Goal: Task Accomplishment & Management: Manage account settings

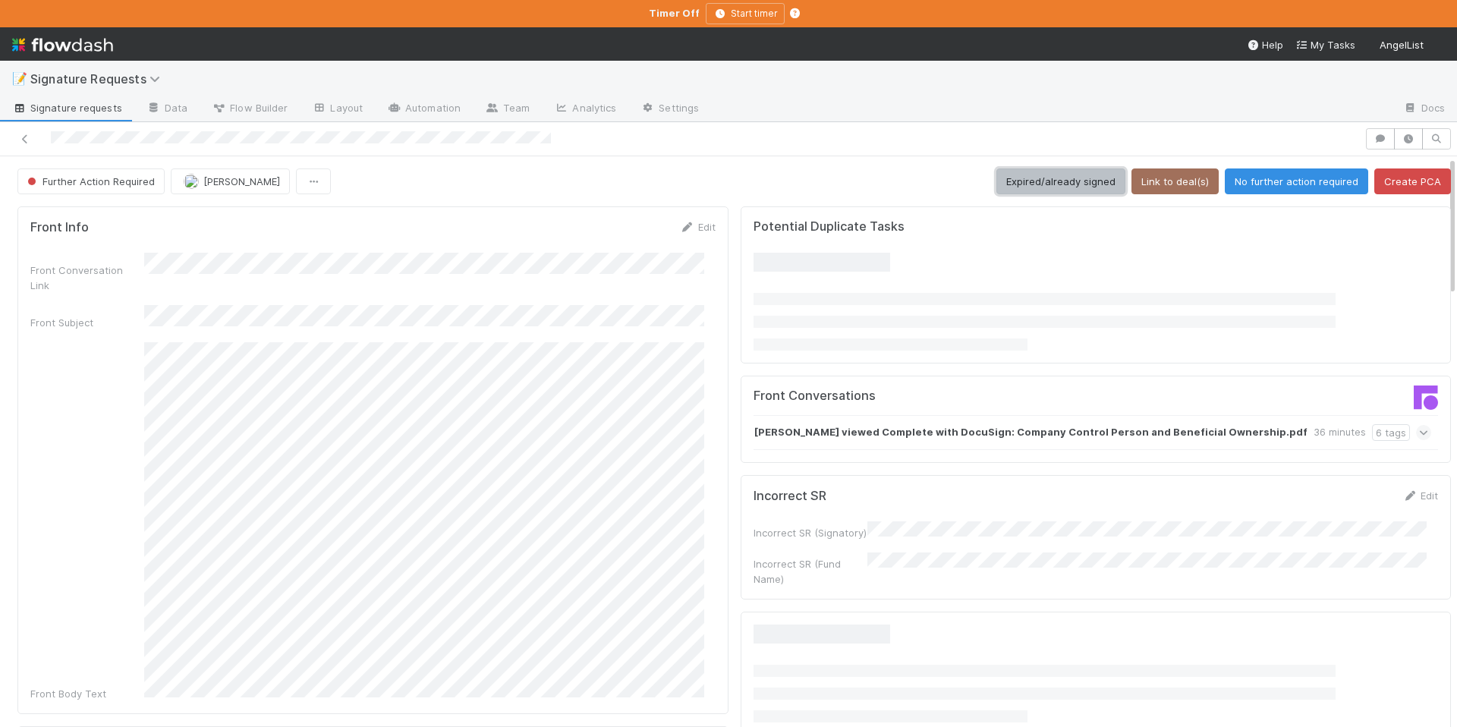
click at [1034, 175] on button "Expired/already signed" at bounding box center [1061, 181] width 129 height 26
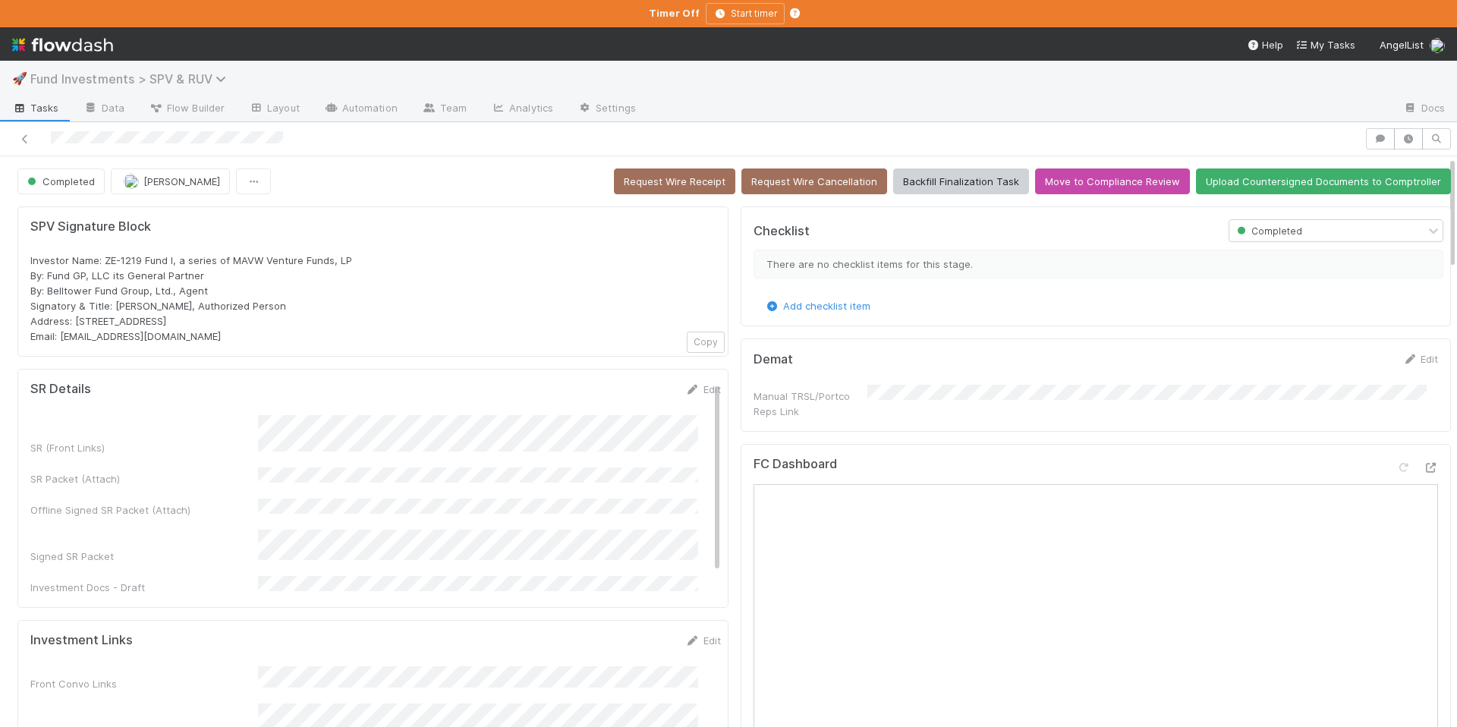
click at [217, 83] on icon at bounding box center [223, 79] width 15 height 12
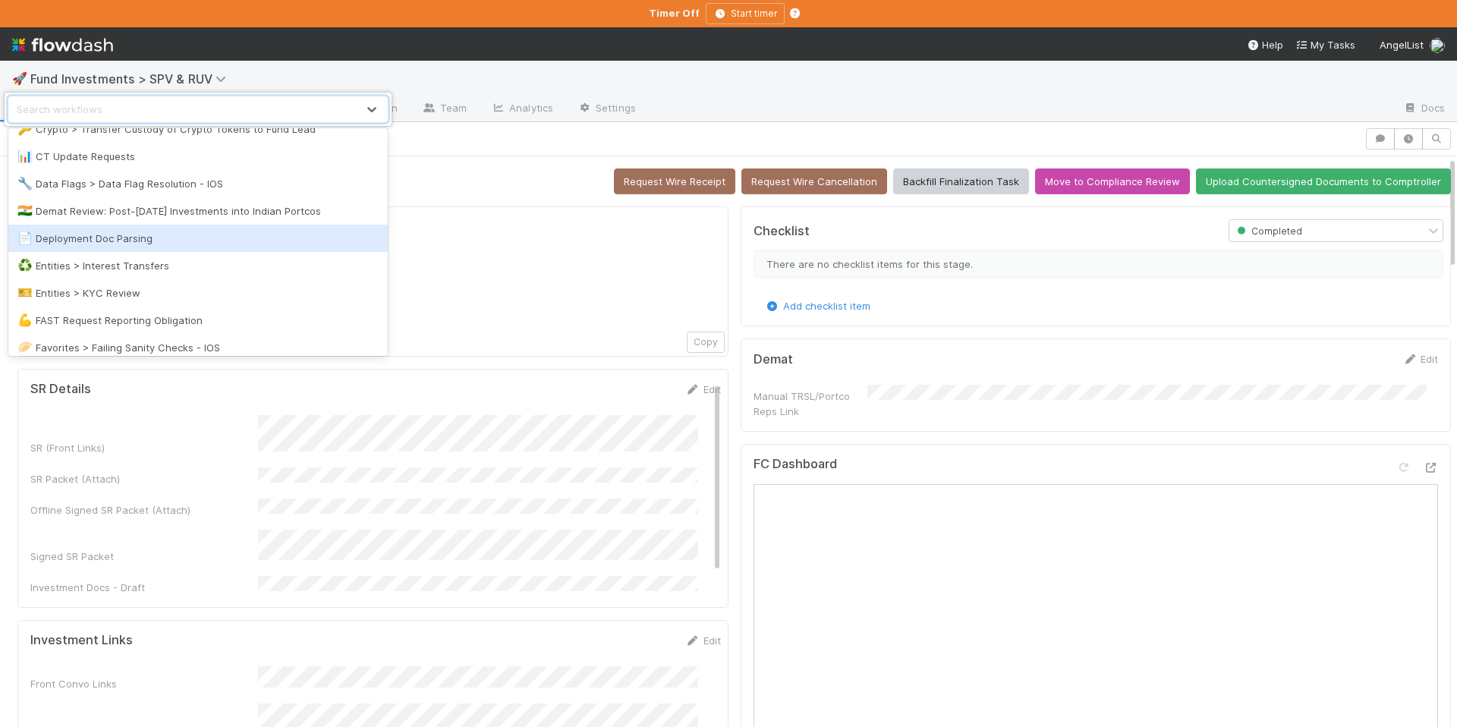
scroll to position [780, 0]
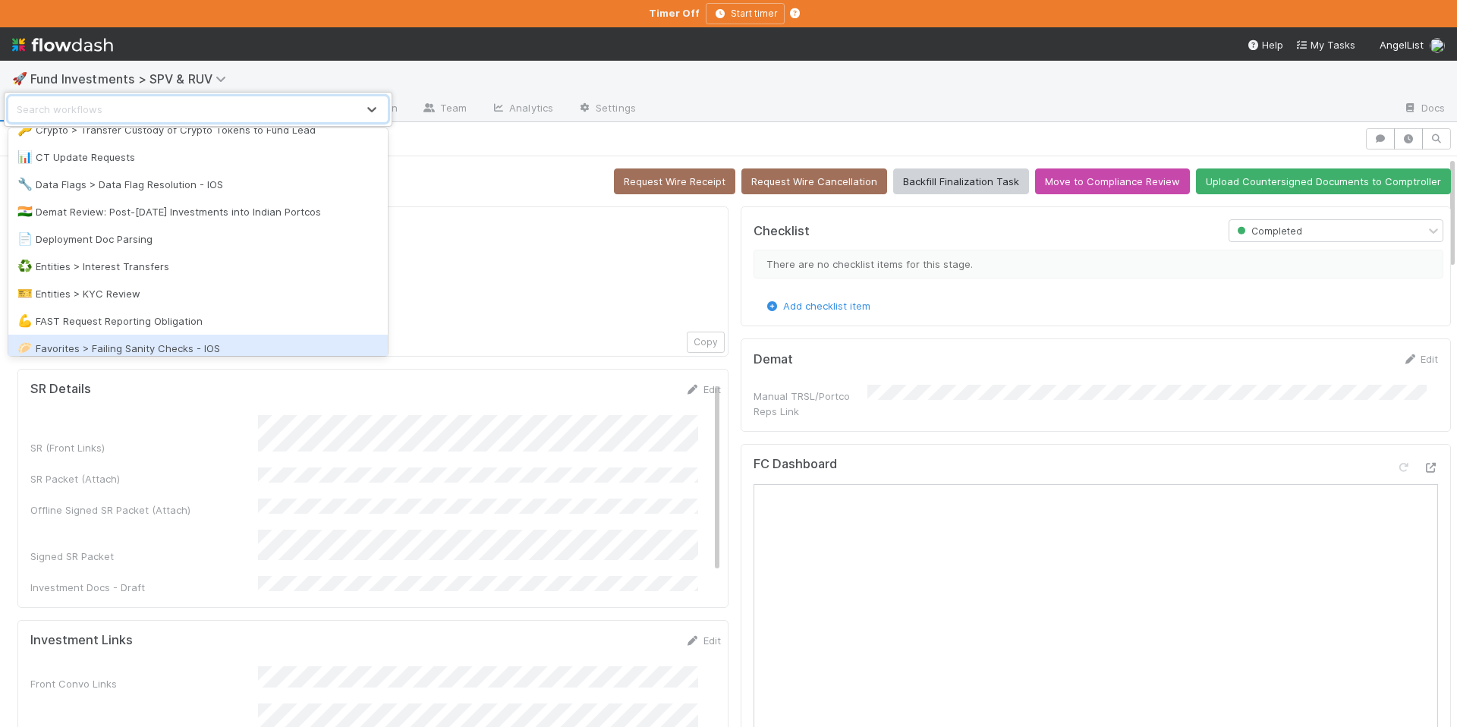
click at [147, 342] on div "🥟 Favorites > Failing Sanity Checks - IOS" at bounding box center [197, 348] width 361 height 15
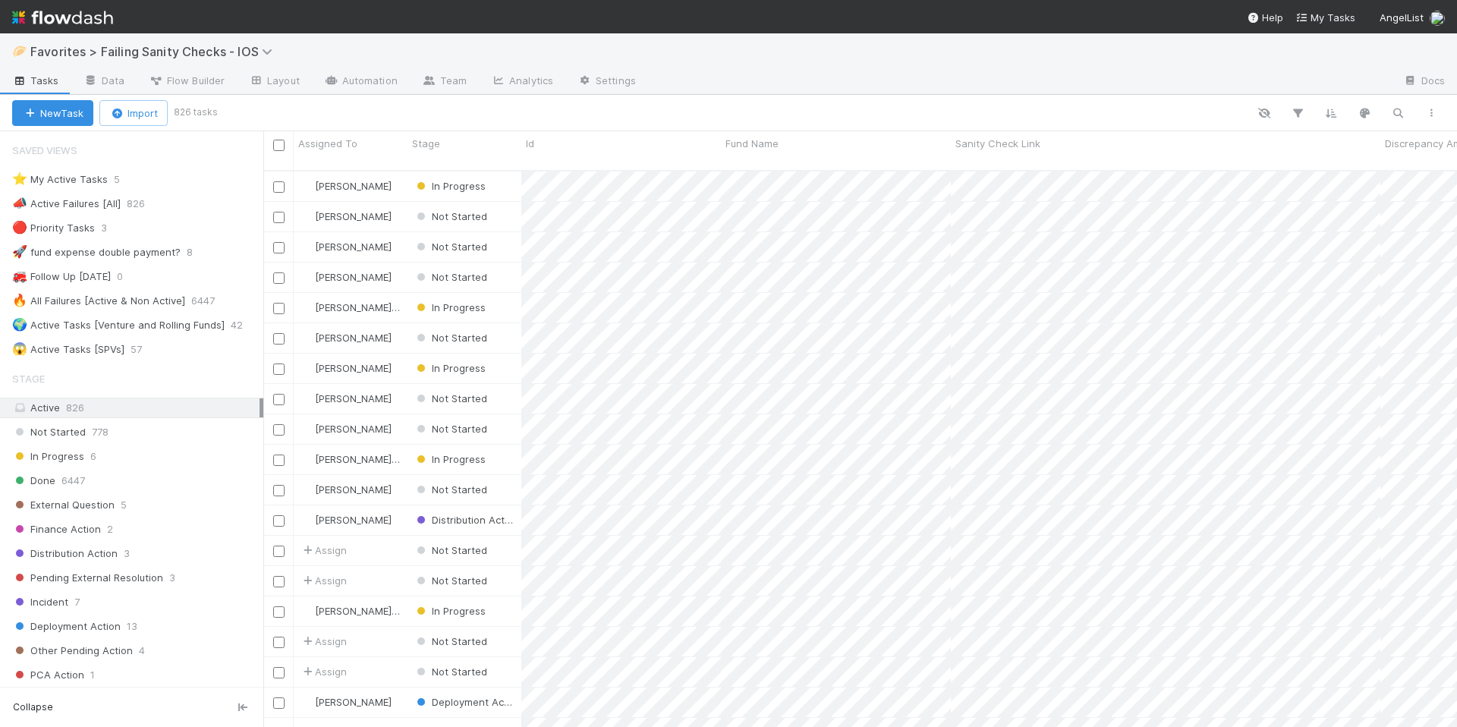
scroll to position [558, 1182]
click at [194, 187] on div "⭐ My Active Tasks 5" at bounding box center [137, 179] width 251 height 19
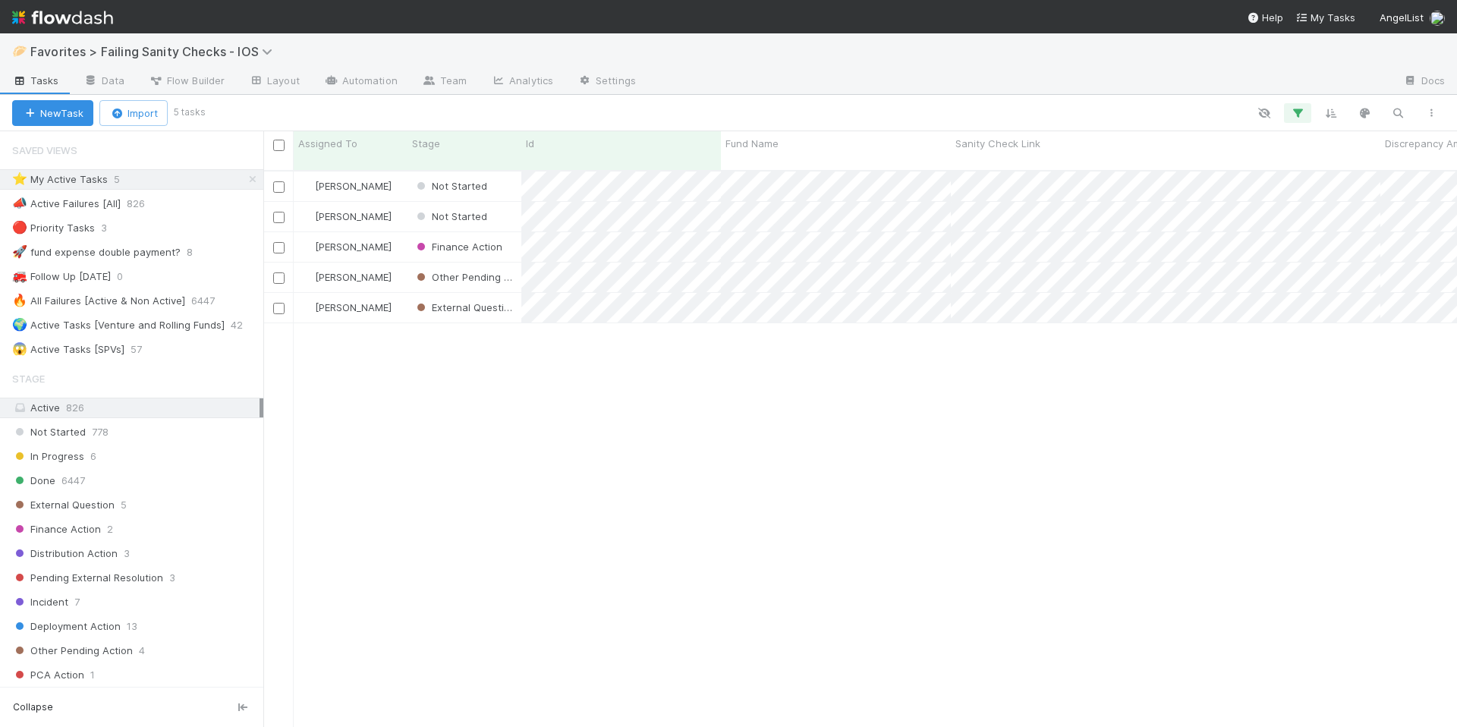
scroll to position [558, 1182]
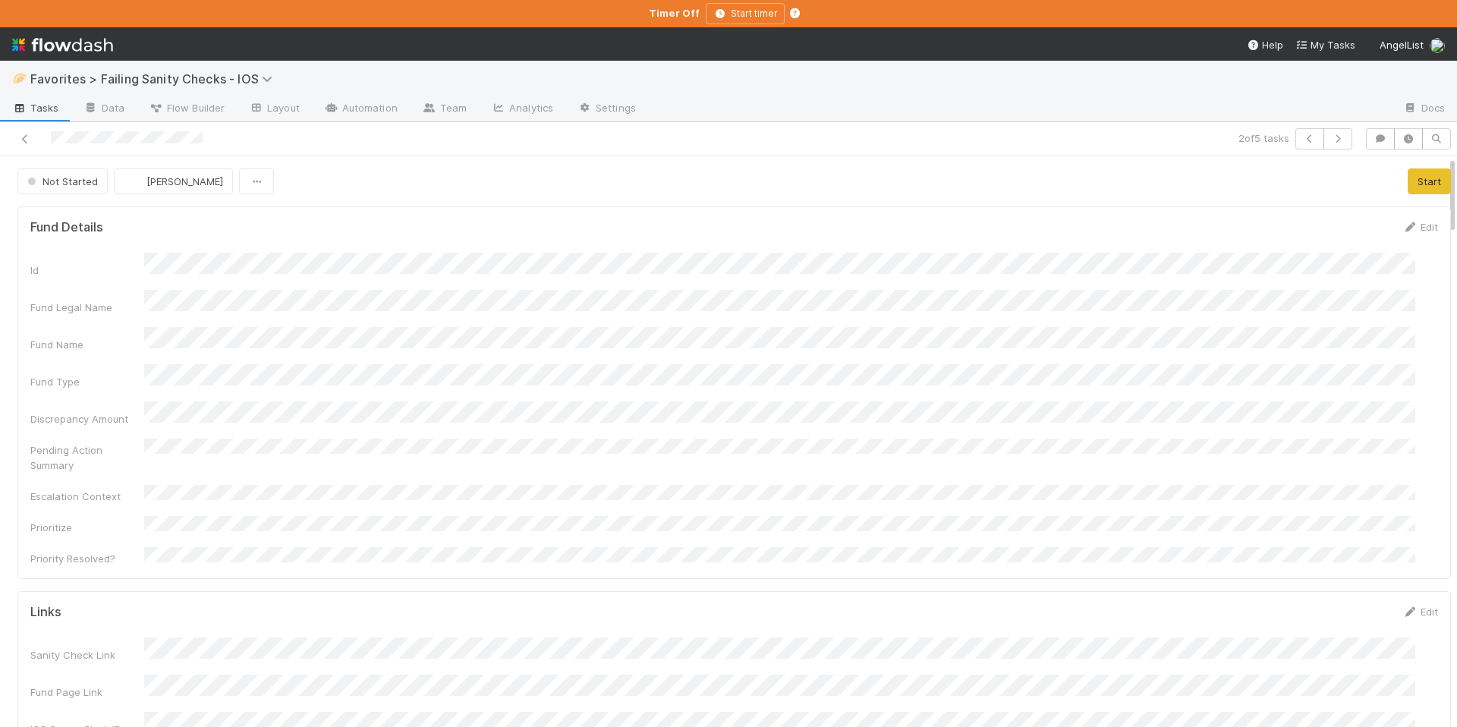
click at [1408, 189] on button "Start" at bounding box center [1429, 181] width 43 height 26
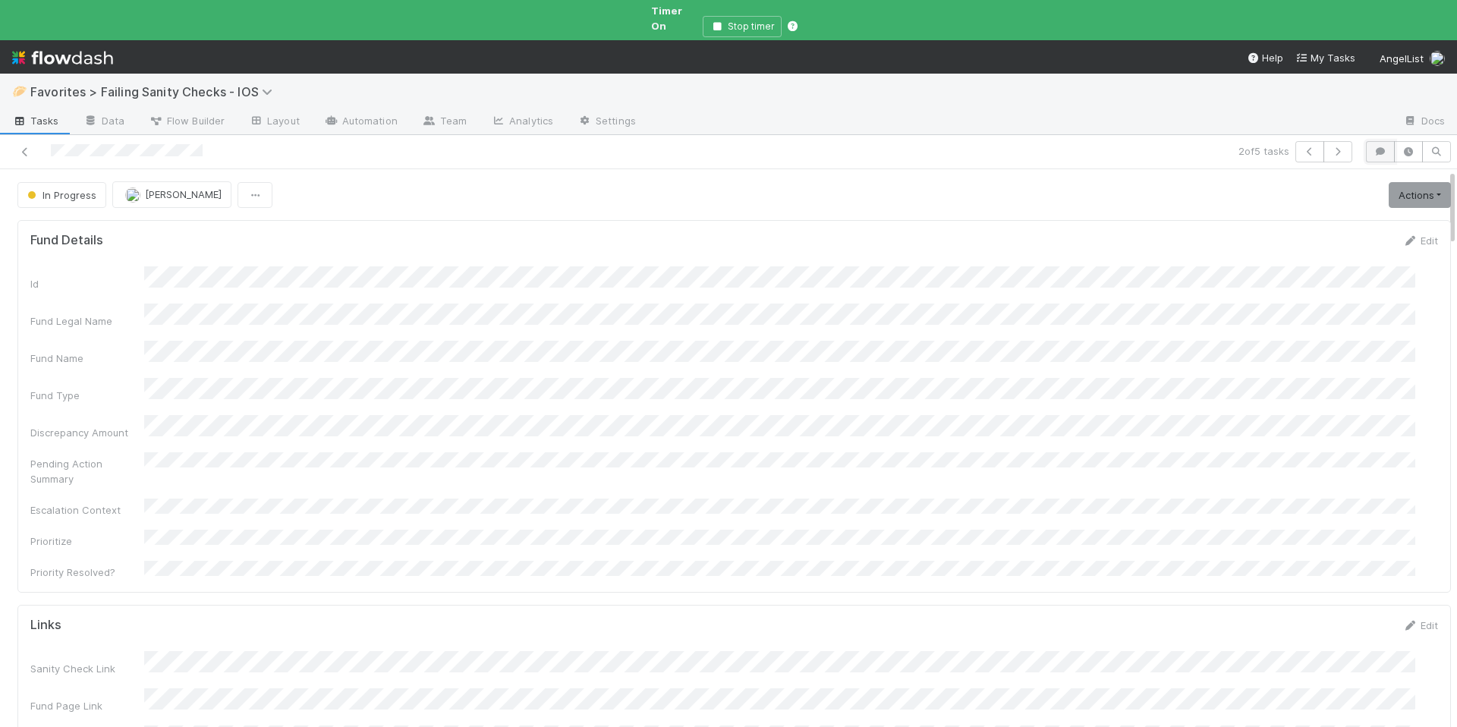
click at [1366, 146] on button "button" at bounding box center [1380, 151] width 29 height 21
click at [1110, 240] on div "Comments Add a comment..." at bounding box center [1231, 246] width 474 height 154
click at [1095, 221] on div "Add a comment..." at bounding box center [1231, 227] width 474 height 39
click at [1055, 222] on span "Add a comment..." at bounding box center [1063, 228] width 82 height 12
click at [1071, 435] on button "Add Comment" at bounding box center [1063, 440] width 88 height 26
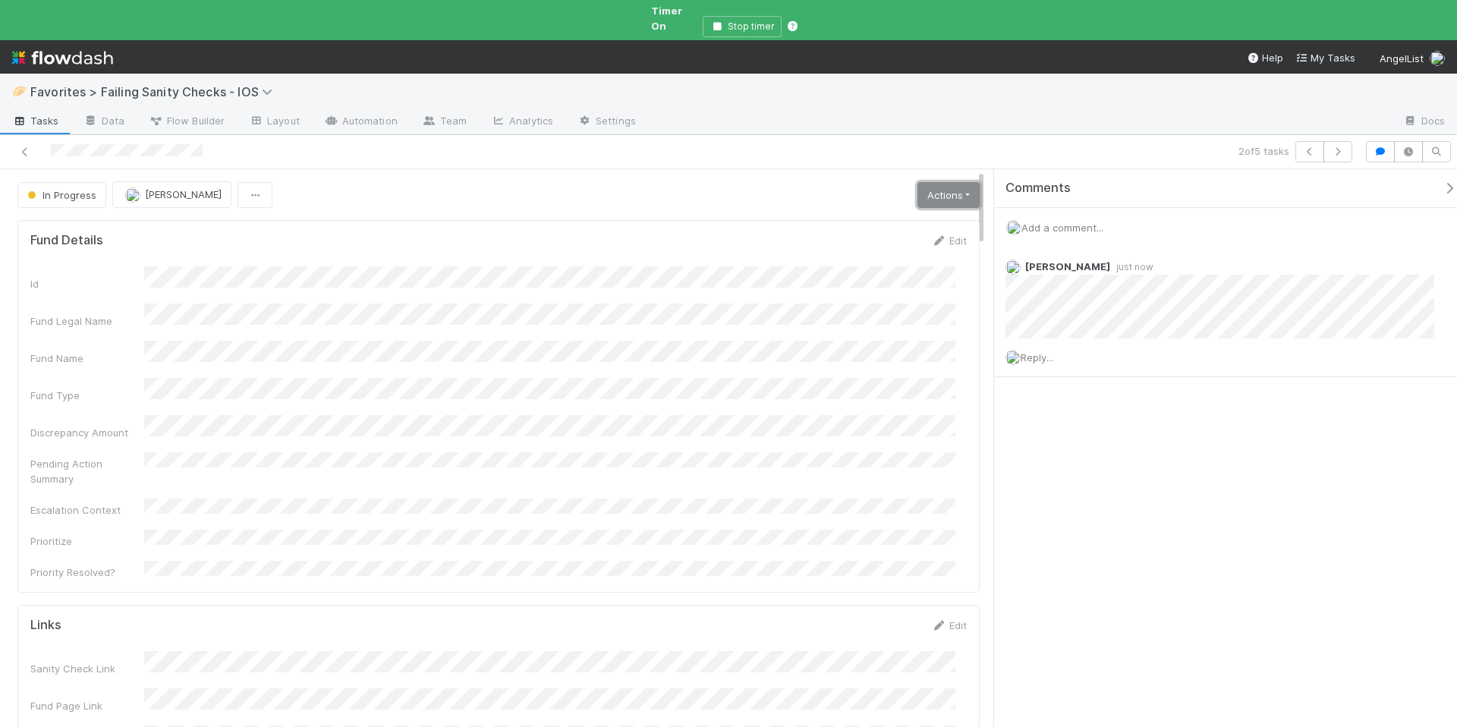
click at [929, 182] on link "Actions" at bounding box center [949, 195] width 62 height 26
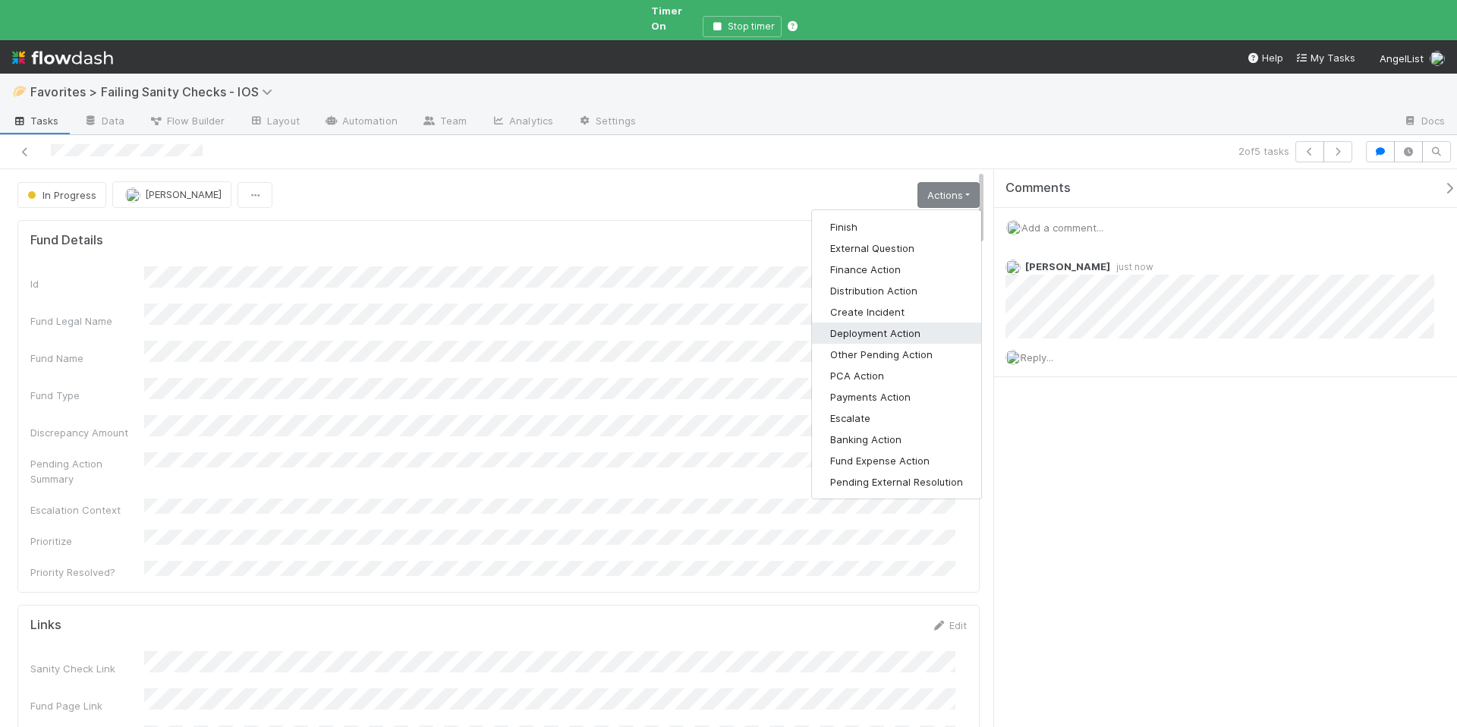
click at [880, 323] on button "Deployment Action" at bounding box center [896, 333] width 169 height 21
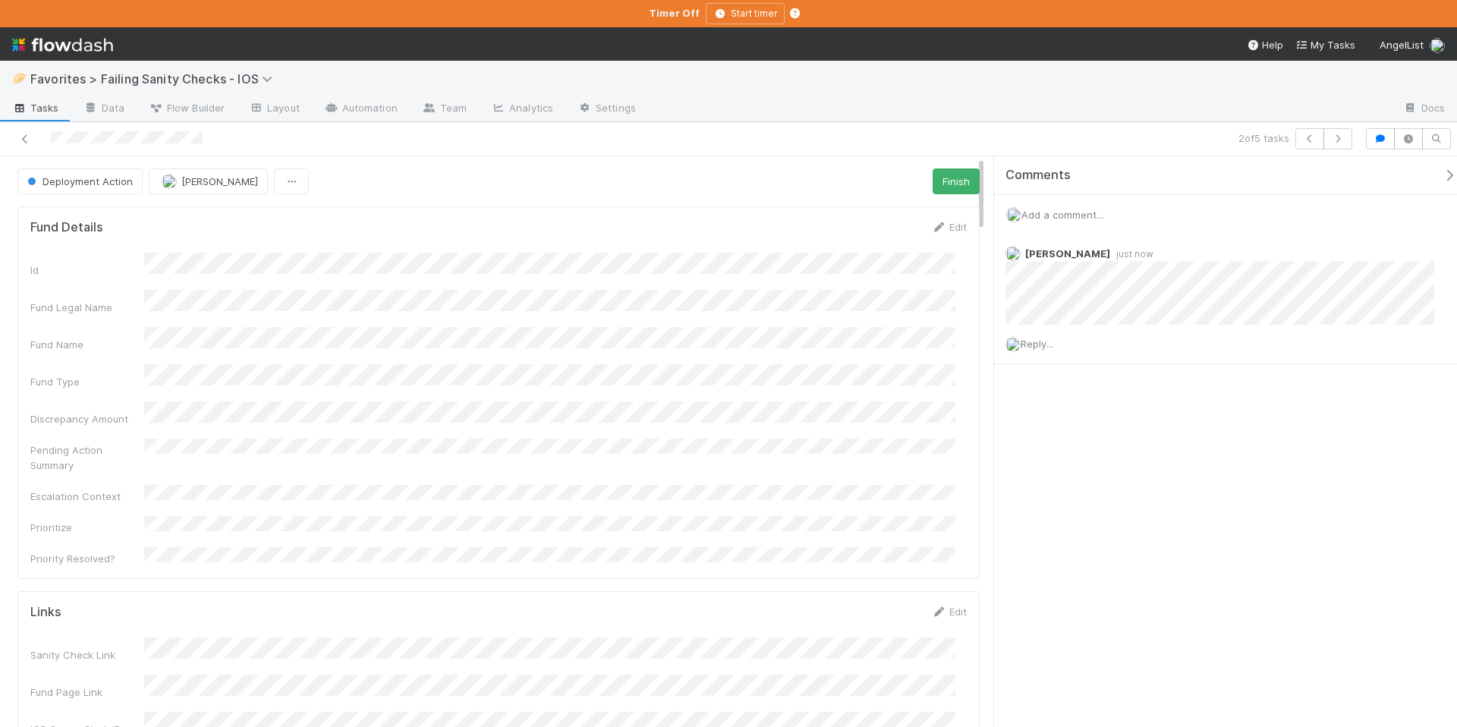
click at [1442, 178] on icon "button" at bounding box center [1449, 175] width 15 height 12
click at [27, 141] on icon at bounding box center [24, 139] width 15 height 10
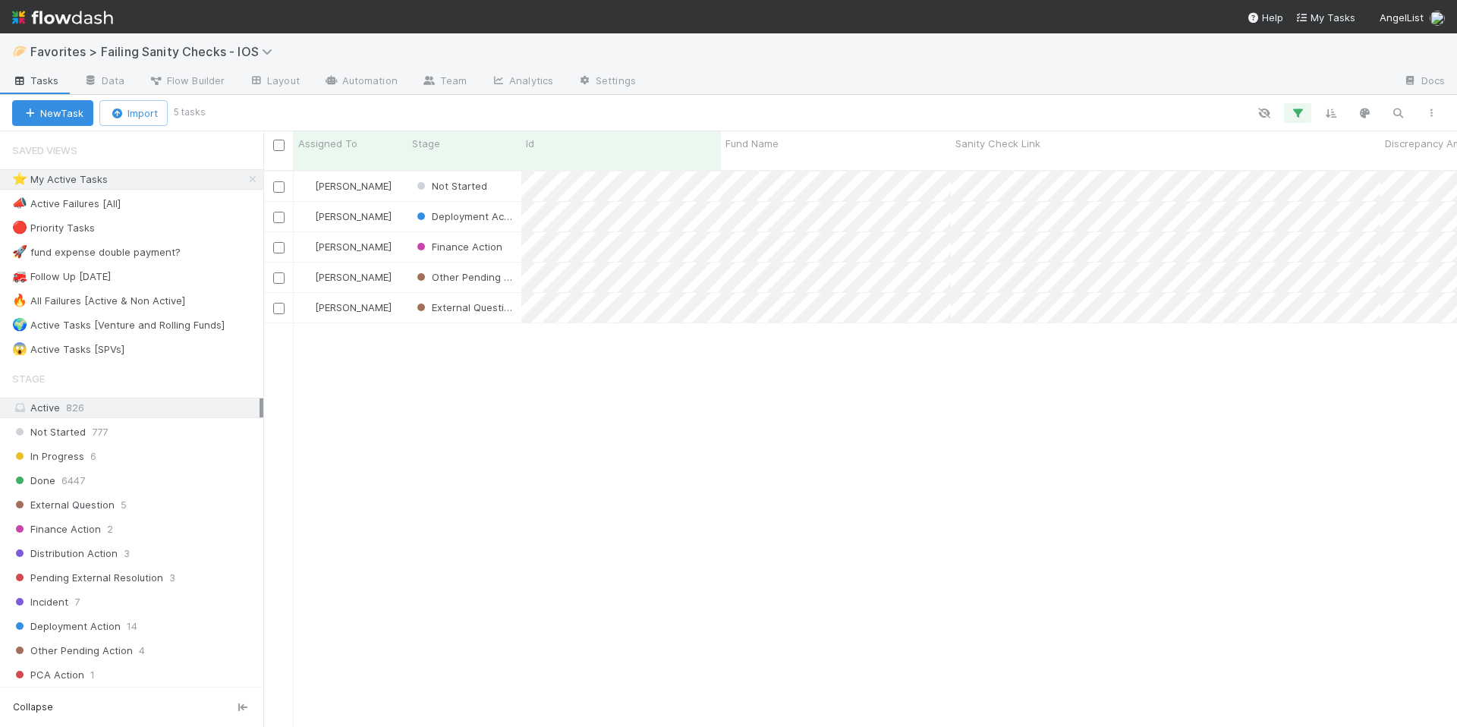
scroll to position [558, 1182]
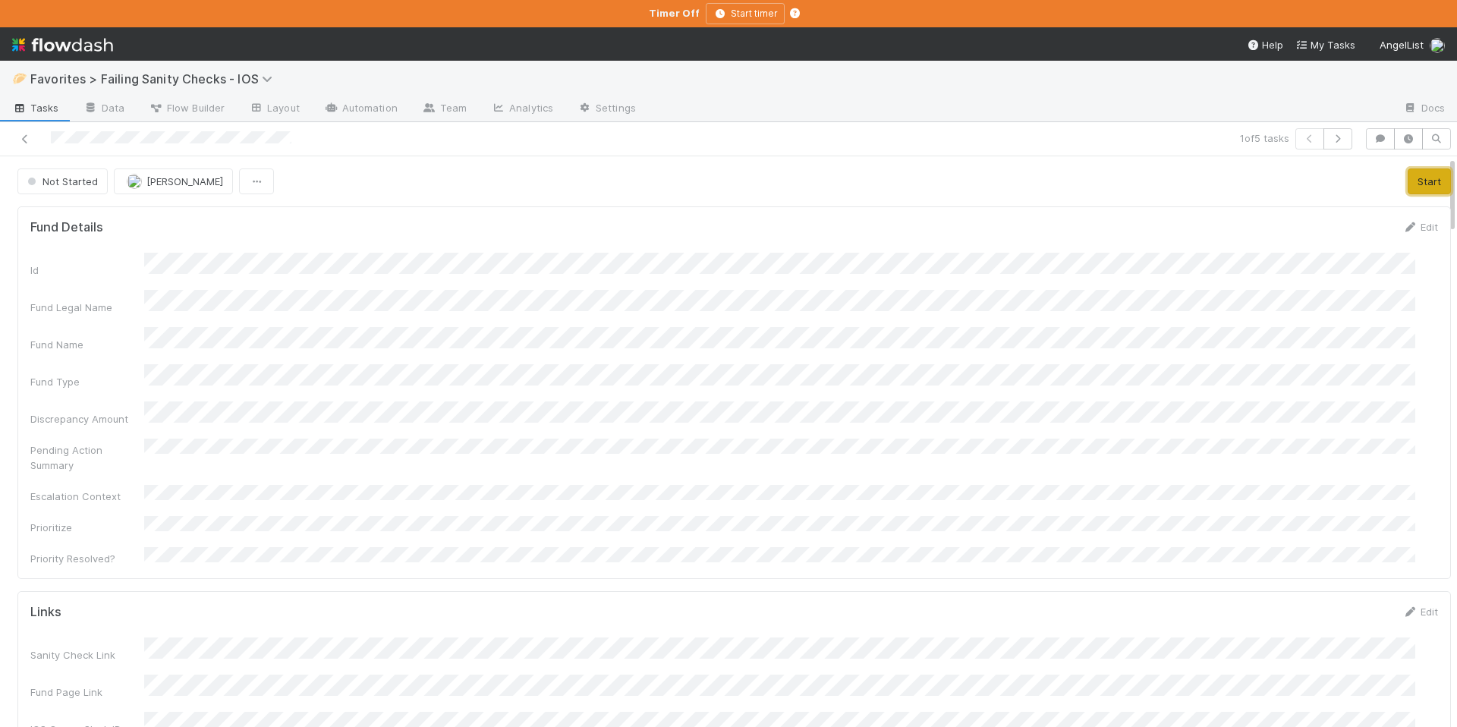
click at [1419, 186] on button "Start" at bounding box center [1429, 181] width 43 height 26
click at [1403, 187] on link "Actions" at bounding box center [1420, 181] width 62 height 26
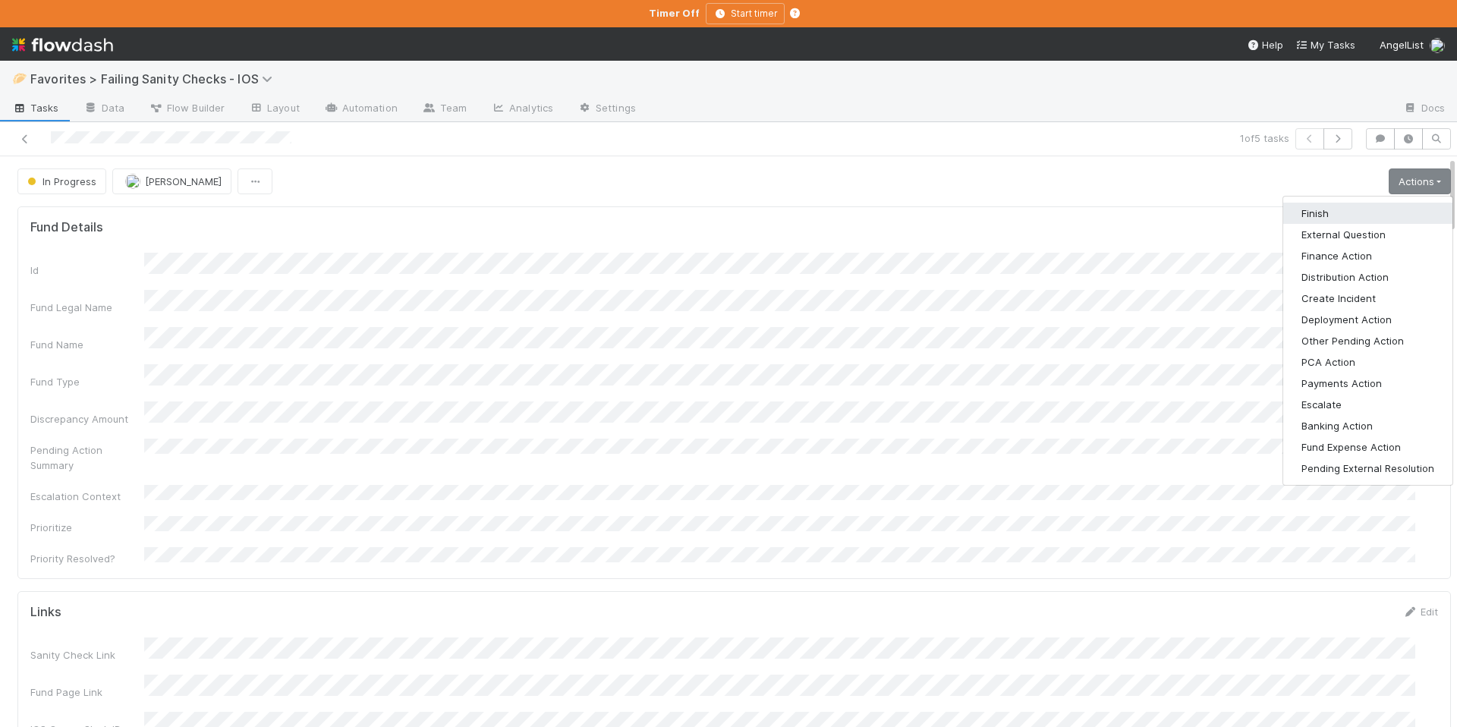
click at [1353, 215] on button "Finish" at bounding box center [1367, 213] width 169 height 21
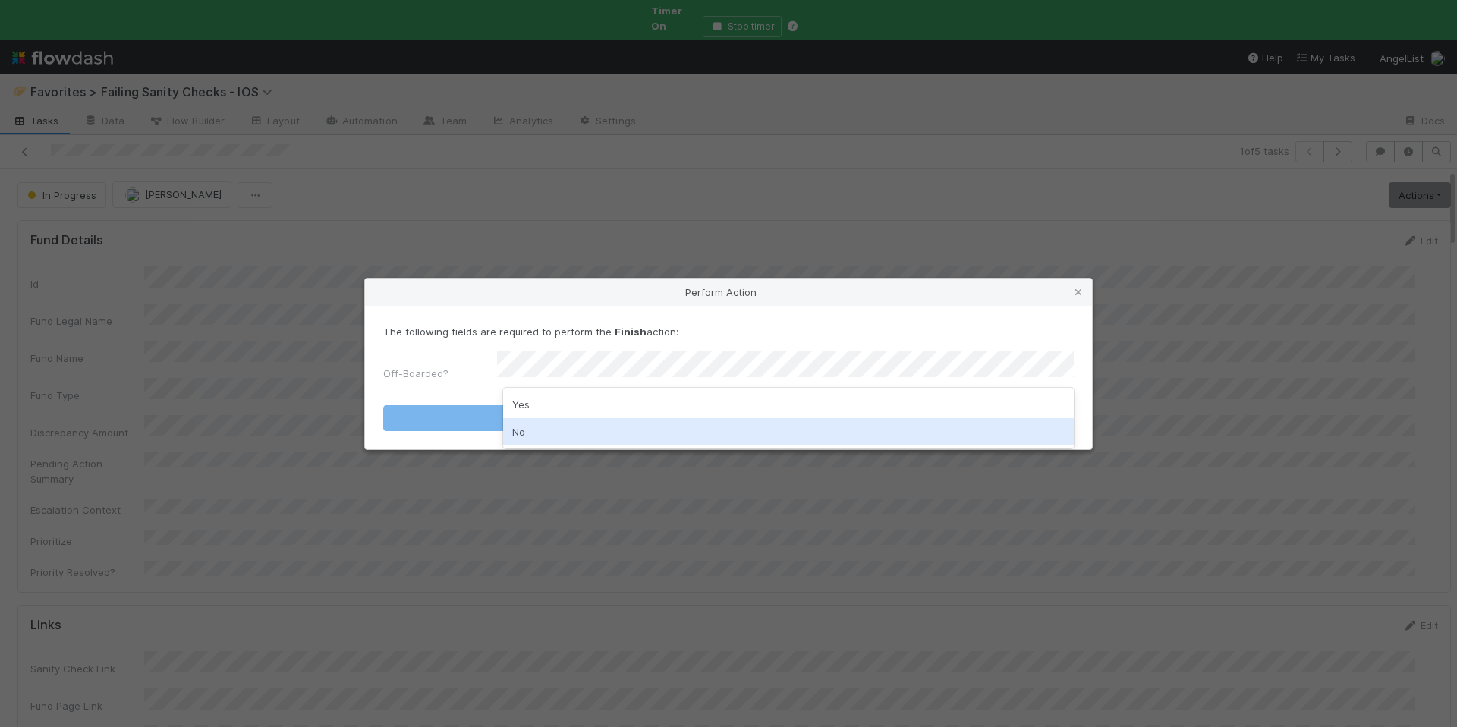
click at [634, 420] on div "No" at bounding box center [788, 431] width 571 height 27
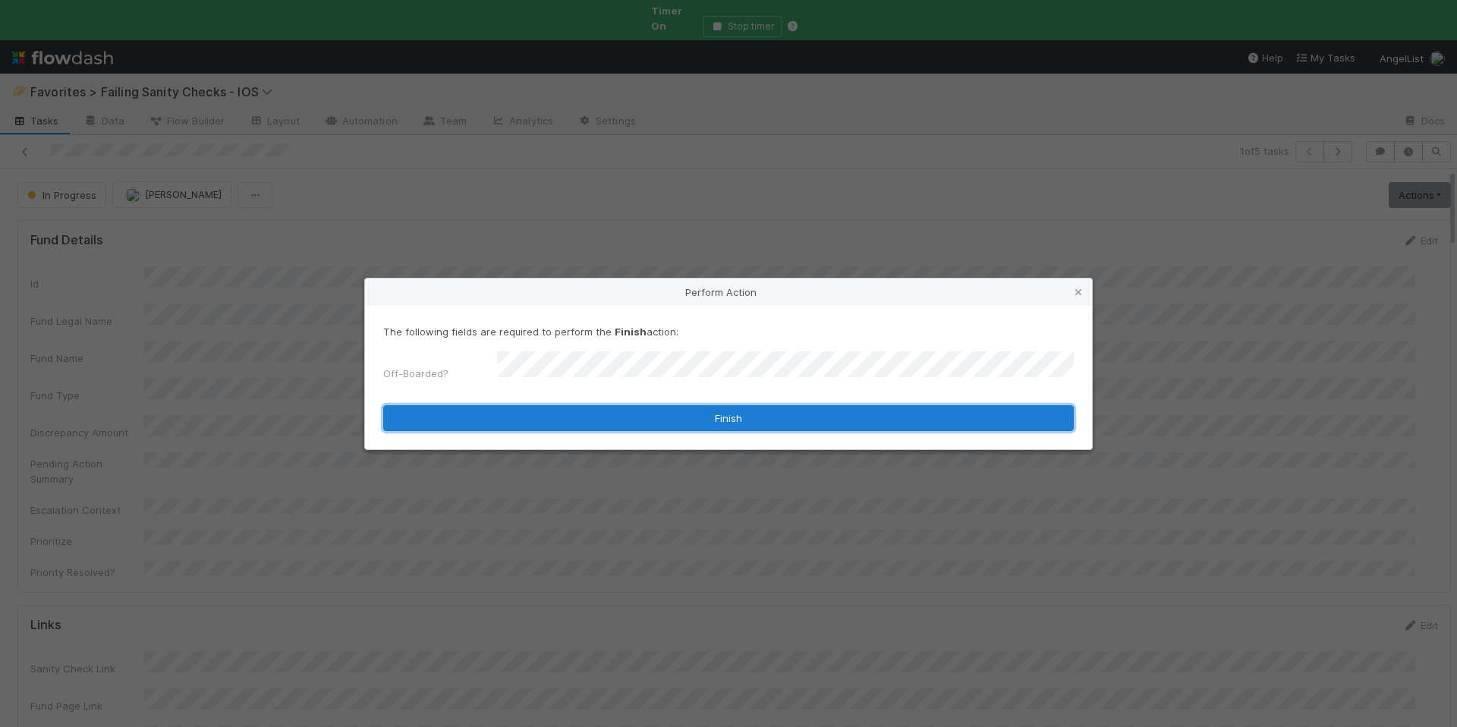
click at [658, 411] on button "Finish" at bounding box center [728, 418] width 691 height 26
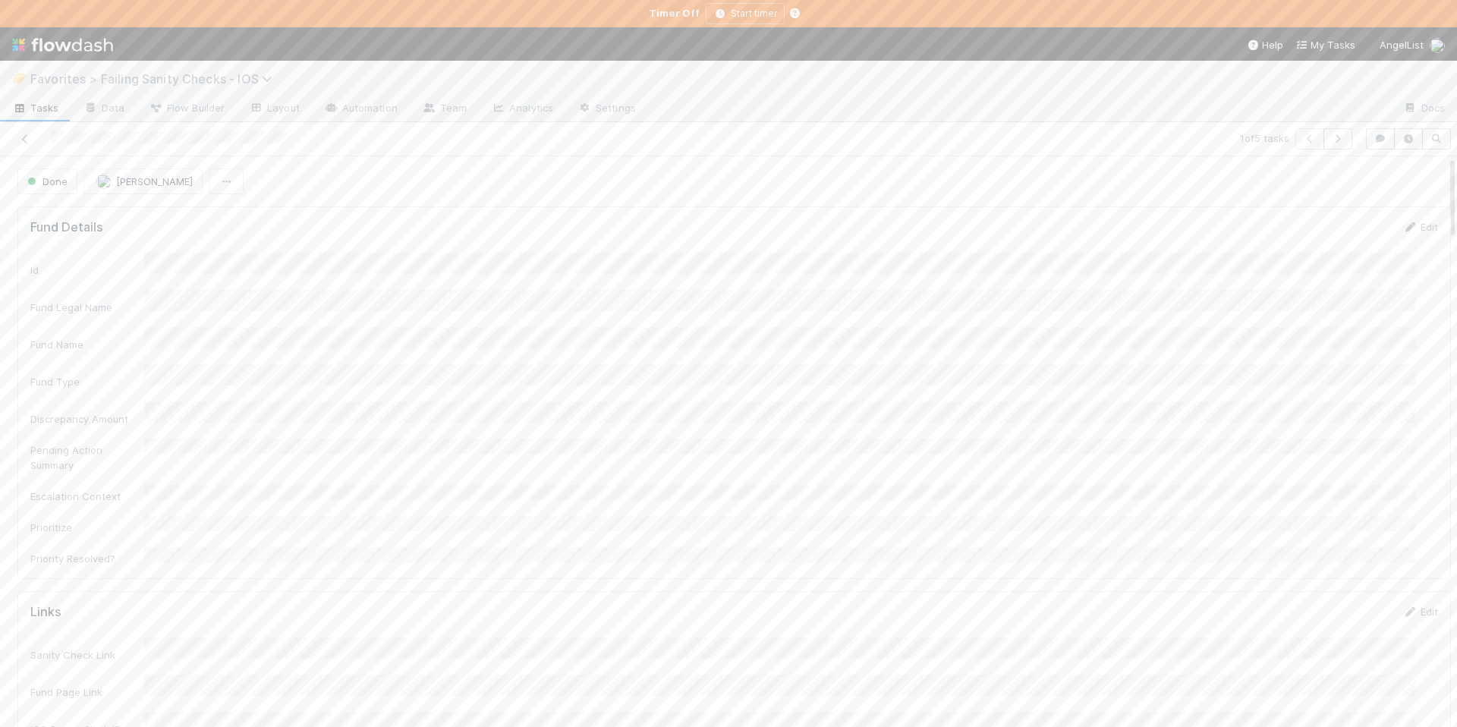
click at [209, 76] on span "Favorites > Failing Sanity Checks - IOS" at bounding box center [155, 78] width 250 height 15
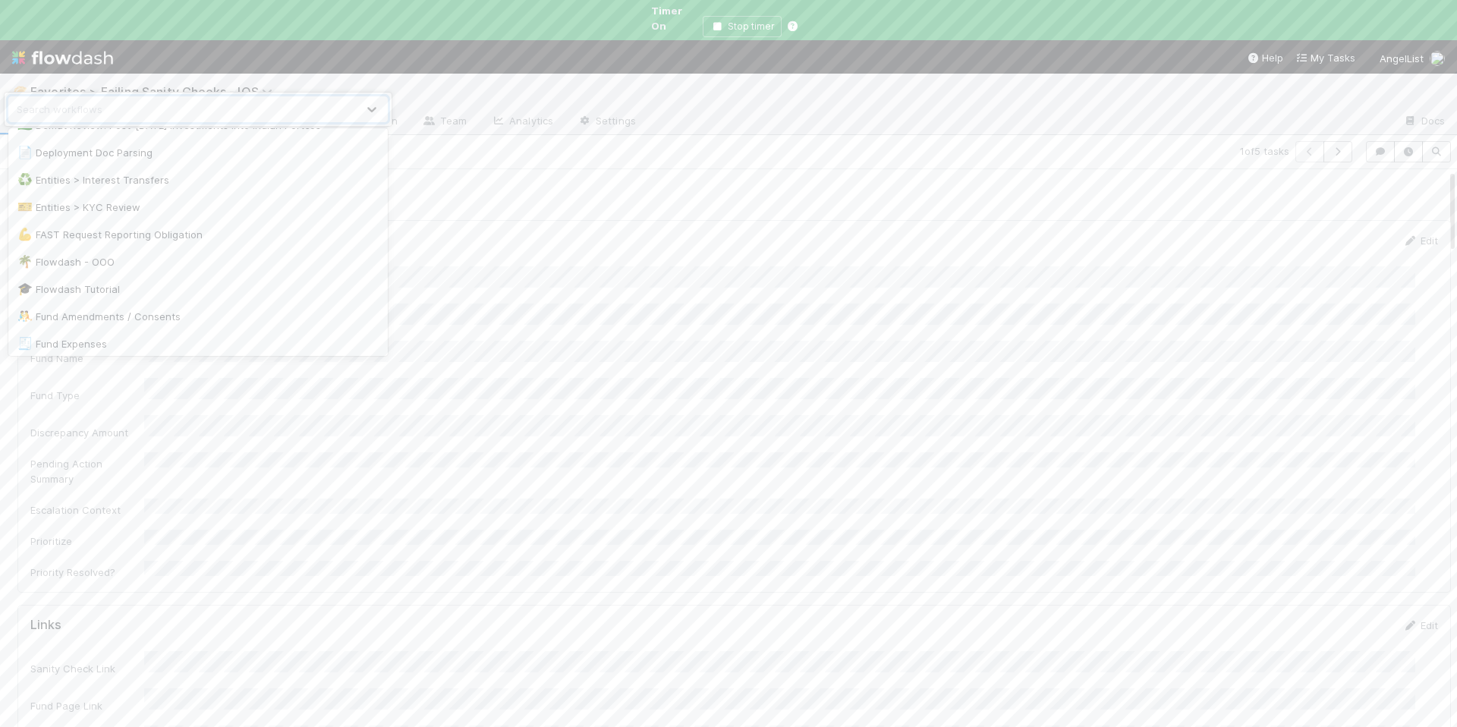
scroll to position [1200, 0]
click at [182, 207] on div "🚀 Fund Investments > Venture Fund" at bounding box center [197, 201] width 361 height 15
click at [191, 84] on span "Fund Investments > Venture Fund" at bounding box center [139, 91] width 219 height 15
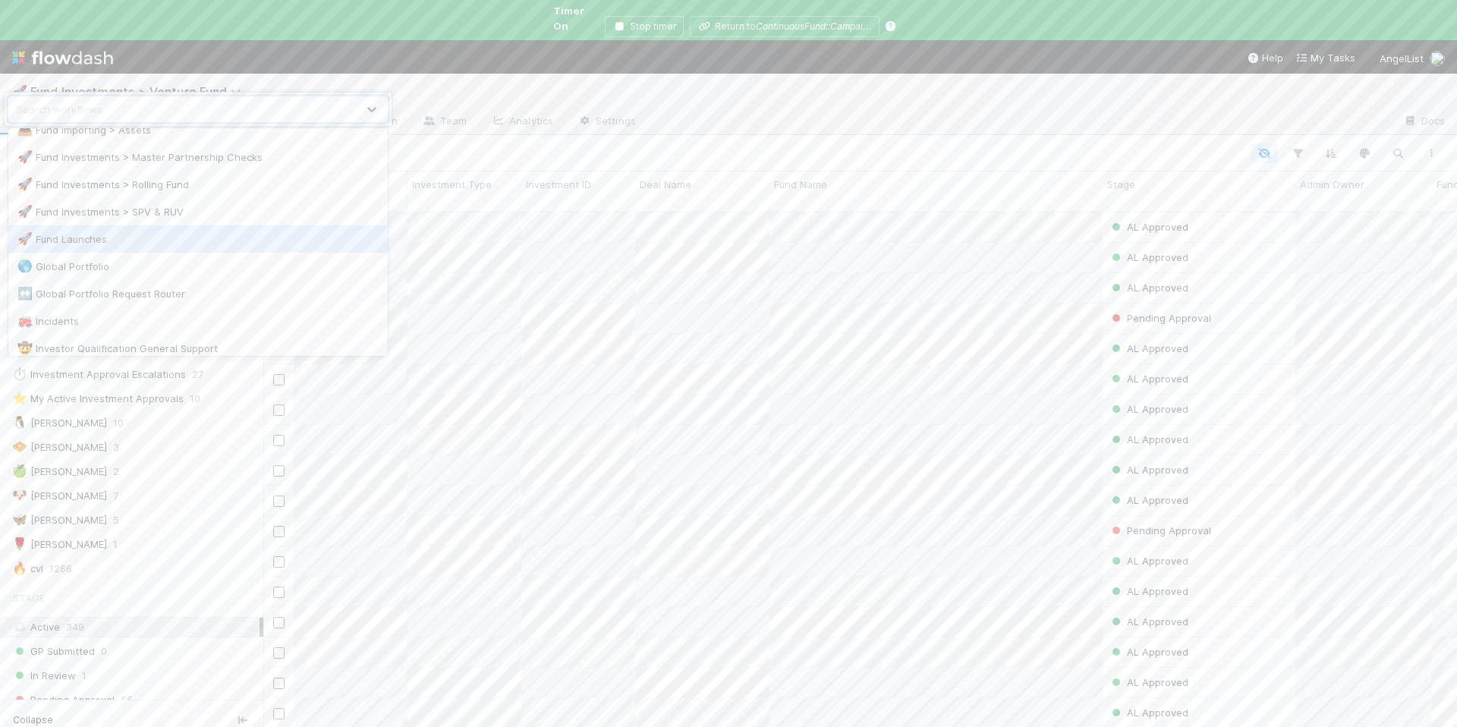
scroll to position [1181, 0]
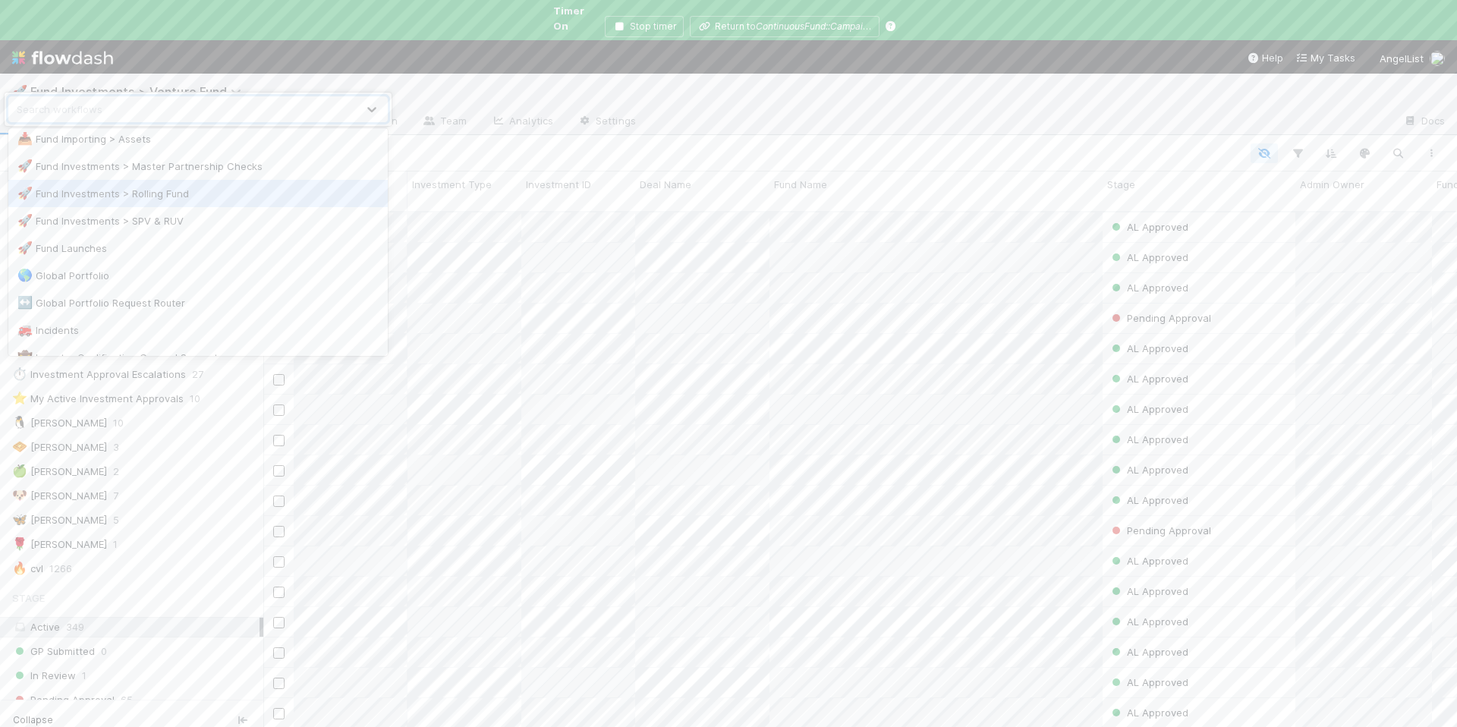
click at [200, 191] on div "🚀 Fund Investments > Rolling Fund" at bounding box center [197, 193] width 361 height 15
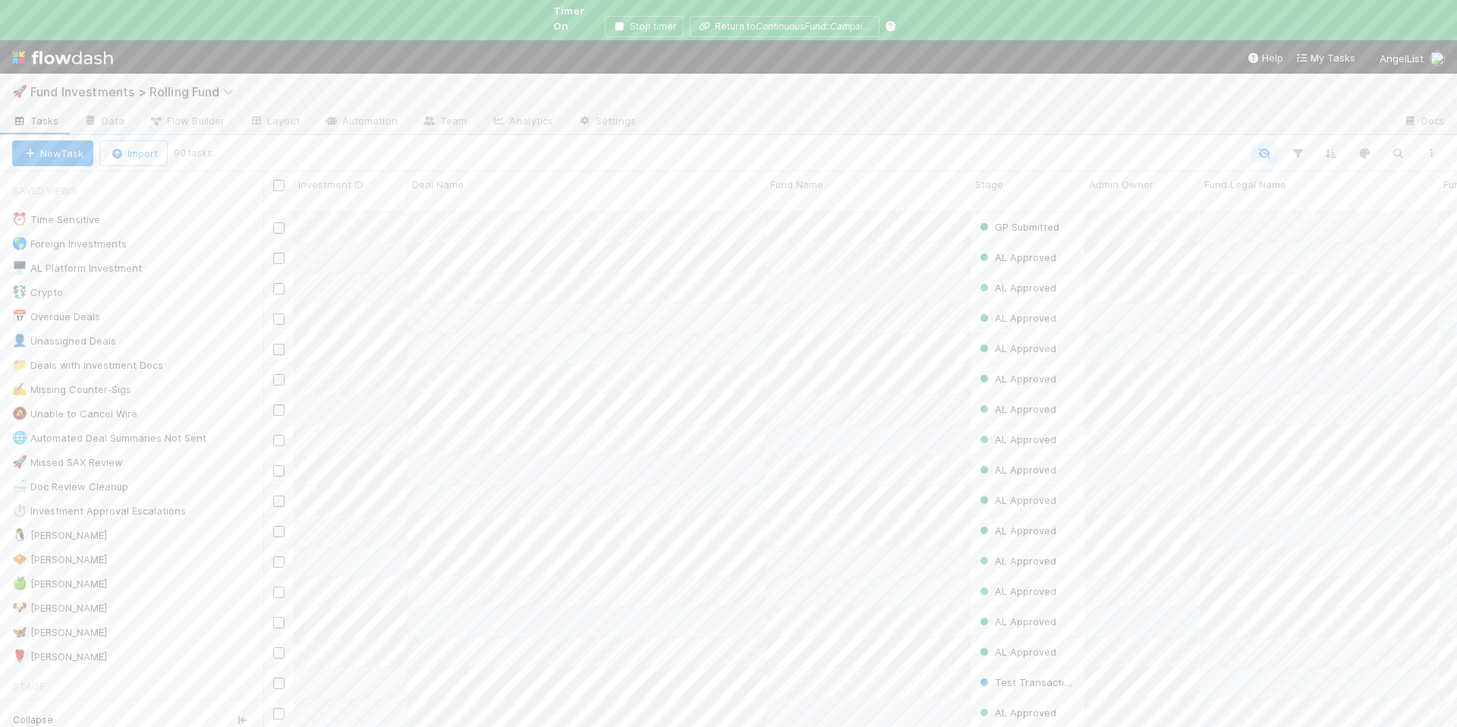
scroll to position [531, 1182]
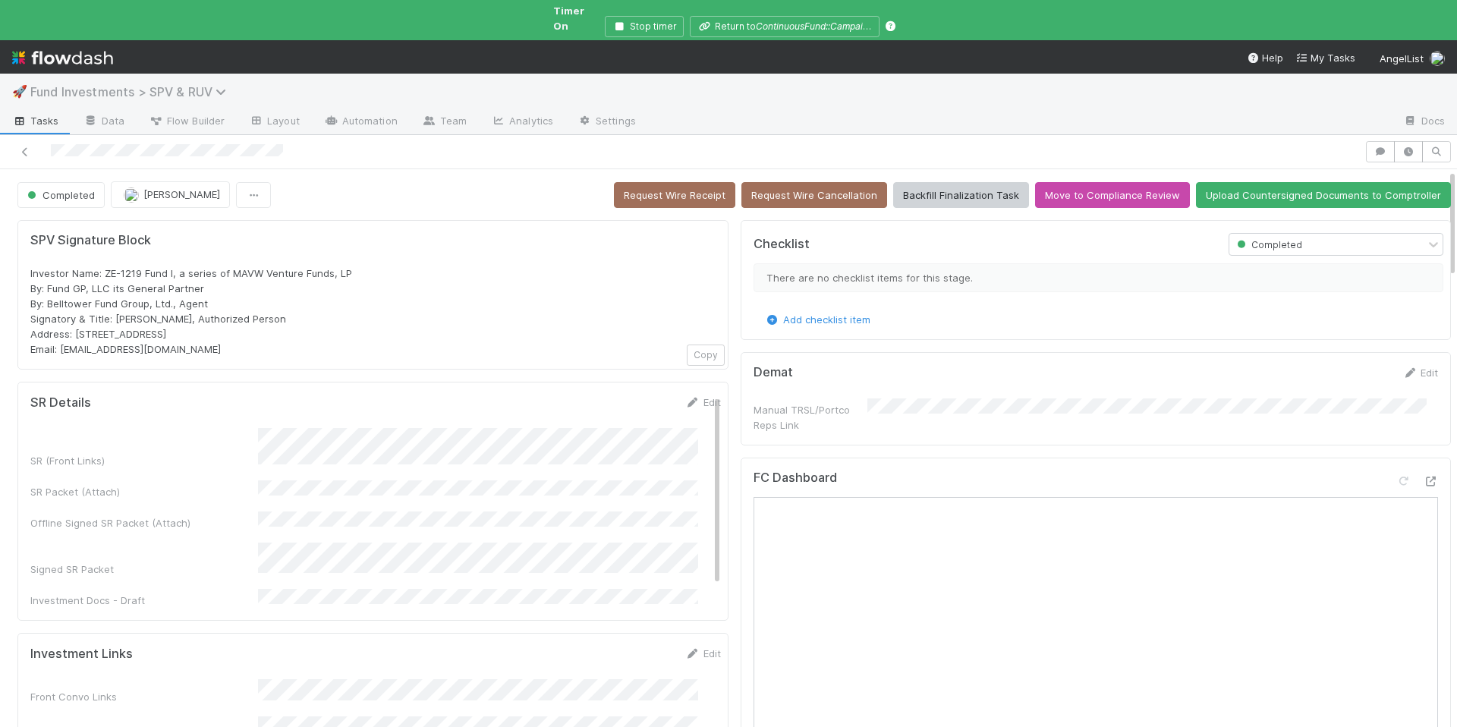
click at [213, 84] on span "Fund Investments > SPV & RUV" at bounding box center [131, 91] width 203 height 15
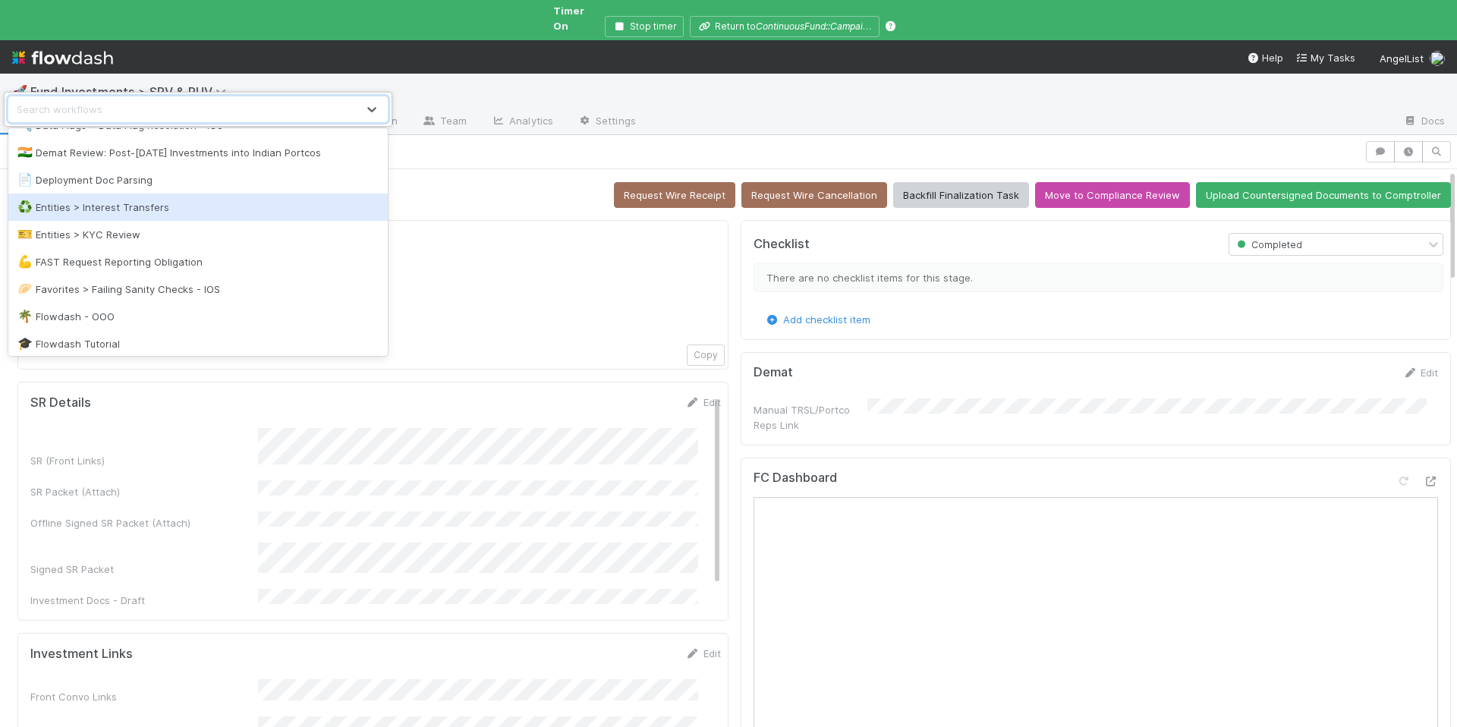
scroll to position [924, 0]
click at [168, 215] on div "🥟 Favorites > Failing Sanity Checks - IOS" at bounding box center [197, 204] width 379 height 27
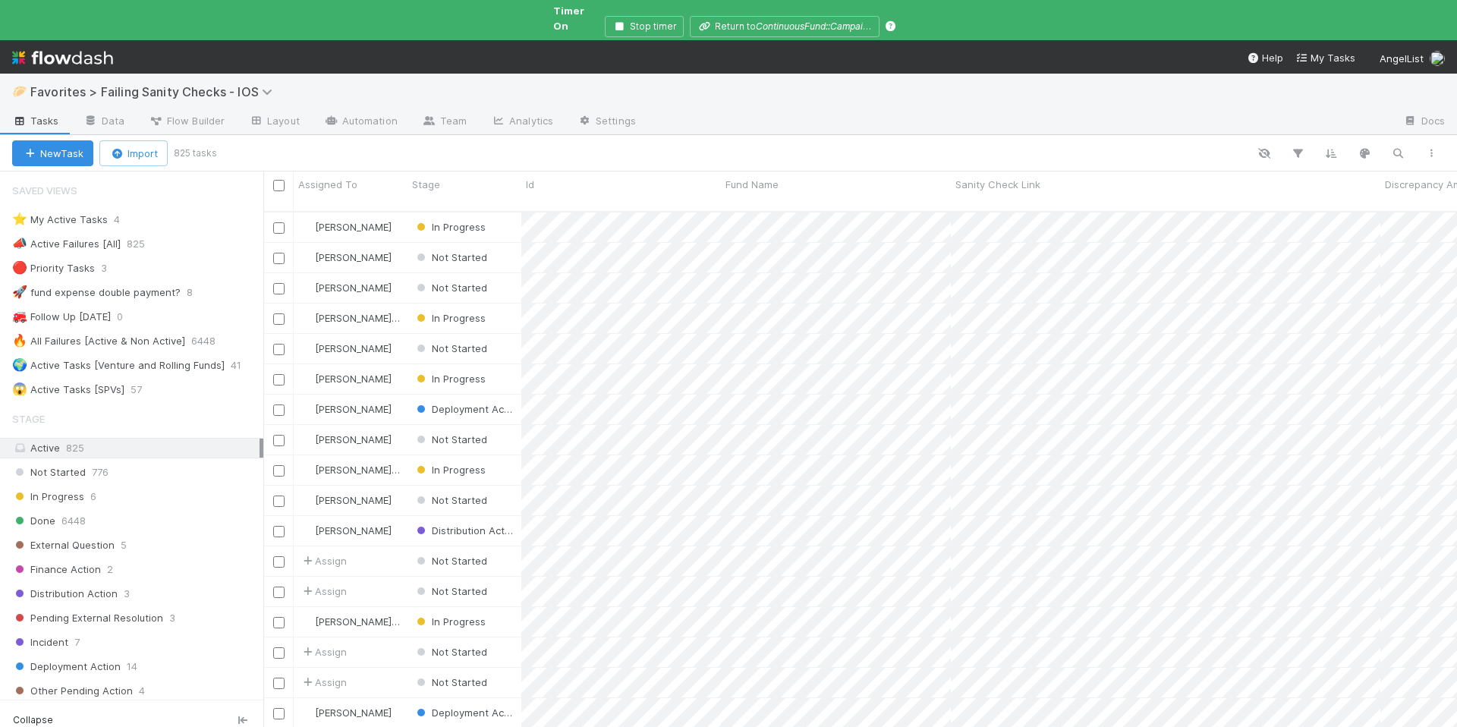
scroll to position [531, 1182]
click at [197, 213] on div "⭐ My Active Tasks 4" at bounding box center [137, 219] width 251 height 19
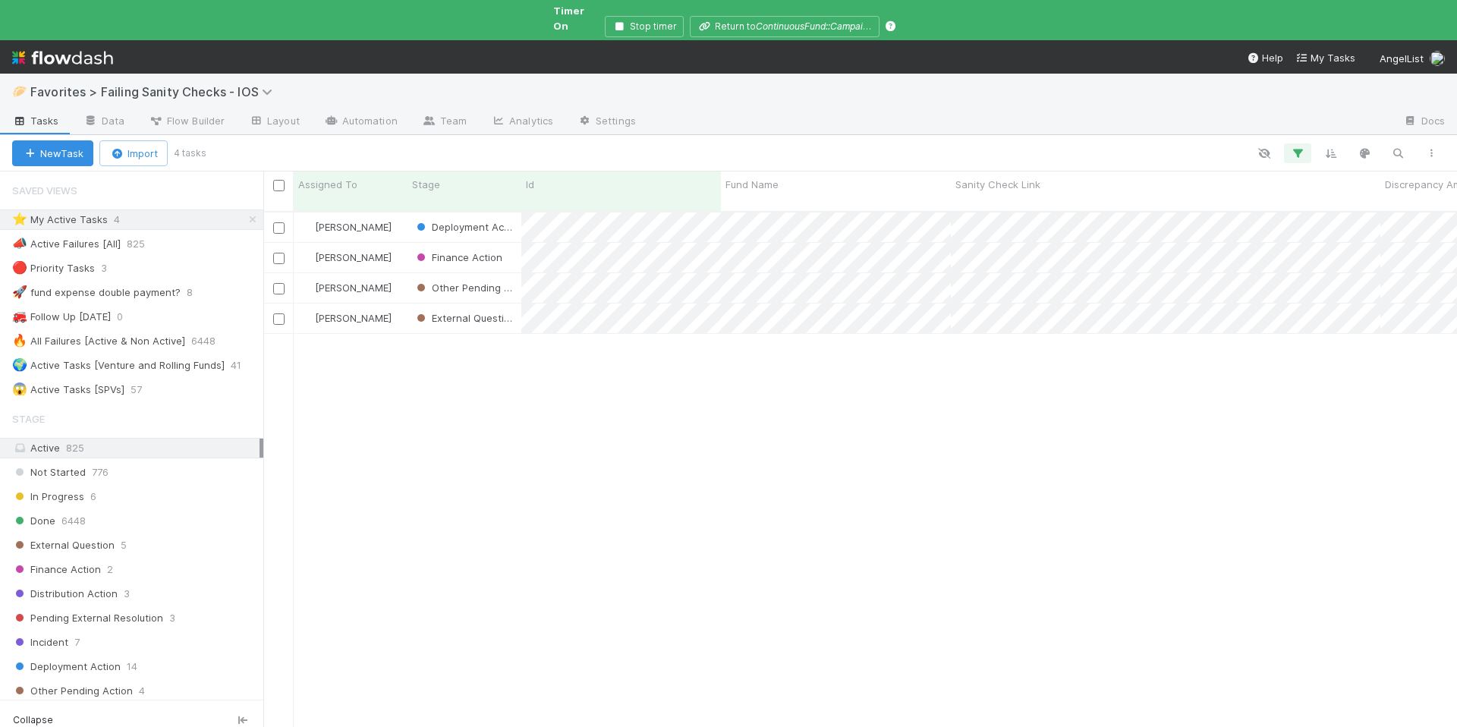
scroll to position [531, 1182]
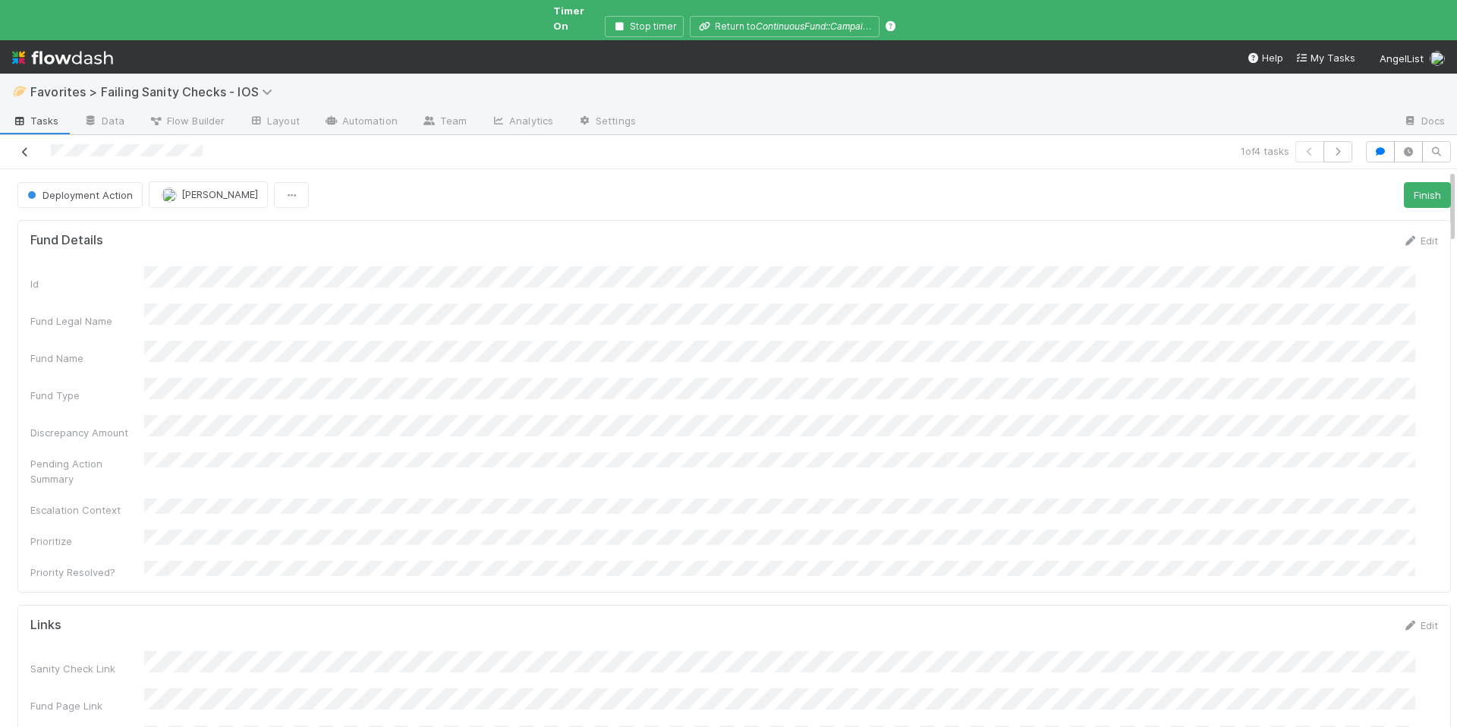
click at [21, 147] on icon at bounding box center [24, 152] width 15 height 10
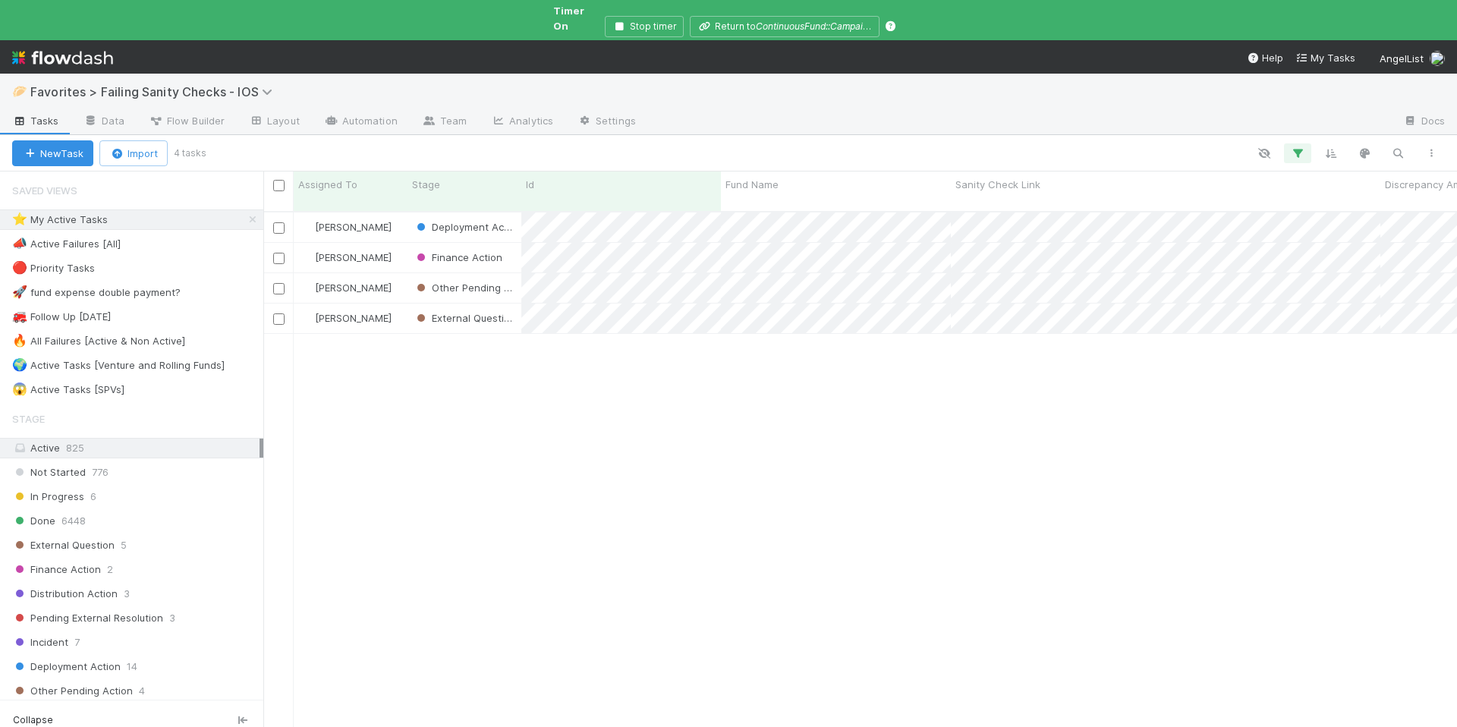
scroll to position [531, 1182]
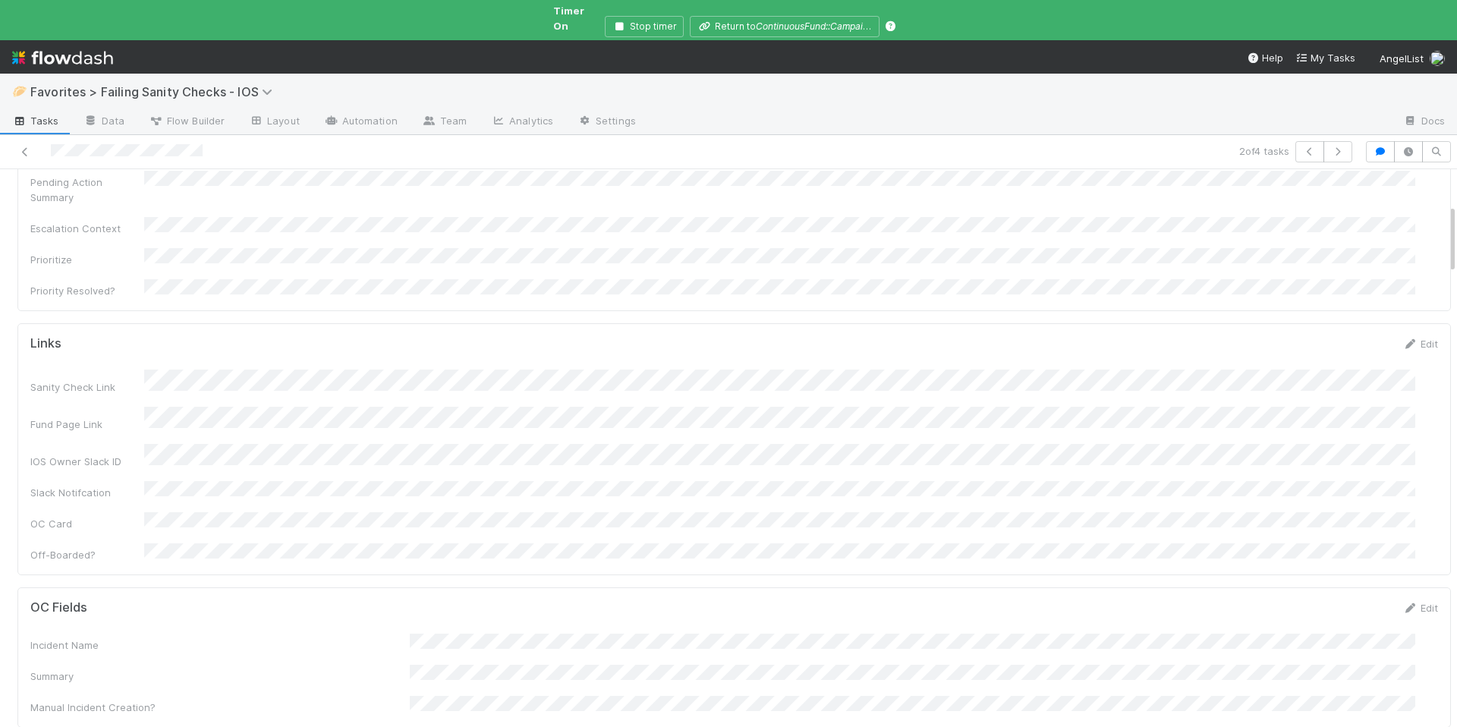
scroll to position [282, 0]
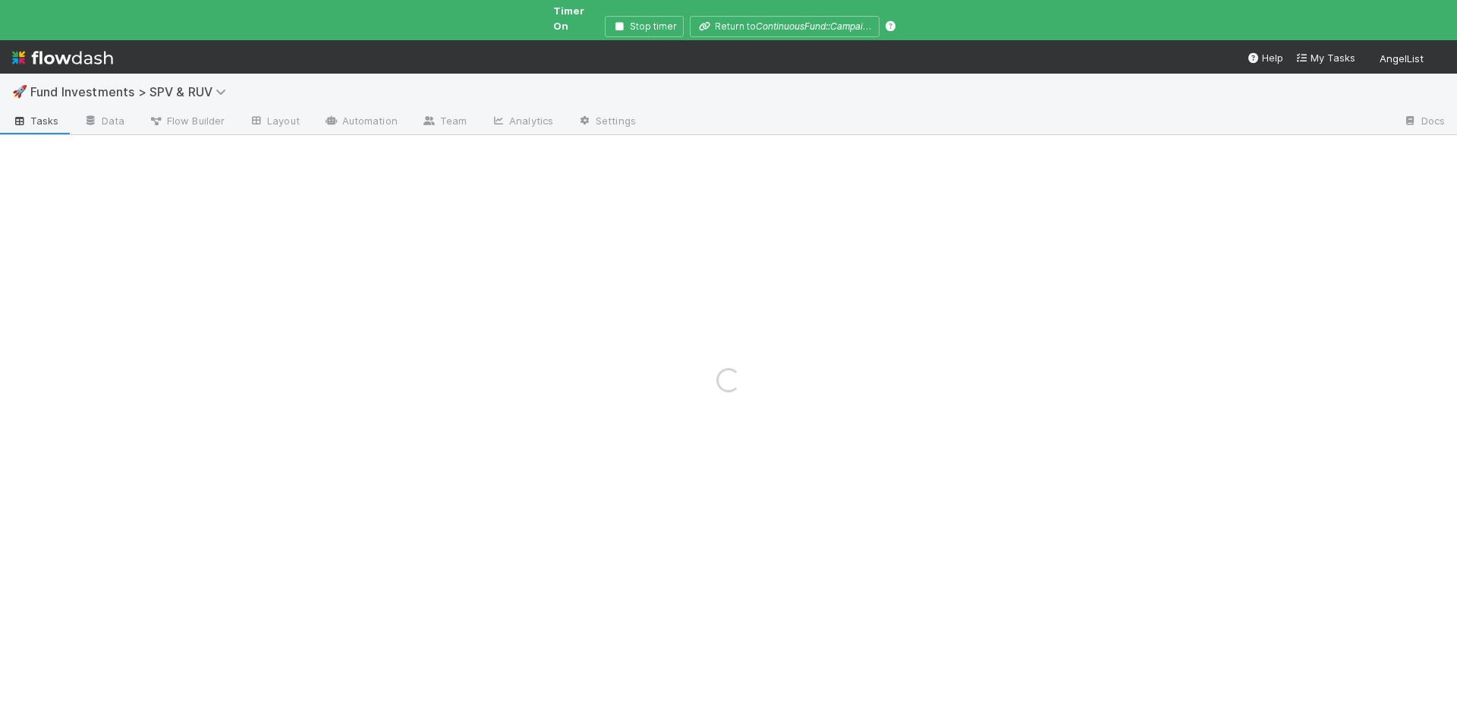
click at [205, 83] on div "Loading..." at bounding box center [728, 380] width 1457 height 694
click at [202, 80] on div "Loading..." at bounding box center [728, 380] width 1457 height 694
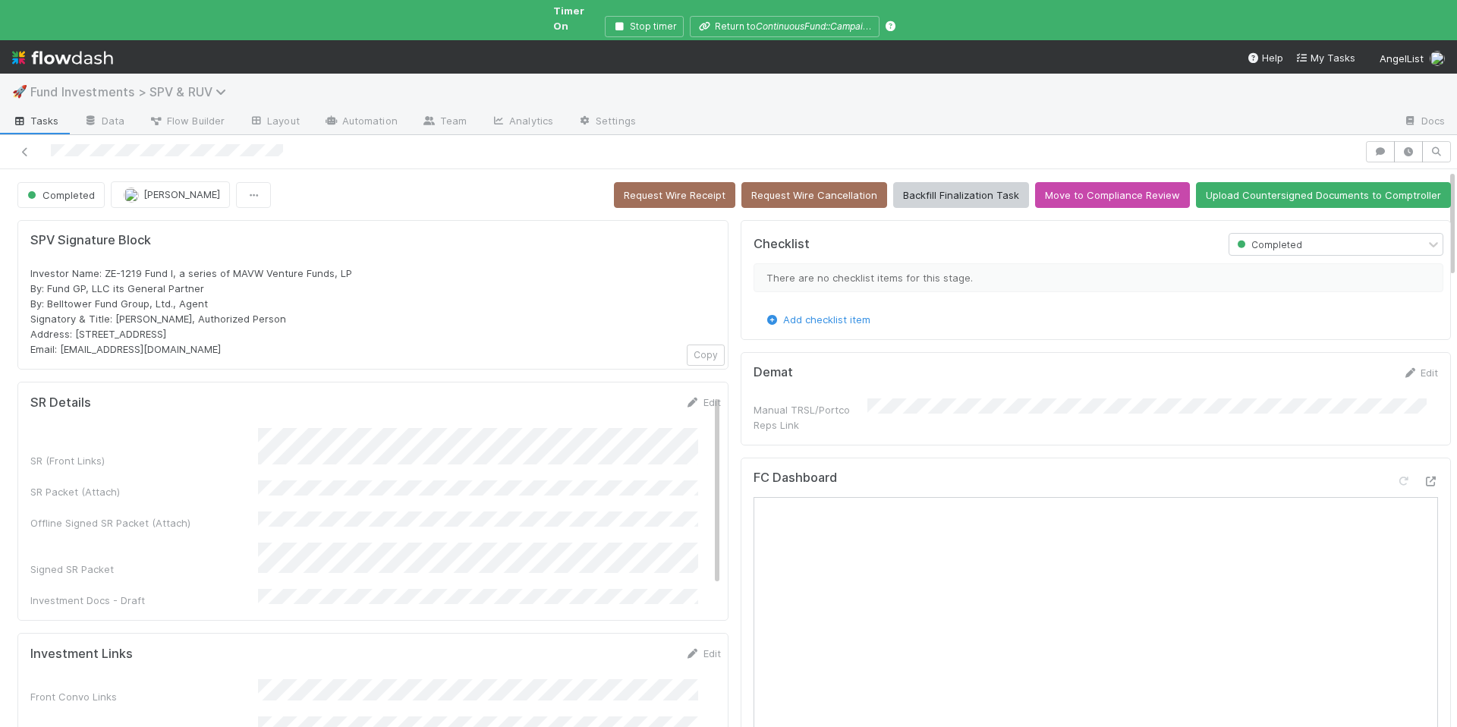
click at [203, 84] on span "Fund Investments > SPV & RUV" at bounding box center [131, 91] width 203 height 15
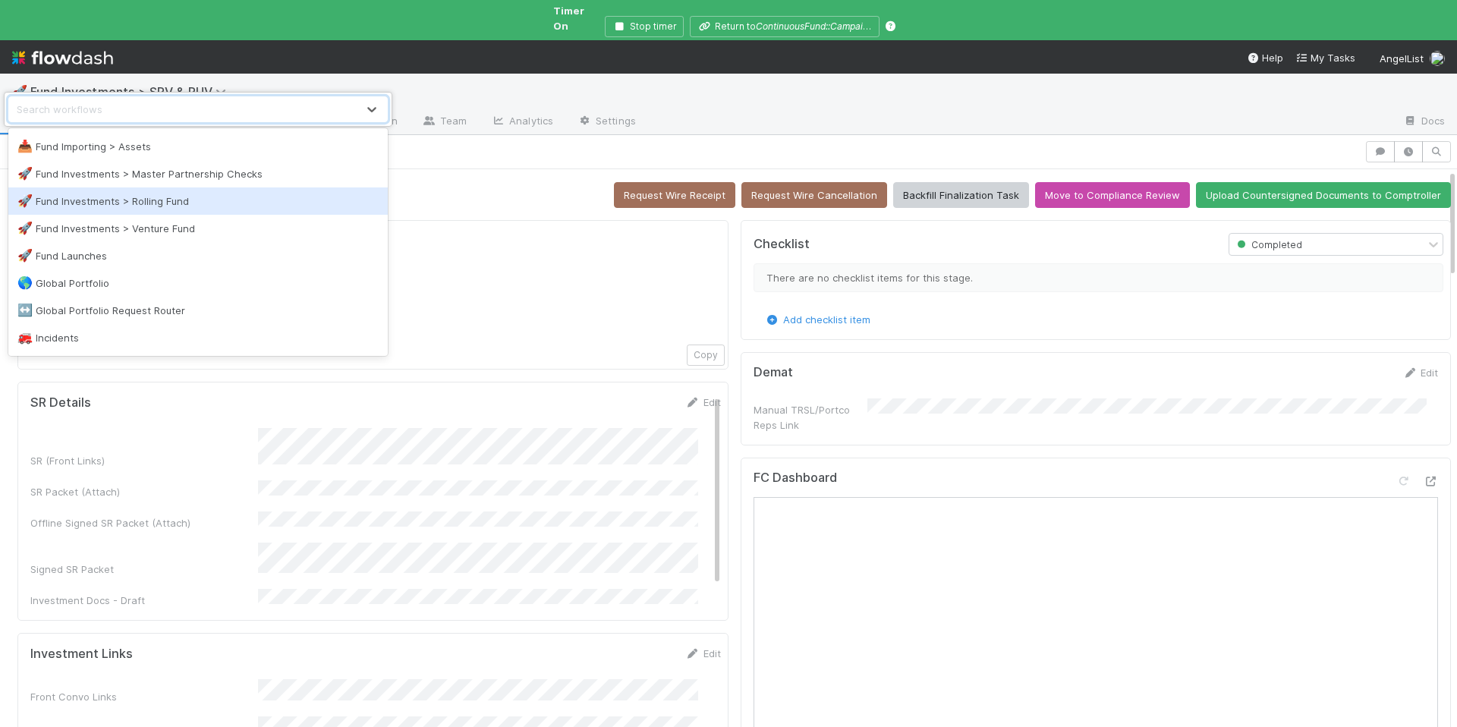
scroll to position [1133, 0]
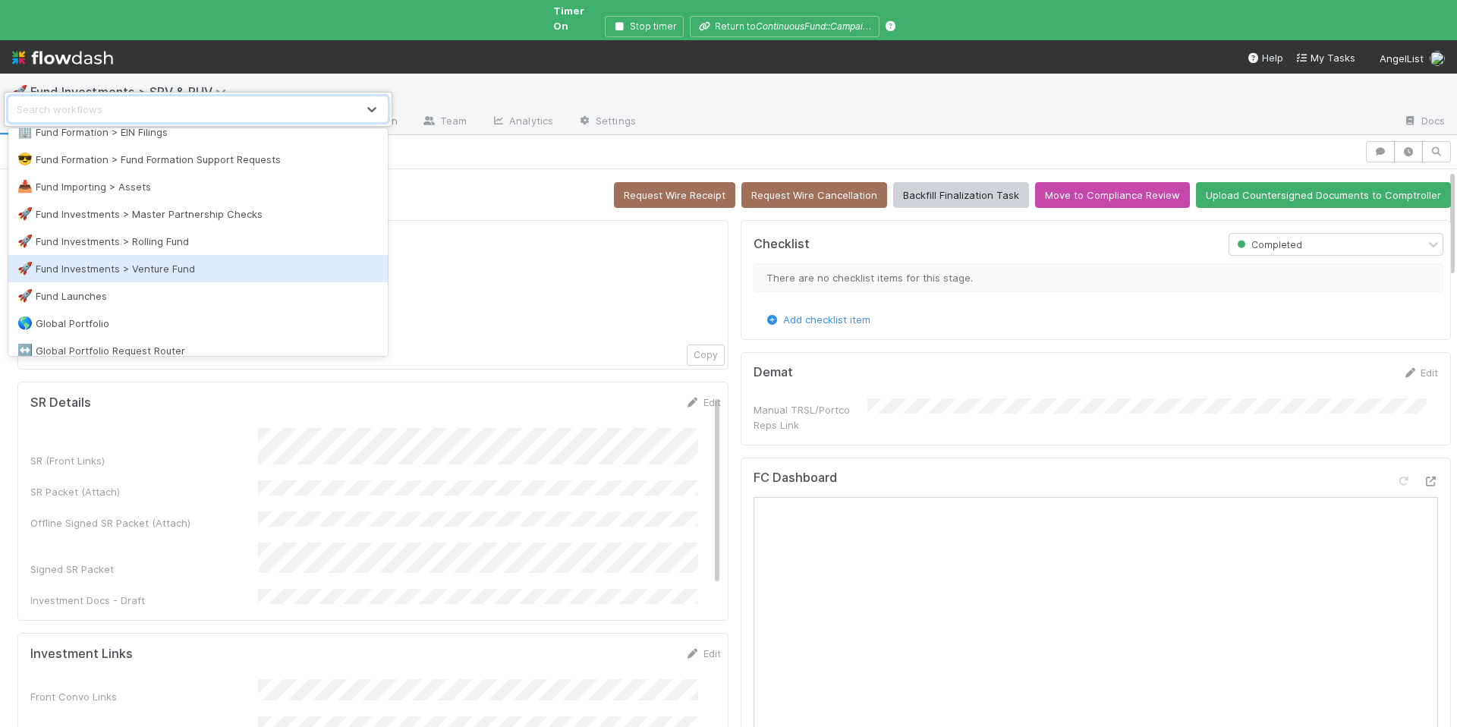
click at [178, 261] on div "🚀 Fund Investments > Venture Fund" at bounding box center [197, 268] width 361 height 15
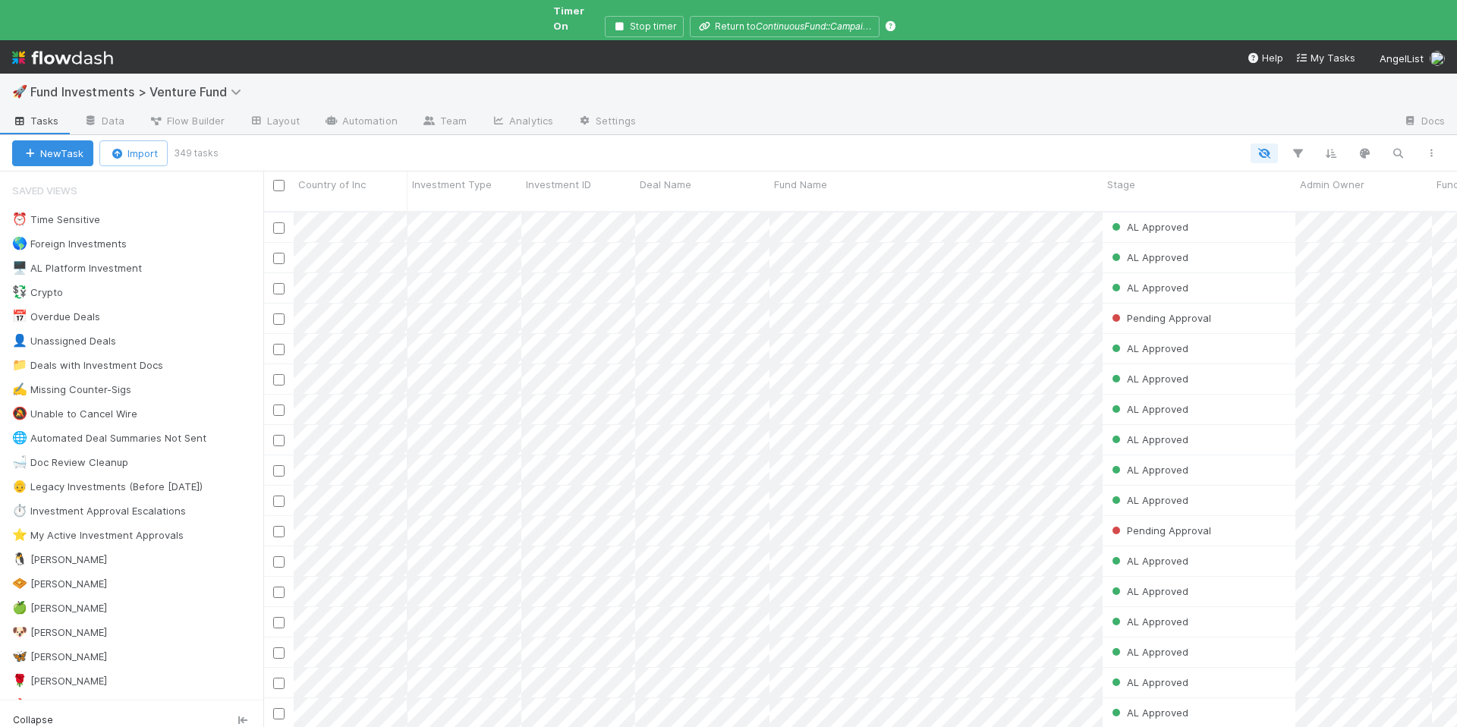
scroll to position [531, 1182]
click at [225, 84] on span "Fund Investments > Venture Fund" at bounding box center [139, 91] width 219 height 15
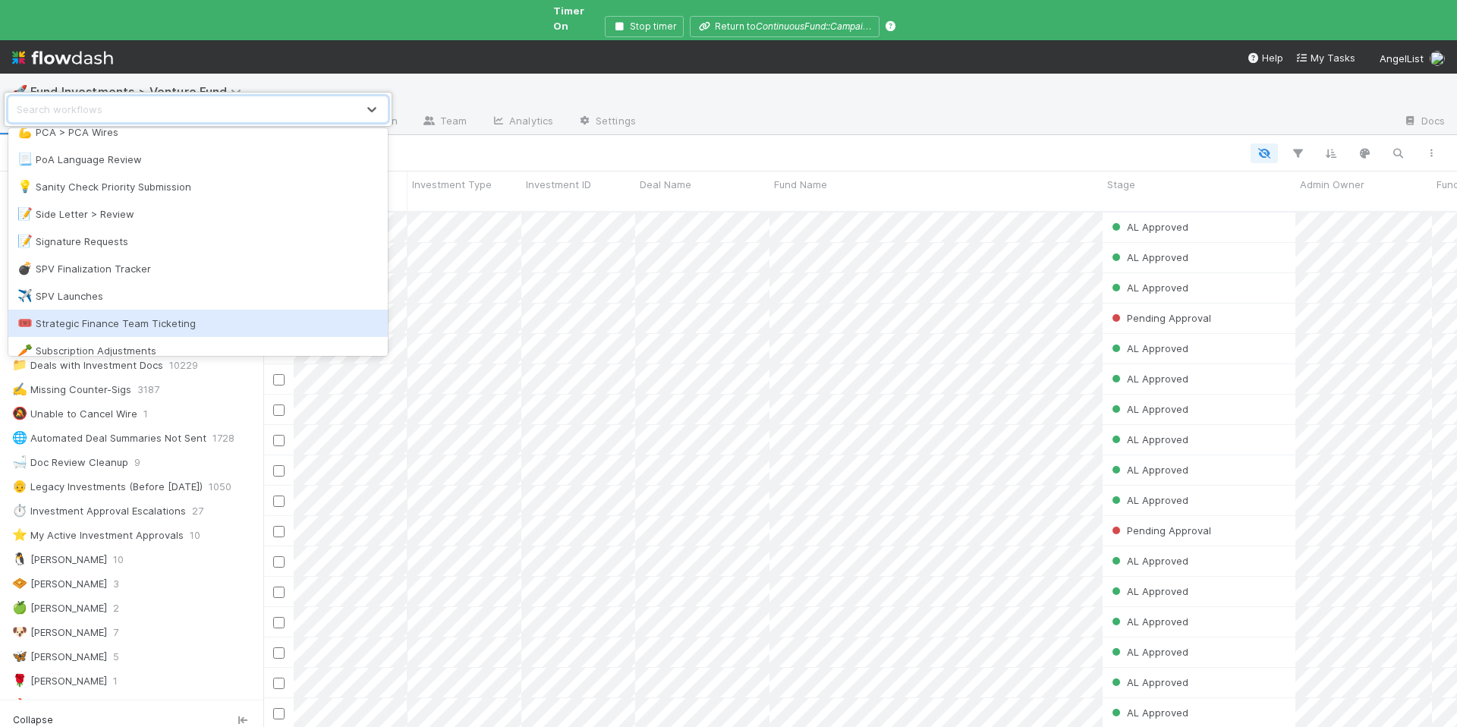
scroll to position [1964, 0]
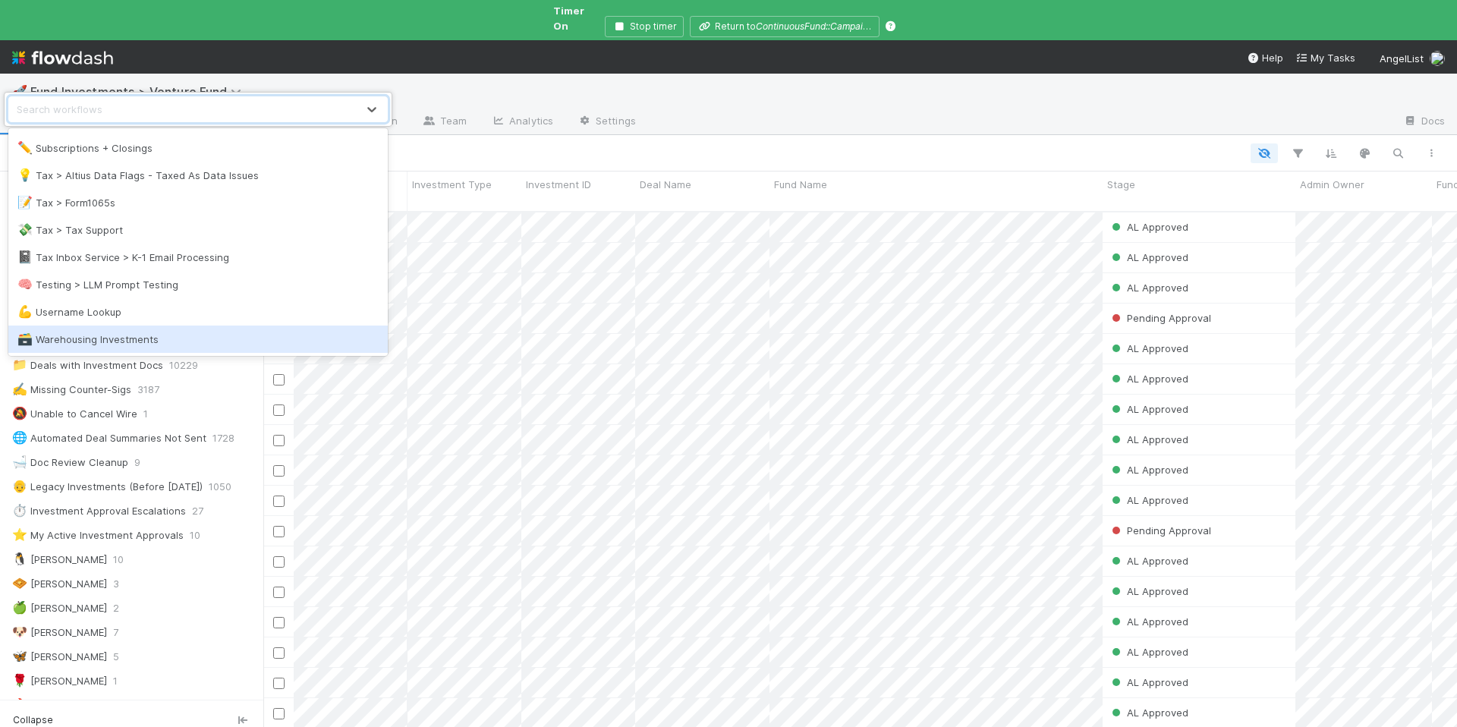
click at [175, 342] on div "🗃️ Warehousing Investments" at bounding box center [197, 339] width 361 height 15
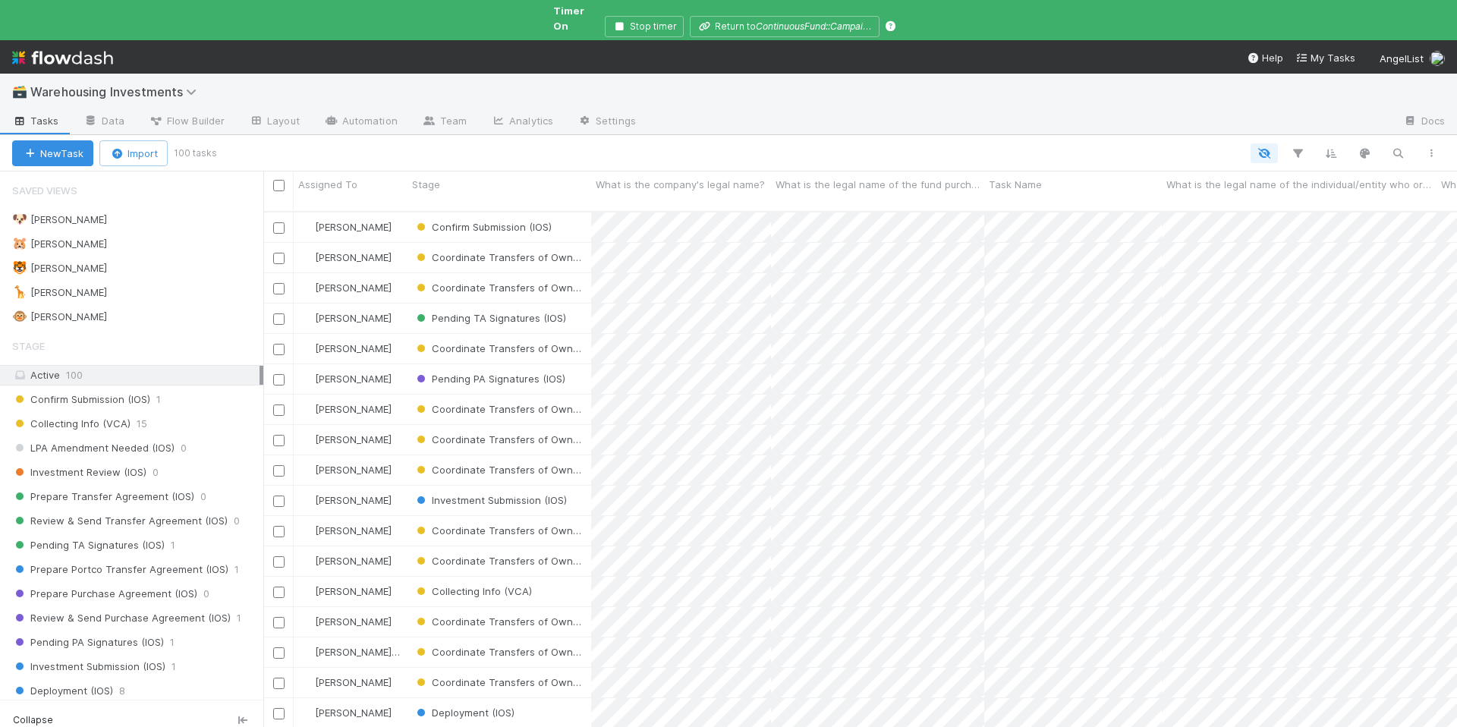
scroll to position [531, 1182]
click at [119, 307] on div "🐵 Chloe 2" at bounding box center [137, 316] width 251 height 19
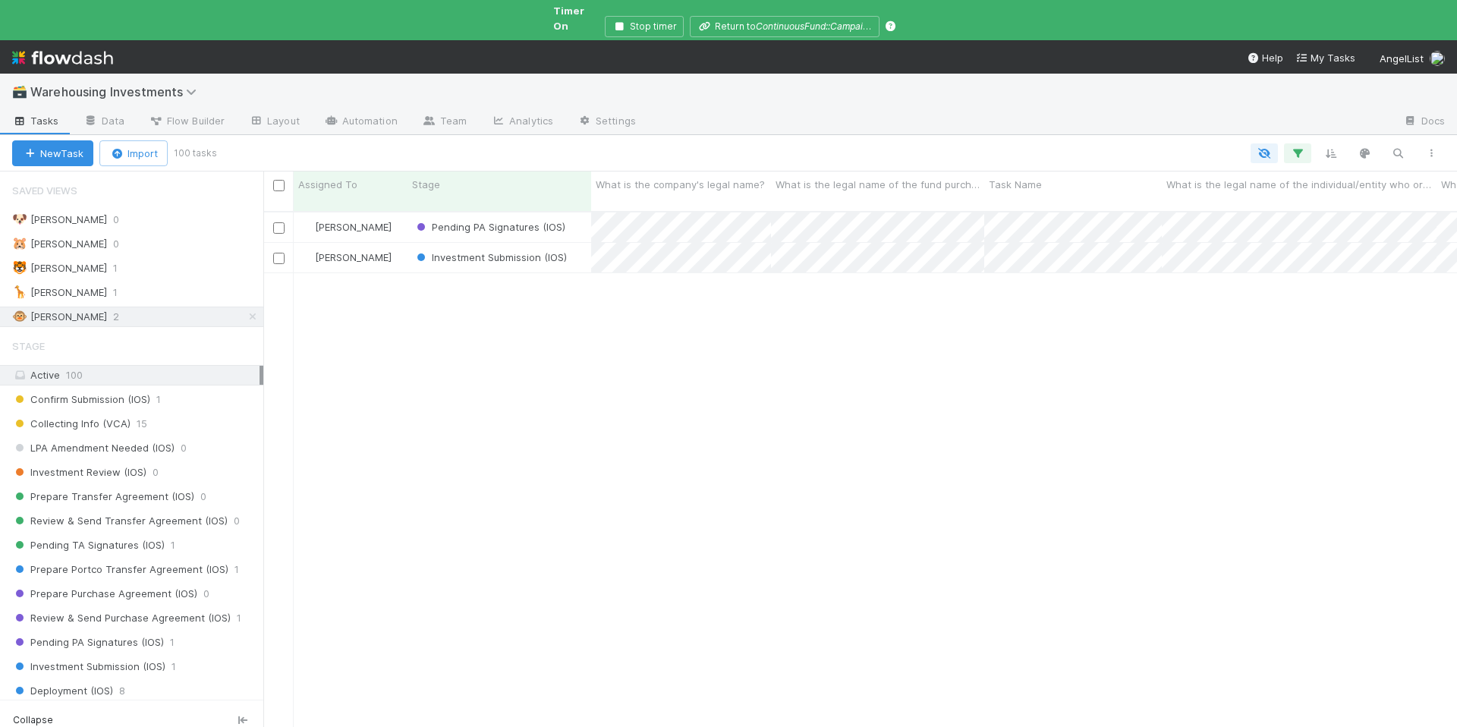
scroll to position [531, 1182]
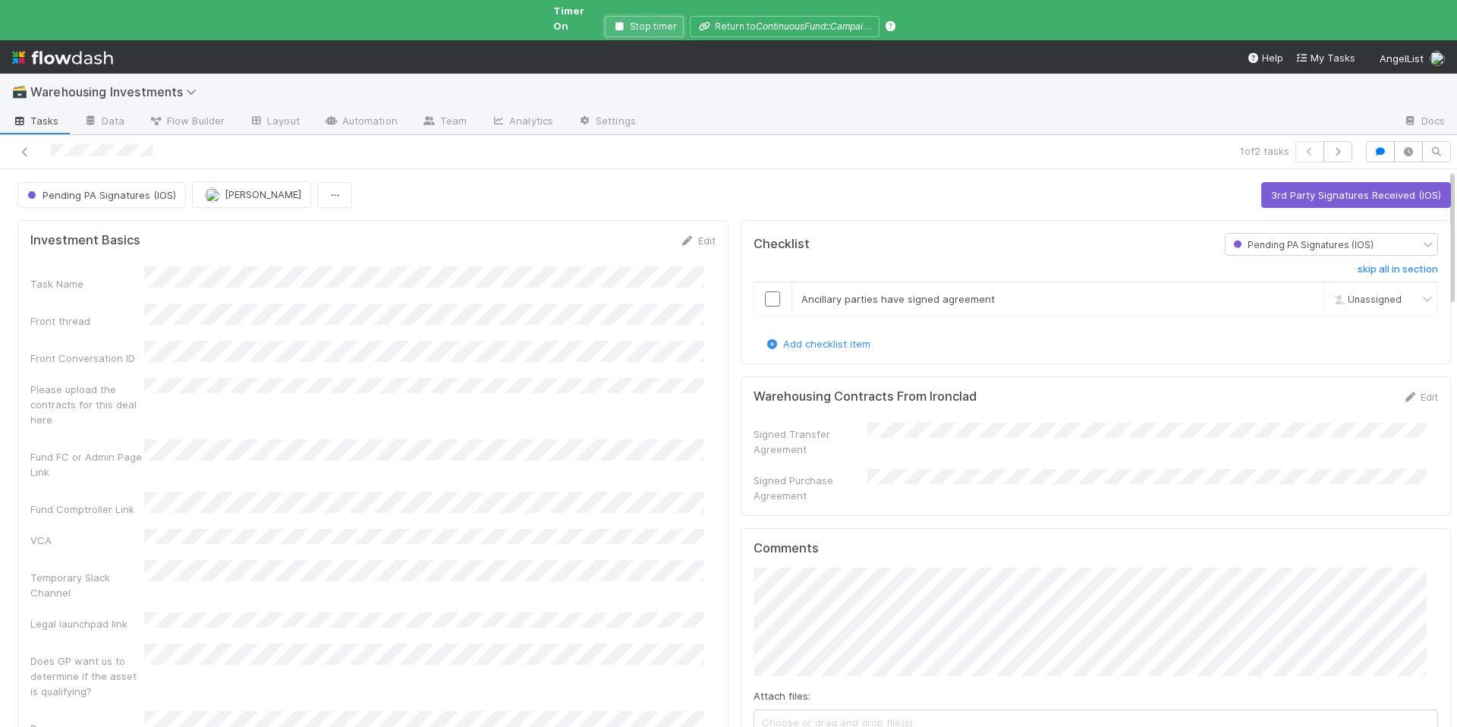
click at [626, 22] on icon "button" at bounding box center [619, 26] width 15 height 9
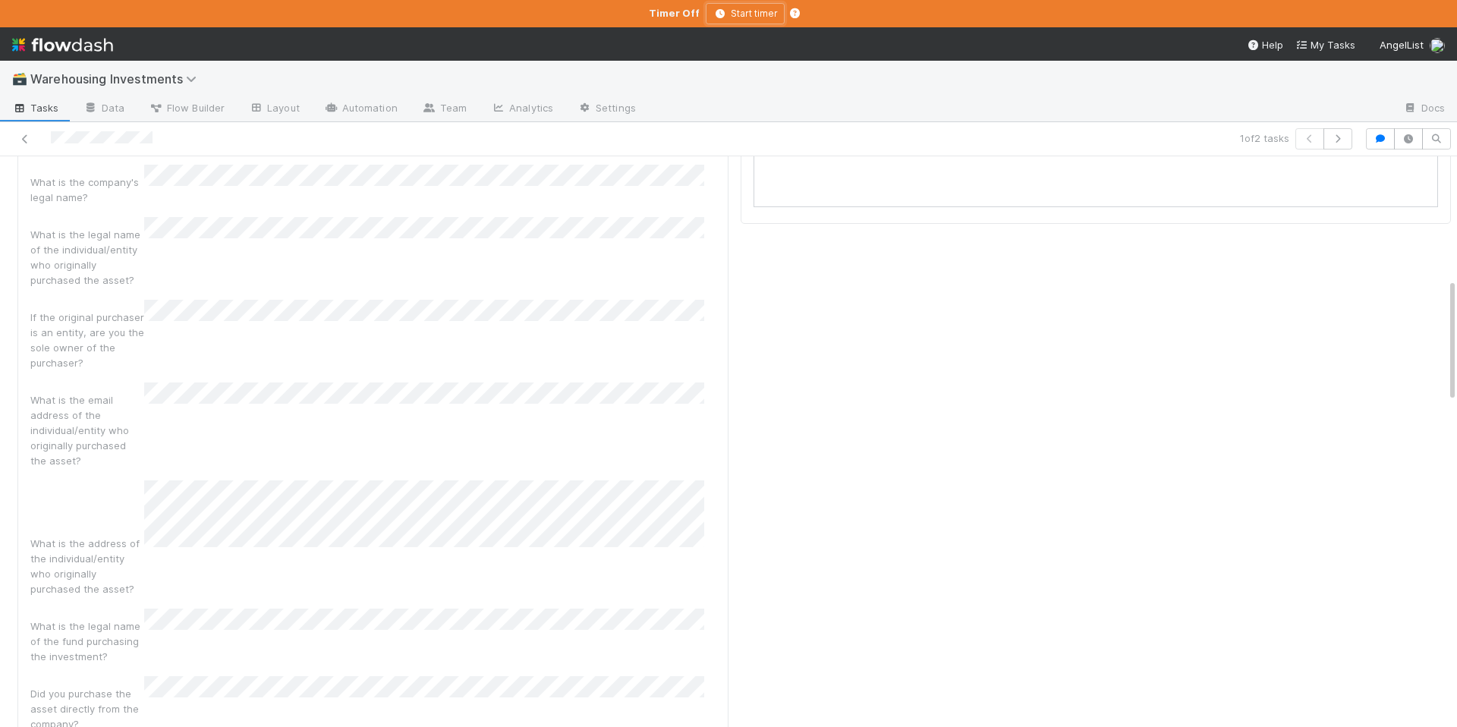
scroll to position [550, 0]
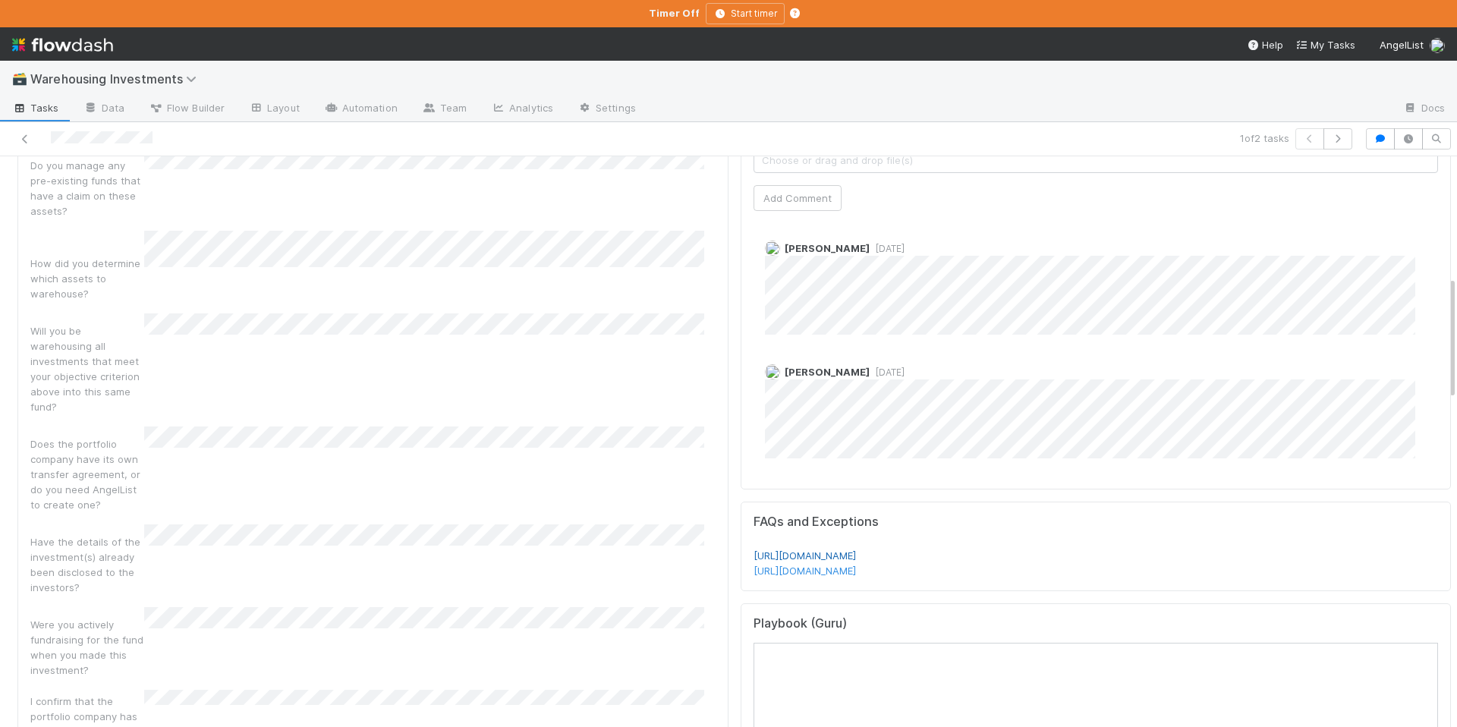
click at [856, 551] on link "https://app.getguru.com/boards/iyMBjoAT/FAQs-for-IOS" at bounding box center [805, 556] width 102 height 12
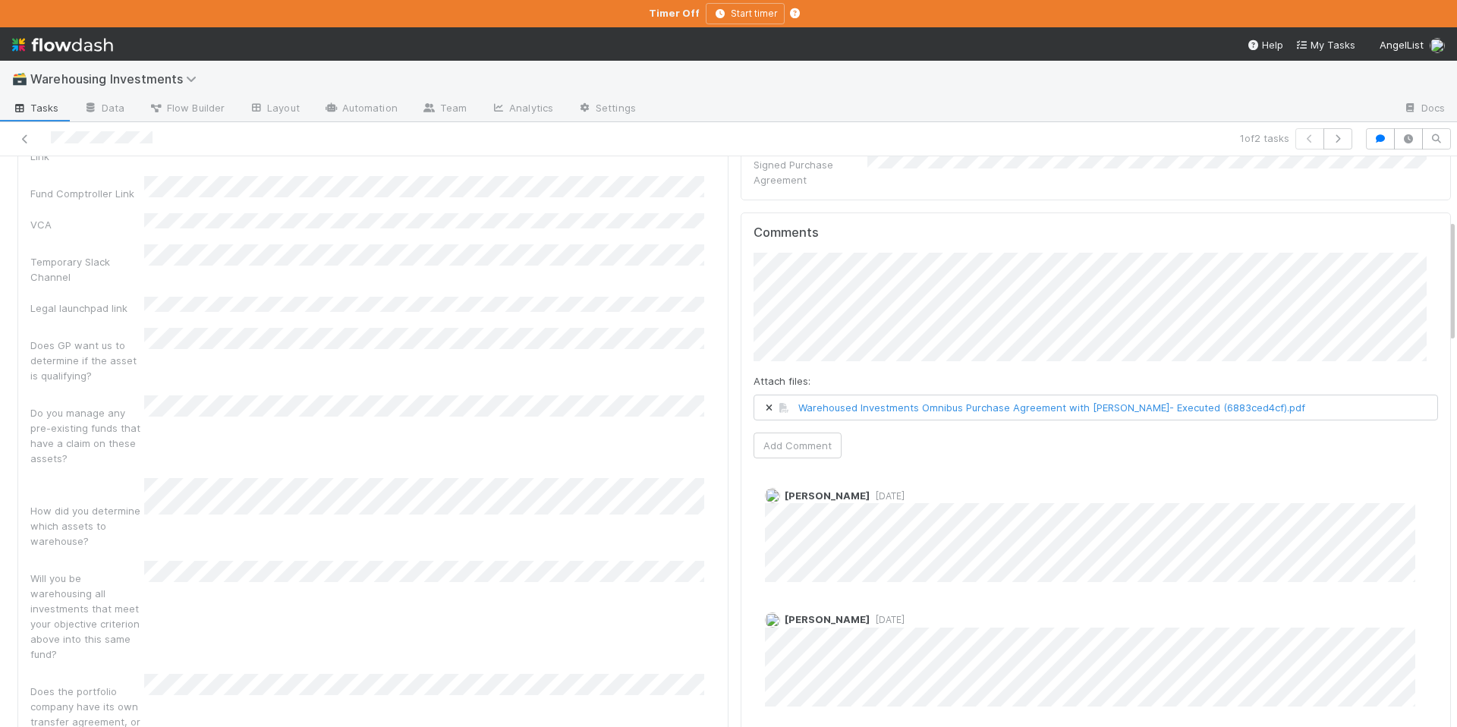
scroll to position [0, 0]
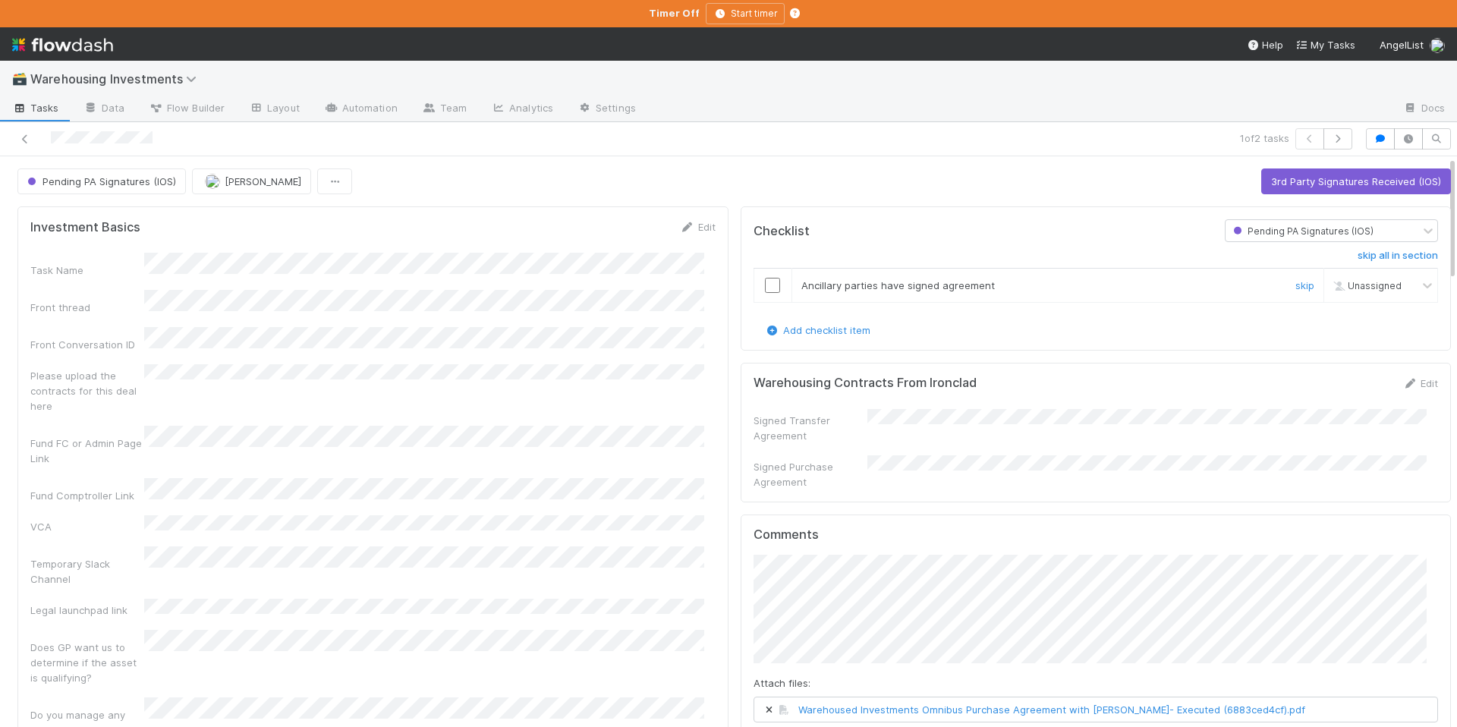
click at [754, 282] on div at bounding box center [772, 285] width 37 height 15
click at [765, 282] on input "checkbox" at bounding box center [772, 285] width 15 height 15
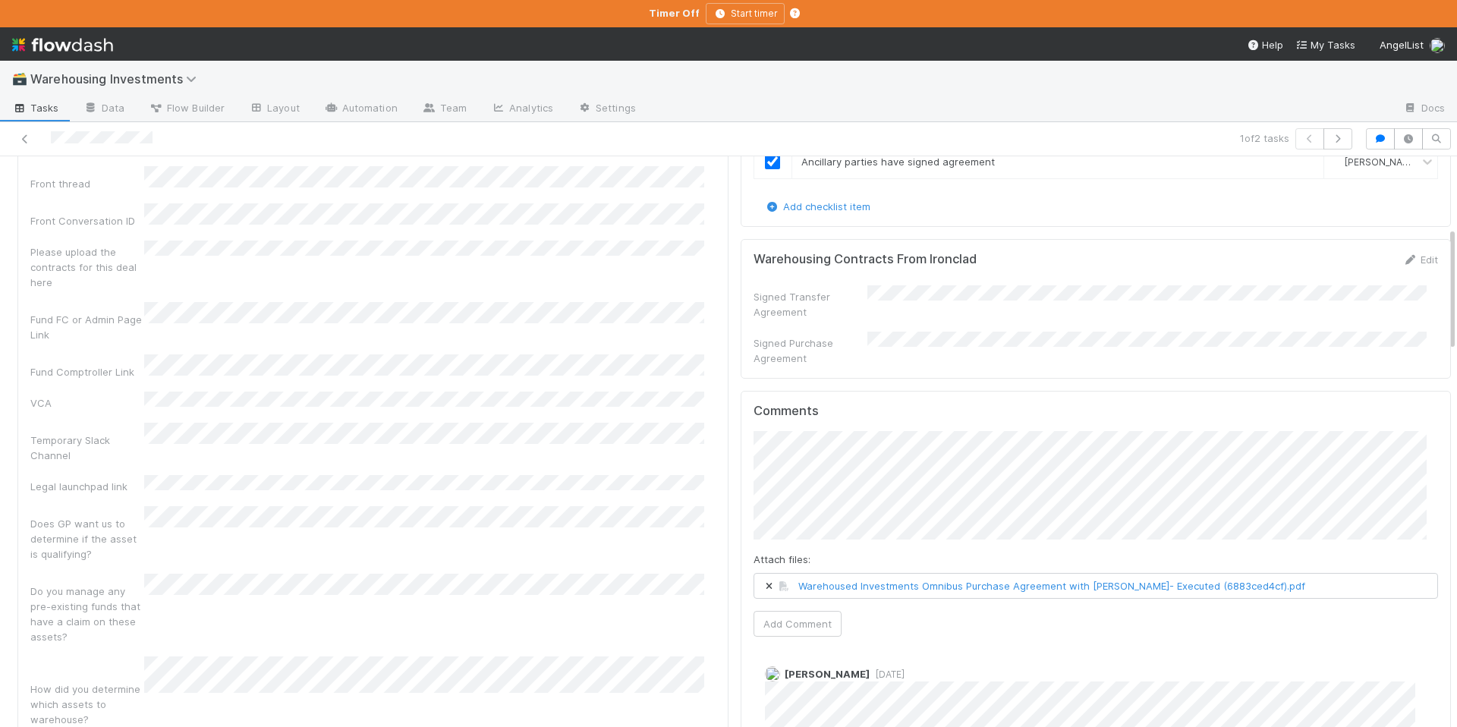
scroll to position [326, 0]
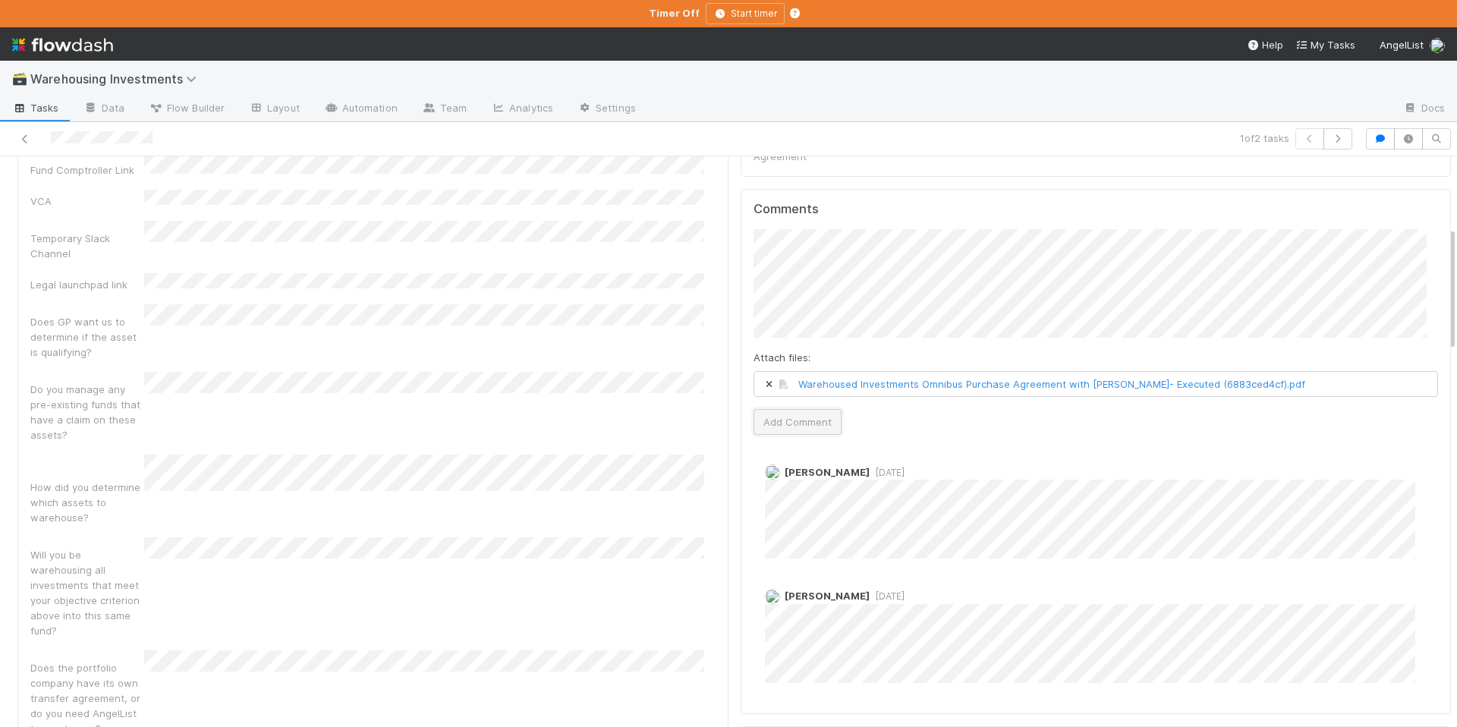
click at [787, 422] on button "Add Comment" at bounding box center [798, 422] width 88 height 26
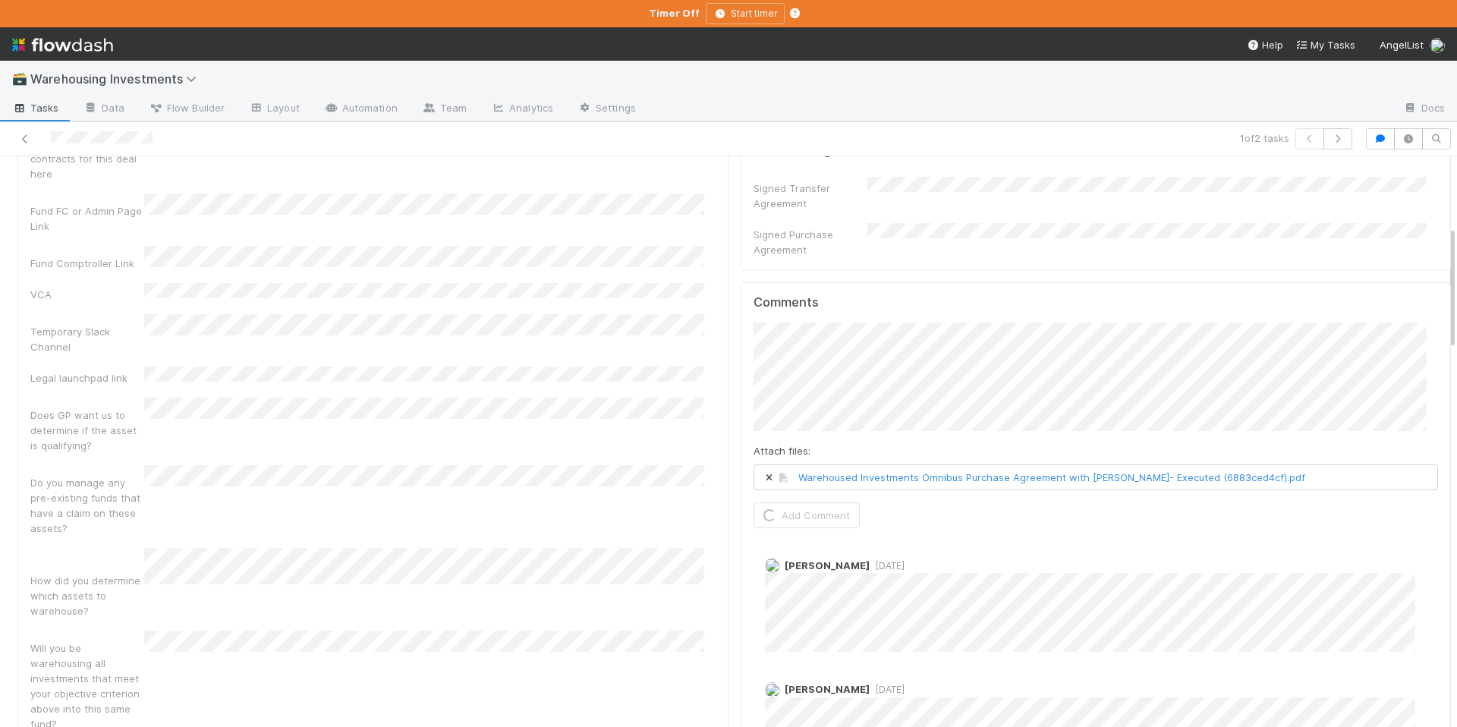
scroll to position [0, 0]
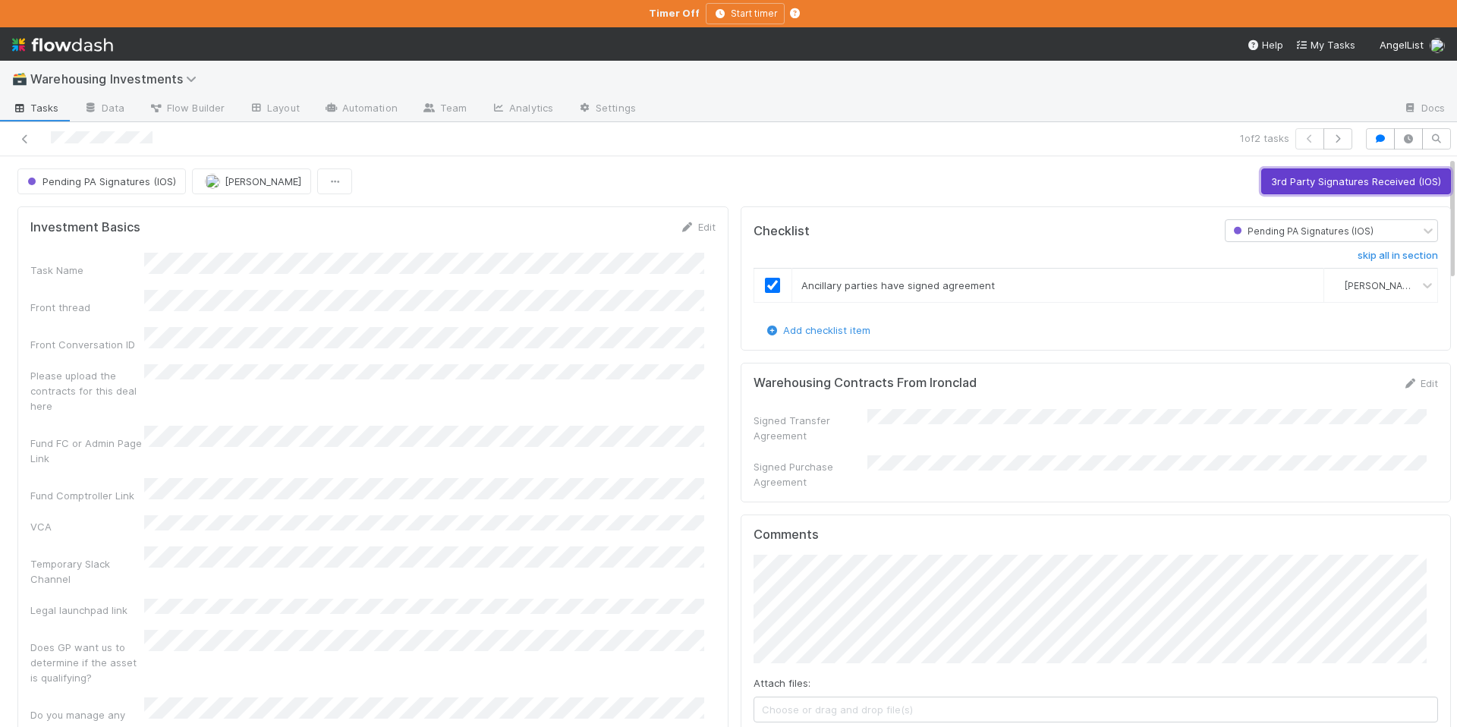
click at [1325, 187] on button "3rd Party Signatures Received (IOS)" at bounding box center [1356, 181] width 190 height 26
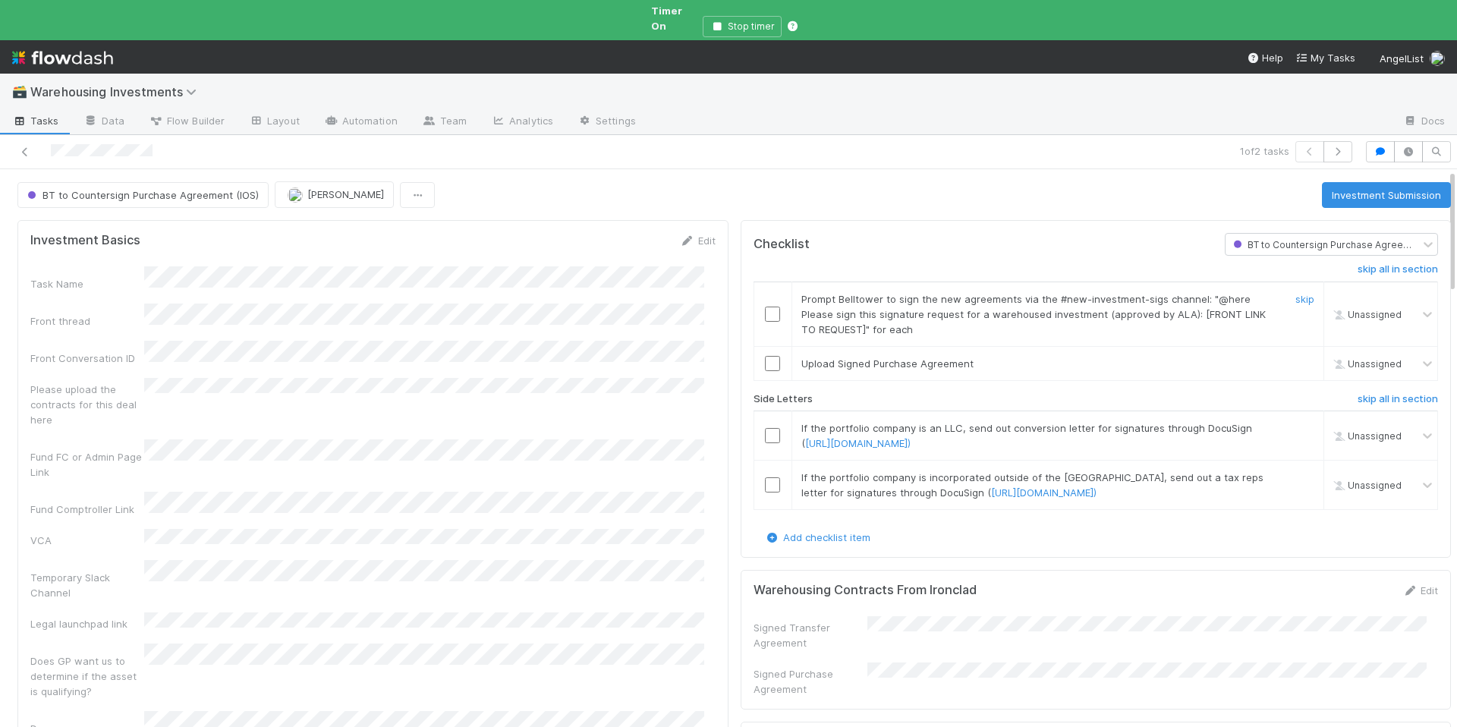
click at [765, 307] on input "checkbox" at bounding box center [772, 314] width 15 height 15
click at [765, 356] on input "checkbox" at bounding box center [772, 363] width 15 height 15
click at [1296, 422] on link "skip" at bounding box center [1305, 428] width 19 height 12
click at [1296, 475] on link "skip" at bounding box center [1305, 477] width 19 height 12
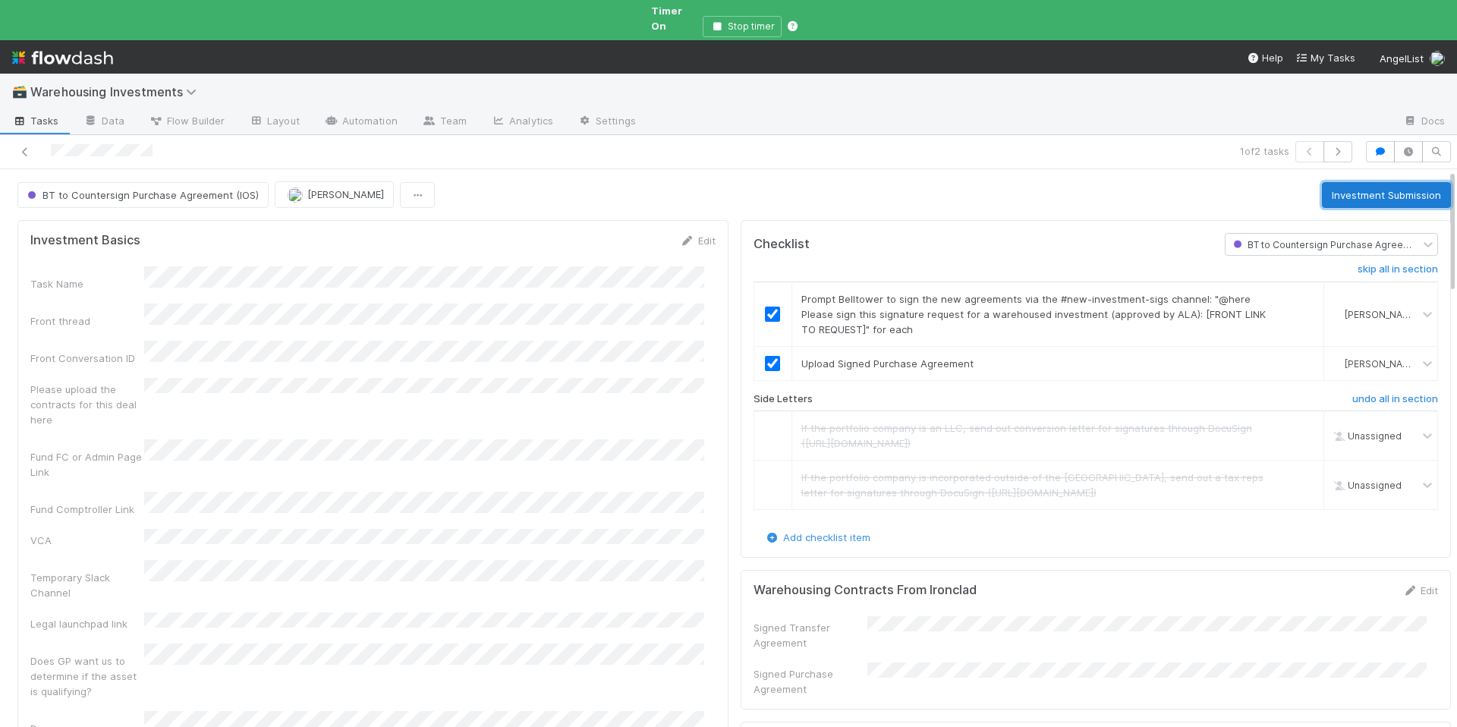
click at [1346, 184] on button "Investment Submission" at bounding box center [1386, 195] width 129 height 26
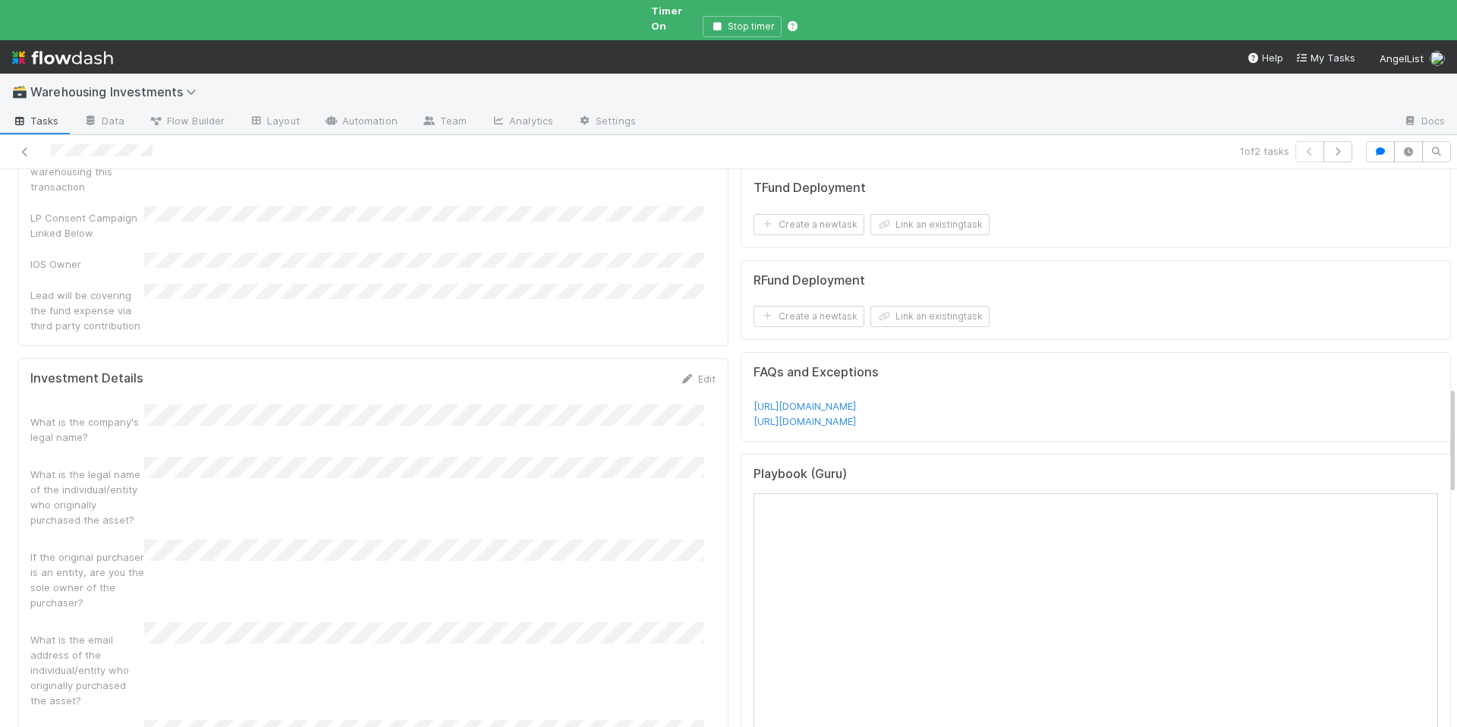
scroll to position [1119, 0]
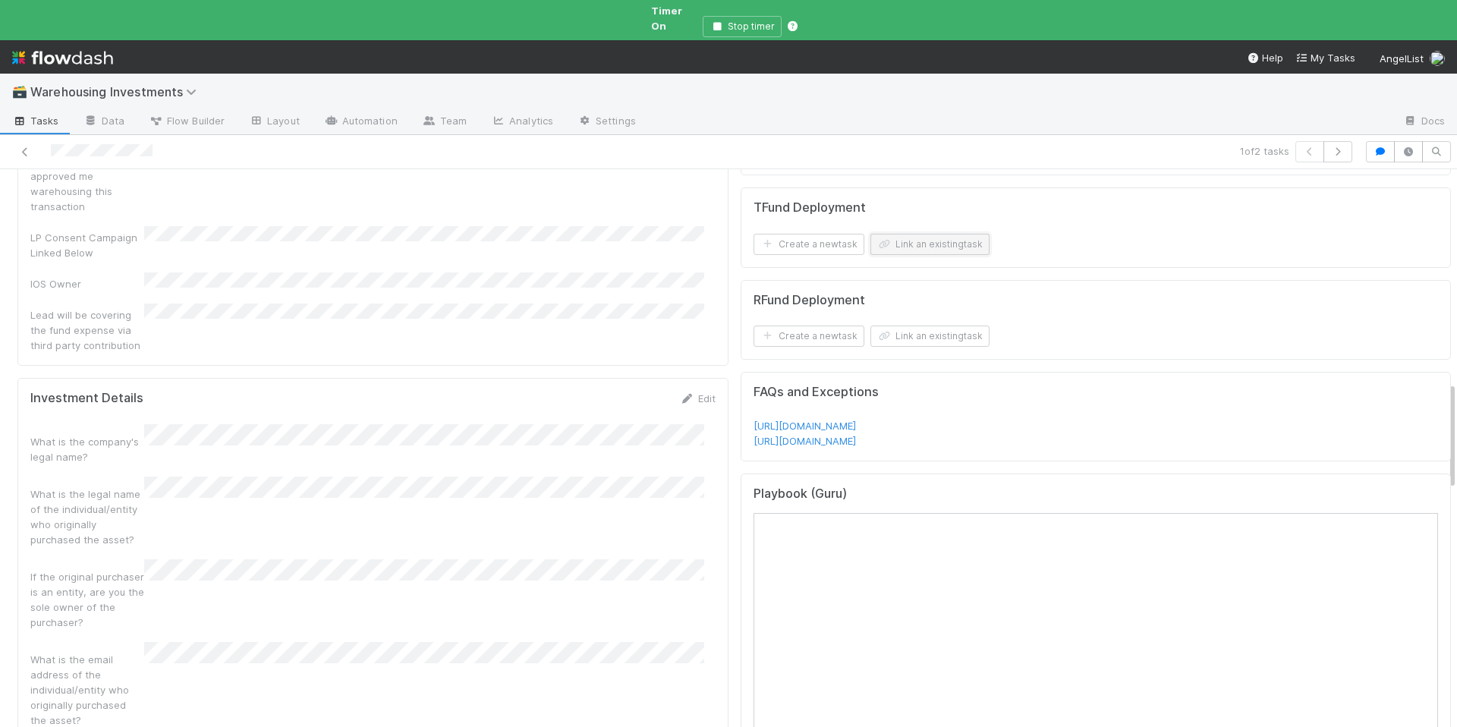
click at [924, 234] on button "Link an existing task" at bounding box center [930, 244] width 119 height 21
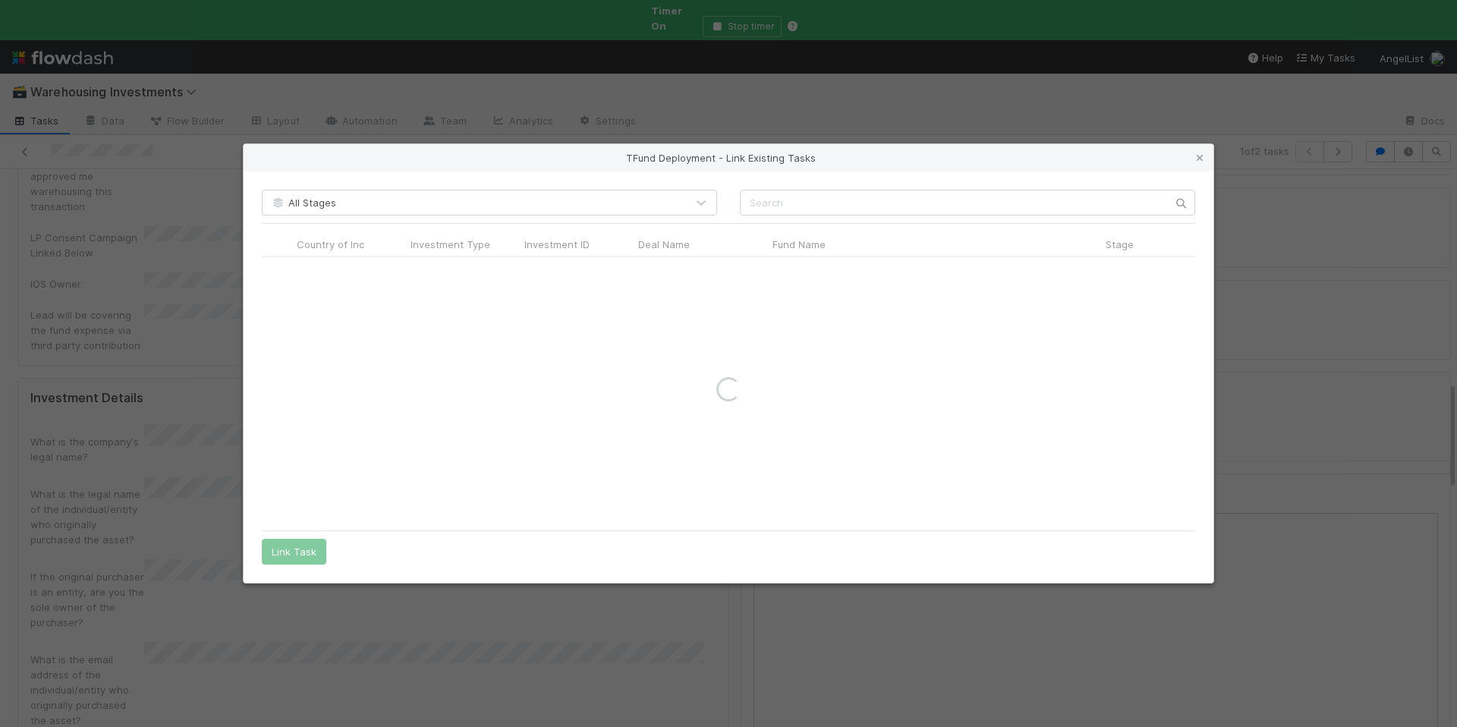
drag, startPoint x: 748, startPoint y: 221, endPoint x: 762, endPoint y: 200, distance: 25.1
click at [748, 221] on div "All Stages Country of Inc Investment Type Investment ID Deal Name Fund Name Sta…" at bounding box center [729, 377] width 970 height 411
click at [762, 200] on input "text" at bounding box center [967, 203] width 455 height 26
paste input "Showplace"
drag, startPoint x: 751, startPoint y: 203, endPoint x: 762, endPoint y: 280, distance: 78.1
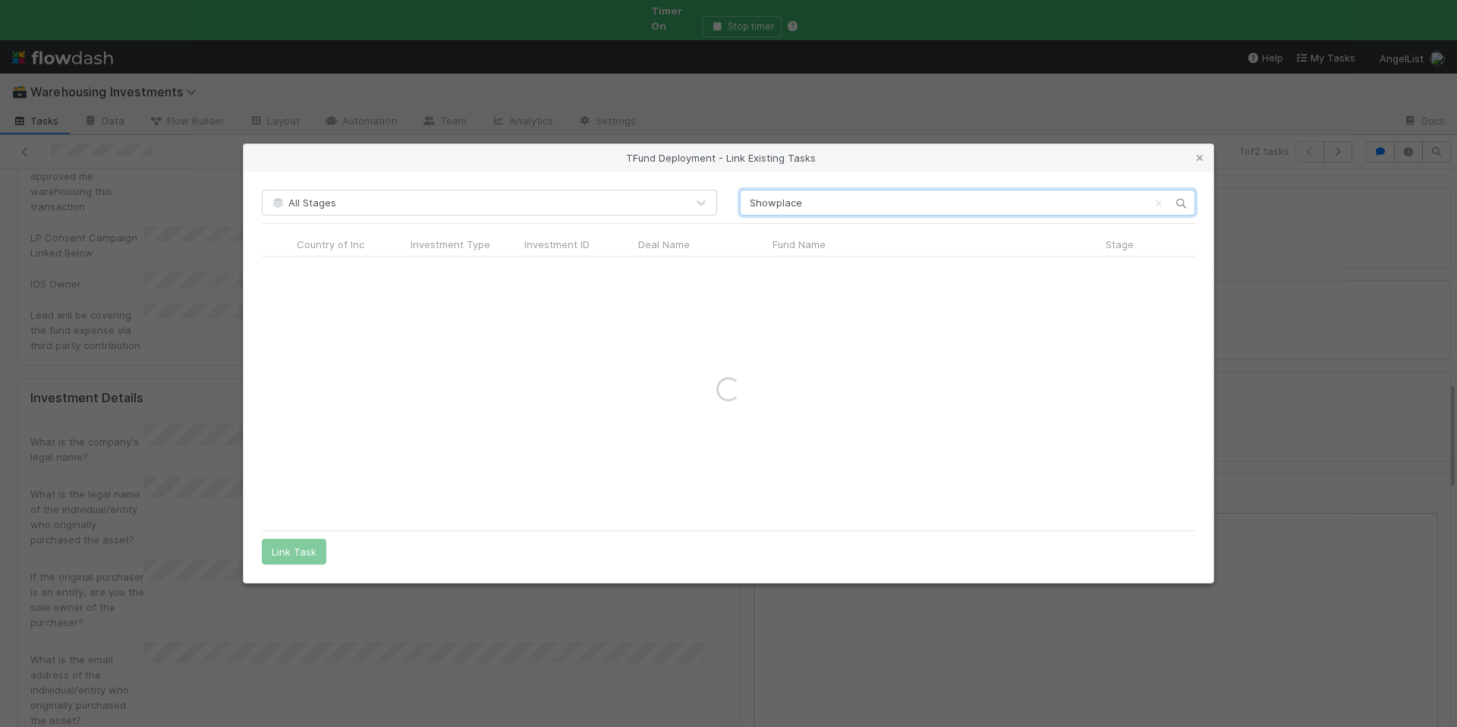
click at [752, 208] on input "Showplace" at bounding box center [967, 203] width 455 height 26
type input "Showplace"
click at [272, 271] on input "radio" at bounding box center [277, 272] width 10 height 10
click at [302, 543] on button "Link Task" at bounding box center [294, 552] width 65 height 26
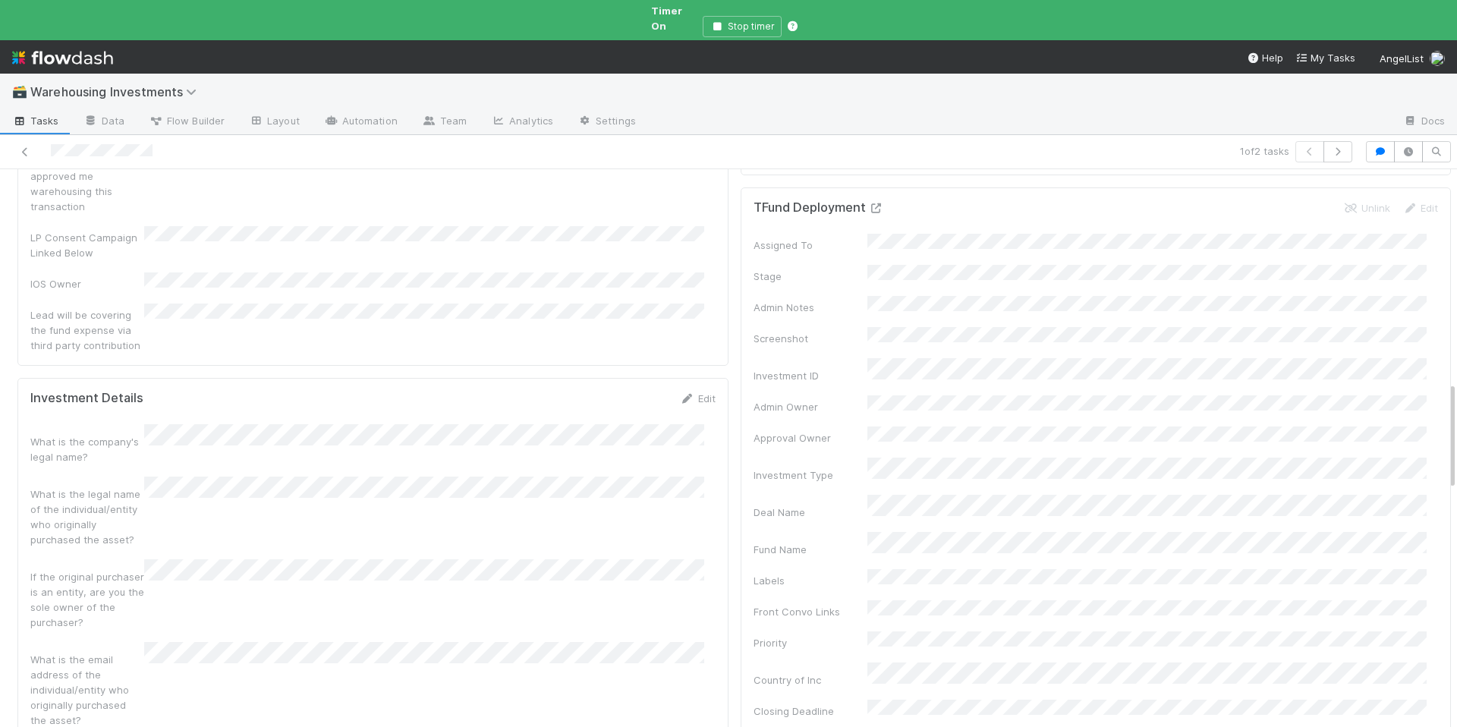
click at [869, 203] on icon at bounding box center [876, 208] width 15 height 10
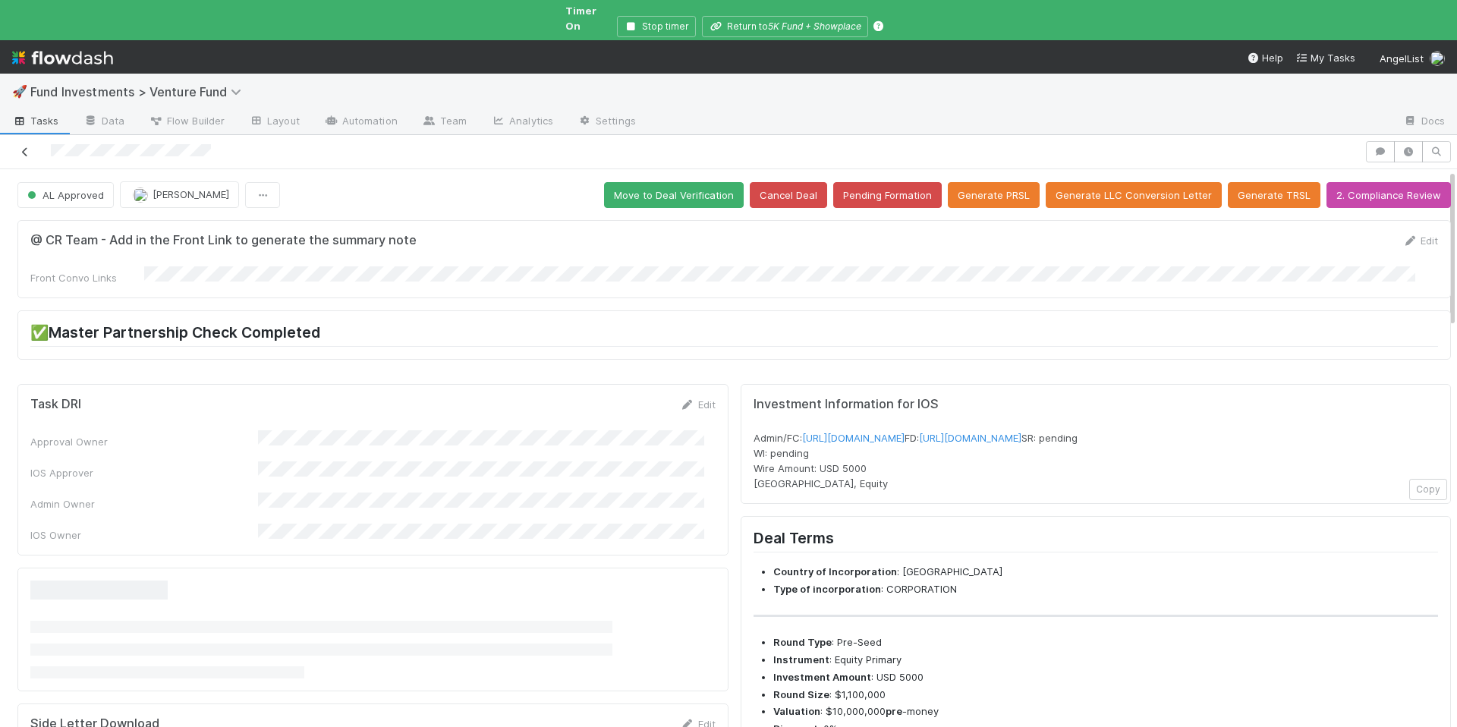
click at [27, 147] on icon at bounding box center [24, 152] width 15 height 10
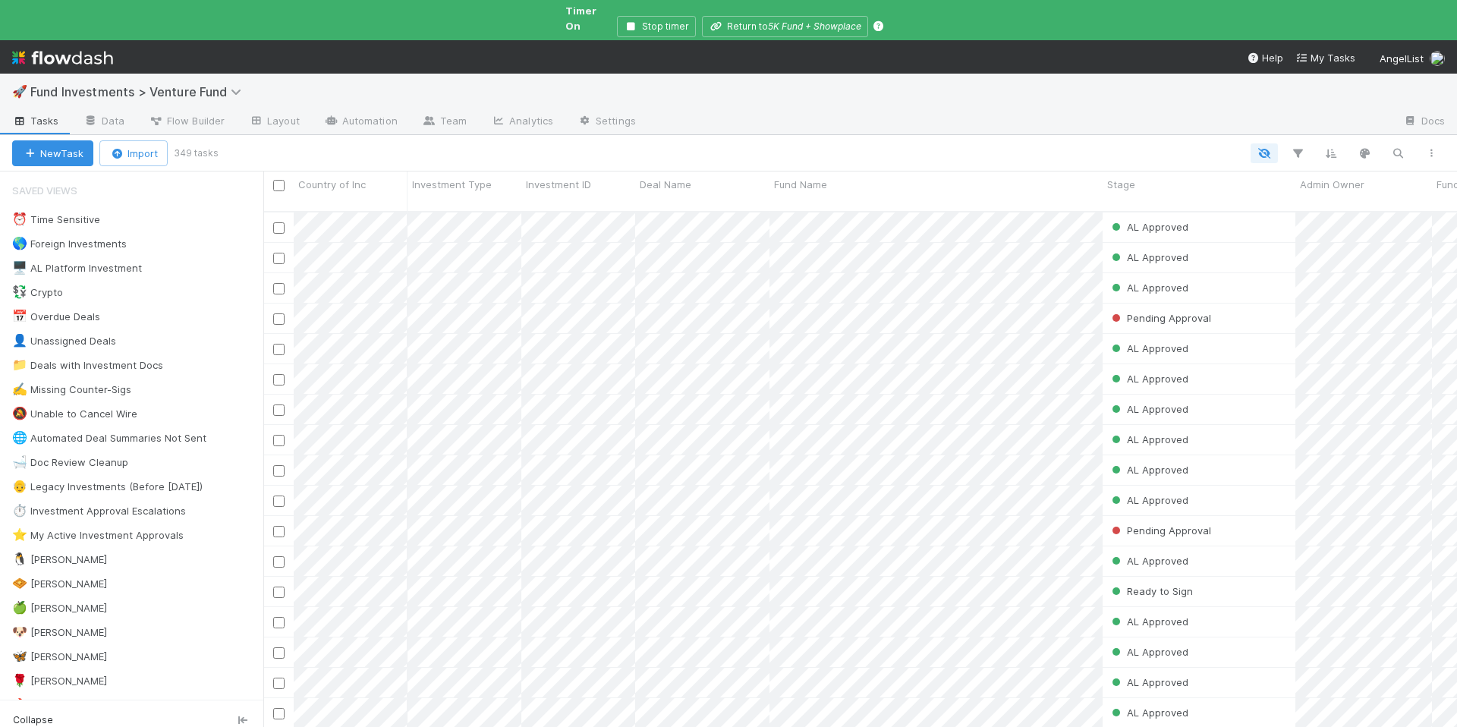
scroll to position [531, 1182]
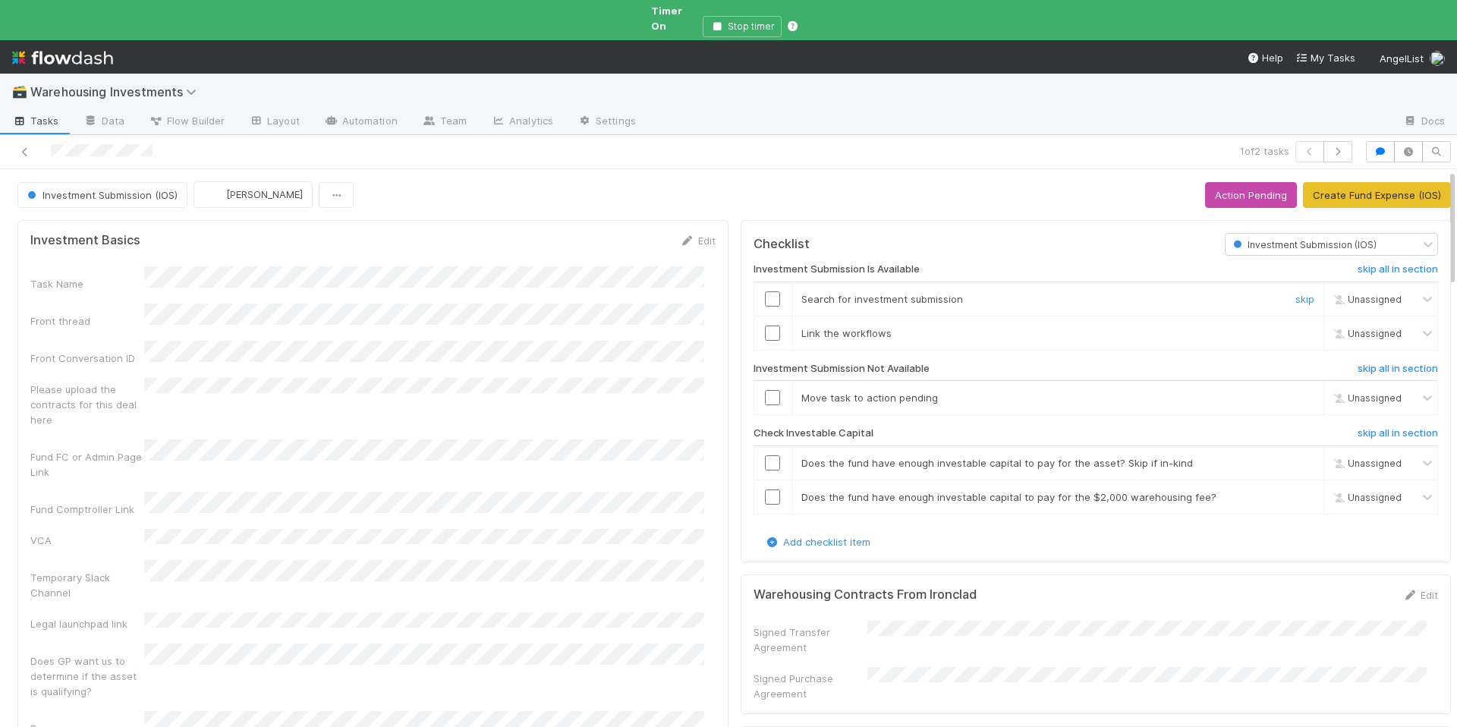
click at [765, 291] on input "checkbox" at bounding box center [772, 298] width 15 height 15
click at [765, 326] on input "checkbox" at bounding box center [772, 333] width 15 height 15
click at [1371, 363] on h6 "skip all in section" at bounding box center [1398, 369] width 80 height 12
click at [765, 455] on input "checkbox" at bounding box center [772, 462] width 15 height 15
click at [765, 490] on input "checkbox" at bounding box center [772, 497] width 15 height 15
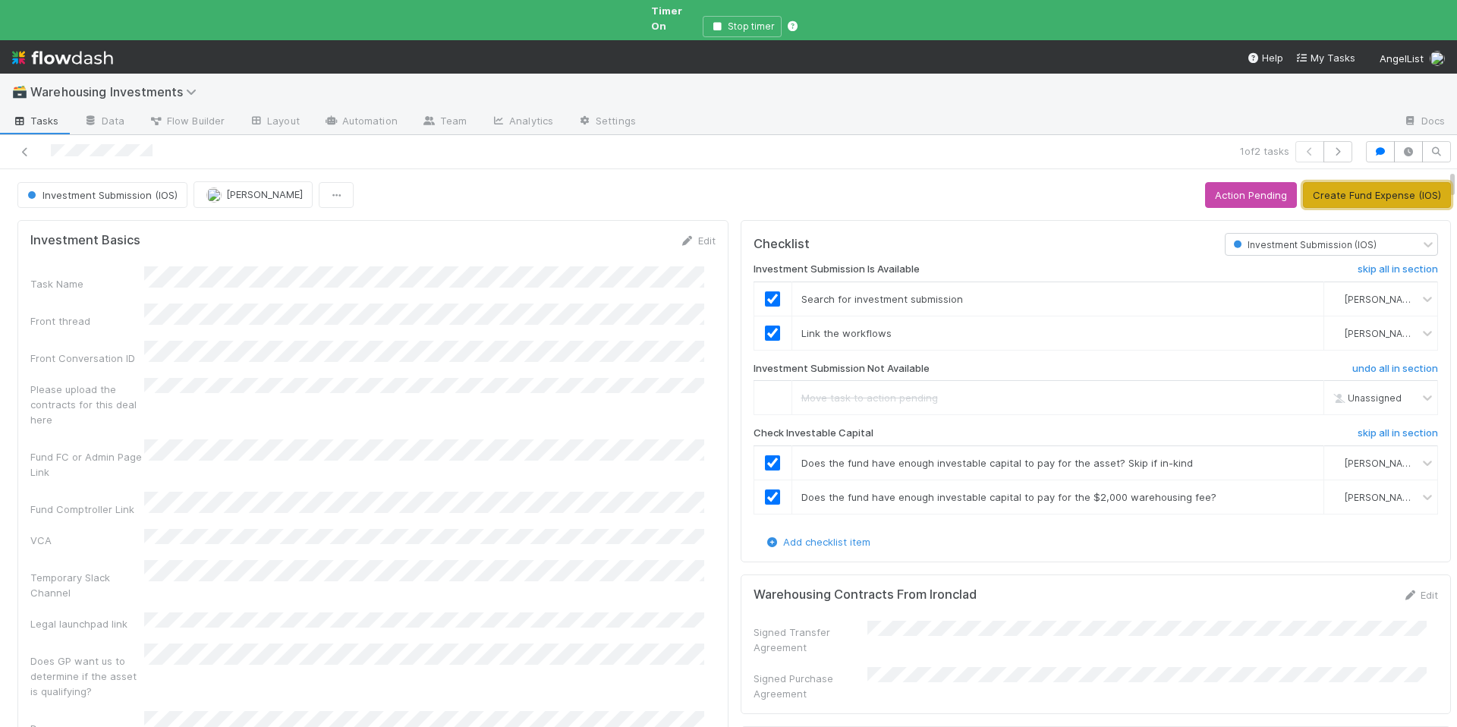
click at [1373, 185] on button "Create Fund Expense (IOS)" at bounding box center [1377, 195] width 148 height 26
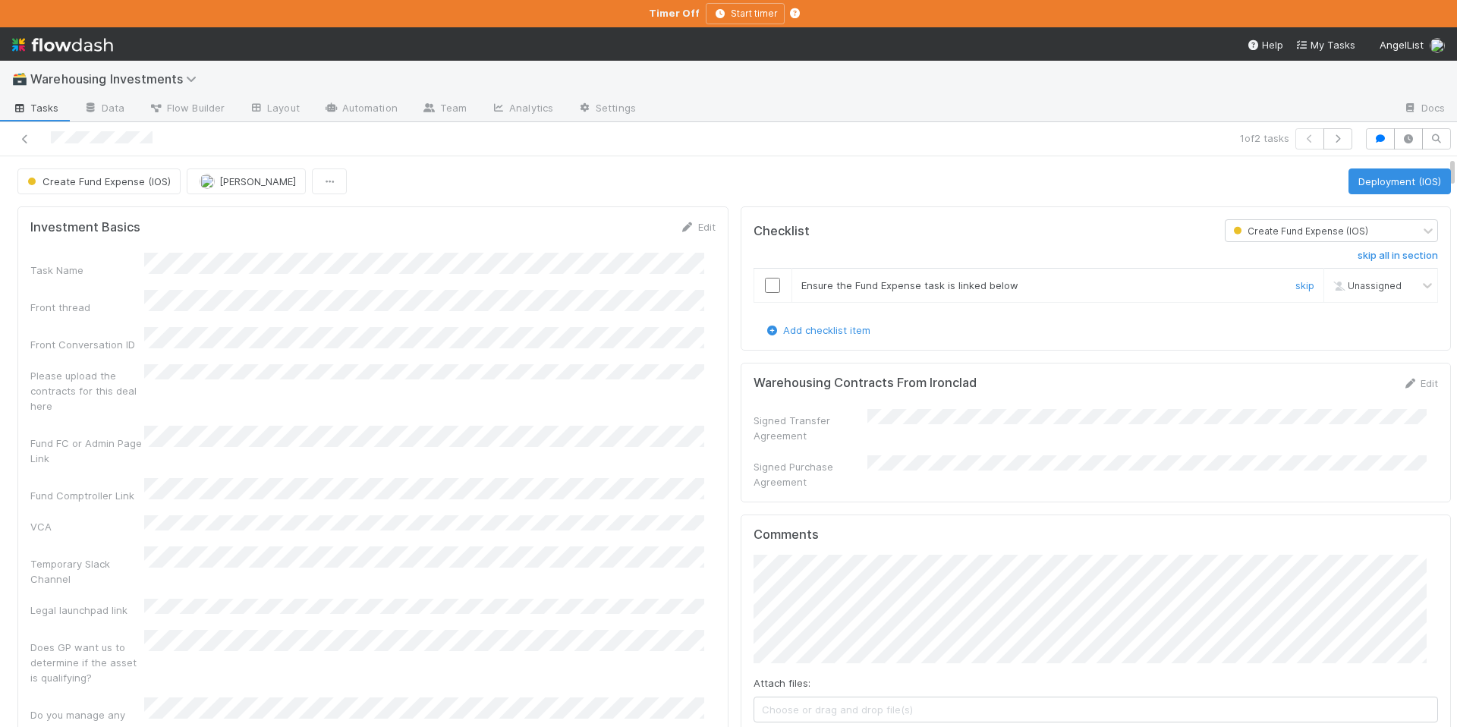
click at [765, 283] on input "checkbox" at bounding box center [772, 285] width 15 height 15
click at [1379, 178] on button "Deployment (IOS)" at bounding box center [1400, 181] width 102 height 26
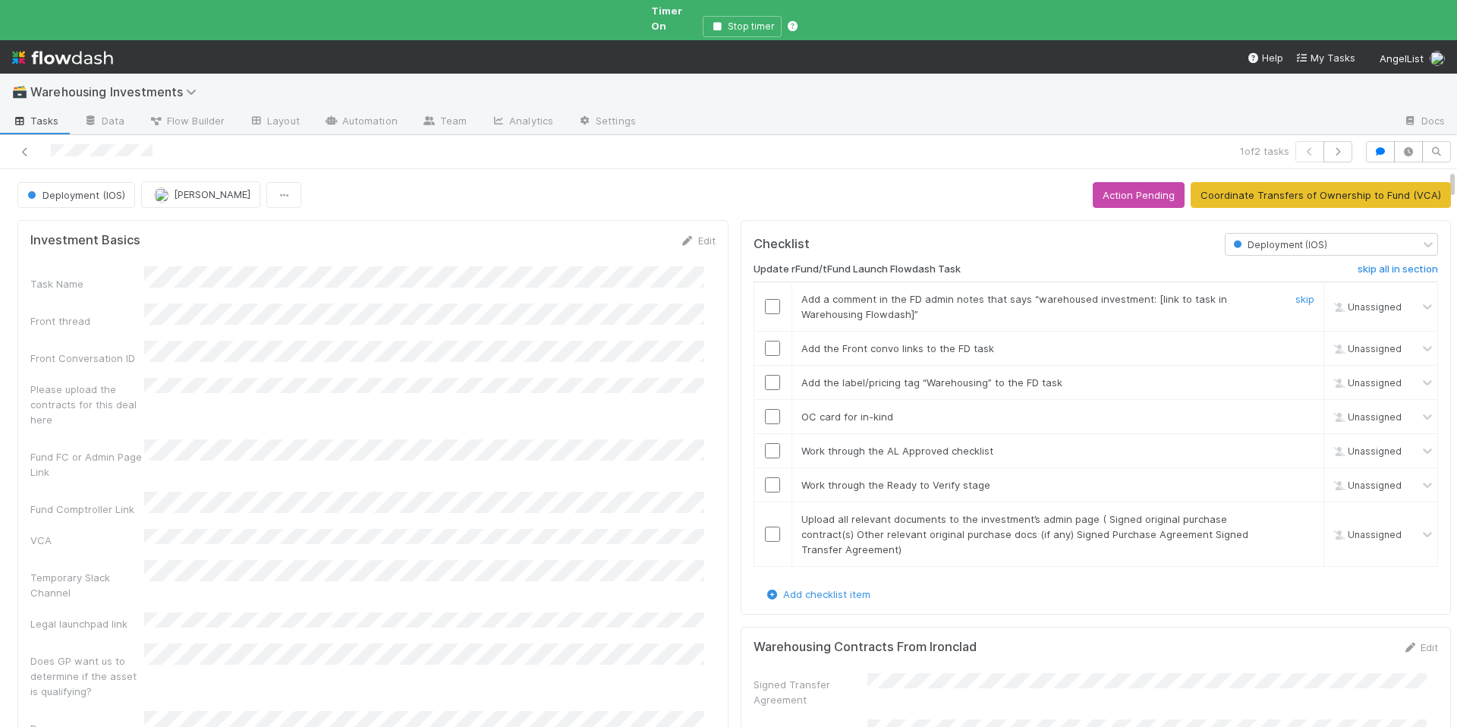
click at [765, 299] on input "checkbox" at bounding box center [772, 306] width 15 height 15
click at [765, 341] on input "checkbox" at bounding box center [772, 348] width 15 height 15
click at [765, 375] on input "checkbox" at bounding box center [772, 382] width 15 height 15
click at [1296, 411] on link "skip" at bounding box center [1305, 417] width 19 height 12
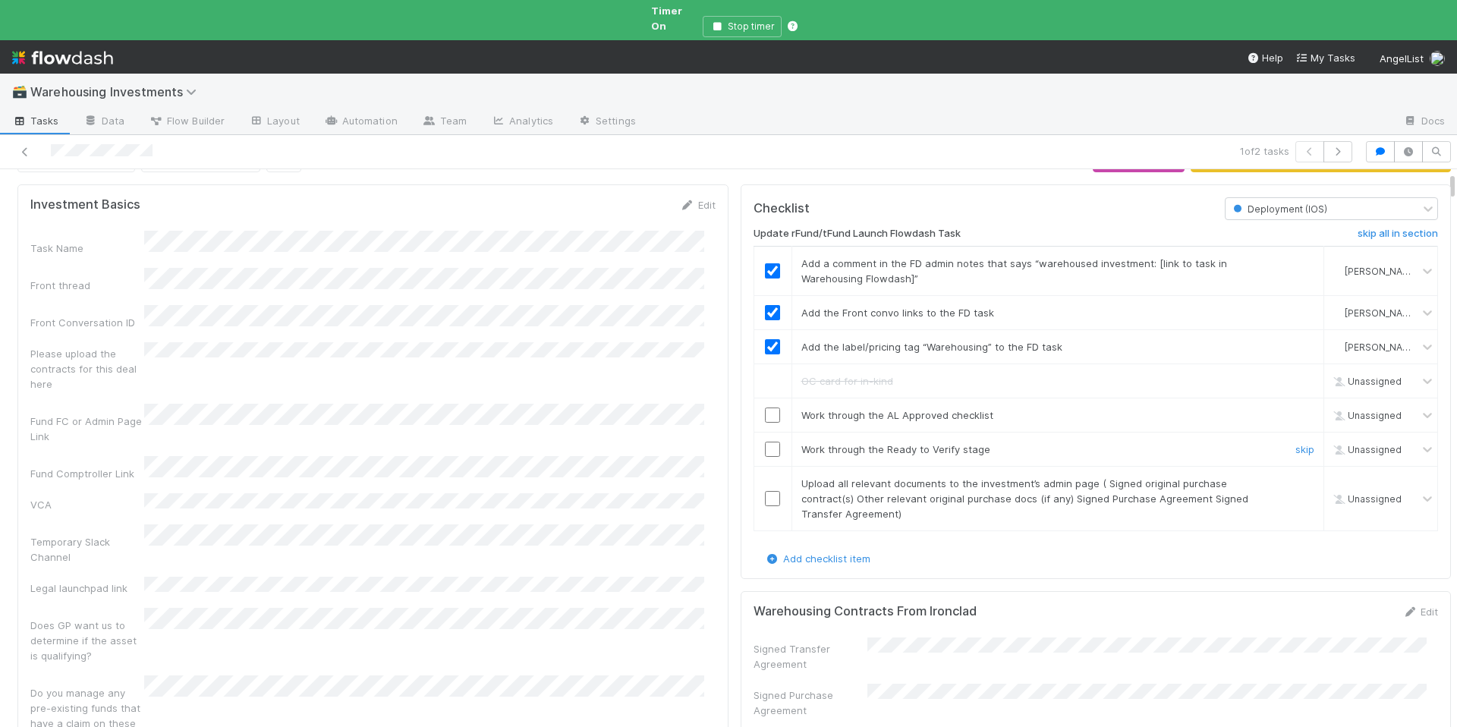
scroll to position [39, 0]
click at [774, 405] on div at bounding box center [772, 412] width 37 height 15
click at [769, 405] on div at bounding box center [772, 412] width 37 height 15
click at [768, 405] on input "checkbox" at bounding box center [772, 412] width 15 height 15
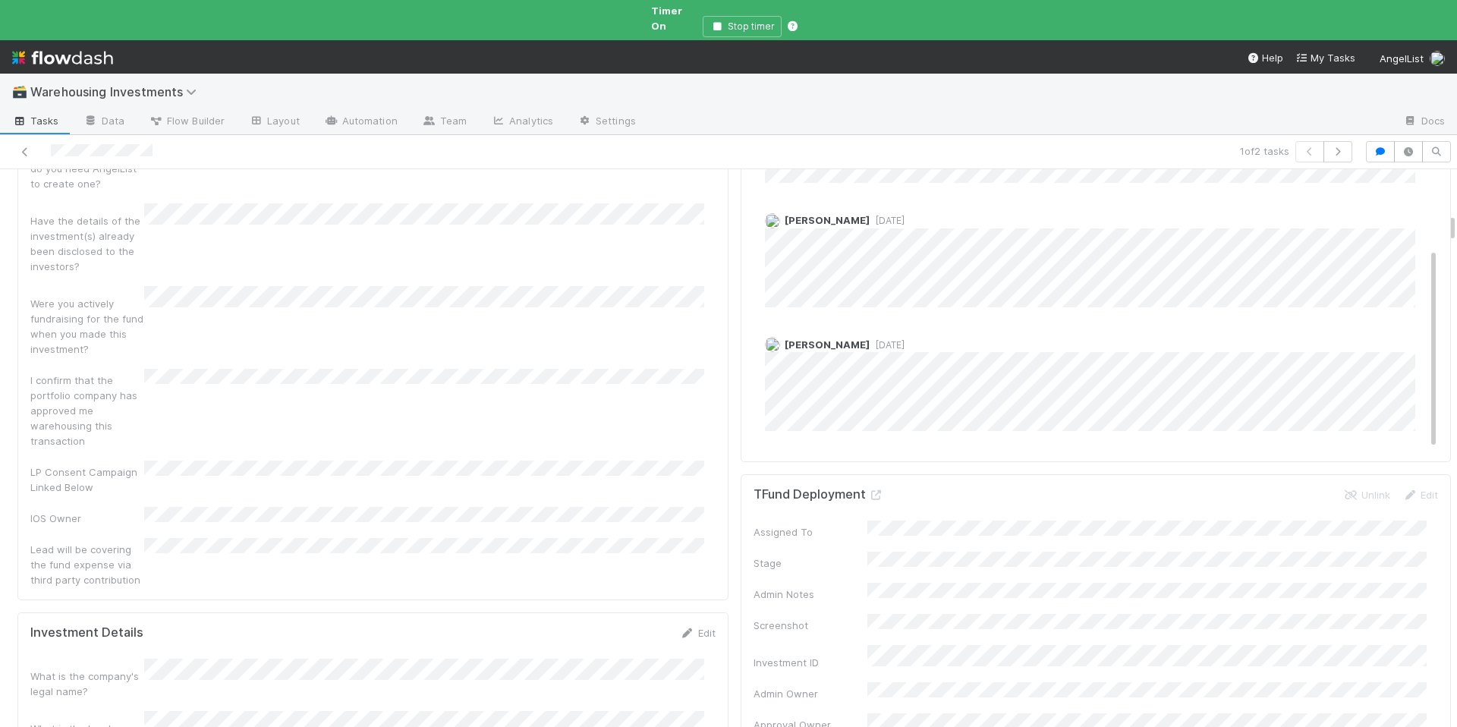
scroll to position [47, 0]
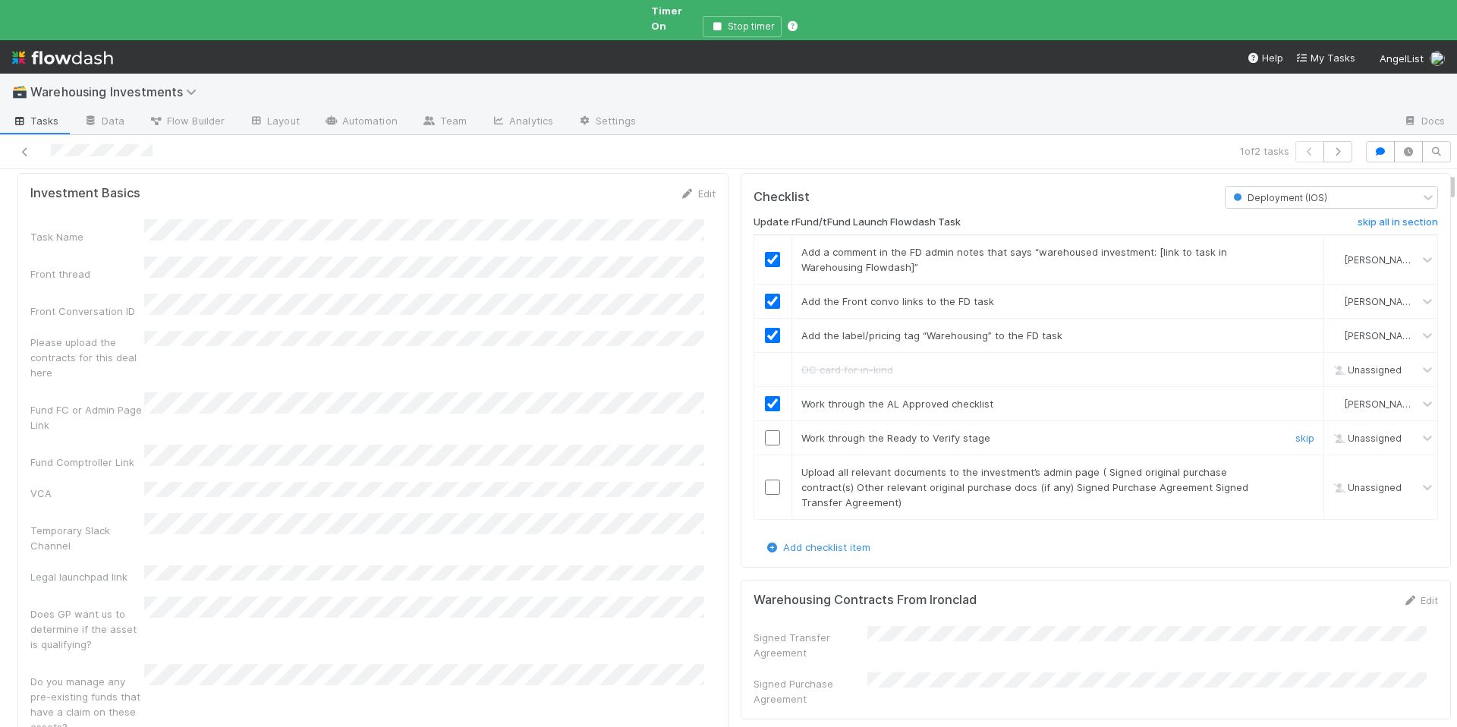
click at [769, 430] on div at bounding box center [772, 437] width 37 height 15
click at [767, 430] on input "checkbox" at bounding box center [772, 437] width 15 height 15
click at [767, 480] on input "checkbox" at bounding box center [772, 487] width 15 height 15
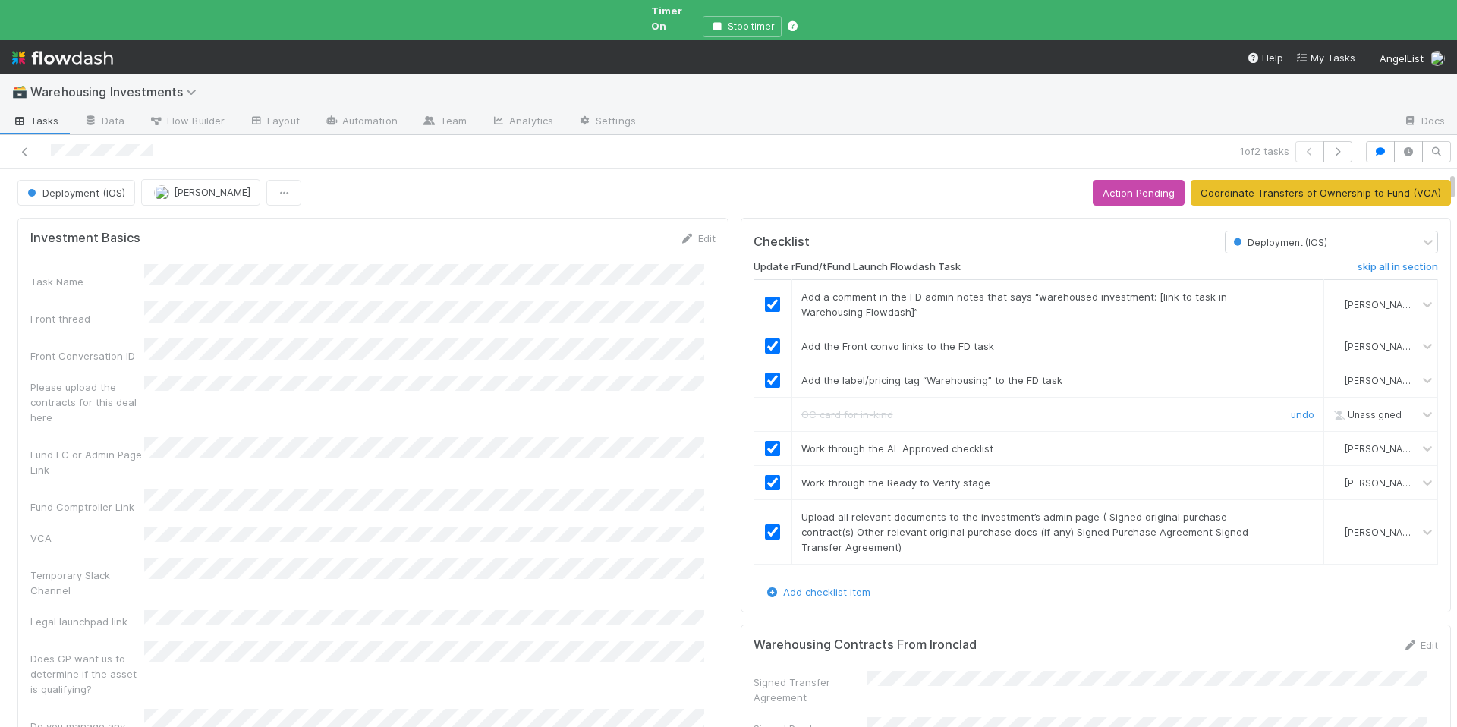
scroll to position [0, 0]
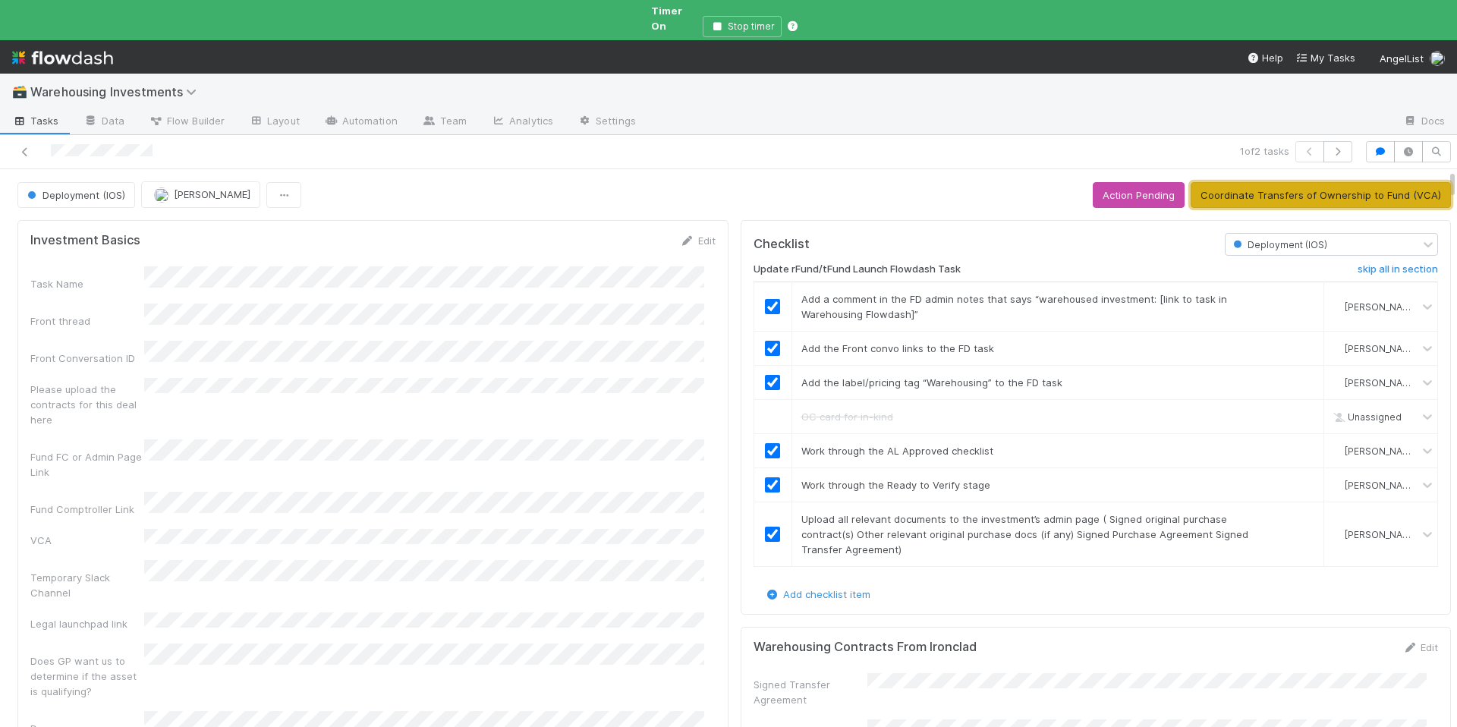
click at [1236, 182] on button "Coordinate Transfers of Ownership to Fund (VCA)" at bounding box center [1321, 195] width 260 height 26
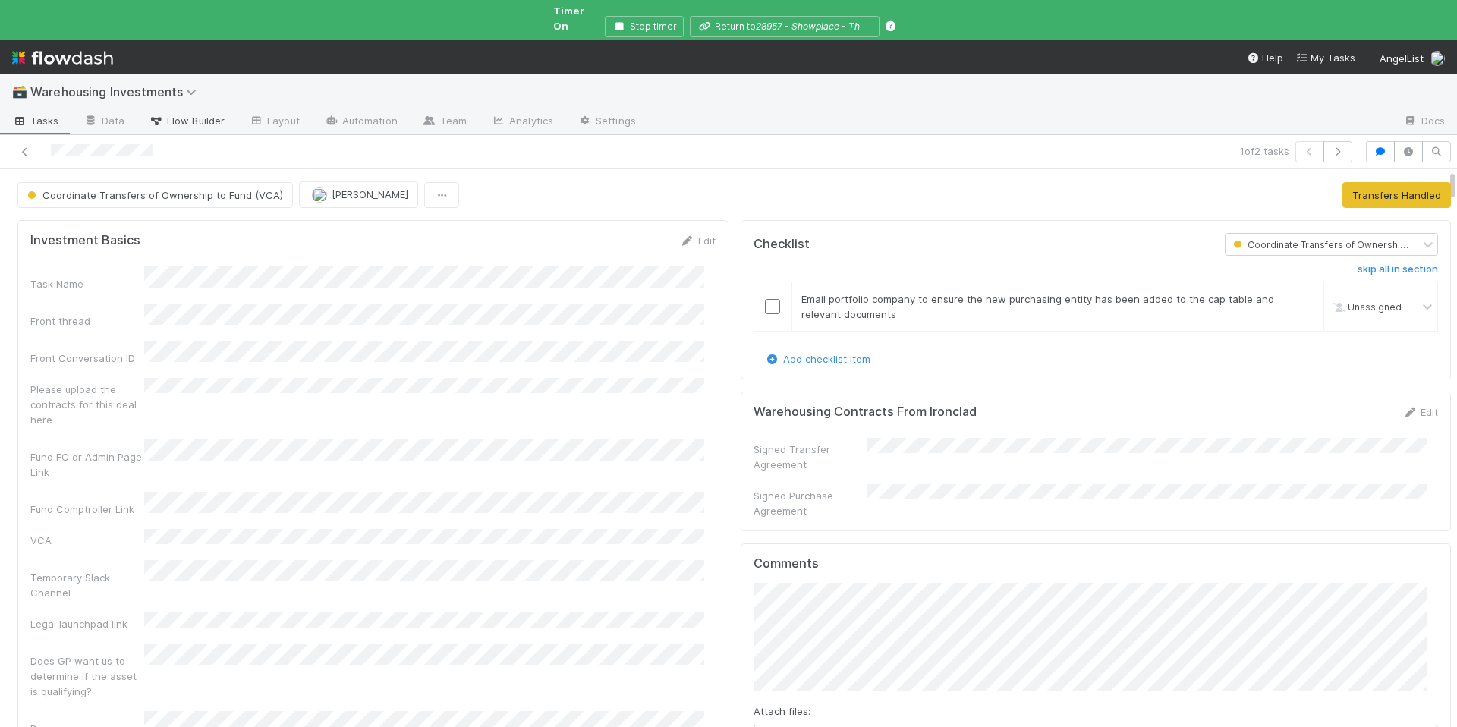
click at [200, 113] on span "Flow Builder" at bounding box center [187, 120] width 76 height 15
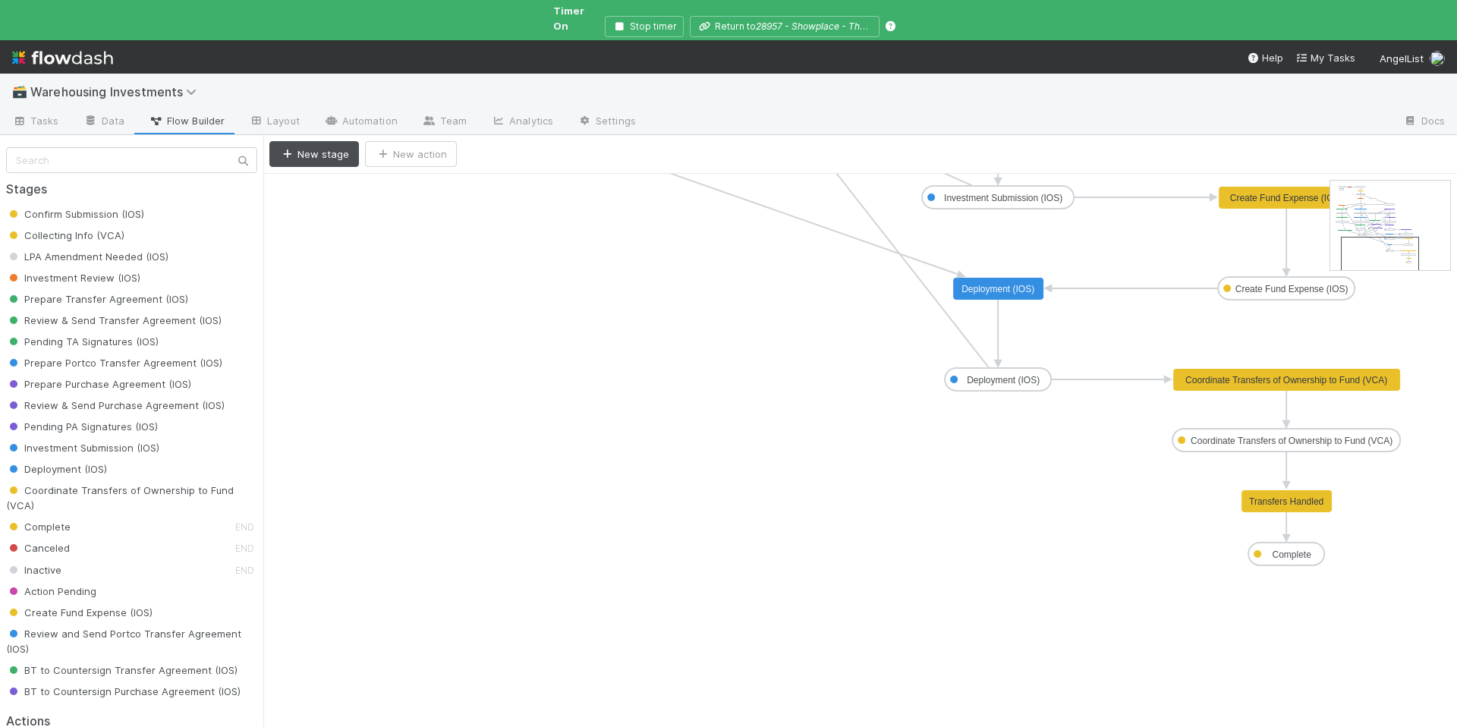
drag, startPoint x: 1389, startPoint y: 210, endPoint x: 1400, endPoint y: 266, distance: 57.2
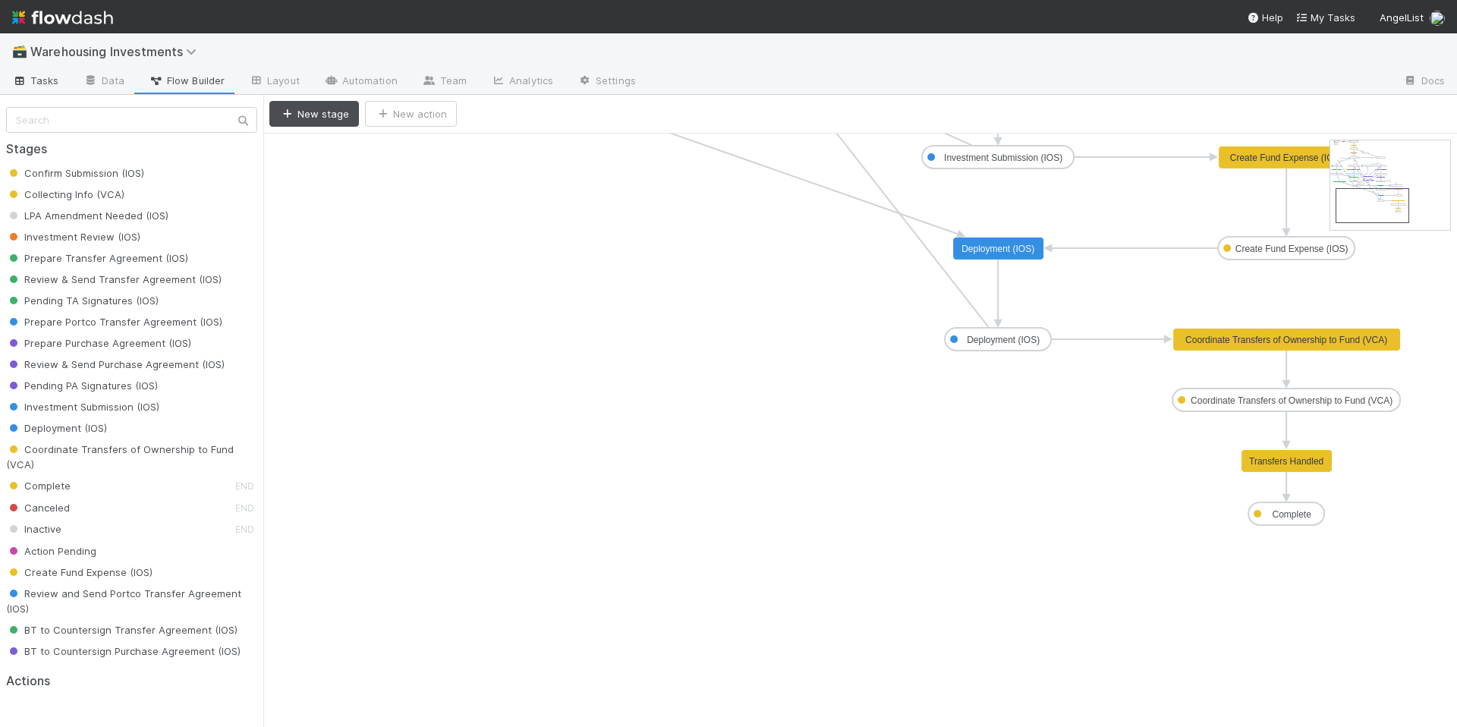
click at [30, 78] on span "Tasks" at bounding box center [35, 80] width 47 height 15
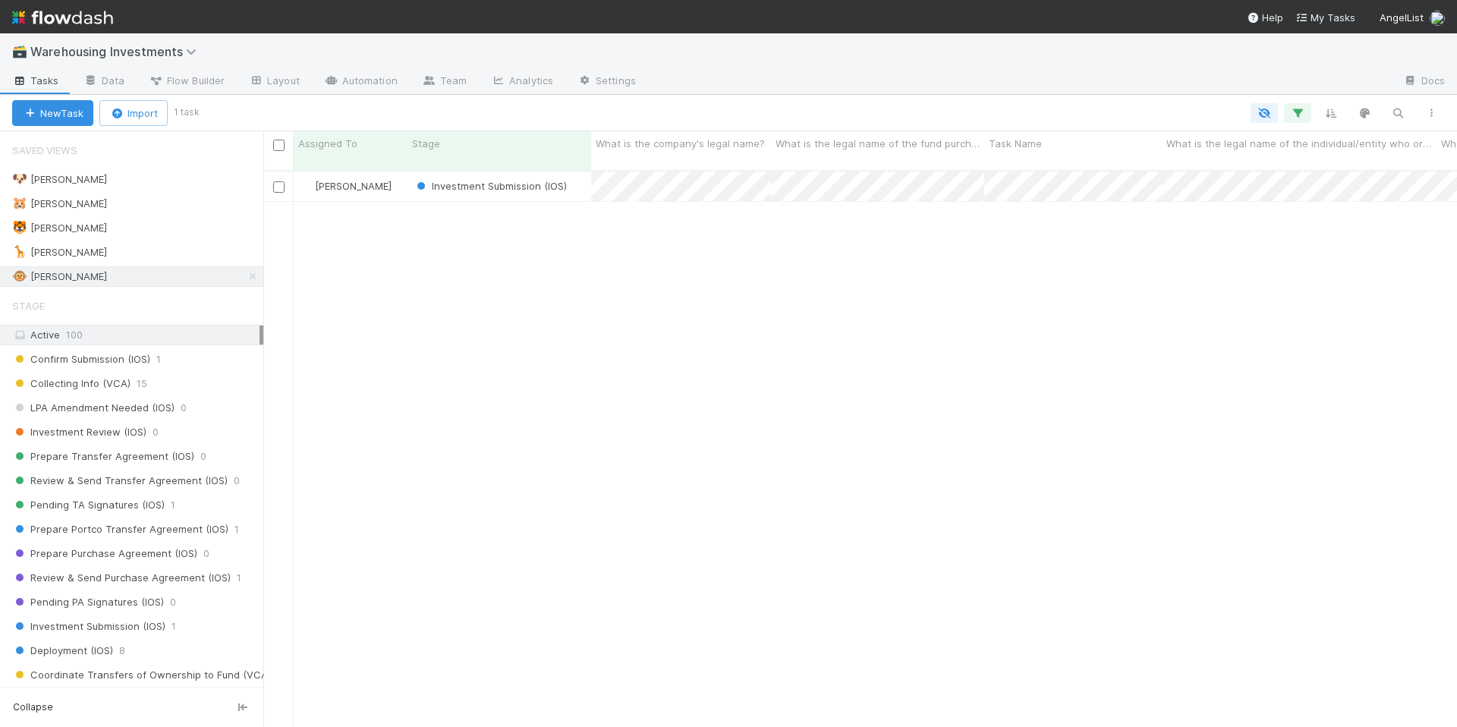
scroll to position [558, 1182]
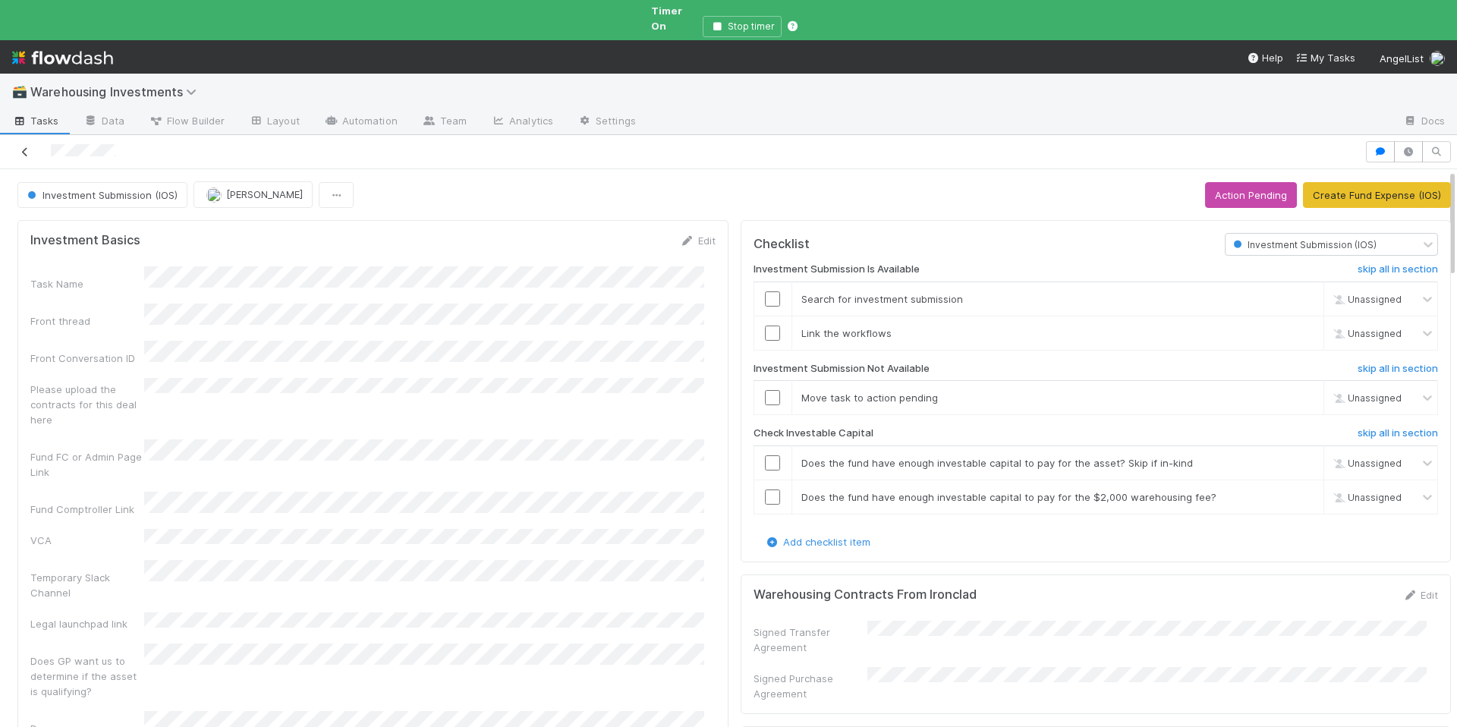
click at [26, 147] on icon at bounding box center [24, 152] width 15 height 10
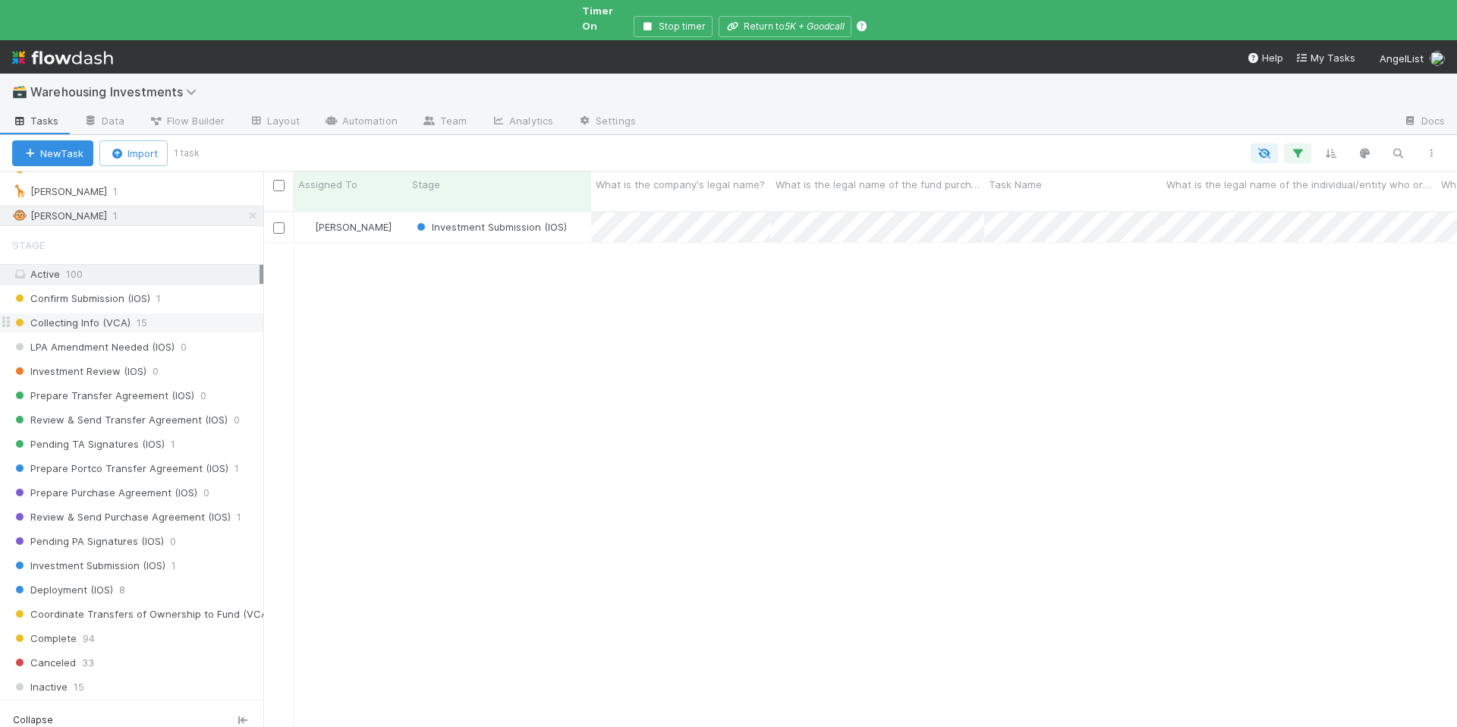
scroll to position [301, 0]
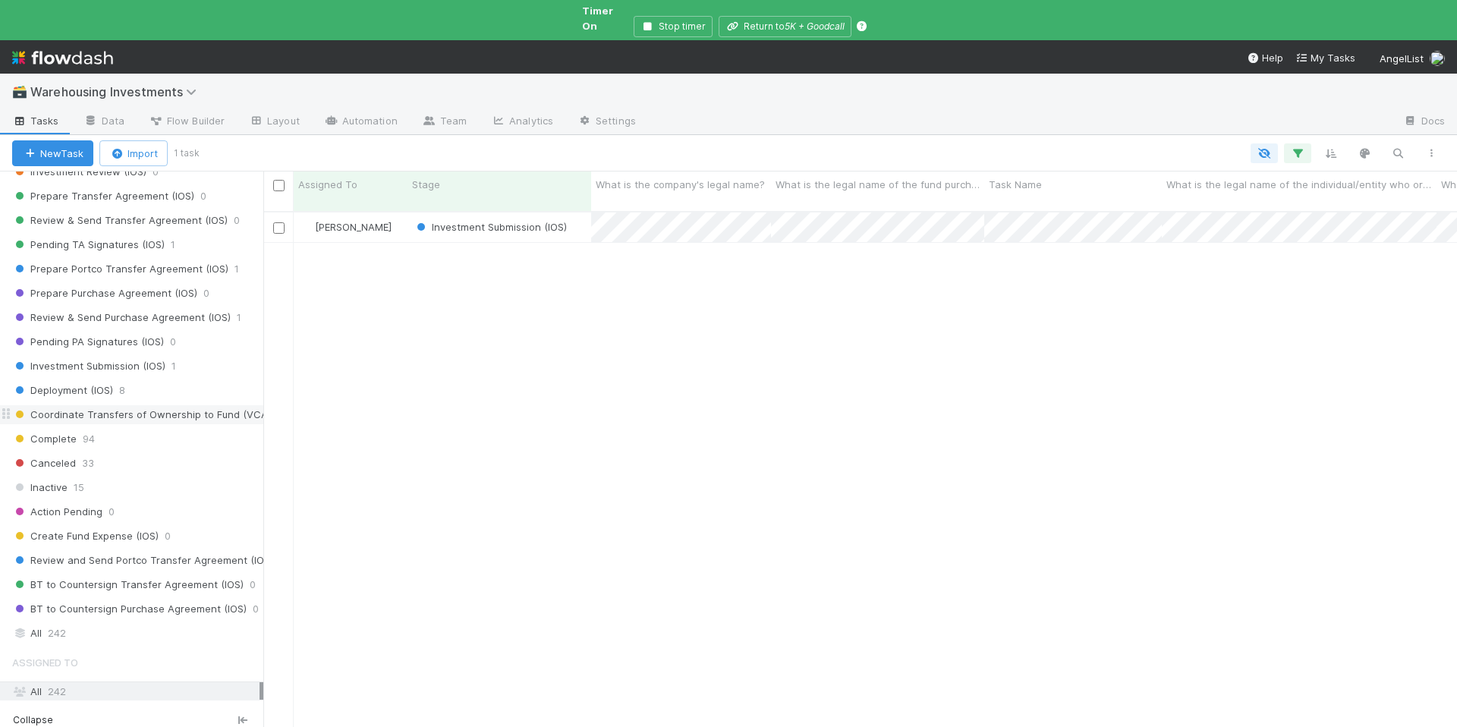
click at [151, 405] on span "Coordinate Transfers of Ownership to Fund (VCA)" at bounding box center [141, 414] width 259 height 19
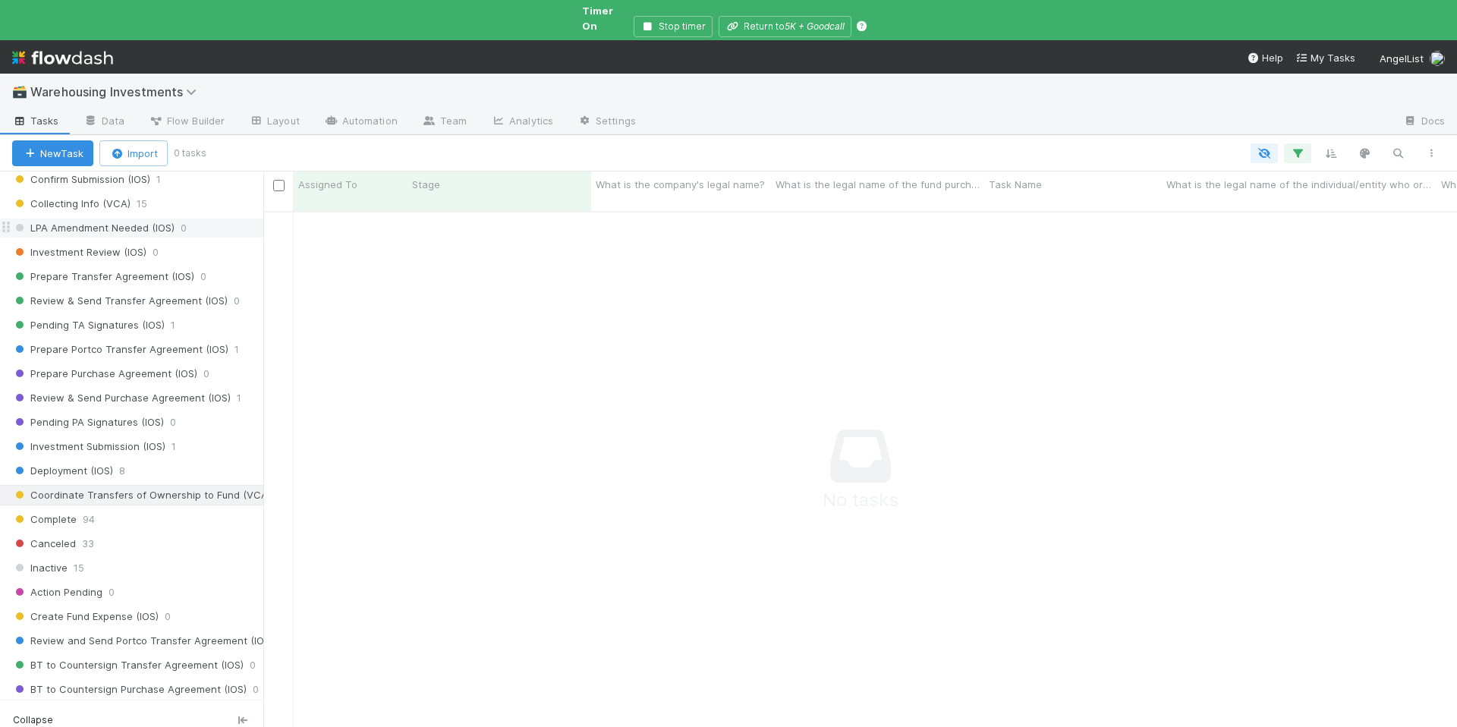
scroll to position [10, 0]
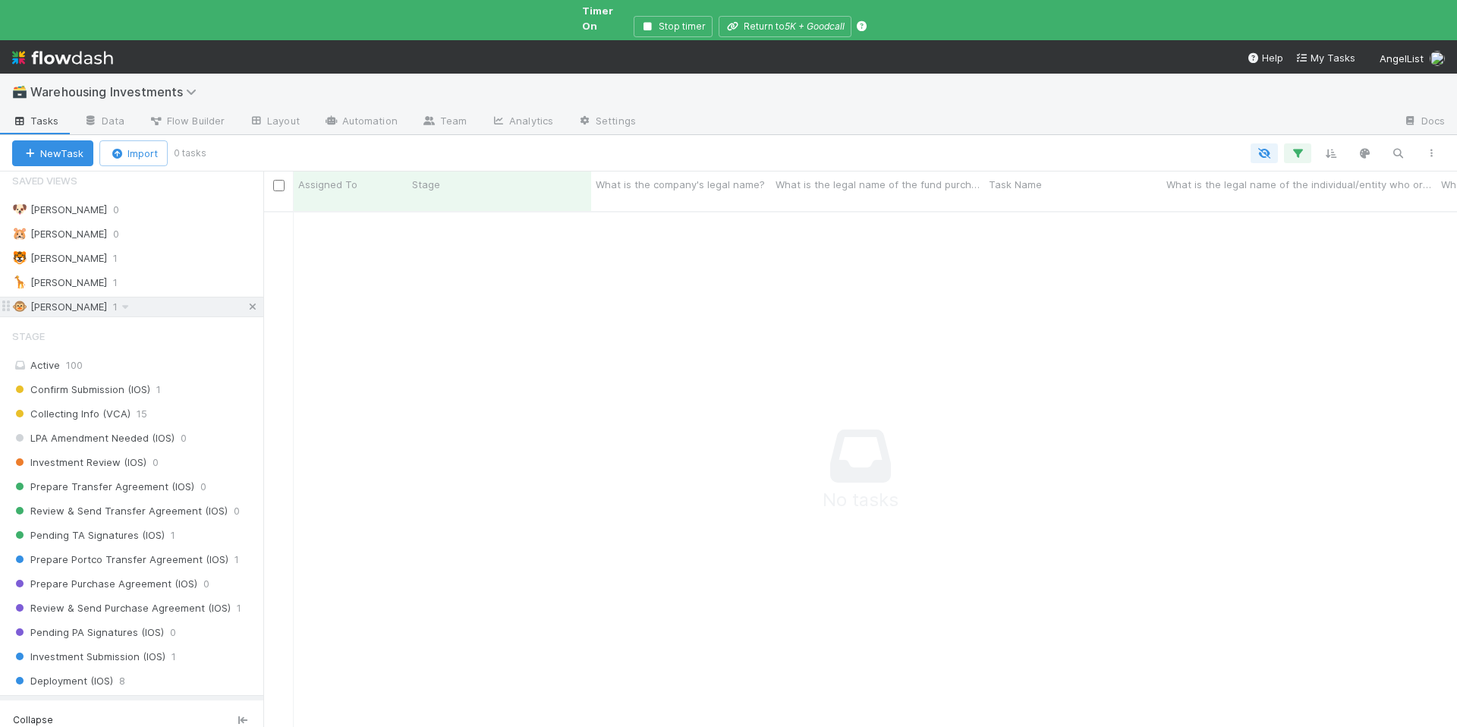
click at [245, 302] on icon at bounding box center [252, 307] width 15 height 10
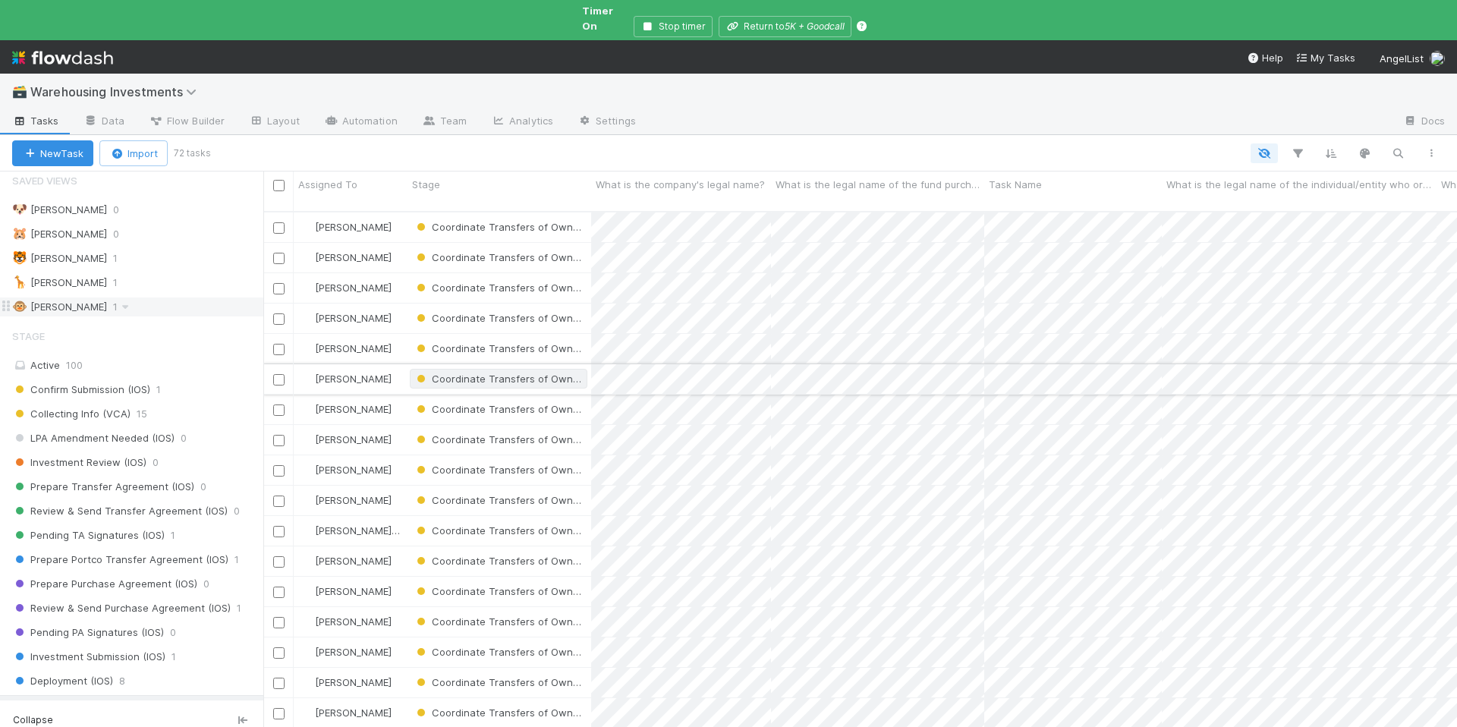
scroll to position [531, 1182]
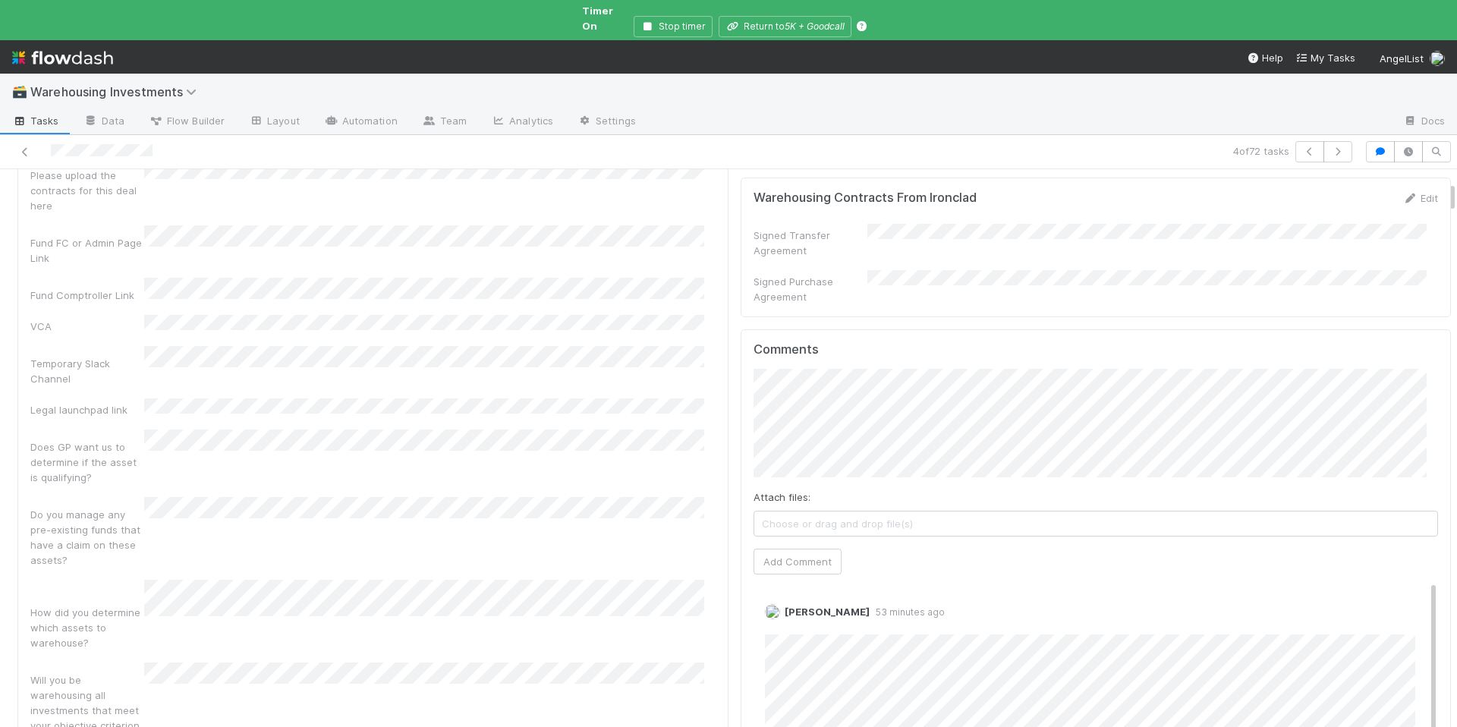
scroll to position [214, 0]
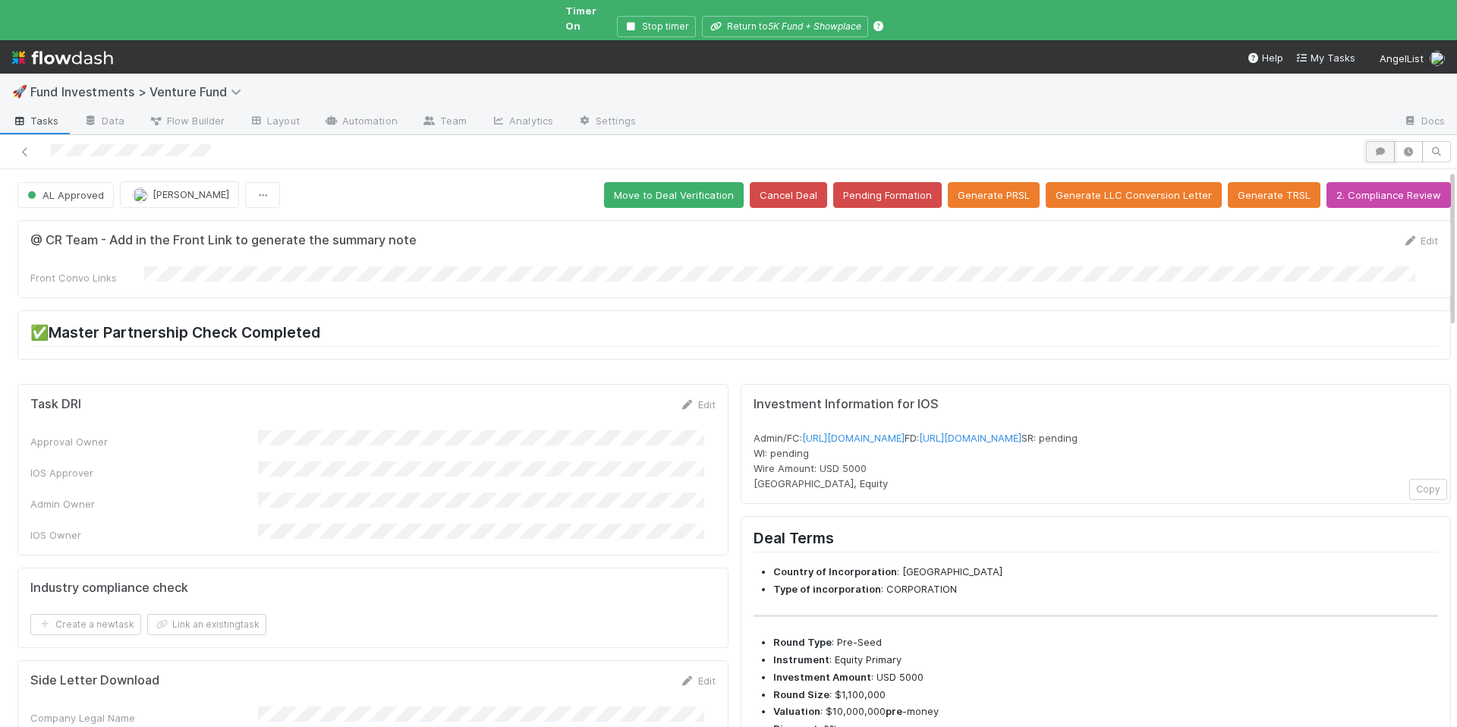
click at [1373, 147] on icon "button" at bounding box center [1380, 151] width 15 height 9
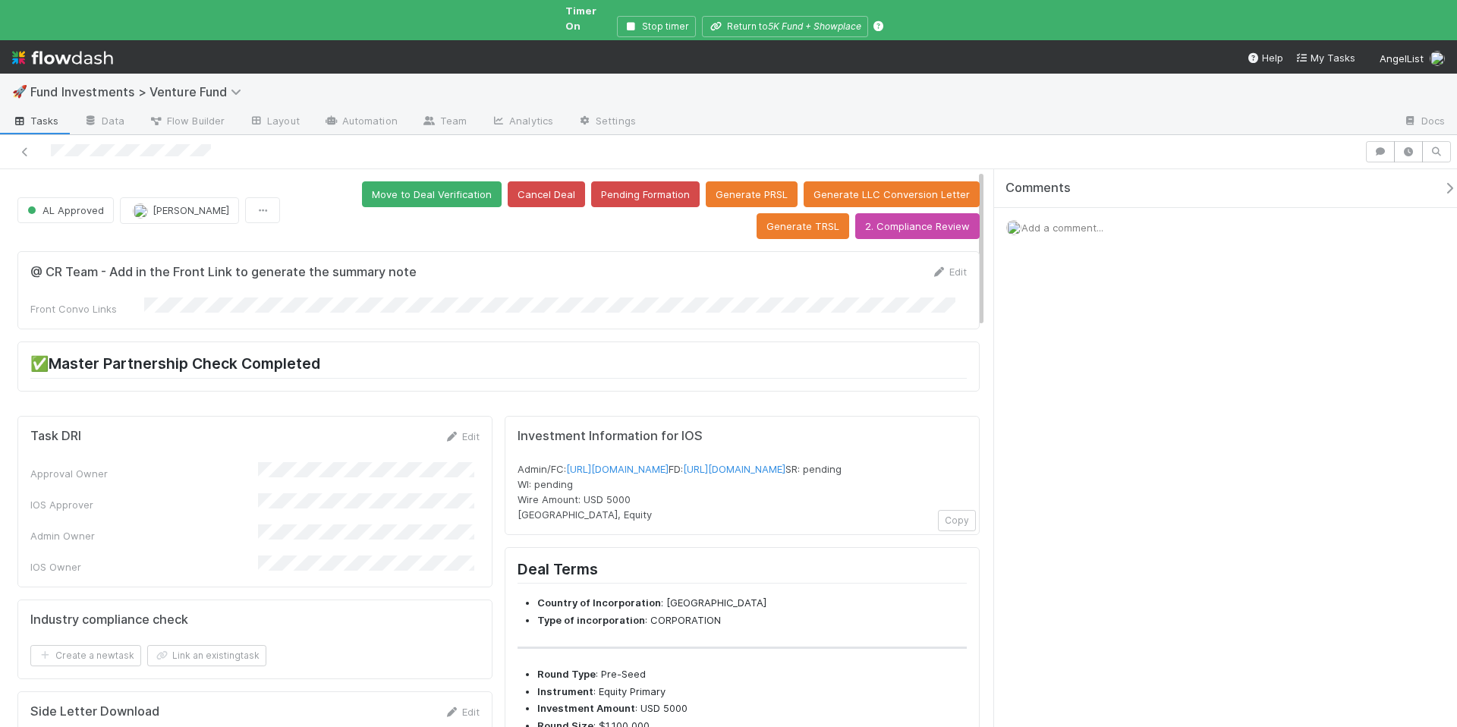
click at [1066, 222] on span "Add a comment..." at bounding box center [1063, 228] width 82 height 12
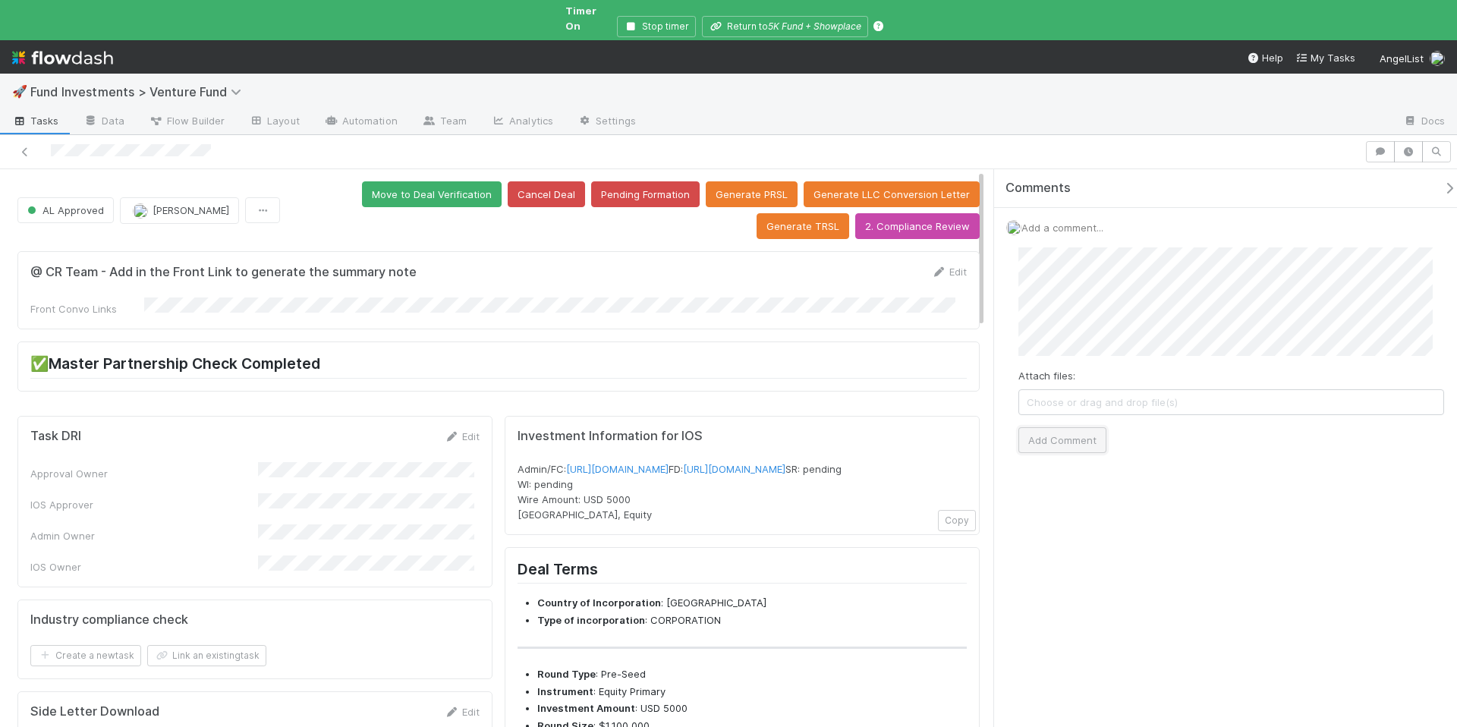
click at [1076, 429] on button "Add Comment" at bounding box center [1063, 440] width 88 height 26
click at [1434, 182] on div "Comments" at bounding box center [1237, 188] width 463 height 15
click at [1442, 182] on icon "button" at bounding box center [1449, 188] width 15 height 12
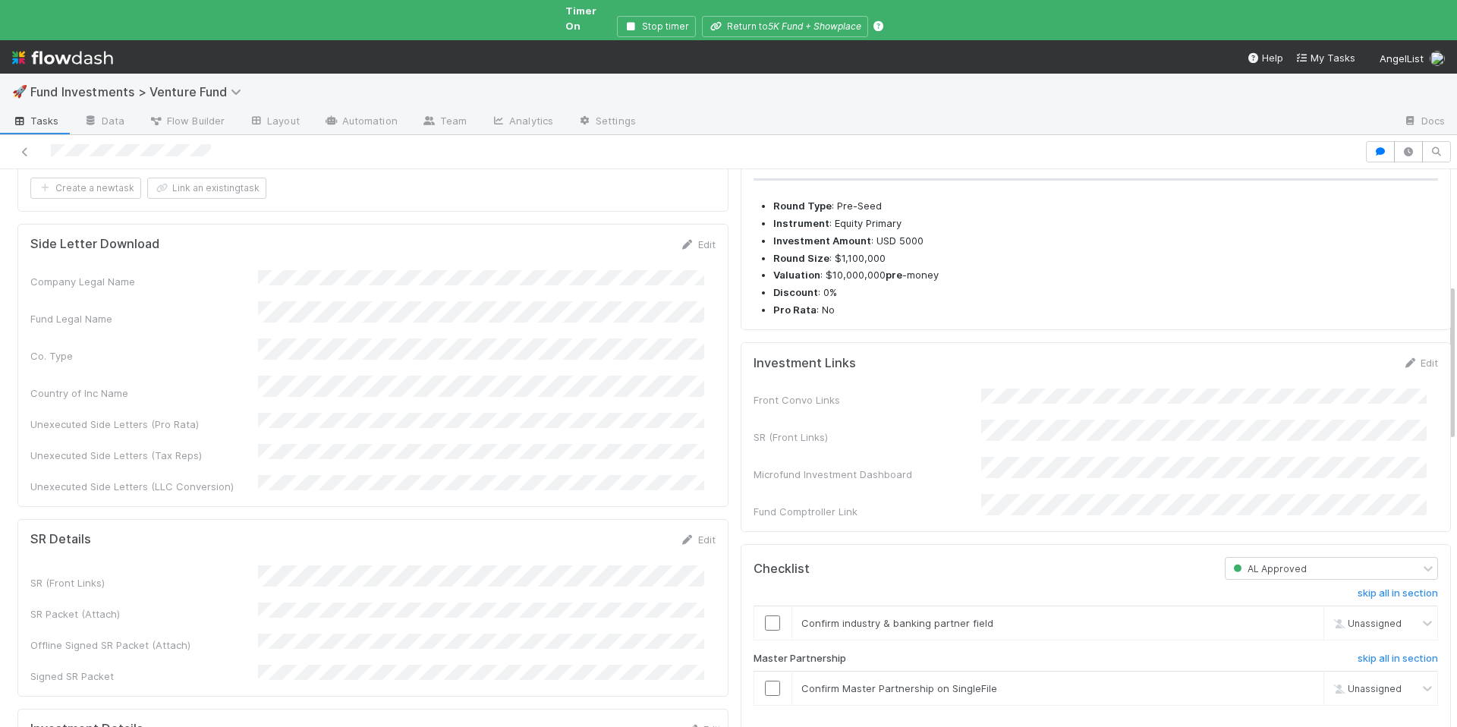
scroll to position [437, 0]
drag, startPoint x: 1404, startPoint y: 374, endPoint x: 923, endPoint y: 465, distance: 489.7
click at [1403, 368] on link "Edit" at bounding box center [1421, 362] width 36 height 12
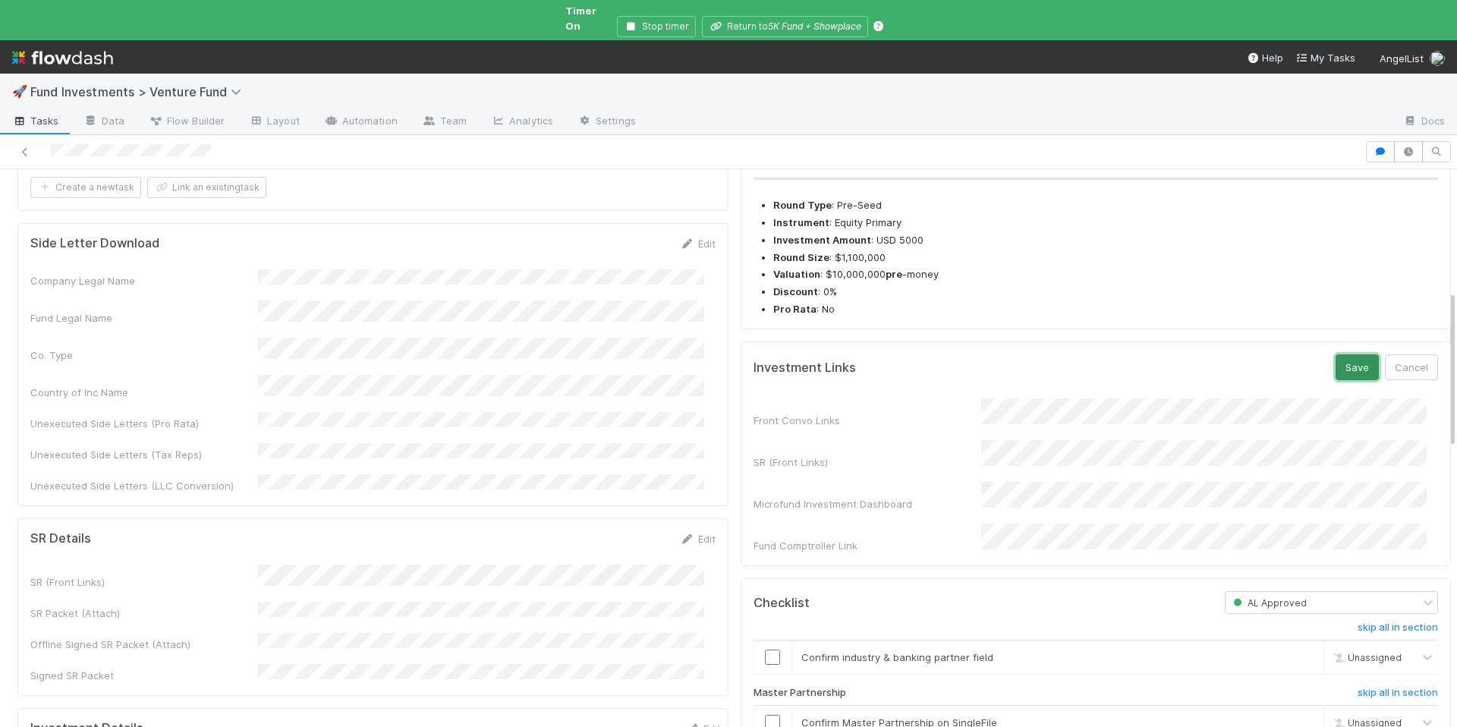
click at [1340, 380] on button "Save" at bounding box center [1357, 367] width 43 height 26
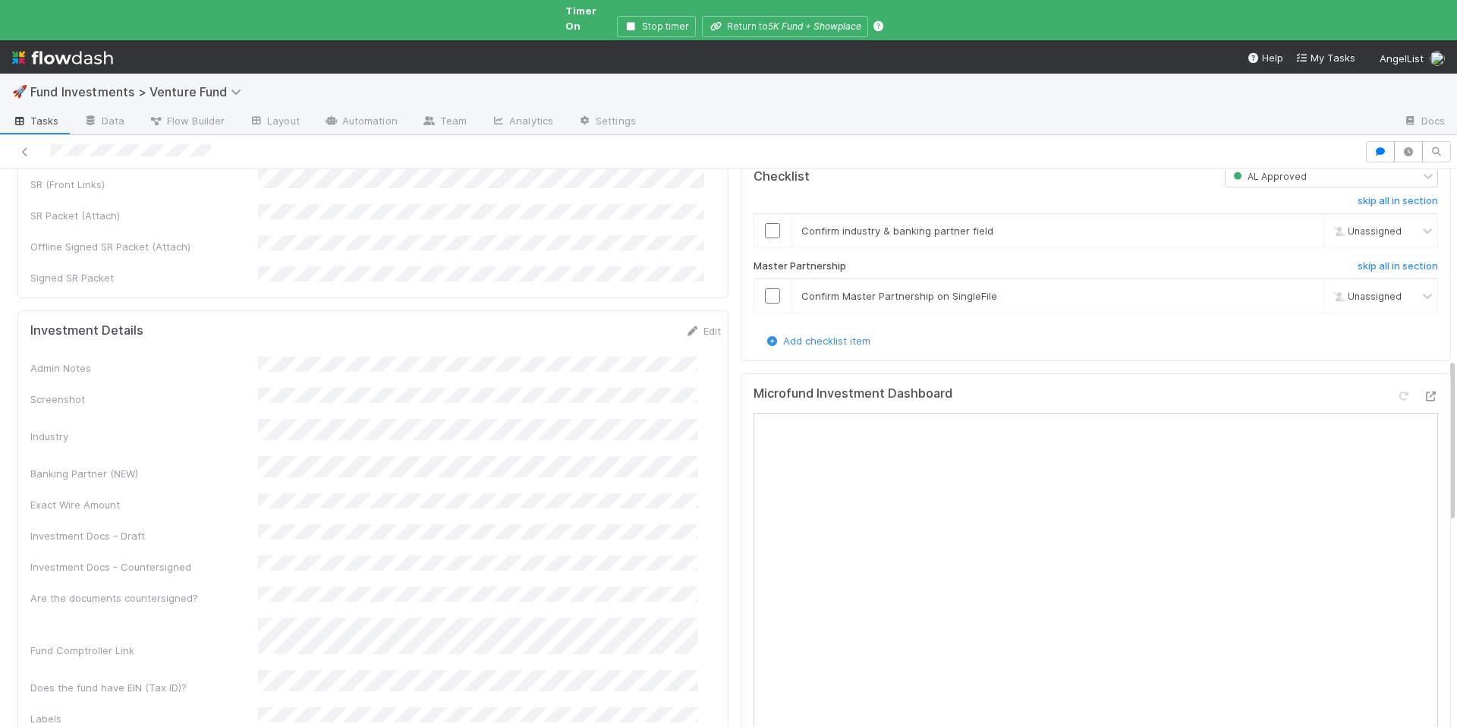
scroll to position [768, 0]
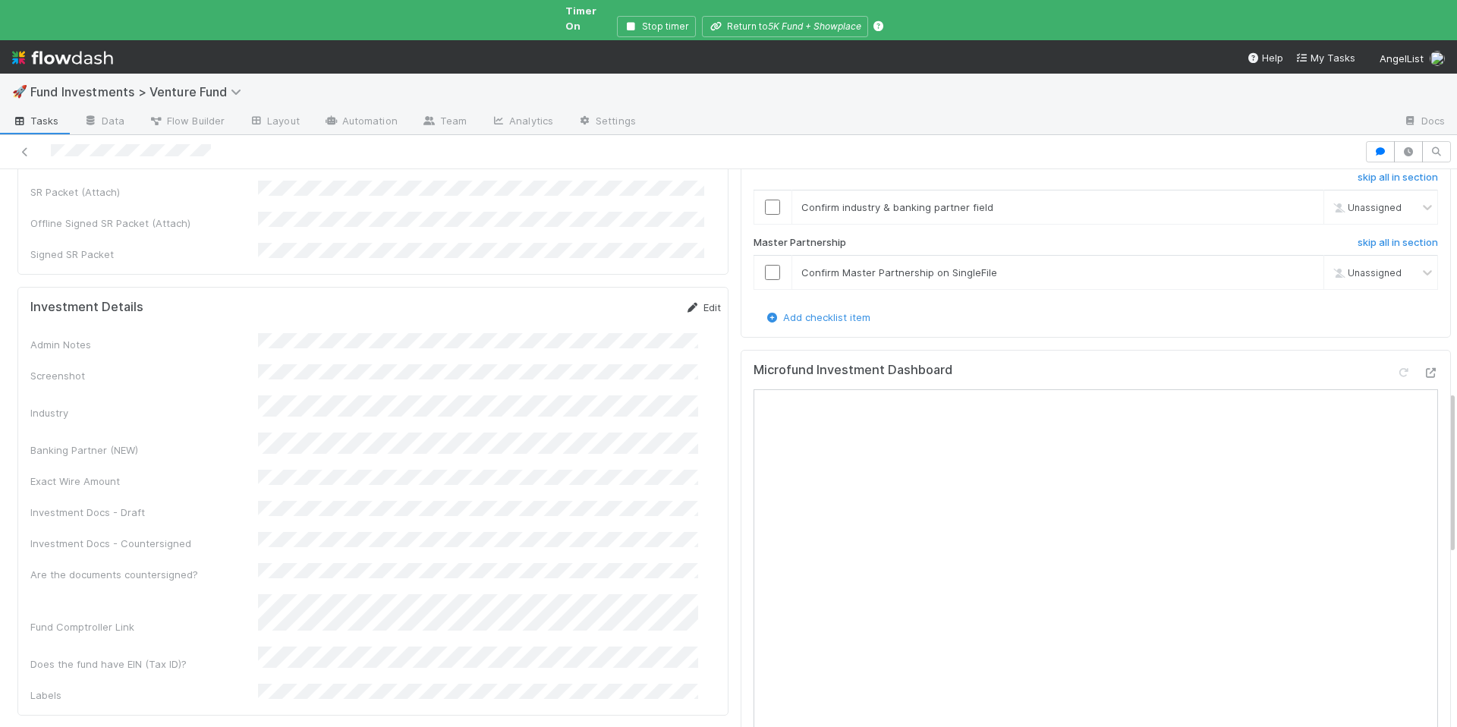
click at [691, 301] on link "Edit" at bounding box center [703, 307] width 36 height 12
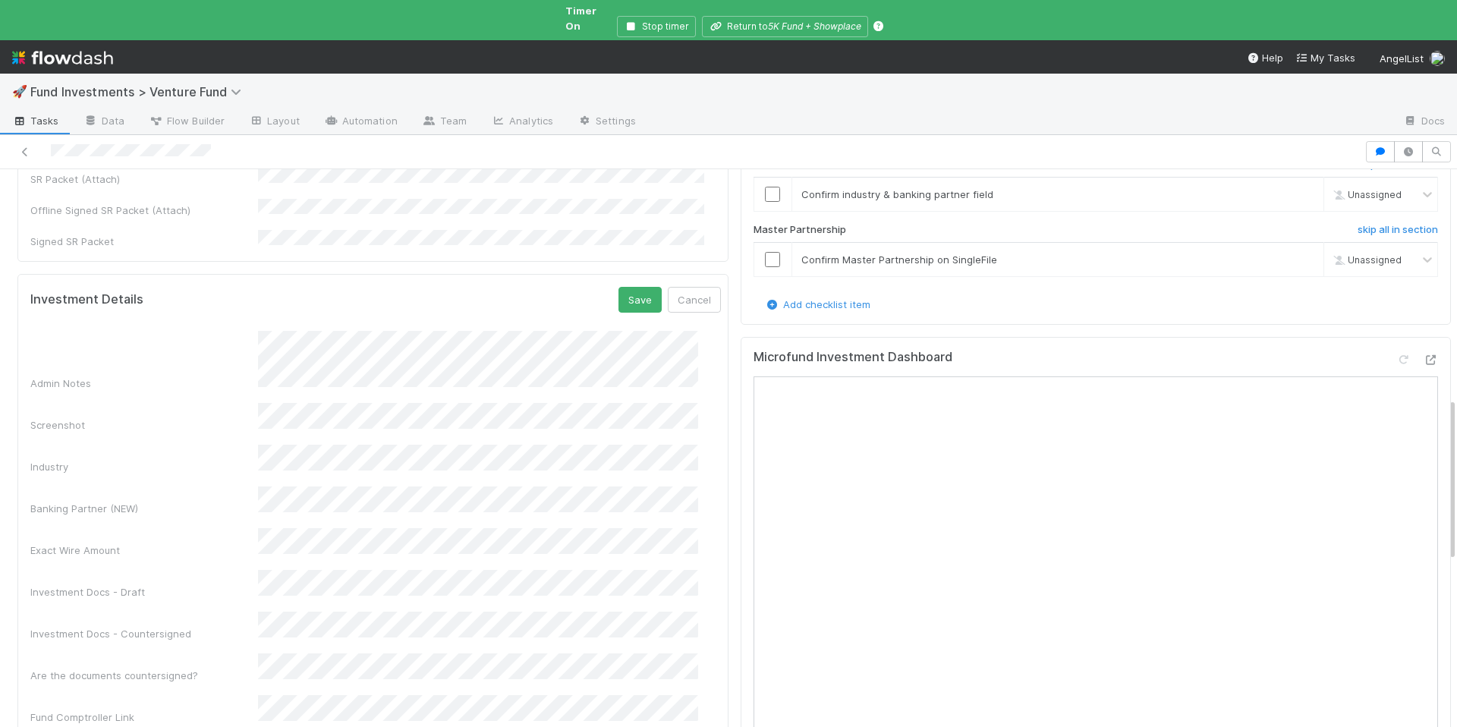
scroll to position [793, 0]
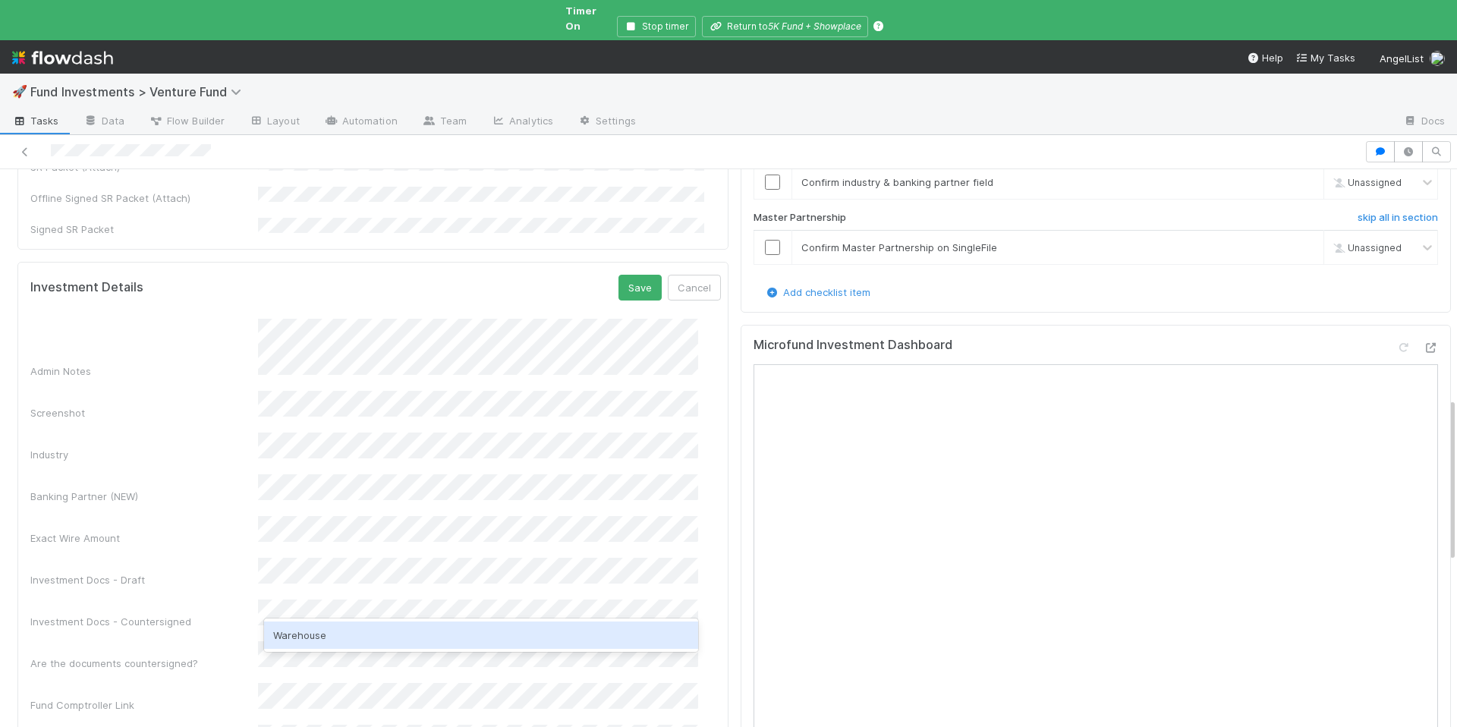
click at [336, 641] on div "Warehouse" at bounding box center [481, 635] width 434 height 27
click at [625, 275] on button "Save" at bounding box center [640, 288] width 43 height 26
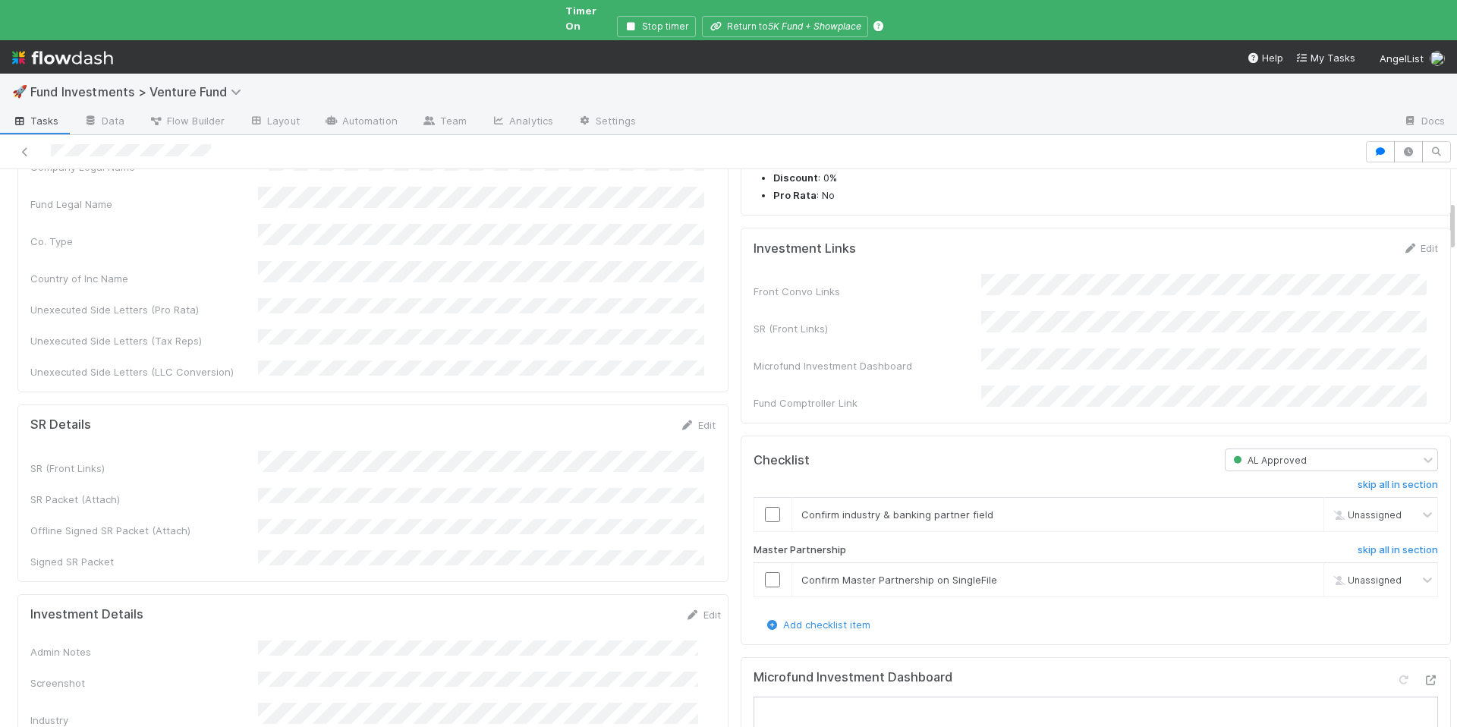
scroll to position [464, 0]
click at [765, 510] on input "checkbox" at bounding box center [772, 511] width 15 height 15
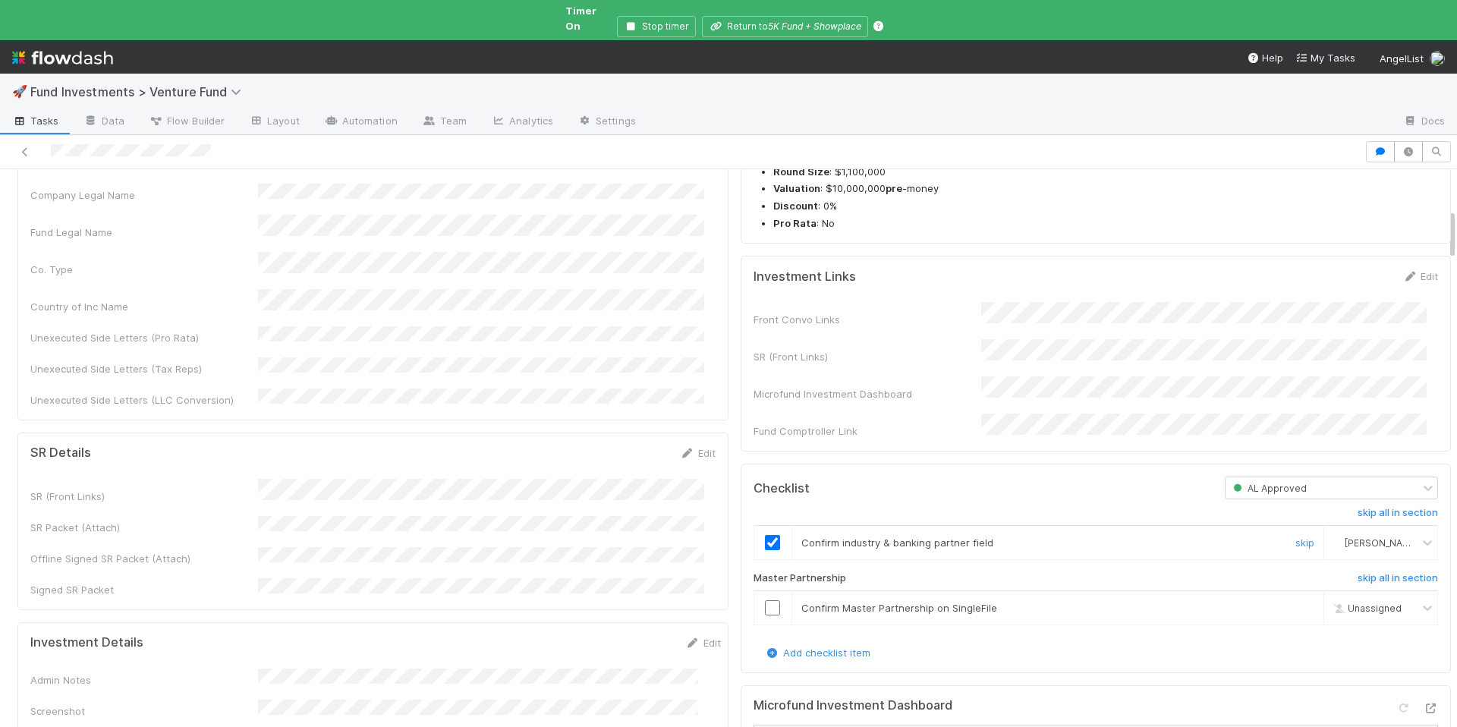
scroll to position [436, 0]
click at [765, 601] on input "checkbox" at bounding box center [772, 604] width 15 height 15
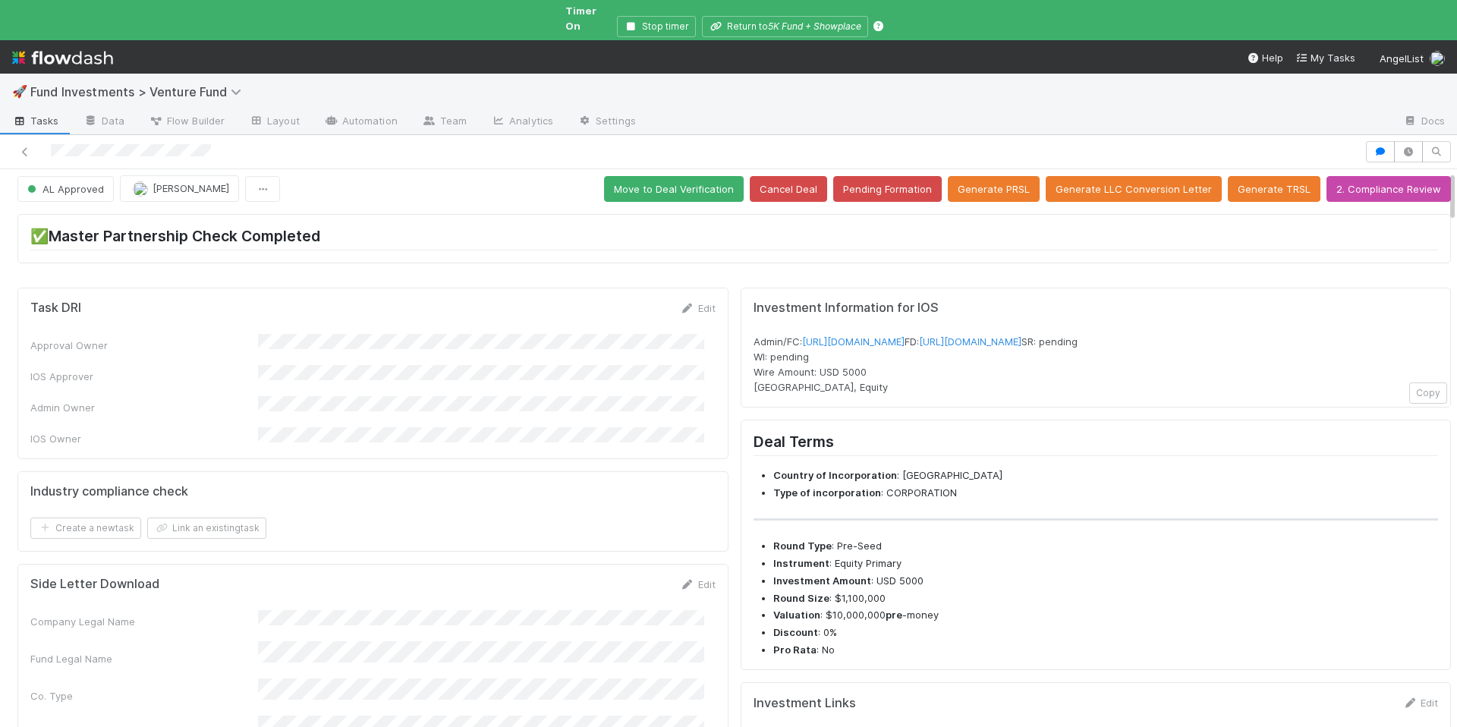
scroll to position [0, 0]
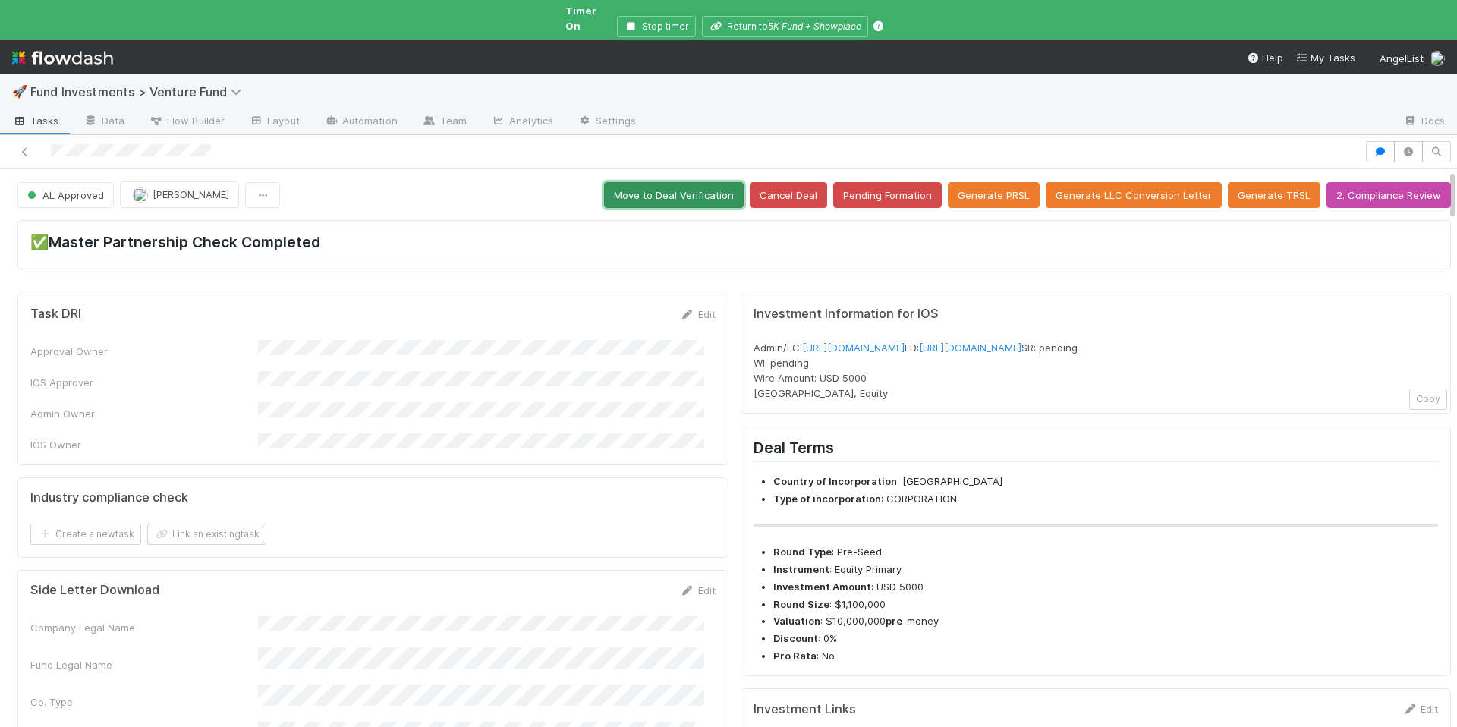
click at [656, 184] on button "Move to Deal Verification" at bounding box center [674, 195] width 140 height 26
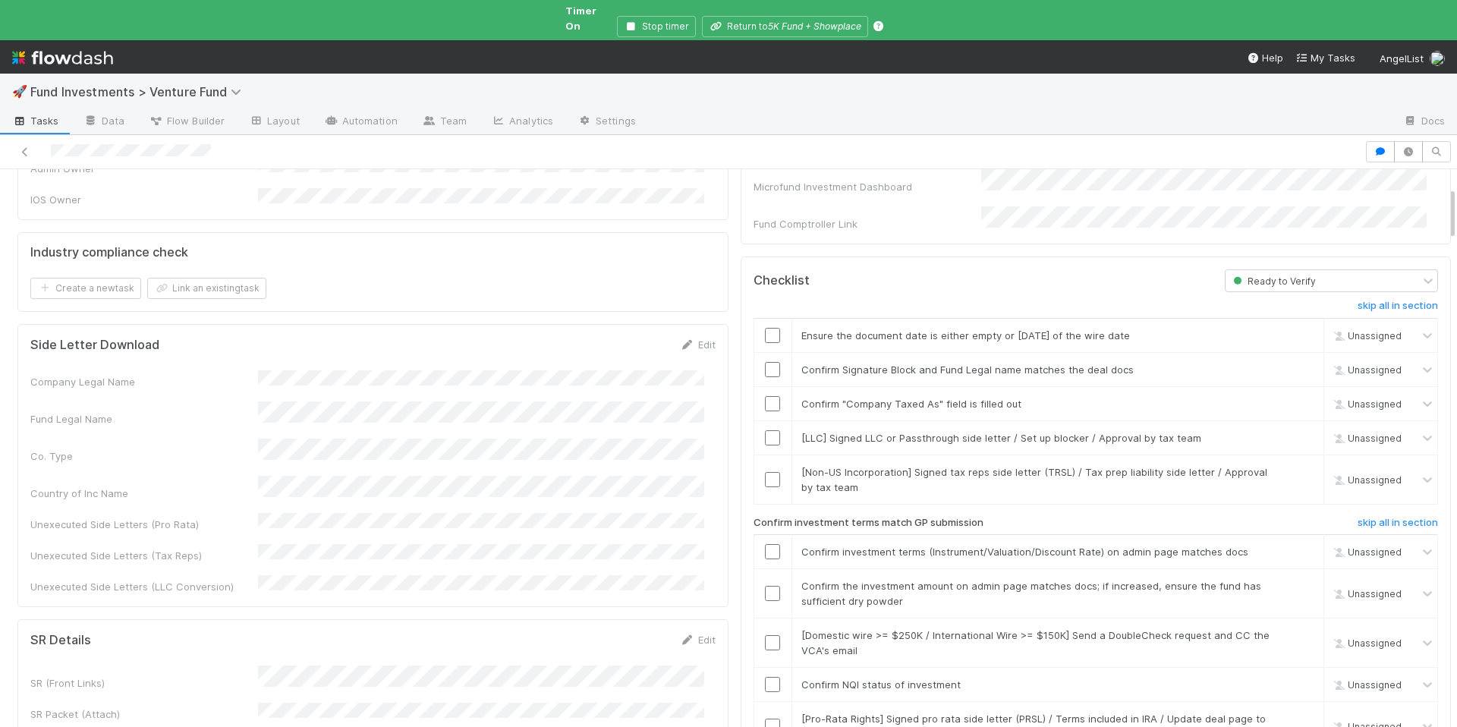
scroll to position [414, 0]
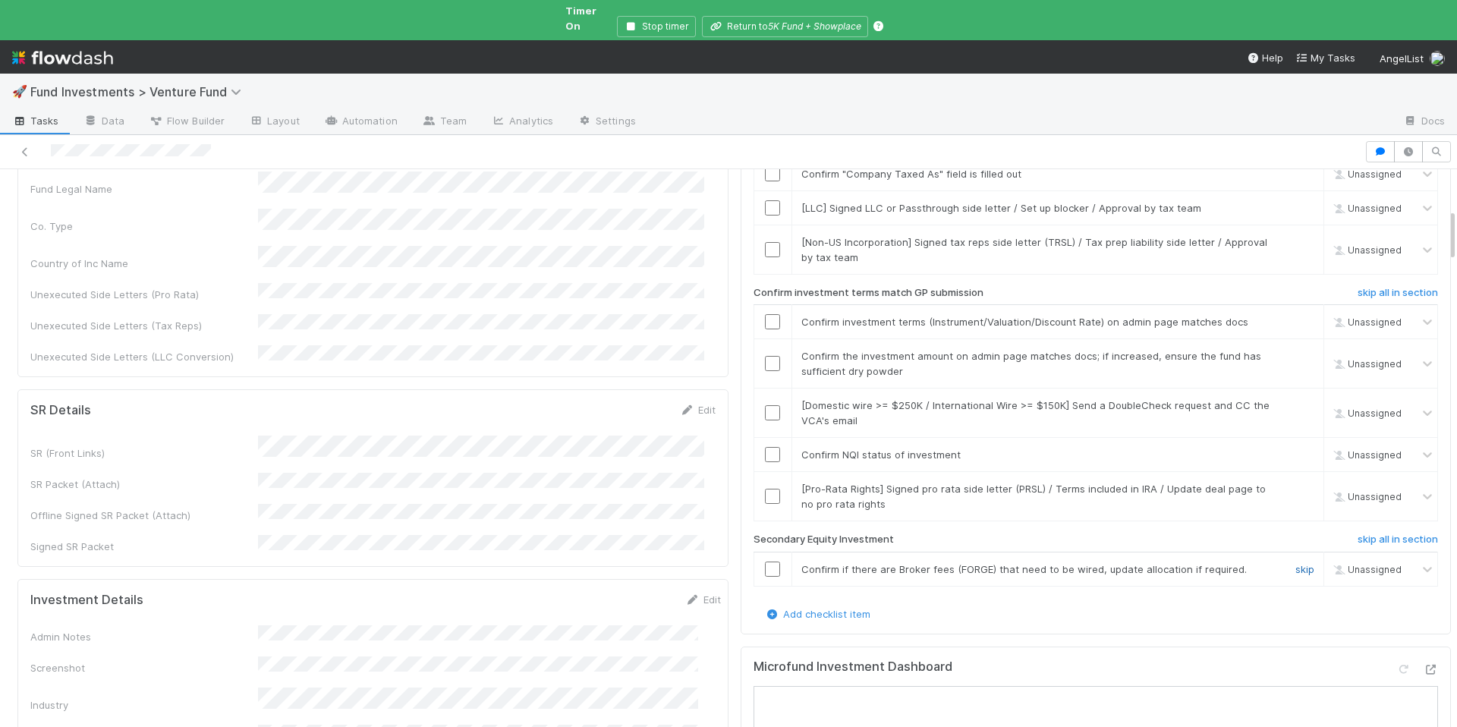
click at [1296, 563] on link "skip" at bounding box center [1305, 569] width 19 height 12
click at [1296, 483] on link "skip" at bounding box center [1305, 489] width 19 height 12
click at [765, 447] on input "checkbox" at bounding box center [772, 454] width 15 height 15
click at [1296, 399] on link "skip" at bounding box center [1305, 405] width 19 height 12
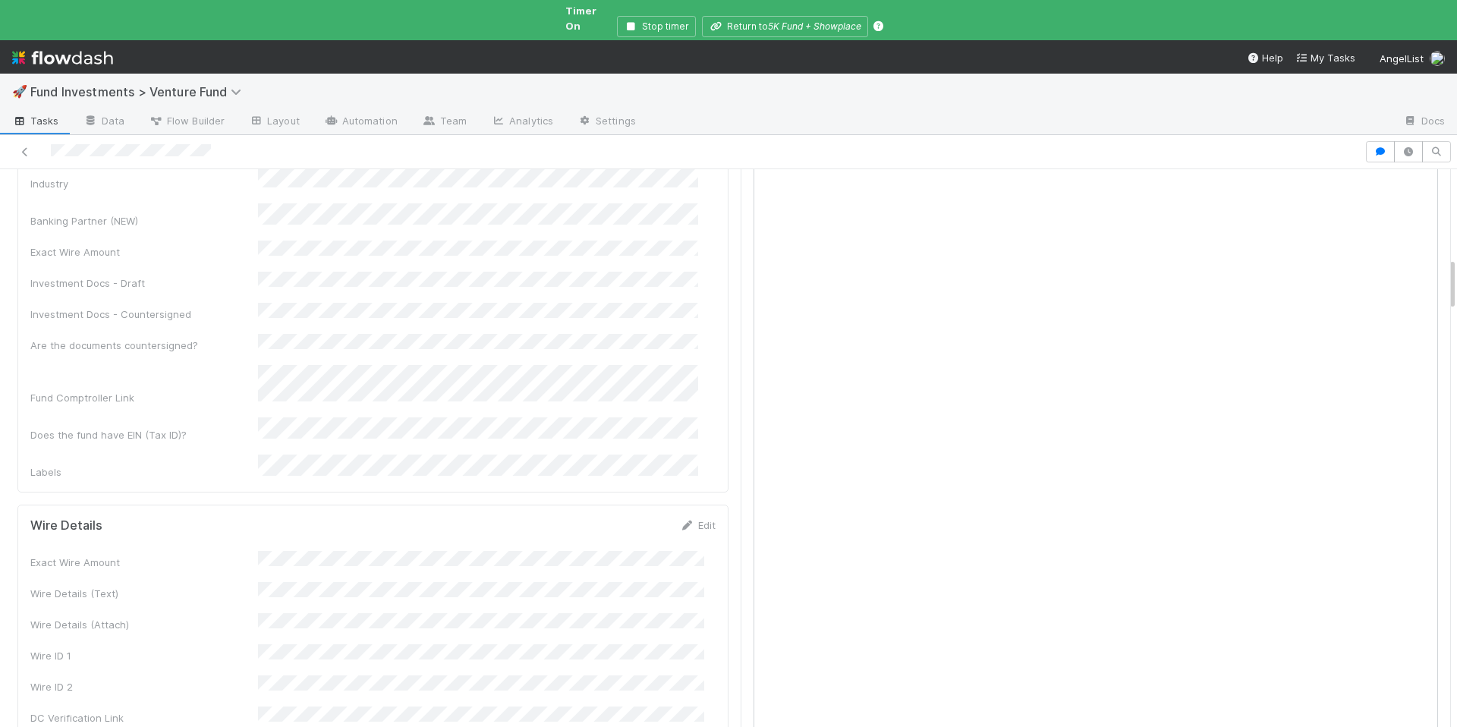
scroll to position [932, 0]
click at [680, 522] on link "Edit" at bounding box center [698, 528] width 36 height 12
click at [616, 521] on button "Save" at bounding box center [634, 534] width 43 height 26
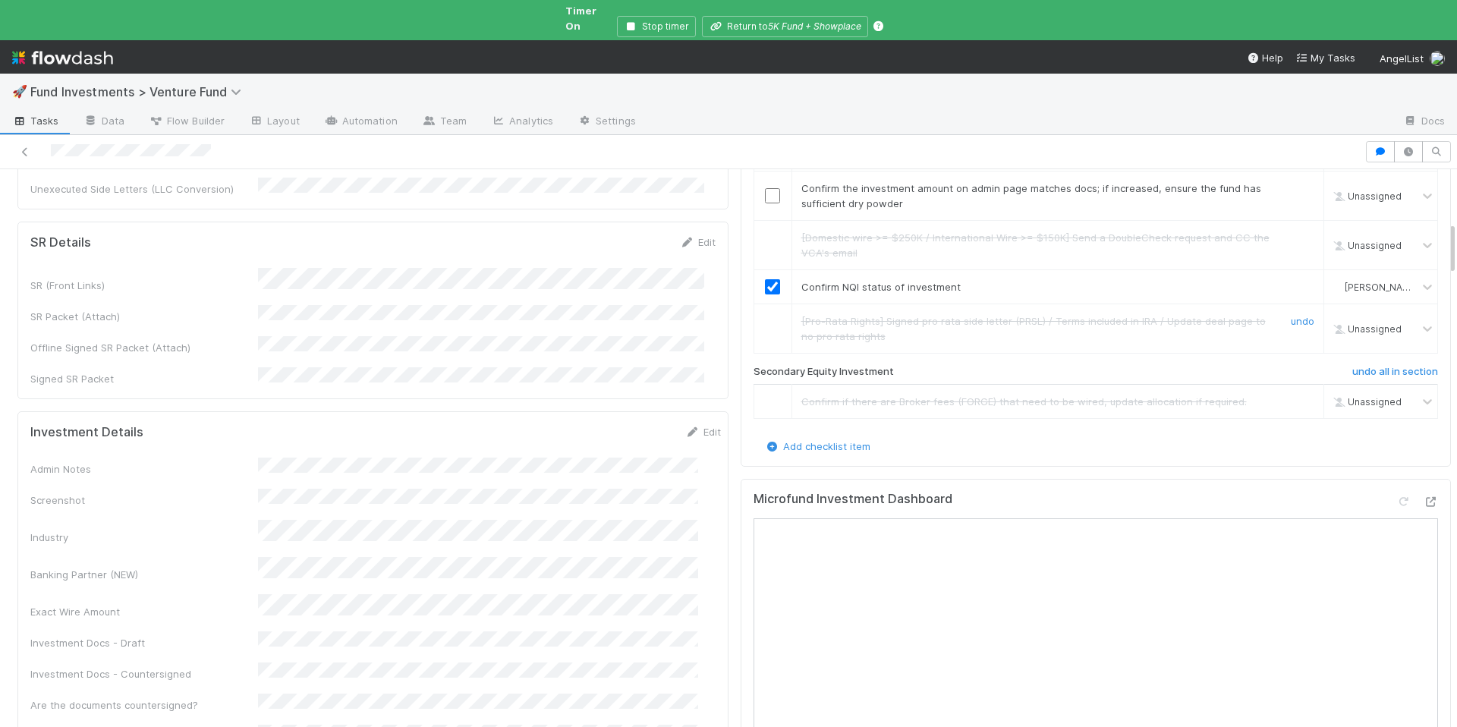
scroll to position [281, 0]
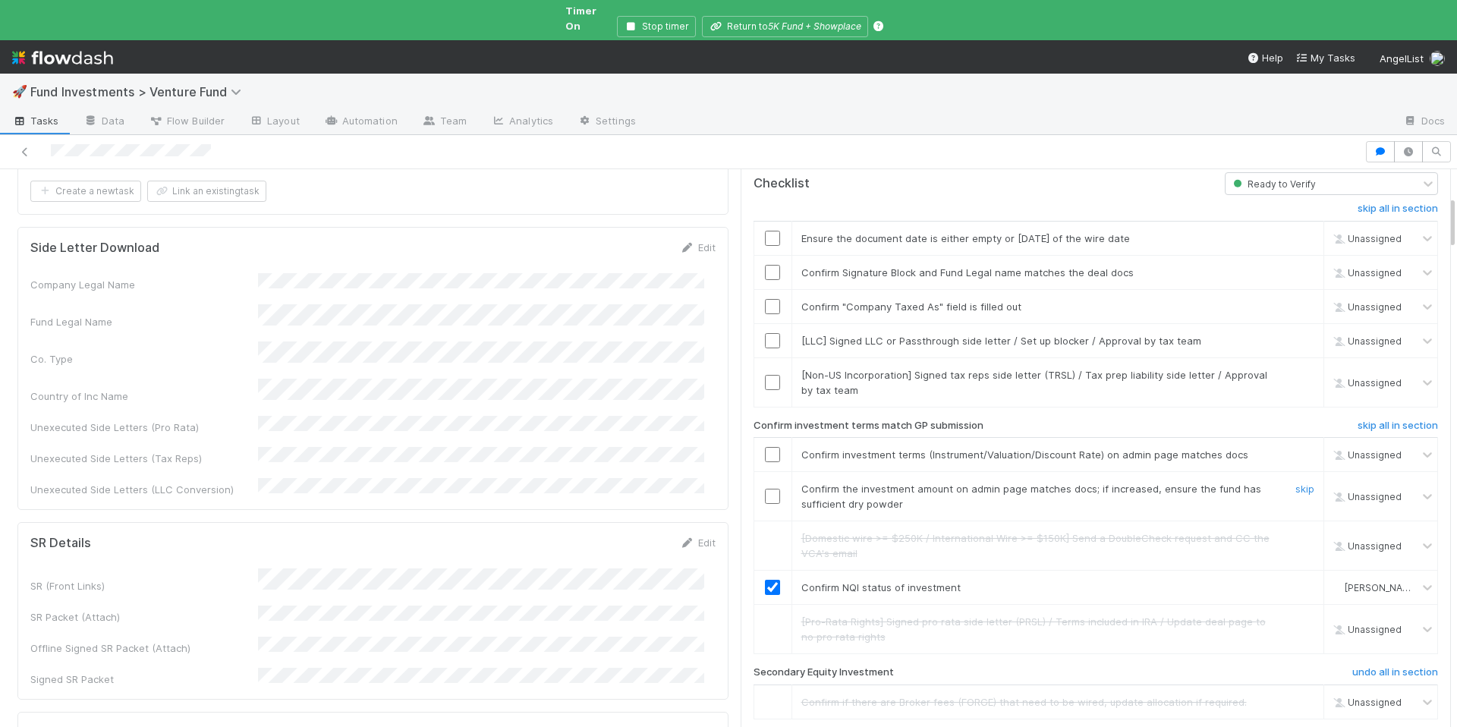
click at [765, 489] on input "checkbox" at bounding box center [772, 496] width 15 height 15
click at [1296, 369] on link "skip" at bounding box center [1305, 375] width 19 height 12
click at [1296, 335] on link "skip" at bounding box center [1305, 341] width 19 height 12
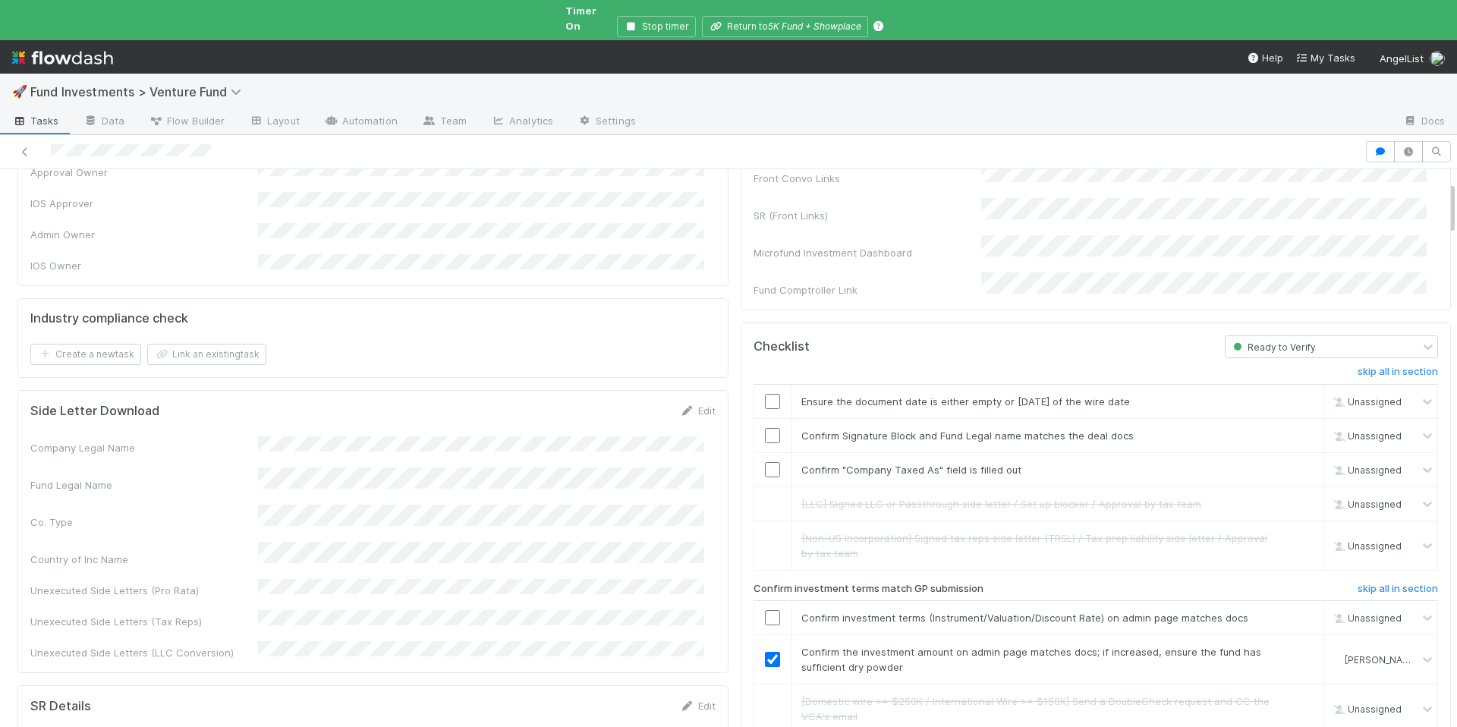
scroll to position [126, 0]
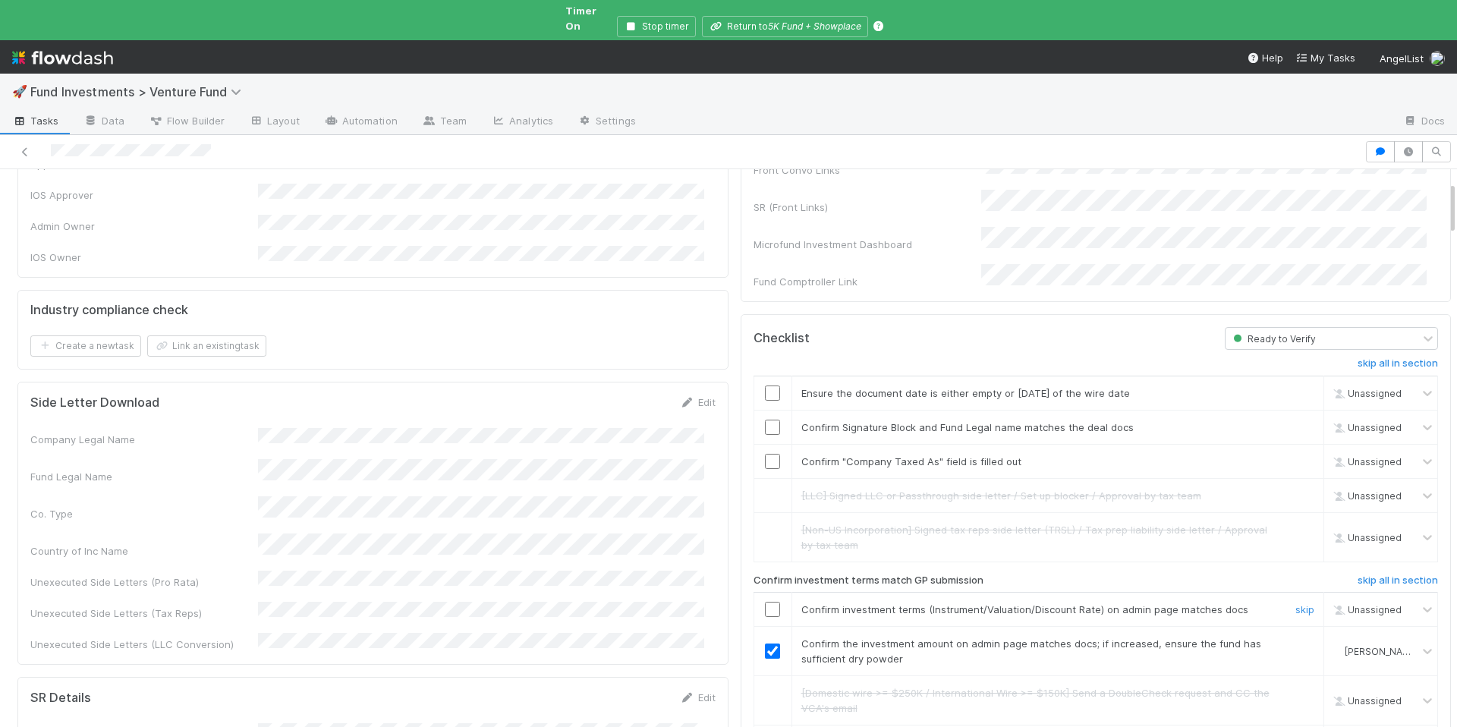
click at [770, 602] on div at bounding box center [772, 609] width 37 height 15
click at [767, 602] on input "checkbox" at bounding box center [772, 609] width 15 height 15
click at [765, 386] on input "checkbox" at bounding box center [772, 393] width 15 height 15
click at [767, 420] on input "checkbox" at bounding box center [772, 427] width 15 height 15
click at [765, 386] on input "checkbox" at bounding box center [772, 393] width 15 height 15
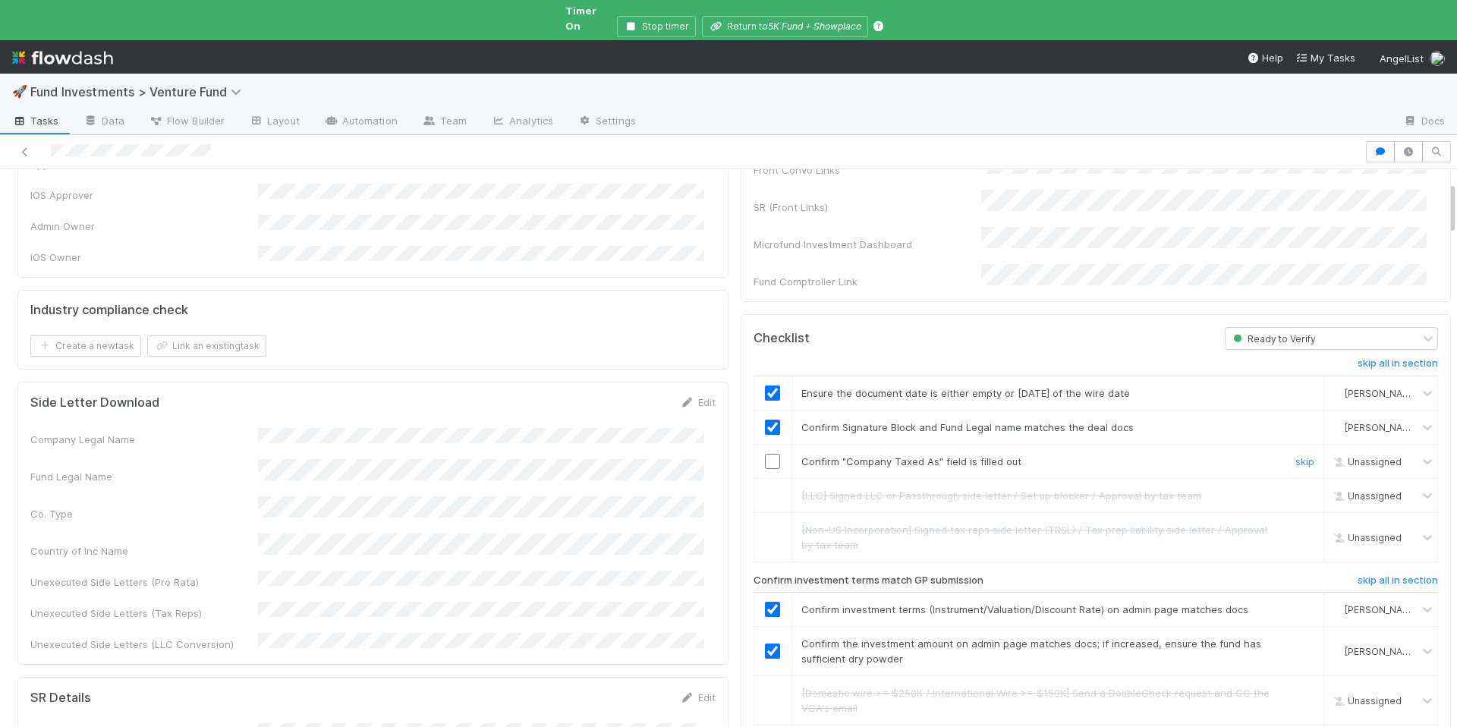
click at [765, 454] on input "checkbox" at bounding box center [772, 461] width 15 height 15
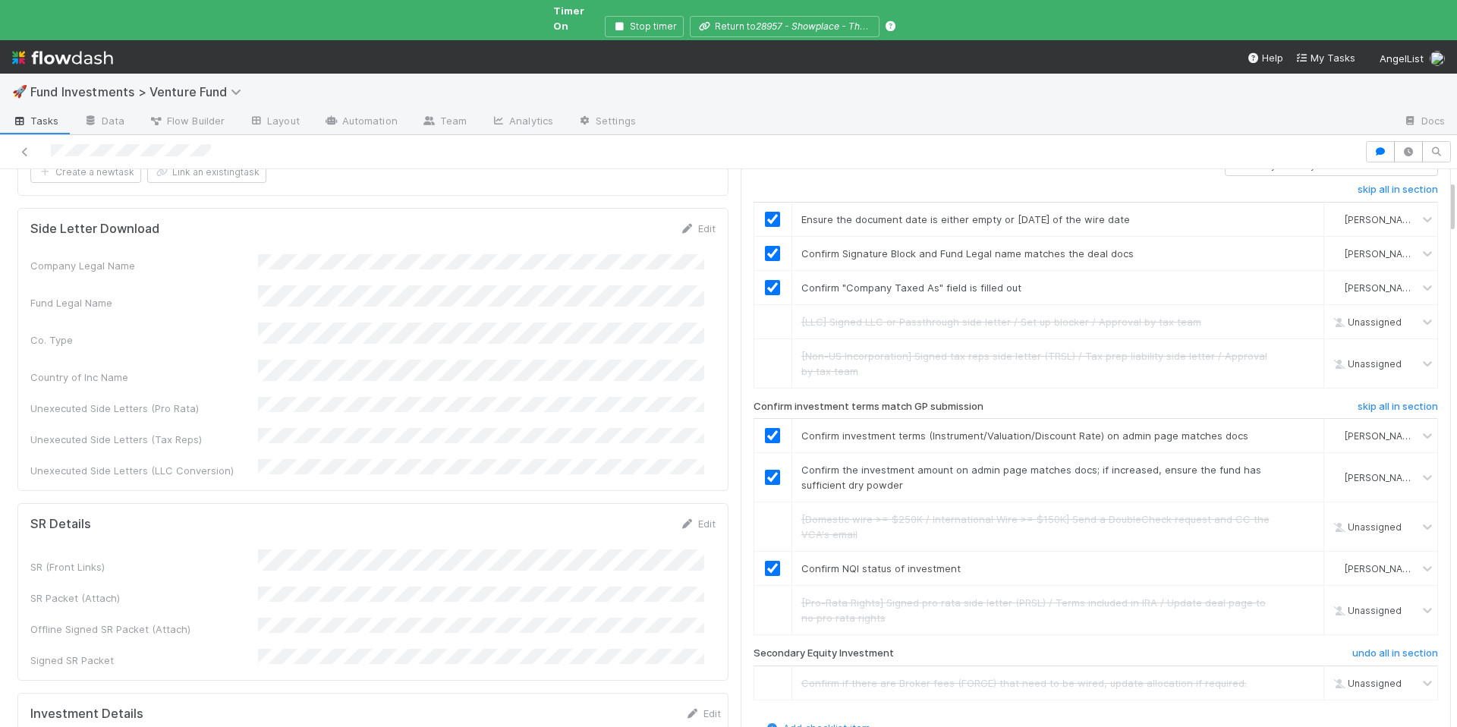
scroll to position [0, 0]
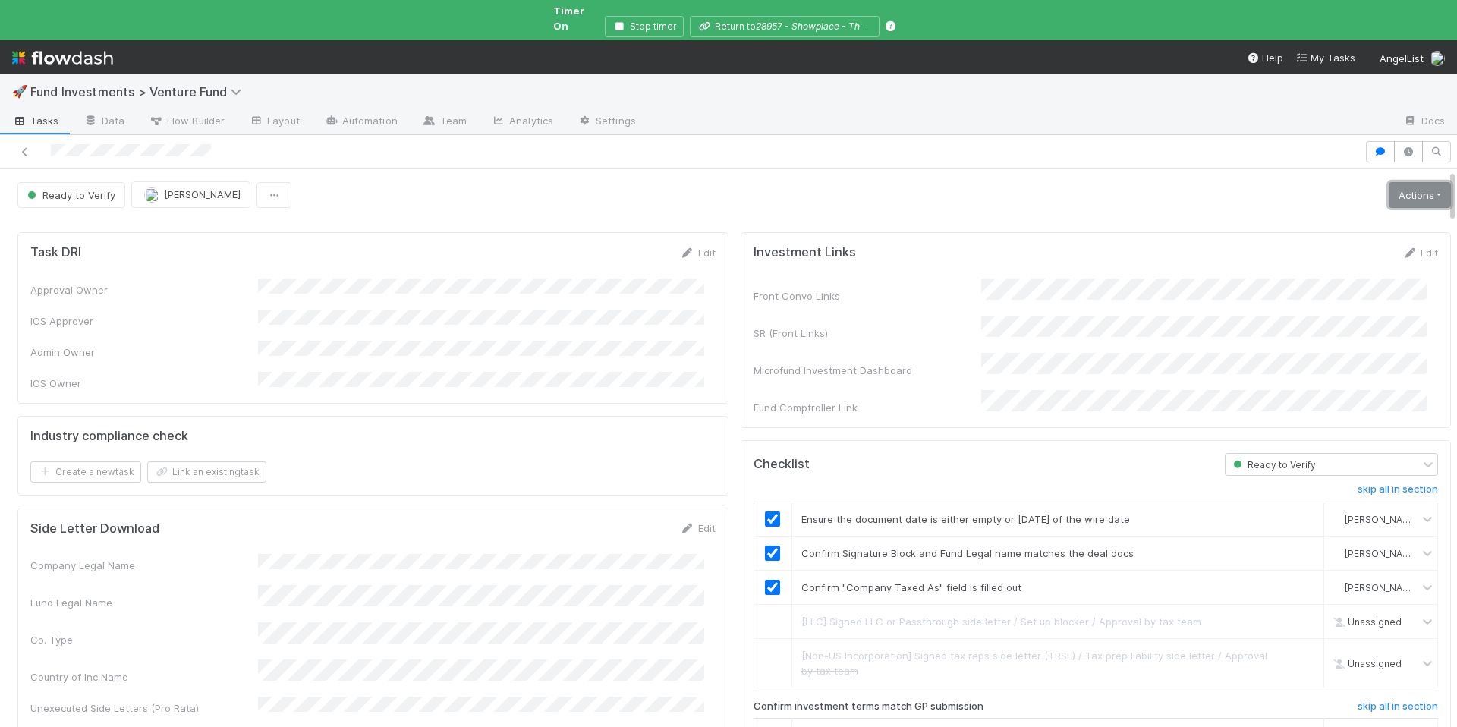
click at [1409, 194] on link "Actions" at bounding box center [1420, 195] width 62 height 26
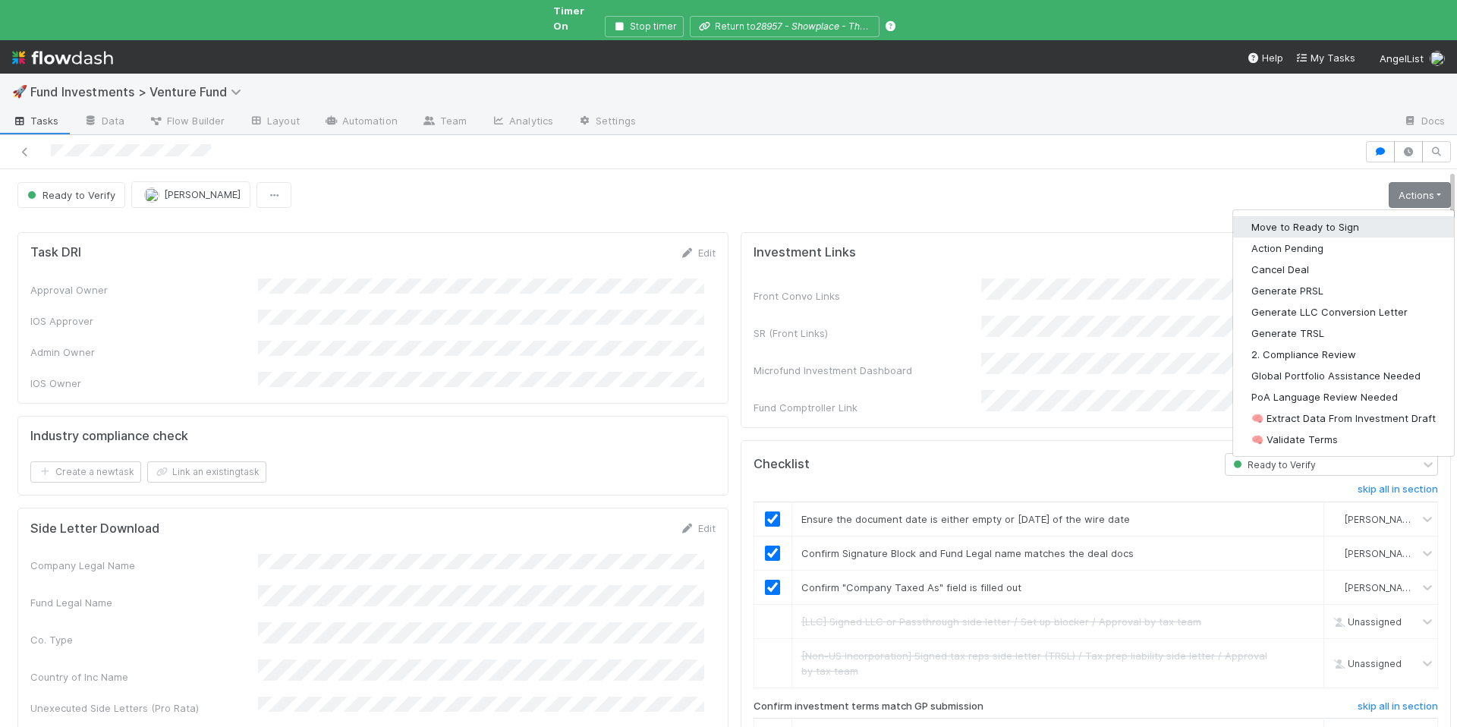
click at [1351, 216] on button "Move to Ready to Sign" at bounding box center [1343, 226] width 221 height 21
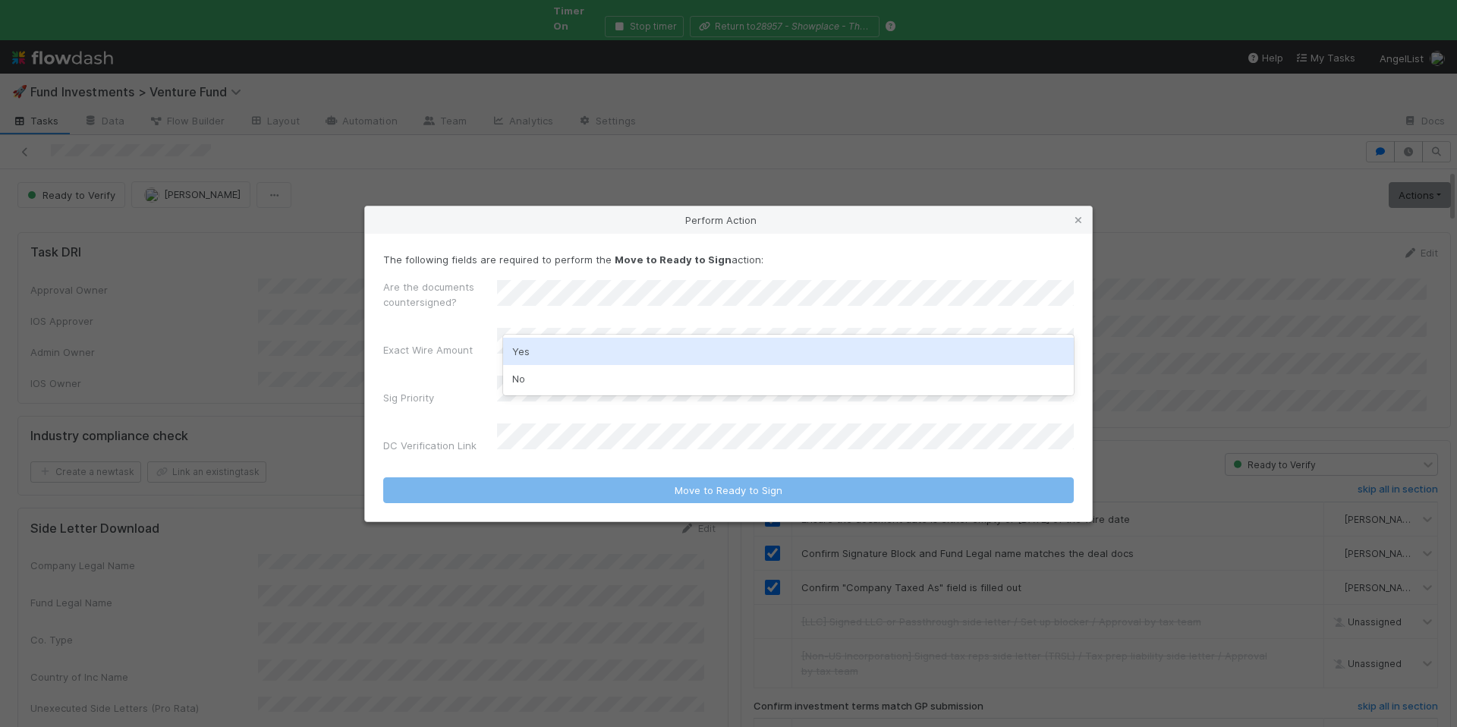
click at [554, 354] on div "Yes" at bounding box center [788, 351] width 571 height 27
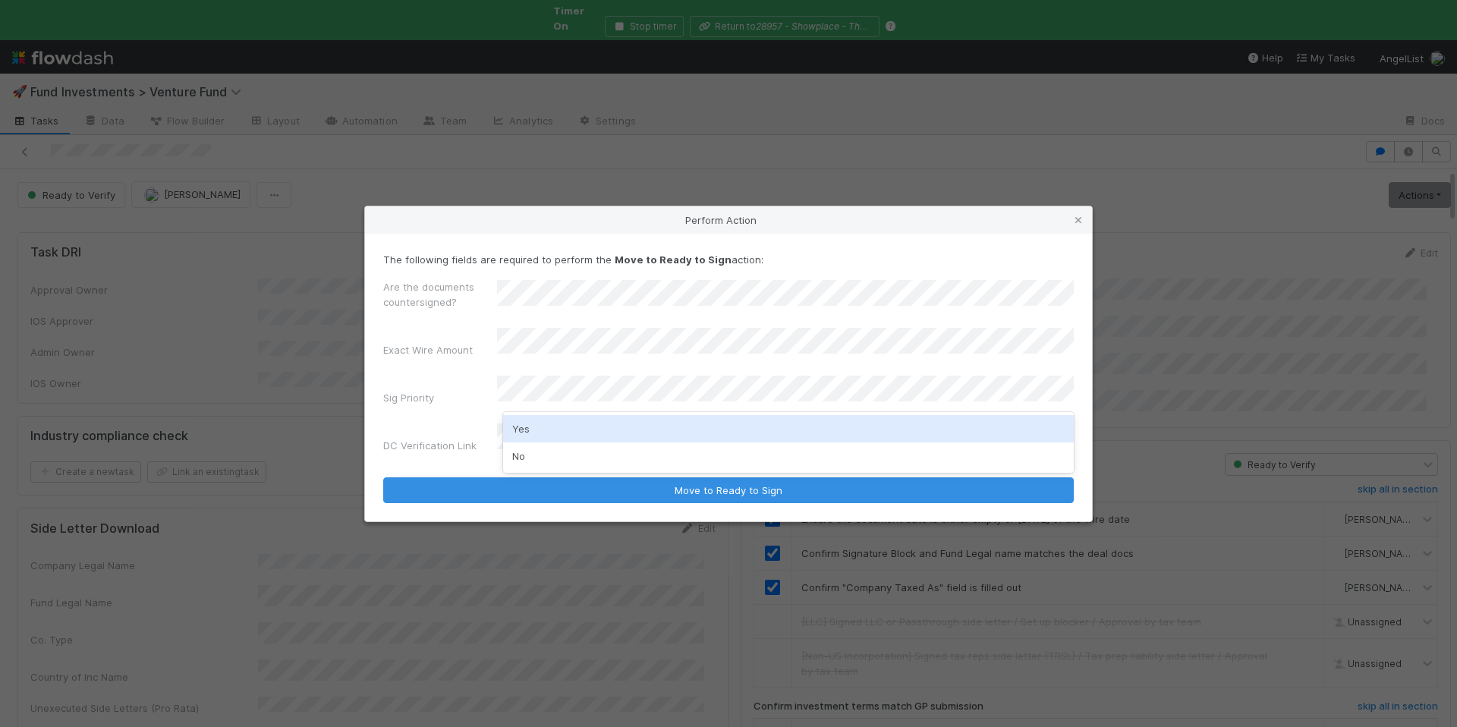
click at [547, 455] on div "No" at bounding box center [788, 455] width 571 height 27
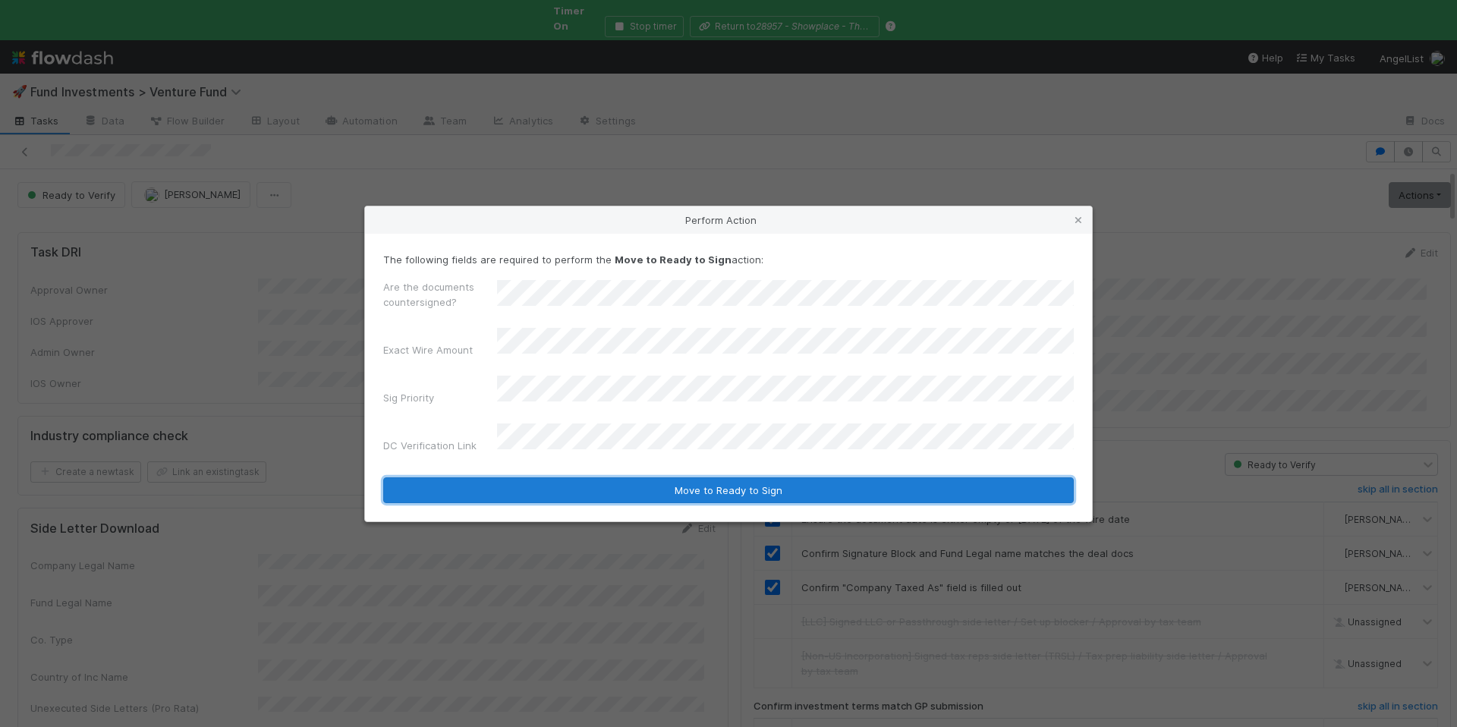
drag, startPoint x: 658, startPoint y: 474, endPoint x: 1421, endPoint y: 558, distance: 767.3
click at [659, 477] on button "Move to Ready to Sign" at bounding box center [728, 490] width 691 height 26
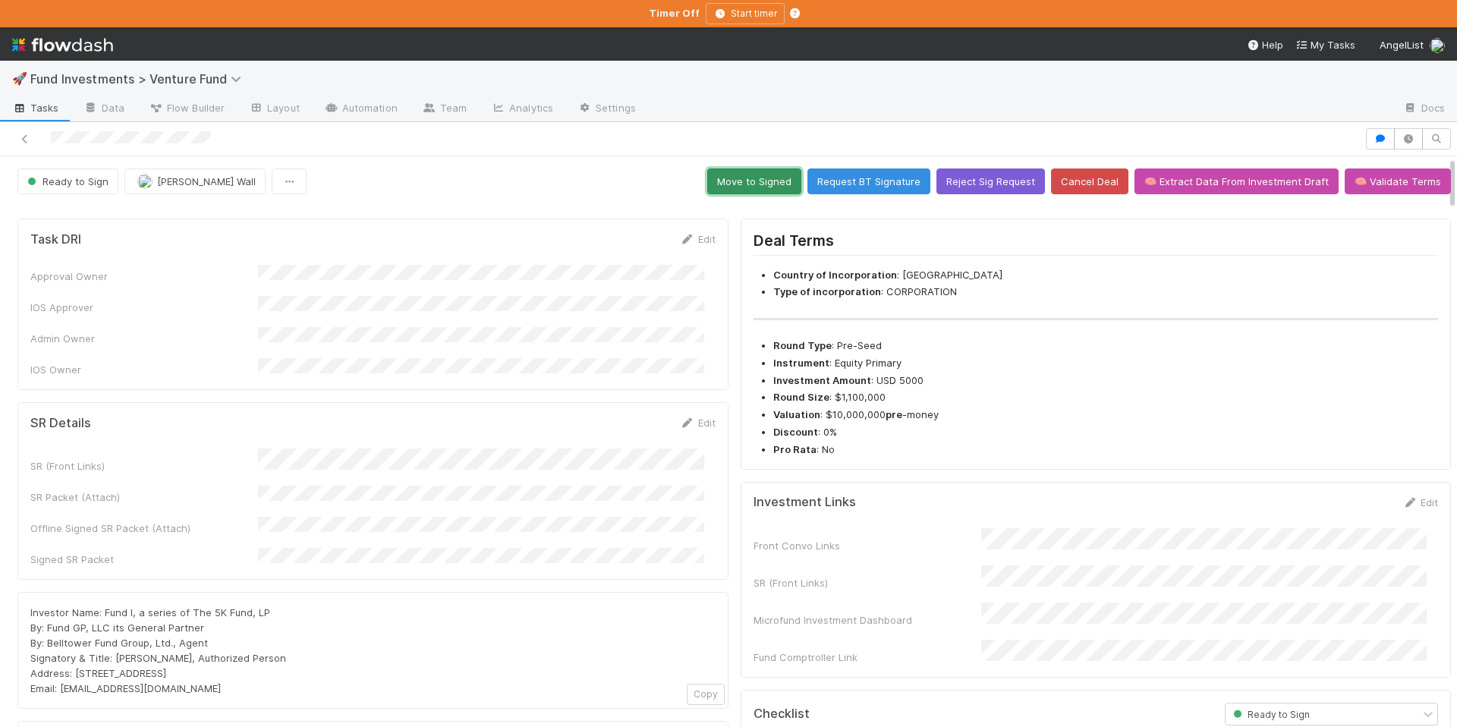
click at [729, 183] on button "Move to Signed" at bounding box center [754, 181] width 94 height 26
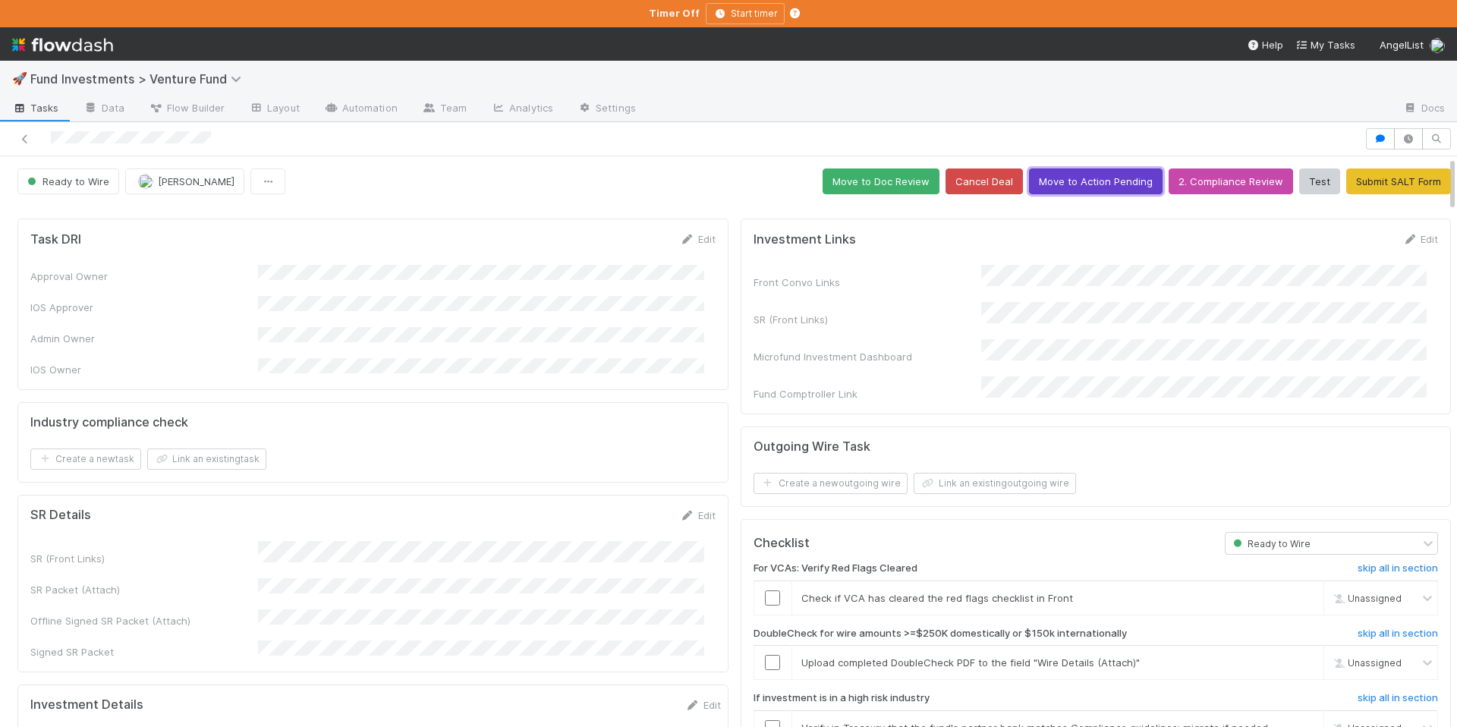
click at [1030, 182] on button "Move to Action Pending" at bounding box center [1096, 181] width 134 height 26
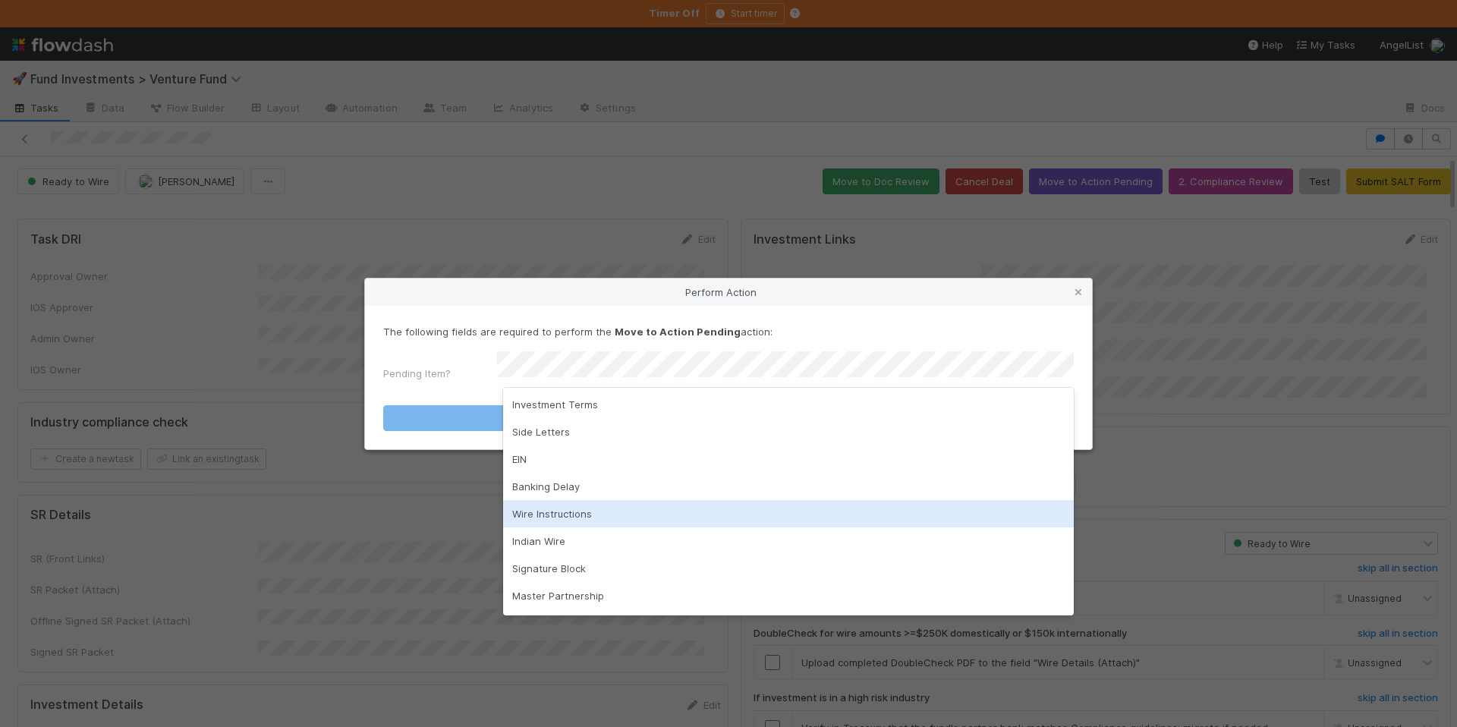
click at [587, 509] on div "Wire Instructions" at bounding box center [788, 513] width 571 height 27
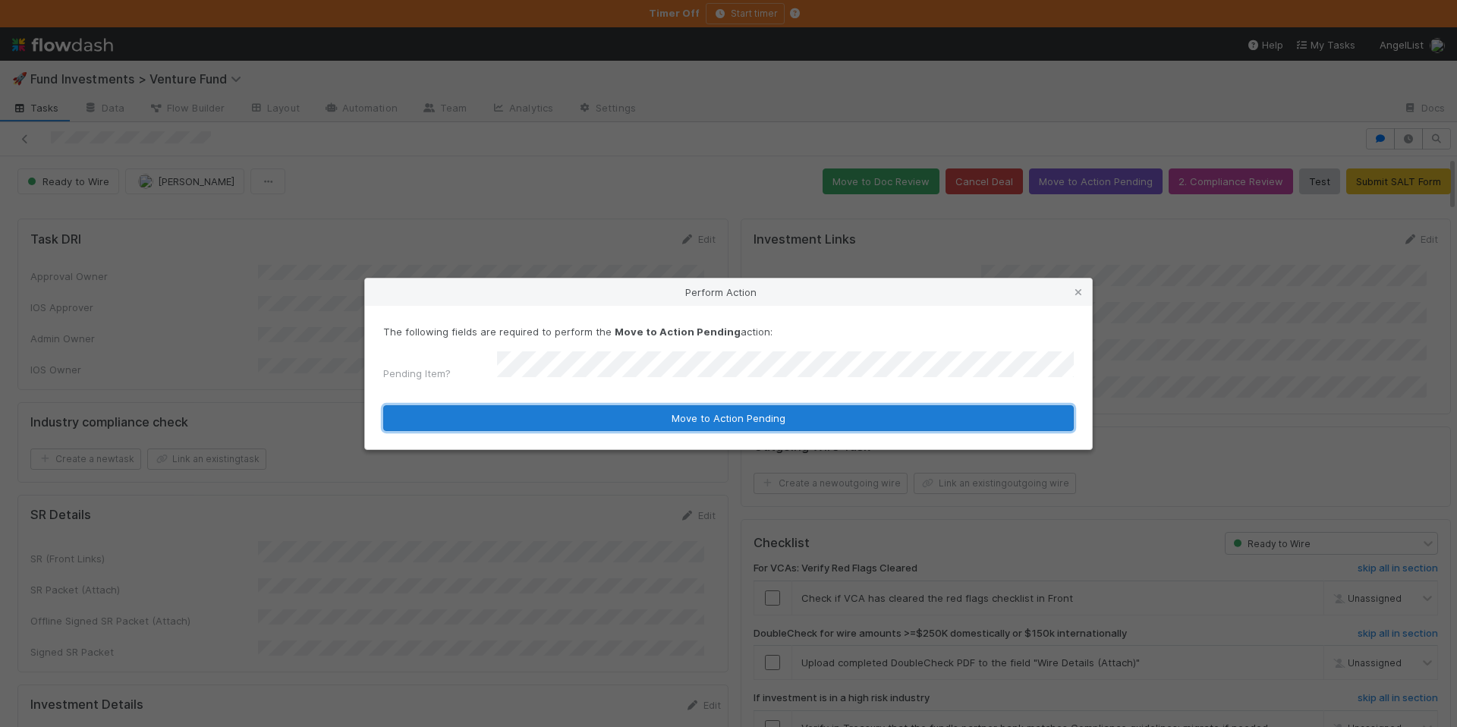
drag, startPoint x: 693, startPoint y: 418, endPoint x: 672, endPoint y: 342, distance: 78.8
click at [692, 417] on button "Move to Action Pending" at bounding box center [728, 418] width 691 height 26
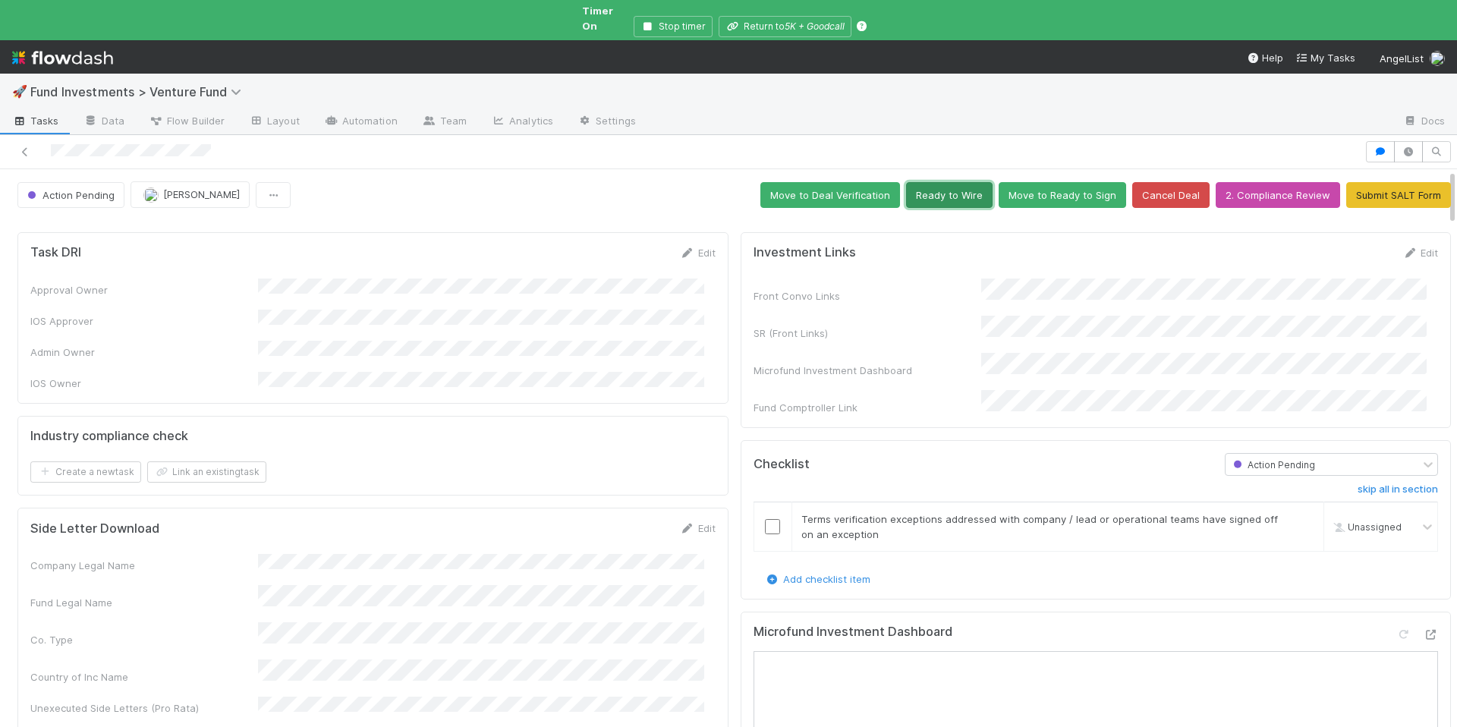
click at [936, 182] on button "Ready to Wire" at bounding box center [949, 195] width 87 height 26
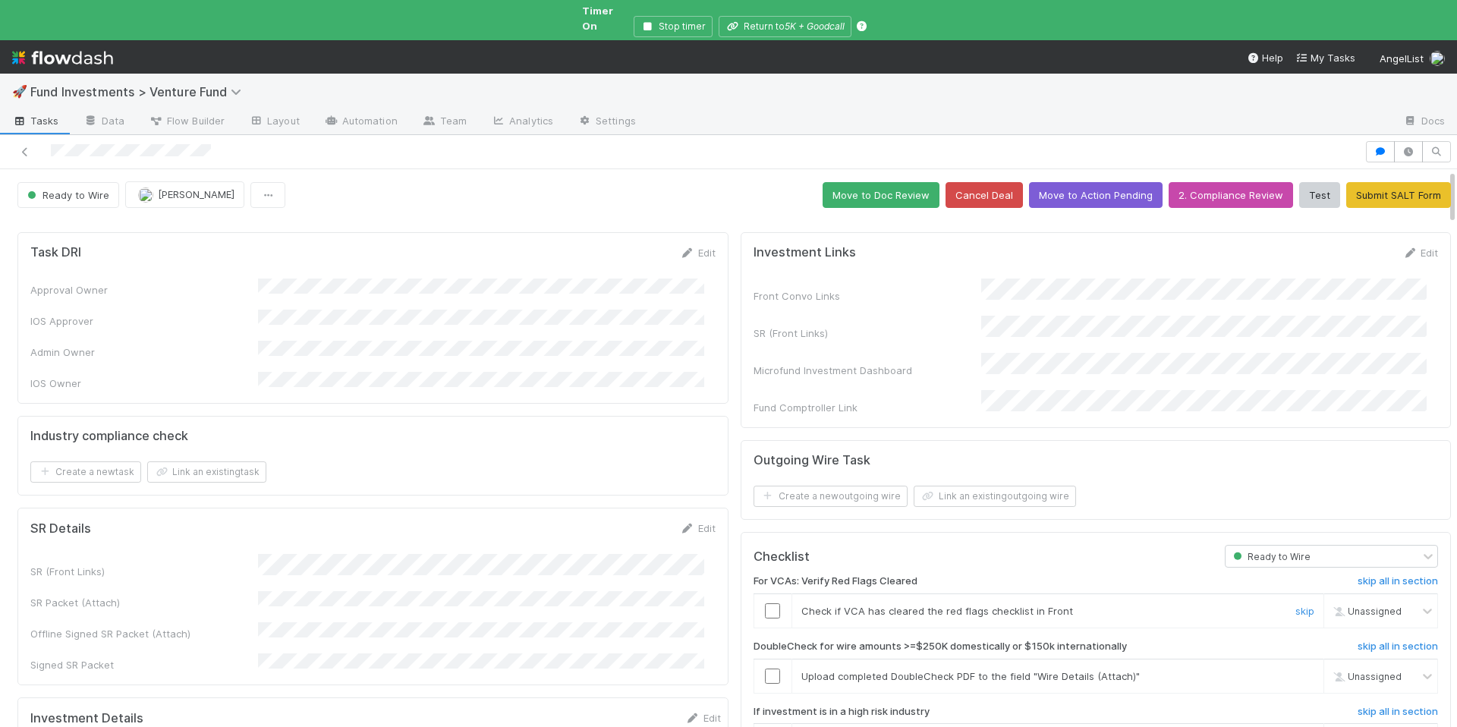
click at [765, 603] on input "checkbox" at bounding box center [772, 610] width 15 height 15
click at [1296, 670] on link "skip" at bounding box center [1305, 676] width 19 height 12
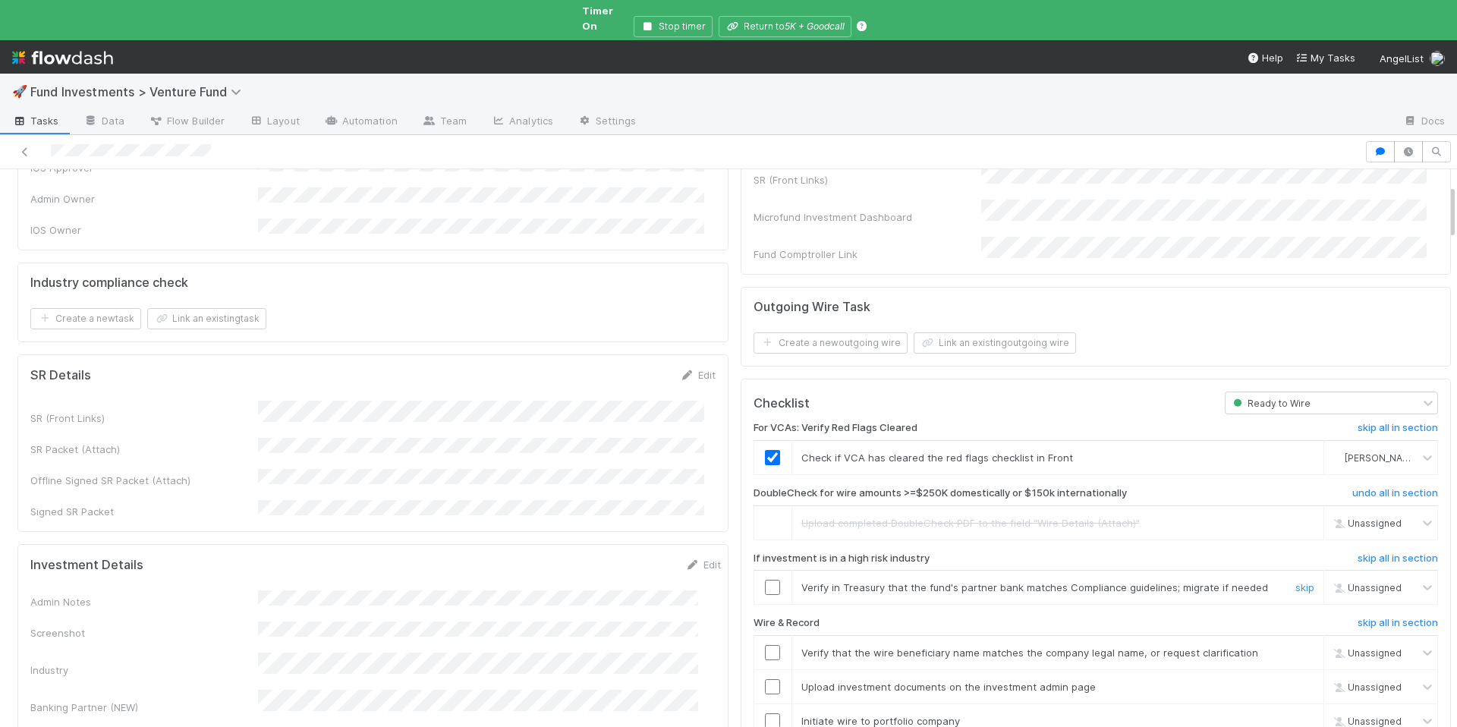
click at [765, 580] on input "checkbox" at bounding box center [772, 587] width 15 height 15
click at [765, 645] on input "checkbox" at bounding box center [772, 652] width 15 height 15
click at [765, 679] on input "checkbox" at bounding box center [772, 686] width 15 height 15
click at [765, 580] on input "checkbox" at bounding box center [772, 587] width 15 height 15
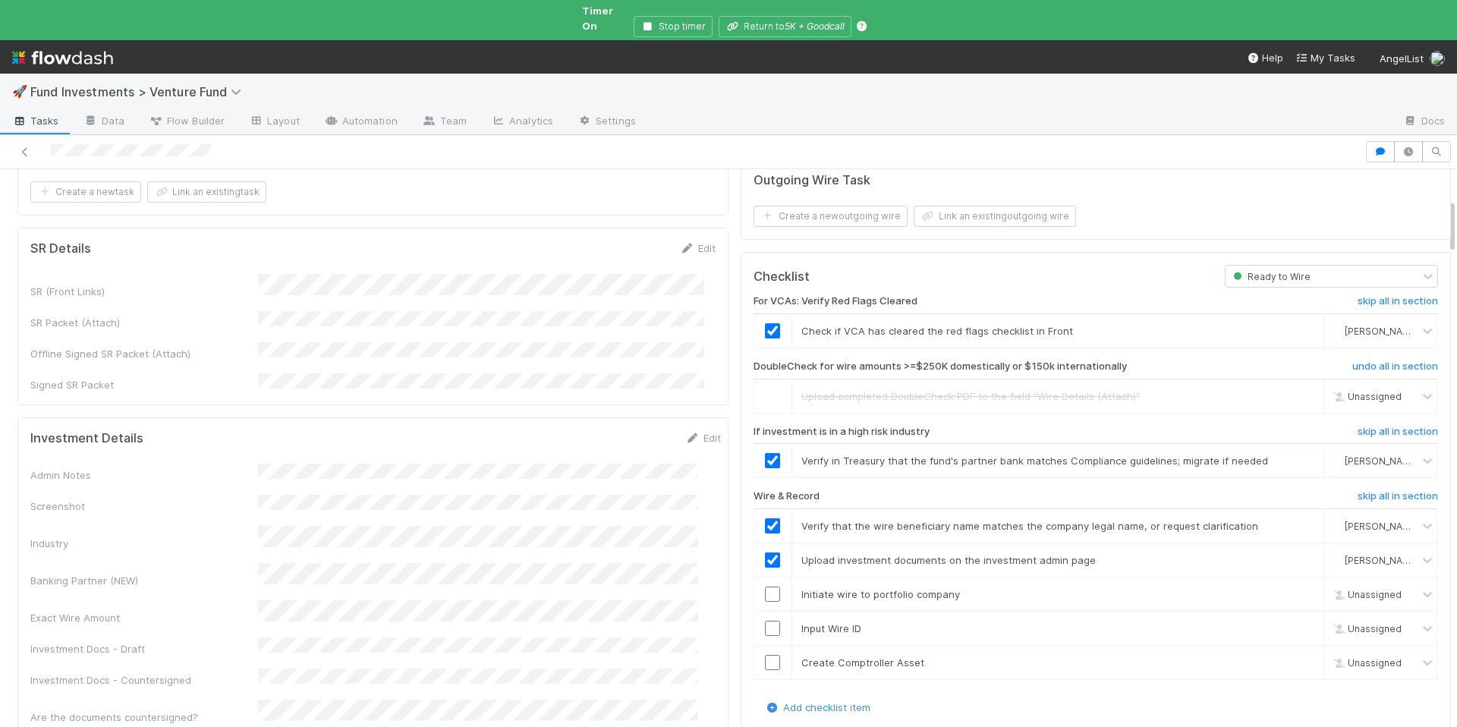
scroll to position [298, 0]
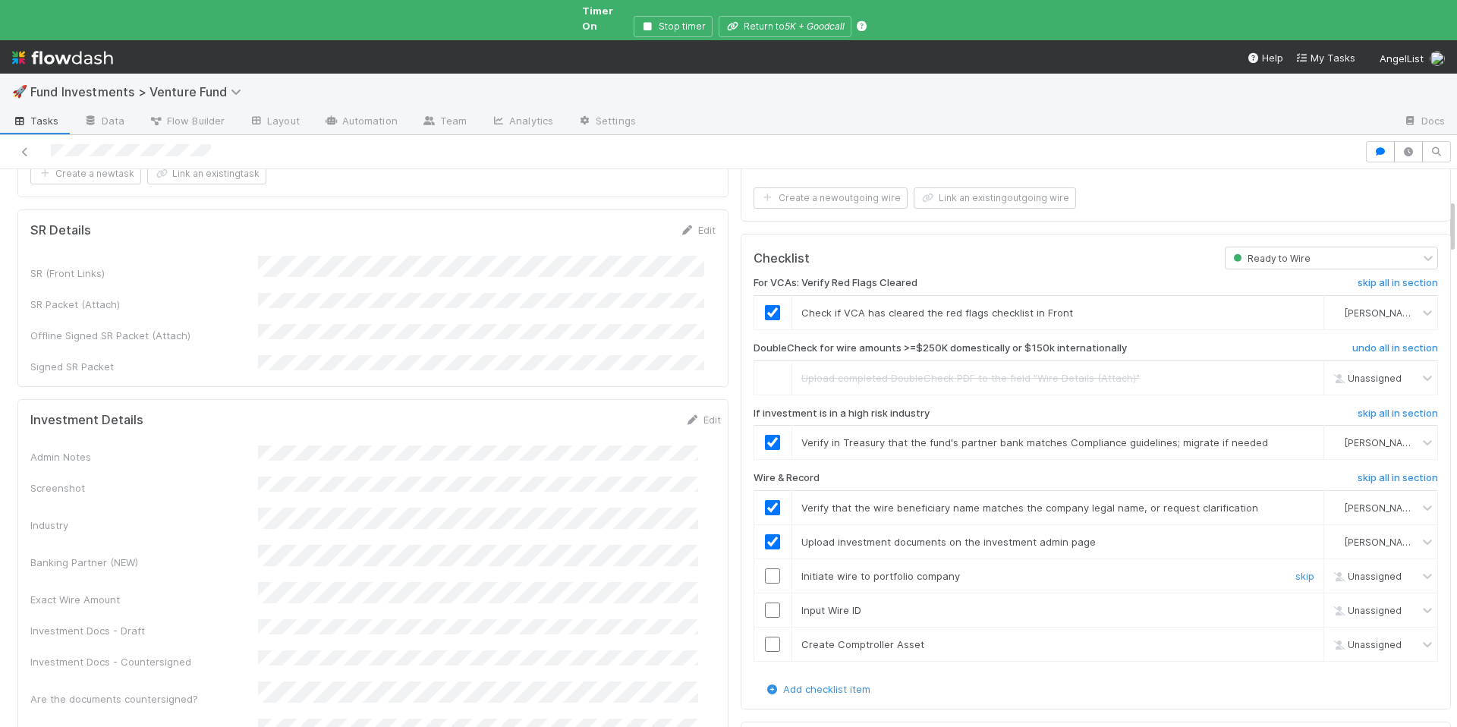
drag, startPoint x: 760, startPoint y: 547, endPoint x: 762, endPoint y: 569, distance: 22.1
click at [765, 568] on input "checkbox" at bounding box center [772, 575] width 15 height 15
click at [765, 603] on input "checkbox" at bounding box center [772, 610] width 15 height 15
click at [765, 637] on input "checkbox" at bounding box center [772, 644] width 15 height 15
click at [1327, 297] on td "[PERSON_NAME]" at bounding box center [1381, 313] width 114 height 34
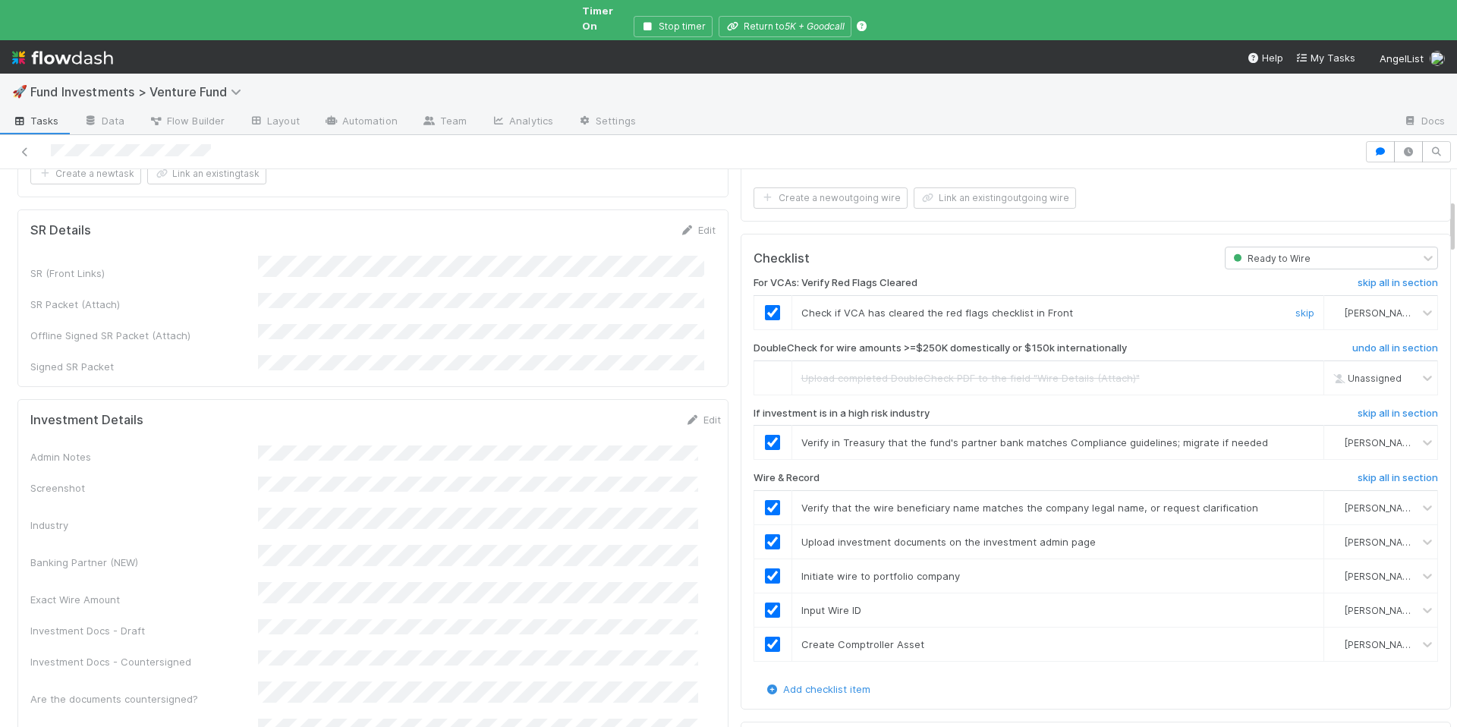
click at [1345, 307] on span "[PERSON_NAME]" at bounding box center [1382, 312] width 74 height 11
type input "arc"
click at [1337, 320] on span "[PERSON_NAME]" at bounding box center [1363, 317] width 74 height 11
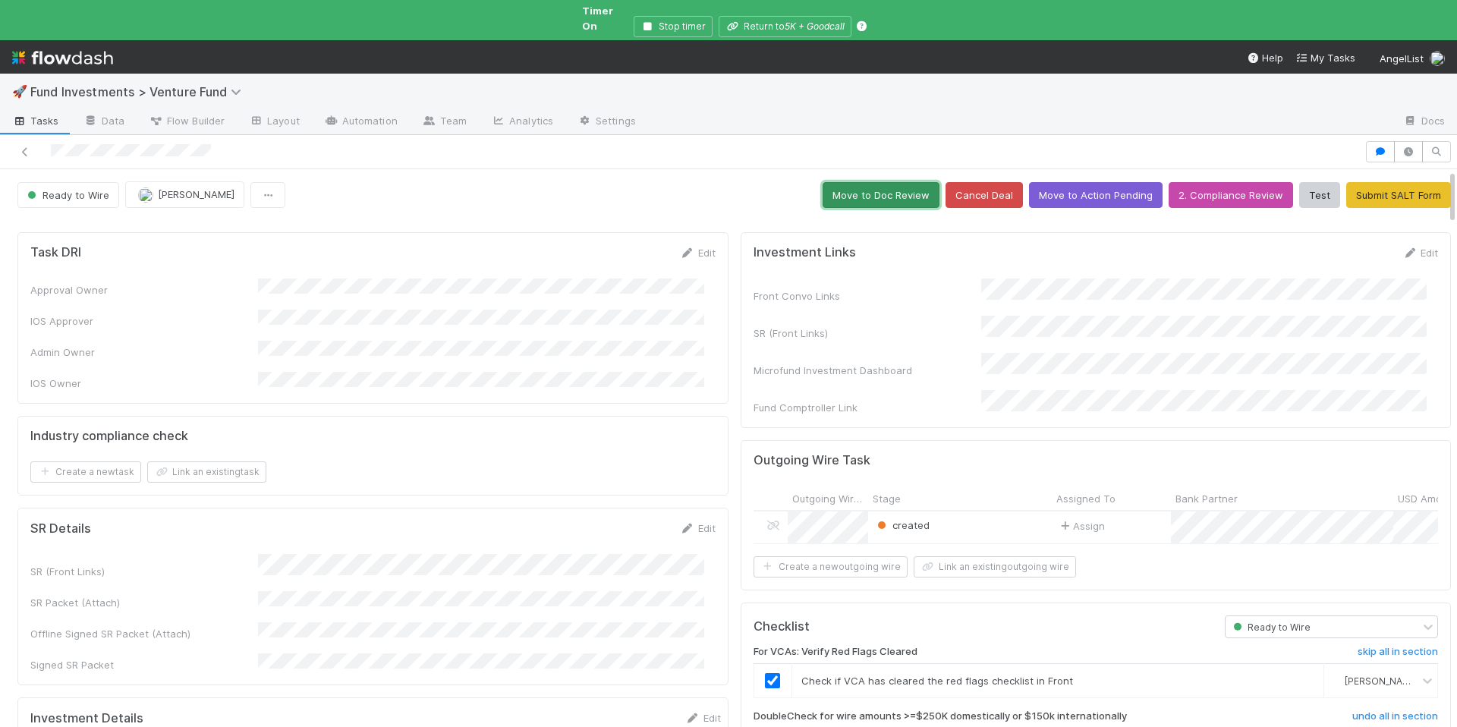
click at [890, 182] on button "Move to Doc Review" at bounding box center [881, 195] width 117 height 26
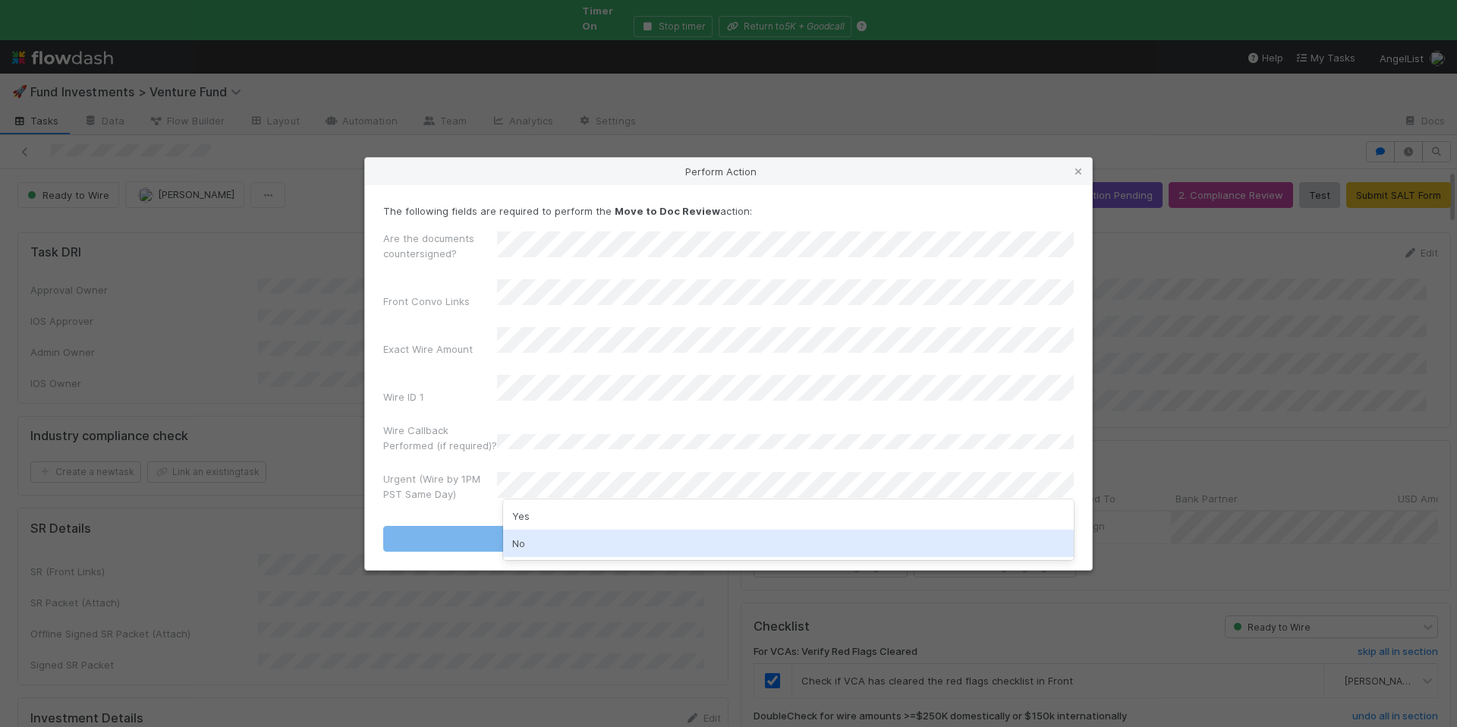
click at [562, 534] on div "No" at bounding box center [788, 543] width 571 height 27
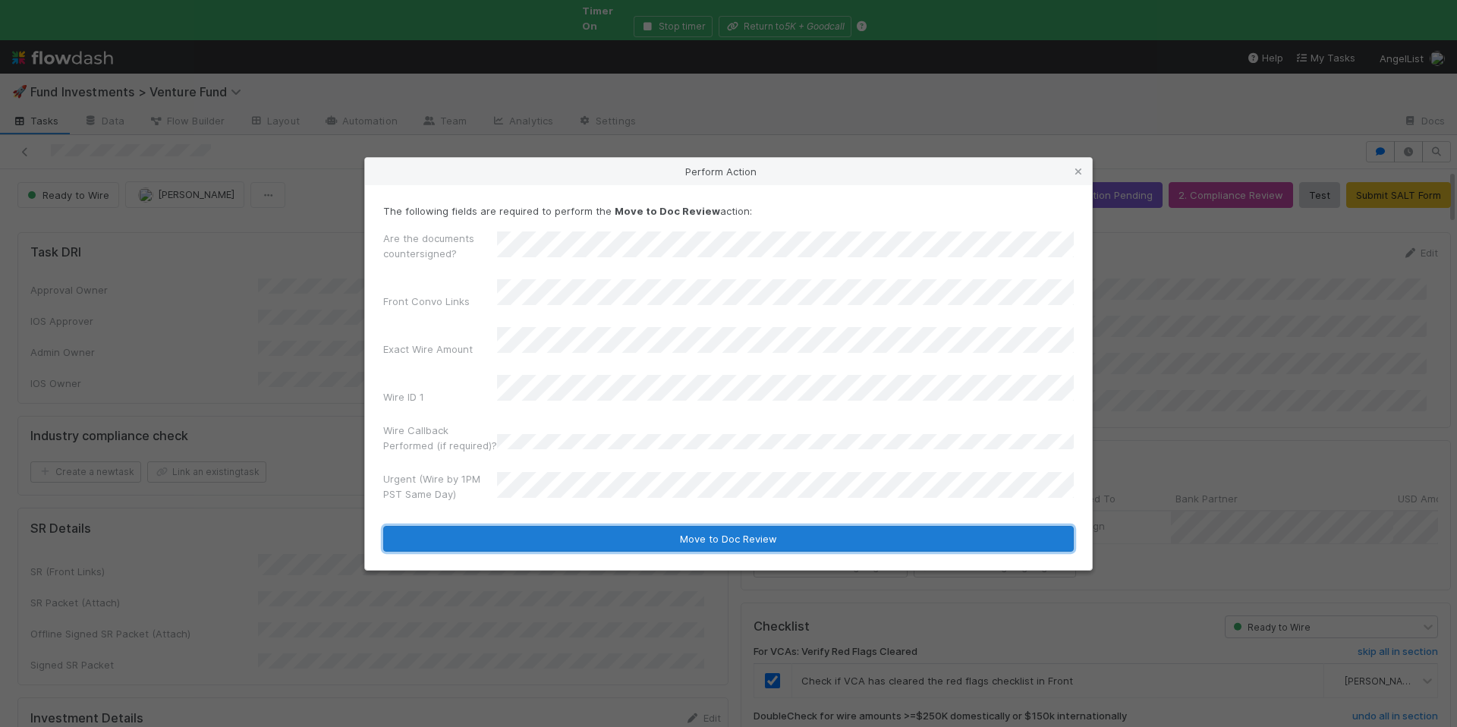
click at [586, 531] on button "Move to Doc Review" at bounding box center [728, 539] width 691 height 26
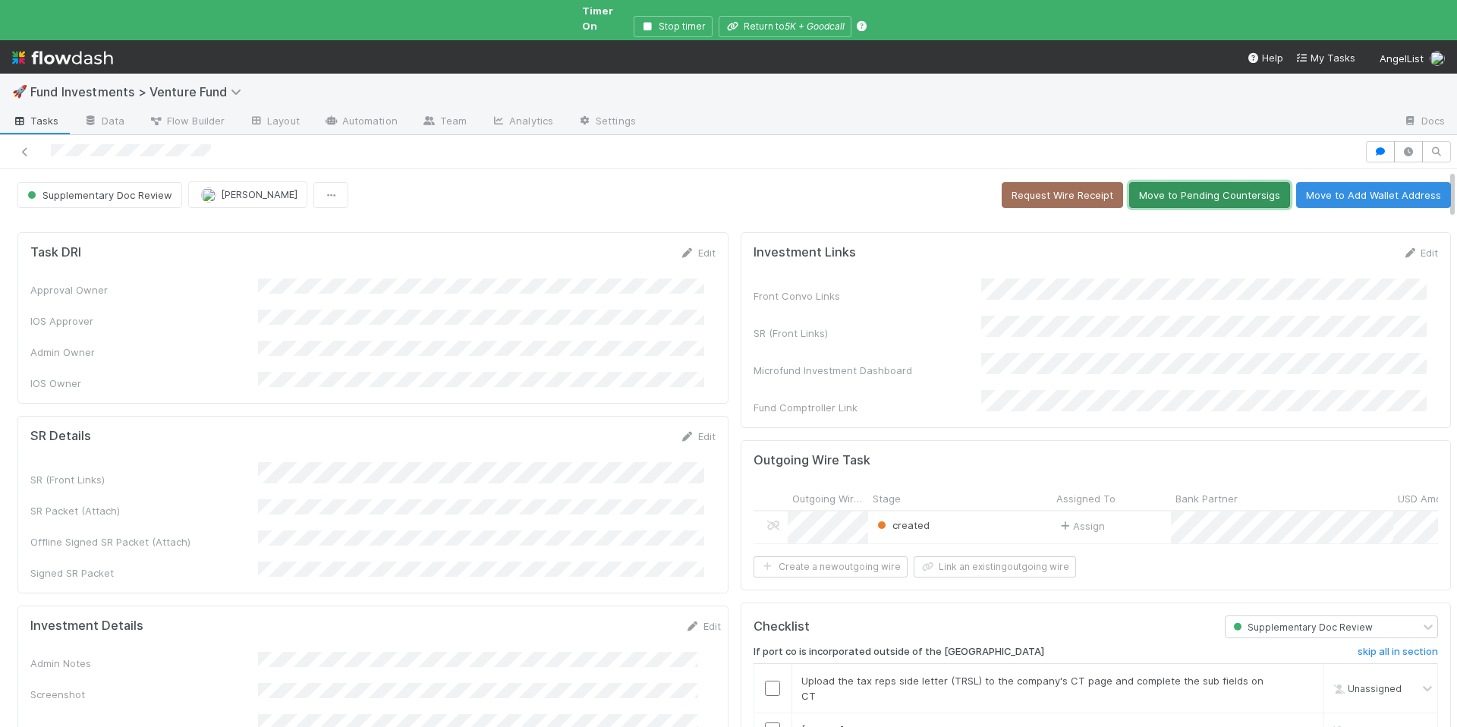
click at [1176, 182] on button "Move to Pending Countersigs" at bounding box center [1209, 195] width 161 height 26
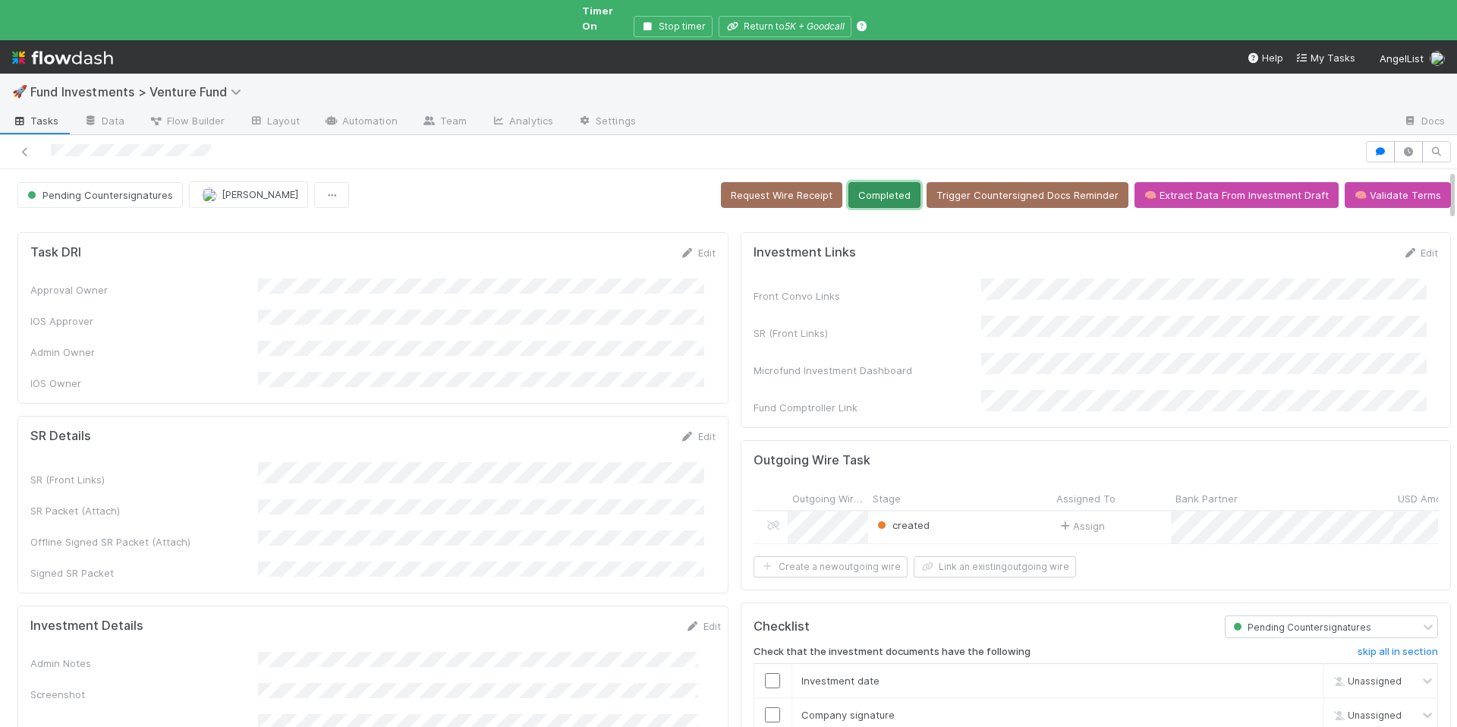
click at [878, 182] on button "Completed" at bounding box center [885, 195] width 72 height 26
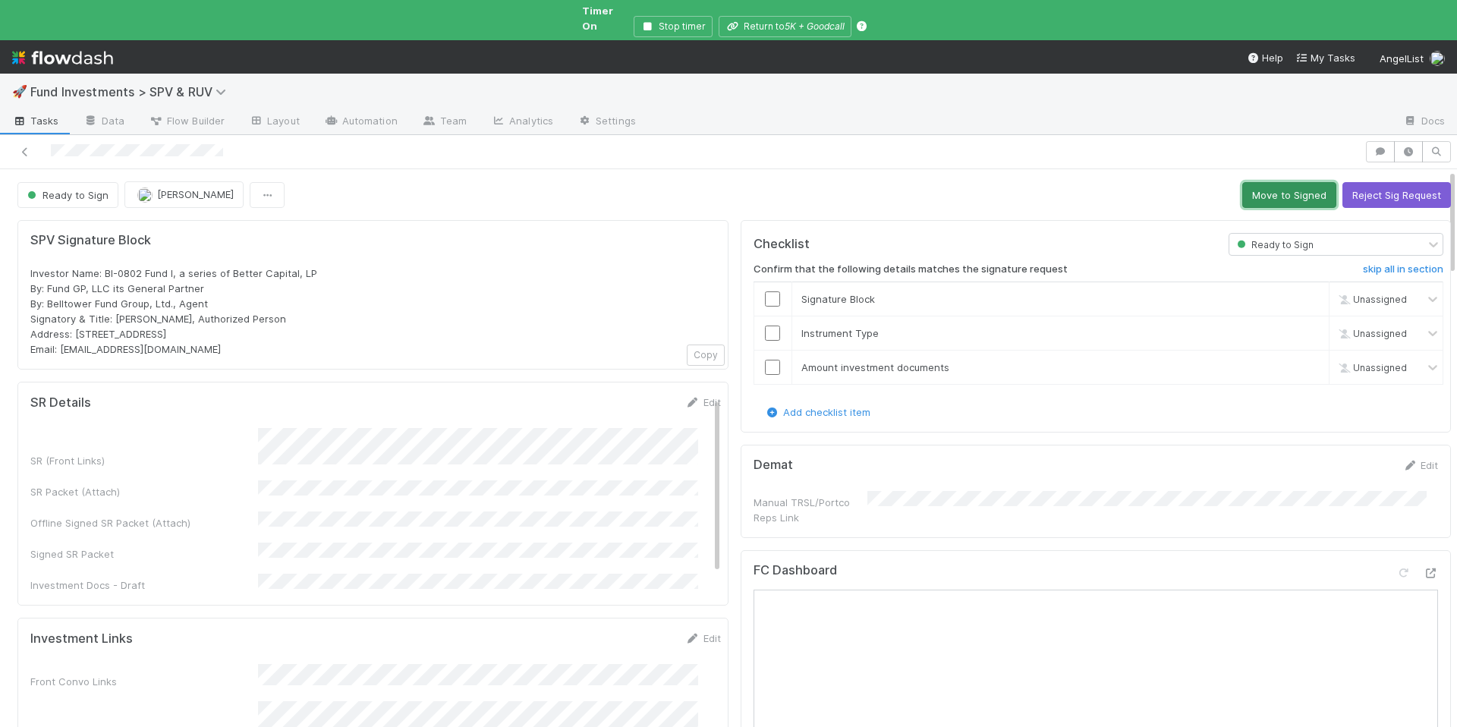
click at [1263, 185] on button "Move to Signed" at bounding box center [1289, 195] width 94 height 26
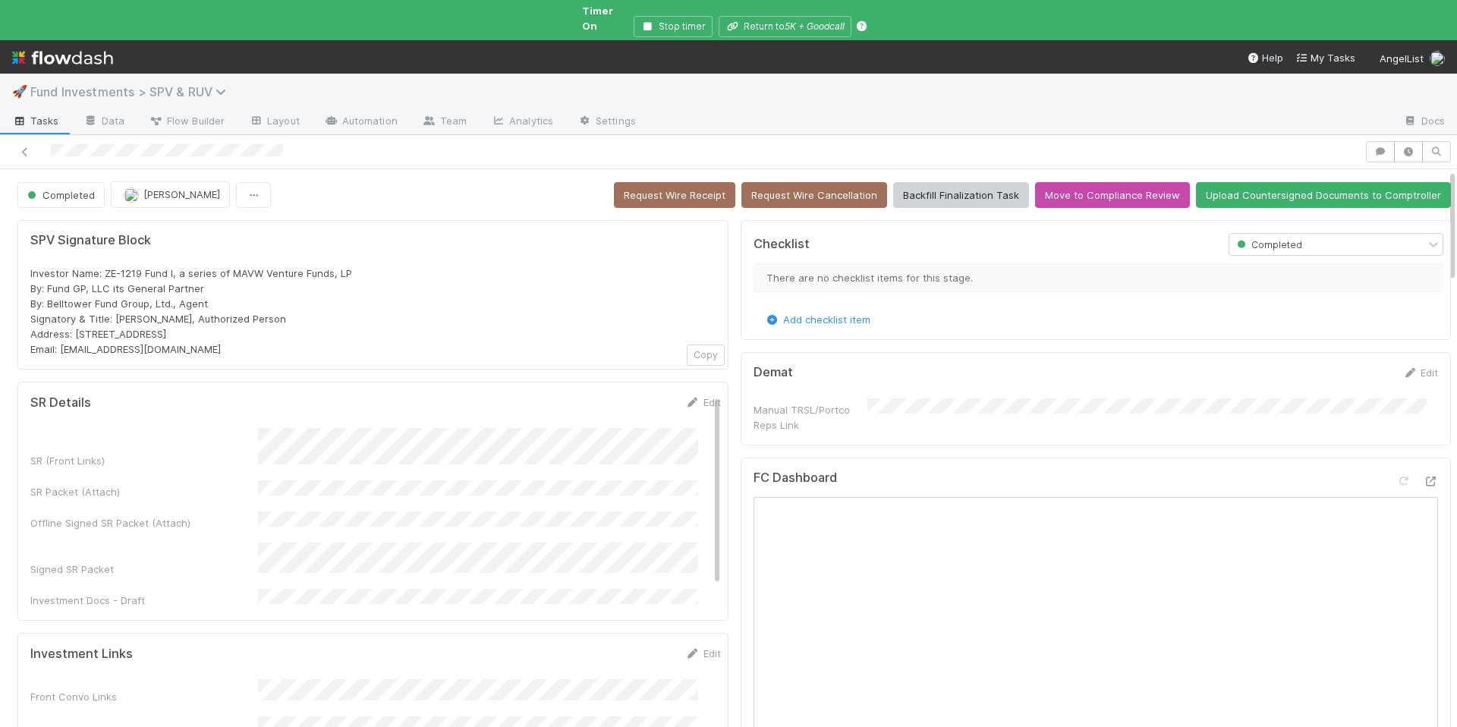
click at [205, 84] on span "Fund Investments > SPV & RUV" at bounding box center [131, 91] width 203 height 15
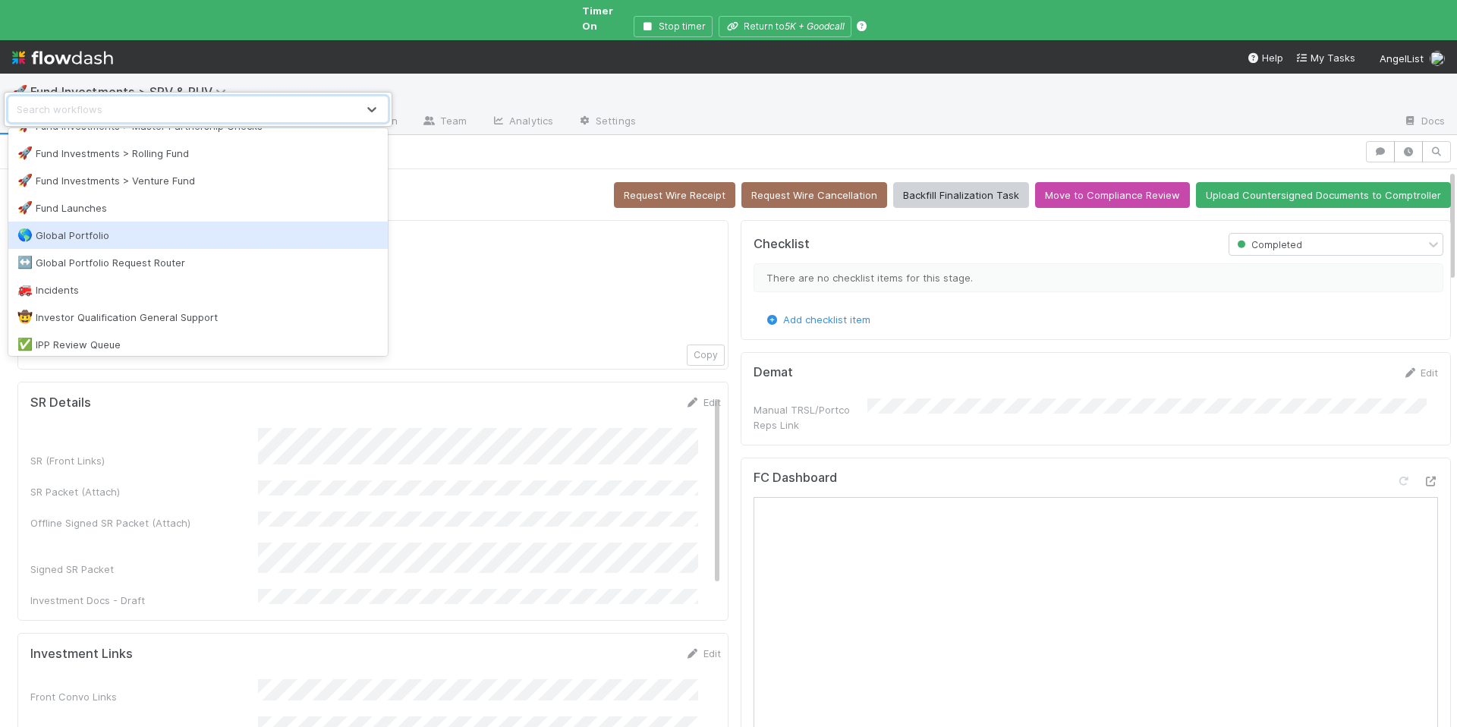
scroll to position [1223, 0]
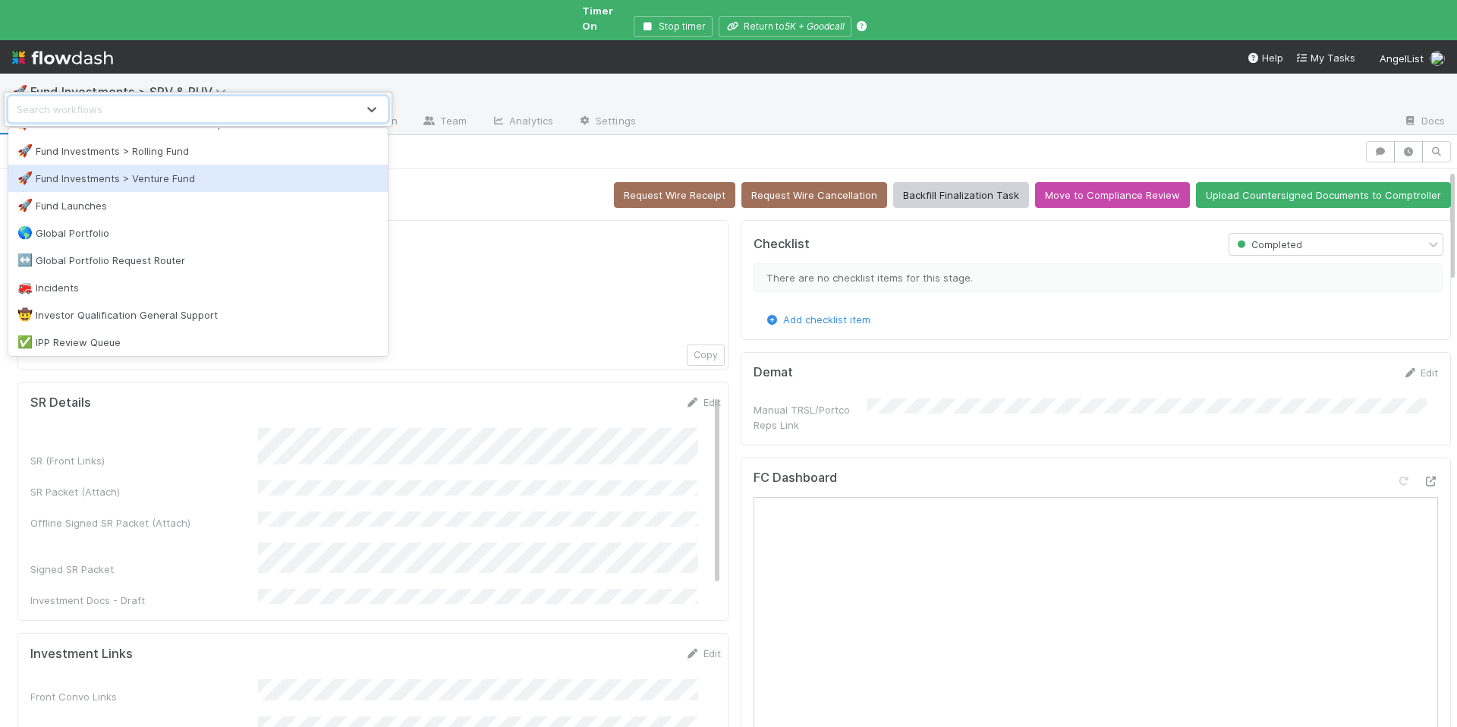
click at [216, 187] on div "🚀 Fund Investments > Venture Fund" at bounding box center [197, 178] width 379 height 27
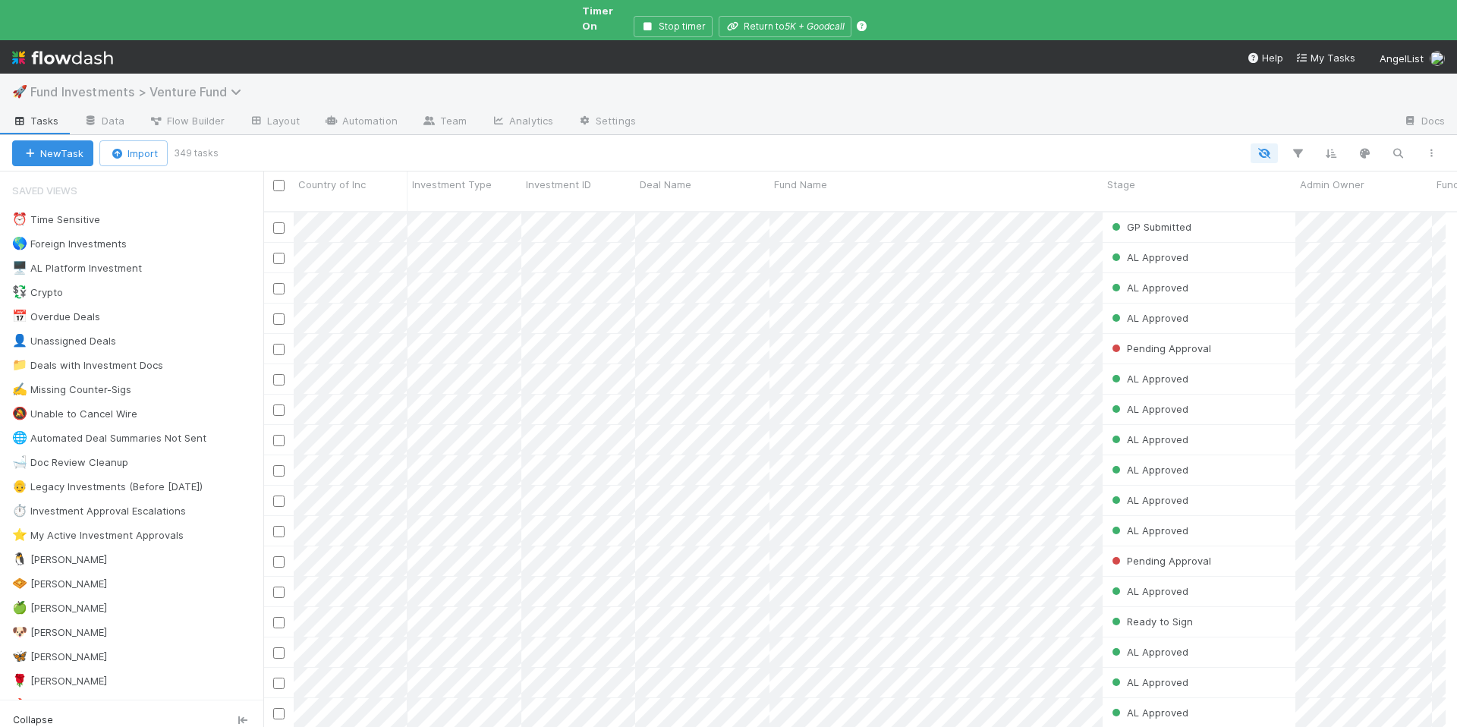
click at [225, 84] on span "Fund Investments > Venture Fund" at bounding box center [139, 91] width 219 height 15
click at [223, 79] on div "Search workflows" at bounding box center [728, 363] width 1457 height 727
click at [223, 84] on span "Fund Investments > Venture Fund" at bounding box center [139, 91] width 219 height 15
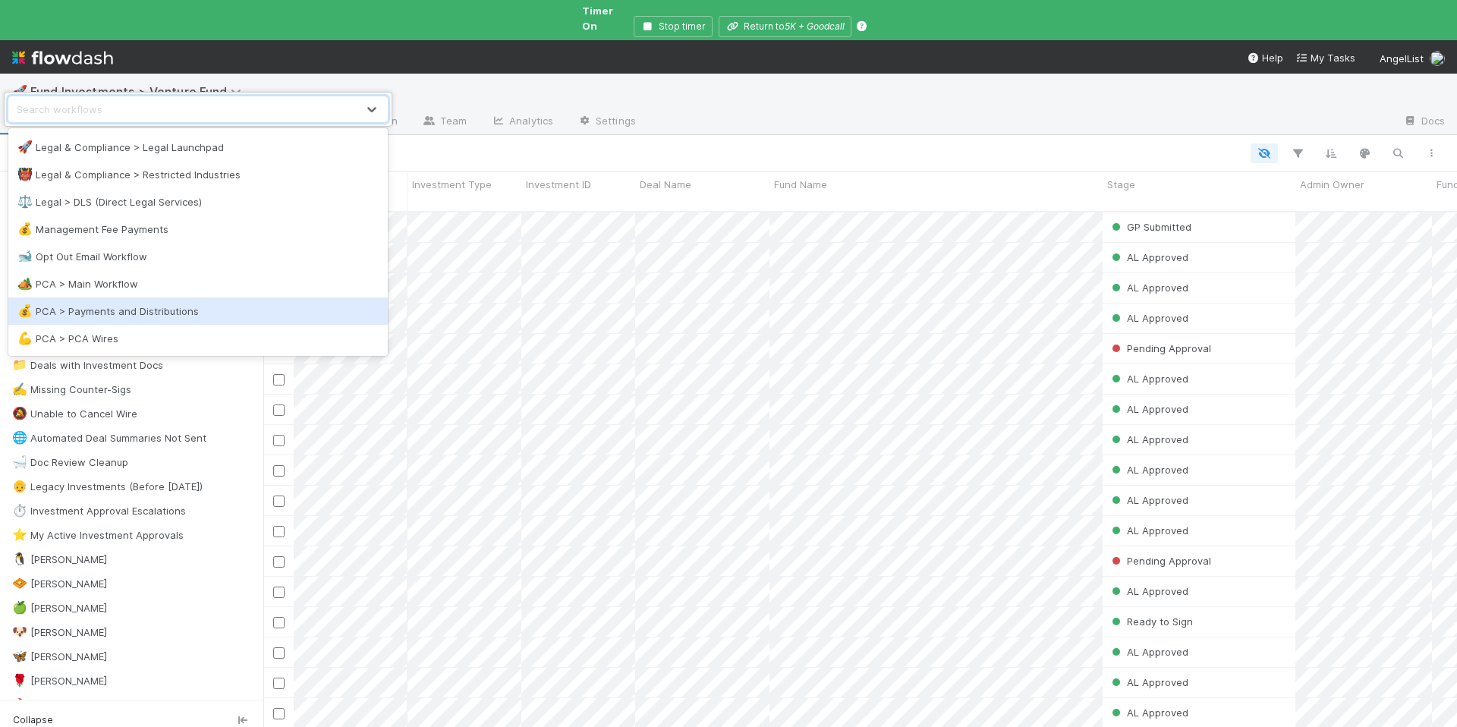
scroll to position [1964, 0]
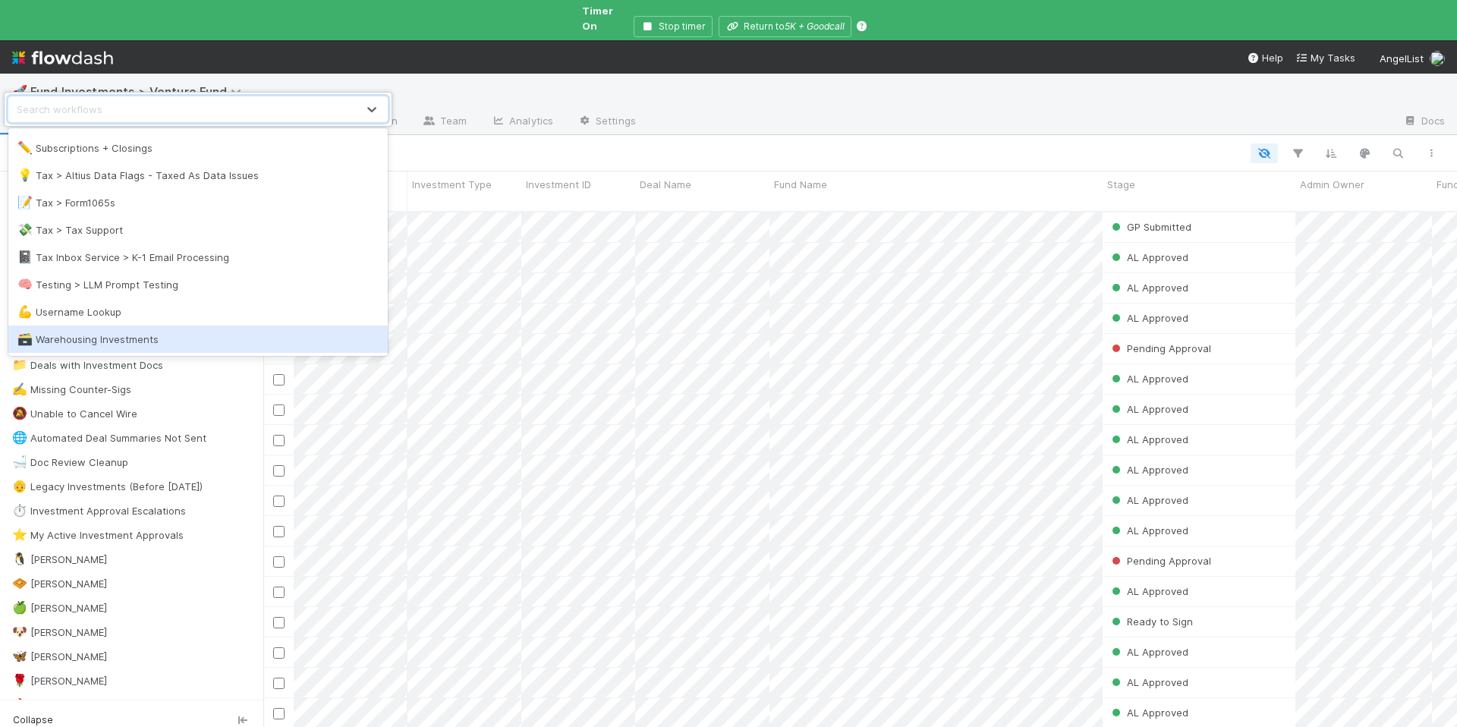
click at [197, 328] on div "🗃️ Warehousing Investments" at bounding box center [197, 339] width 379 height 27
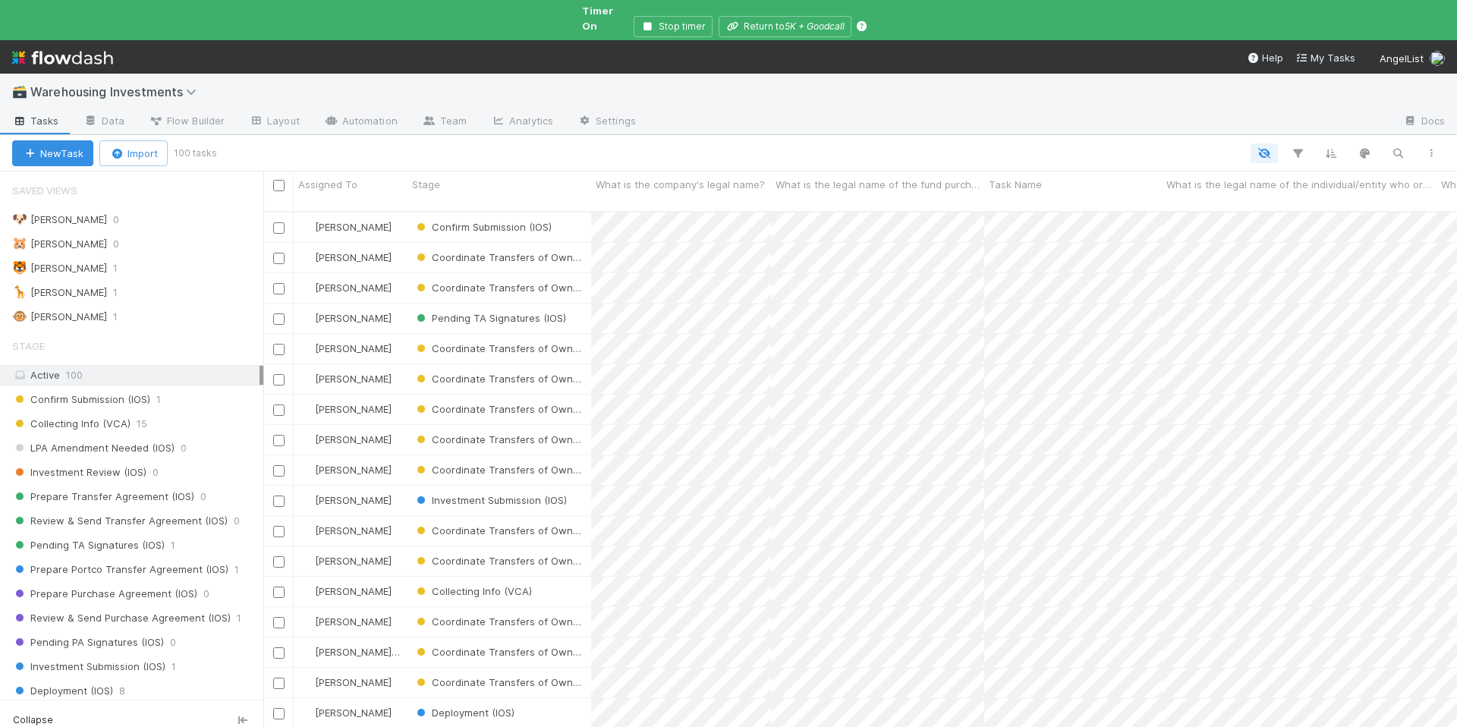
scroll to position [531, 1182]
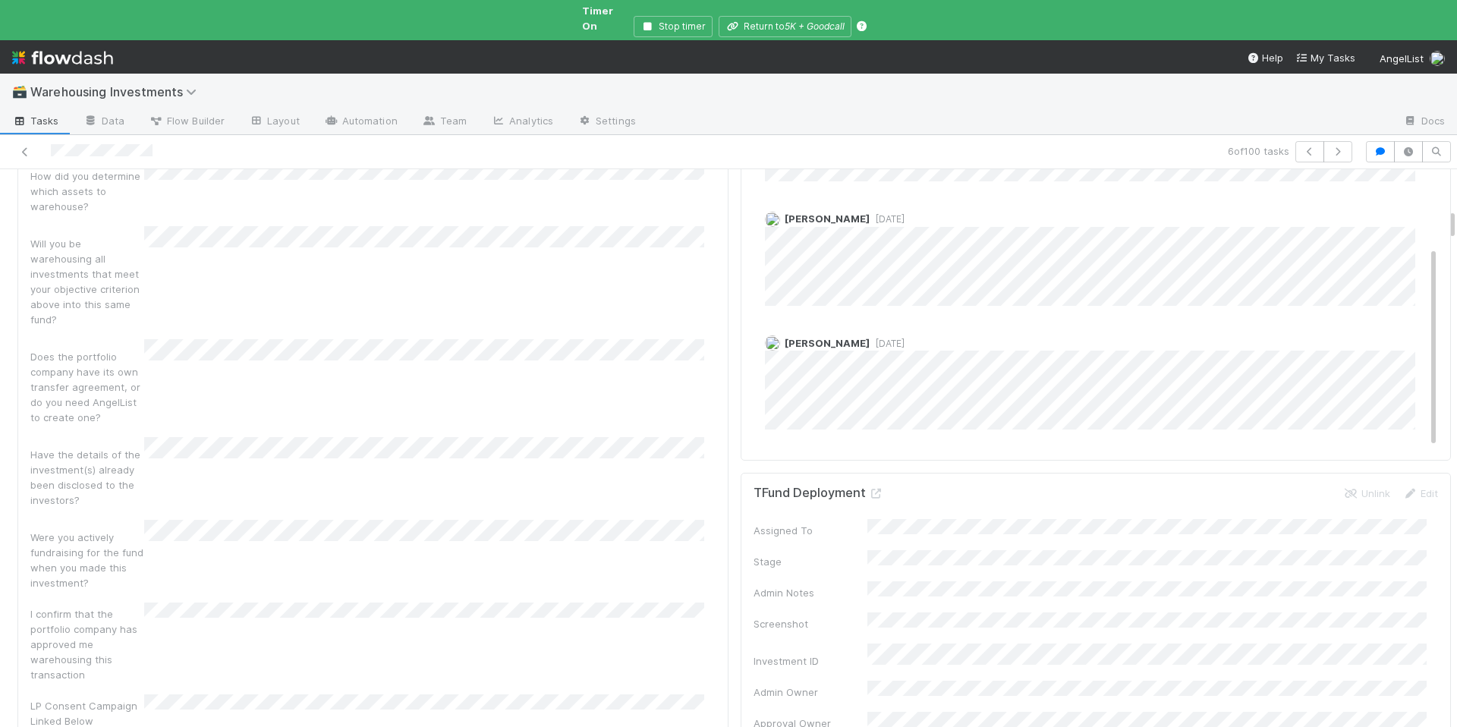
scroll to position [735, 0]
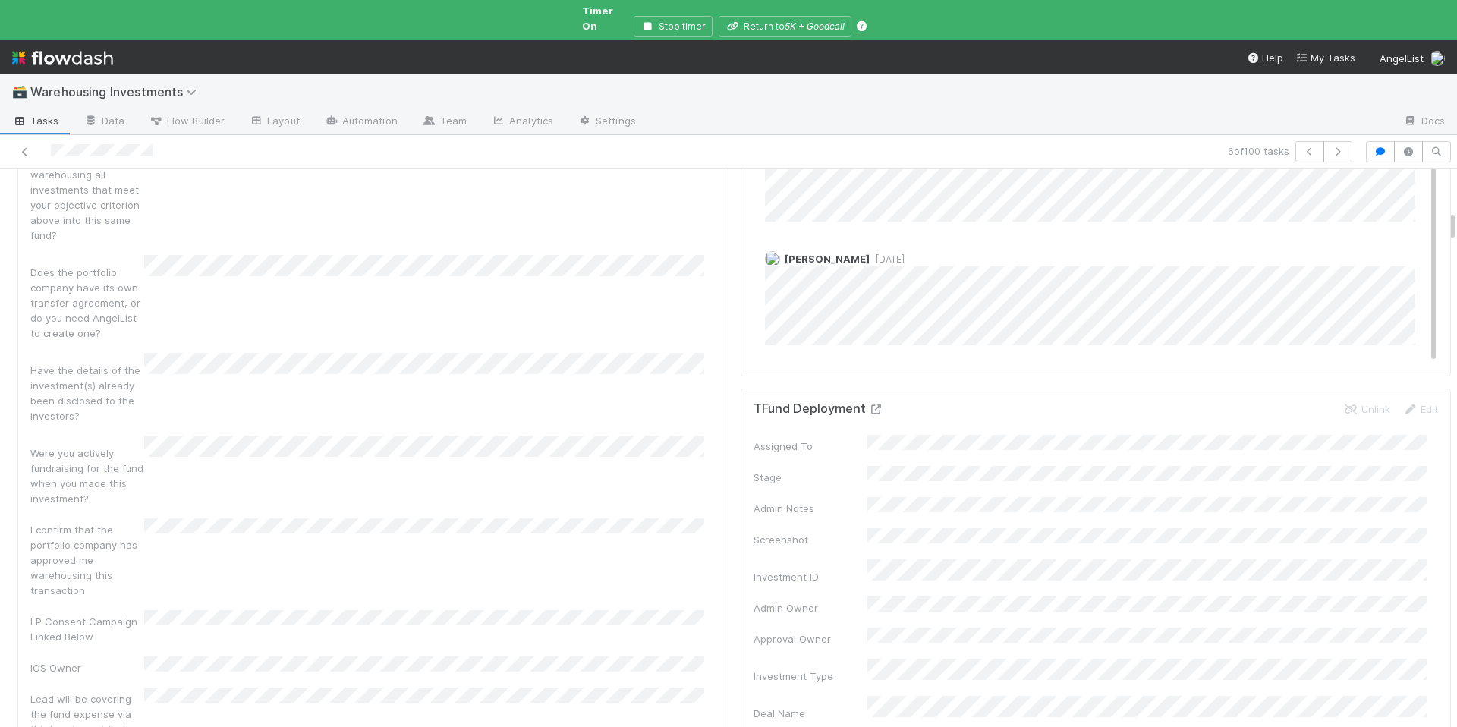
click at [869, 405] on icon at bounding box center [876, 410] width 15 height 10
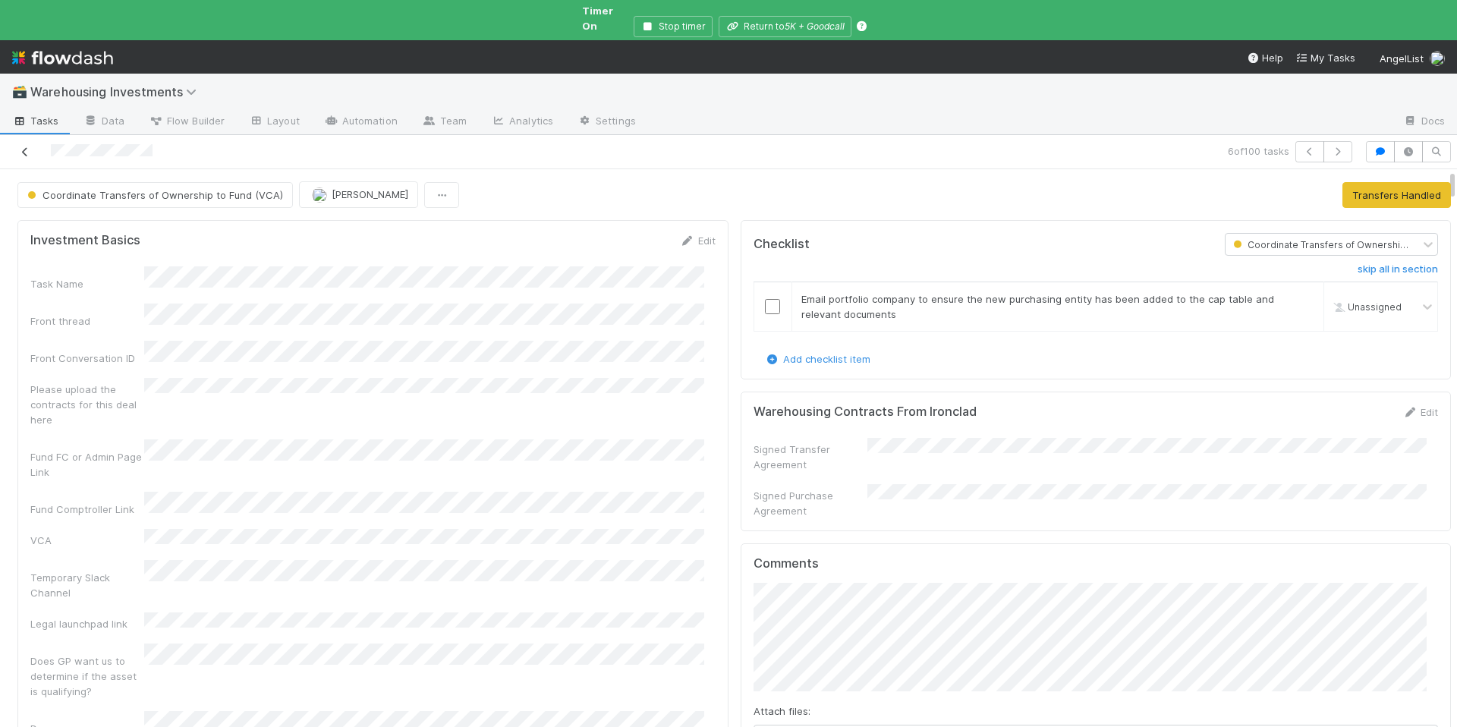
click at [18, 147] on icon at bounding box center [24, 152] width 15 height 10
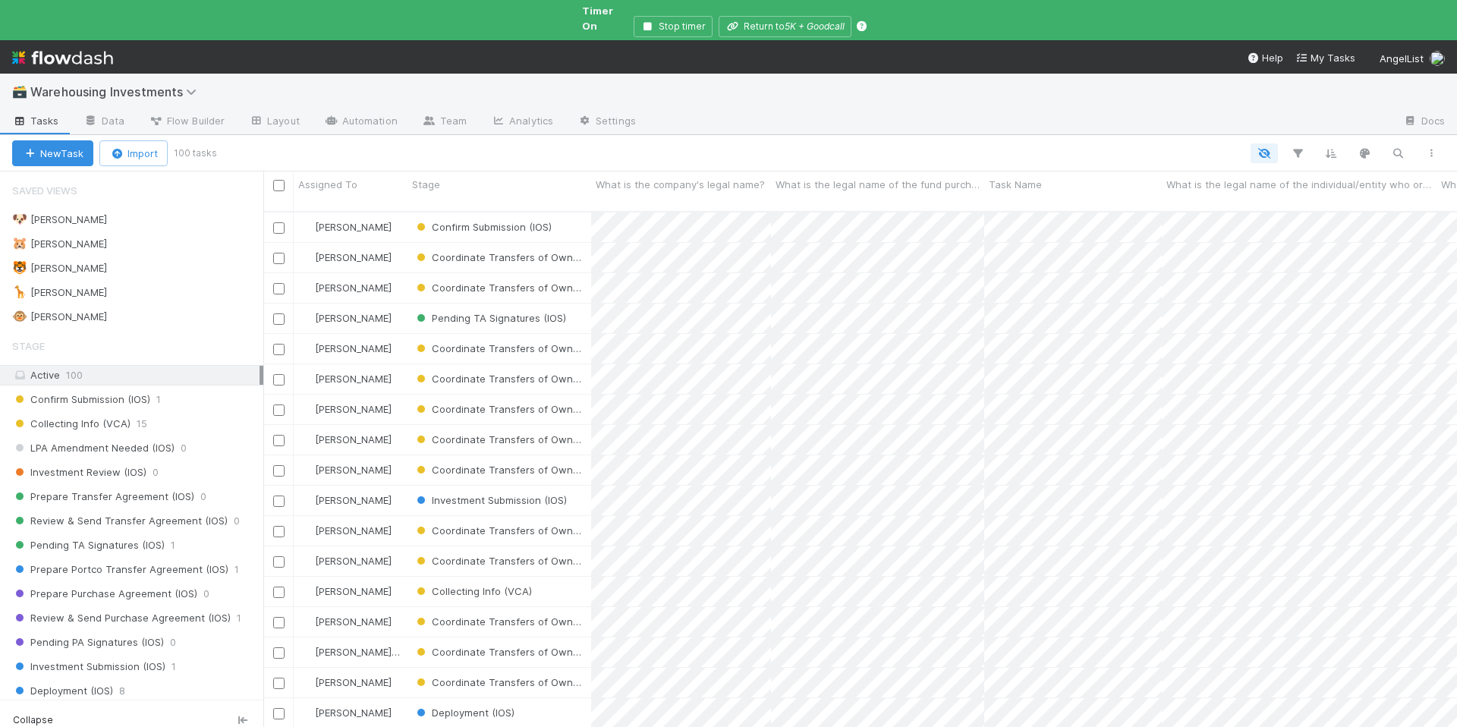
scroll to position [531, 1182]
click at [143, 307] on div "🐵 Chloe 1" at bounding box center [137, 316] width 251 height 19
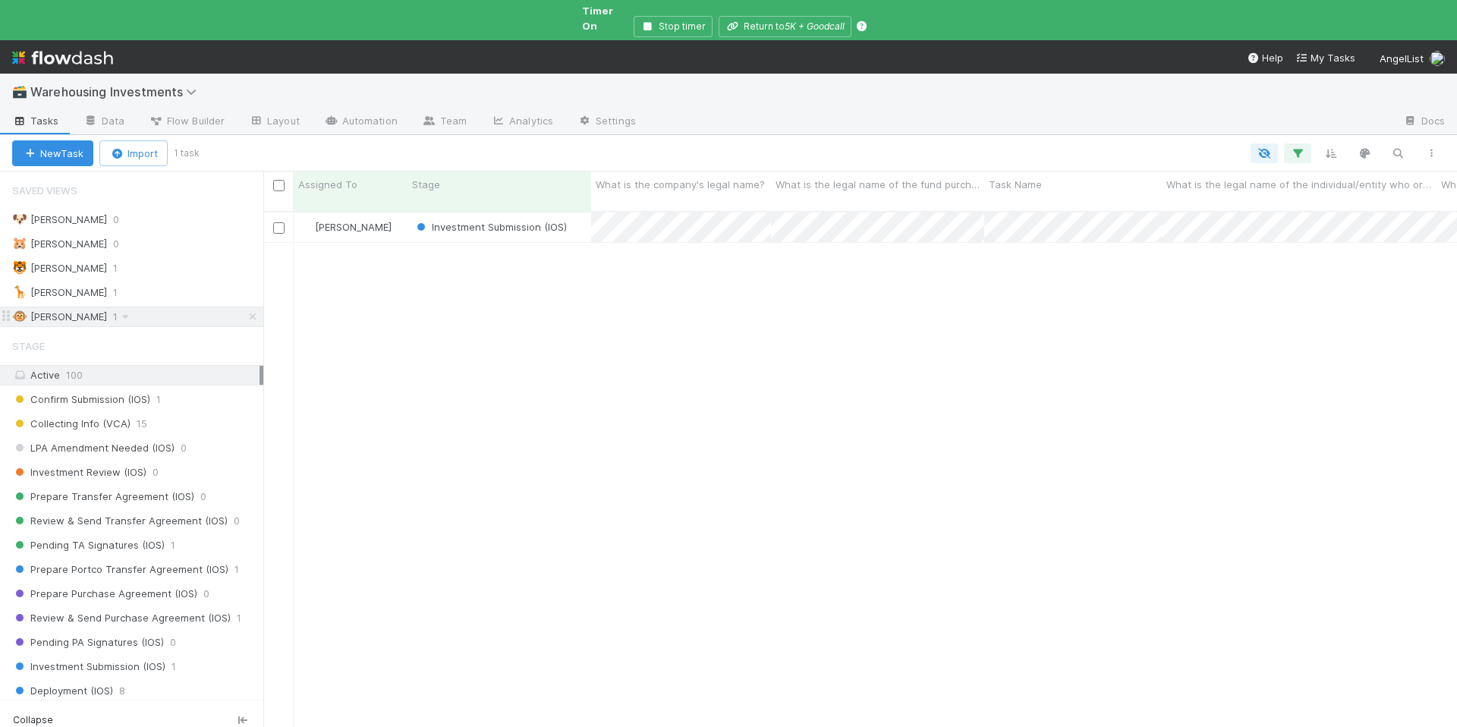
scroll to position [531, 1182]
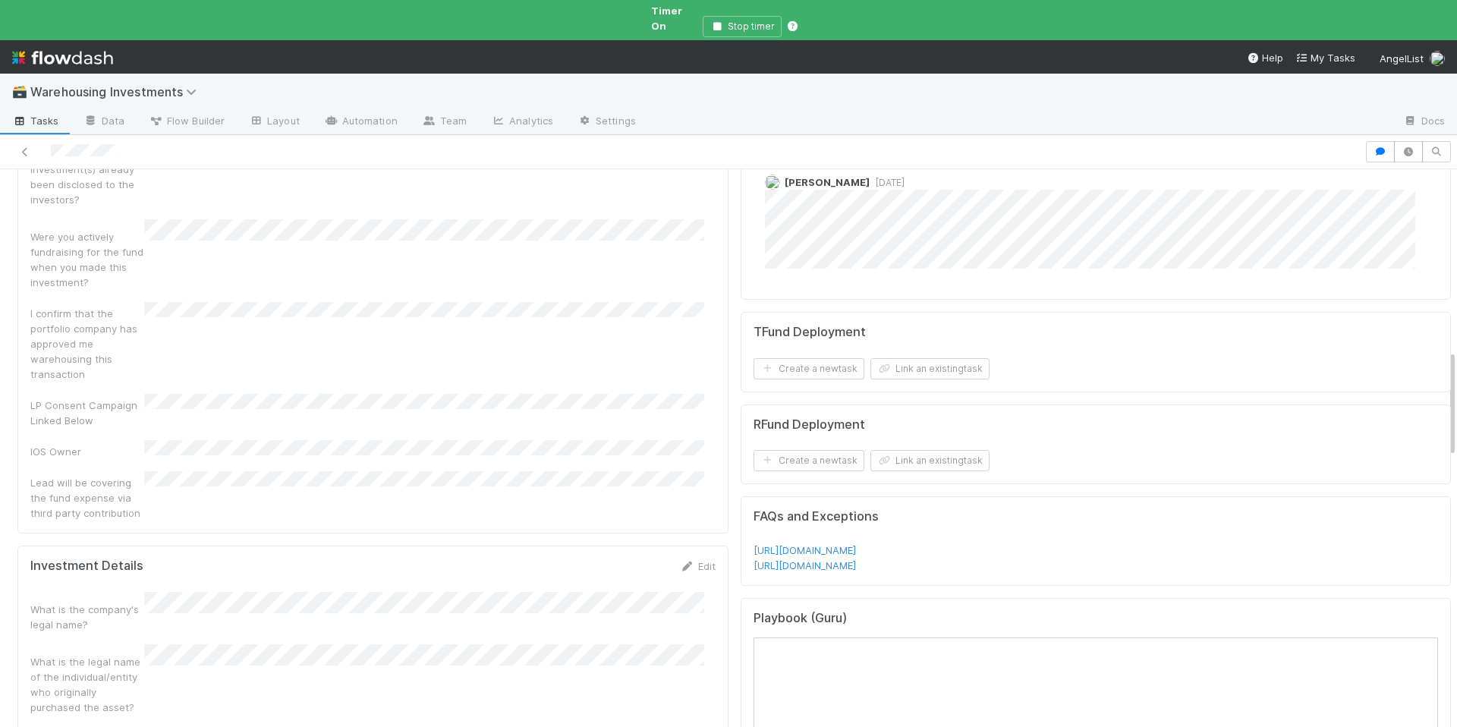
scroll to position [950, 0]
click at [891, 359] on button "Link an existing task" at bounding box center [930, 369] width 119 height 21
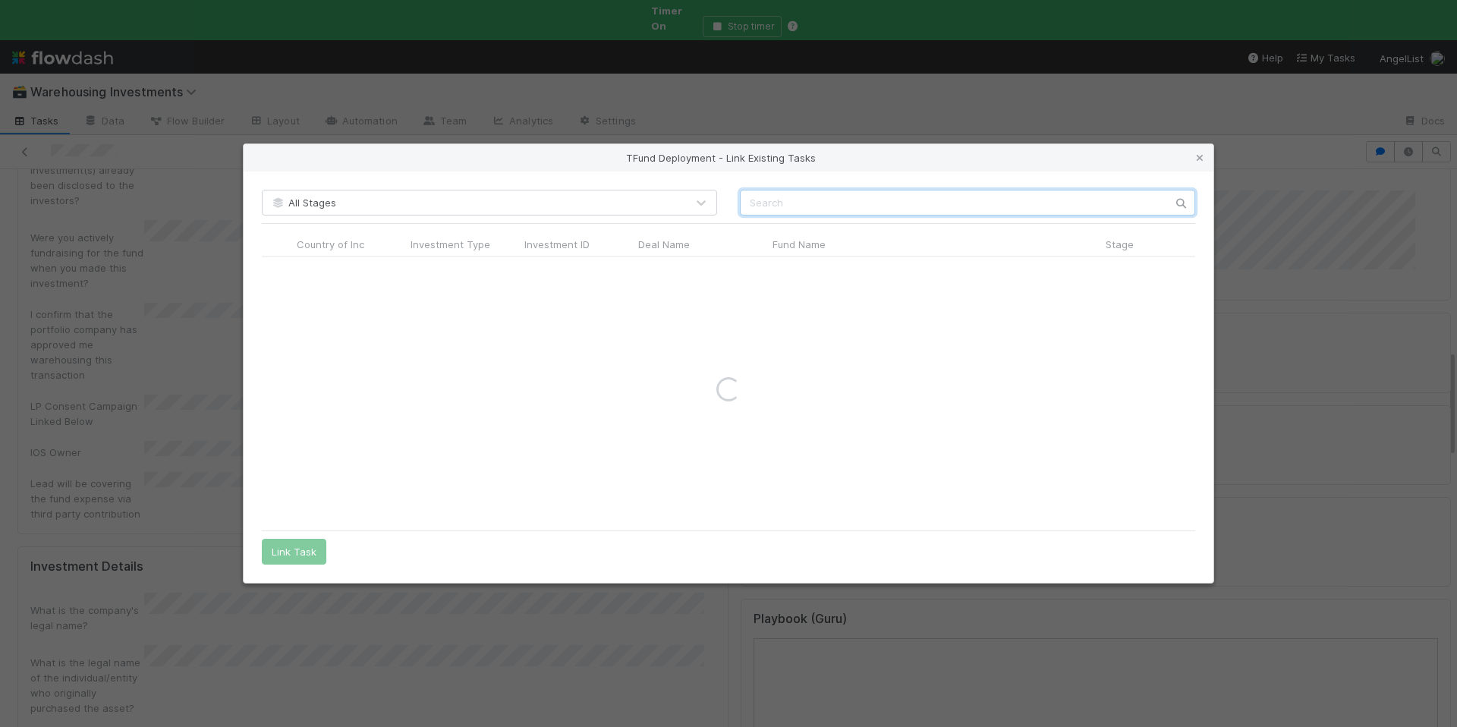
click at [821, 204] on input "text" at bounding box center [967, 203] width 455 height 26
paste input "Goodcall AI Inc."
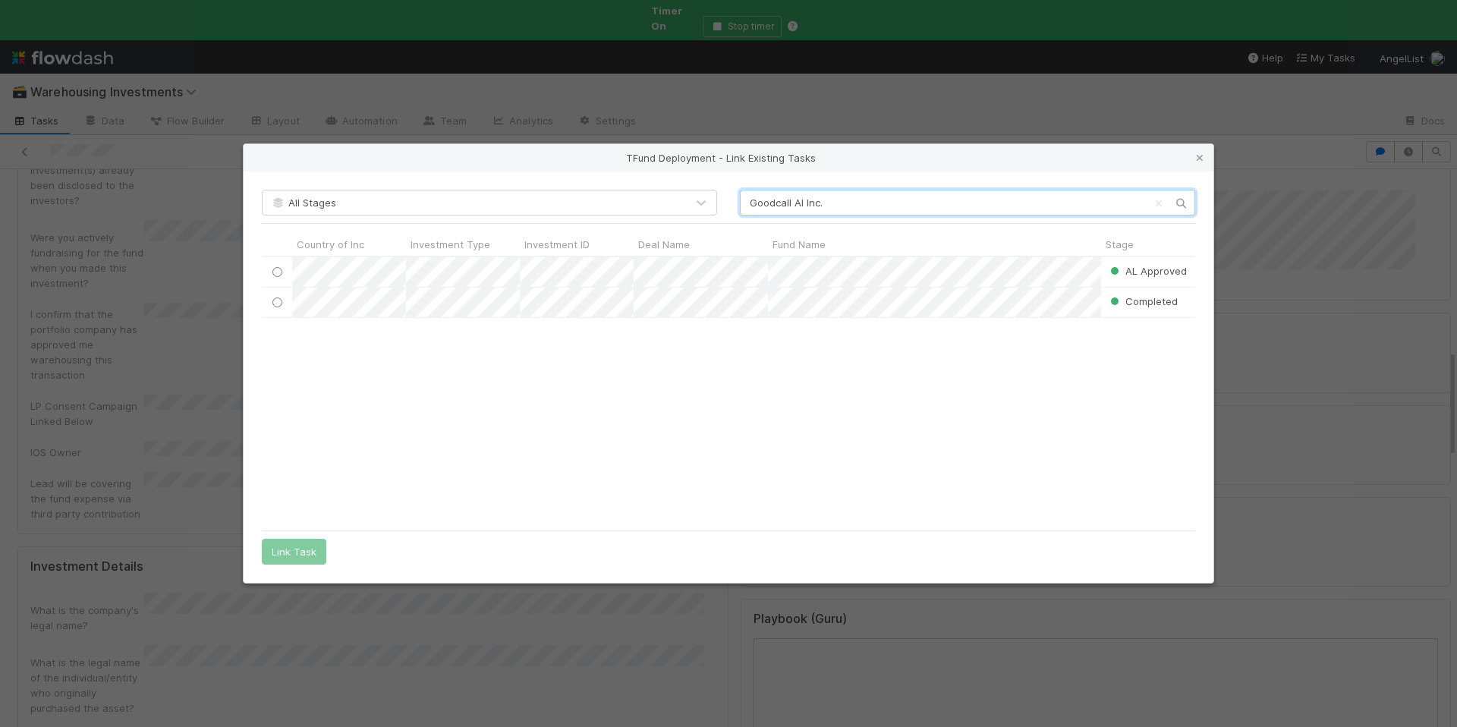
scroll to position [254, 922]
type input "Goodcall AI Inc."
click at [279, 269] on input "radio" at bounding box center [277, 272] width 10 height 10
click at [307, 556] on button "Link Task" at bounding box center [294, 552] width 65 height 26
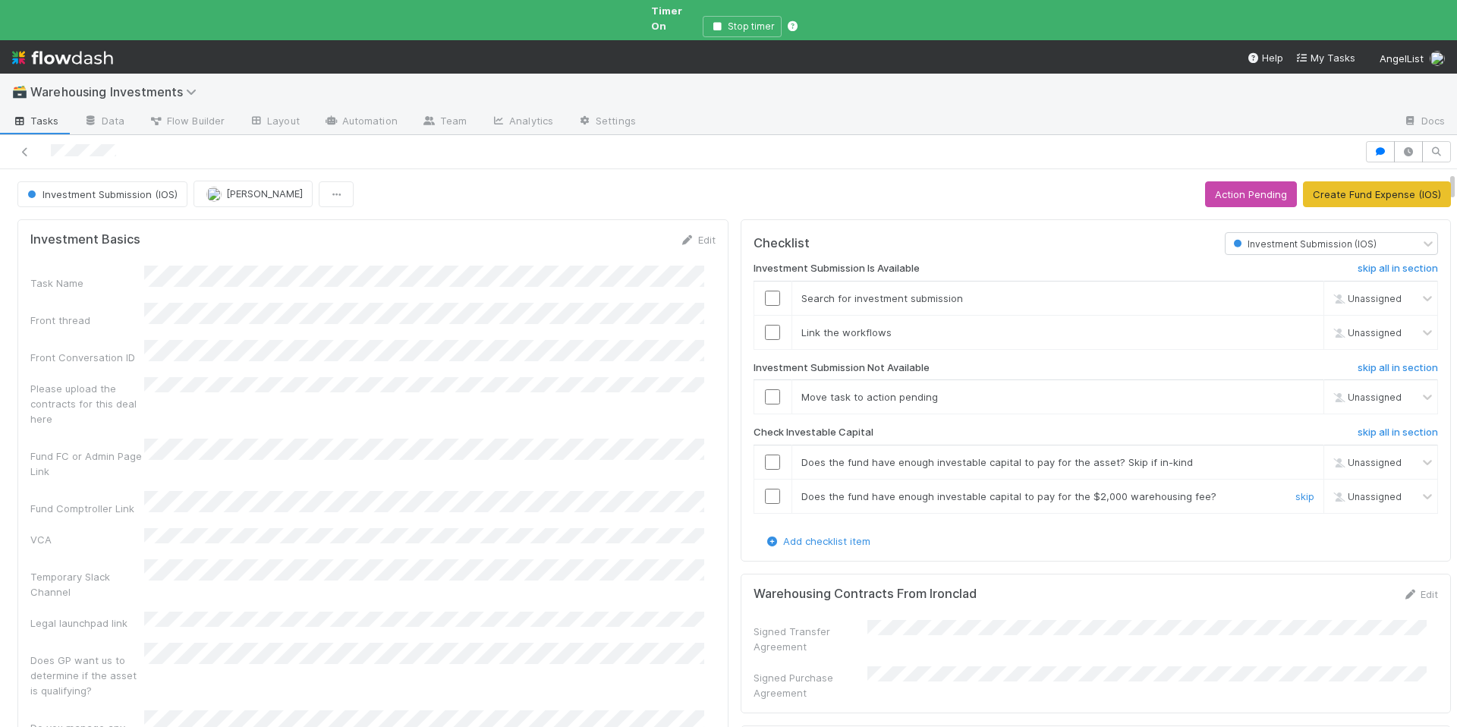
scroll to position [0, 0]
click at [758, 16] on button "Stop timer" at bounding box center [742, 26] width 79 height 21
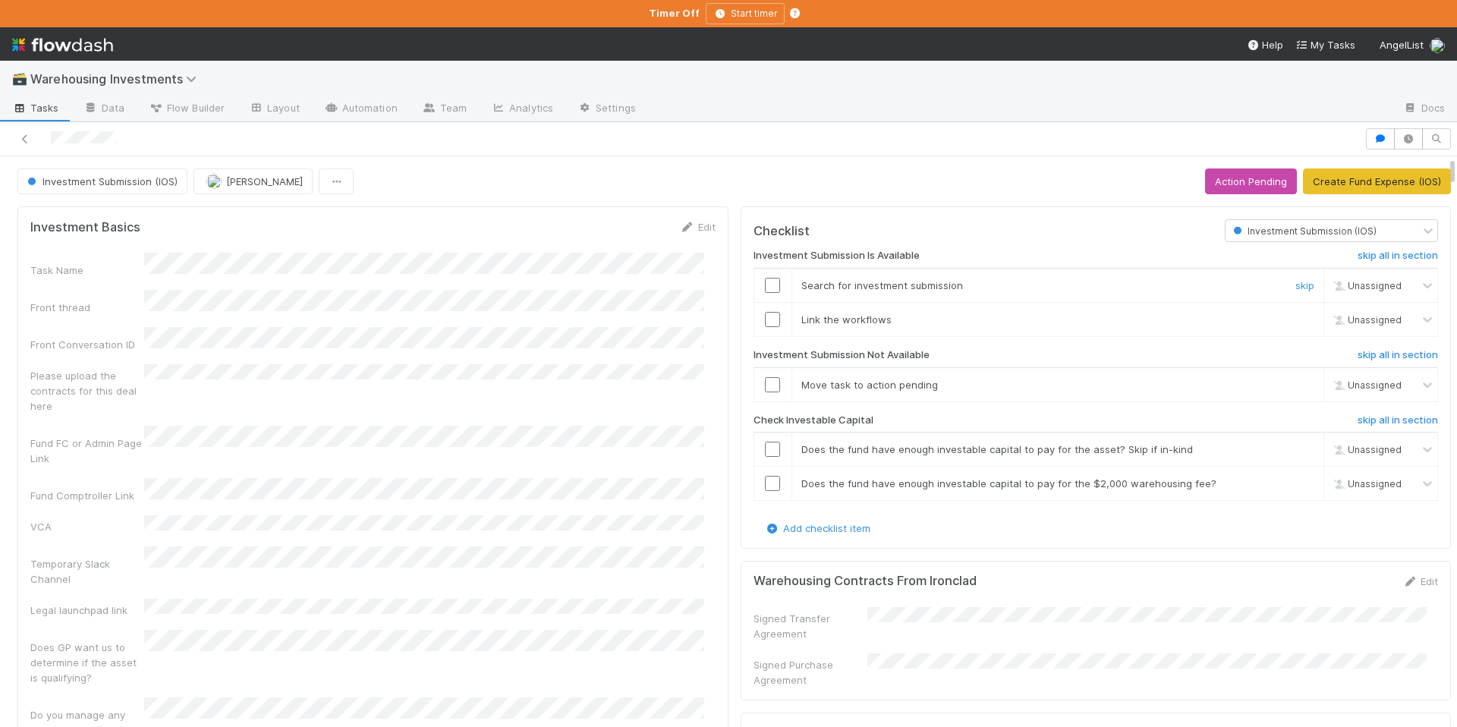
click at [765, 284] on input "checkbox" at bounding box center [772, 285] width 15 height 15
click at [765, 316] on input "checkbox" at bounding box center [772, 319] width 15 height 15
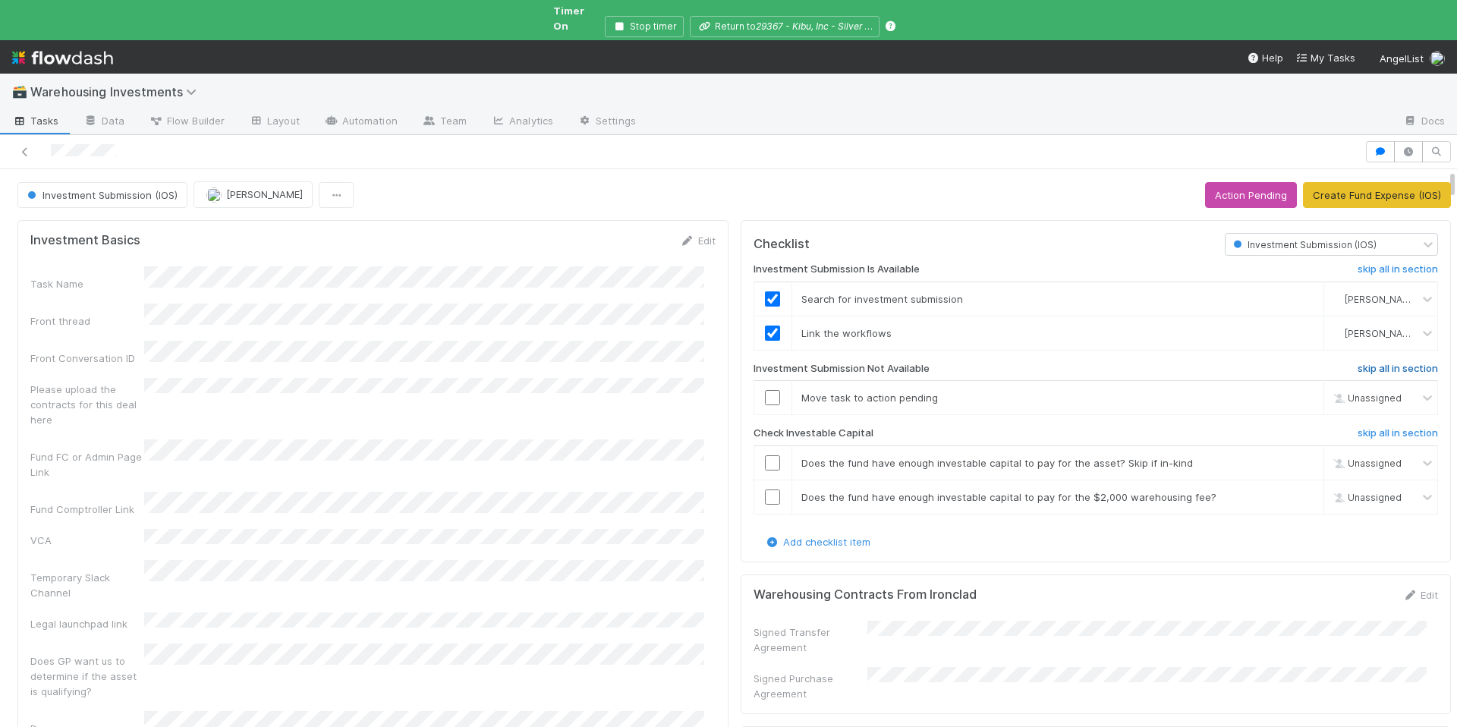
click at [1388, 363] on h6 "skip all in section" at bounding box center [1398, 369] width 80 height 12
click at [765, 455] on input "checkbox" at bounding box center [772, 462] width 15 height 15
click at [1356, 182] on button "Create Fund Expense (IOS)" at bounding box center [1377, 195] width 148 height 26
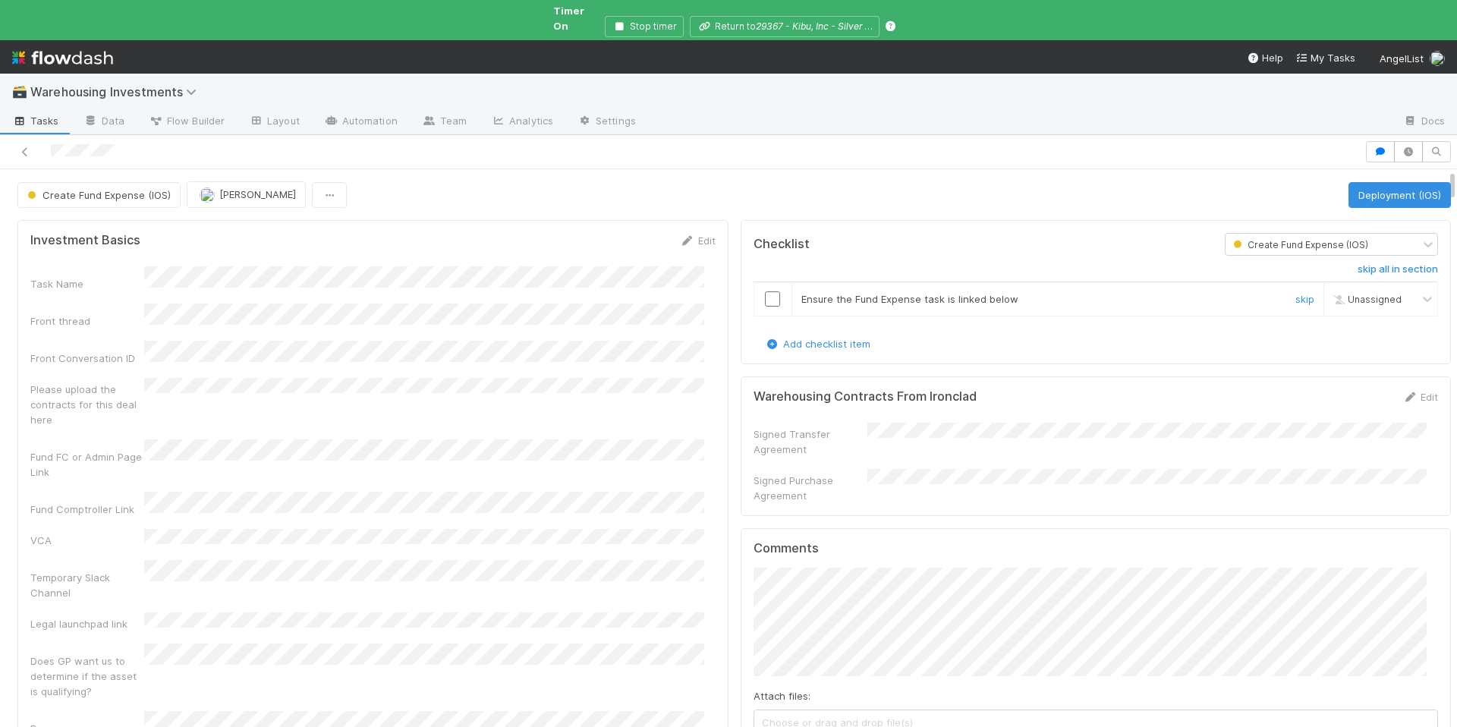
click at [765, 291] on input "checkbox" at bounding box center [772, 298] width 15 height 15
click at [1372, 185] on button "Deployment (IOS)" at bounding box center [1400, 195] width 102 height 26
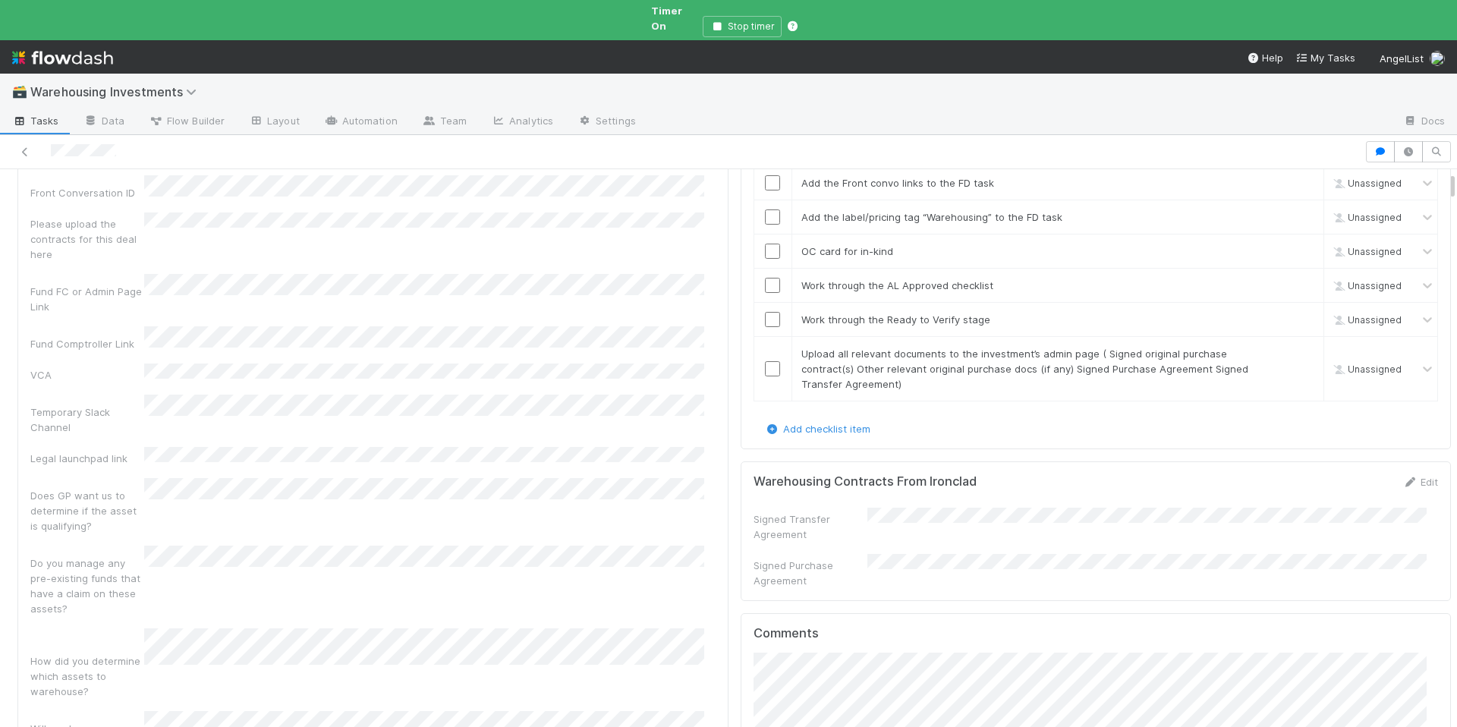
scroll to position [39, 0]
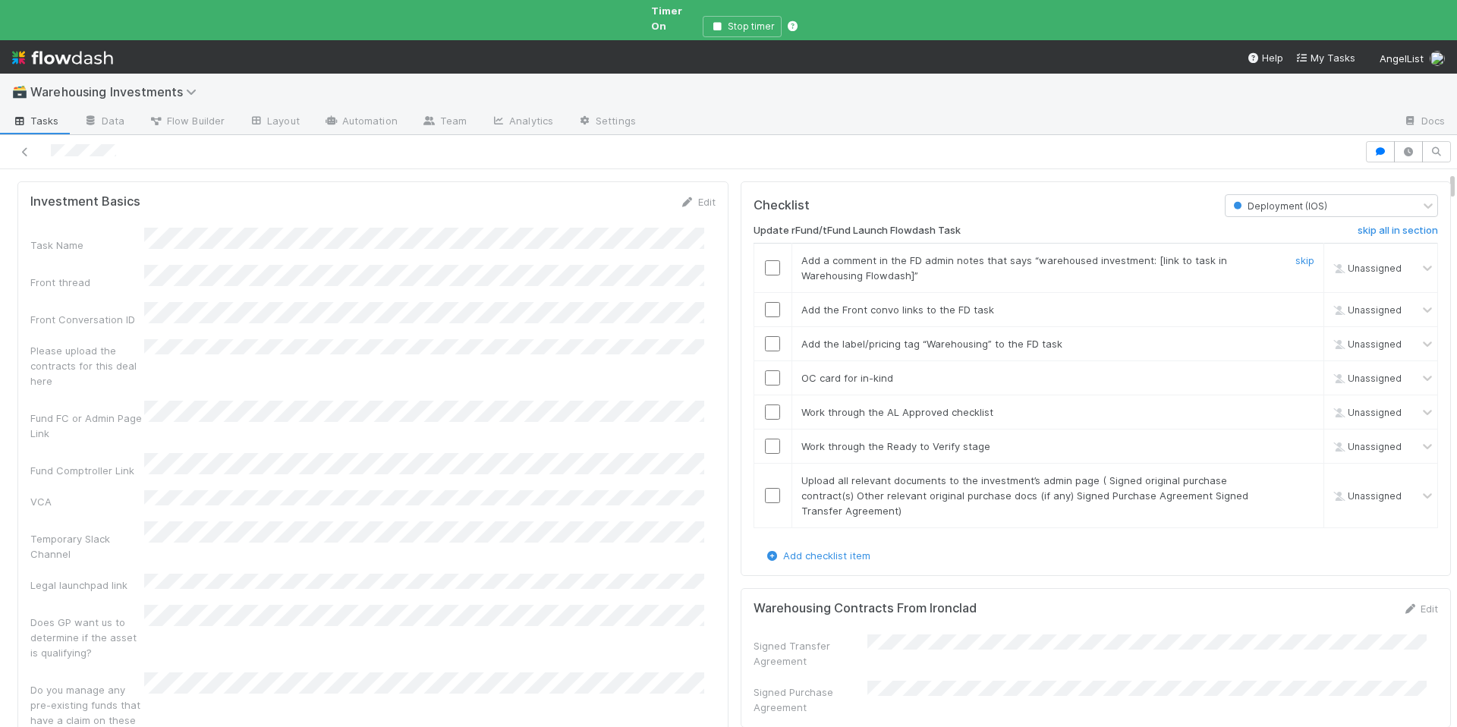
click at [765, 260] on input "checkbox" at bounding box center [772, 267] width 15 height 15
click at [765, 302] on input "checkbox" at bounding box center [772, 309] width 15 height 15
click at [765, 338] on td at bounding box center [773, 343] width 38 height 34
click at [765, 336] on input "checkbox" at bounding box center [772, 343] width 15 height 15
click at [1296, 372] on link "skip" at bounding box center [1305, 378] width 19 height 12
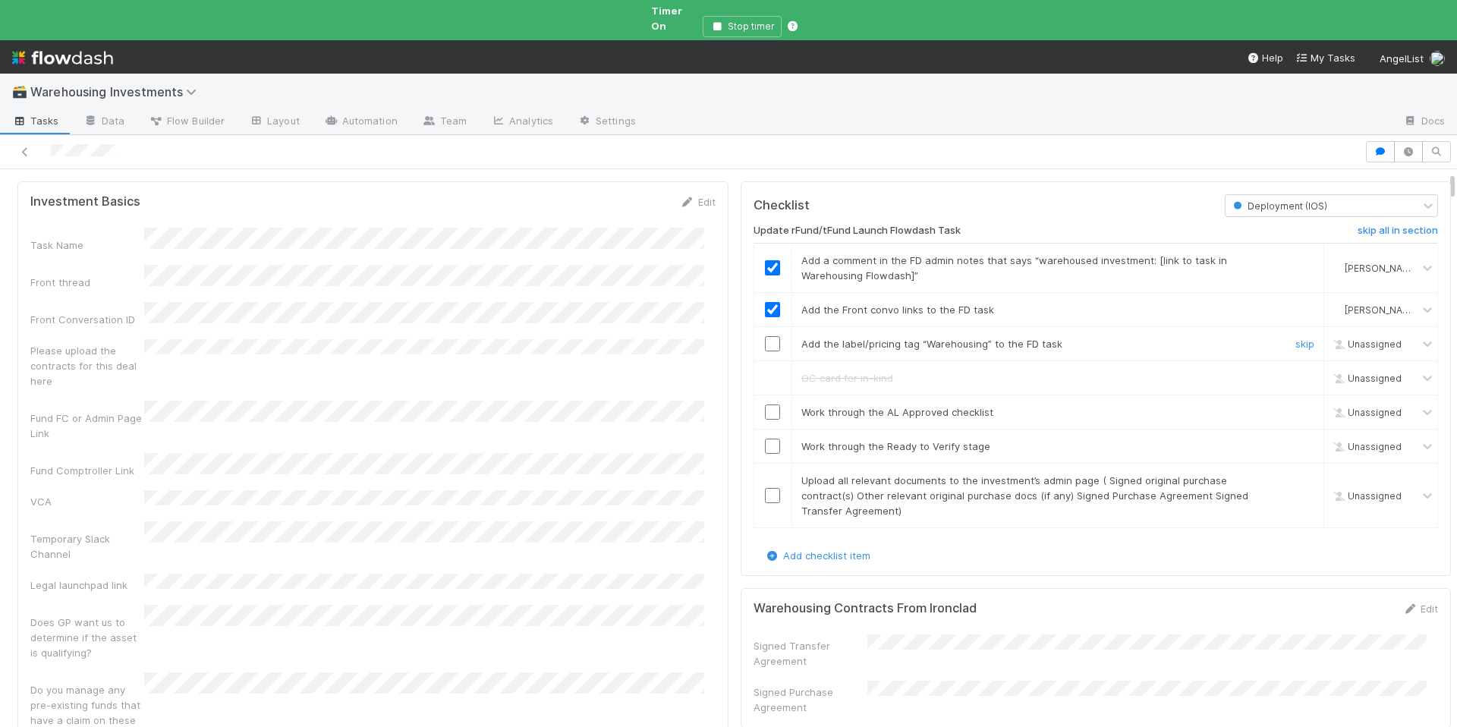
click at [765, 336] on input "checkbox" at bounding box center [772, 343] width 15 height 15
click at [765, 405] on input "checkbox" at bounding box center [772, 412] width 15 height 15
click at [765, 439] on input "checkbox" at bounding box center [772, 446] width 15 height 15
checkbox input "true"
click at [765, 488] on input "checkbox" at bounding box center [772, 495] width 15 height 15
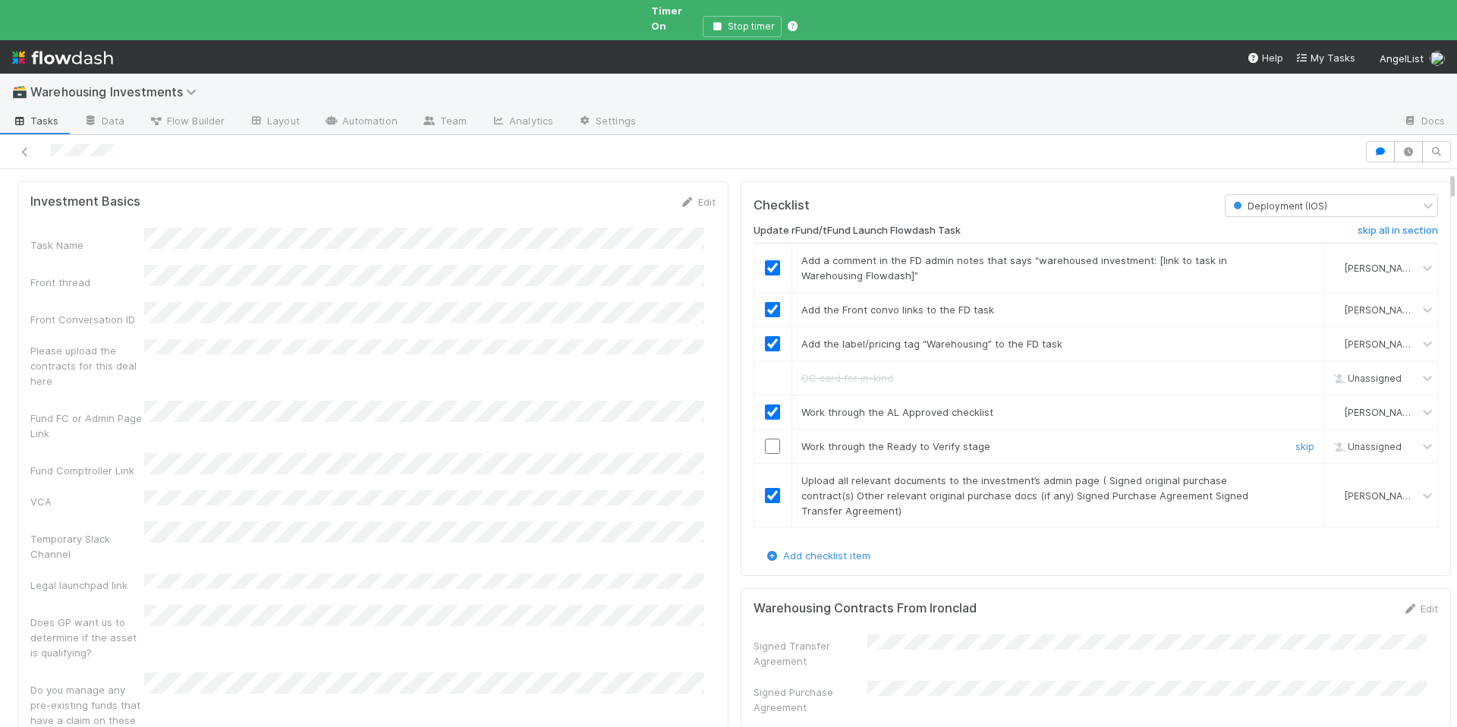
click at [766, 439] on input "checkbox" at bounding box center [772, 446] width 15 height 15
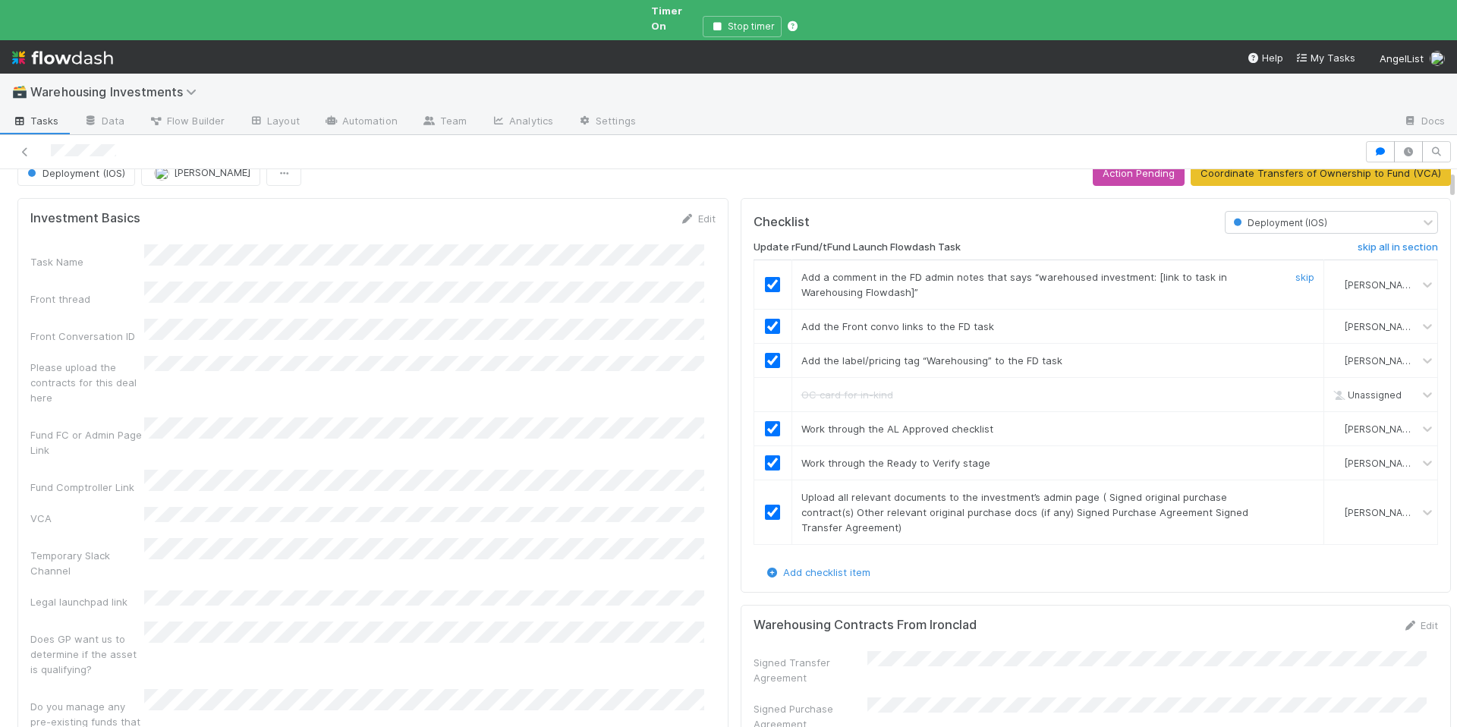
scroll to position [0, 0]
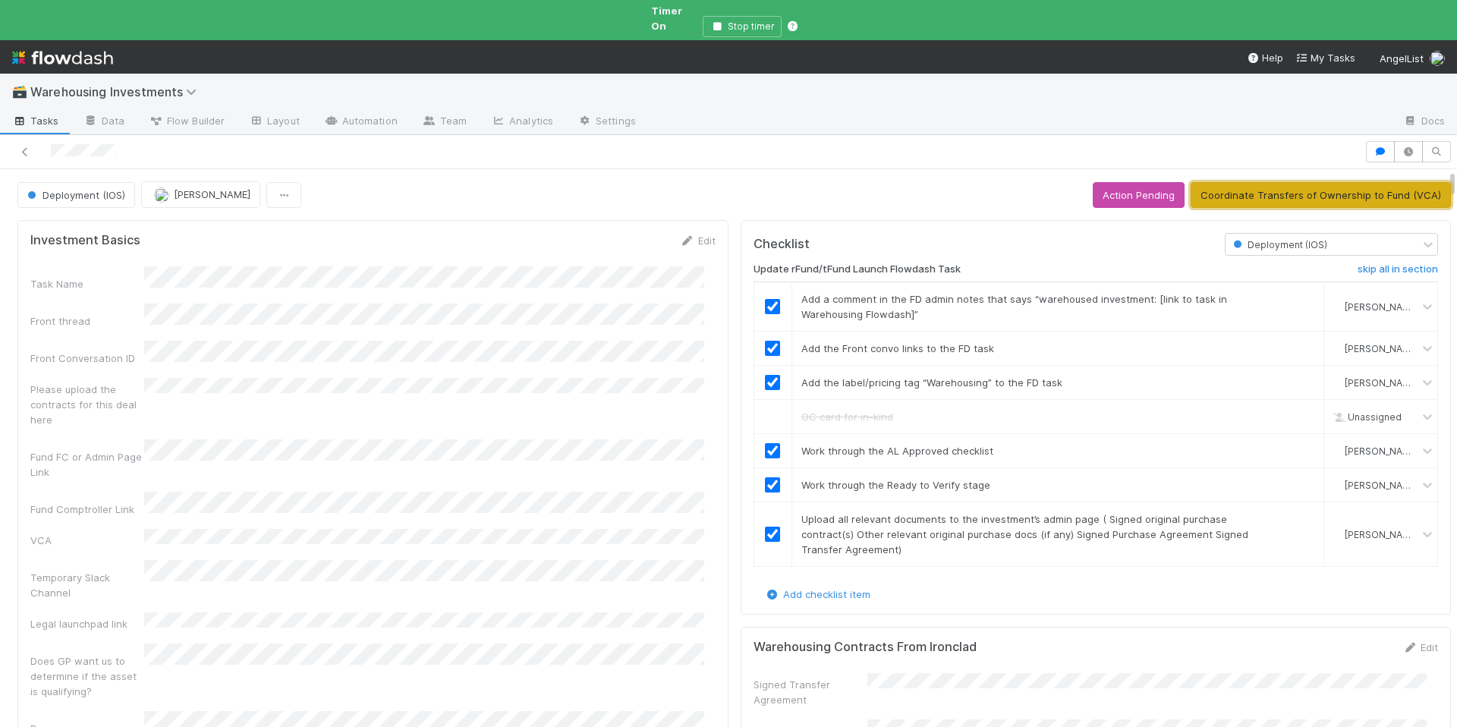
click at [1243, 182] on button "Coordinate Transfers of Ownership to Fund (VCA)" at bounding box center [1321, 195] width 260 height 26
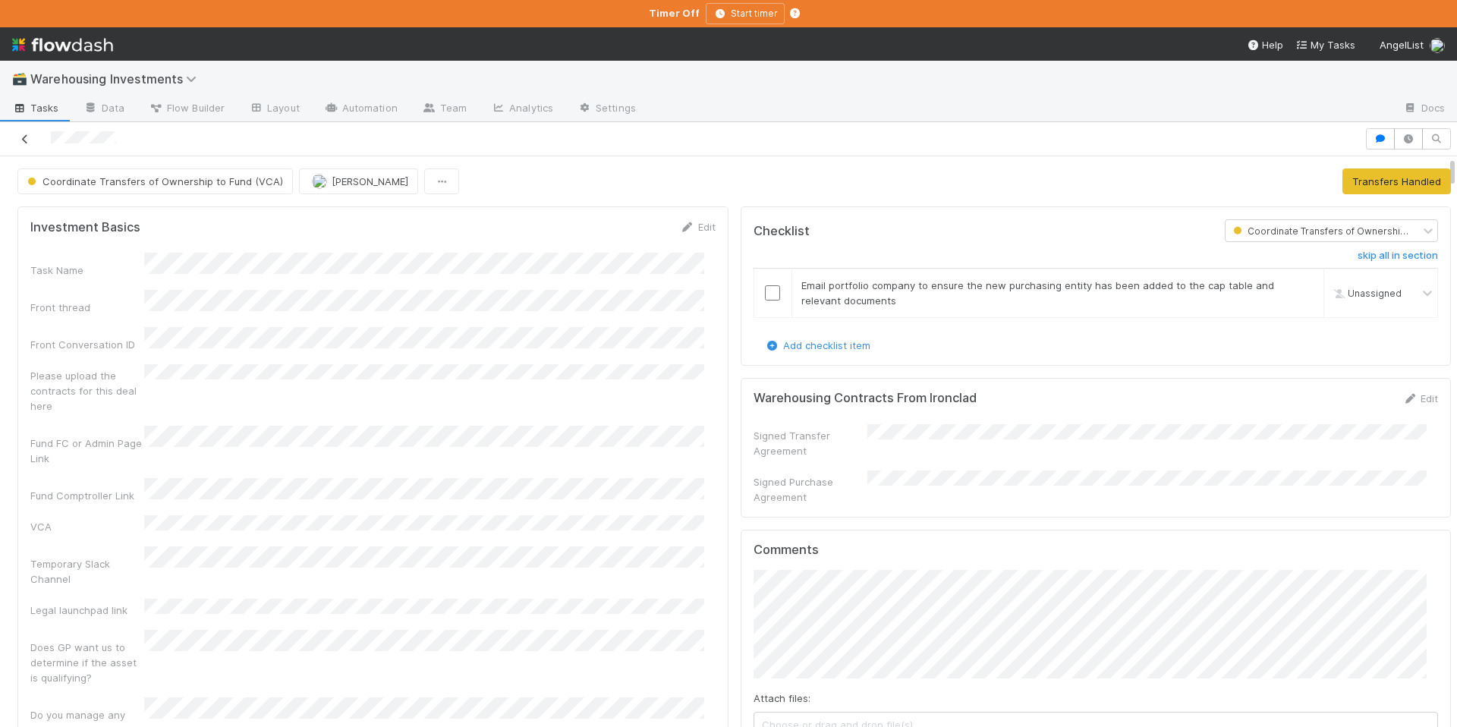
click at [22, 137] on icon at bounding box center [24, 139] width 15 height 10
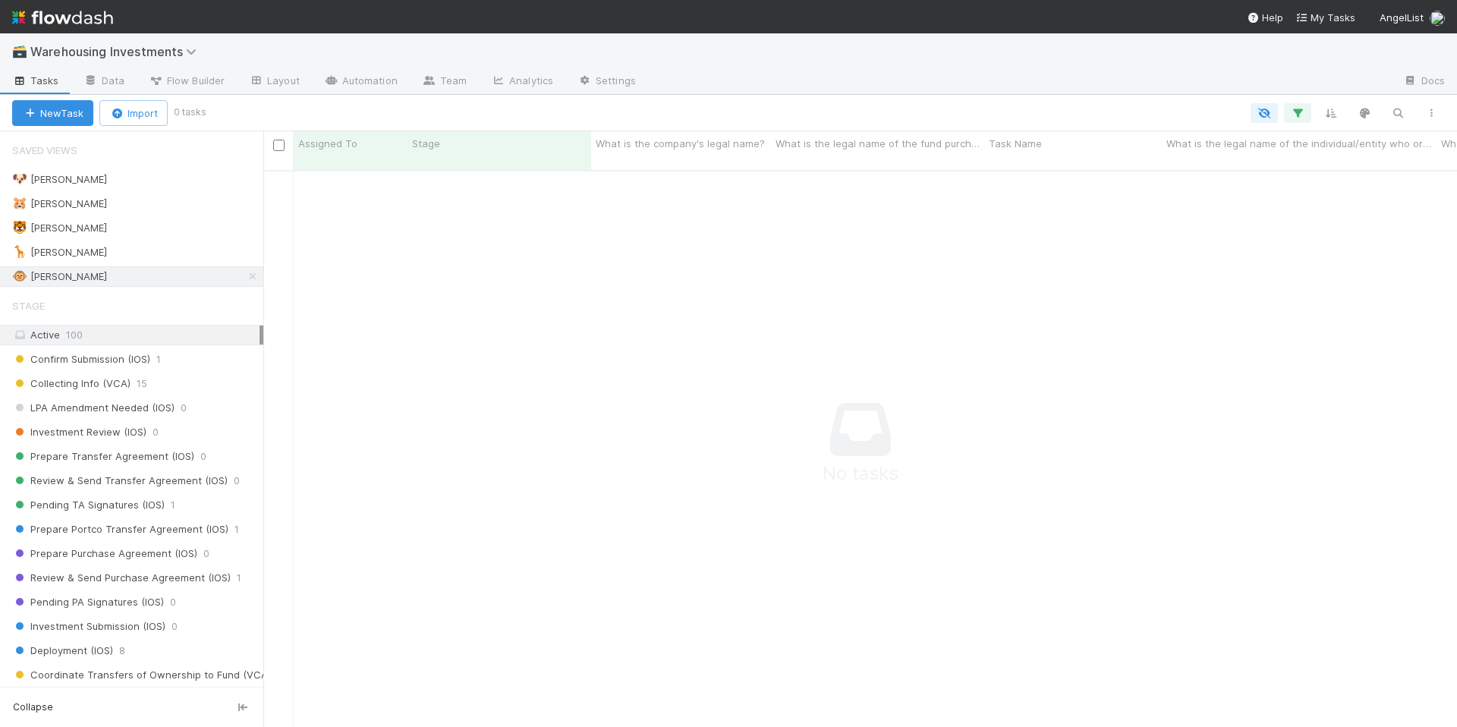
scroll to position [546, 1182]
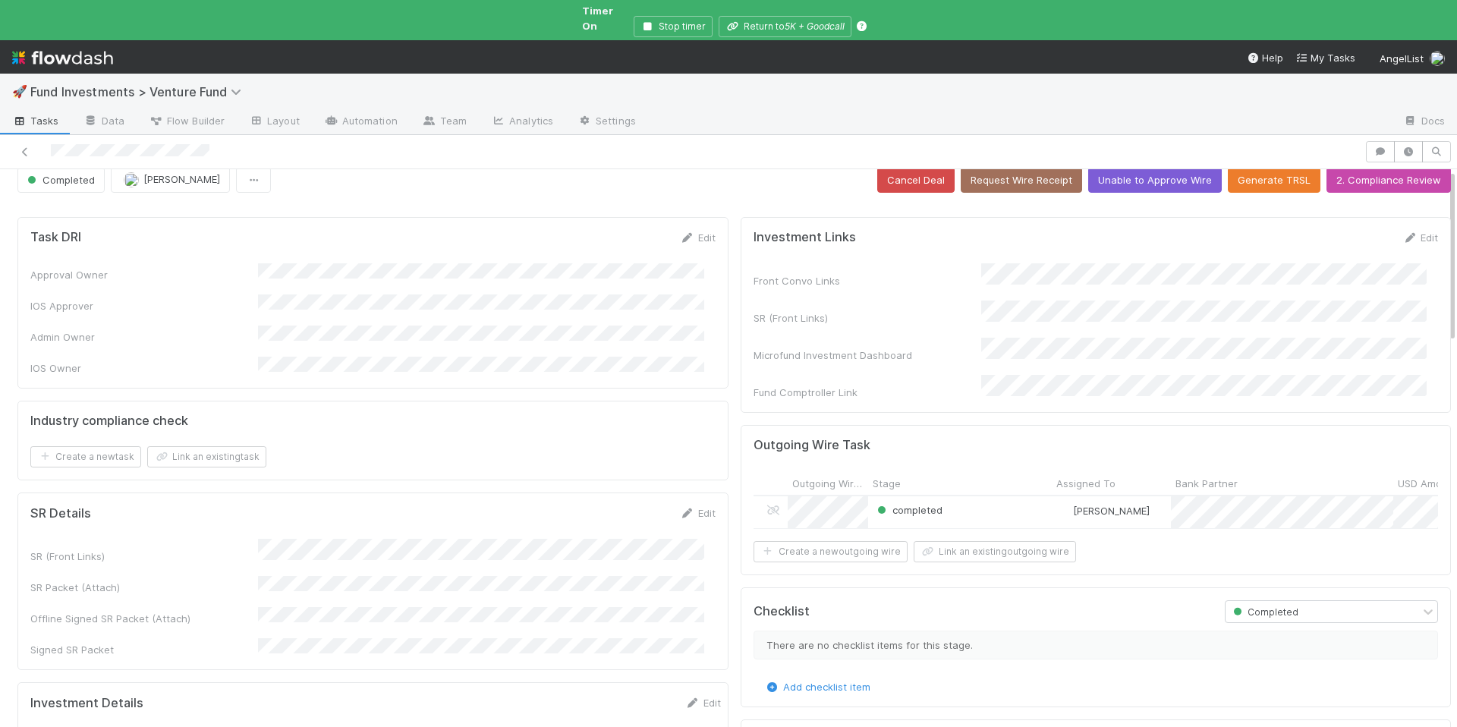
scroll to position [29, 0]
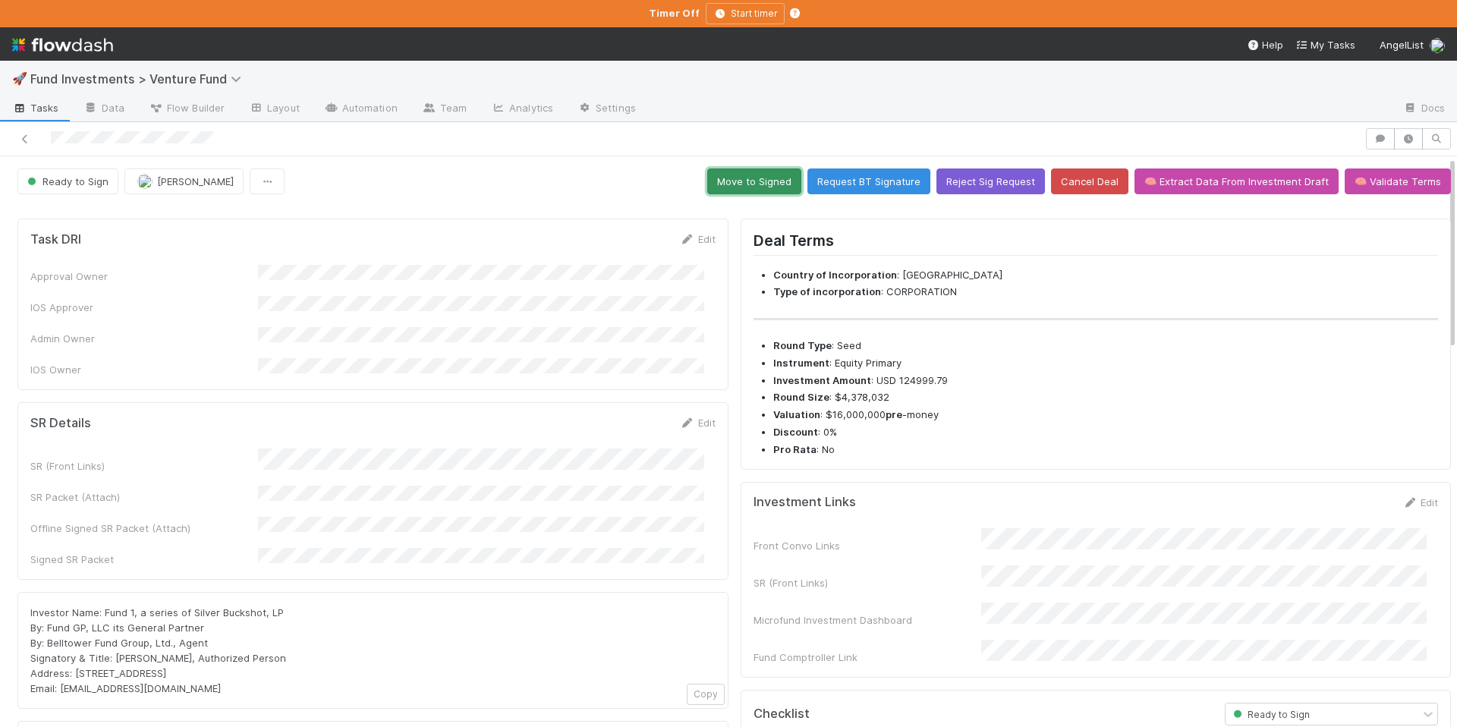
click at [719, 187] on button "Move to Signed" at bounding box center [754, 181] width 94 height 26
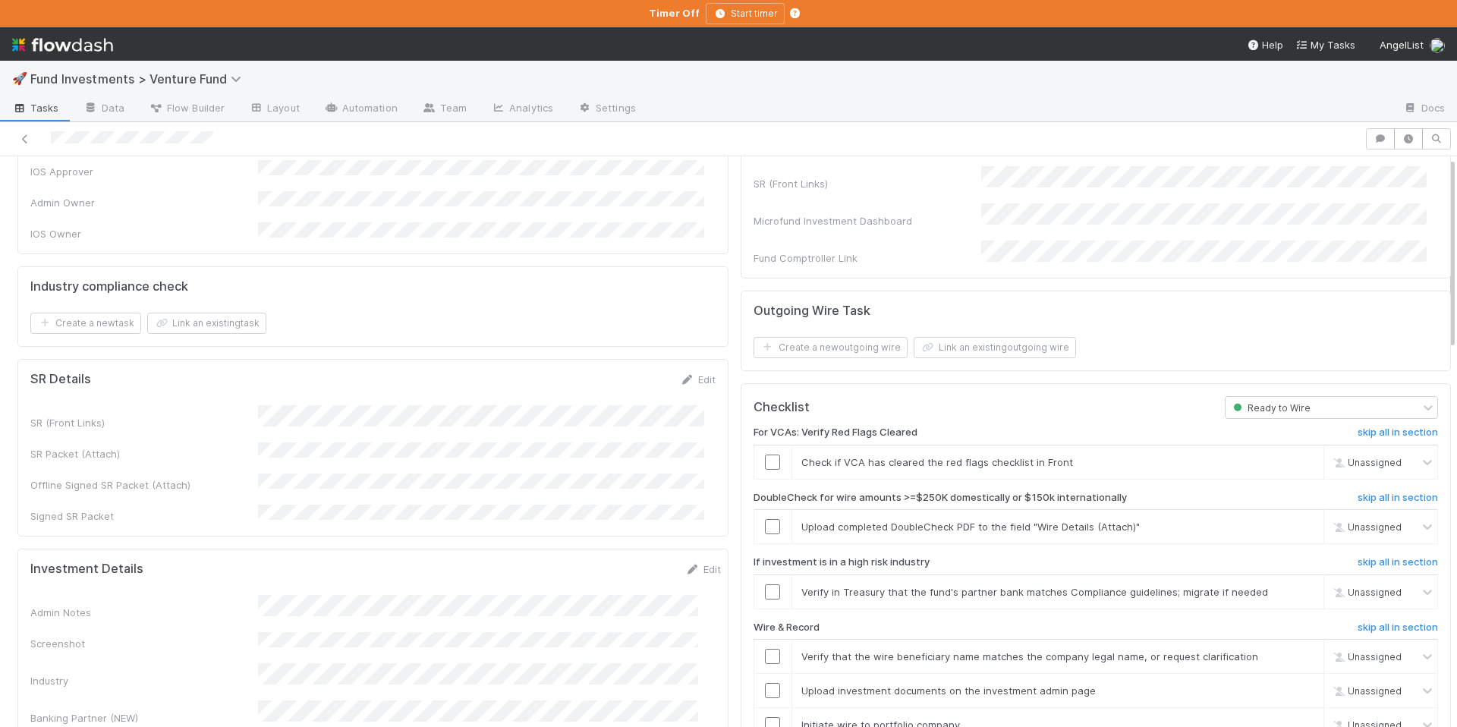
scroll to position [234, 0]
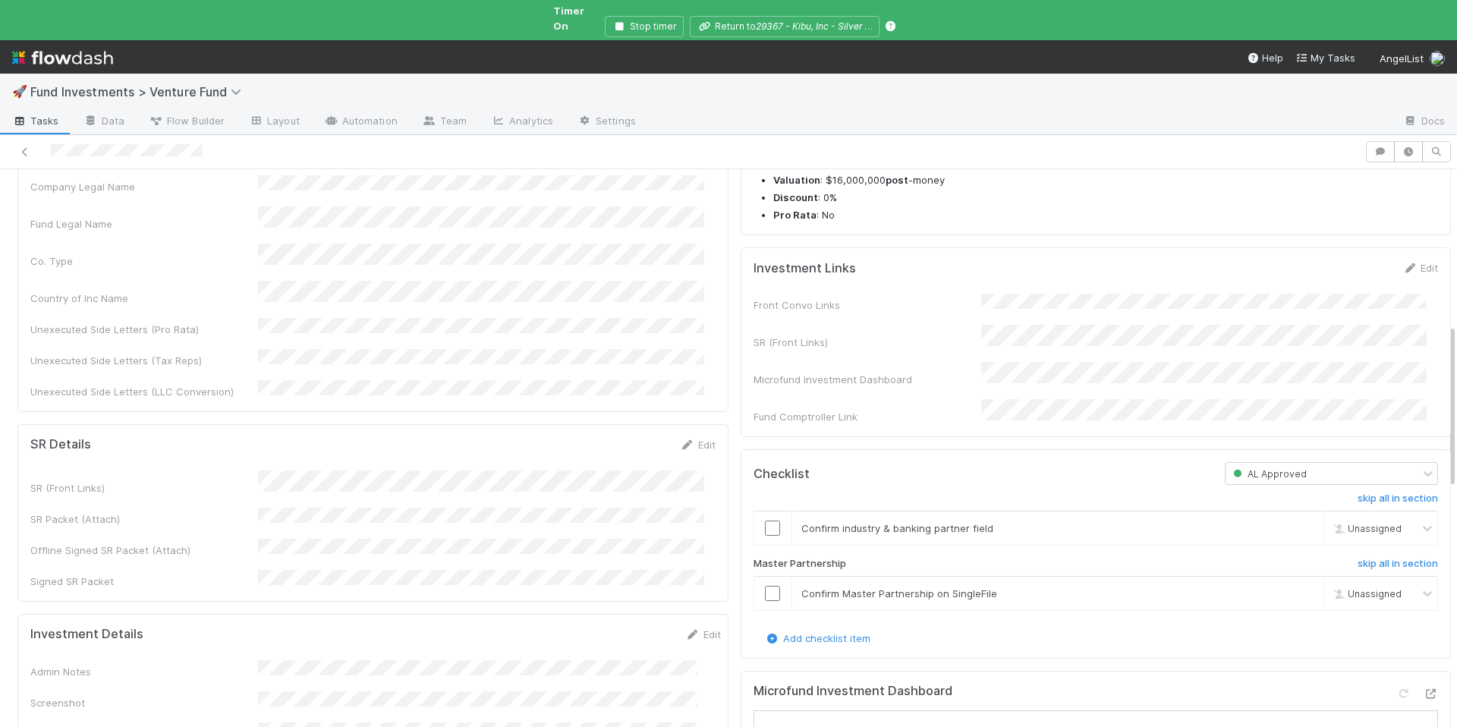
scroll to position [556, 0]
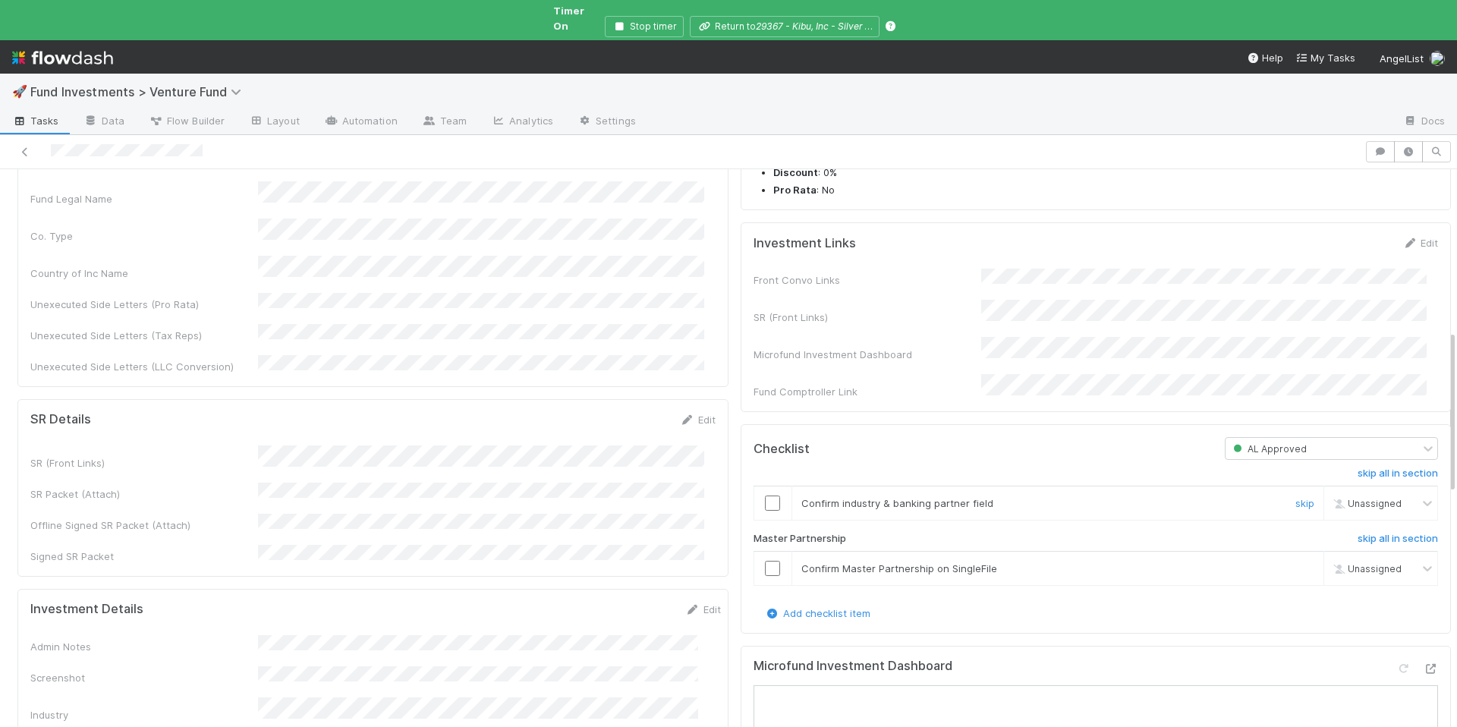
click at [765, 497] on input "checkbox" at bounding box center [772, 503] width 15 height 15
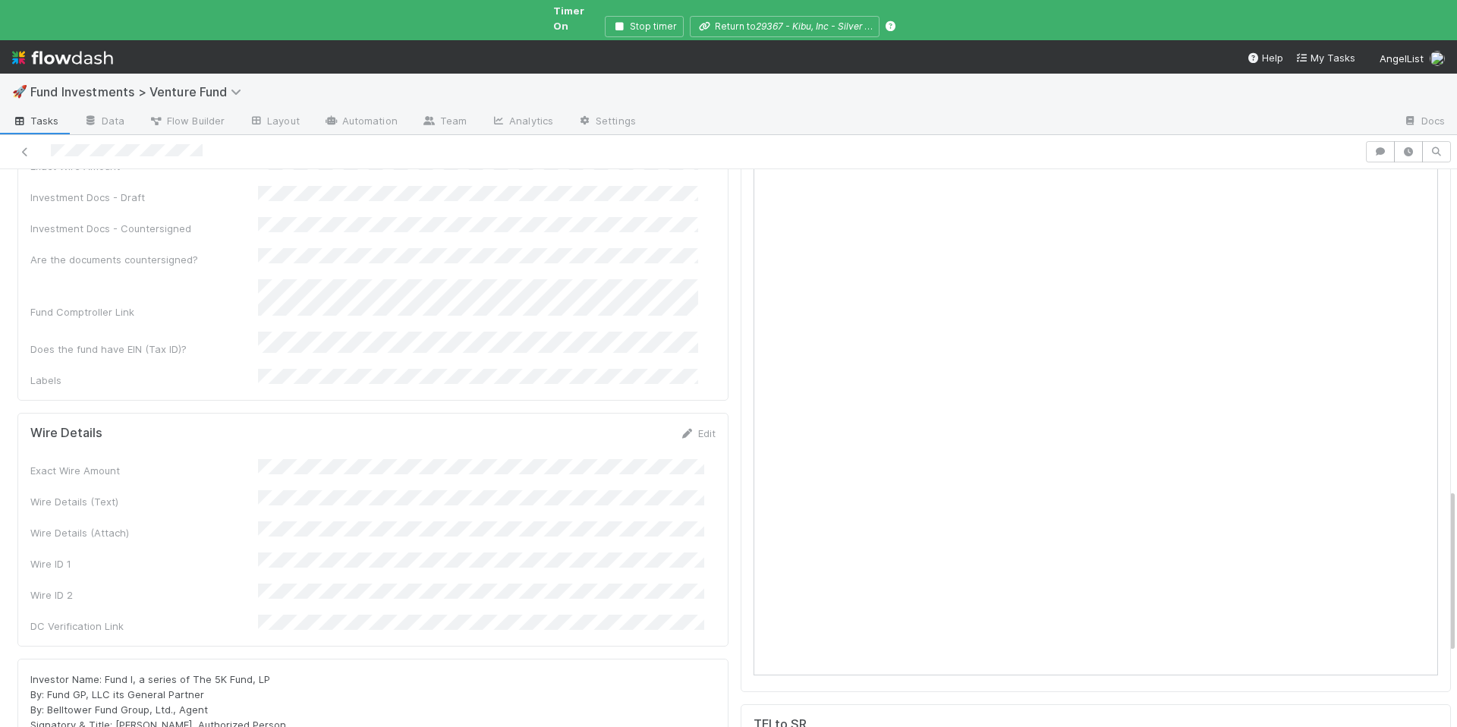
scroll to position [1174, 0]
drag, startPoint x: 247, startPoint y: 539, endPoint x: 210, endPoint y: 542, distance: 36.6
click at [210, 672] on span "Investor Name: Fund I, a series of The 5K Fund, LP By: Fund GP, LLC its General…" at bounding box center [158, 716] width 256 height 88
copy span "5K Fund"
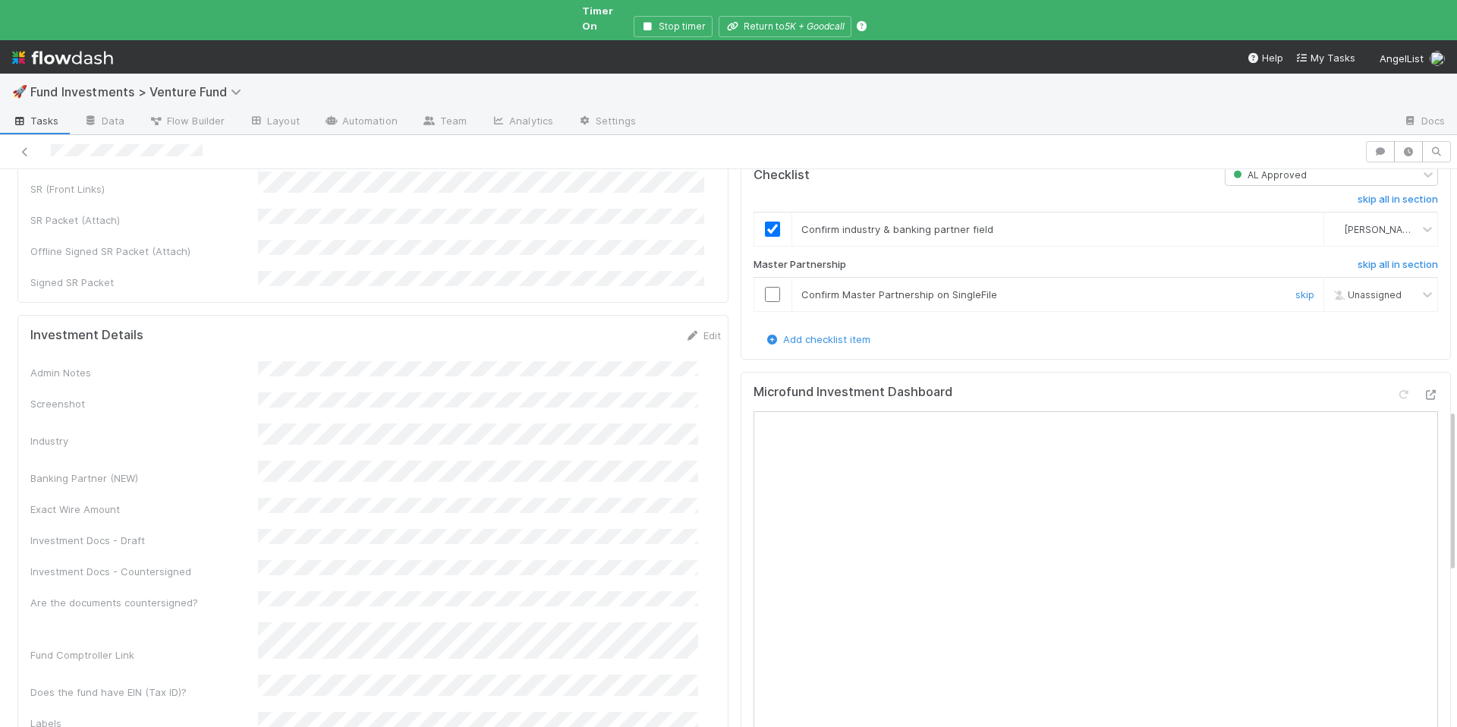
click at [765, 292] on input "checkbox" at bounding box center [772, 294] width 15 height 15
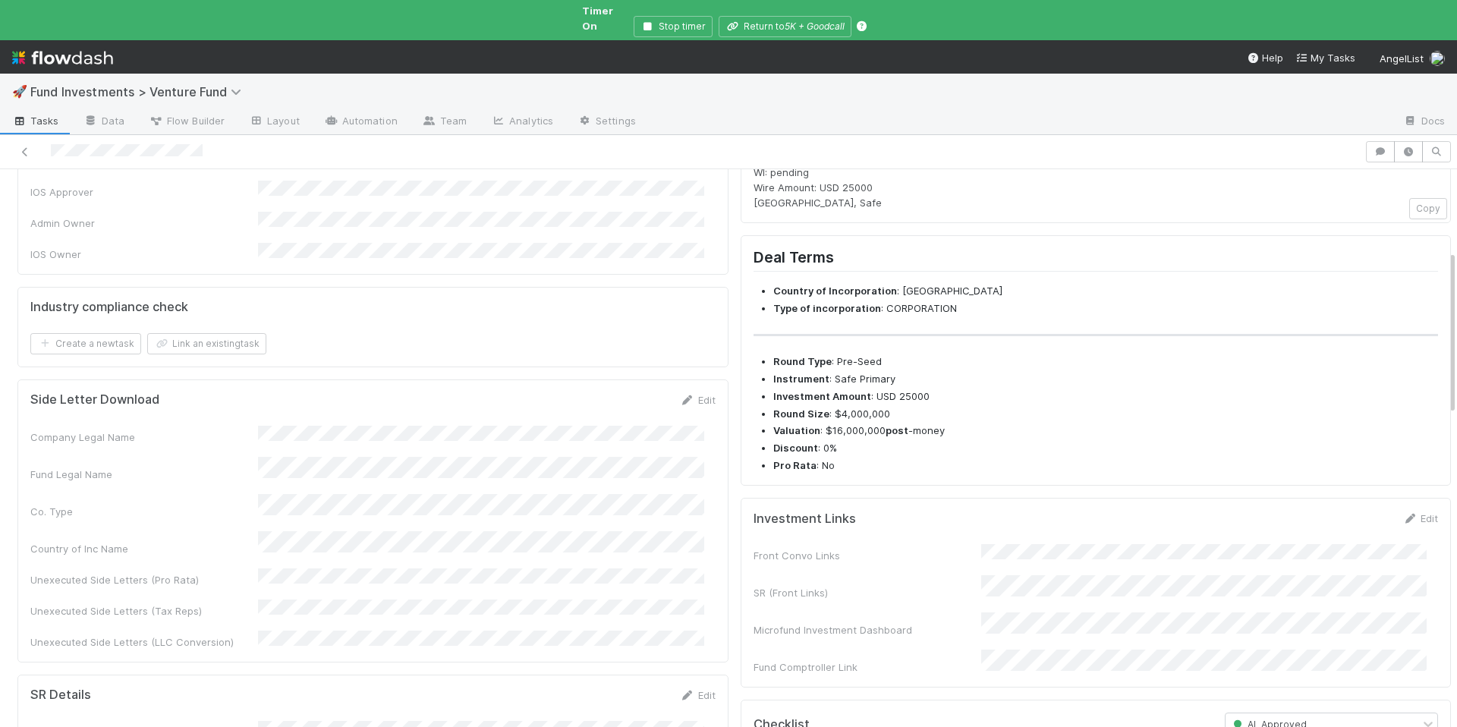
scroll to position [0, 0]
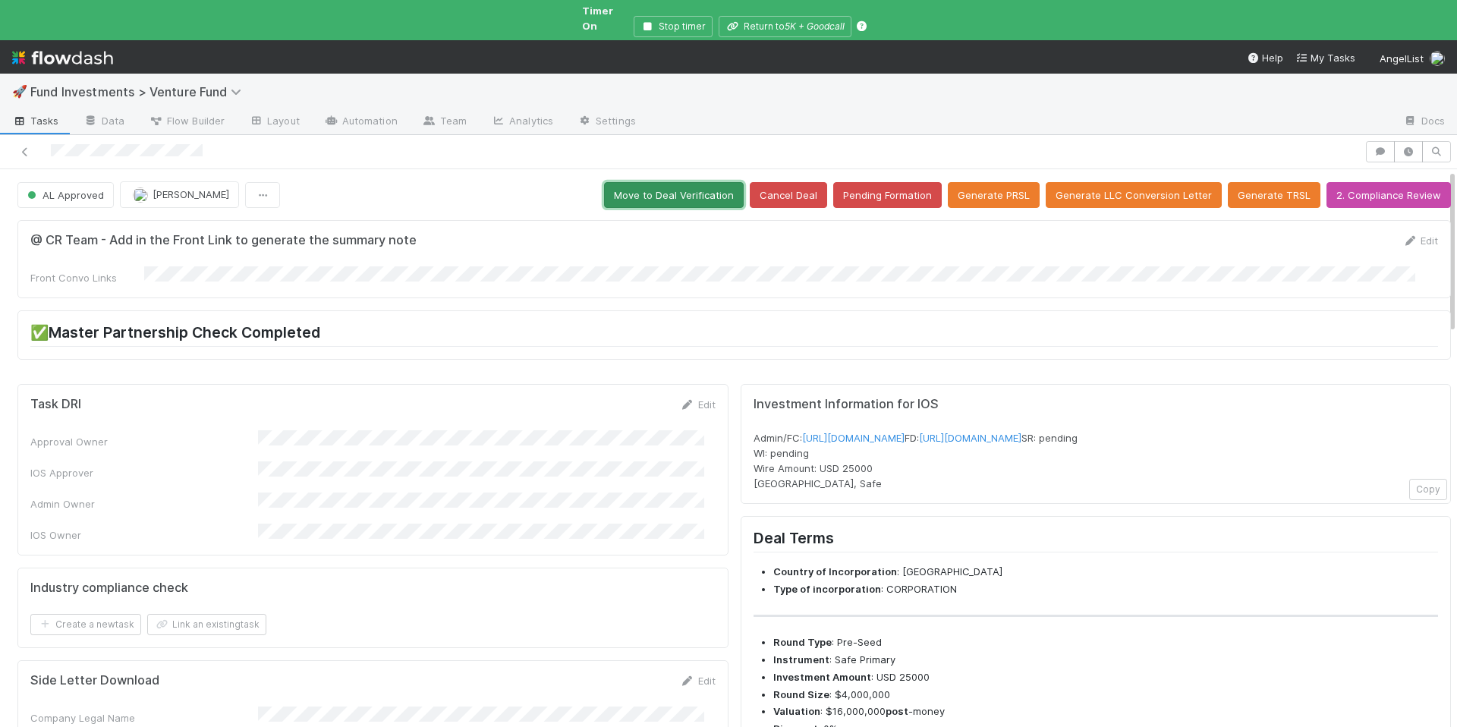
click at [652, 182] on button "Move to Deal Verification" at bounding box center [674, 195] width 140 height 26
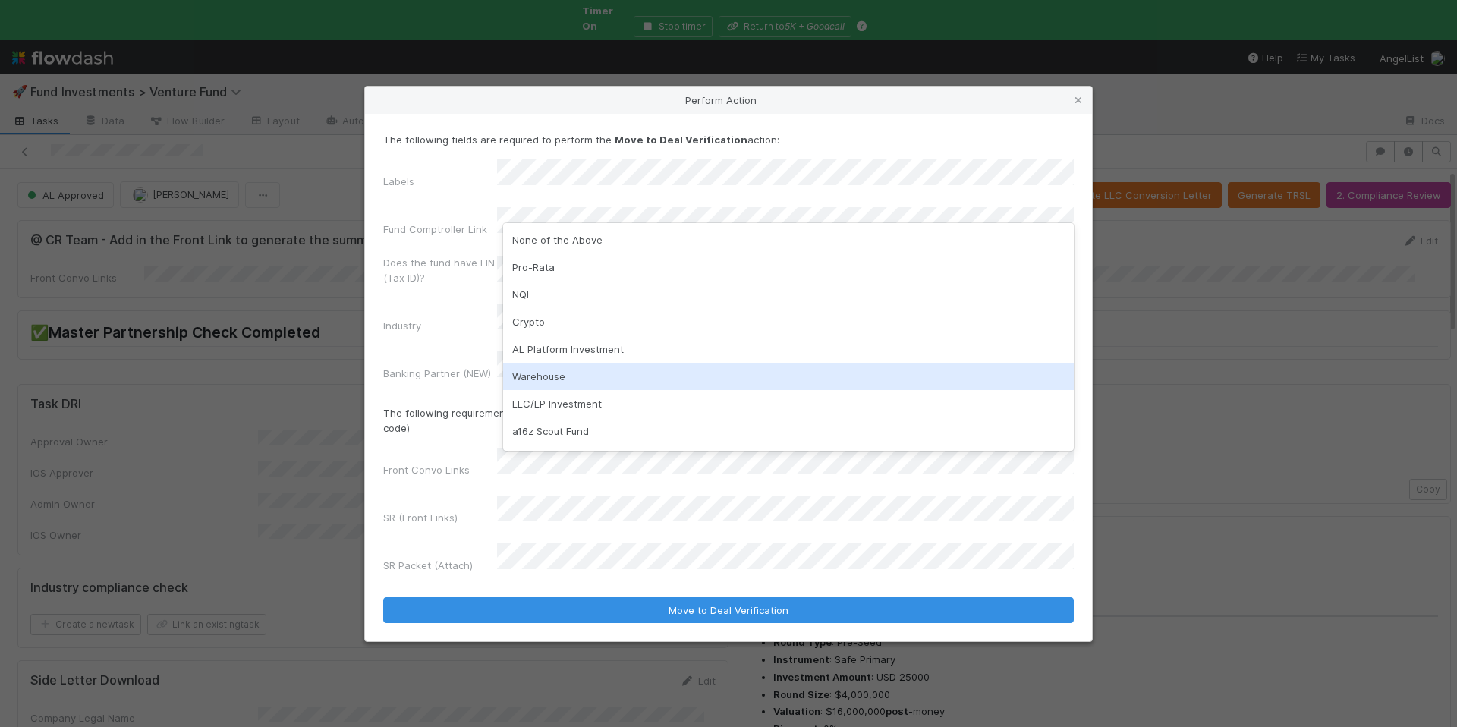
click at [572, 387] on div "Warehouse" at bounding box center [788, 376] width 571 height 27
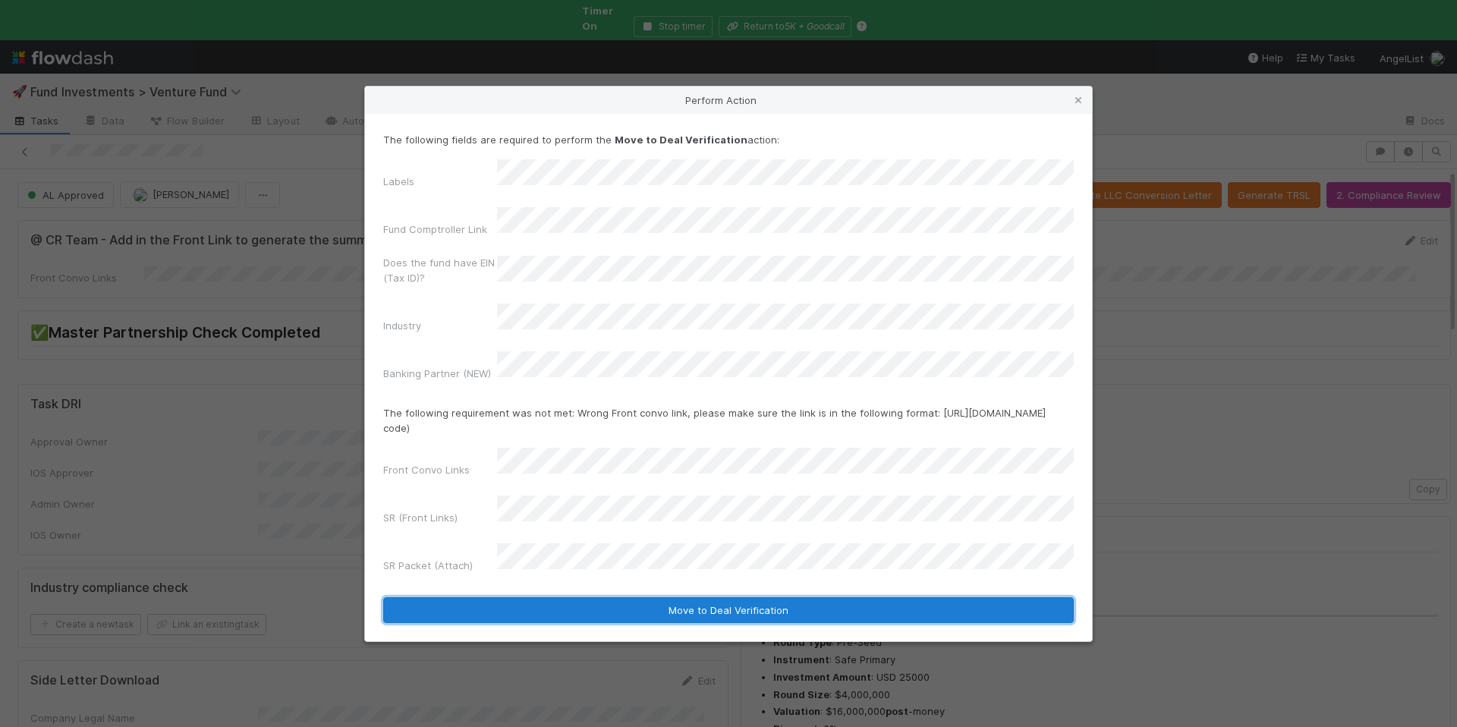
click at [717, 597] on button "Move to Deal Verification" at bounding box center [728, 610] width 691 height 26
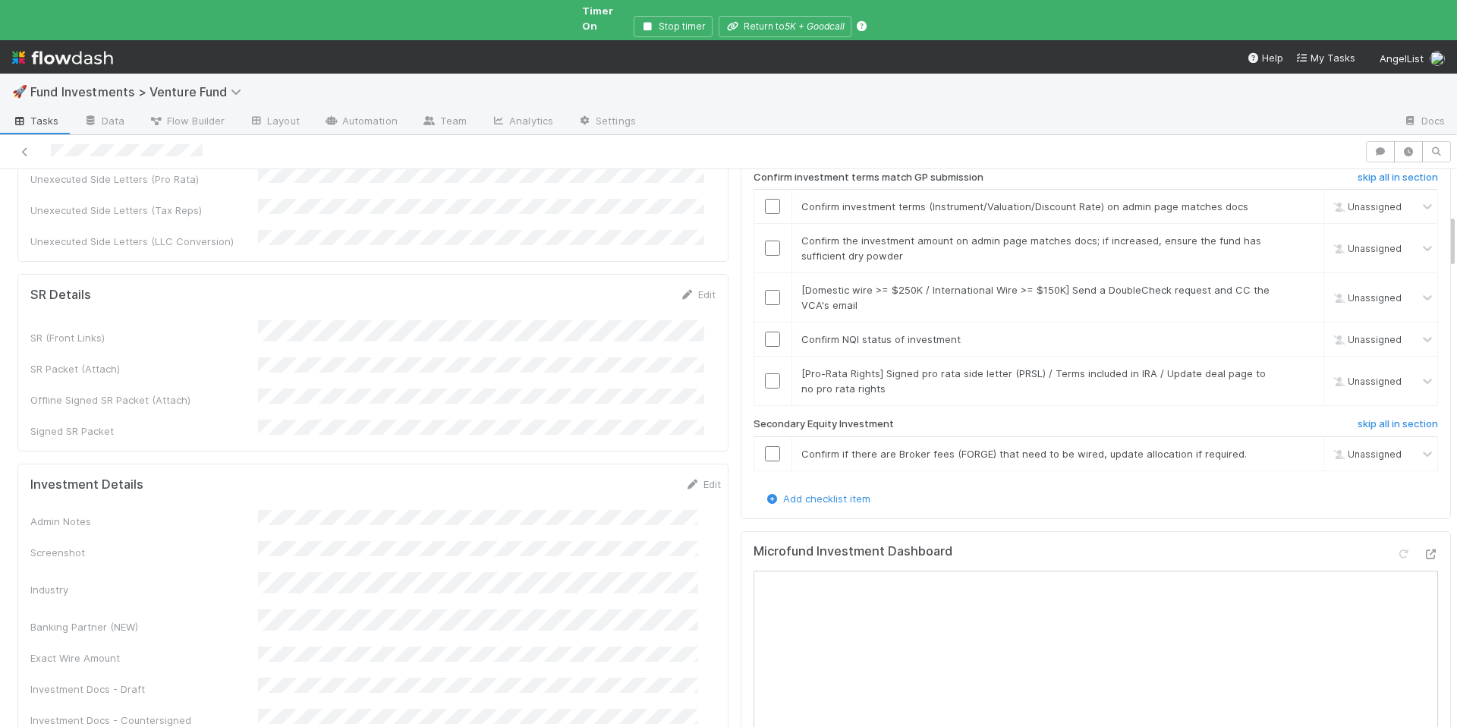
scroll to position [468, 0]
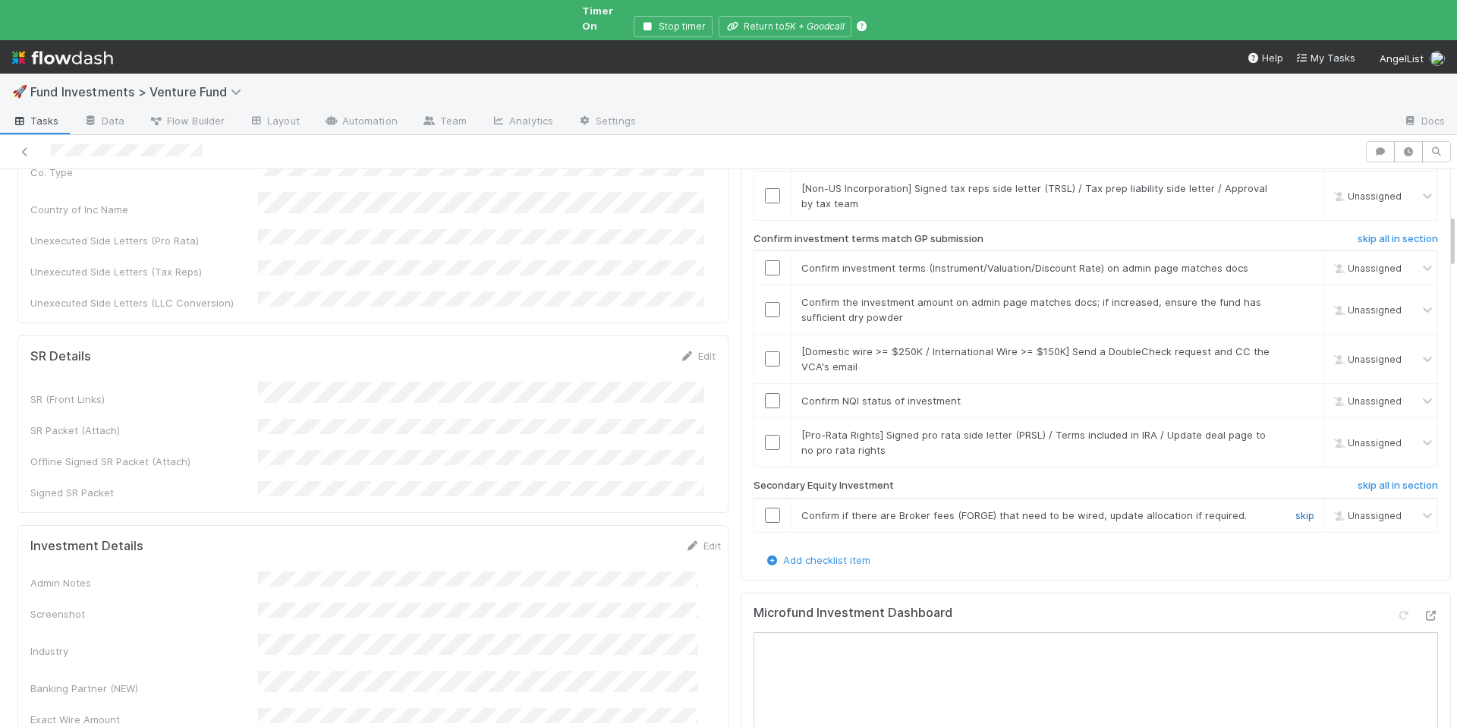
click at [1296, 509] on link "skip" at bounding box center [1305, 515] width 19 height 12
click at [1296, 429] on link "skip" at bounding box center [1305, 435] width 19 height 12
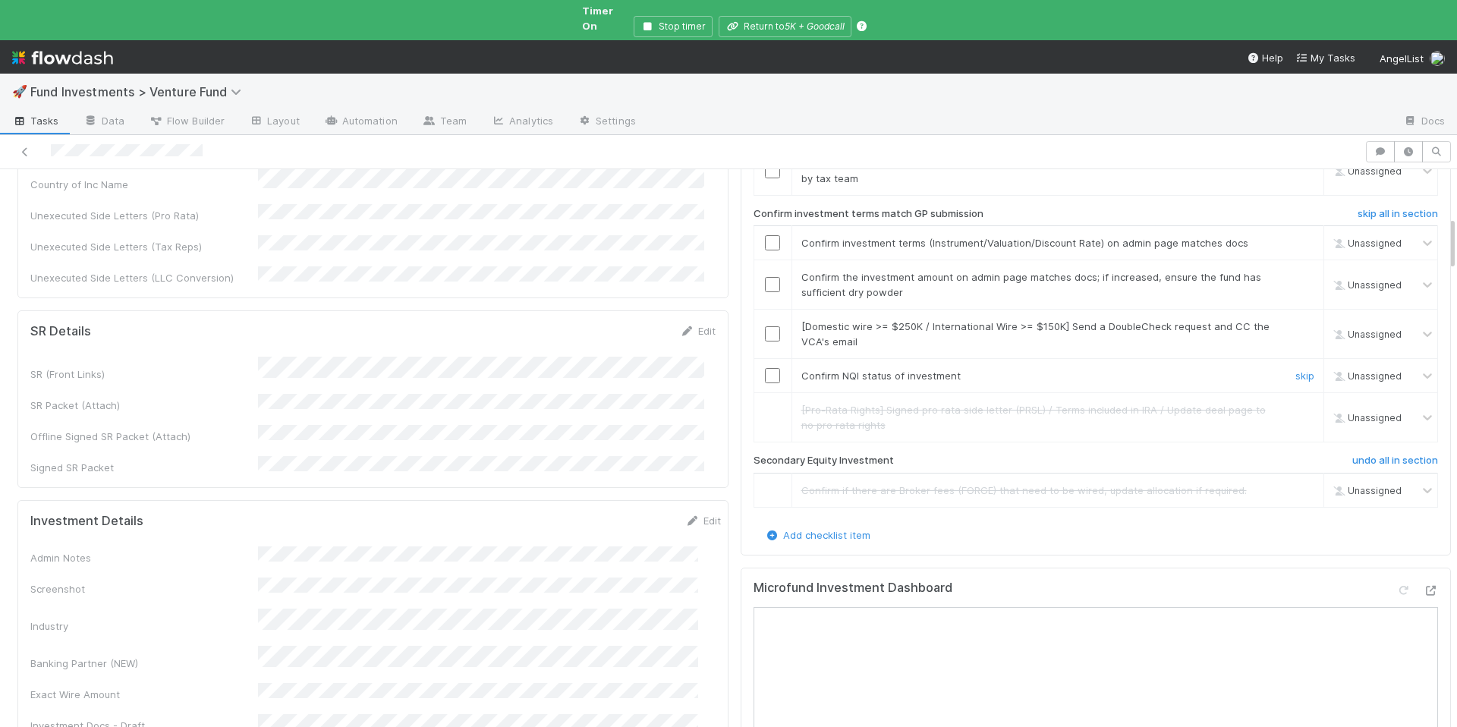
click at [765, 368] on input "checkbox" at bounding box center [772, 375] width 15 height 15
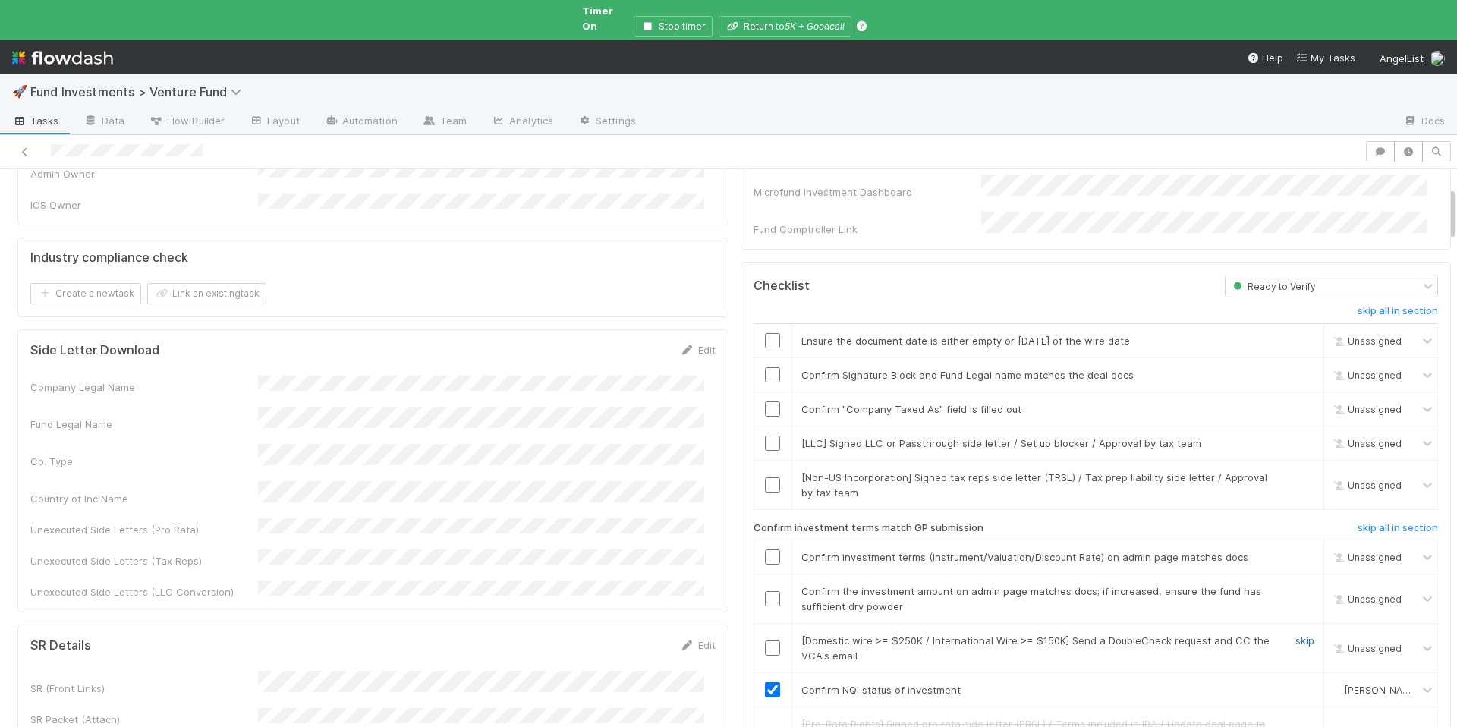
click at [1296, 635] on link "skip" at bounding box center [1305, 641] width 19 height 12
click at [767, 591] on input "checkbox" at bounding box center [772, 598] width 15 height 15
click at [765, 550] on input "checkbox" at bounding box center [772, 557] width 15 height 15
drag, startPoint x: 1286, startPoint y: 445, endPoint x: 1283, endPoint y: 430, distance: 15.6
click at [1296, 471] on link "skip" at bounding box center [1305, 477] width 19 height 12
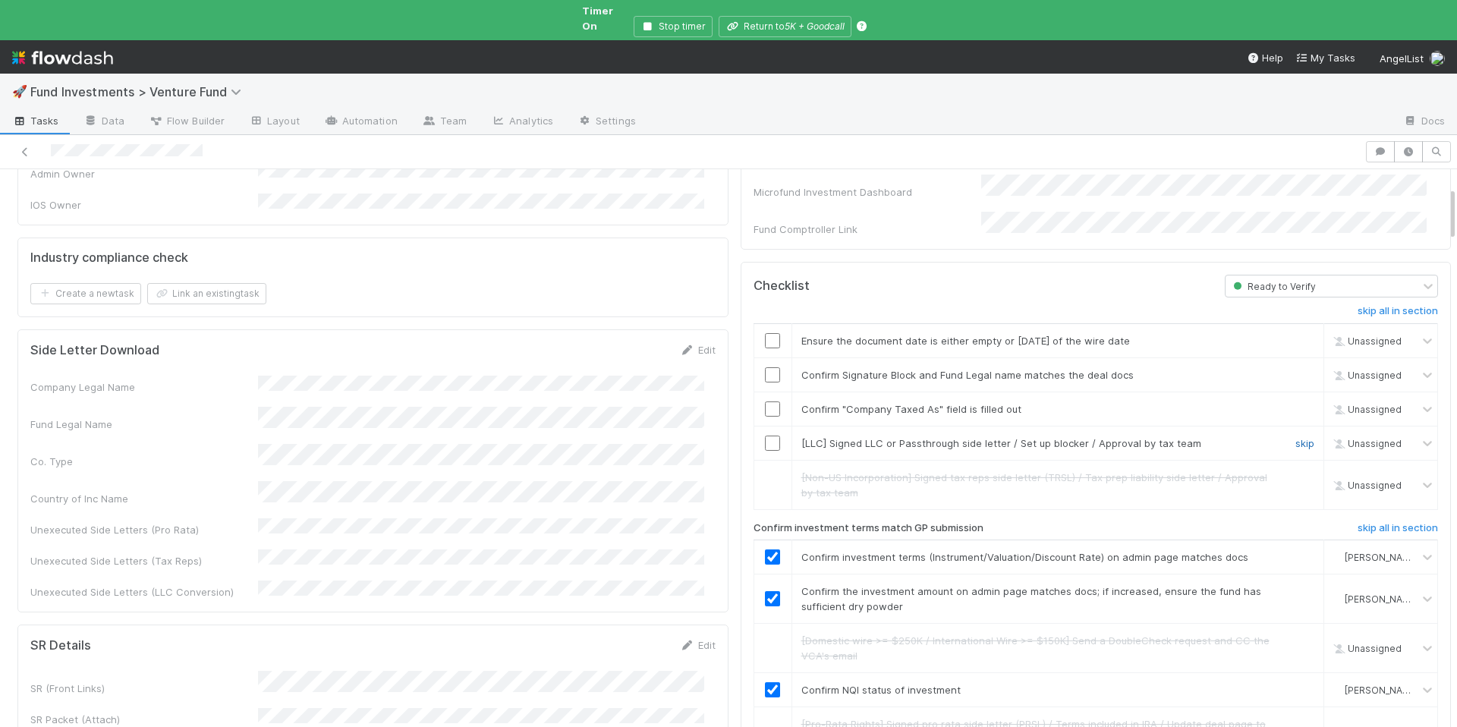
click at [1296, 437] on link "skip" at bounding box center [1305, 443] width 19 height 12
click at [768, 402] on input "checkbox" at bounding box center [772, 409] width 15 height 15
click at [1296, 369] on link "skip" at bounding box center [1305, 375] width 19 height 12
click at [765, 333] on input "checkbox" at bounding box center [772, 340] width 15 height 15
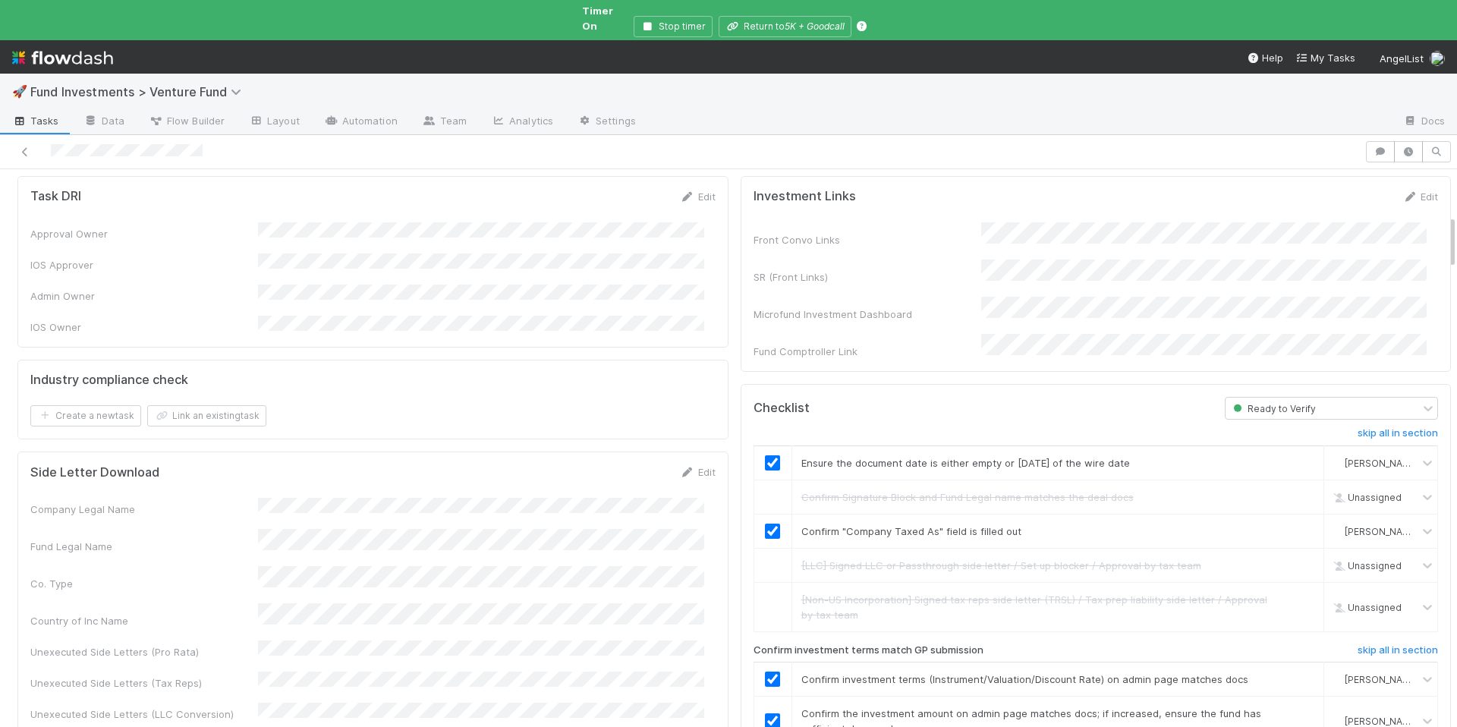
scroll to position [0, 0]
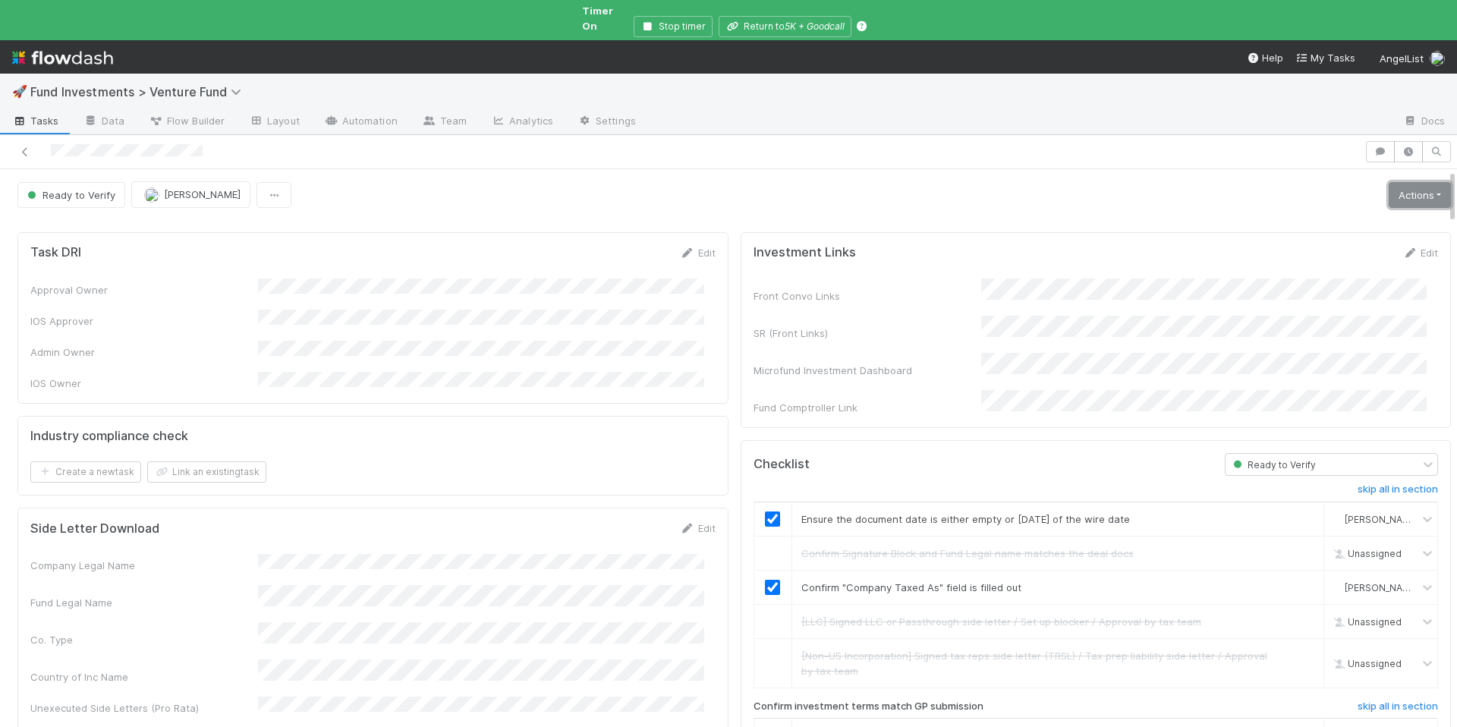
click at [1391, 182] on link "Actions" at bounding box center [1420, 195] width 62 height 26
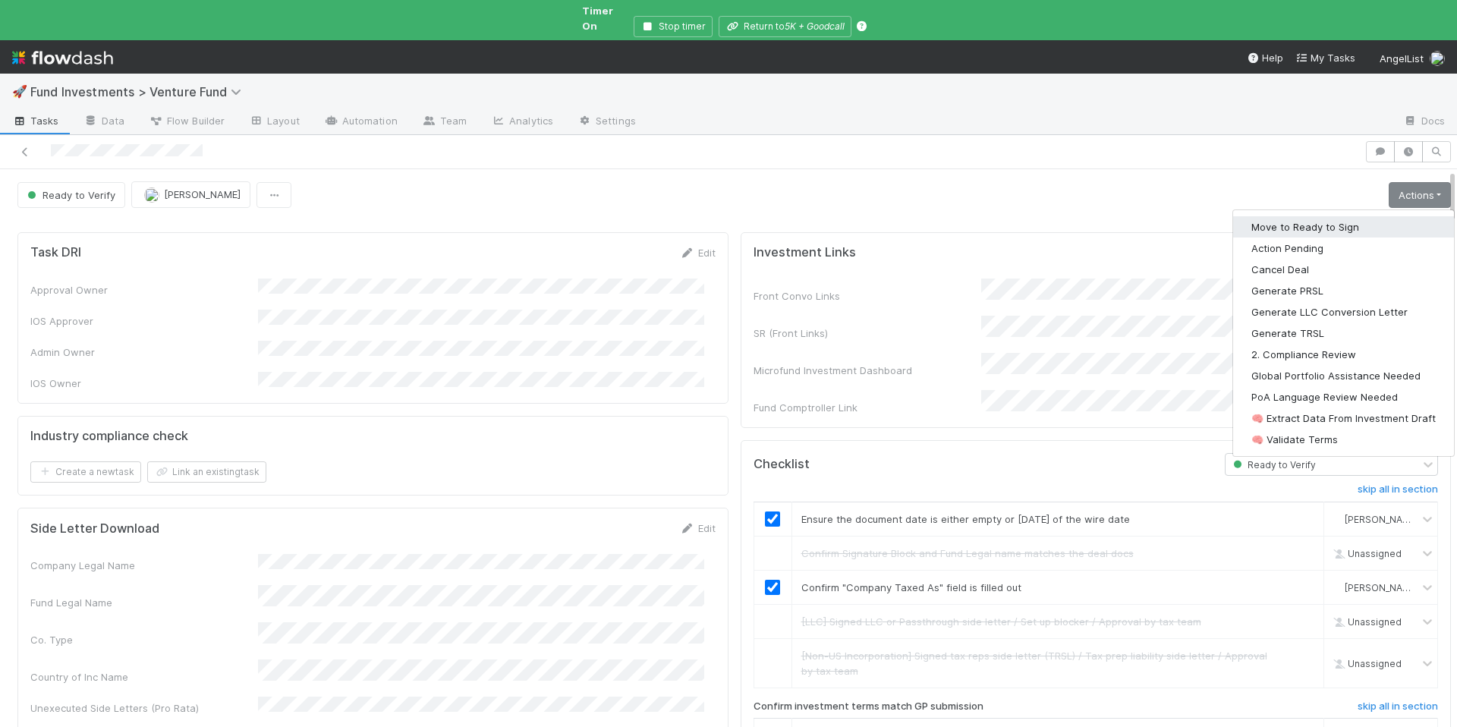
click at [1327, 216] on button "Move to Ready to Sign" at bounding box center [1343, 226] width 221 height 21
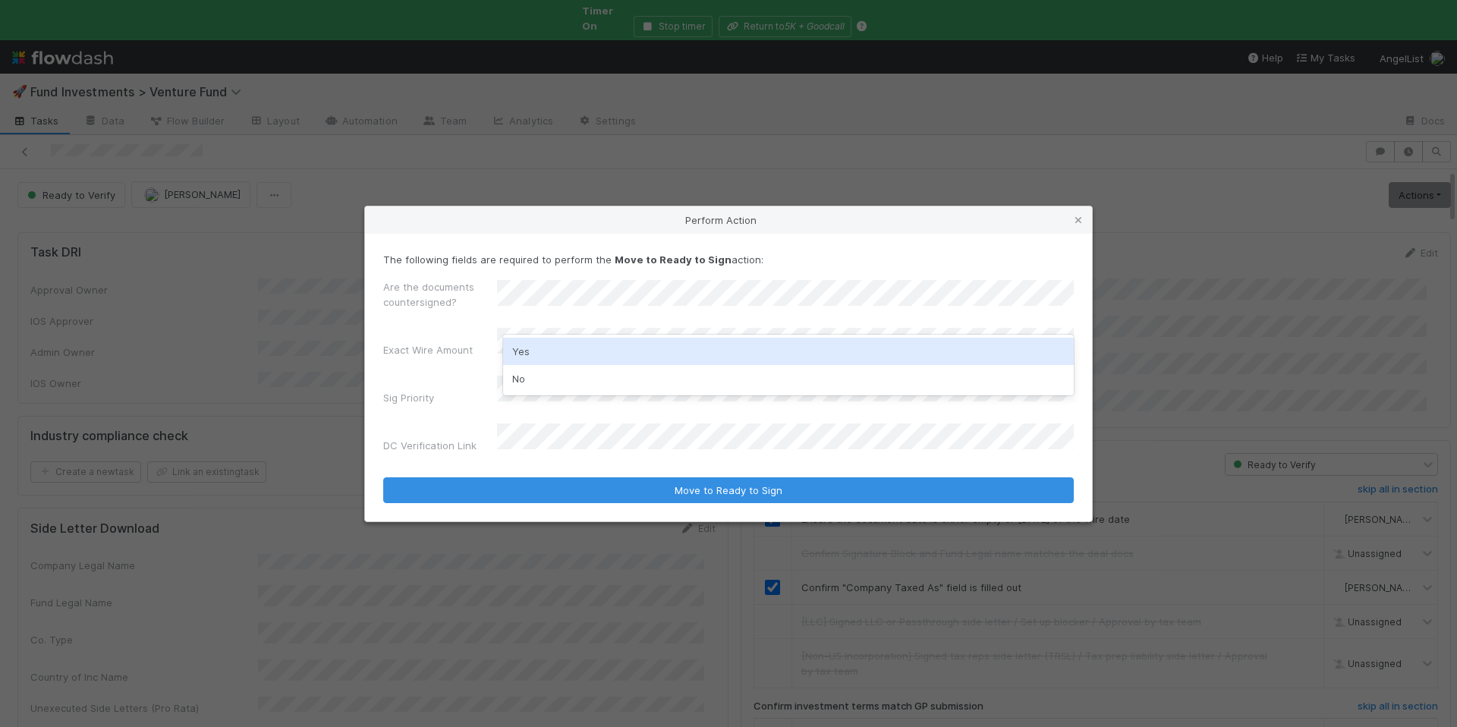
click at [540, 340] on div "Yes" at bounding box center [788, 351] width 571 height 27
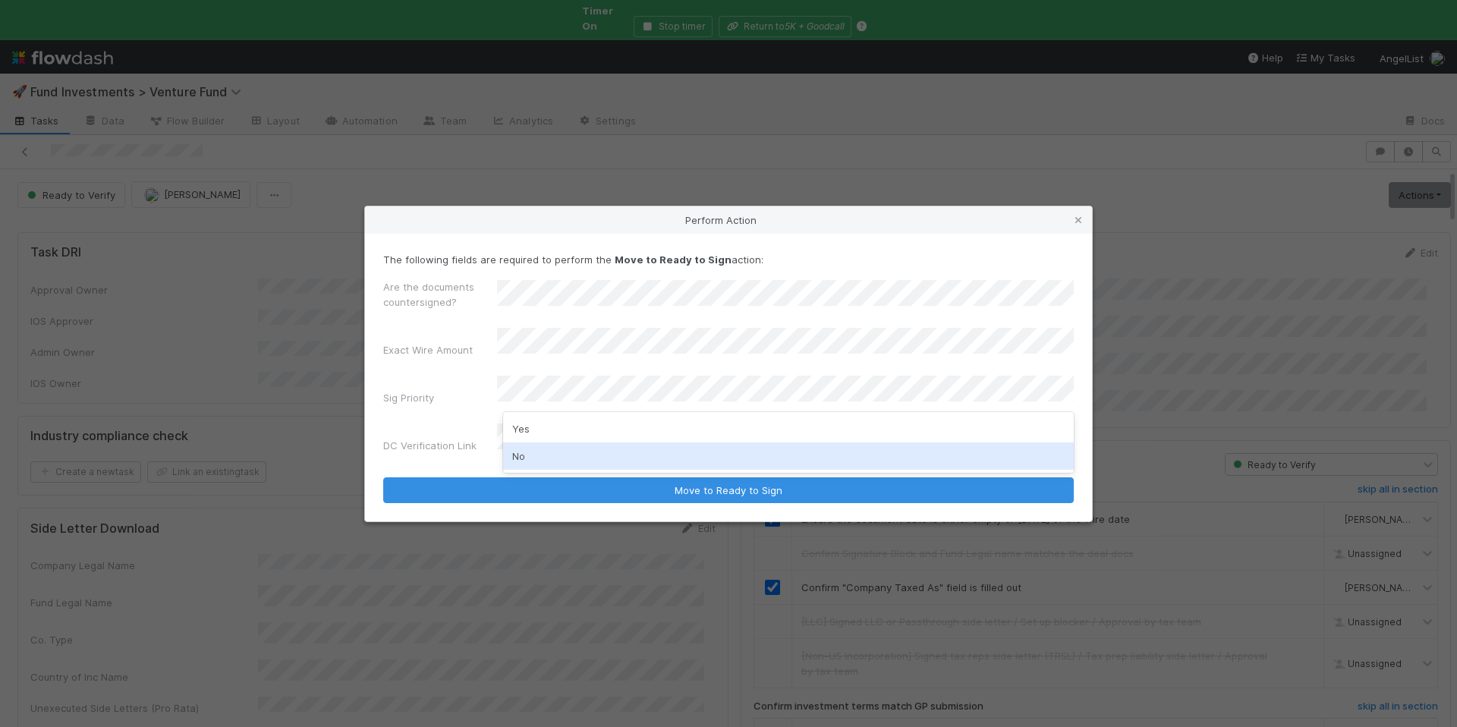
click at [534, 461] on div "No" at bounding box center [788, 455] width 571 height 27
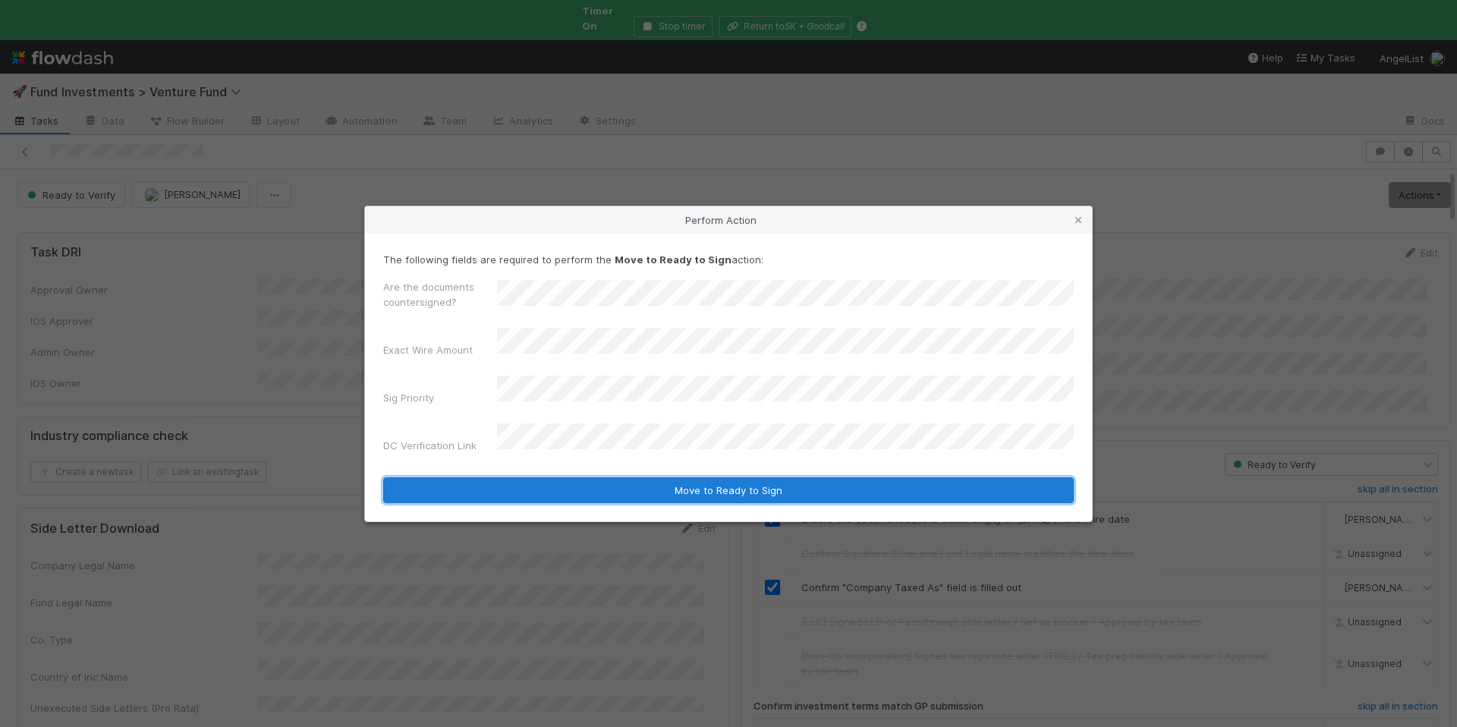
click at [622, 480] on button "Move to Ready to Sign" at bounding box center [728, 490] width 691 height 26
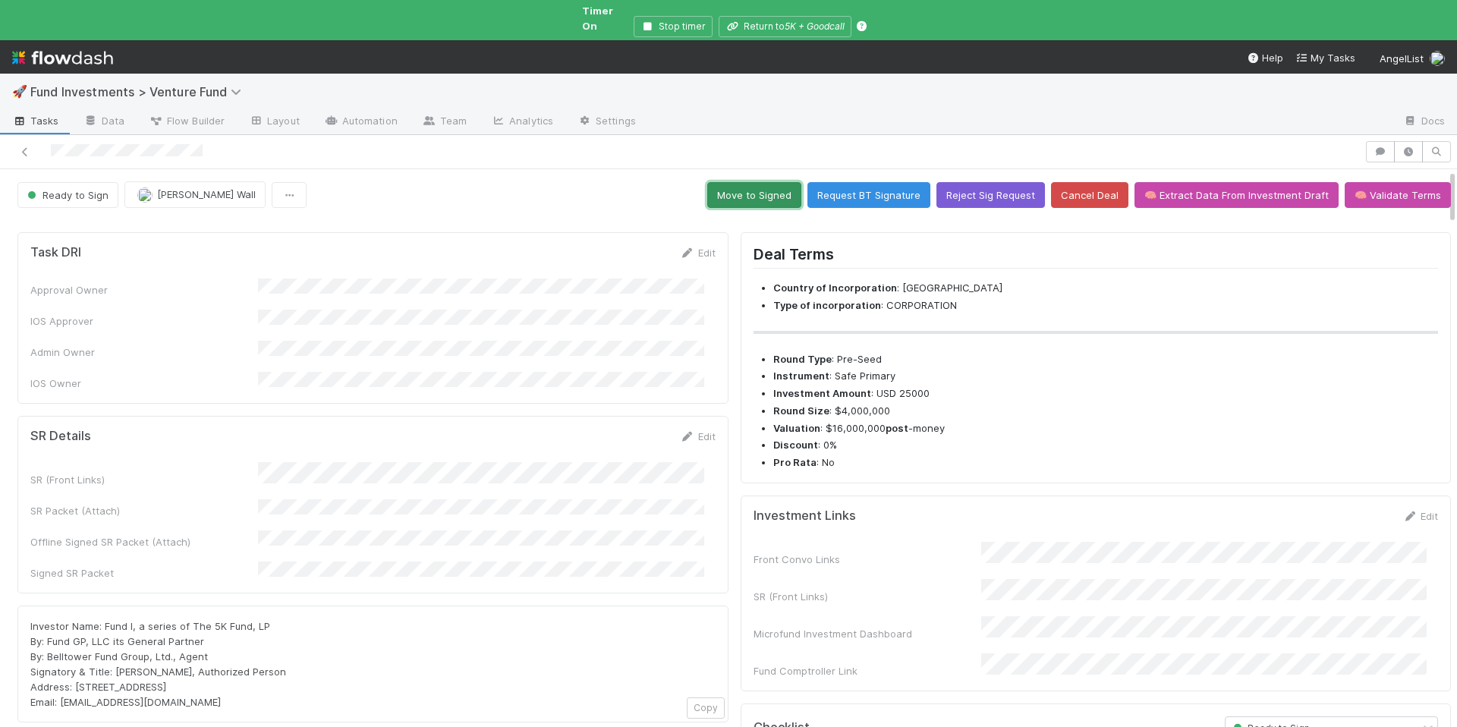
click at [760, 182] on button "Move to Signed" at bounding box center [754, 195] width 94 height 26
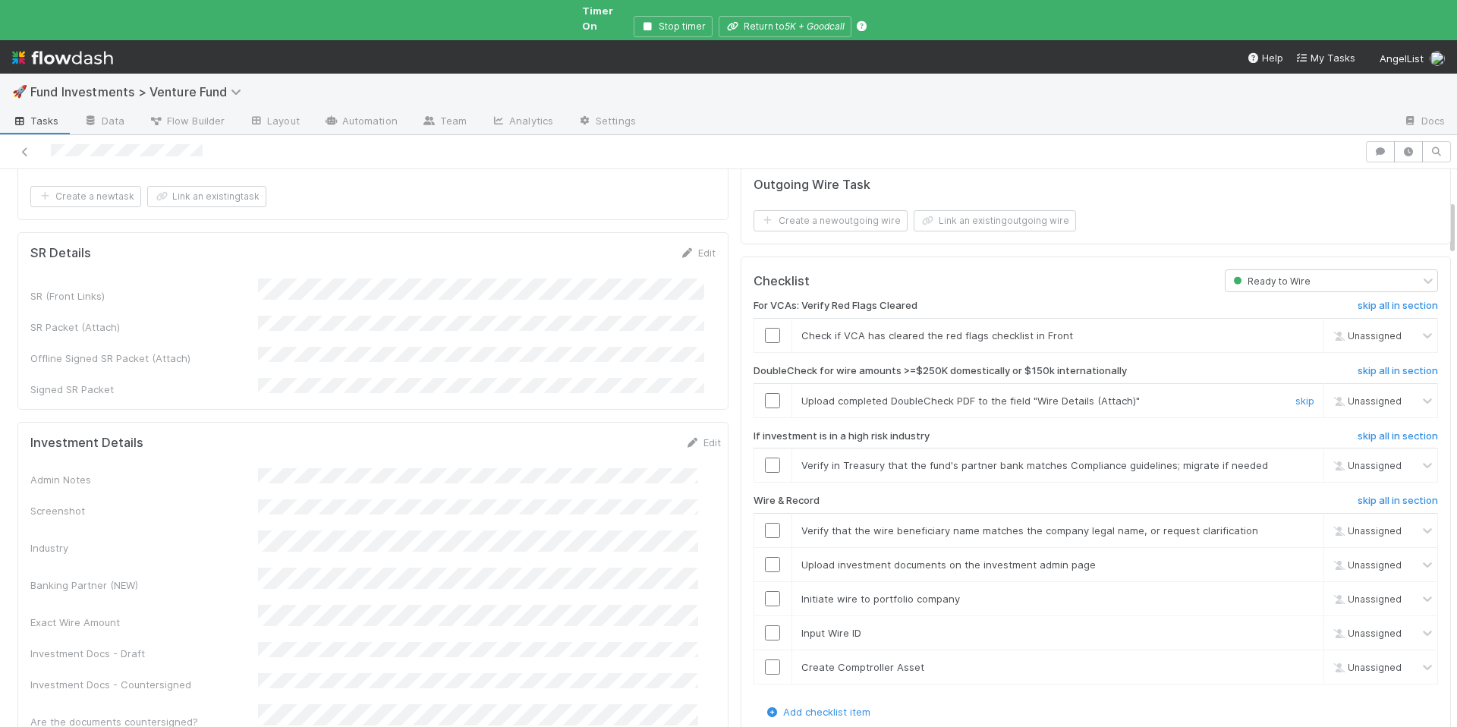
scroll to position [265, 0]
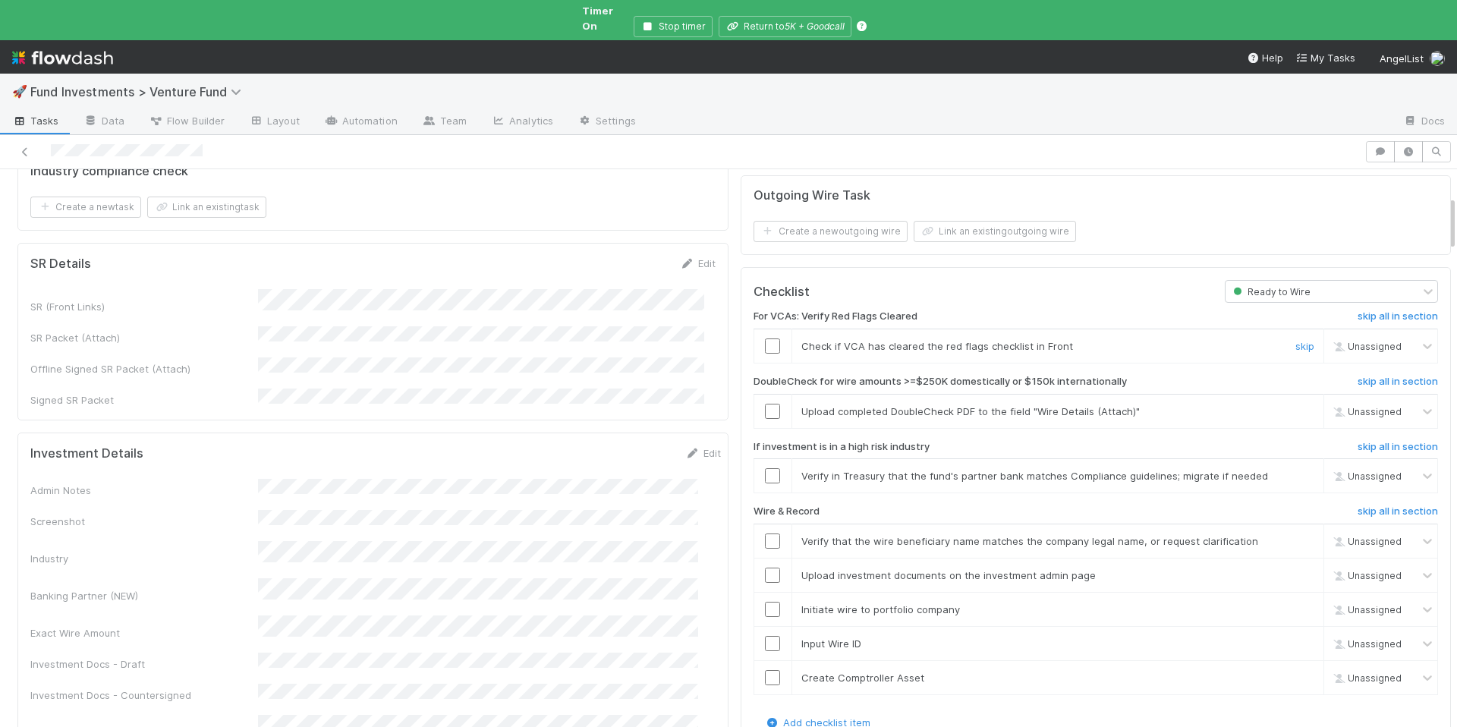
click at [765, 339] on input "checkbox" at bounding box center [772, 346] width 15 height 15
click at [1345, 341] on span "Chloe Hammett" at bounding box center [1382, 346] width 74 height 11
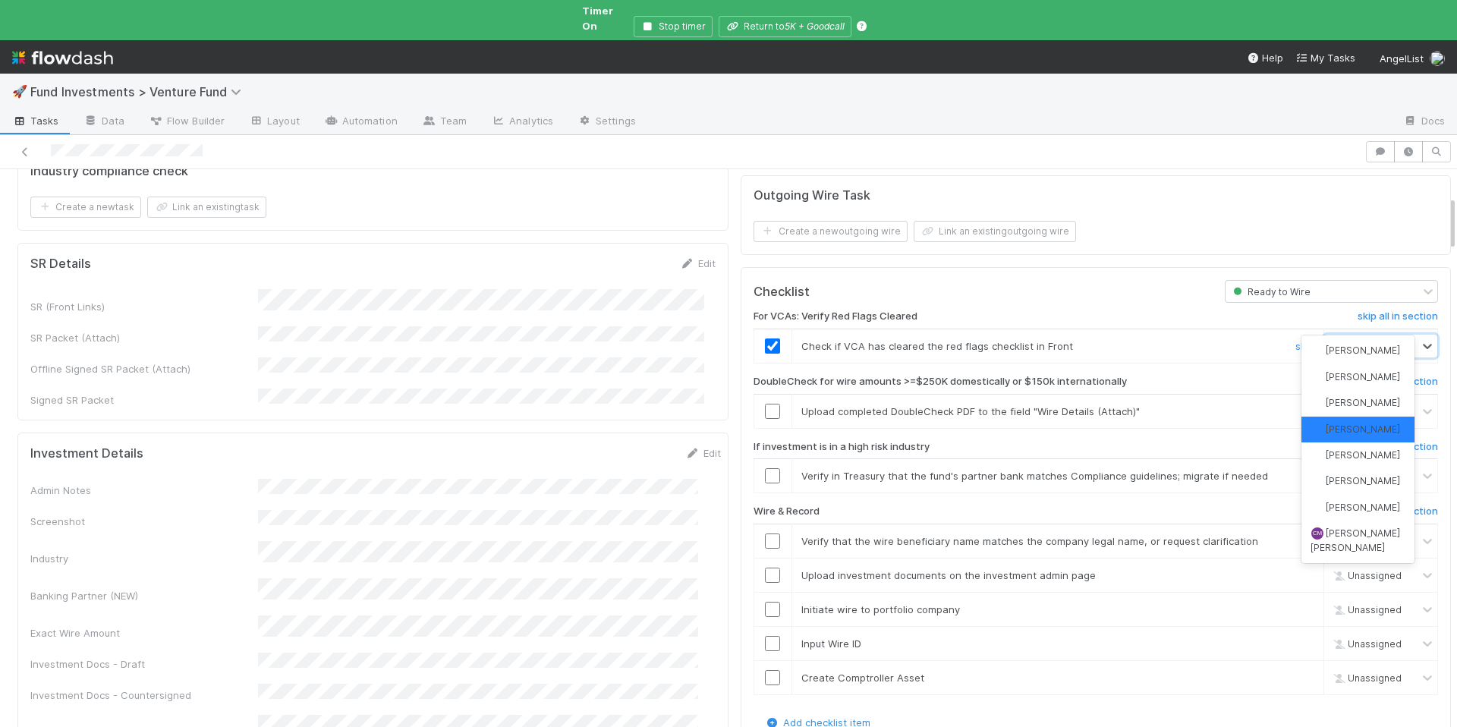
type input "ar"
click at [1353, 422] on div "Archit Dhar" at bounding box center [1358, 409] width 113 height 26
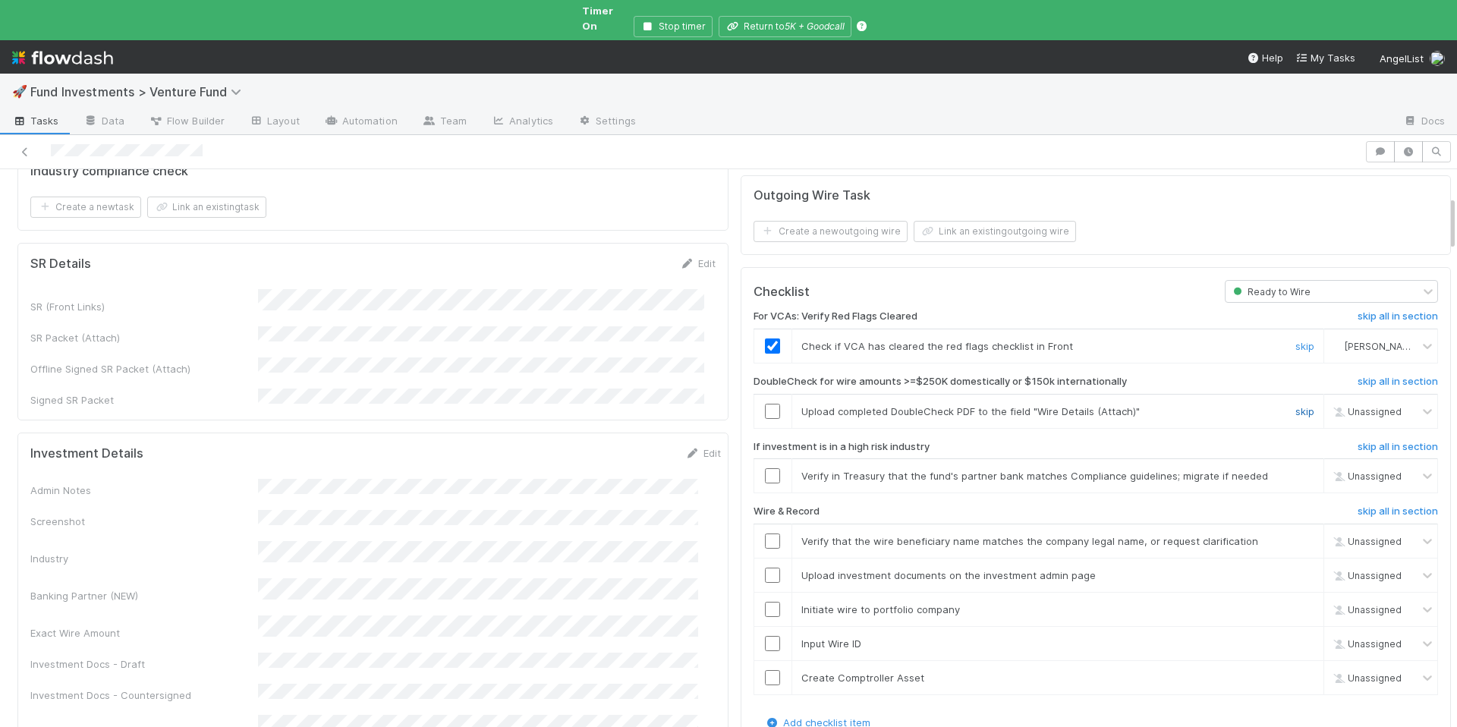
click at [1296, 405] on link "skip" at bounding box center [1305, 411] width 19 height 12
click at [765, 468] on input "checkbox" at bounding box center [772, 475] width 15 height 15
click at [765, 534] on input "checkbox" at bounding box center [772, 541] width 15 height 15
click at [765, 568] on input "checkbox" at bounding box center [772, 575] width 15 height 15
click at [765, 602] on input "checkbox" at bounding box center [772, 609] width 15 height 15
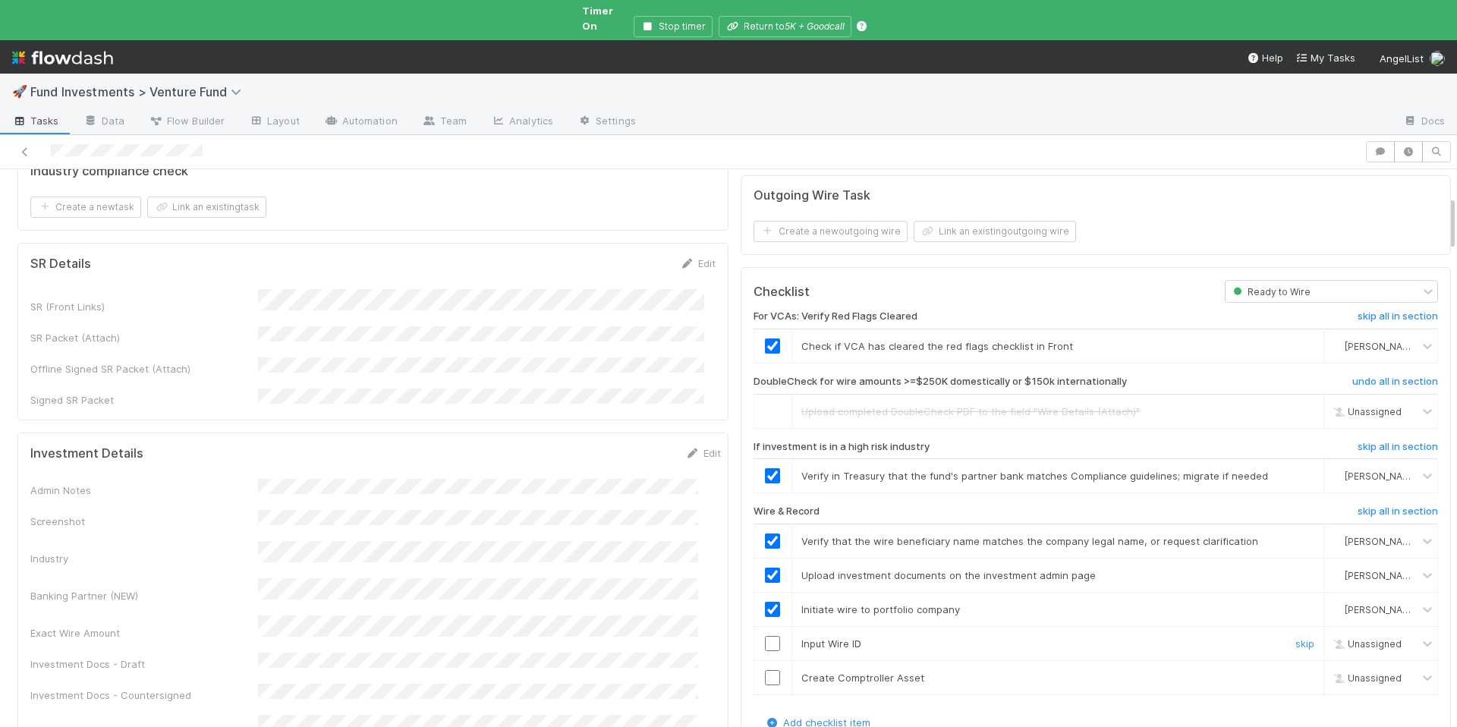
click at [765, 636] on input "checkbox" at bounding box center [772, 643] width 15 height 15
click at [765, 670] on input "checkbox" at bounding box center [772, 677] width 15 height 15
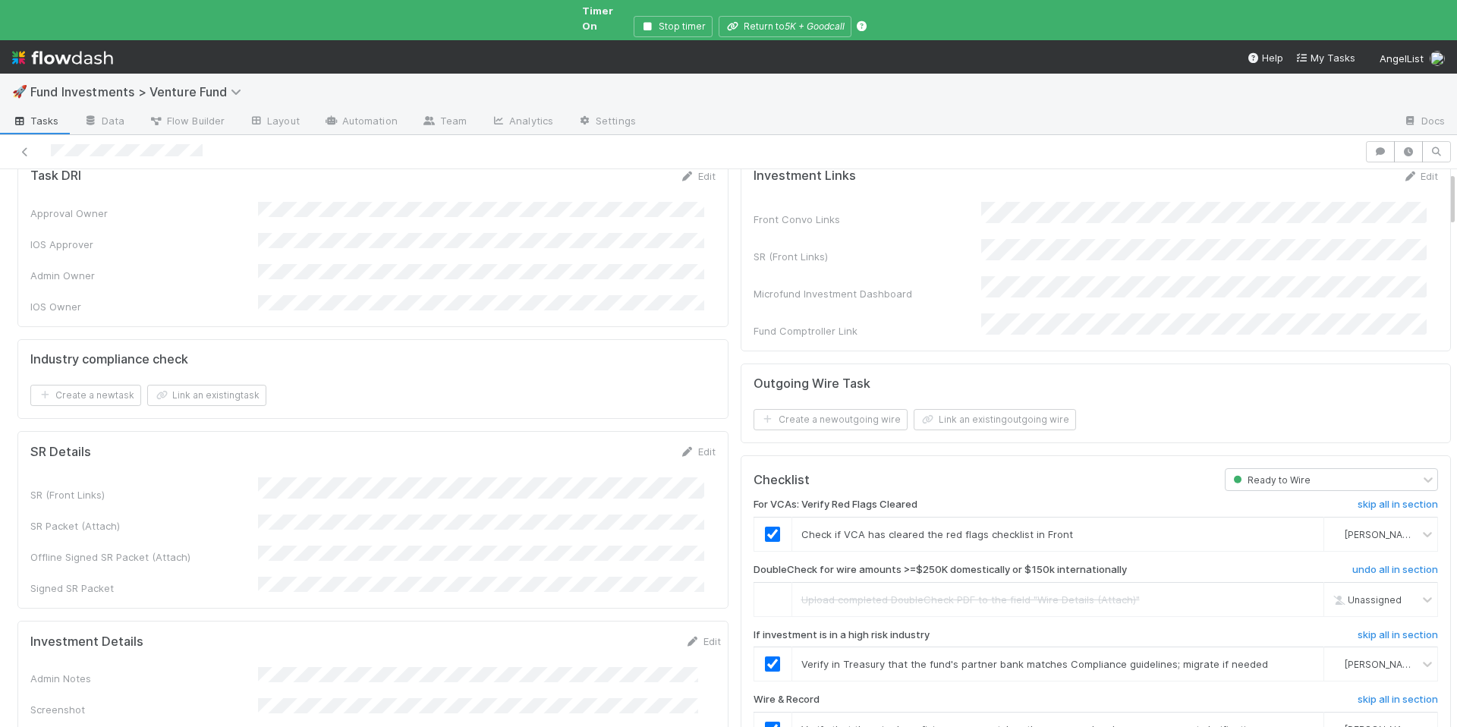
scroll to position [0, 0]
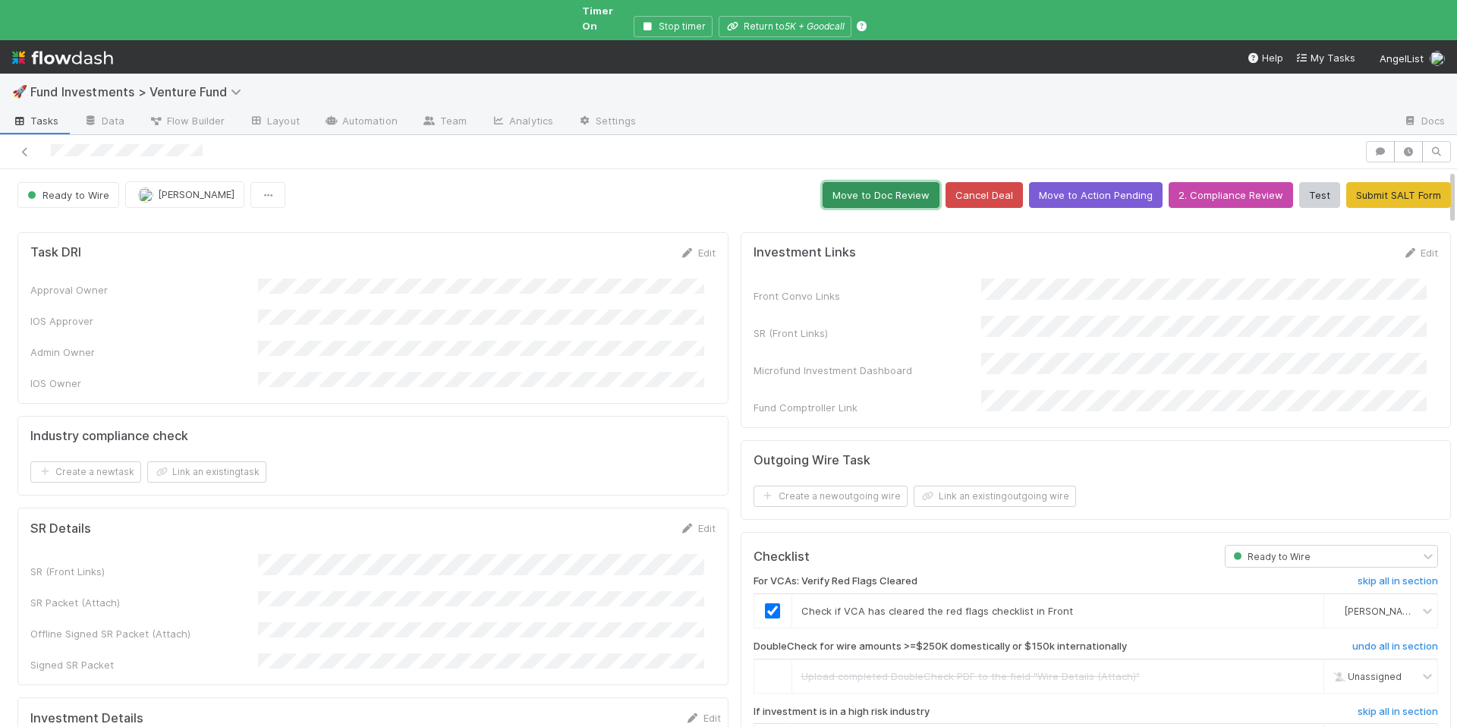
click at [858, 191] on button "Move to Doc Review" at bounding box center [881, 195] width 117 height 26
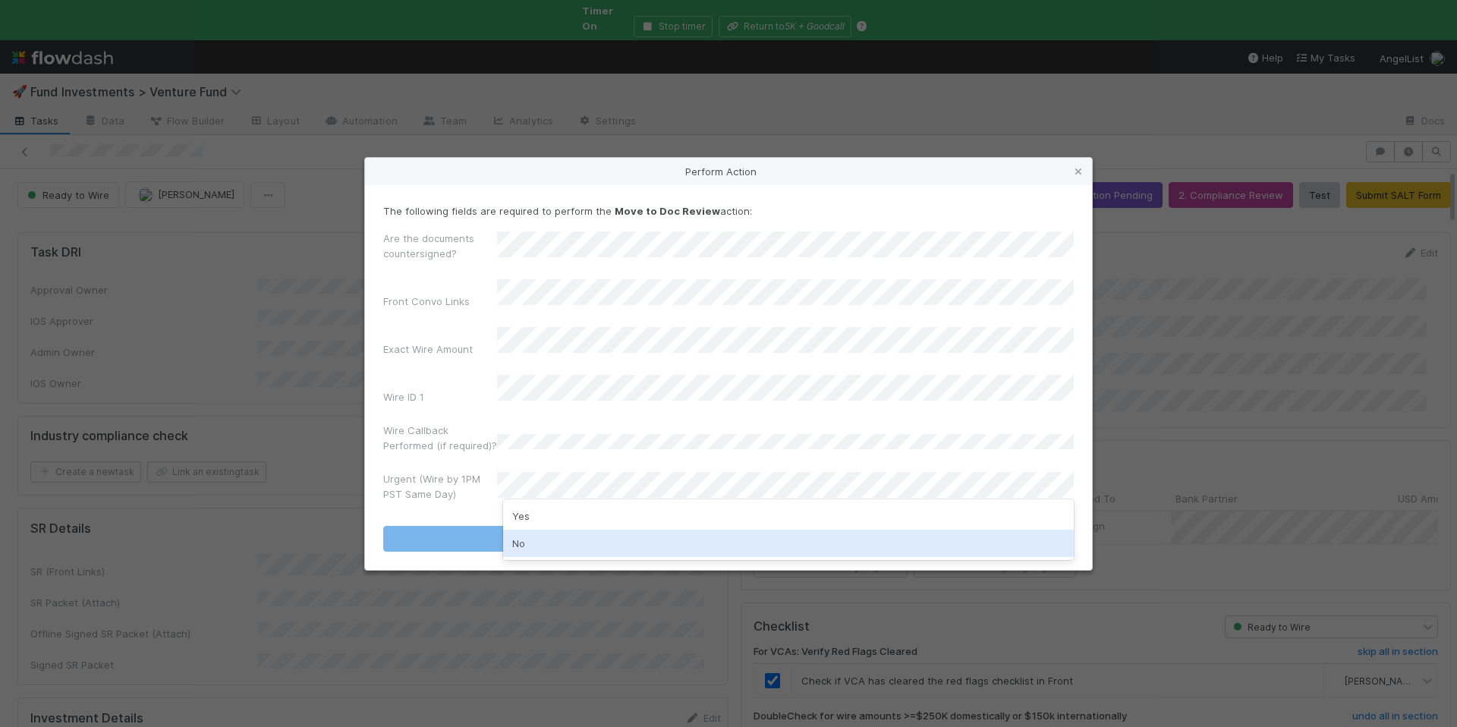
click at [550, 540] on div "No" at bounding box center [788, 543] width 571 height 27
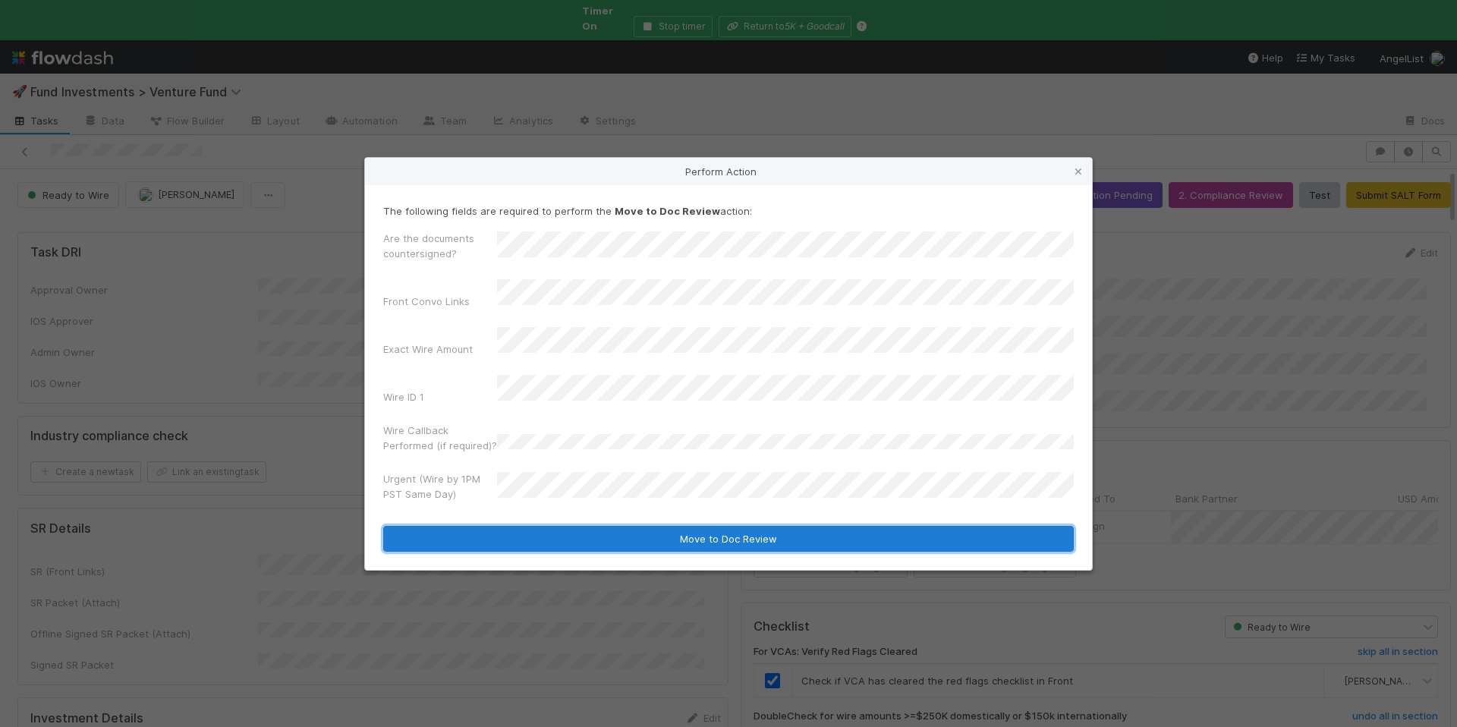
click at [609, 529] on button "Move to Doc Review" at bounding box center [728, 539] width 691 height 26
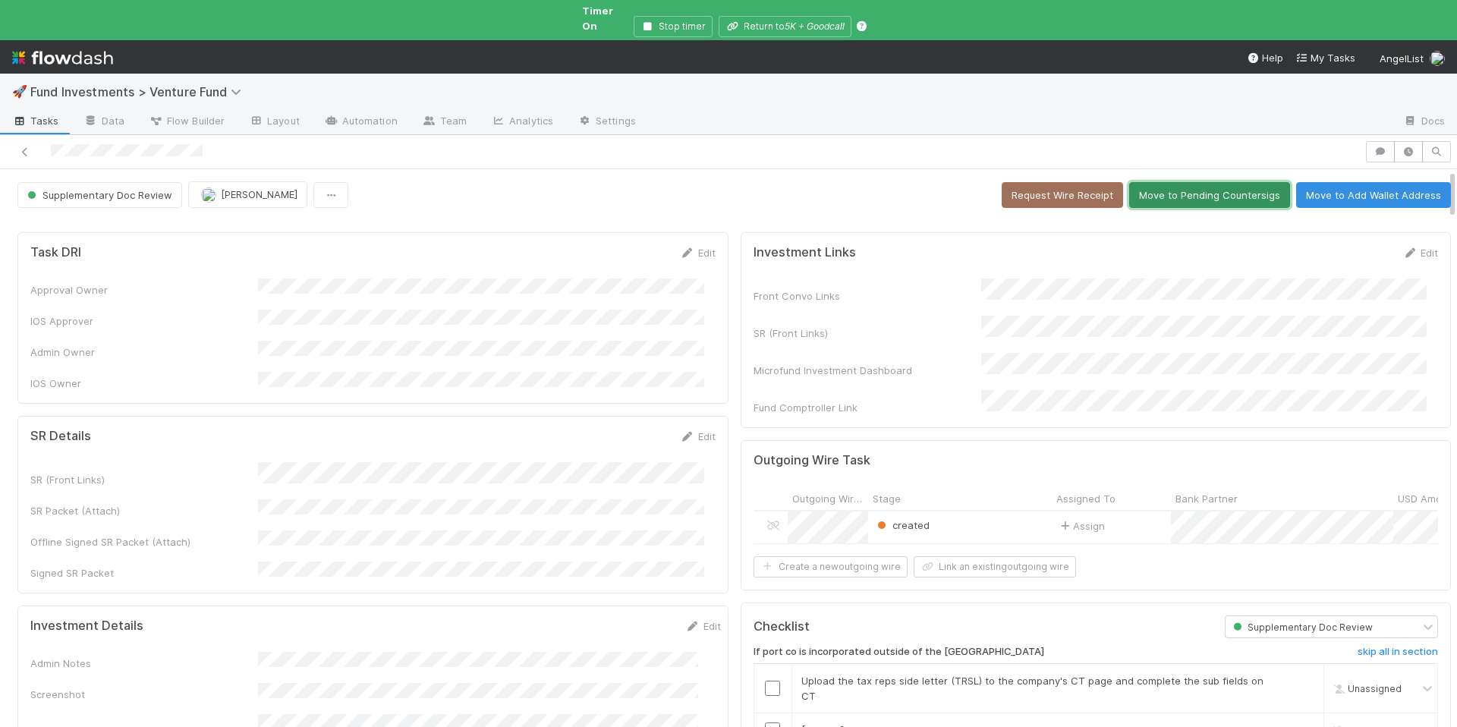
drag, startPoint x: 1202, startPoint y: 181, endPoint x: 1189, endPoint y: 180, distance: 13.7
click at [1202, 182] on button "Move to Pending Countersigs" at bounding box center [1209, 195] width 161 height 26
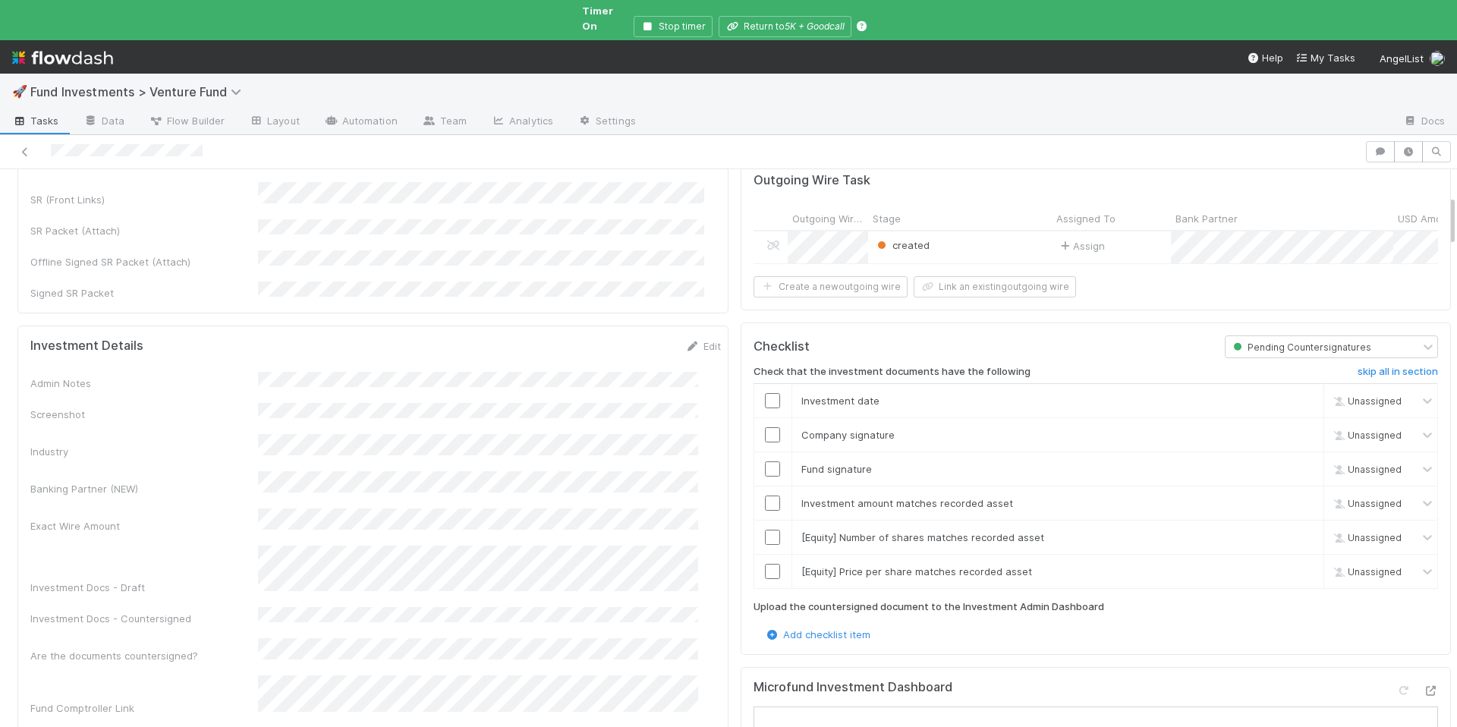
scroll to position [282, 0]
drag, startPoint x: 1272, startPoint y: 521, endPoint x: 1274, endPoint y: 529, distance: 8.5
click at [1280, 527] on div "skip" at bounding box center [1303, 534] width 46 height 15
click at [1296, 563] on link "skip" at bounding box center [1305, 569] width 19 height 12
click at [1296, 529] on link "skip" at bounding box center [1305, 535] width 19 height 12
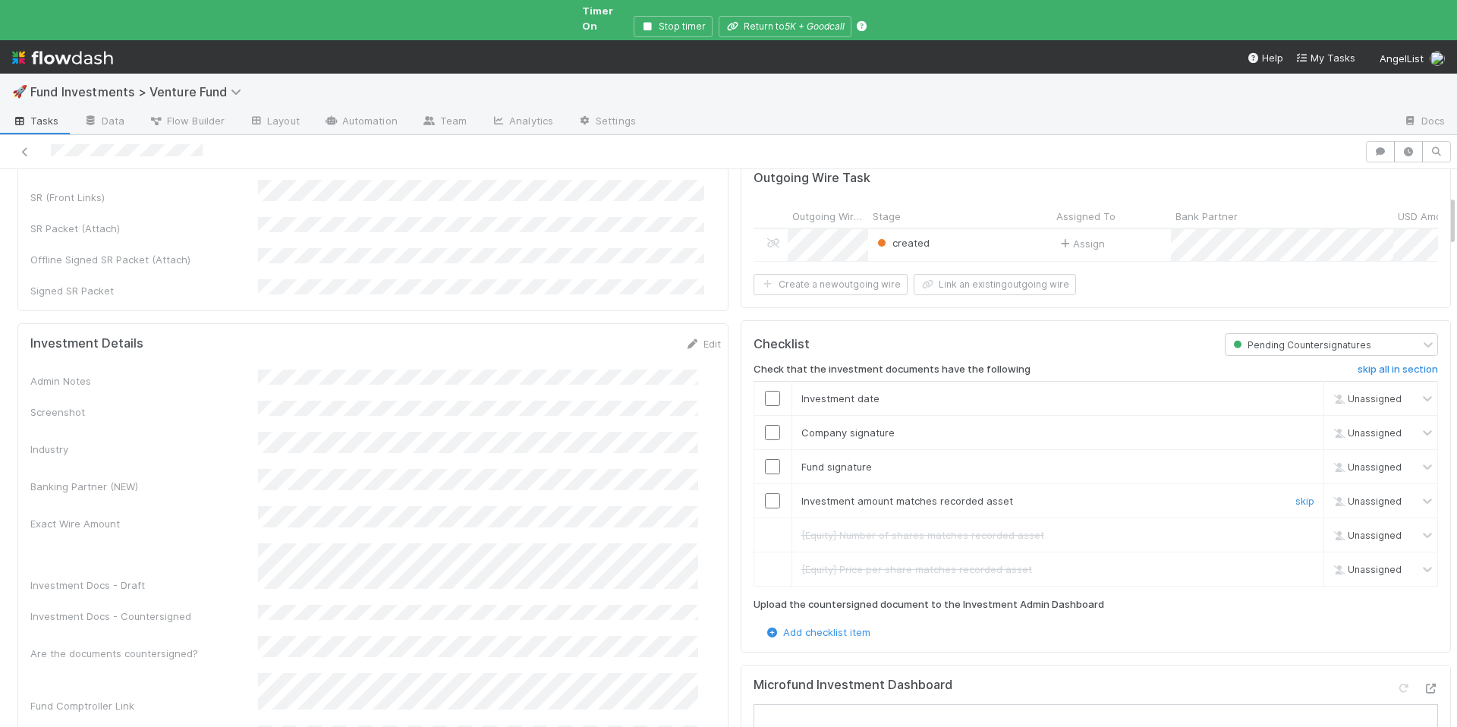
click at [765, 493] on input "checkbox" at bounding box center [772, 500] width 15 height 15
click at [765, 459] on input "checkbox" at bounding box center [772, 466] width 15 height 15
click at [767, 425] on input "checkbox" at bounding box center [772, 432] width 15 height 15
checkbox input "true"
click at [765, 459] on input "checkbox" at bounding box center [772, 466] width 15 height 15
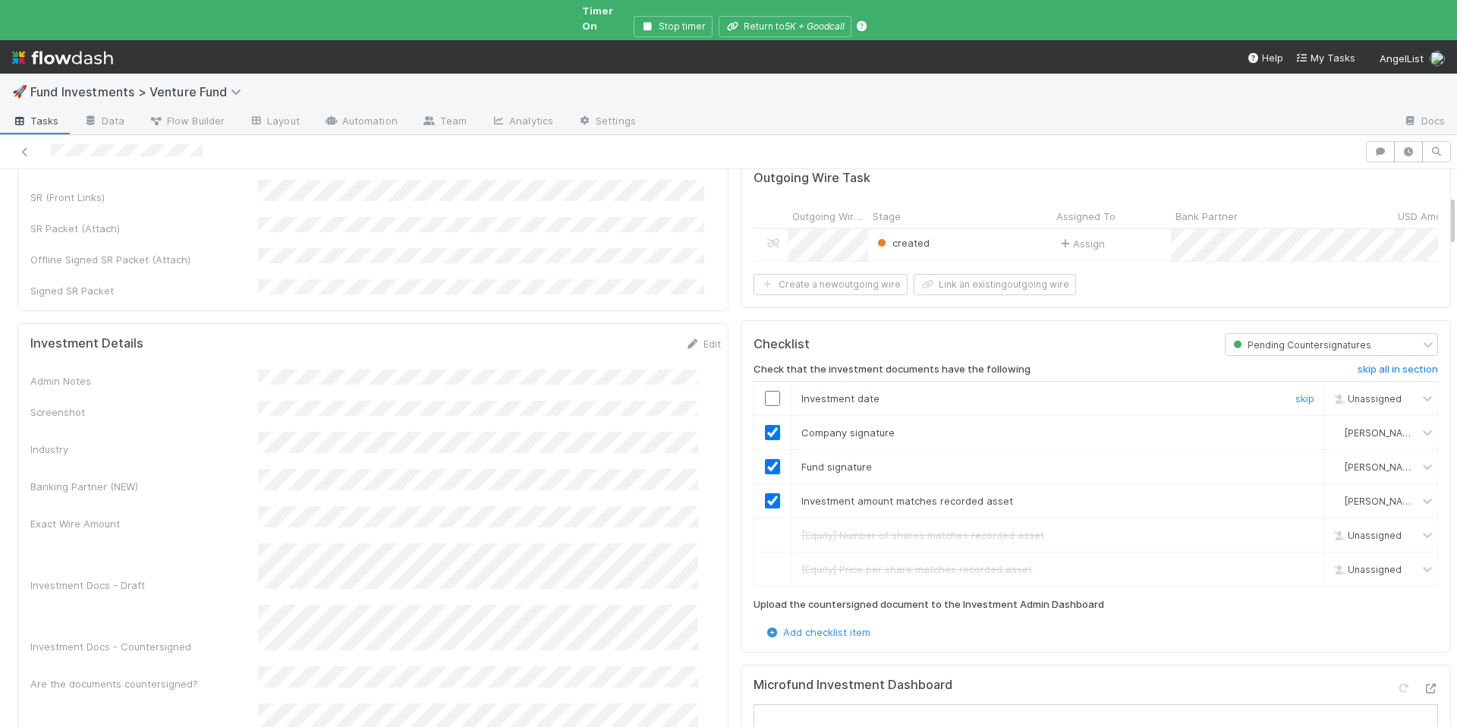
click at [765, 391] on input "checkbox" at bounding box center [772, 398] width 15 height 15
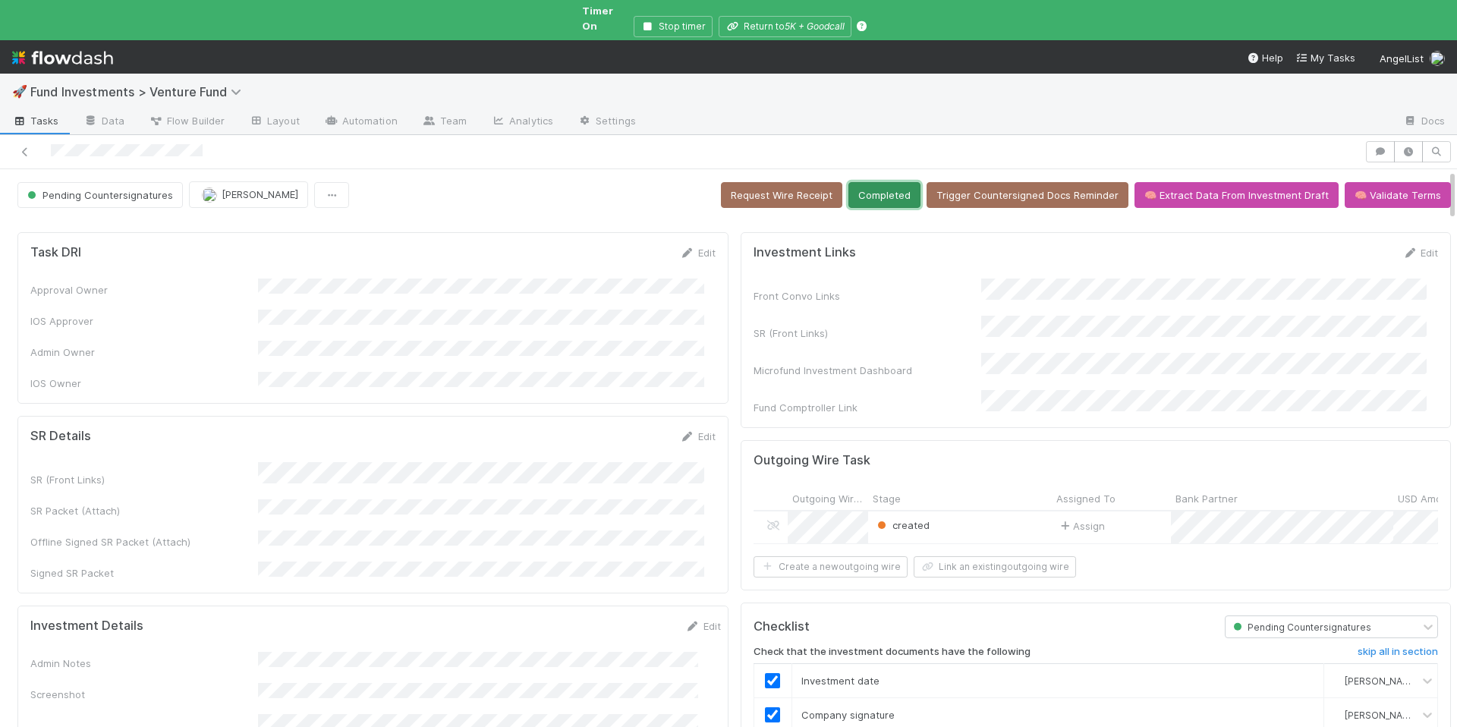
click at [864, 183] on button "Completed" at bounding box center [885, 195] width 72 height 26
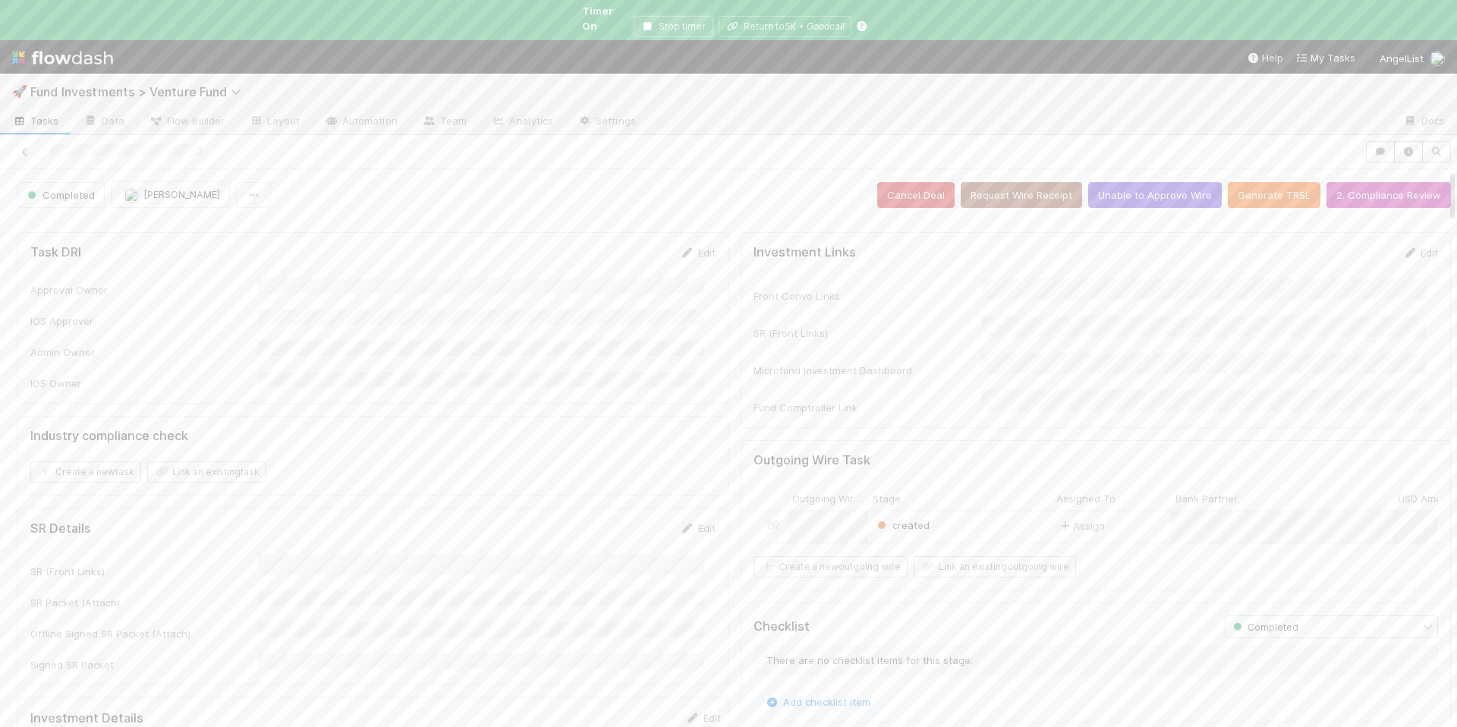
click at [650, 20] on button "Stop timer" at bounding box center [673, 26] width 79 height 21
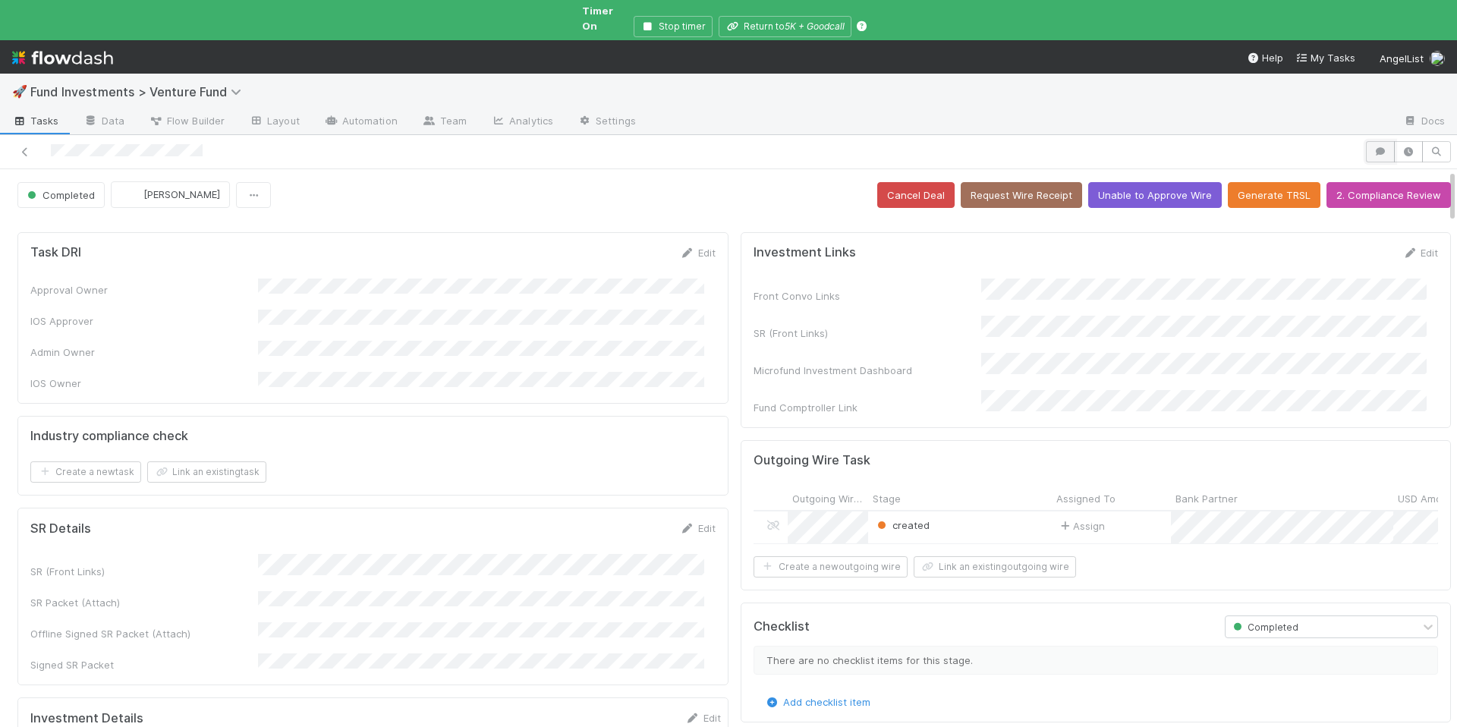
click at [1366, 141] on button "button" at bounding box center [1380, 151] width 29 height 21
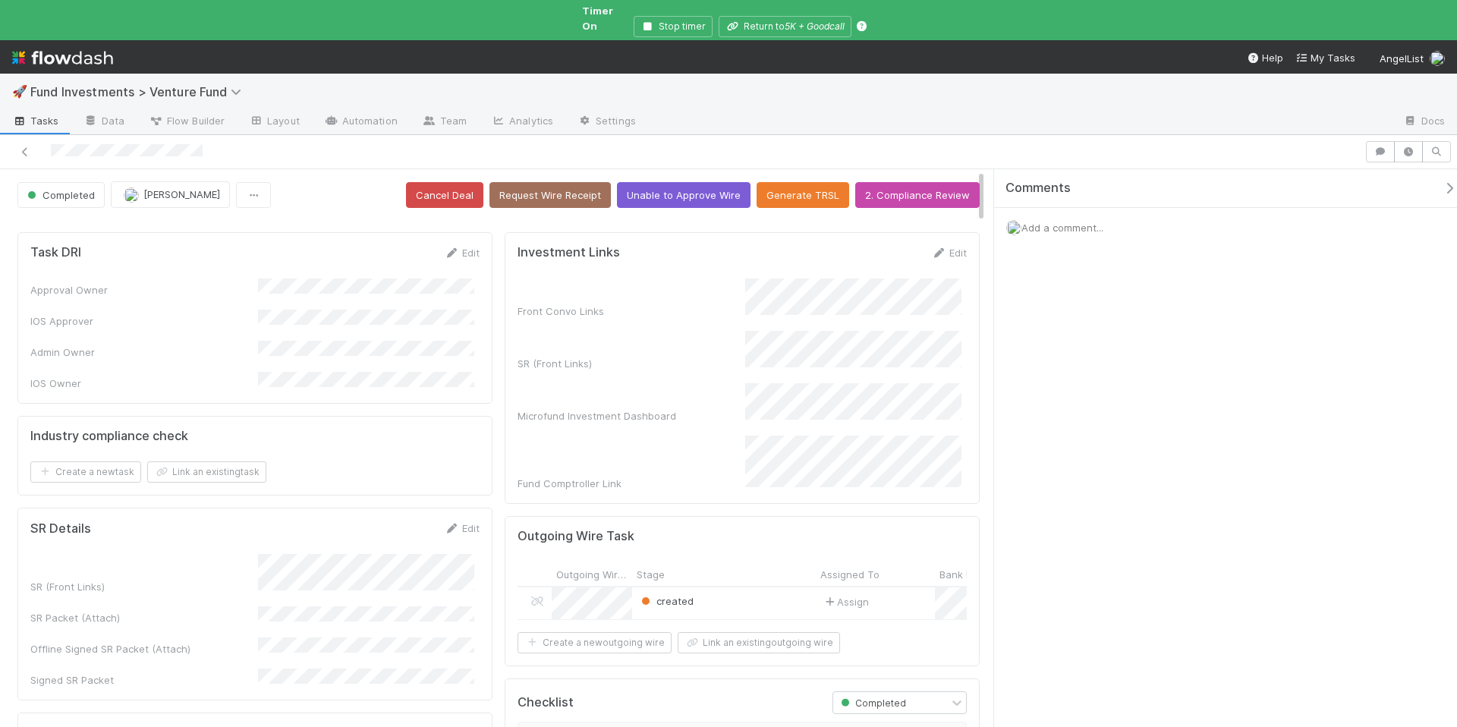
click at [1097, 222] on div "Add a comment..." at bounding box center [1231, 227] width 474 height 39
click at [1092, 222] on span "Add a comment..." at bounding box center [1063, 228] width 82 height 12
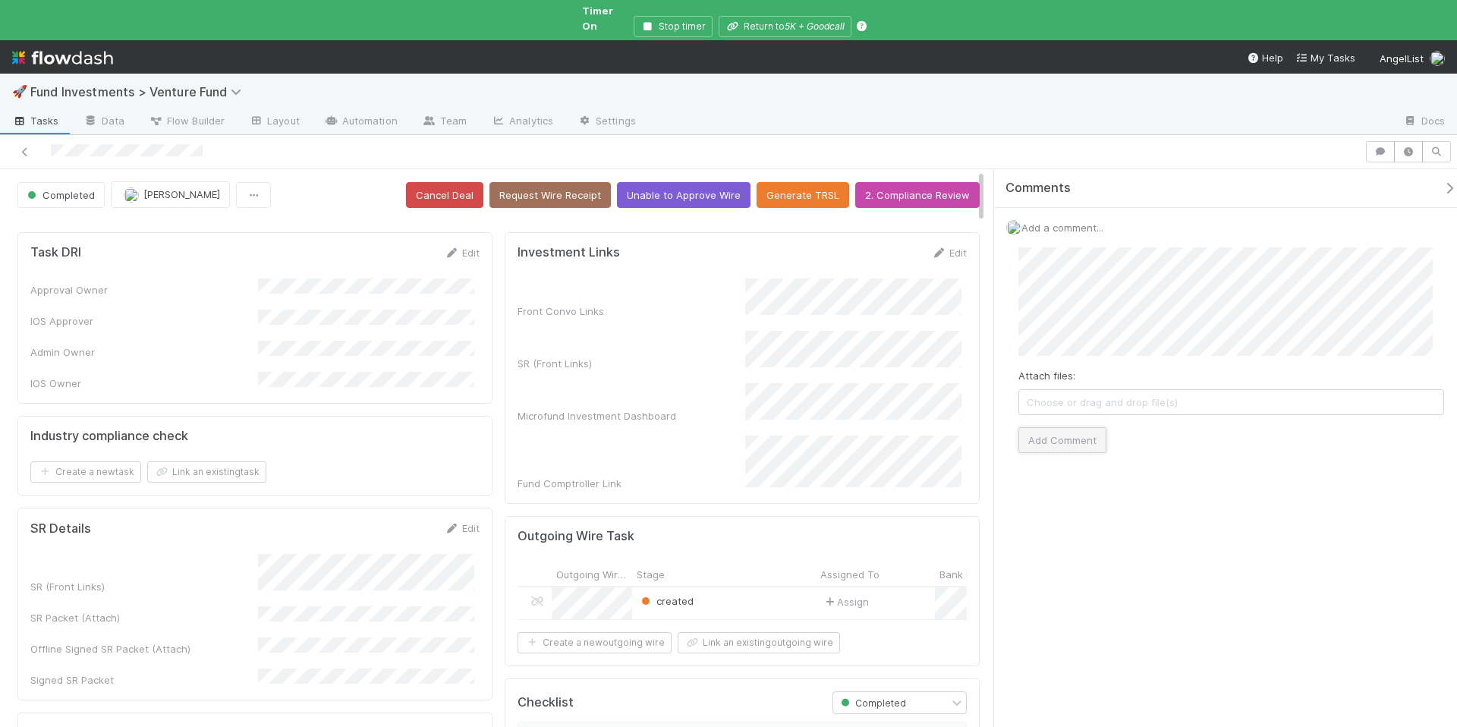
click at [1066, 427] on button "Add Comment" at bounding box center [1063, 440] width 88 height 26
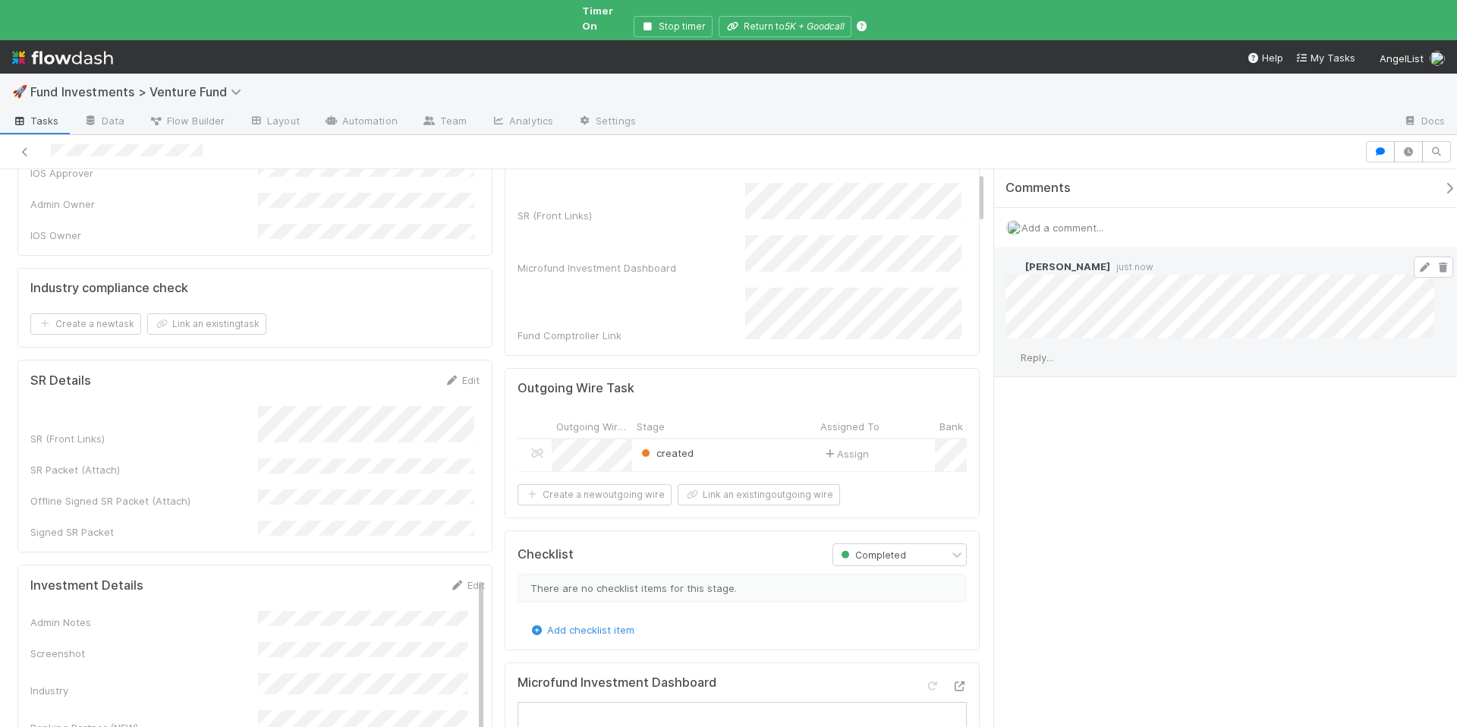
scroll to position [355, 0]
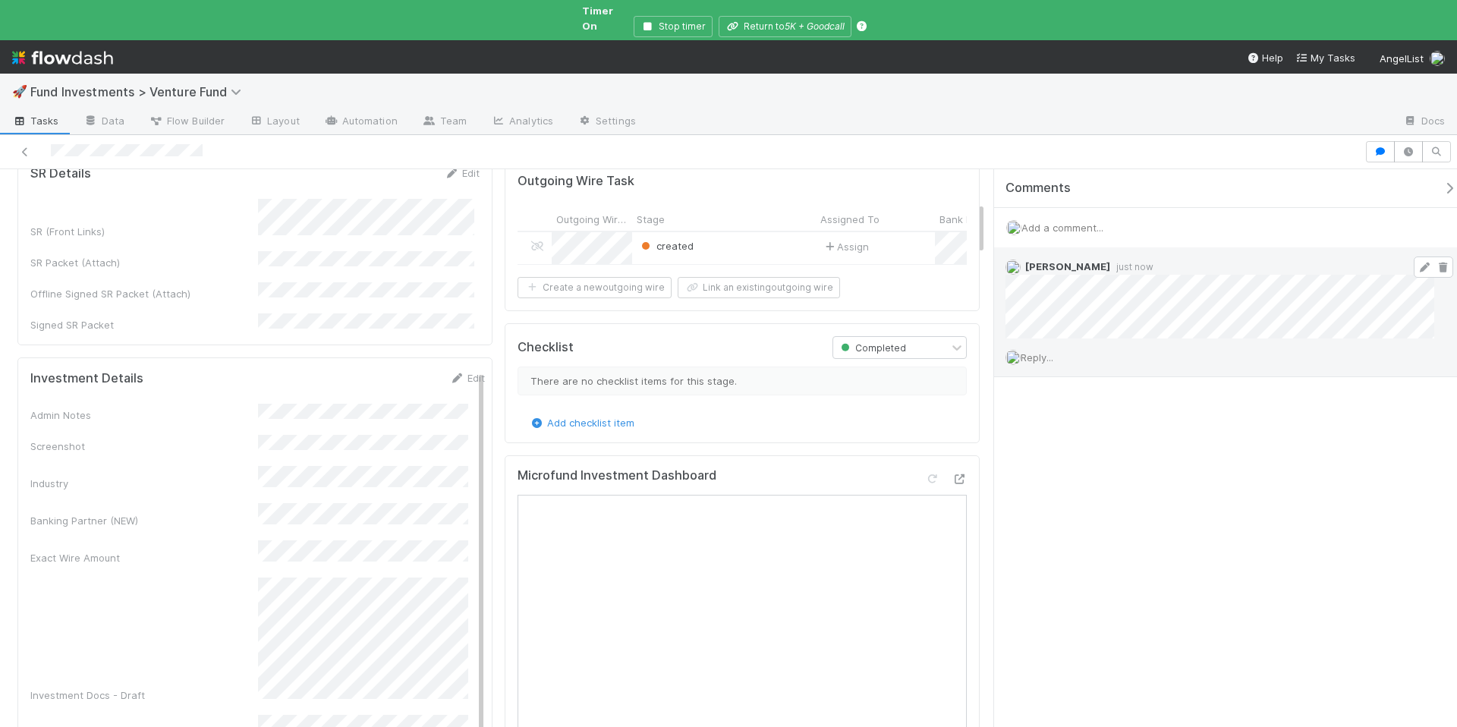
click at [1442, 182] on icon "button" at bounding box center [1449, 188] width 15 height 12
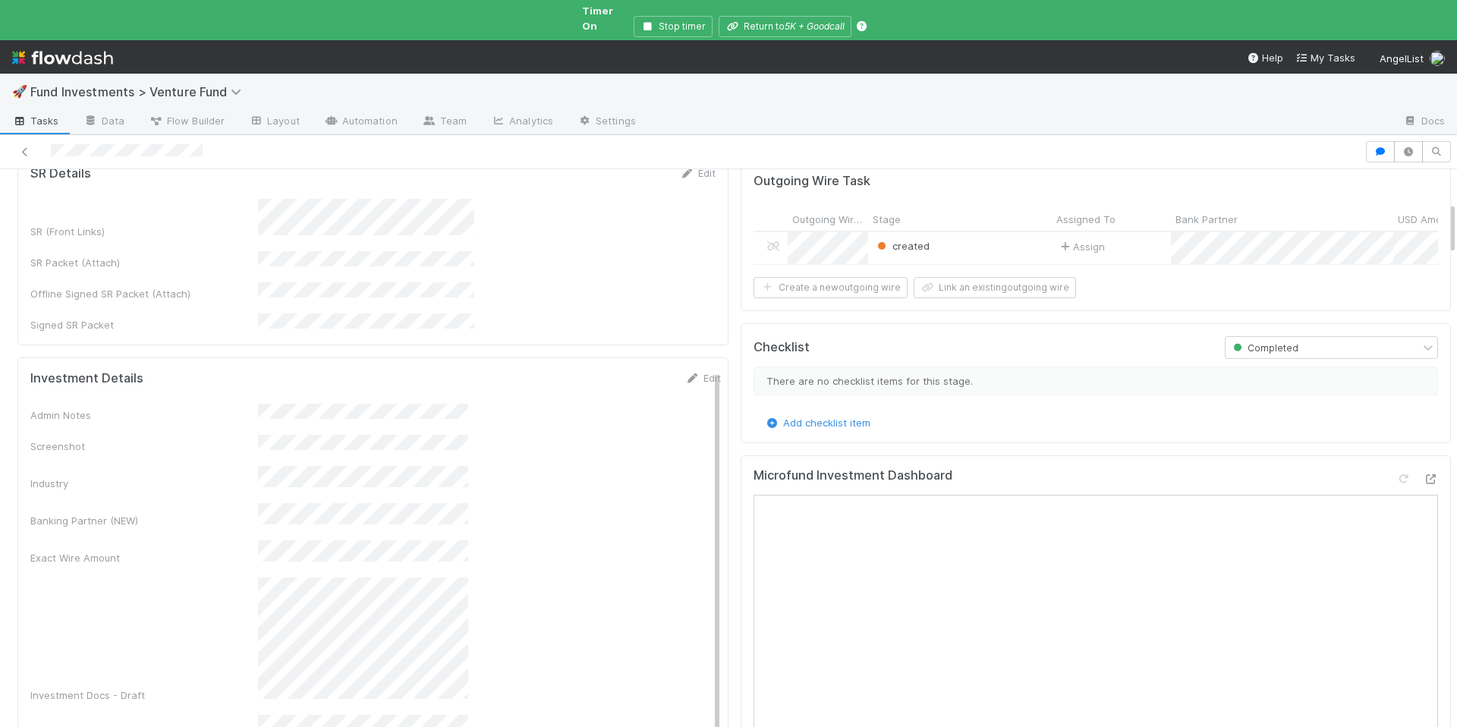
click at [1441, 178] on div "Completed [PERSON_NAME] Cancel Deal Request Wire Receipt Unable to Approve Wire…" at bounding box center [728, 454] width 1457 height 571
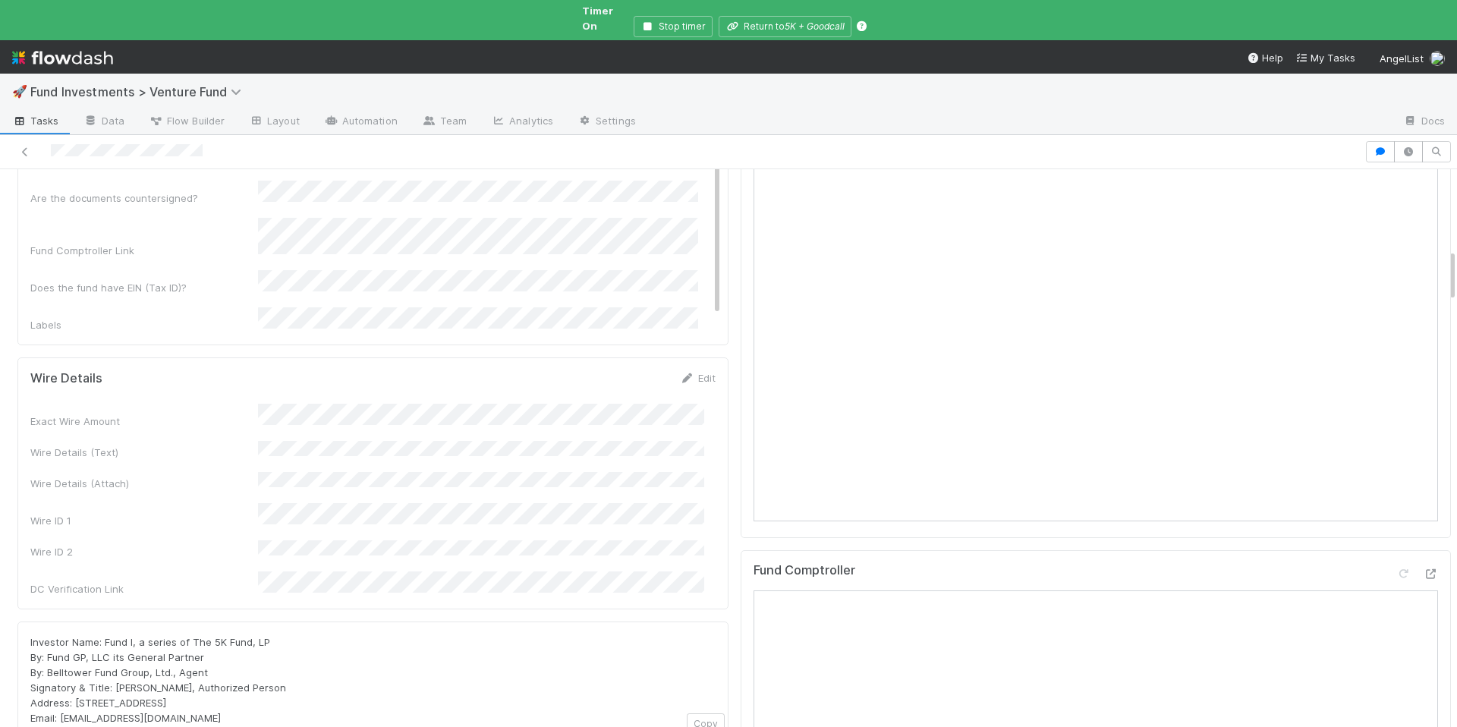
scroll to position [846, 0]
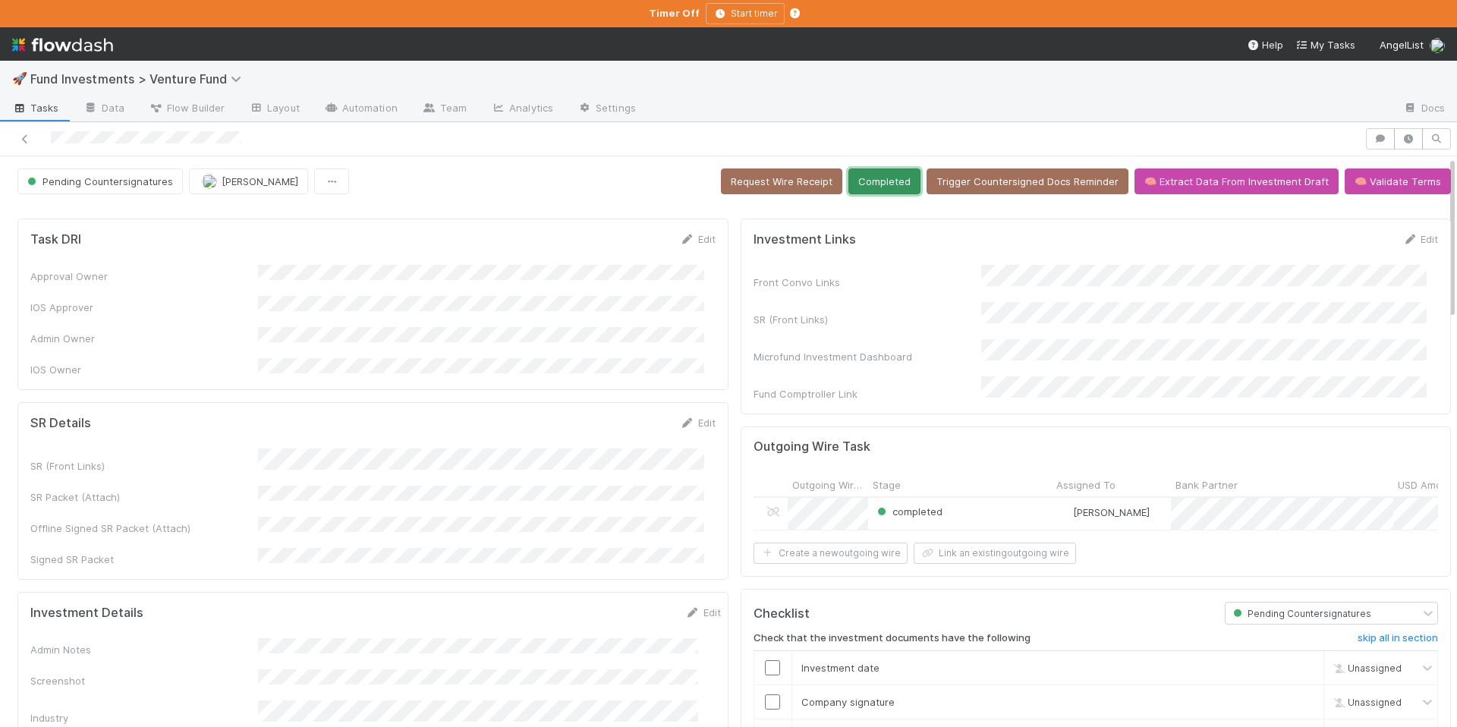
click at [867, 187] on button "Completed" at bounding box center [885, 181] width 72 height 26
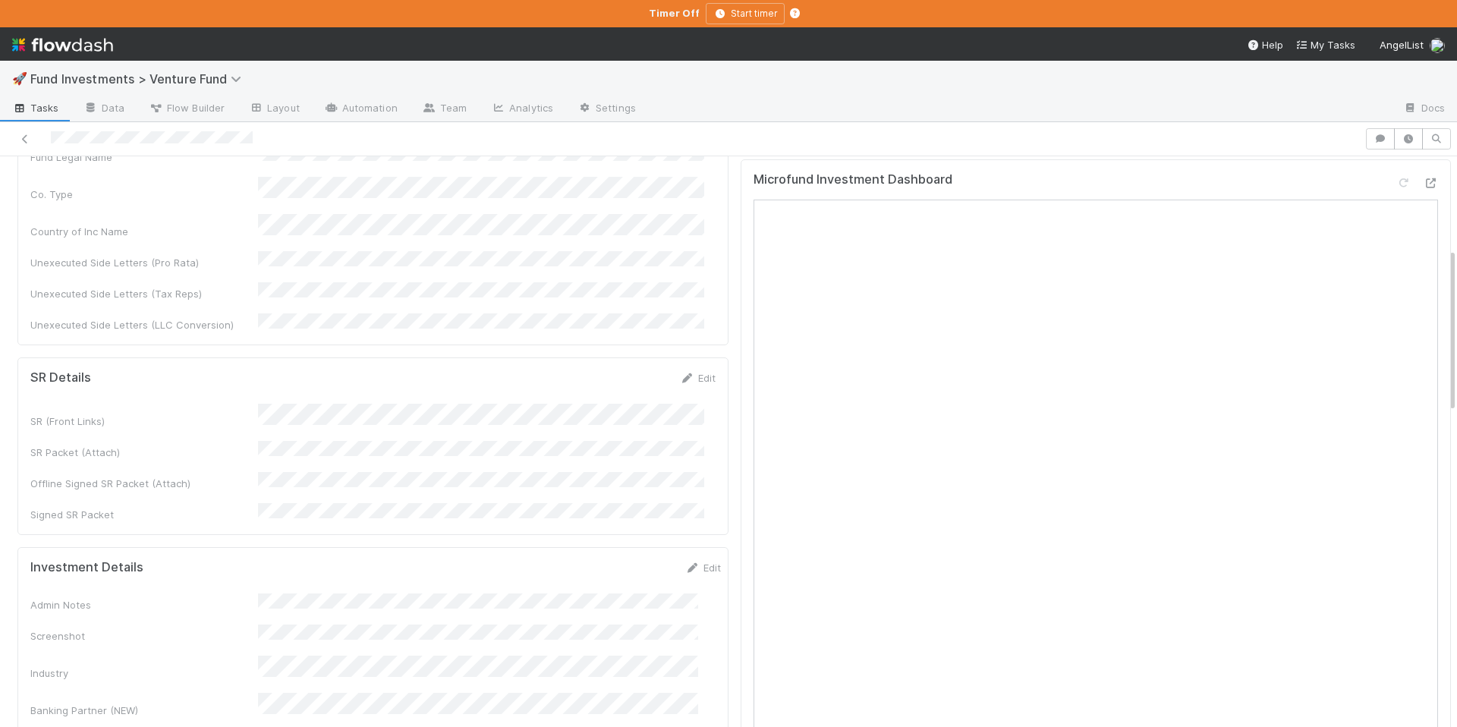
scroll to position [606, 0]
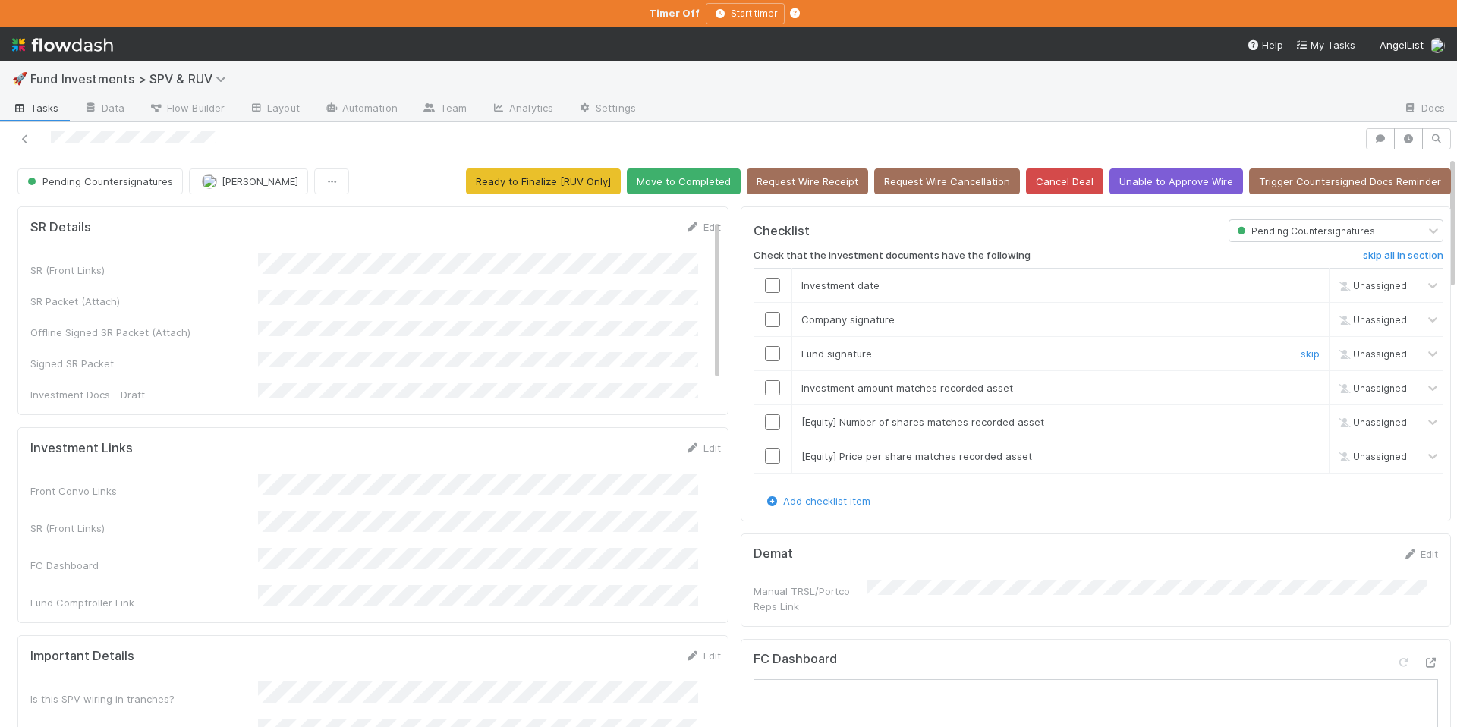
click at [765, 358] on input "checkbox" at bounding box center [772, 353] width 15 height 15
drag, startPoint x: 763, startPoint y: 353, endPoint x: 766, endPoint y: 338, distance: 15.5
click at [765, 353] on input "checkbox" at bounding box center [772, 353] width 15 height 15
click at [765, 322] on input "checkbox" at bounding box center [772, 319] width 15 height 15
click at [765, 286] on input "checkbox" at bounding box center [772, 285] width 15 height 15
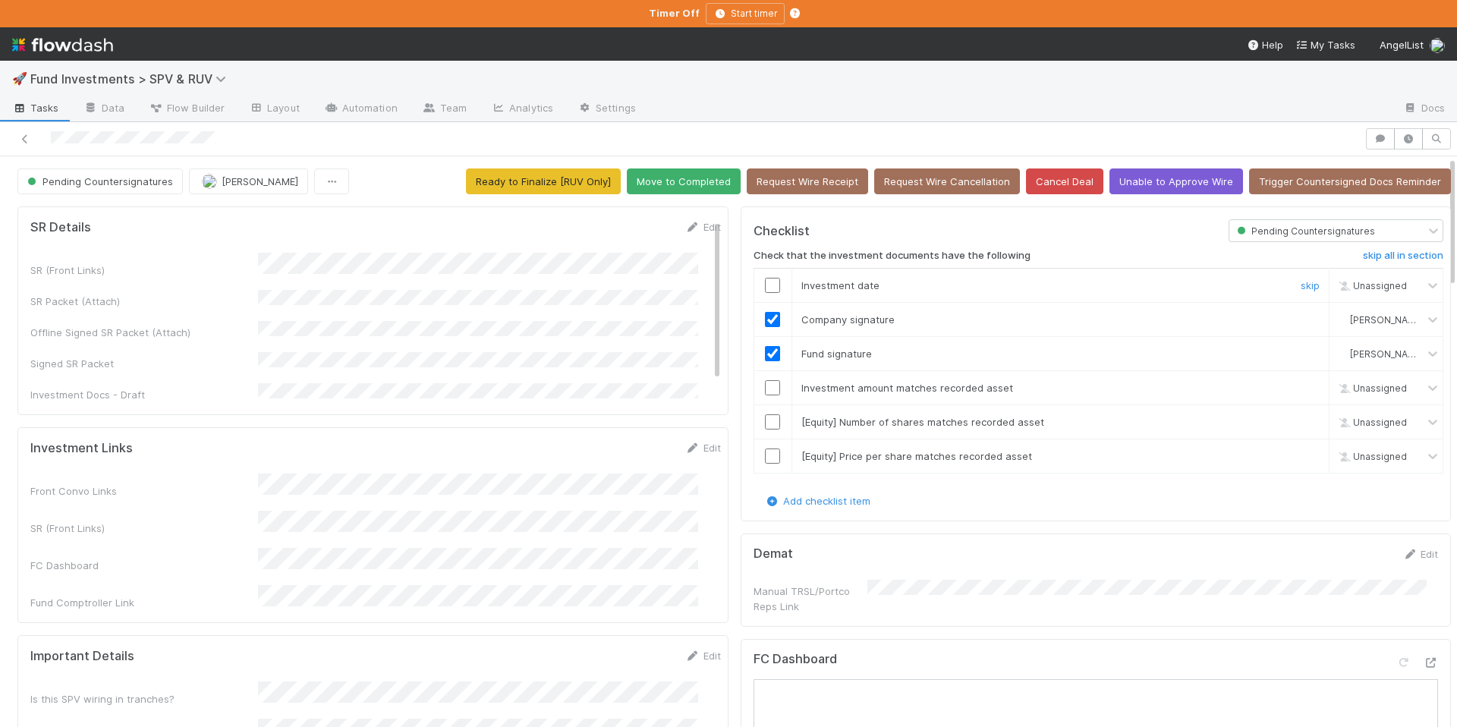
click at [765, 286] on input "checkbox" at bounding box center [772, 285] width 15 height 15
click at [765, 289] on input "checkbox" at bounding box center [772, 285] width 15 height 15
click at [765, 283] on input "checkbox" at bounding box center [772, 285] width 15 height 15
click at [765, 384] on input "checkbox" at bounding box center [772, 387] width 15 height 15
click at [765, 420] on input "checkbox" at bounding box center [772, 421] width 15 height 15
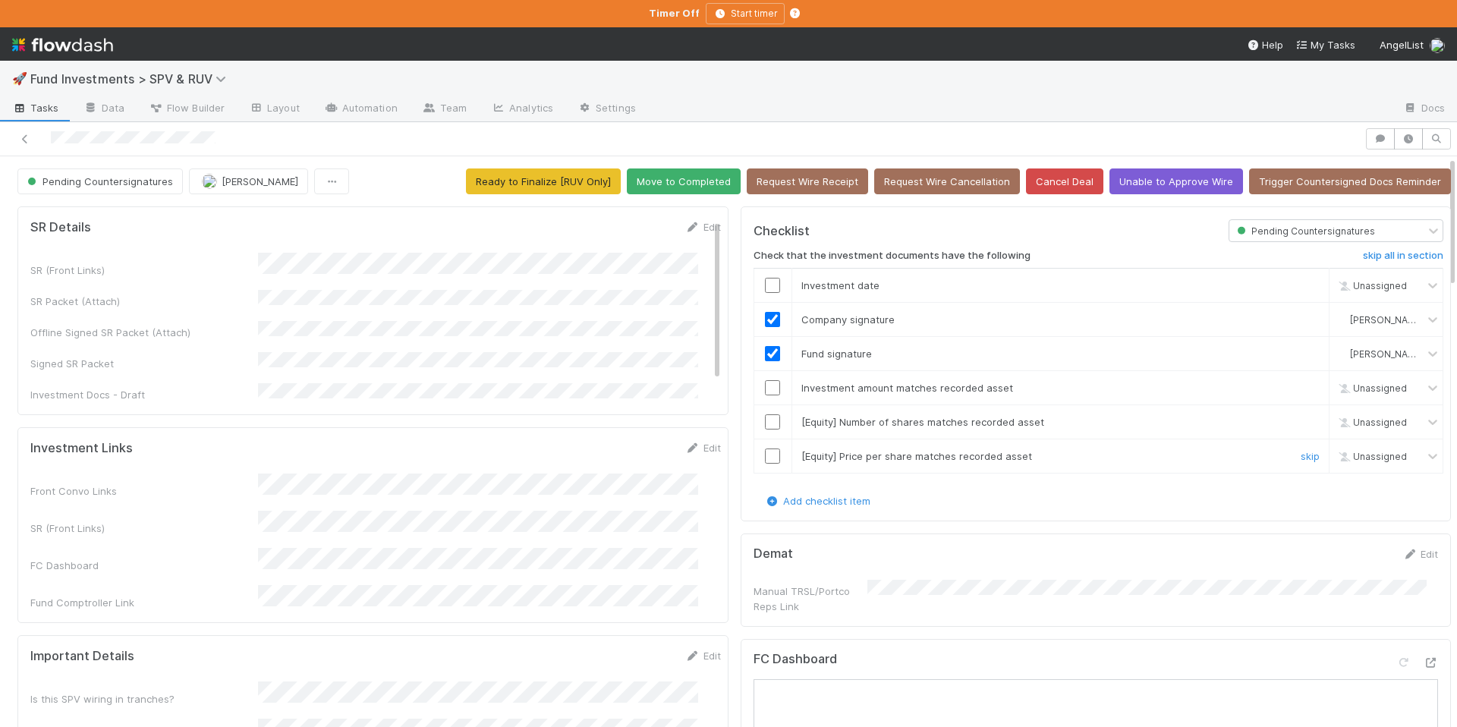
click at [765, 453] on input "checkbox" at bounding box center [772, 456] width 15 height 15
checkbox input "true"
click at [670, 185] on button "Move to Completed" at bounding box center [684, 181] width 114 height 26
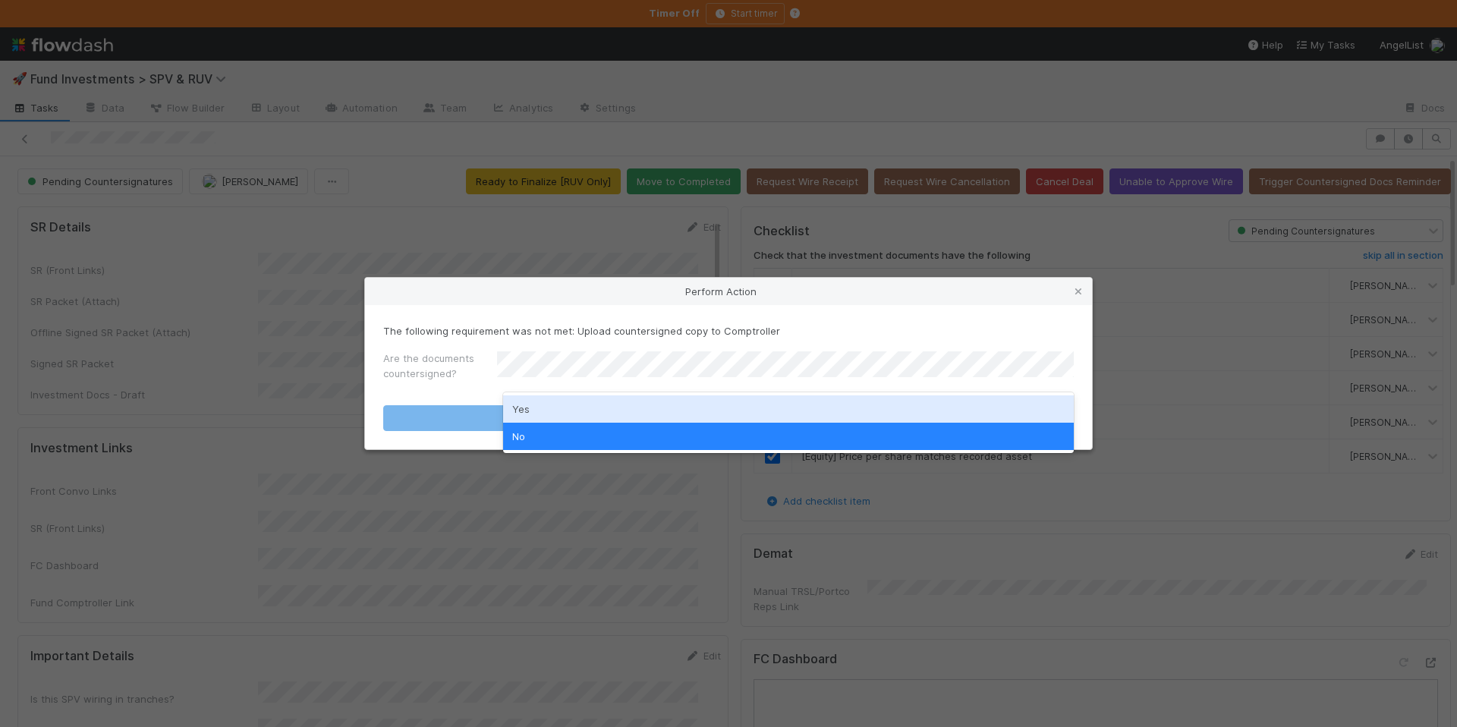
click at [553, 405] on div "Yes" at bounding box center [788, 408] width 571 height 27
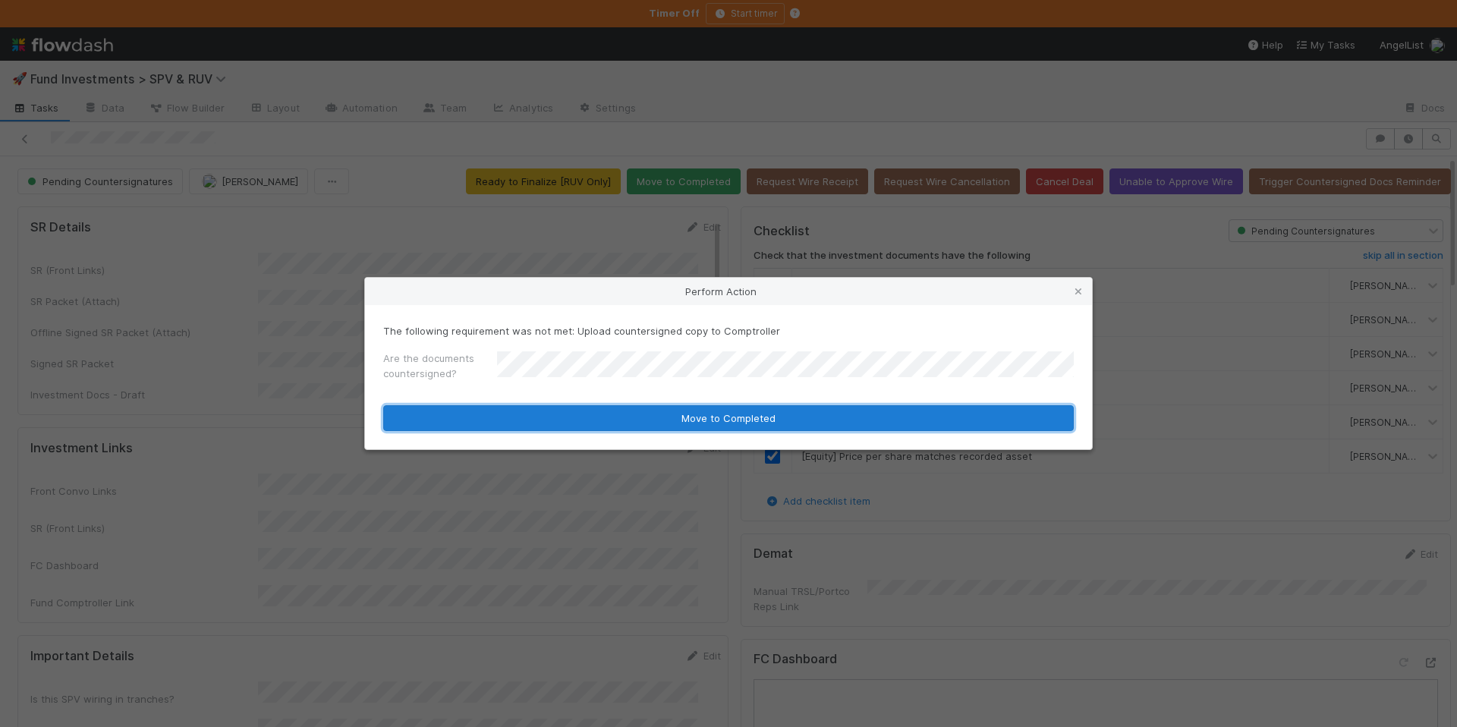
click at [662, 424] on button "Move to Completed" at bounding box center [728, 418] width 691 height 26
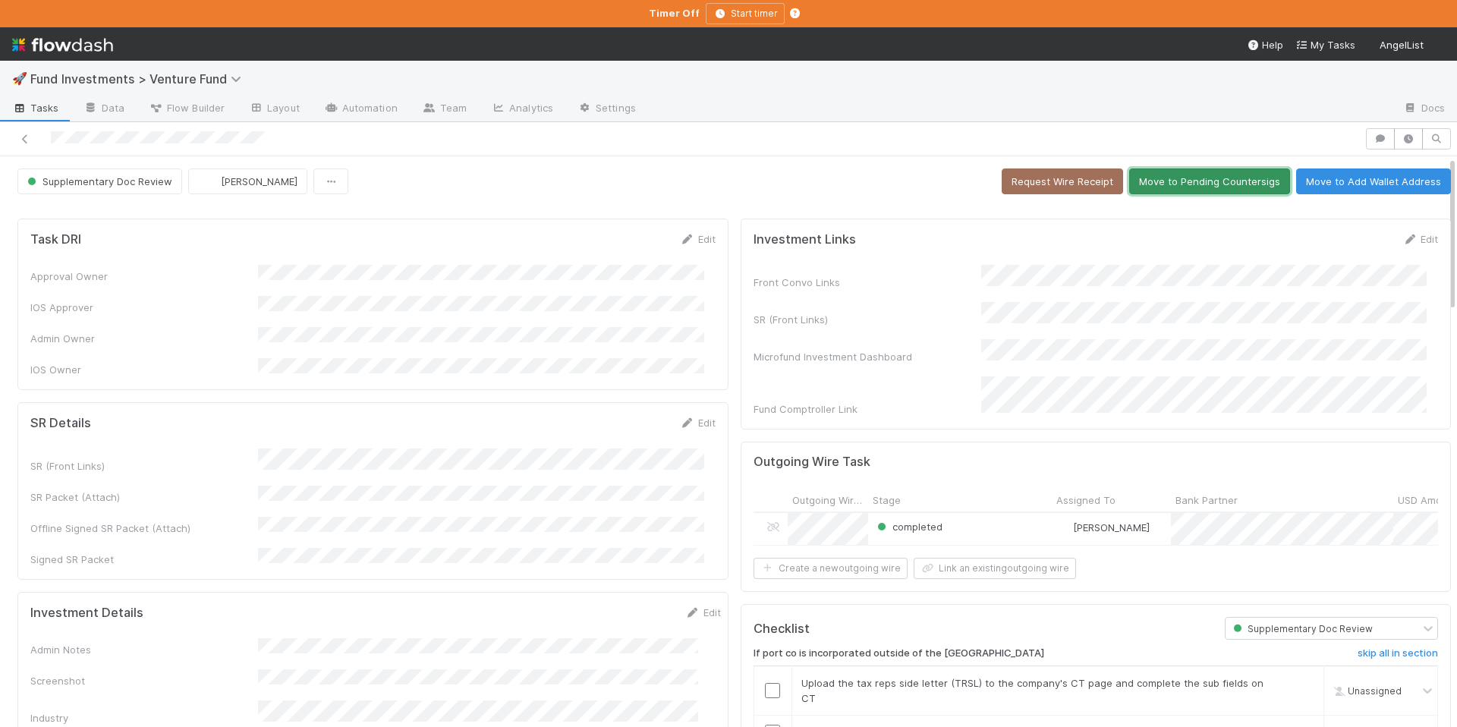
click at [1181, 178] on button "Move to Pending Countersigs" at bounding box center [1209, 181] width 161 height 26
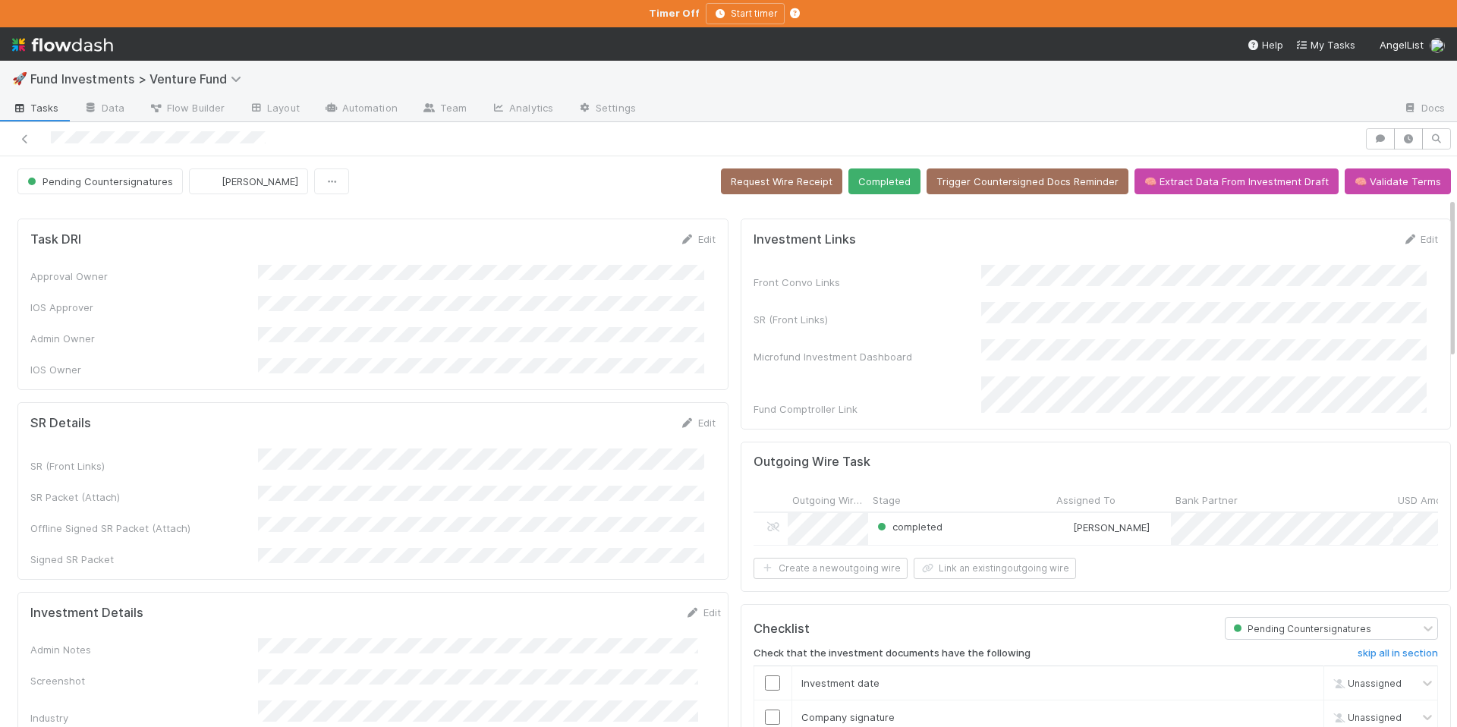
scroll to position [535, 0]
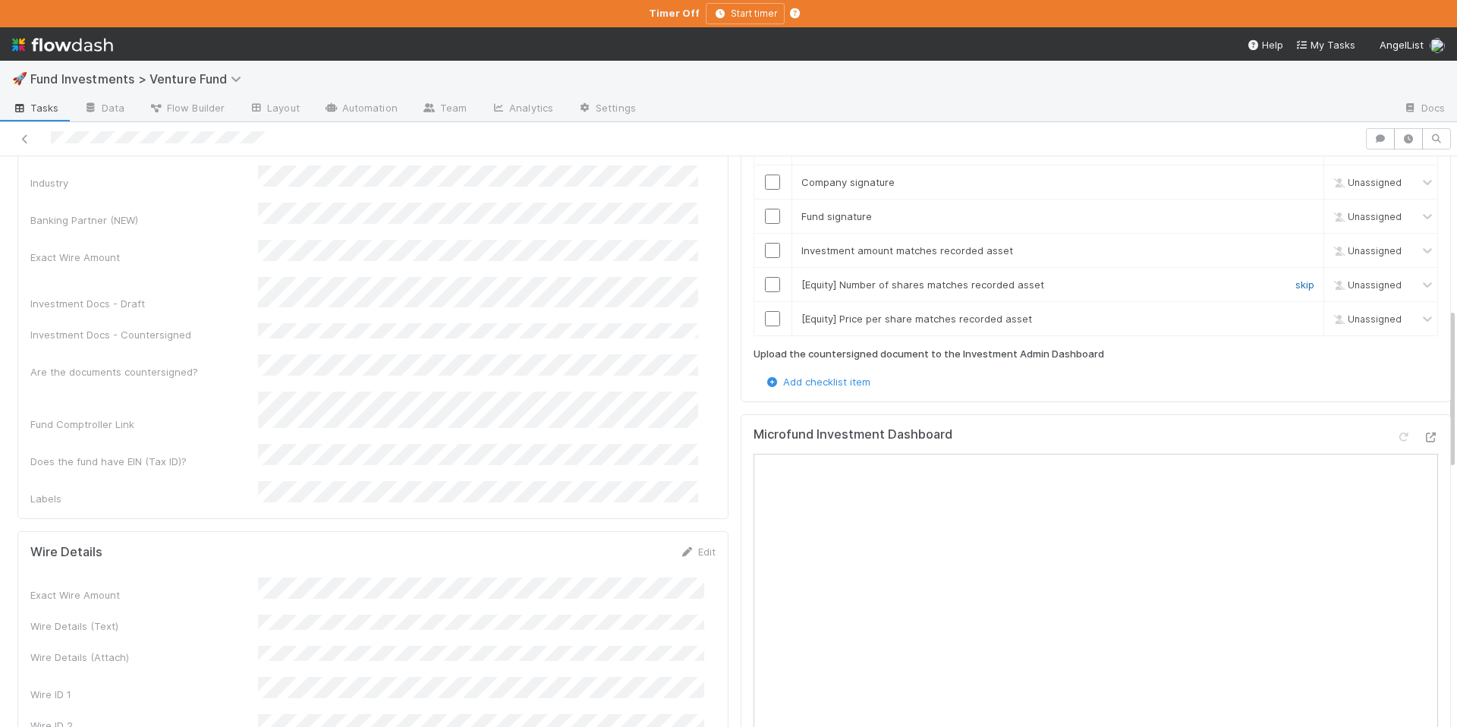
click at [1296, 281] on link "skip" at bounding box center [1305, 285] width 19 height 12
click at [1296, 313] on link "skip" at bounding box center [1305, 319] width 19 height 12
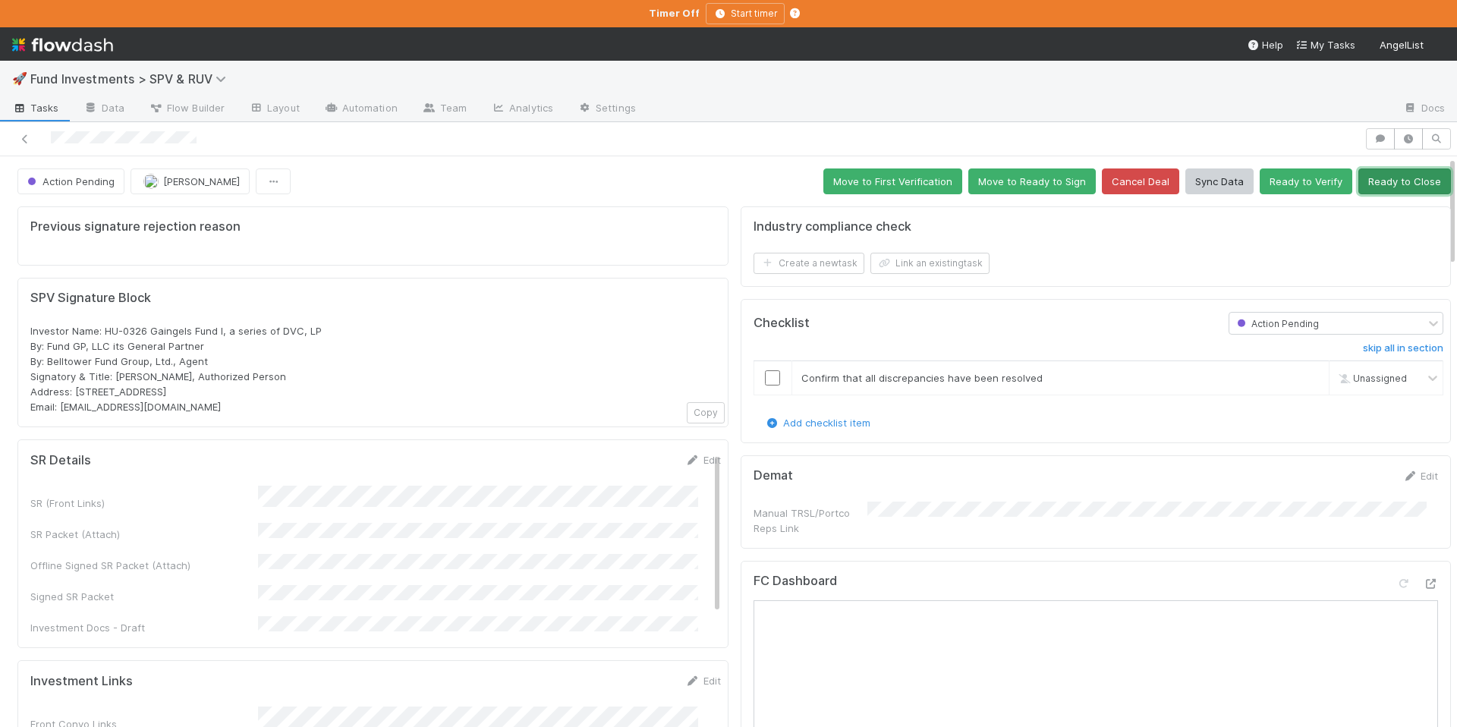
click at [1377, 184] on button "Ready to Close" at bounding box center [1405, 181] width 93 height 26
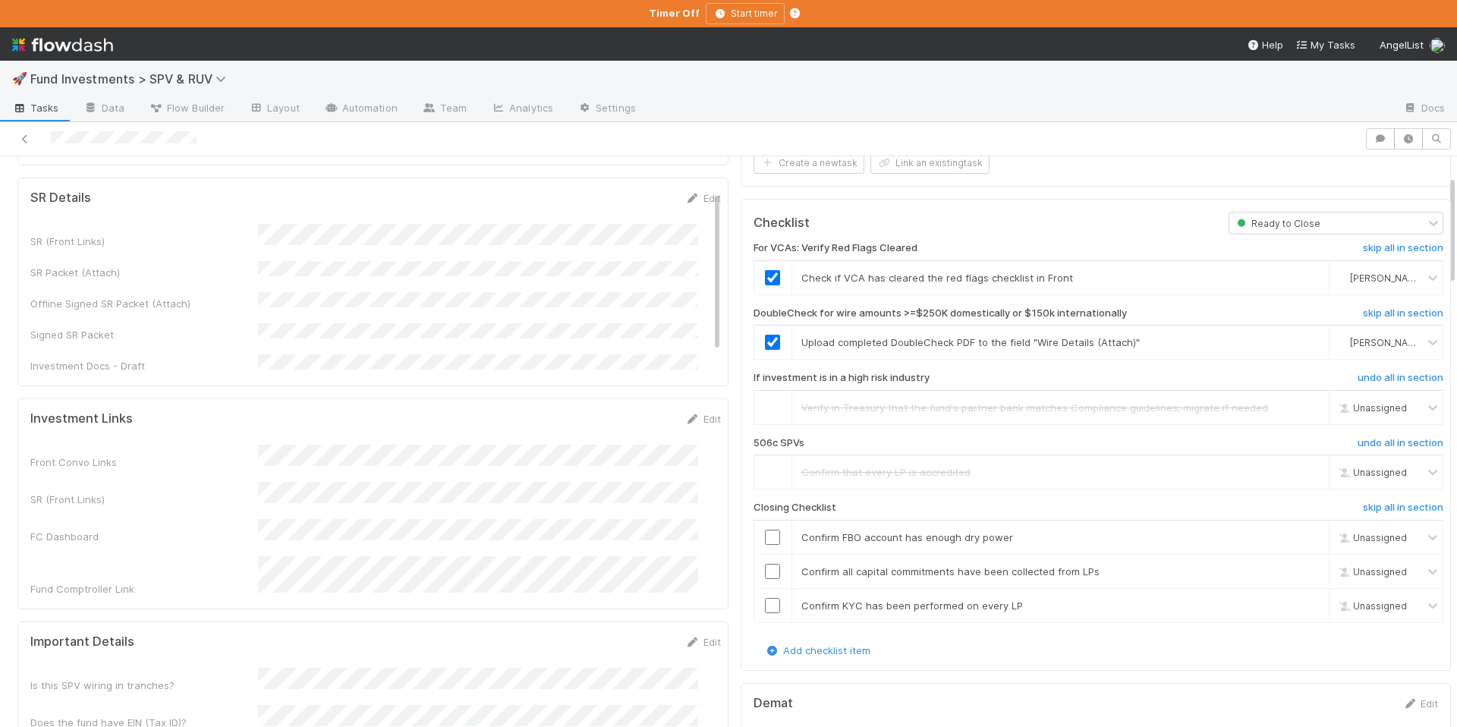
scroll to position [3, 0]
click at [434, 360] on div "SR Details Edit SR (Front Links) SR Packet (Attach) Offline Signed SR Packet (A…" at bounding box center [372, 282] width 711 height 209
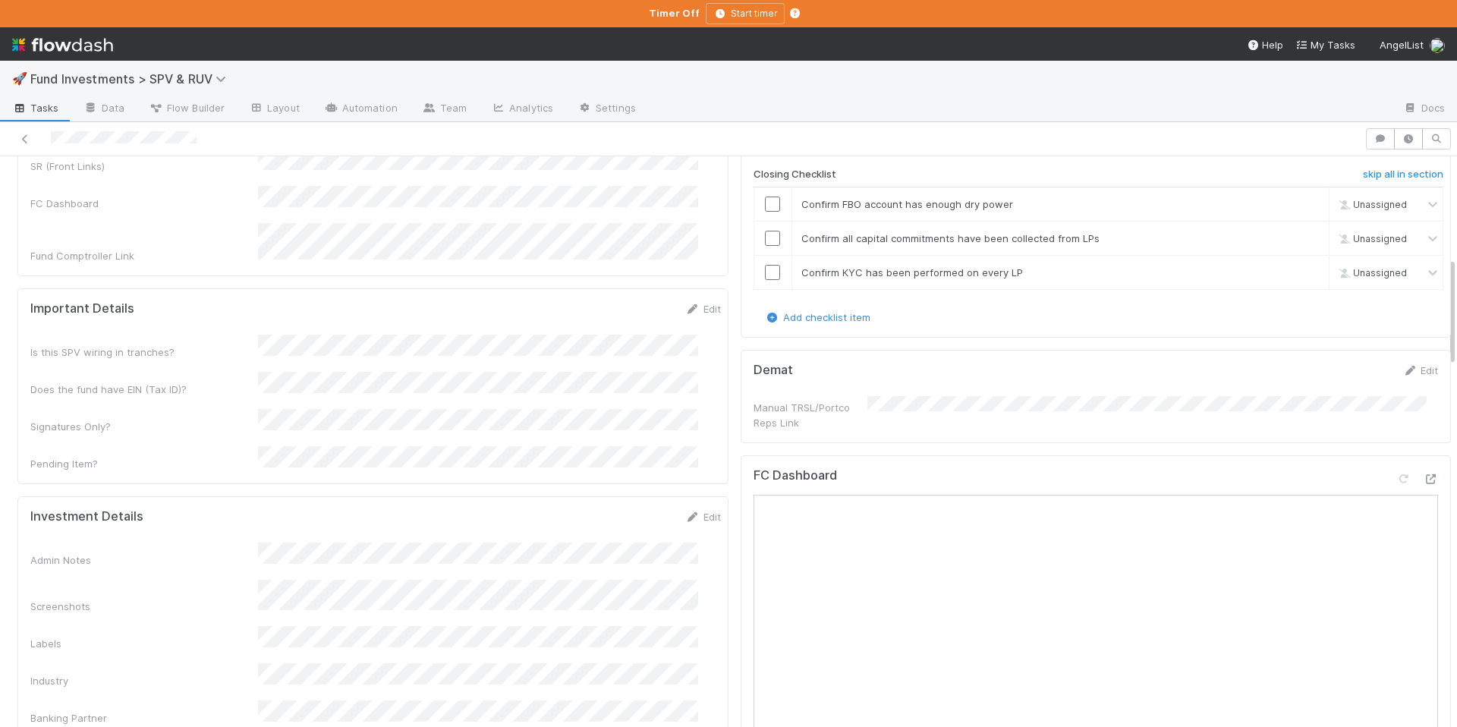
scroll to position [432, 0]
click at [765, 203] on input "checkbox" at bounding box center [772, 205] width 15 height 15
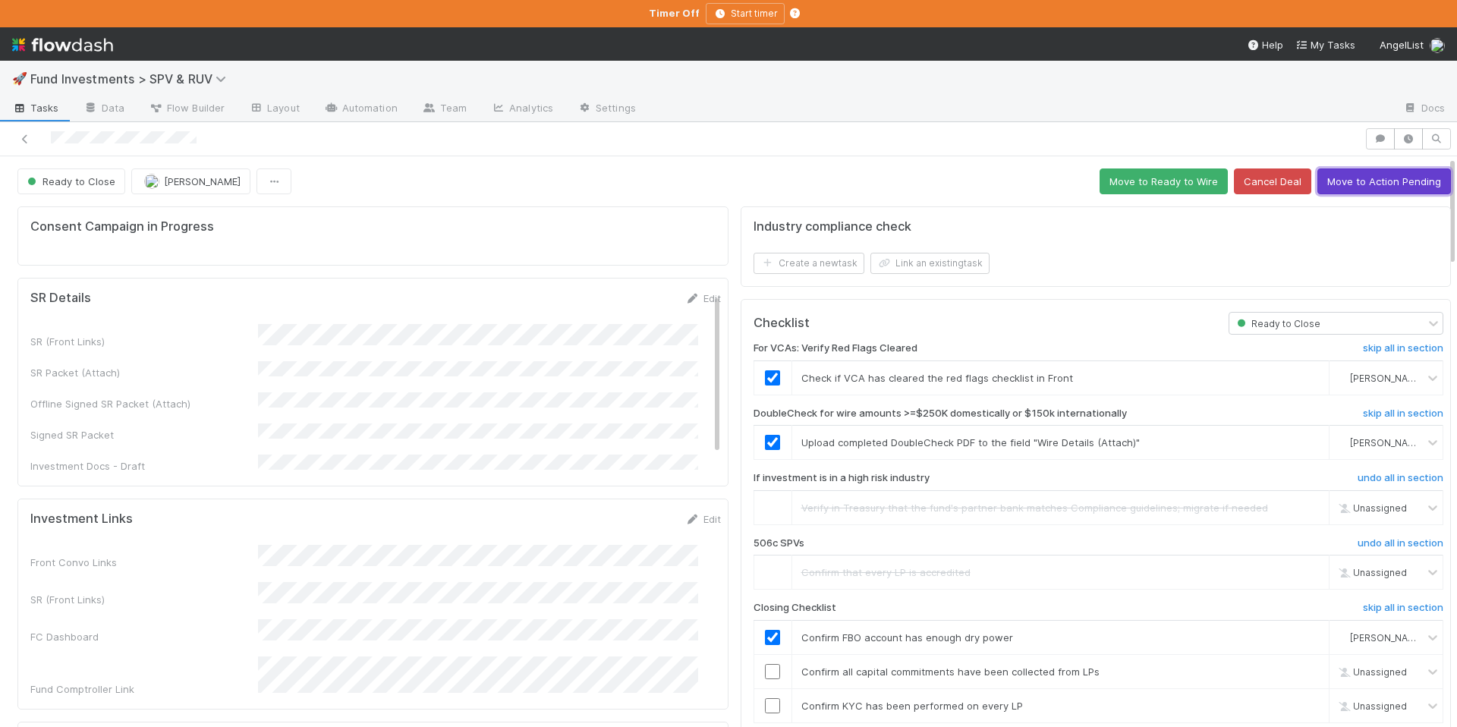
click at [1366, 178] on button "Move to Action Pending" at bounding box center [1385, 181] width 134 height 26
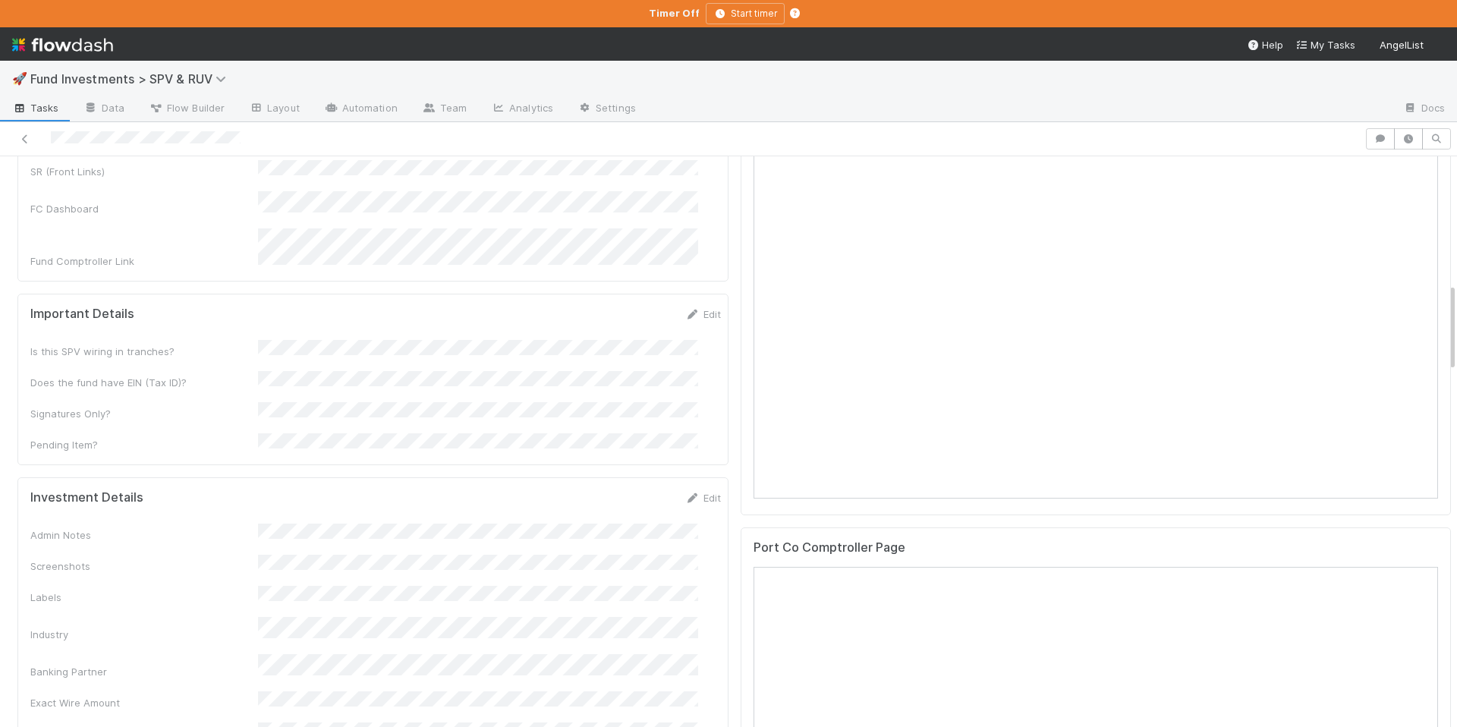
scroll to position [945, 0]
drag, startPoint x: 673, startPoint y: 430, endPoint x: 724, endPoint y: 416, distance: 52.9
click at [685, 490] on icon at bounding box center [692, 495] width 15 height 10
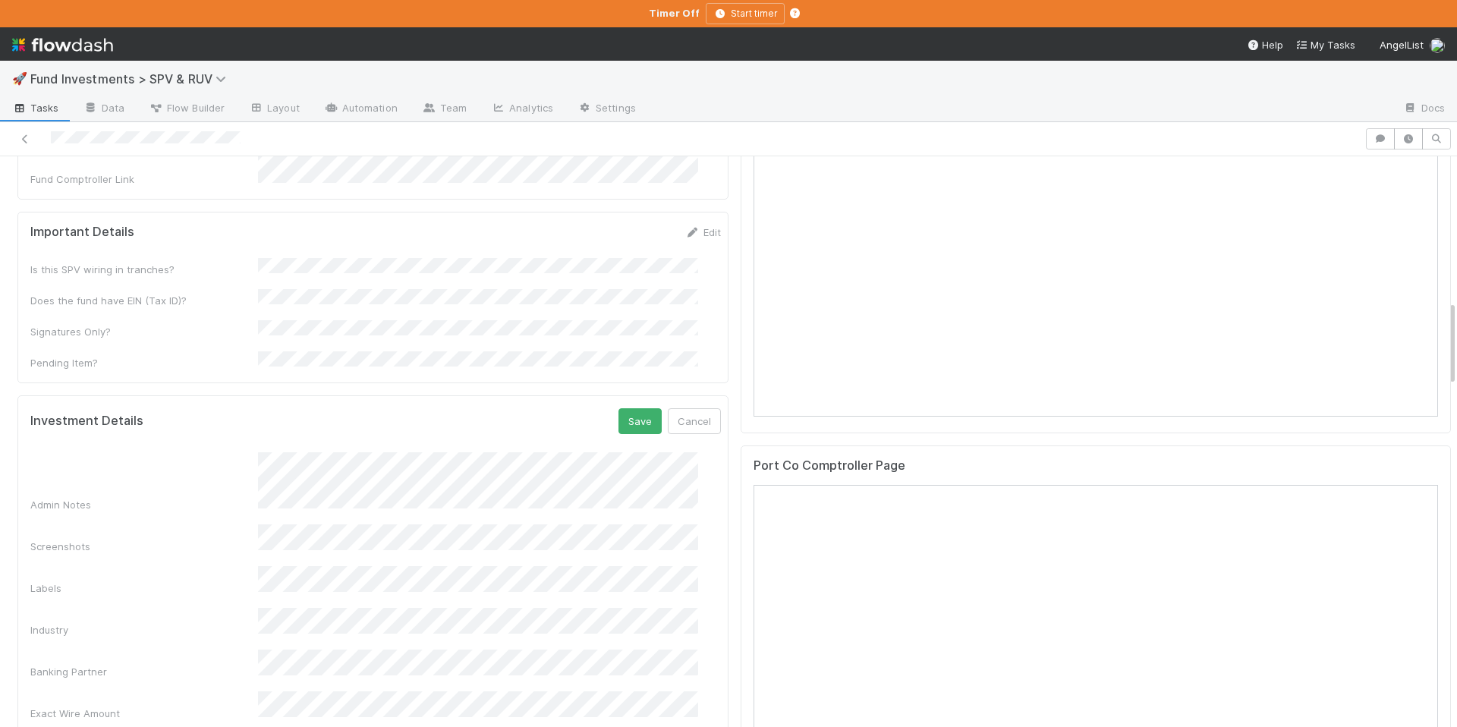
scroll to position [1054, 0]
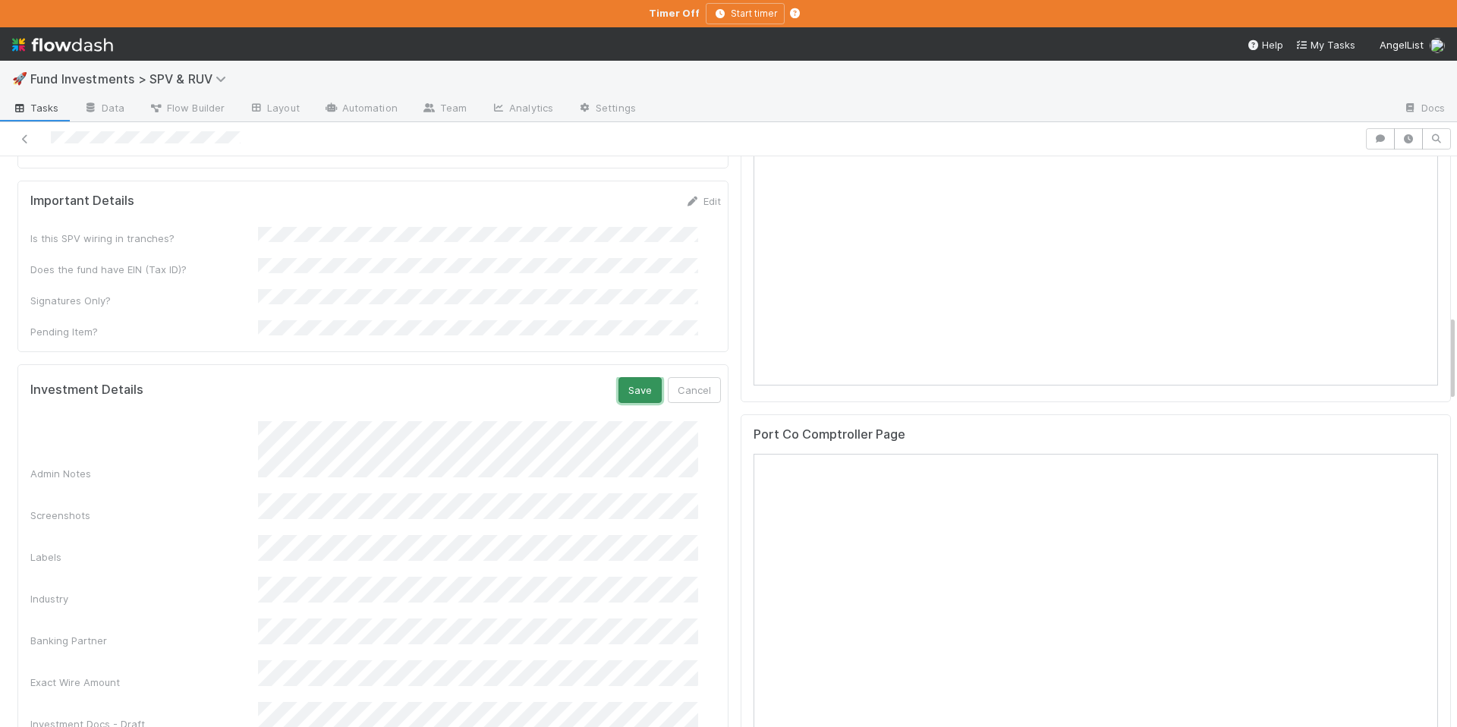
click at [619, 377] on button "Save" at bounding box center [640, 390] width 43 height 26
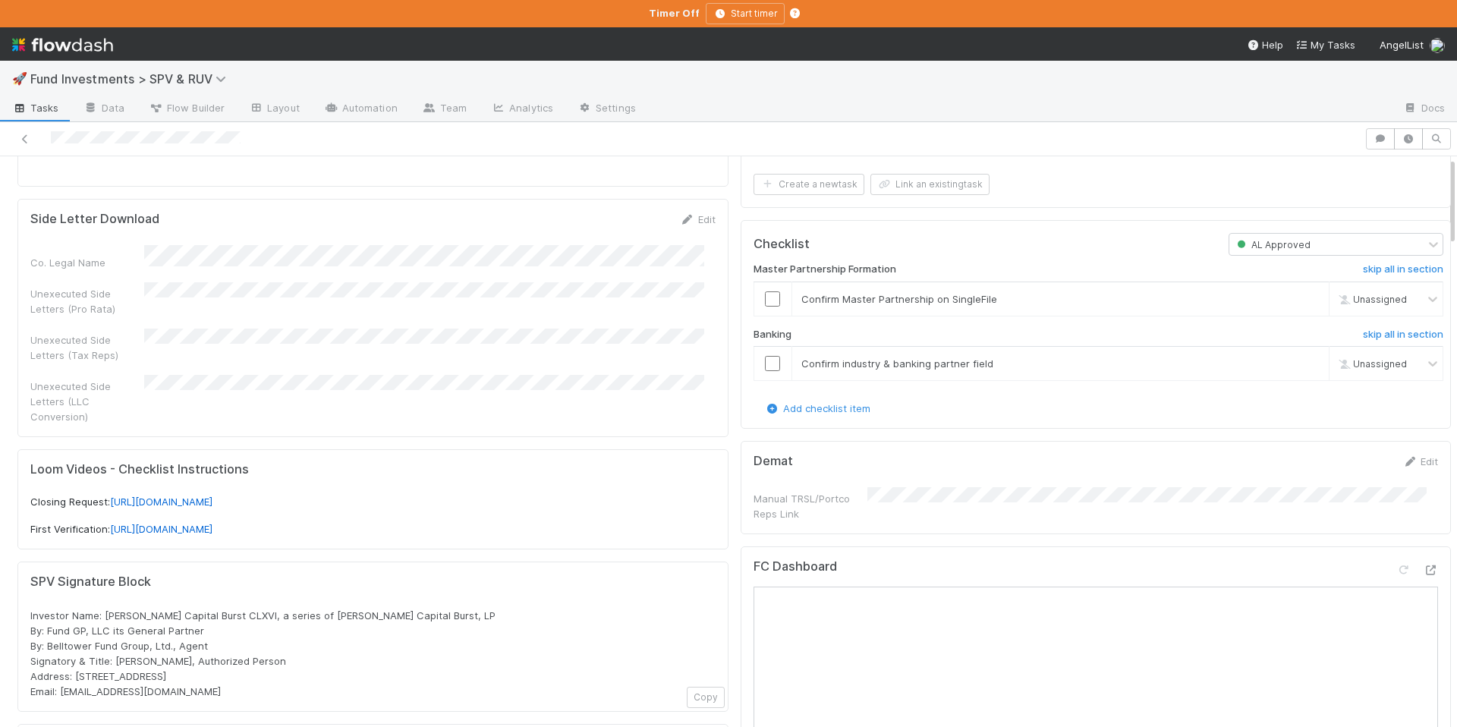
scroll to position [0, 0]
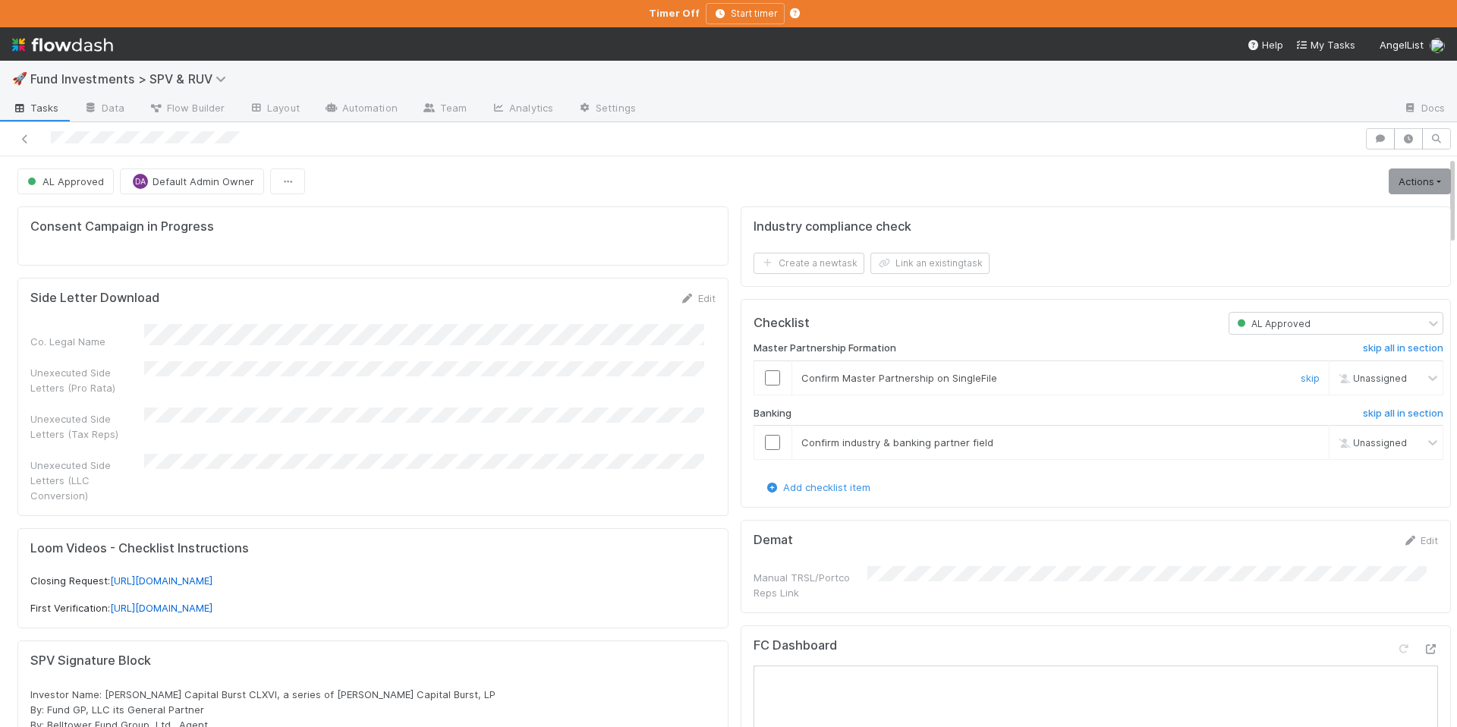
click at [765, 380] on input "checkbox" at bounding box center [772, 377] width 15 height 15
click at [754, 443] on div at bounding box center [772, 442] width 37 height 15
click at [765, 442] on input "checkbox" at bounding box center [772, 442] width 15 height 15
click at [1416, 178] on link "Actions" at bounding box center [1420, 181] width 62 height 26
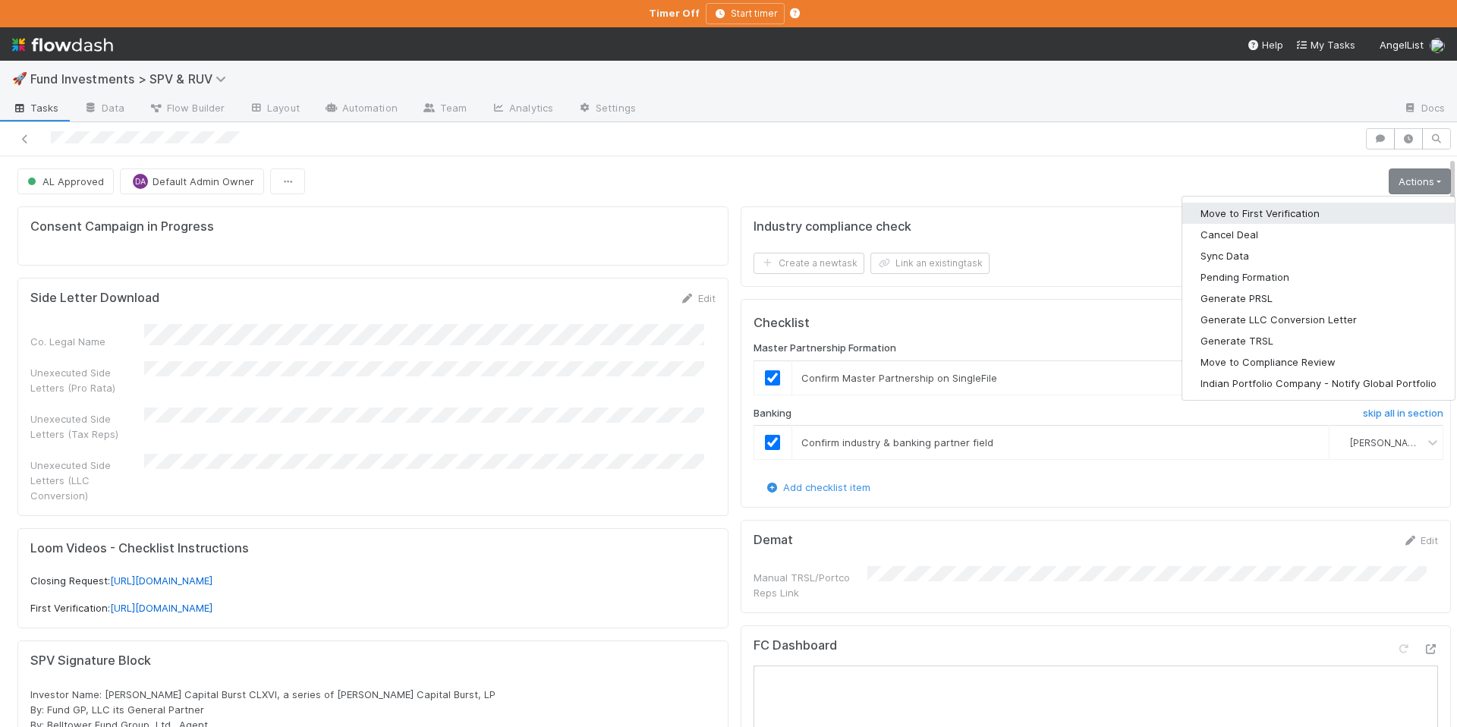
click at [1329, 209] on button "Move to First Verification" at bounding box center [1318, 213] width 272 height 21
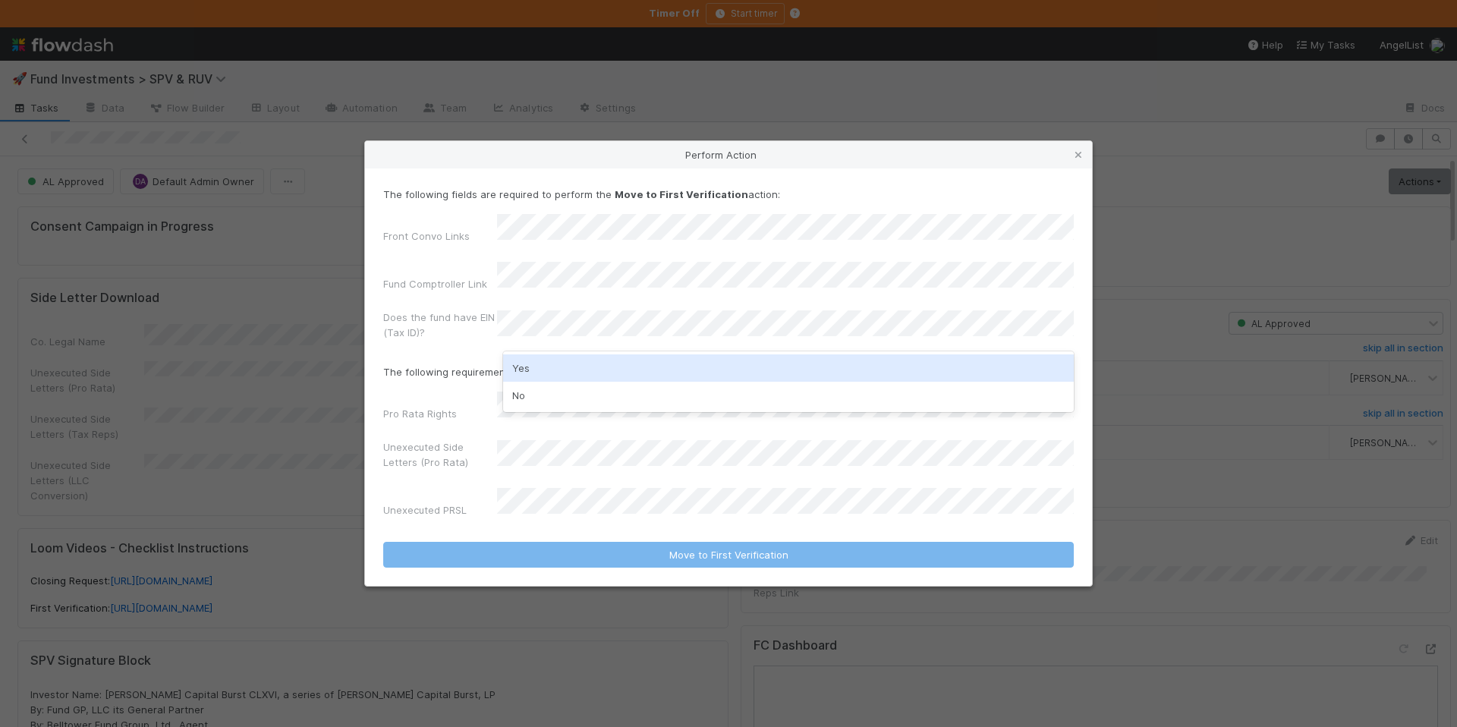
click at [546, 364] on div "Yes" at bounding box center [788, 367] width 571 height 27
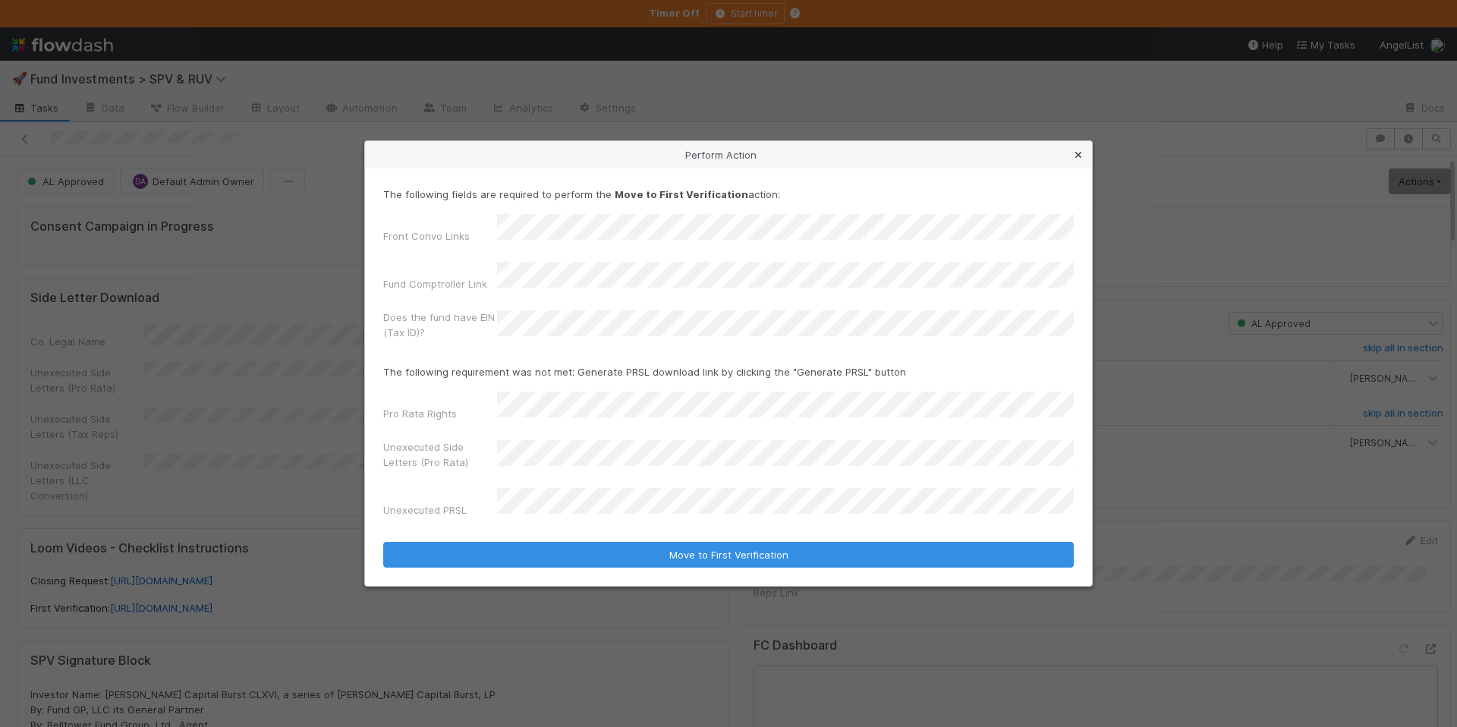
click at [1075, 160] on icon at bounding box center [1078, 155] width 15 height 10
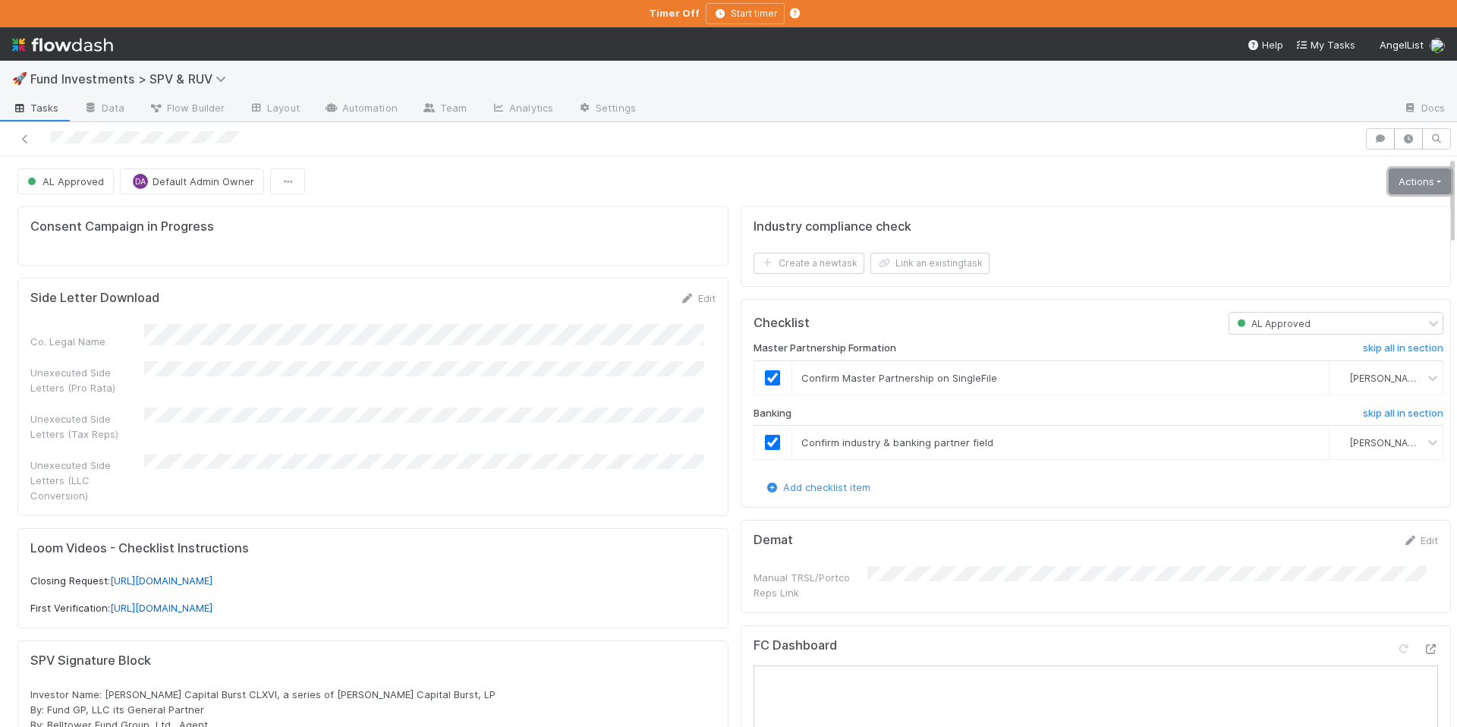
click at [1389, 181] on link "Actions" at bounding box center [1420, 181] width 62 height 26
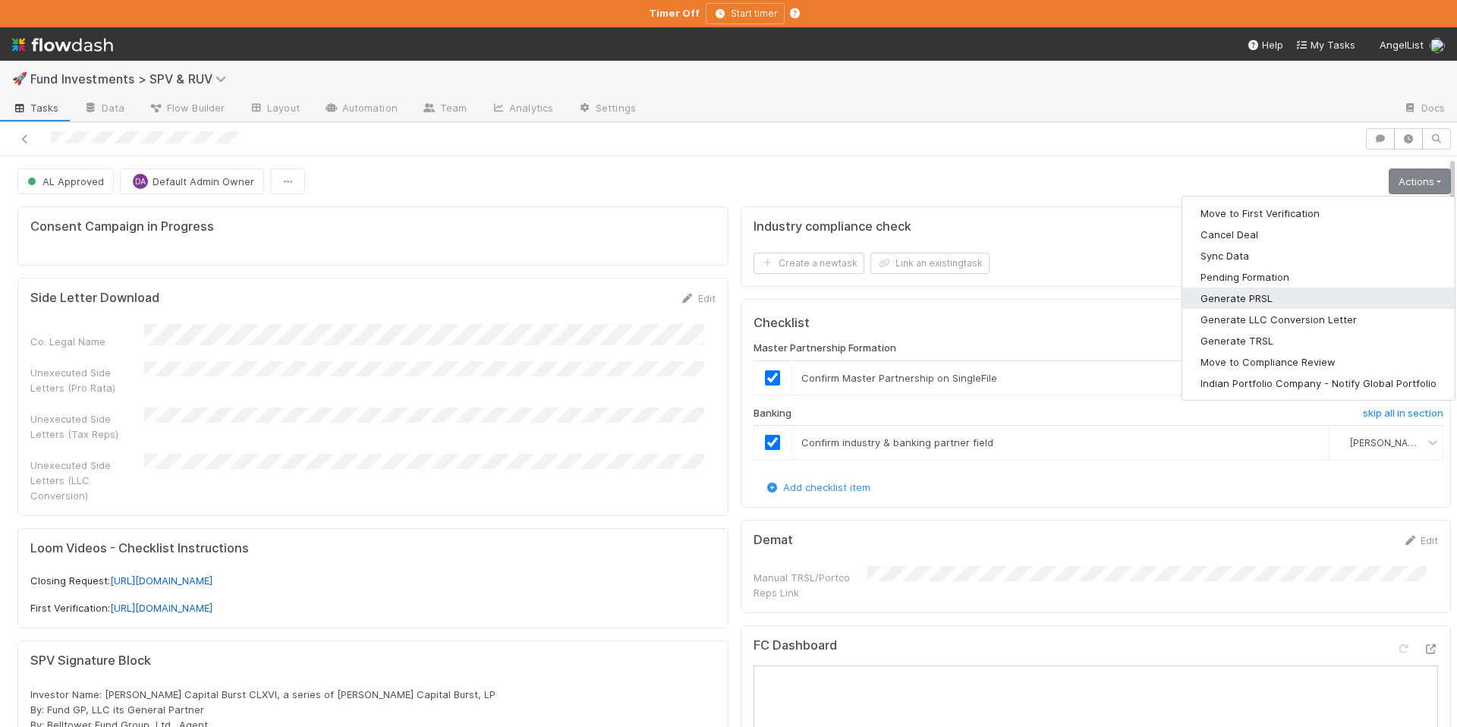
click at [1246, 299] on button "Generate PRSL" at bounding box center [1318, 298] width 272 height 21
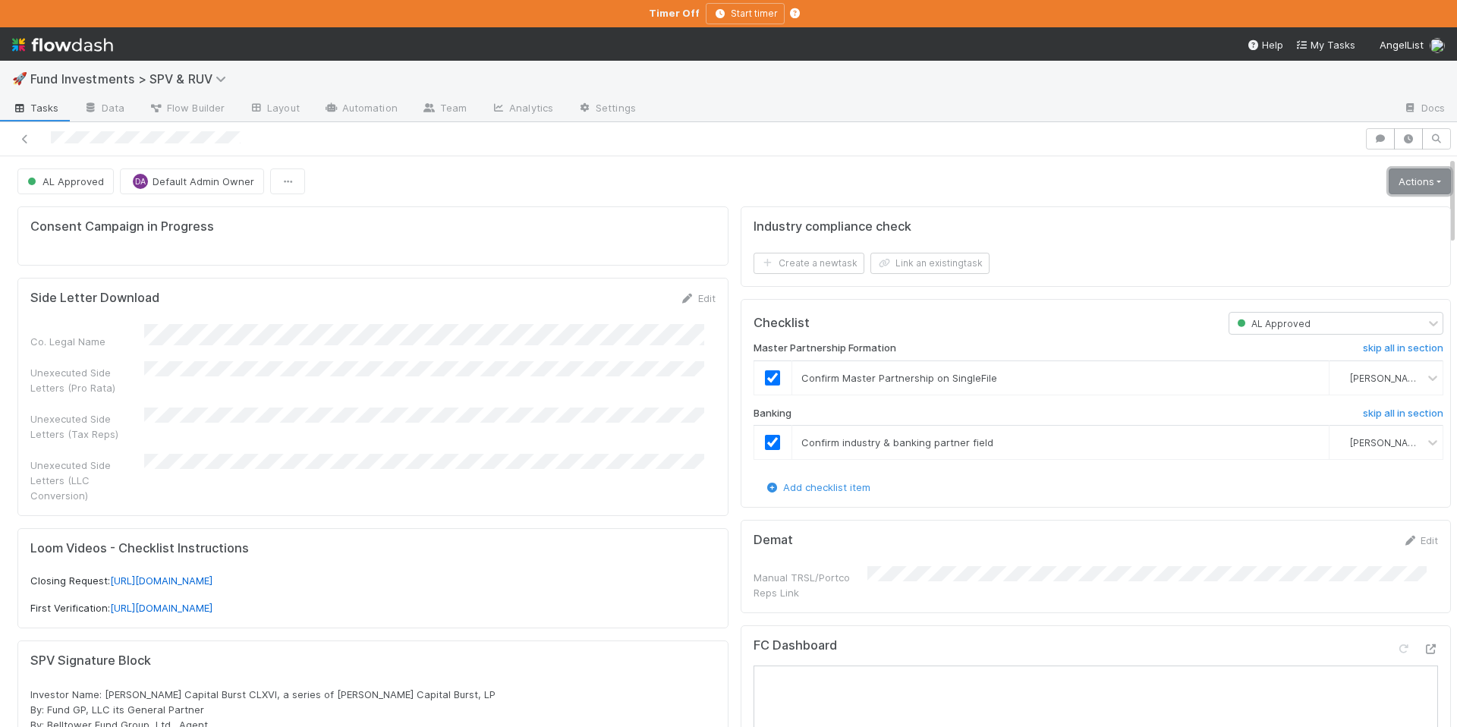
drag, startPoint x: 1390, startPoint y: 181, endPoint x: 1315, endPoint y: 200, distance: 78.2
click at [1390, 180] on link "Actions" at bounding box center [1420, 181] width 62 height 26
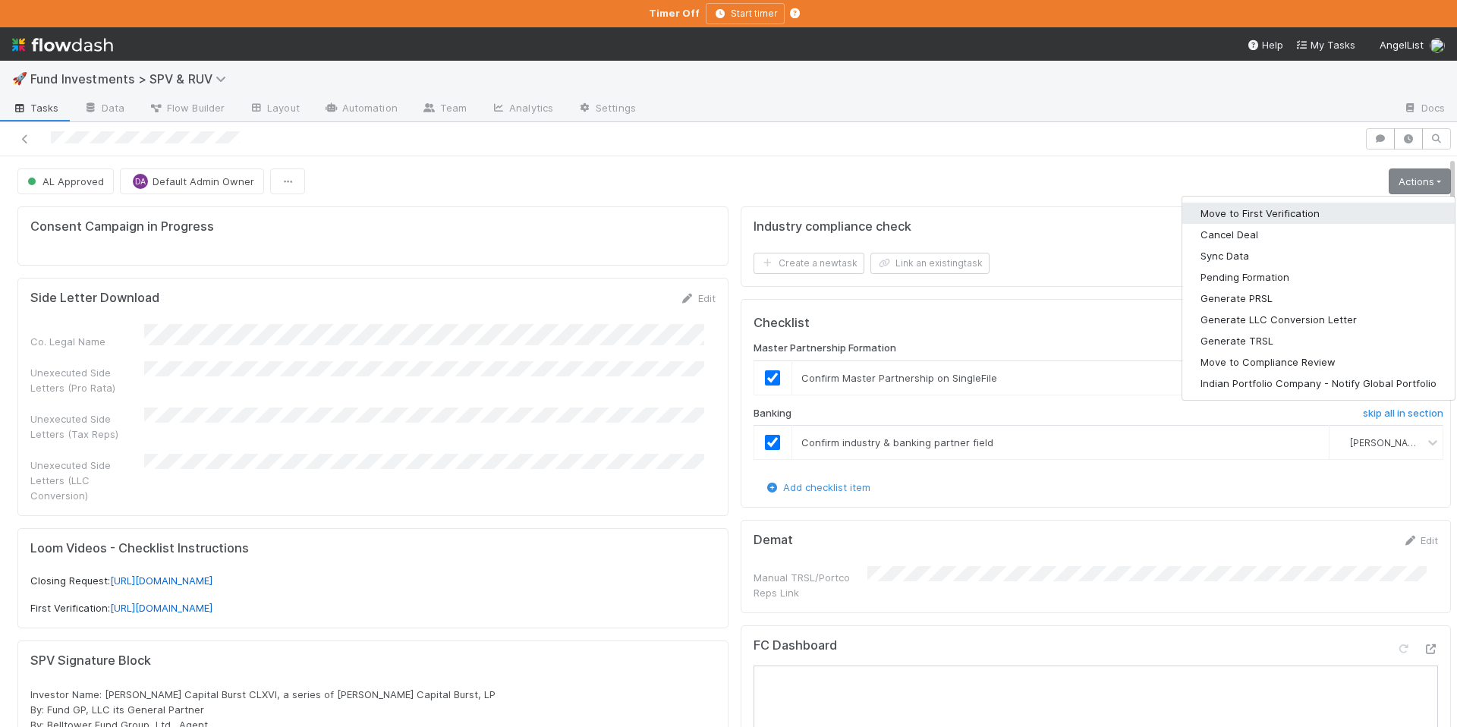
click at [1267, 212] on button "Move to First Verification" at bounding box center [1318, 213] width 272 height 21
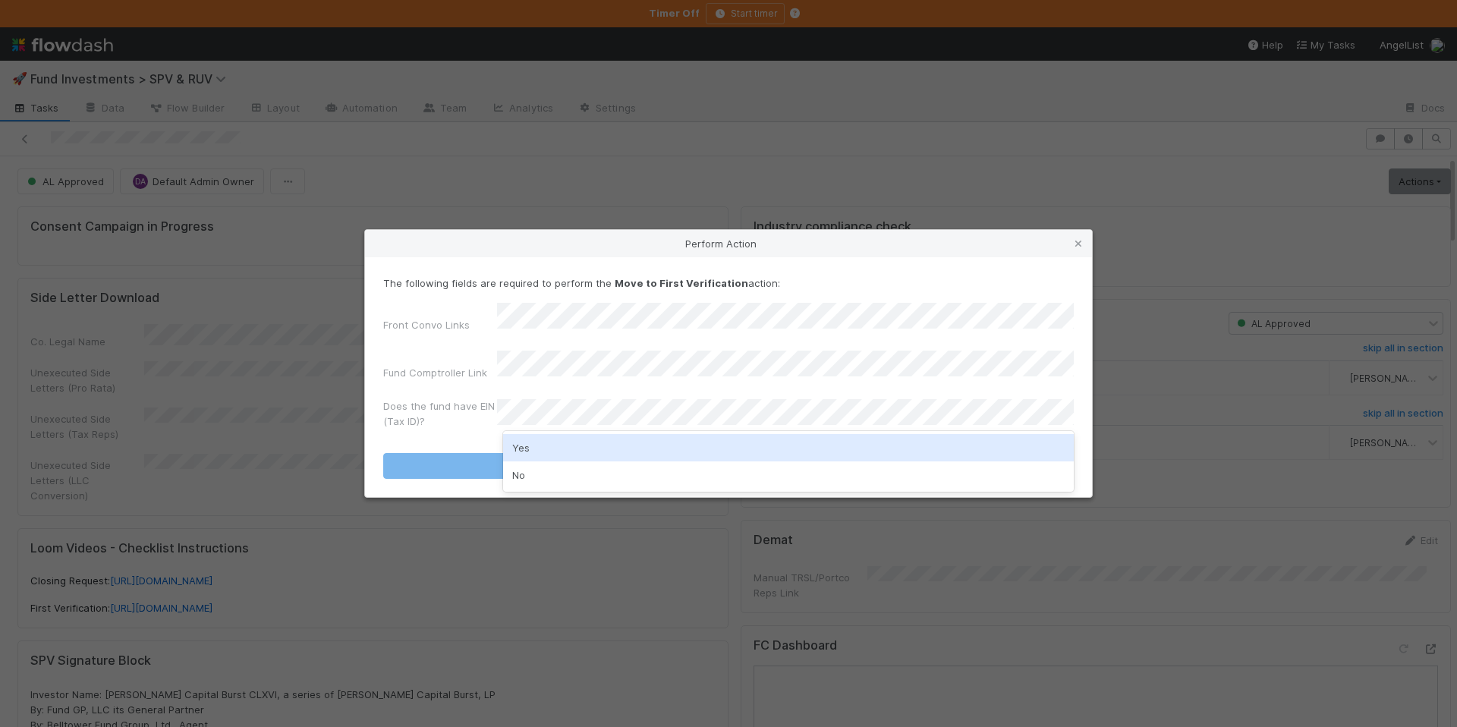
click at [560, 452] on div "Yes" at bounding box center [788, 447] width 571 height 27
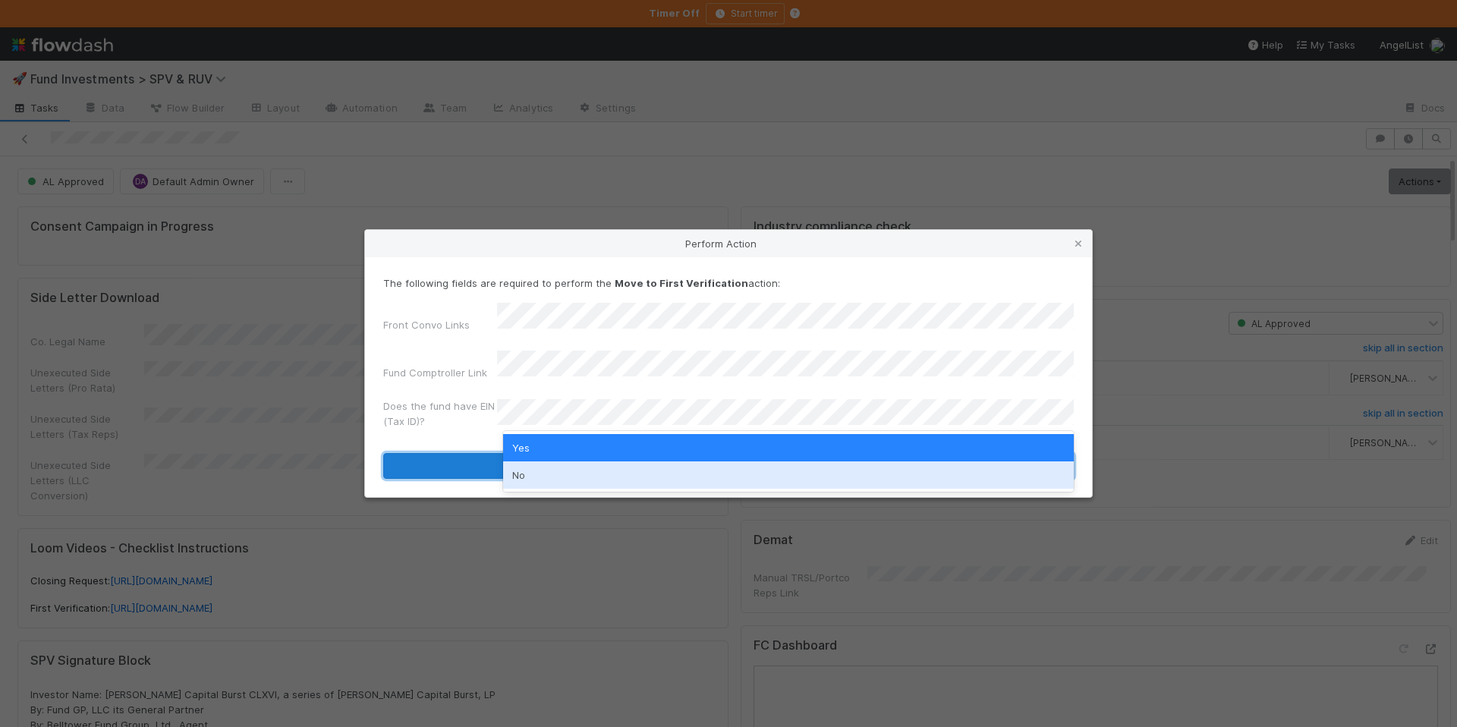
click at [411, 453] on button "Move to First Verification" at bounding box center [728, 466] width 691 height 26
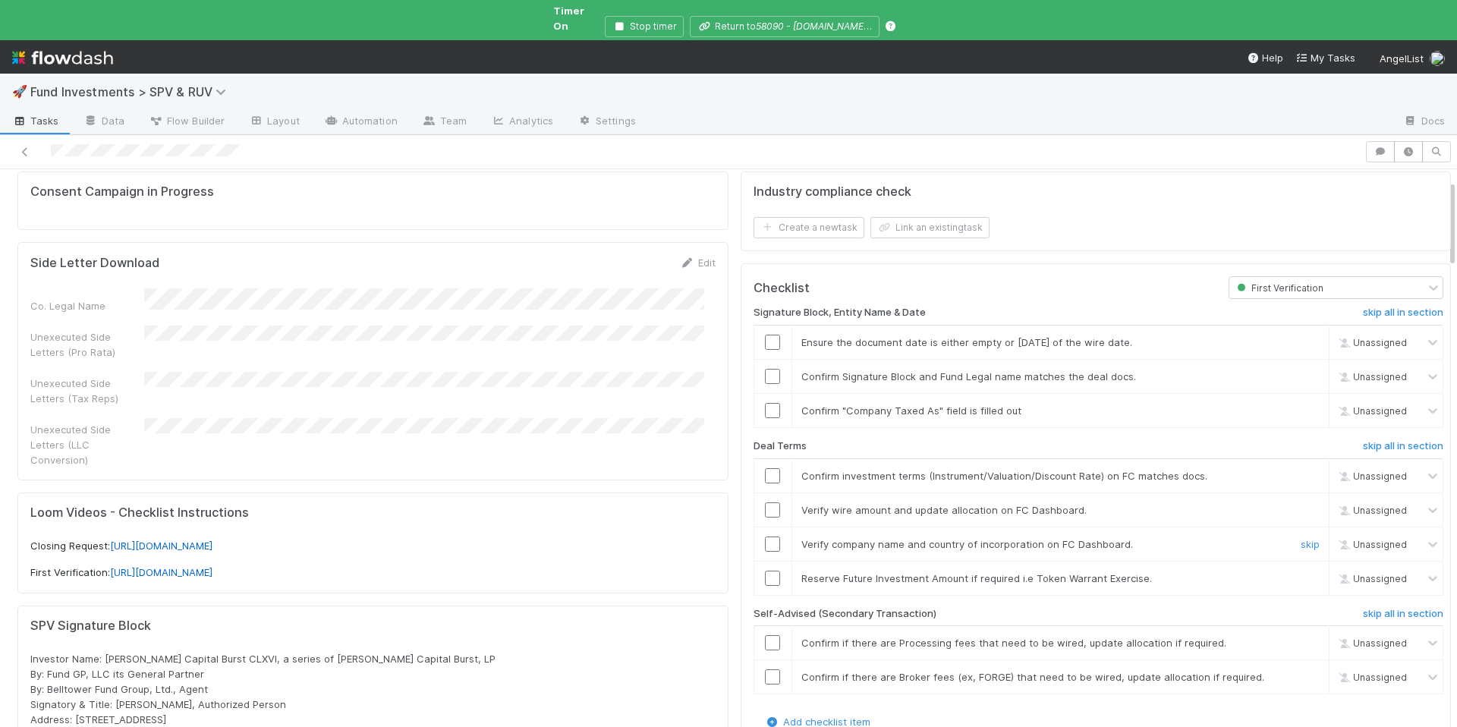
scroll to position [137, 0]
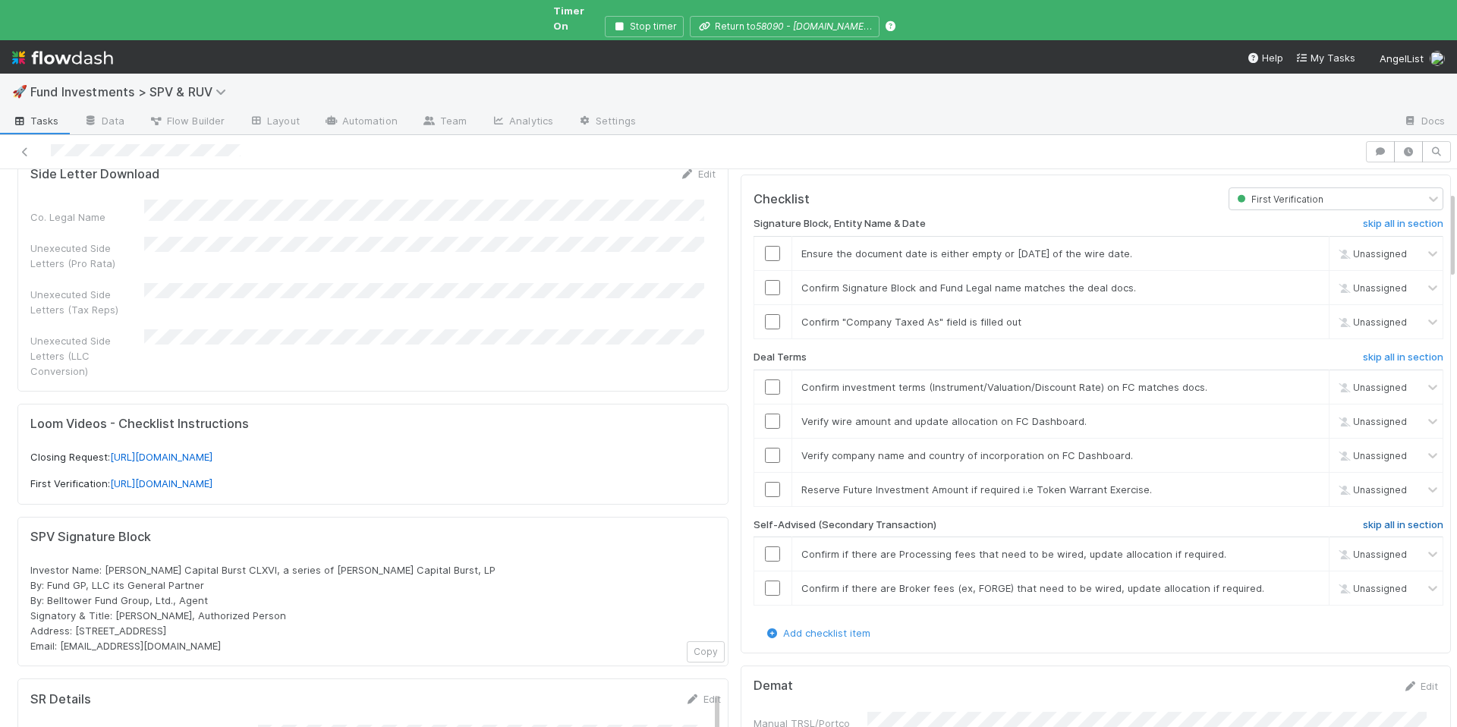
click at [1363, 519] on h6 "skip all in section" at bounding box center [1403, 525] width 80 height 12
click at [1301, 483] on link "skip" at bounding box center [1310, 489] width 19 height 12
click at [765, 414] on input "checkbox" at bounding box center [772, 421] width 15 height 15
click at [765, 448] on input "checkbox" at bounding box center [772, 455] width 15 height 15
click at [765, 379] on input "checkbox" at bounding box center [772, 386] width 15 height 15
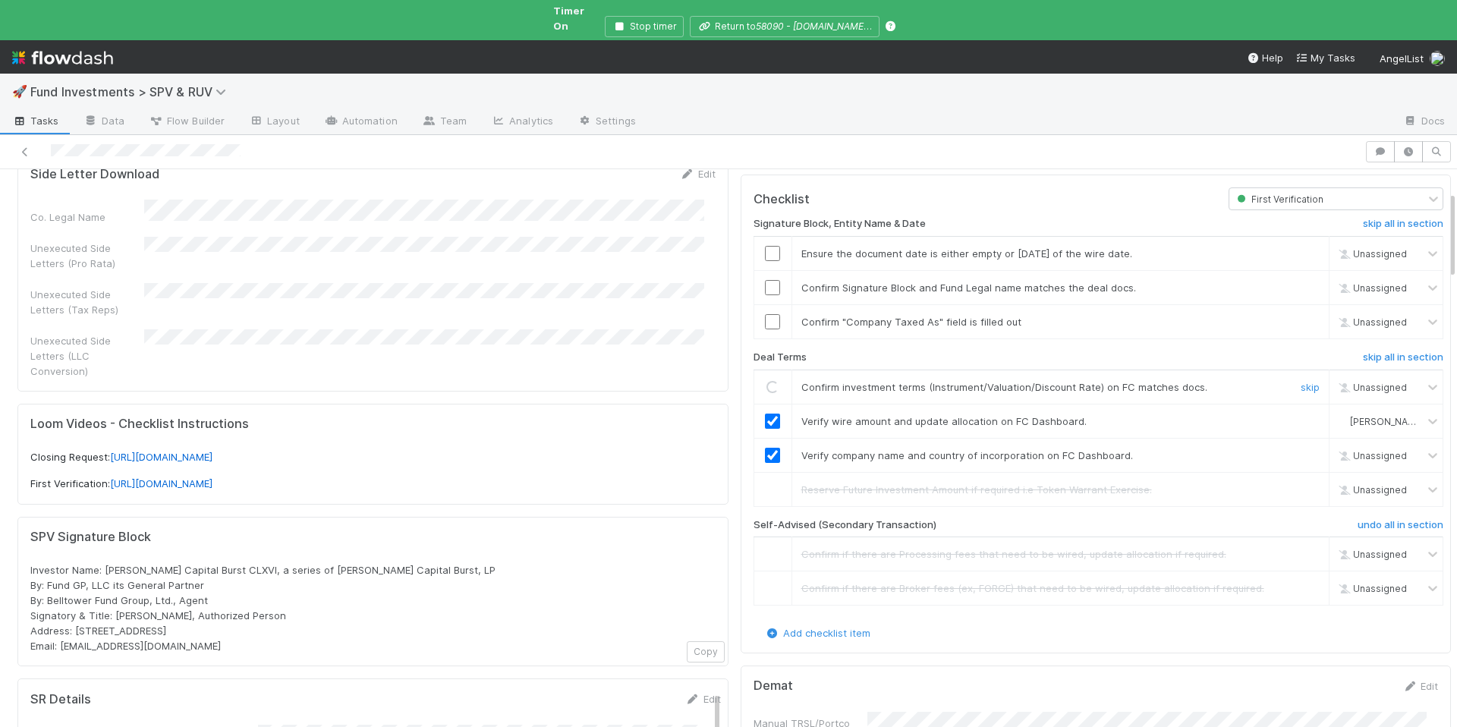
checkbox input "true"
click at [765, 379] on input "checkbox" at bounding box center [772, 386] width 15 height 15
click at [765, 314] on input "checkbox" at bounding box center [772, 321] width 15 height 15
click at [765, 280] on input "checkbox" at bounding box center [772, 287] width 15 height 15
click at [765, 246] on input "checkbox" at bounding box center [772, 253] width 15 height 15
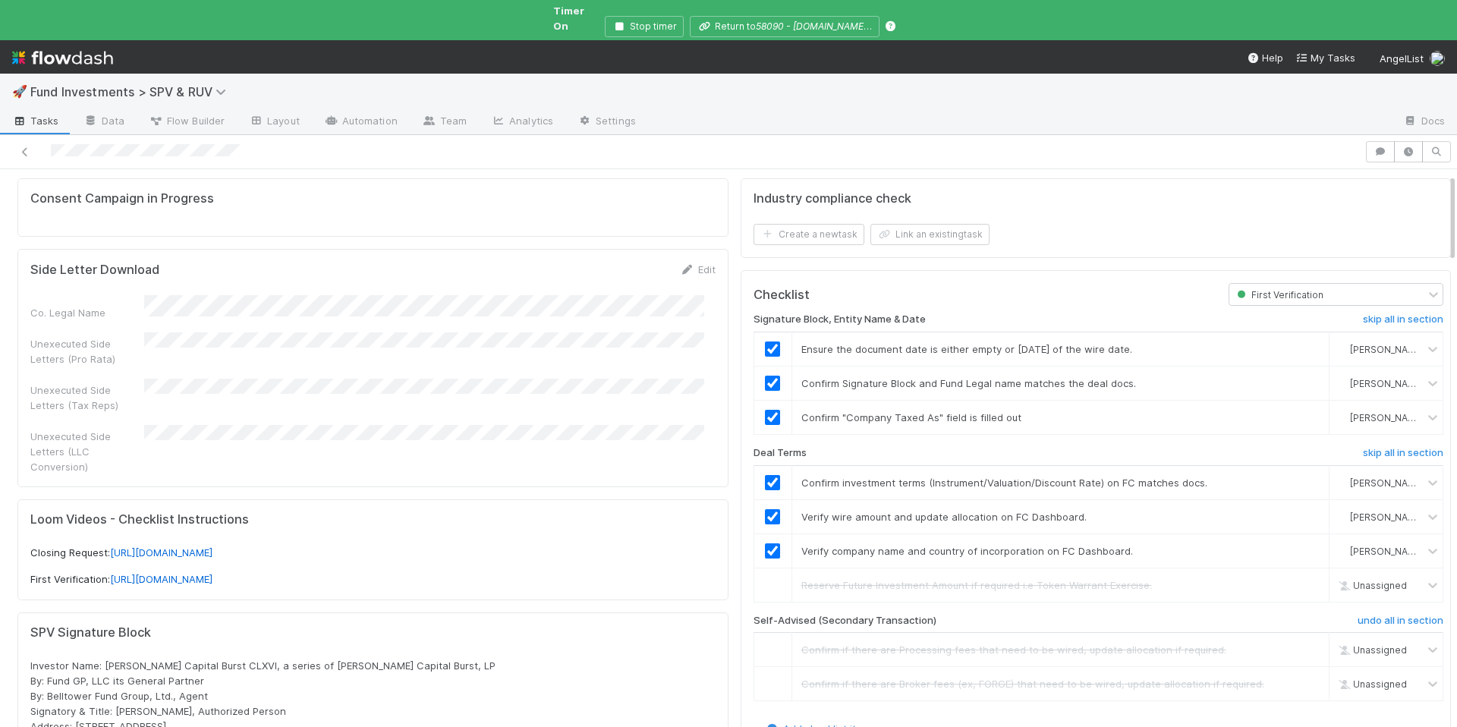
scroll to position [0, 0]
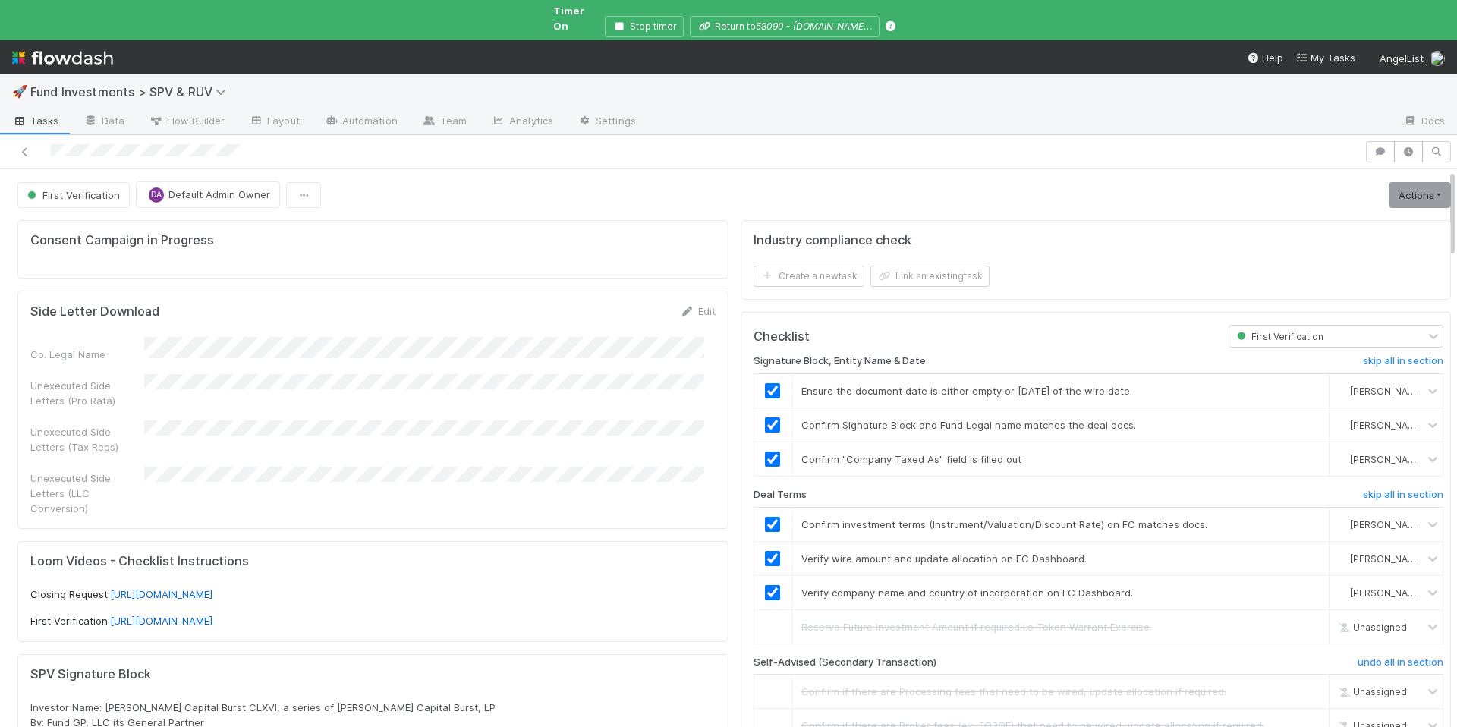
click at [1389, 187] on link "Actions" at bounding box center [1420, 195] width 62 height 26
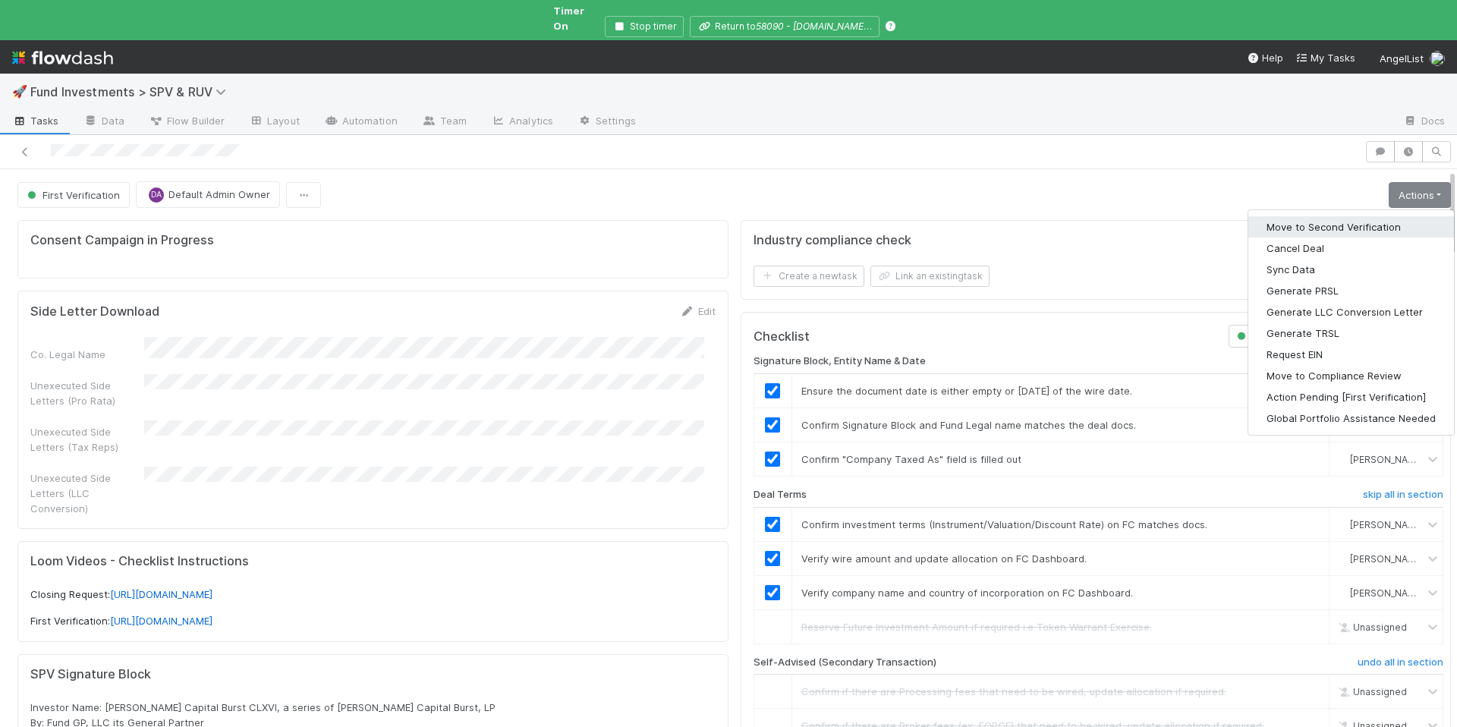
click at [1335, 216] on button "Move to Second Verification" at bounding box center [1352, 226] width 206 height 21
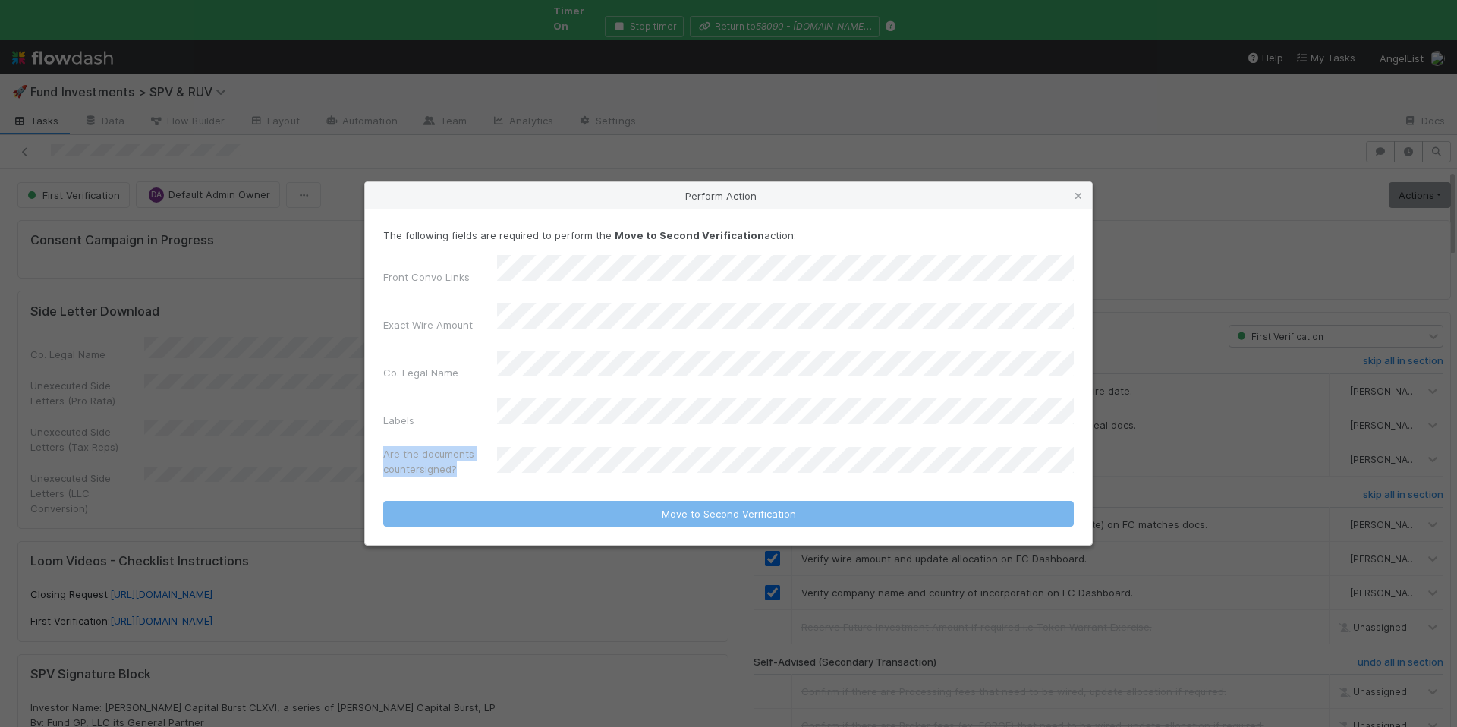
drag, startPoint x: 578, startPoint y: 415, endPoint x: 587, endPoint y: 434, distance: 21.0
click at [578, 415] on div "Front Convo Links Exact Wire Amount Co. Legal Name Labels Are the documents cou…" at bounding box center [728, 369] width 691 height 228
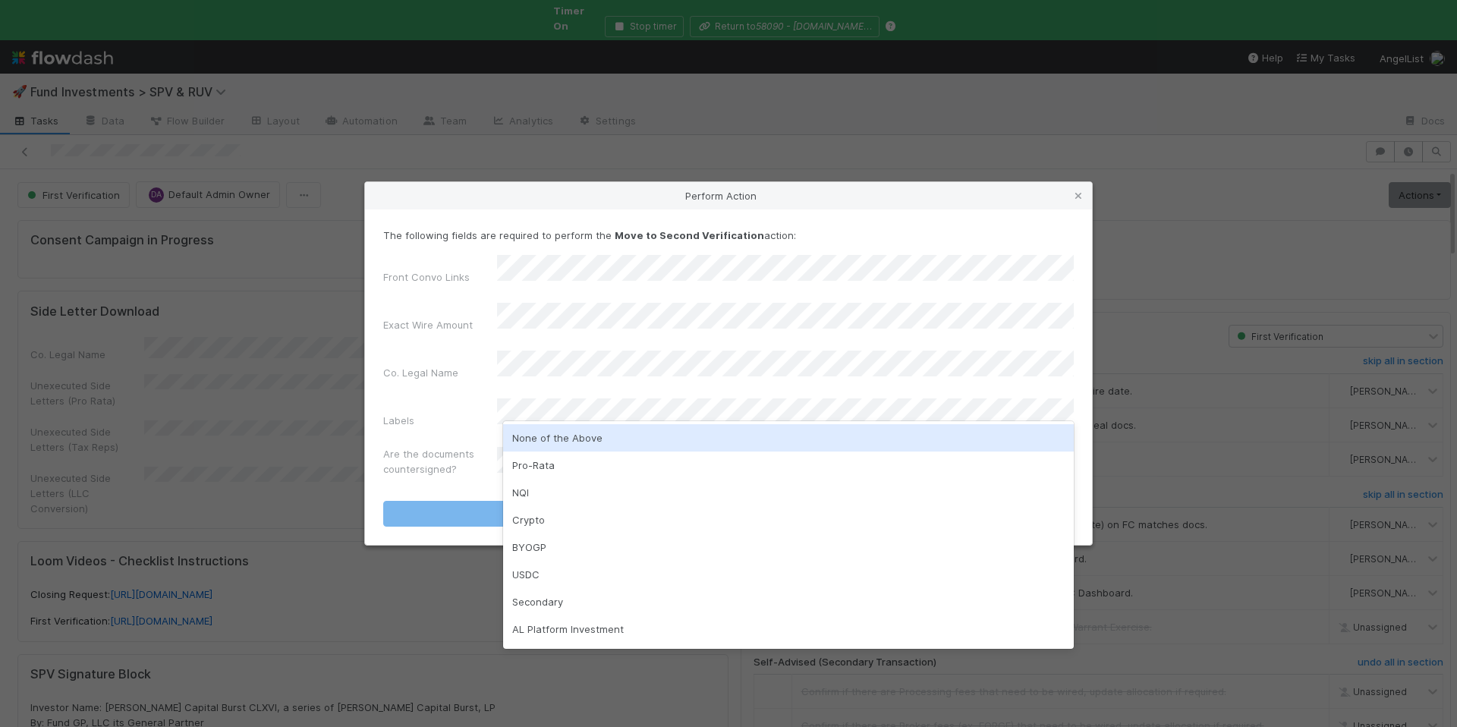
click at [592, 438] on div "None of the Above" at bounding box center [788, 437] width 571 height 27
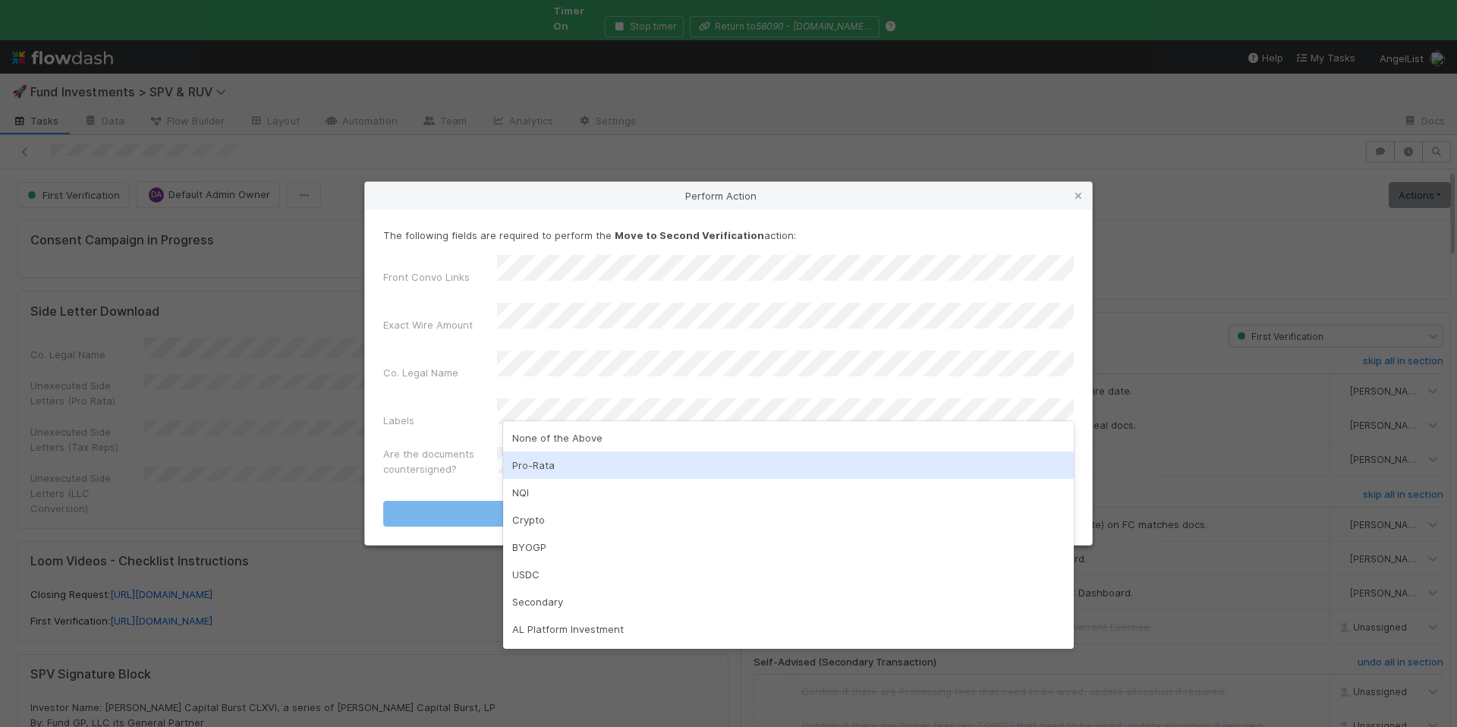
click at [564, 464] on div "Pro-Rata" at bounding box center [788, 465] width 571 height 27
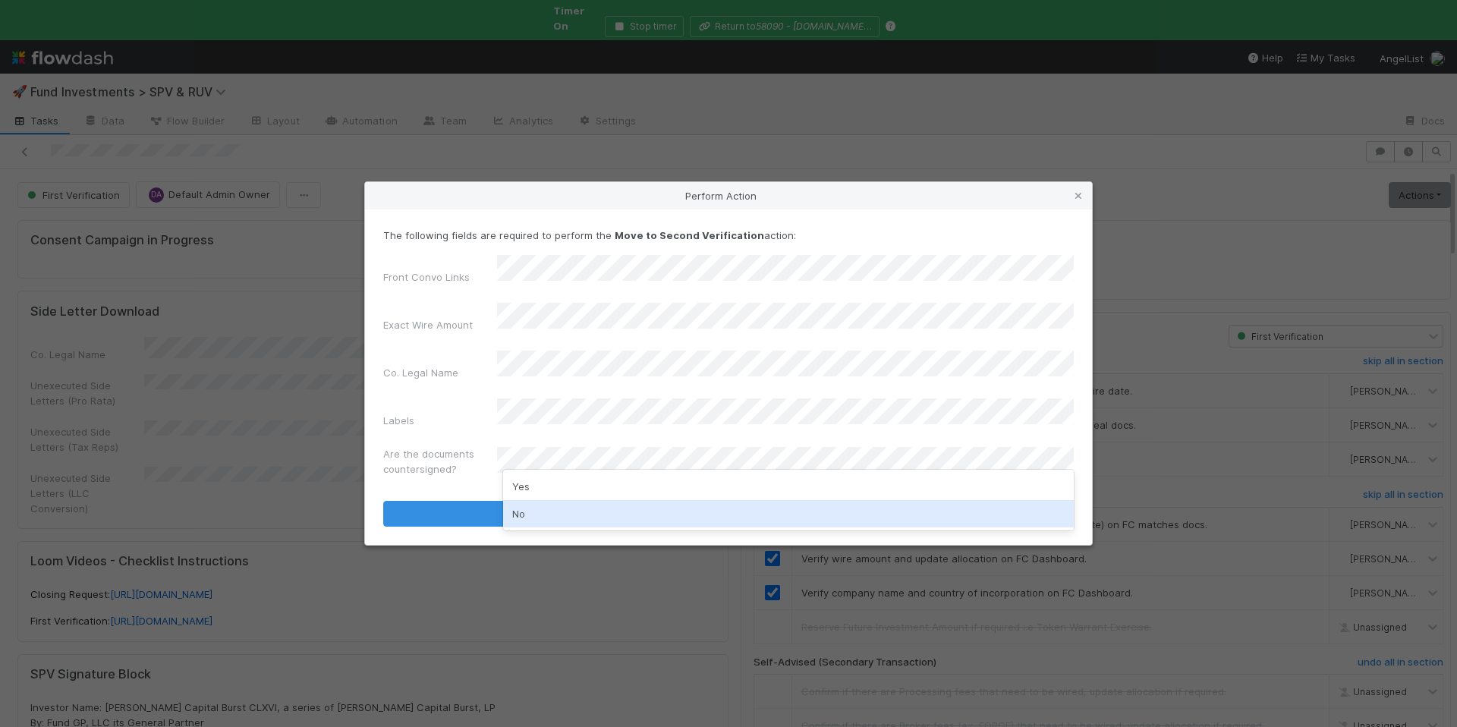
drag, startPoint x: 550, startPoint y: 513, endPoint x: 572, endPoint y: 490, distance: 31.1
click at [550, 513] on div "No" at bounding box center [788, 513] width 571 height 27
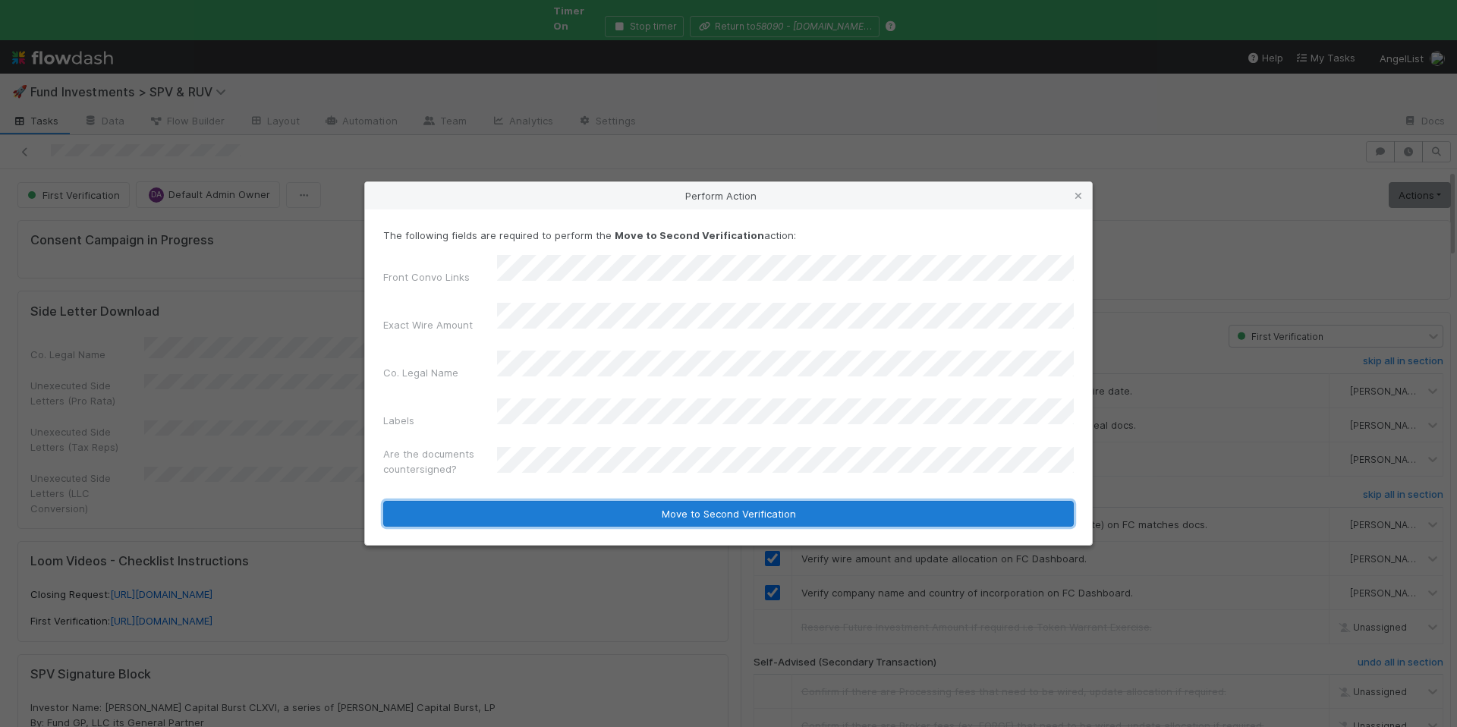
click at [572, 501] on button "Move to Second Verification" at bounding box center [728, 514] width 691 height 26
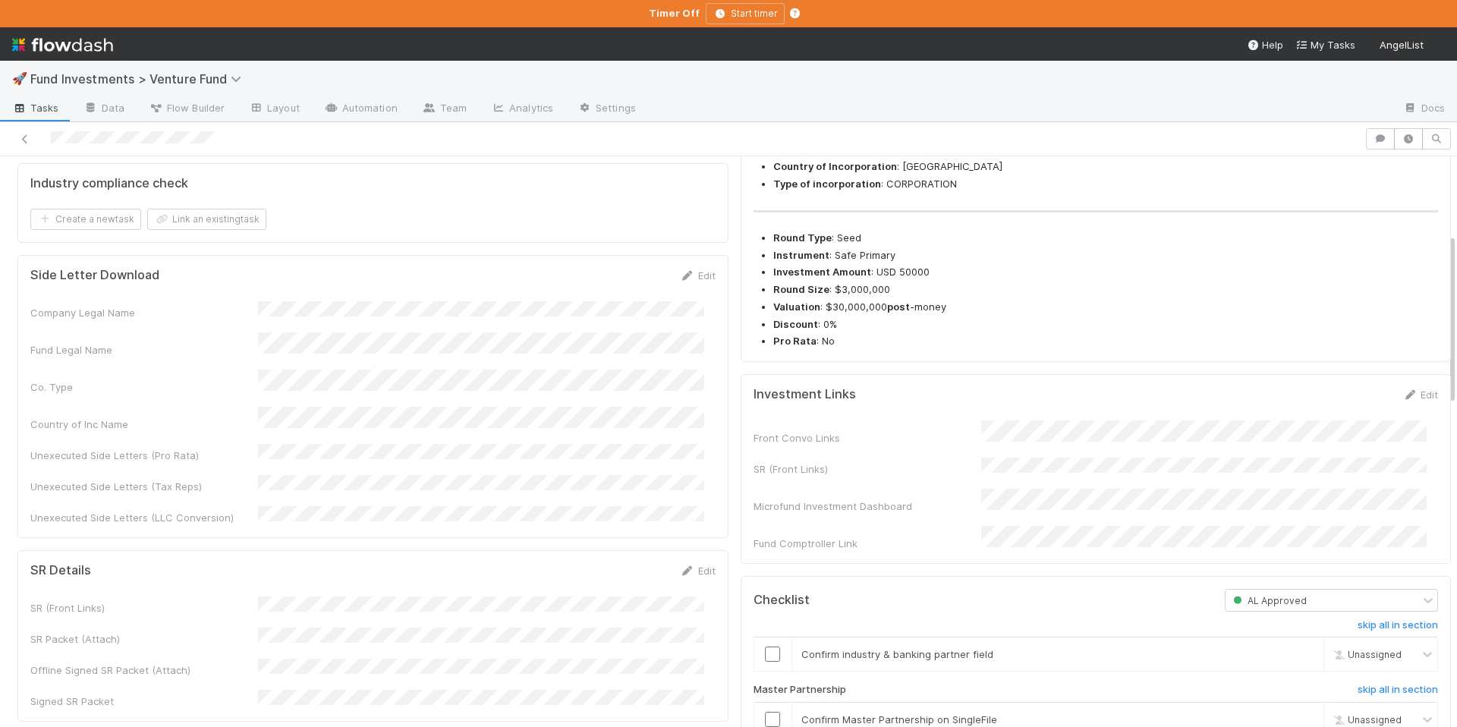
scroll to position [254, 0]
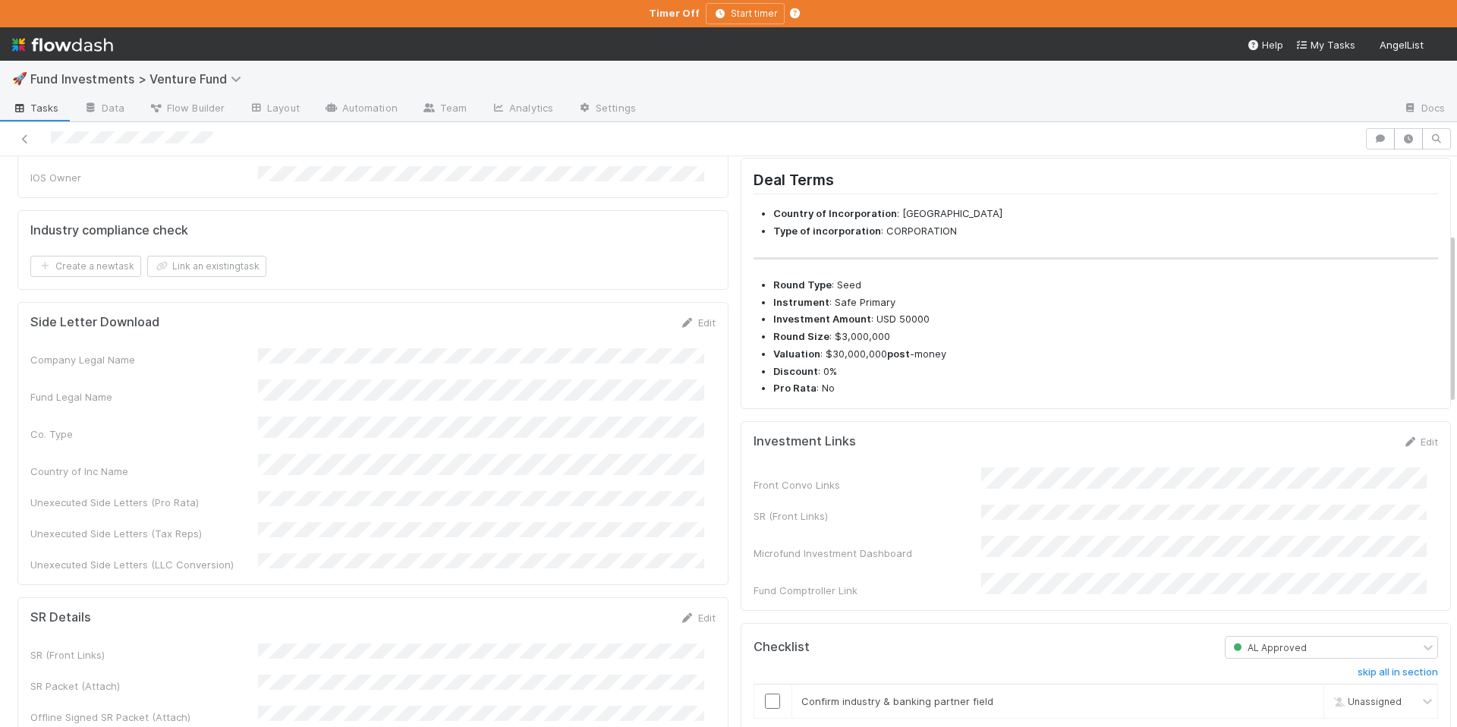
click at [235, 379] on div "Fund Legal Name" at bounding box center [372, 391] width 685 height 25
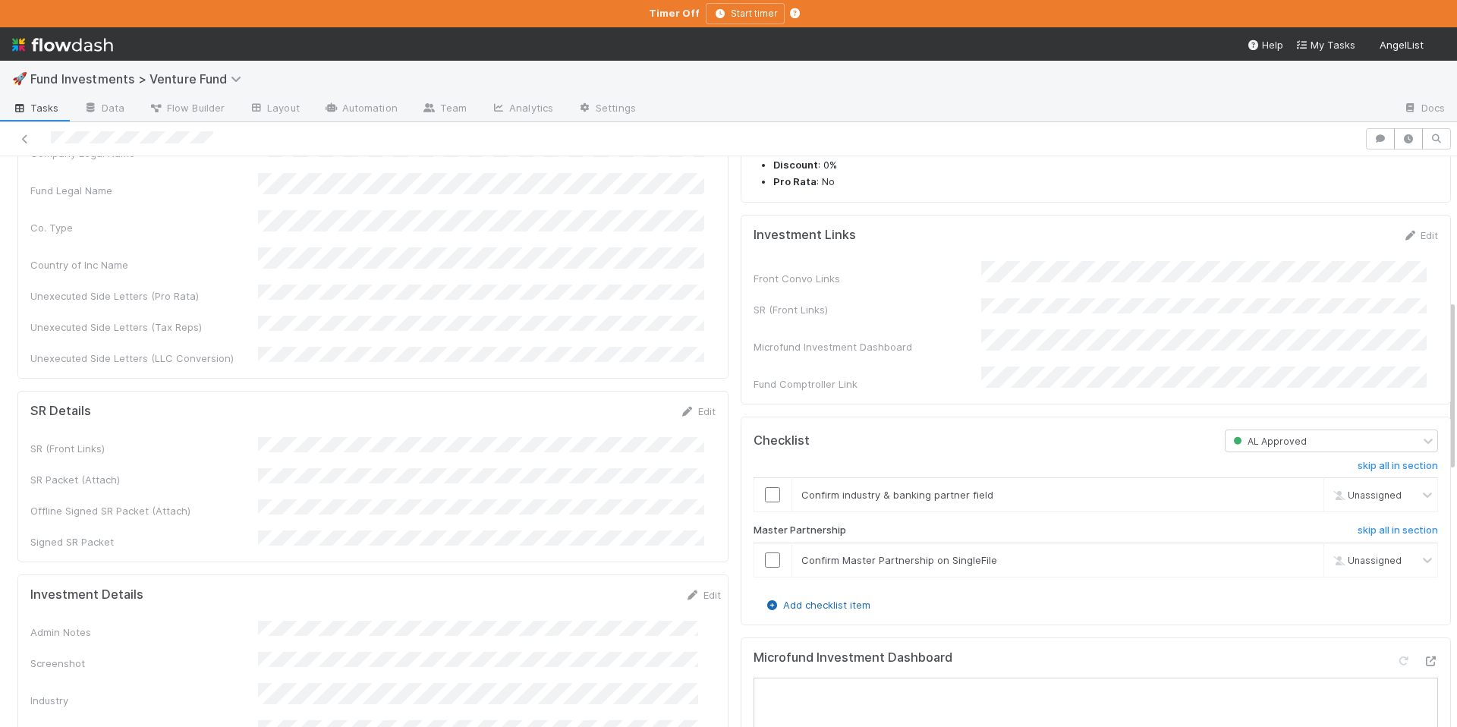
scroll to position [477, 0]
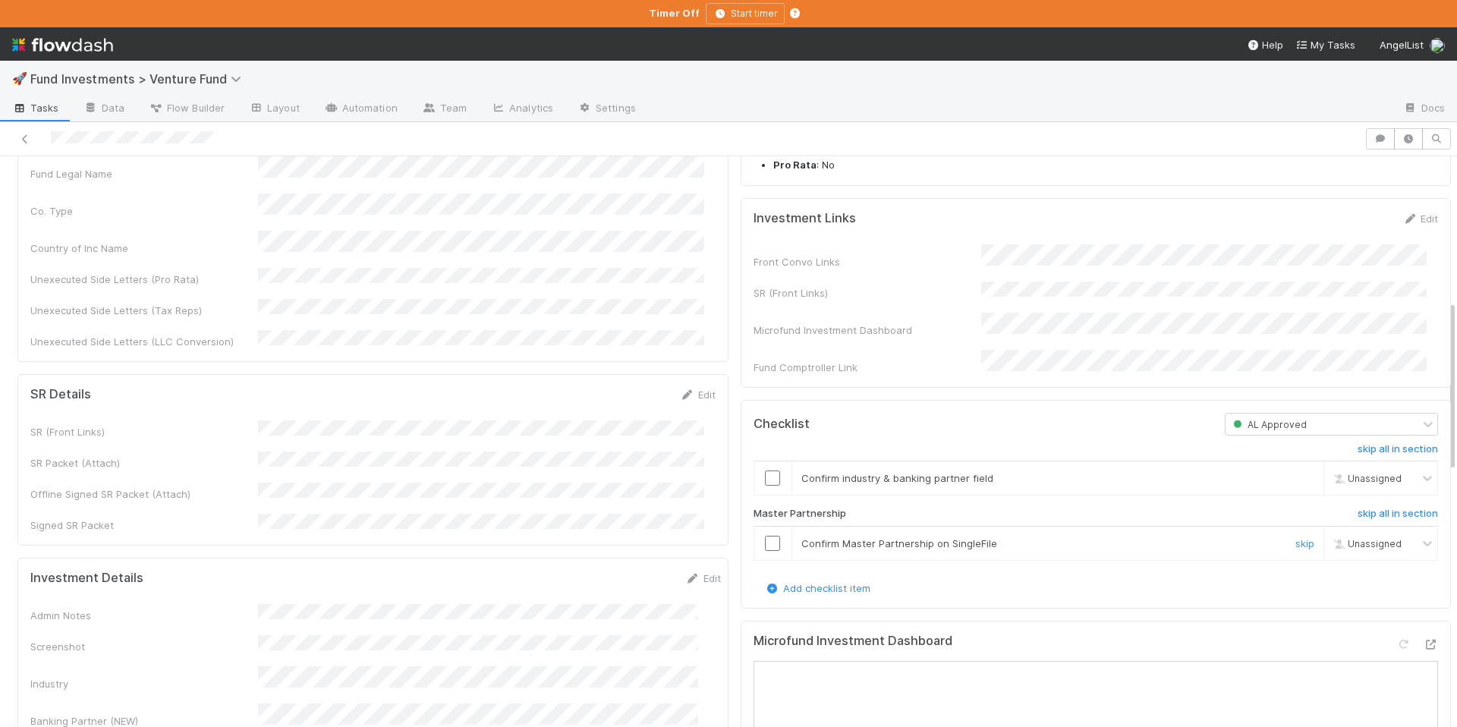
click at [765, 551] on input "checkbox" at bounding box center [772, 543] width 15 height 15
click at [765, 486] on input "checkbox" at bounding box center [772, 478] width 15 height 15
checkbox input "true"
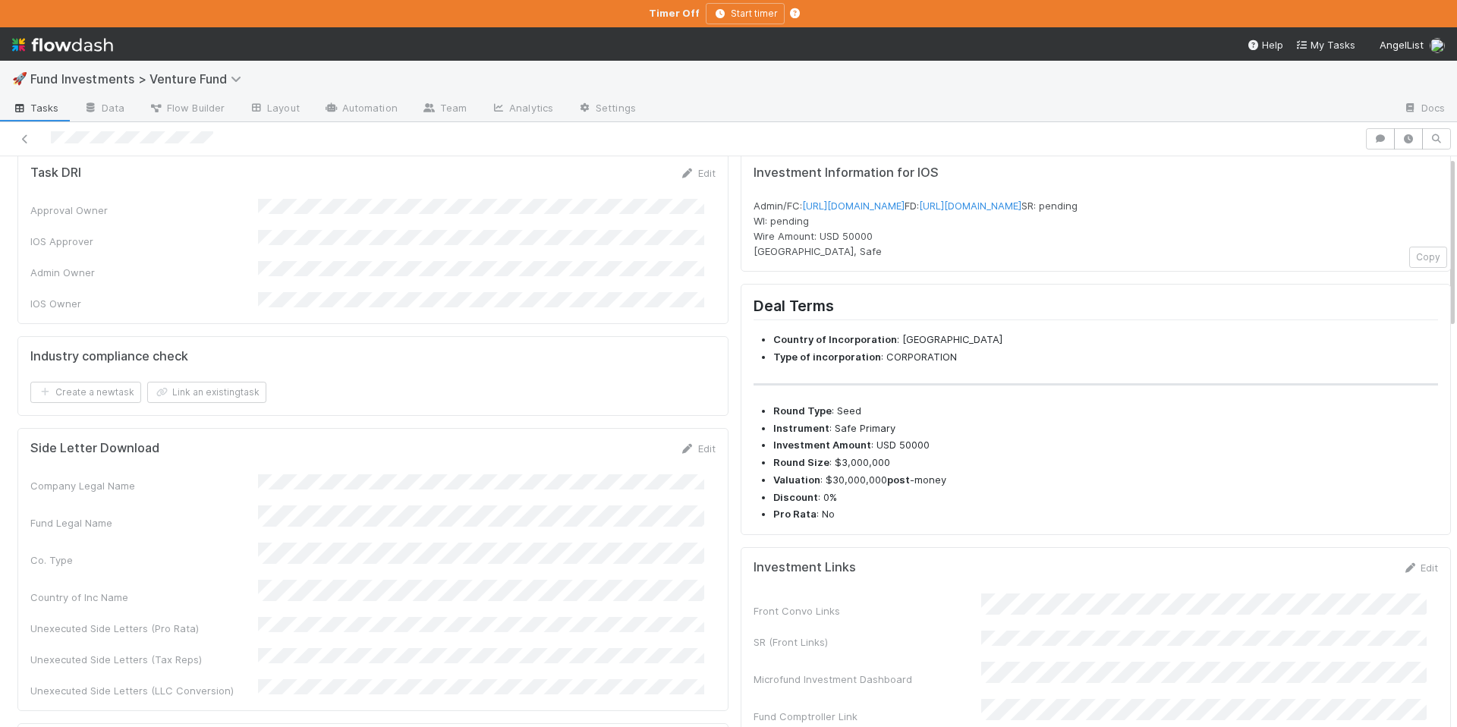
scroll to position [0, 0]
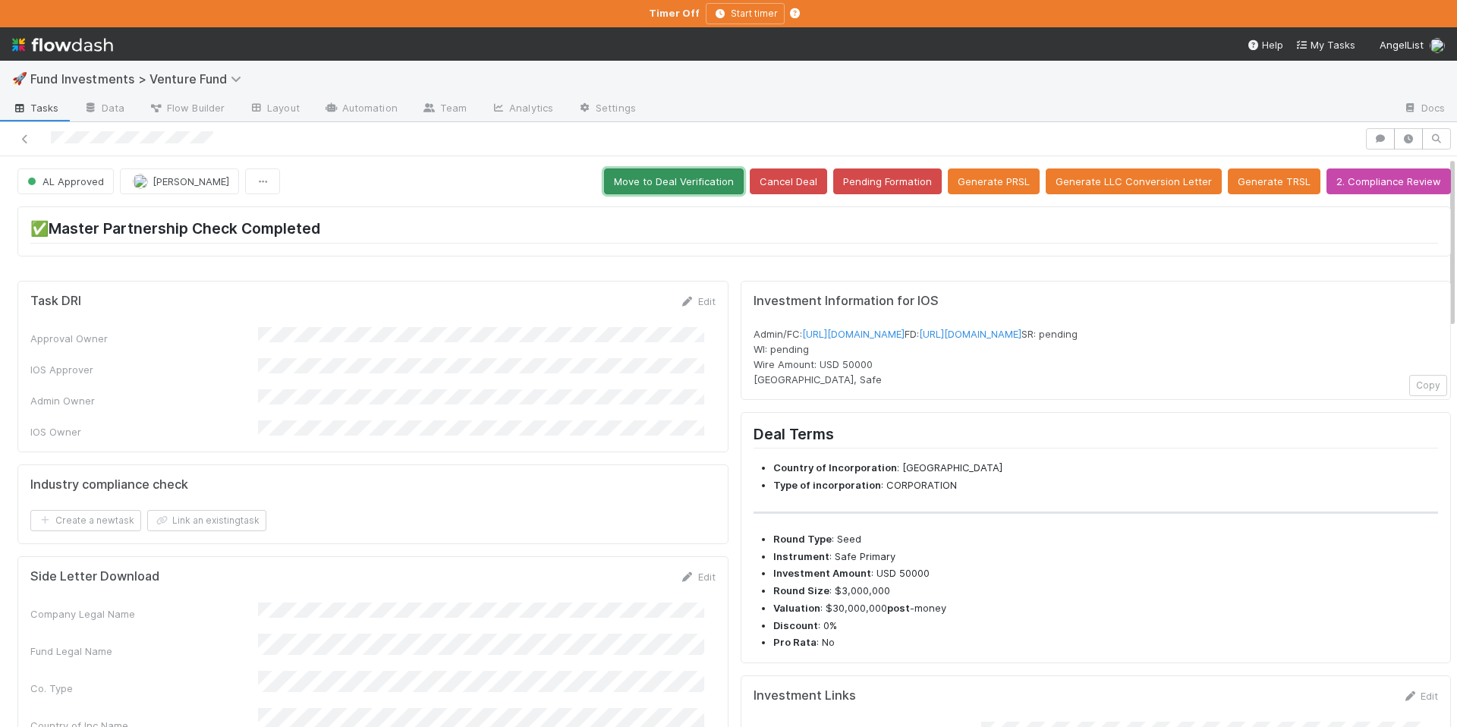
click at [643, 184] on button "Move to Deal Verification" at bounding box center [674, 181] width 140 height 26
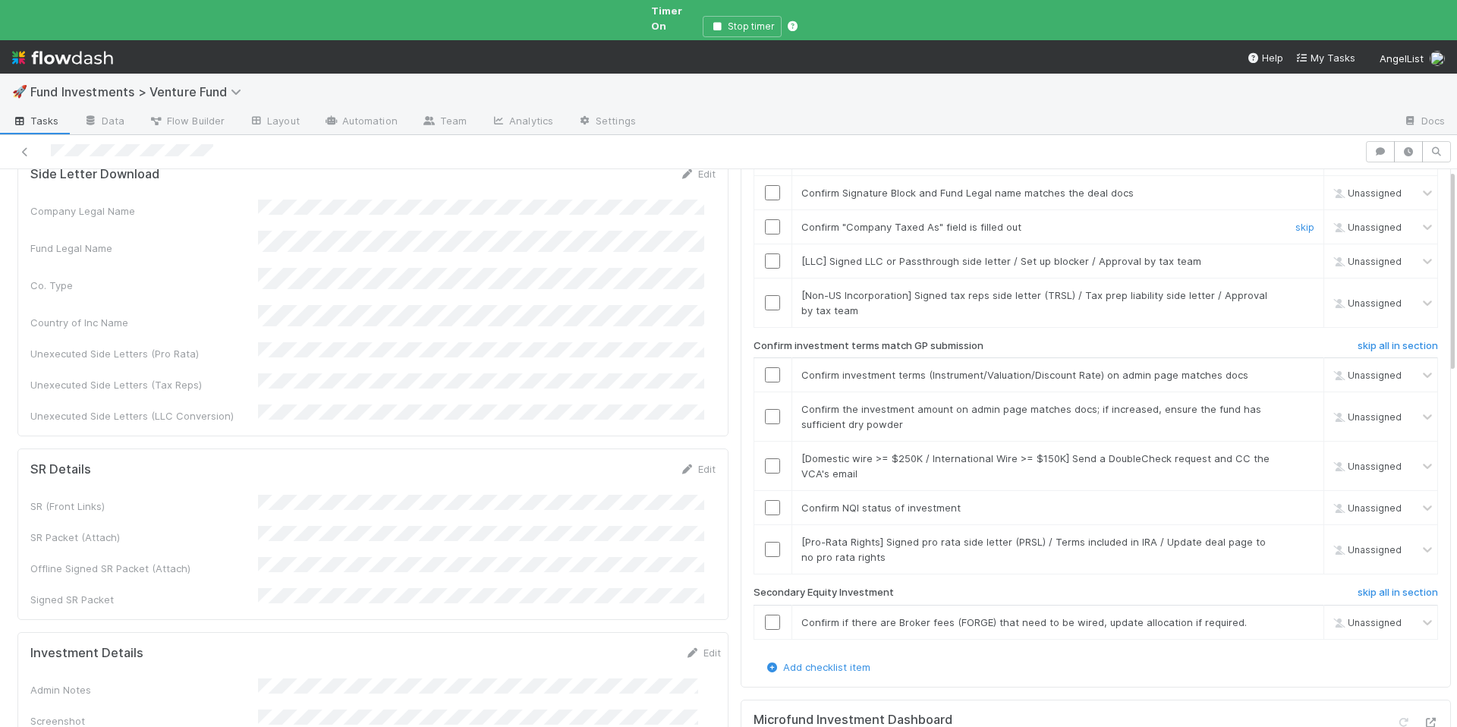
scroll to position [525, 0]
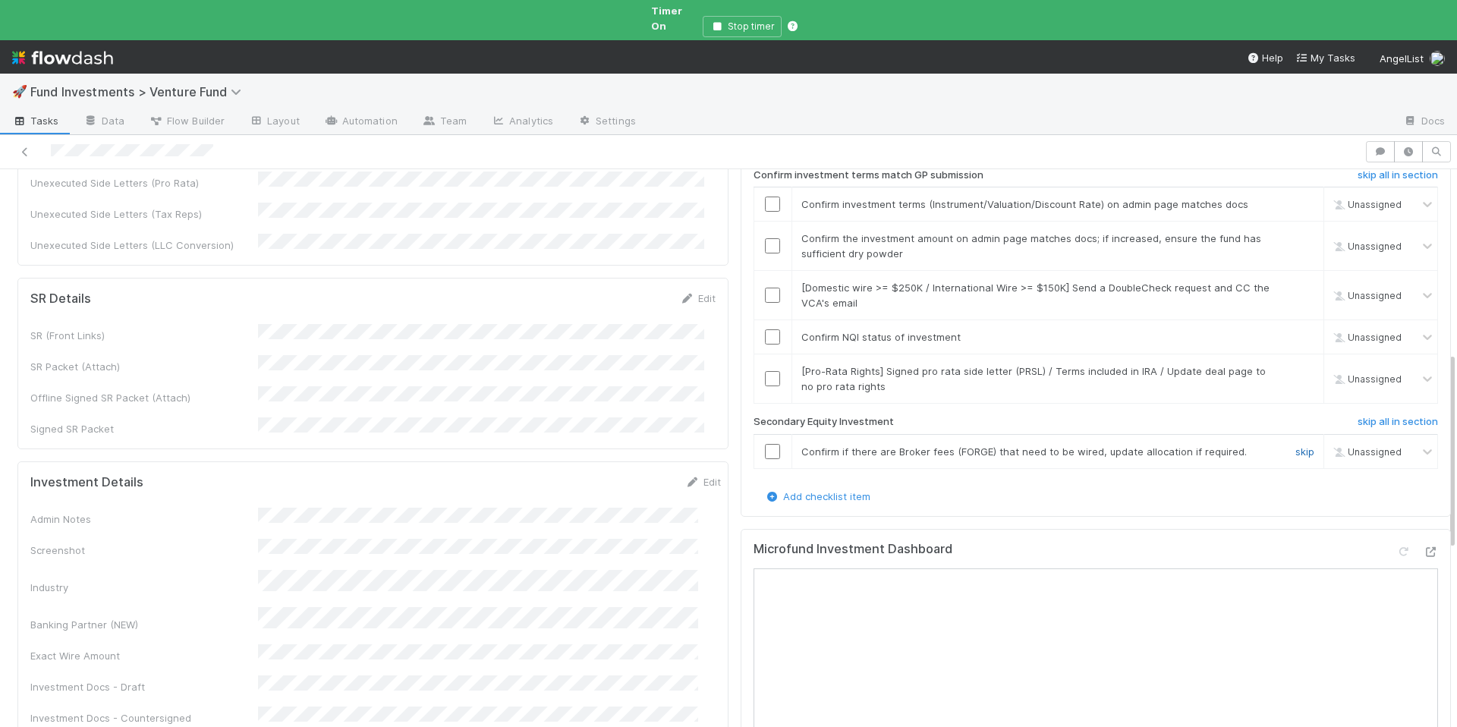
click at [1296, 446] on link "skip" at bounding box center [1305, 452] width 19 height 12
click at [1296, 365] on link "skip" at bounding box center [1305, 371] width 19 height 12
click at [765, 329] on input "checkbox" at bounding box center [772, 336] width 15 height 15
click at [1296, 282] on link "skip" at bounding box center [1305, 288] width 19 height 12
click at [765, 238] on input "checkbox" at bounding box center [772, 245] width 15 height 15
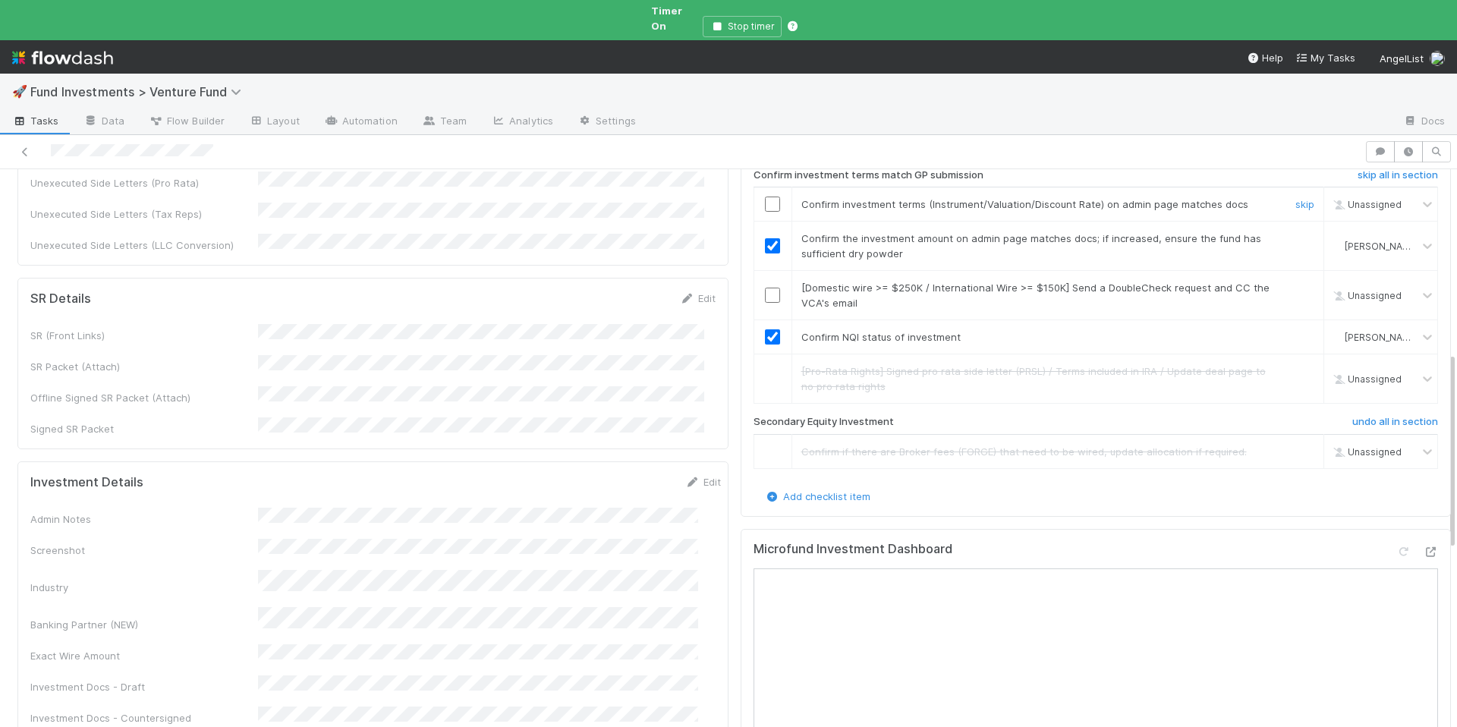
click at [765, 197] on input "checkbox" at bounding box center [772, 204] width 15 height 15
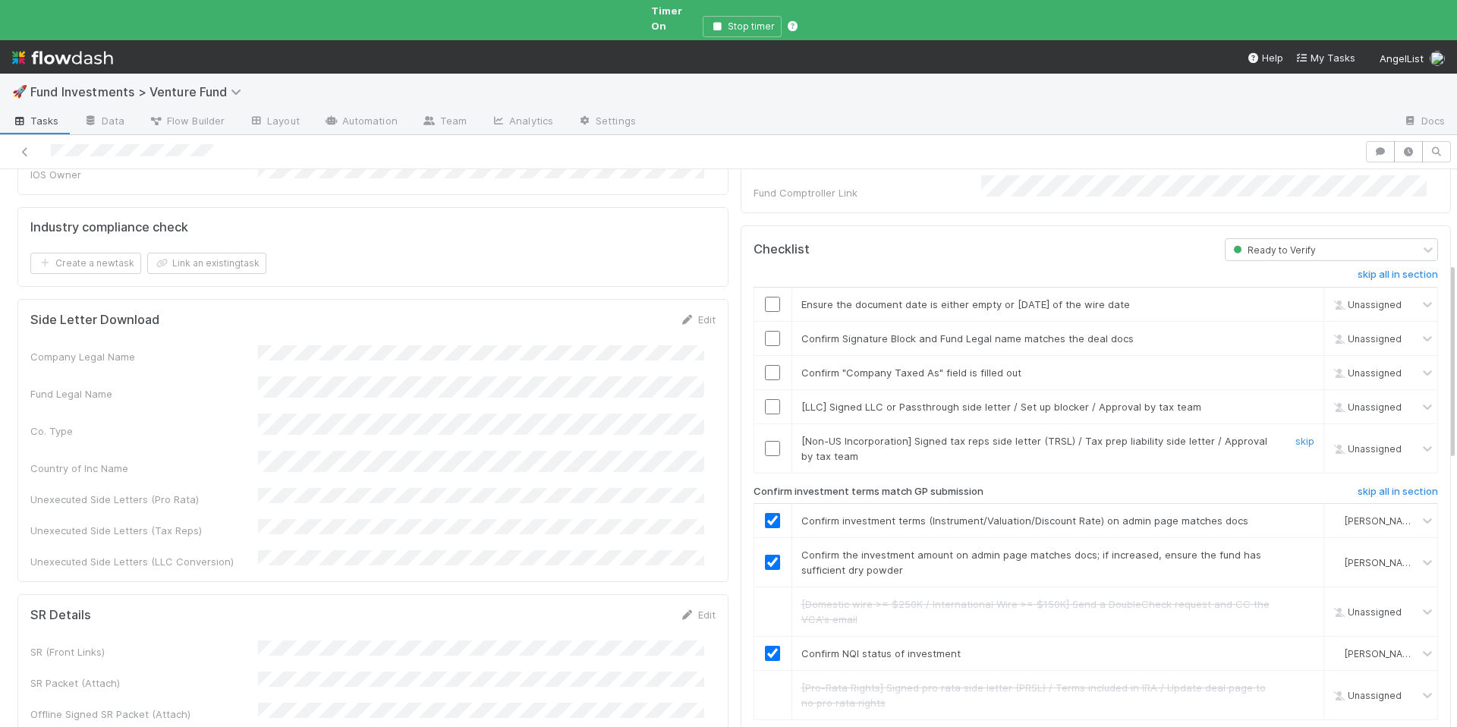
scroll to position [267, 0]
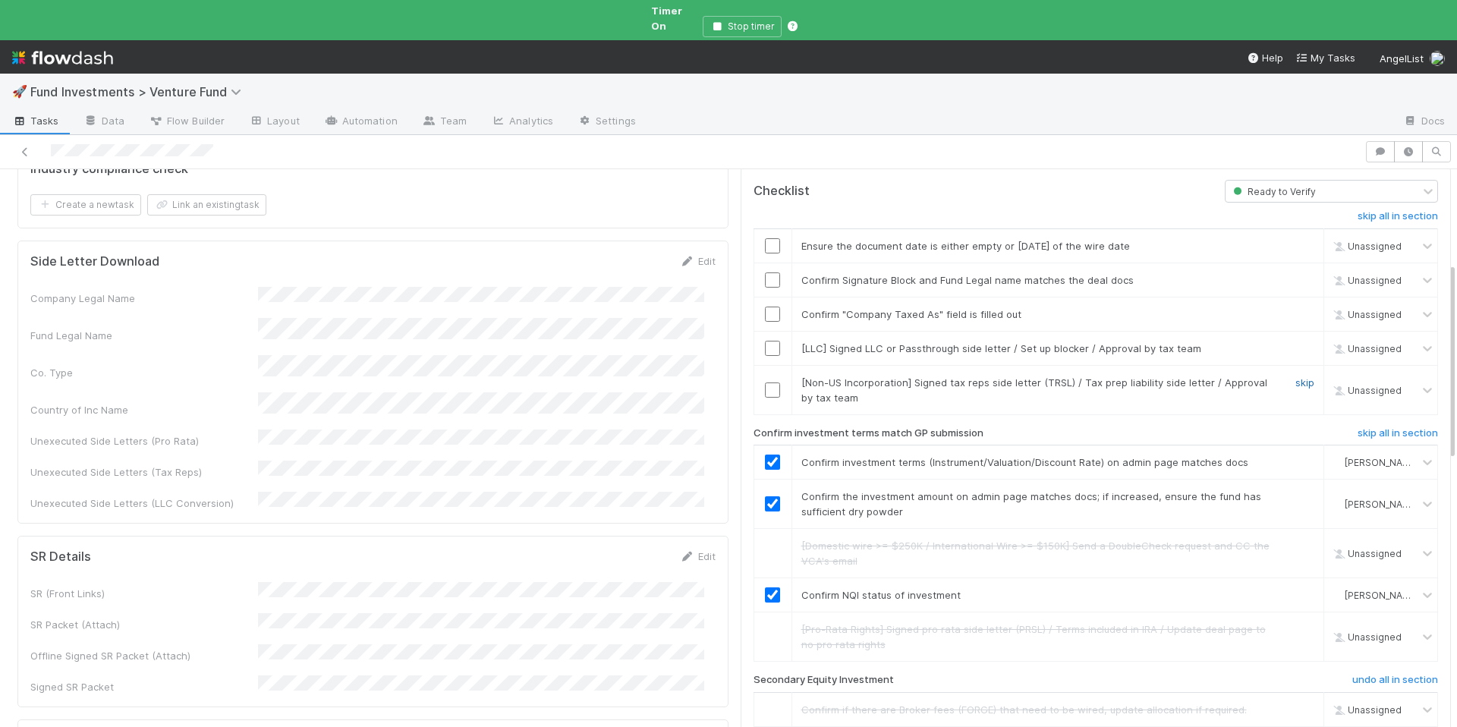
click at [1296, 376] on link "skip" at bounding box center [1305, 382] width 19 height 12
click at [1296, 342] on link "skip" at bounding box center [1305, 348] width 19 height 12
click at [765, 307] on input "checkbox" at bounding box center [772, 314] width 15 height 15
click at [1296, 274] on link "skip" at bounding box center [1305, 280] width 19 height 12
click at [765, 238] on input "checkbox" at bounding box center [772, 245] width 15 height 15
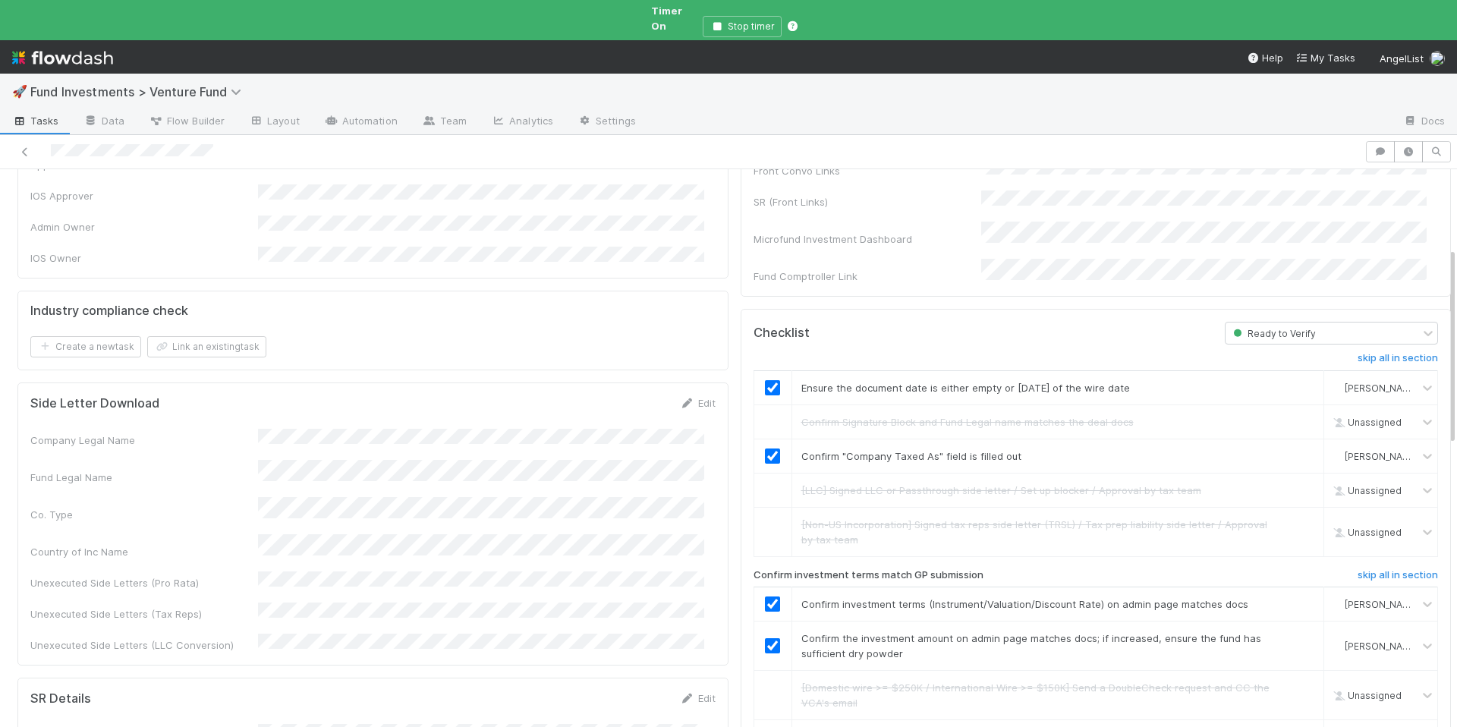
scroll to position [0, 0]
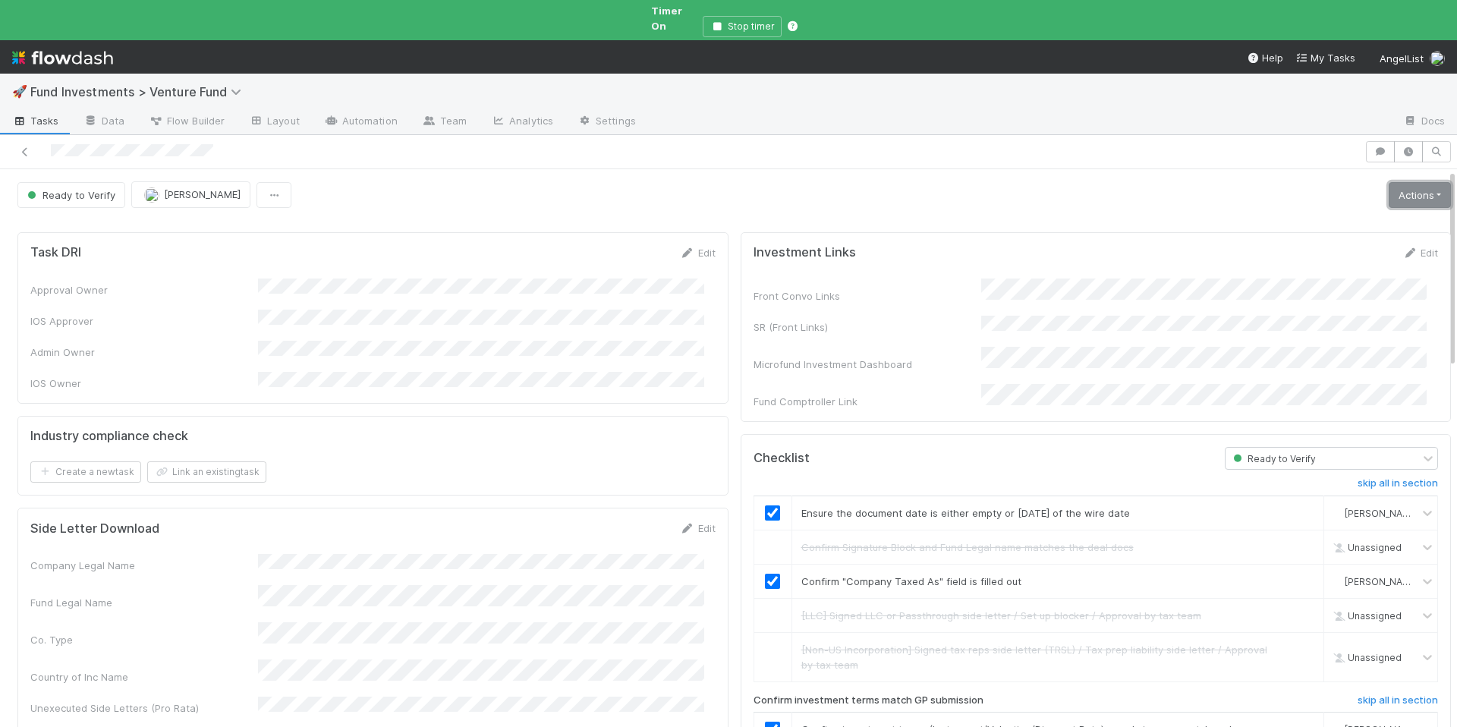
click at [1389, 183] on link "Actions" at bounding box center [1420, 195] width 62 height 26
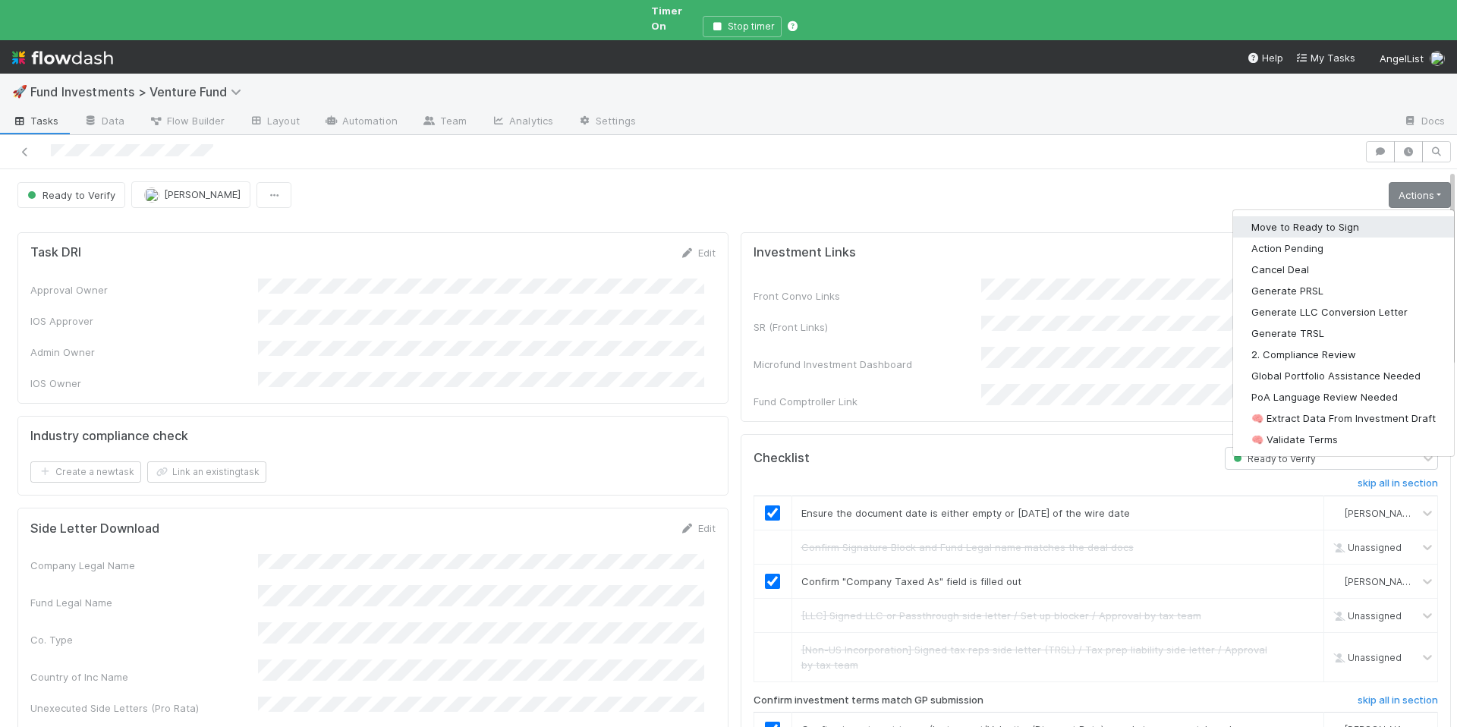
click at [1327, 216] on button "Move to Ready to Sign" at bounding box center [1343, 226] width 221 height 21
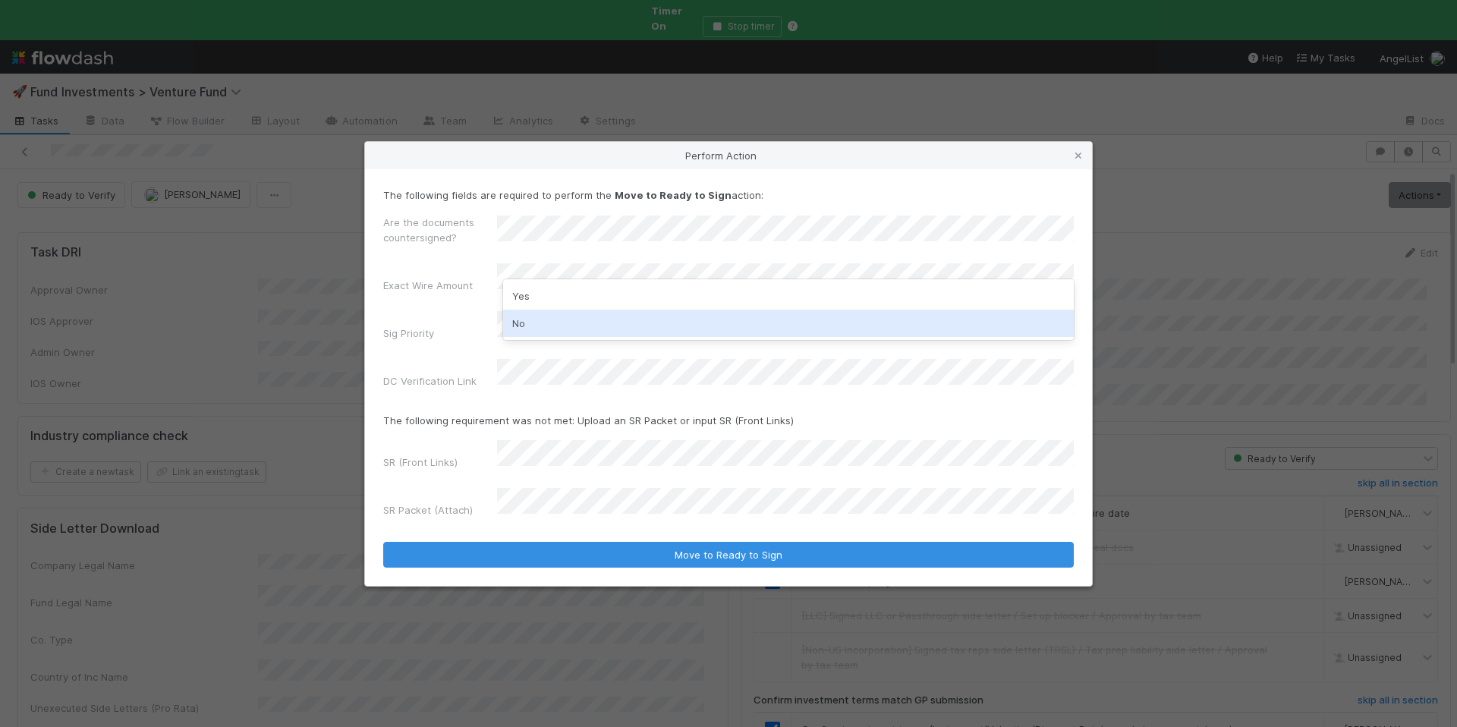
click at [549, 326] on div "No" at bounding box center [788, 323] width 571 height 27
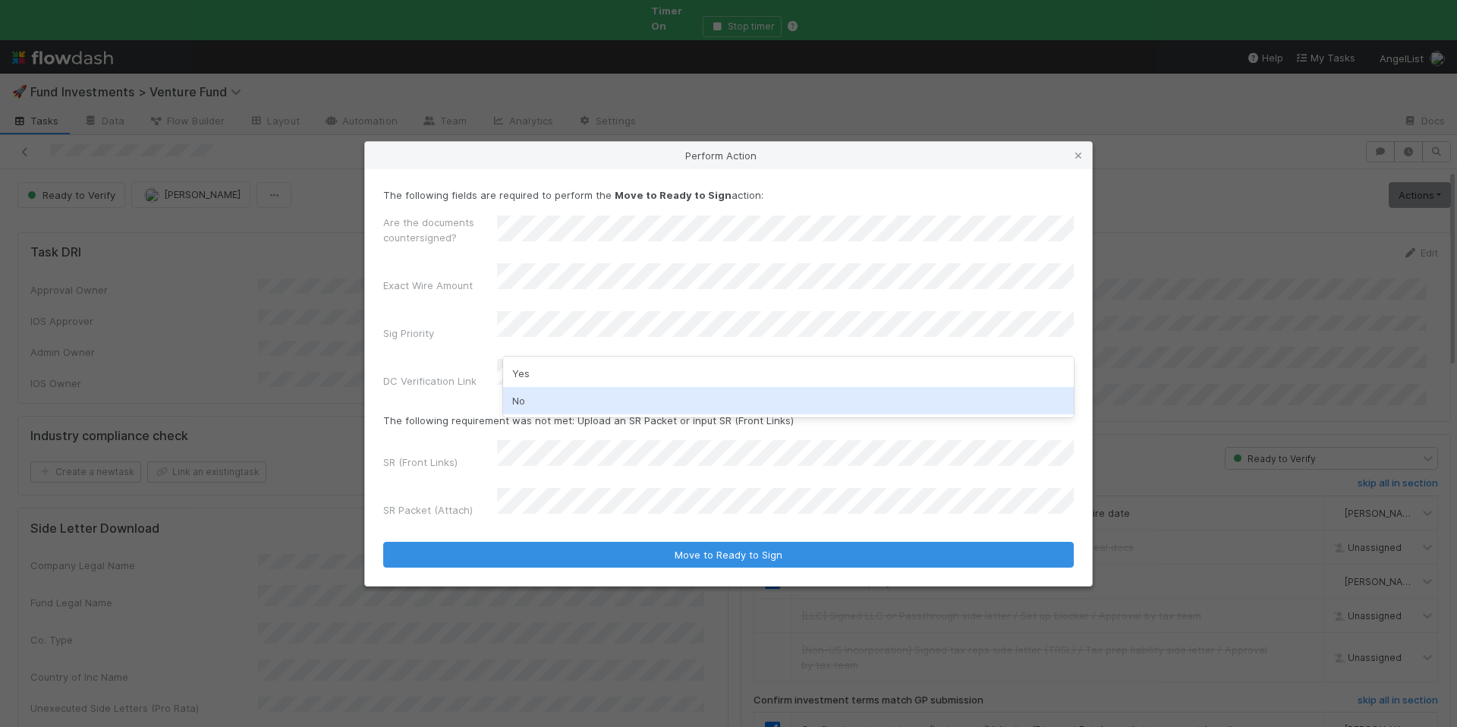
click at [546, 395] on div "No" at bounding box center [788, 400] width 571 height 27
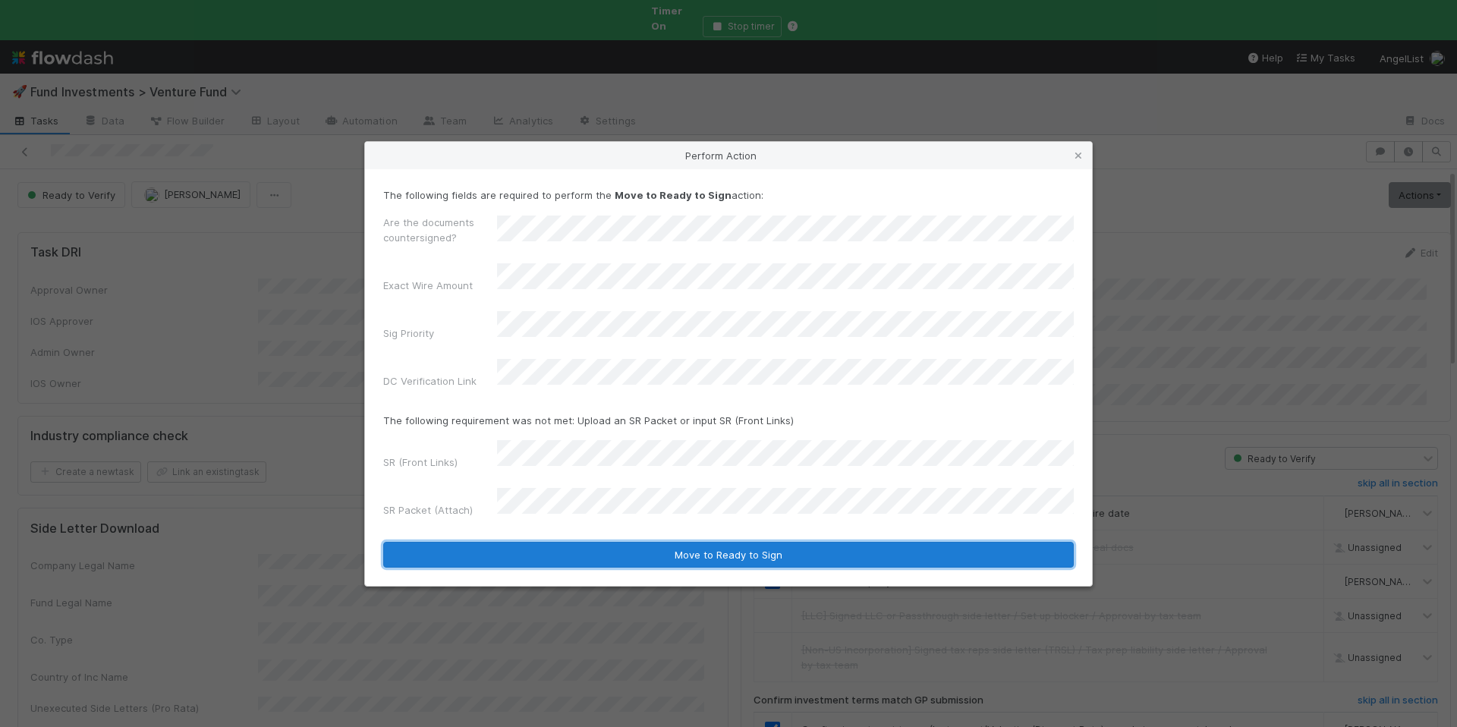
click at [655, 542] on button "Move to Ready to Sign" at bounding box center [728, 555] width 691 height 26
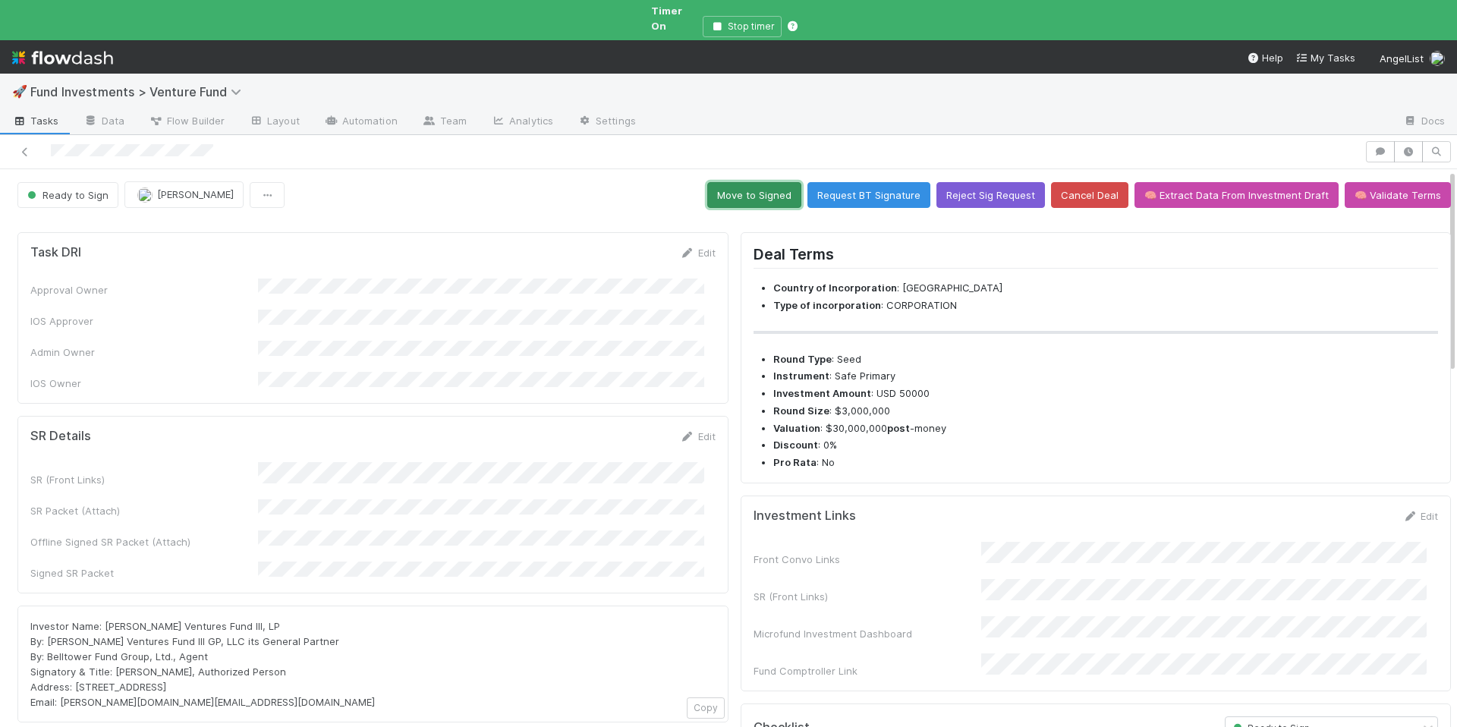
click at [757, 182] on button "Move to Signed" at bounding box center [754, 195] width 94 height 26
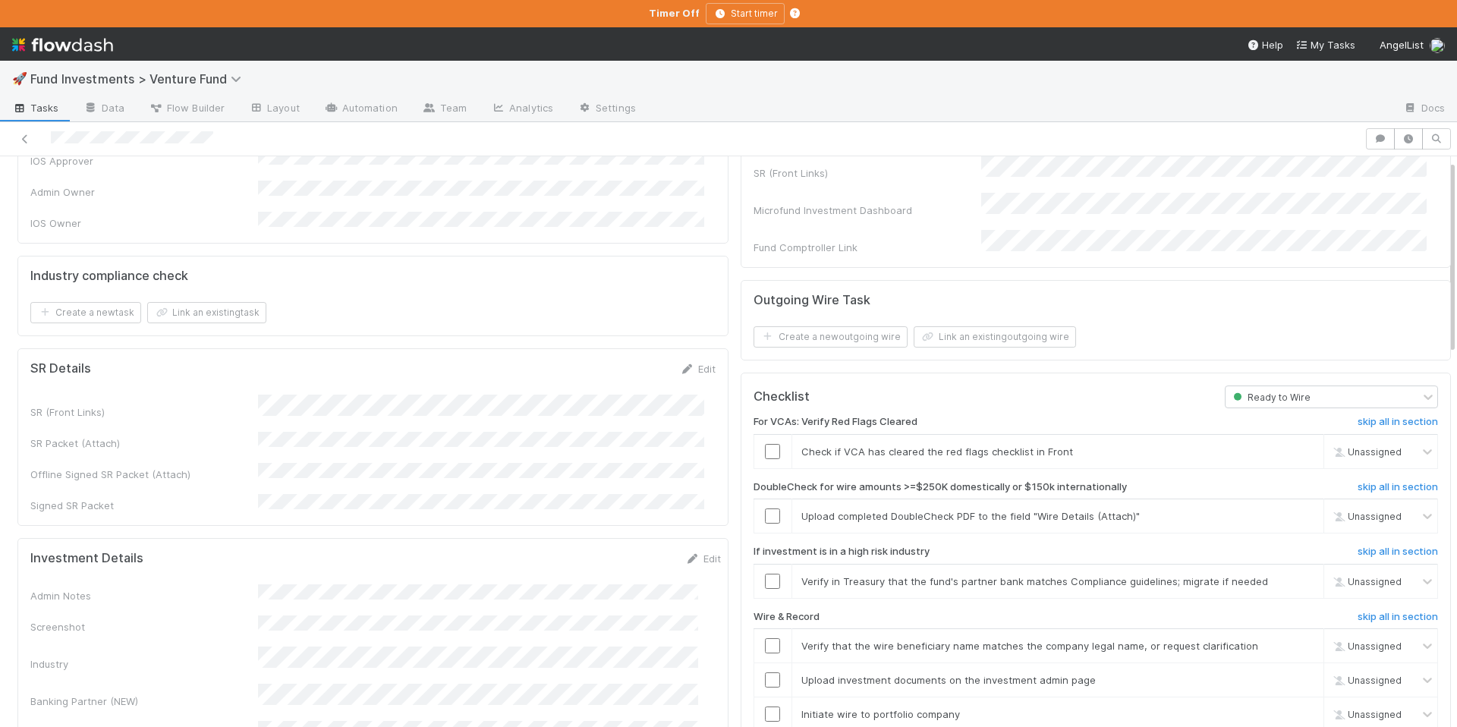
scroll to position [148, 0]
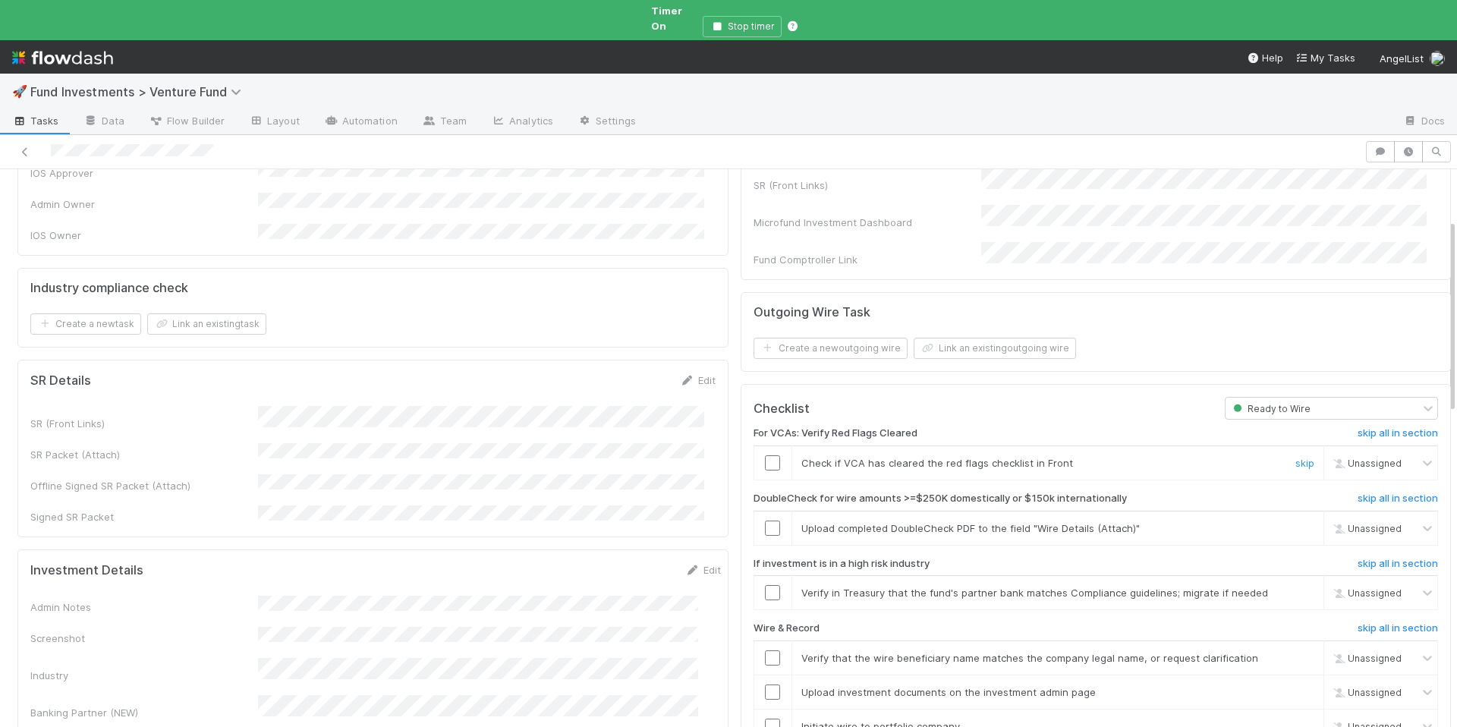
click at [765, 455] on input "checkbox" at bounding box center [772, 462] width 15 height 15
click at [1345, 458] on span "[PERSON_NAME]" at bounding box center [1382, 463] width 74 height 11
type input "jac"
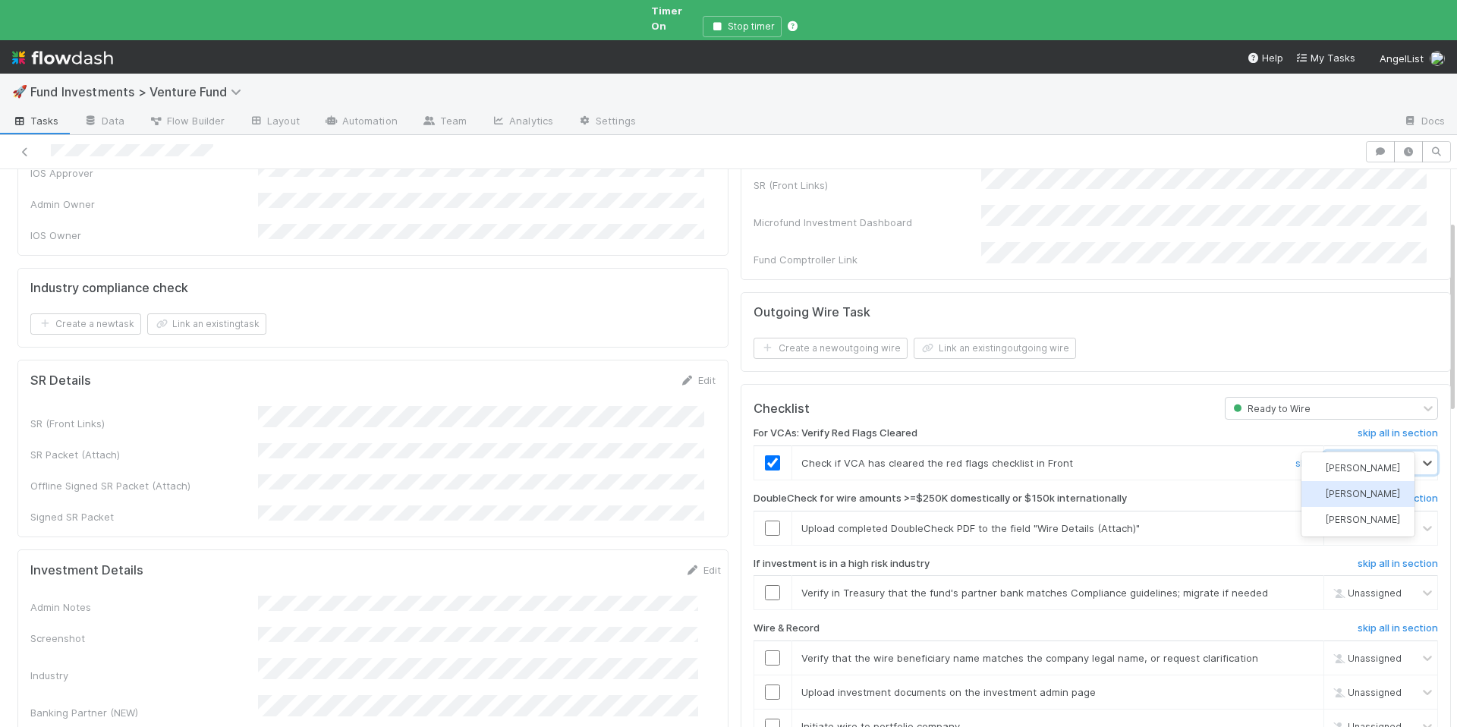
click at [1346, 499] on span "Jack Plank" at bounding box center [1363, 493] width 74 height 11
click at [1280, 521] on div at bounding box center [1303, 528] width 46 height 15
click at [1362, 493] on h6 "skip all in section" at bounding box center [1398, 499] width 80 height 12
click at [773, 585] on div at bounding box center [772, 592] width 37 height 15
click at [767, 585] on input "checkbox" at bounding box center [772, 592] width 15 height 15
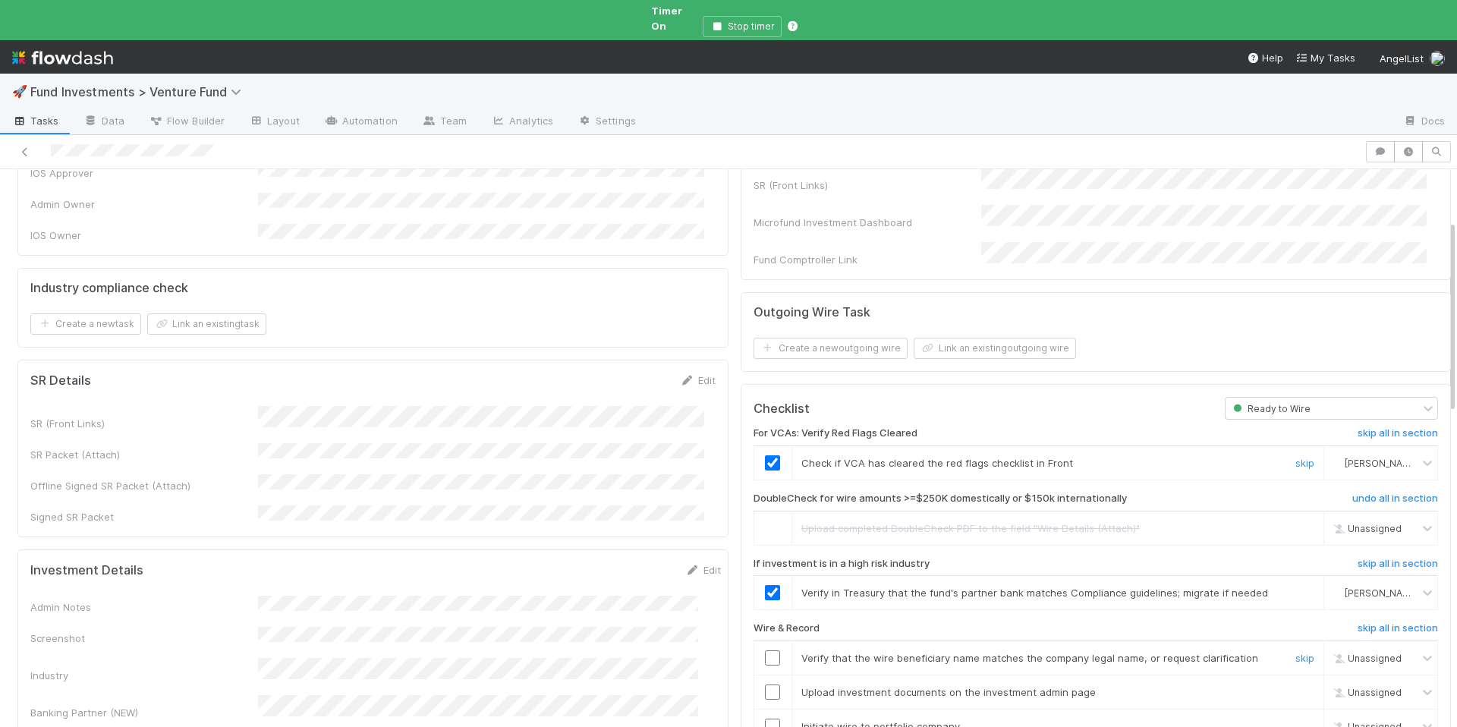
click at [765, 650] on input "checkbox" at bounding box center [772, 657] width 15 height 15
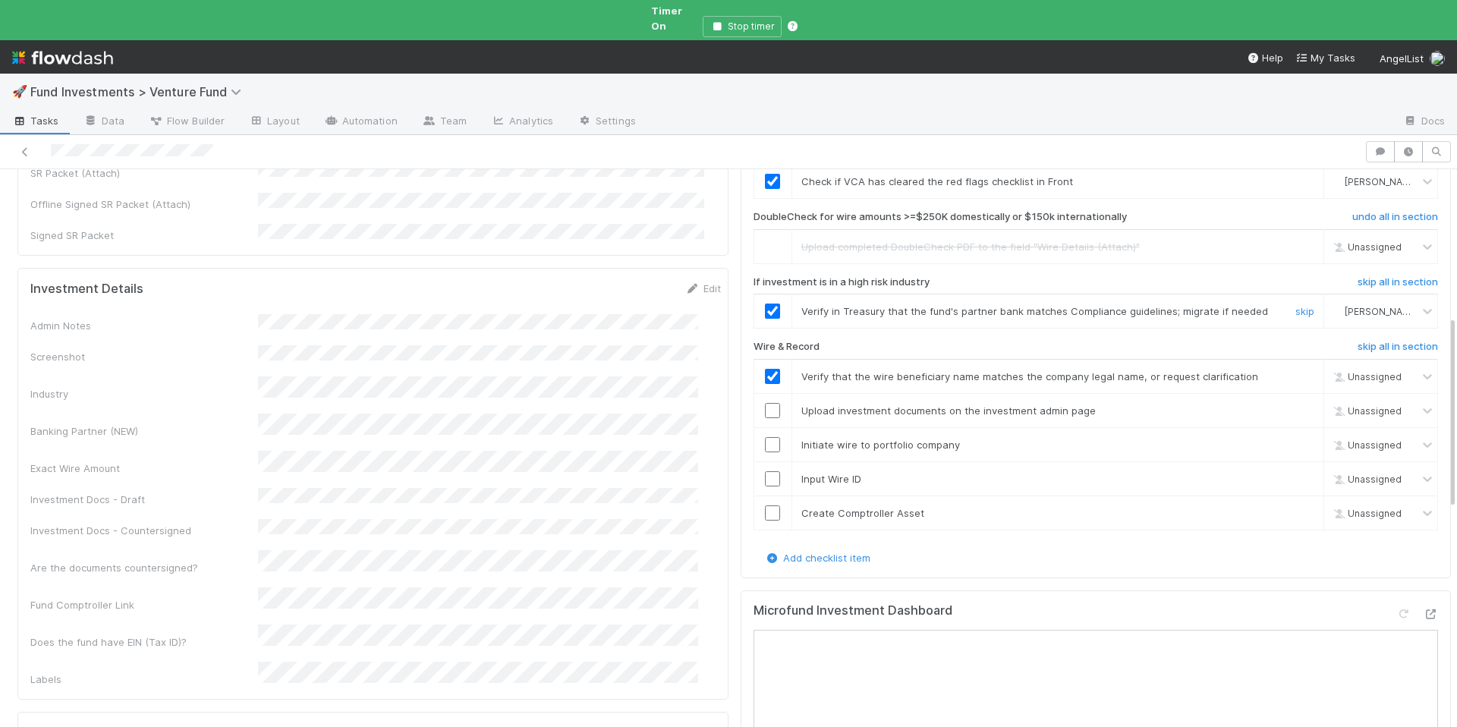
checkbox input "true"
click at [766, 403] on input "checkbox" at bounding box center [772, 410] width 15 height 15
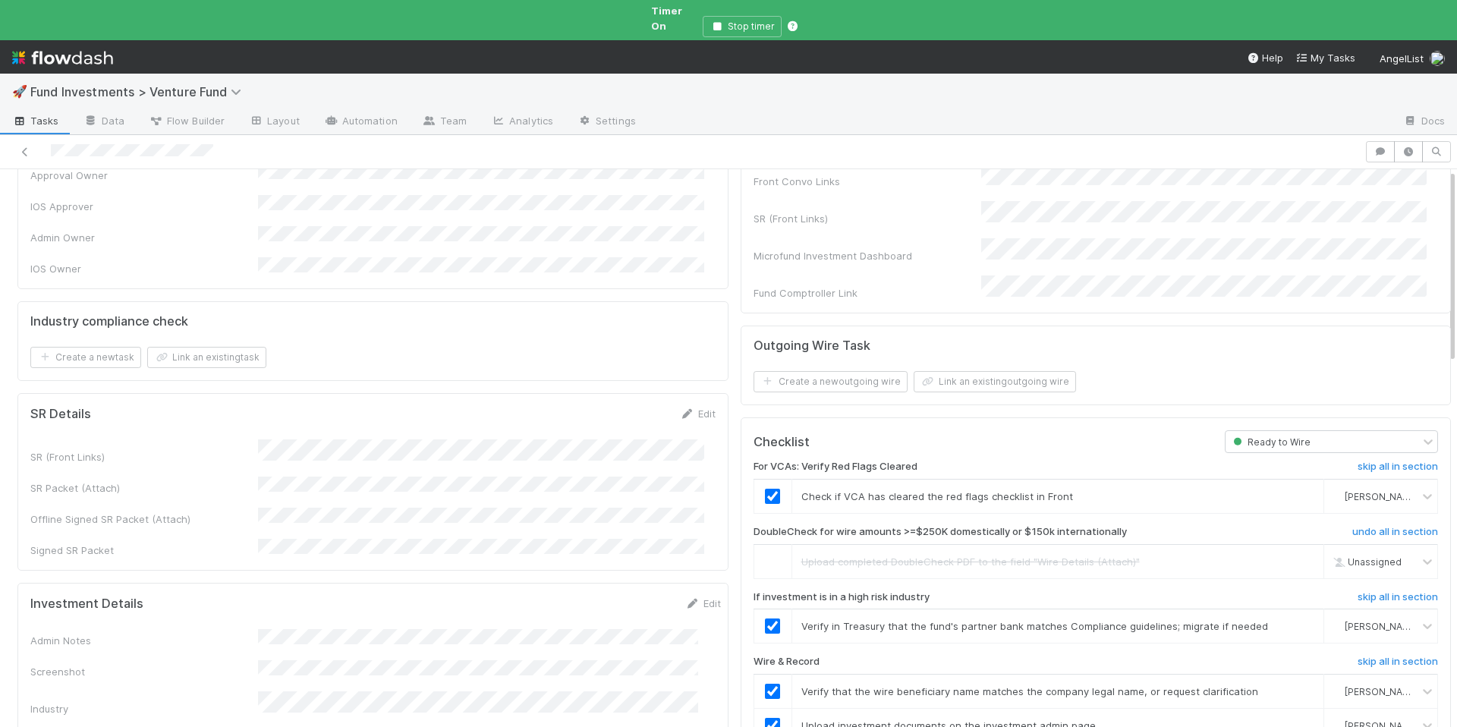
scroll to position [0, 0]
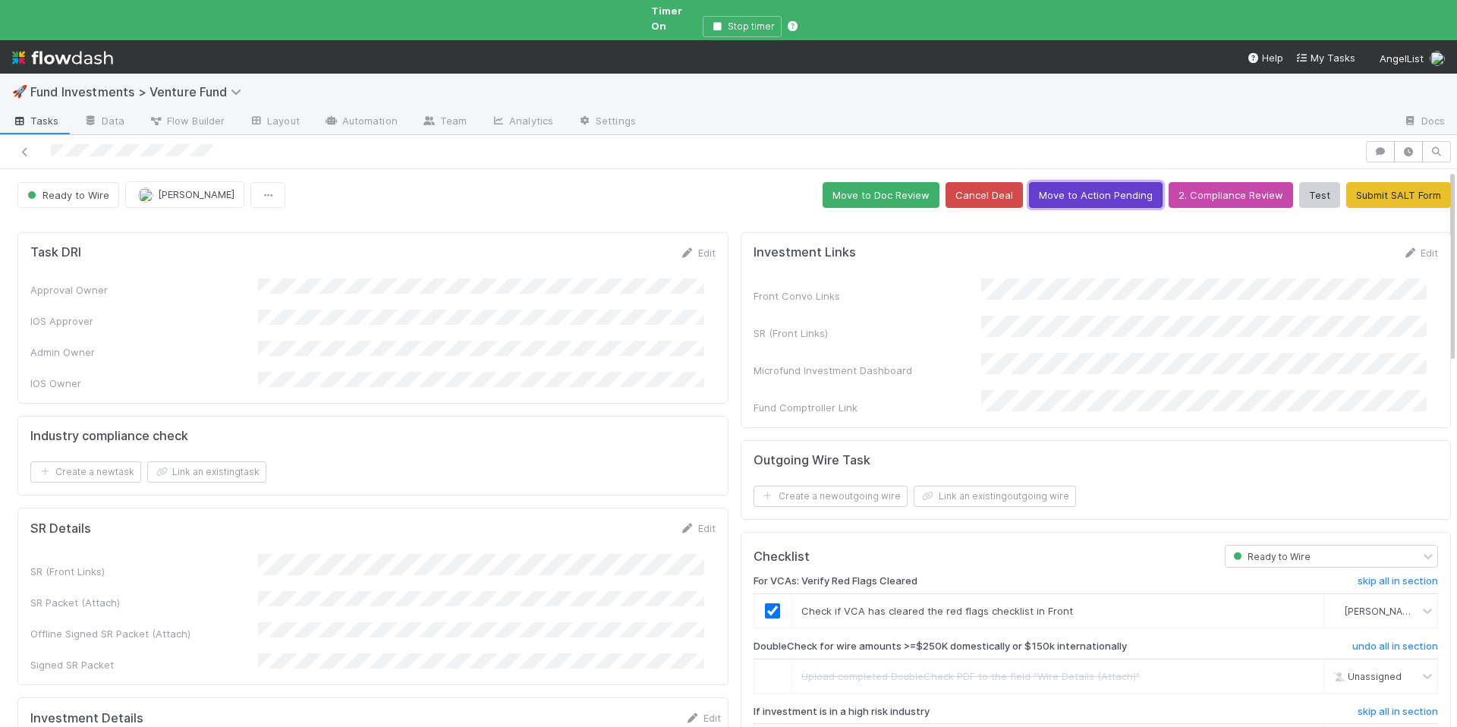
click at [1072, 182] on button "Move to Action Pending" at bounding box center [1096, 195] width 134 height 26
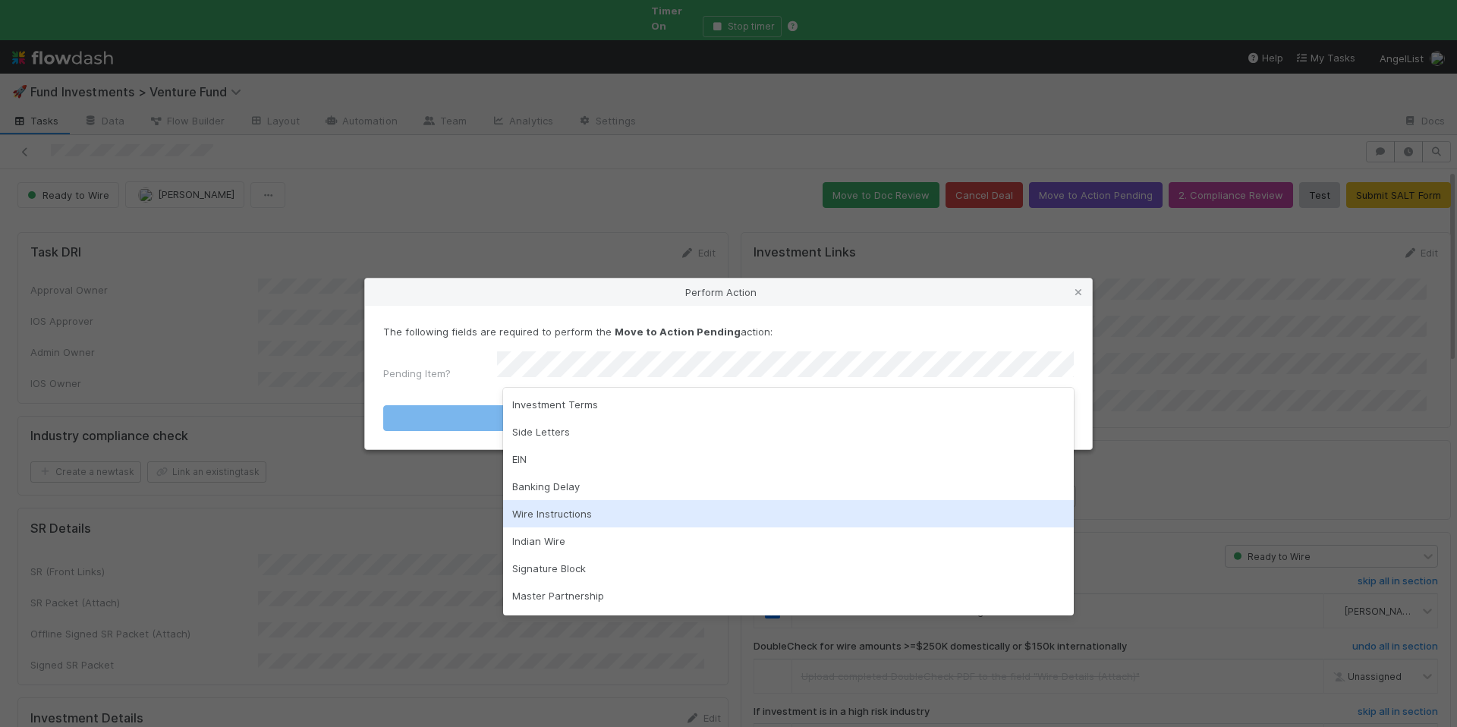
click at [578, 502] on div "Wire Instructions" at bounding box center [788, 513] width 571 height 27
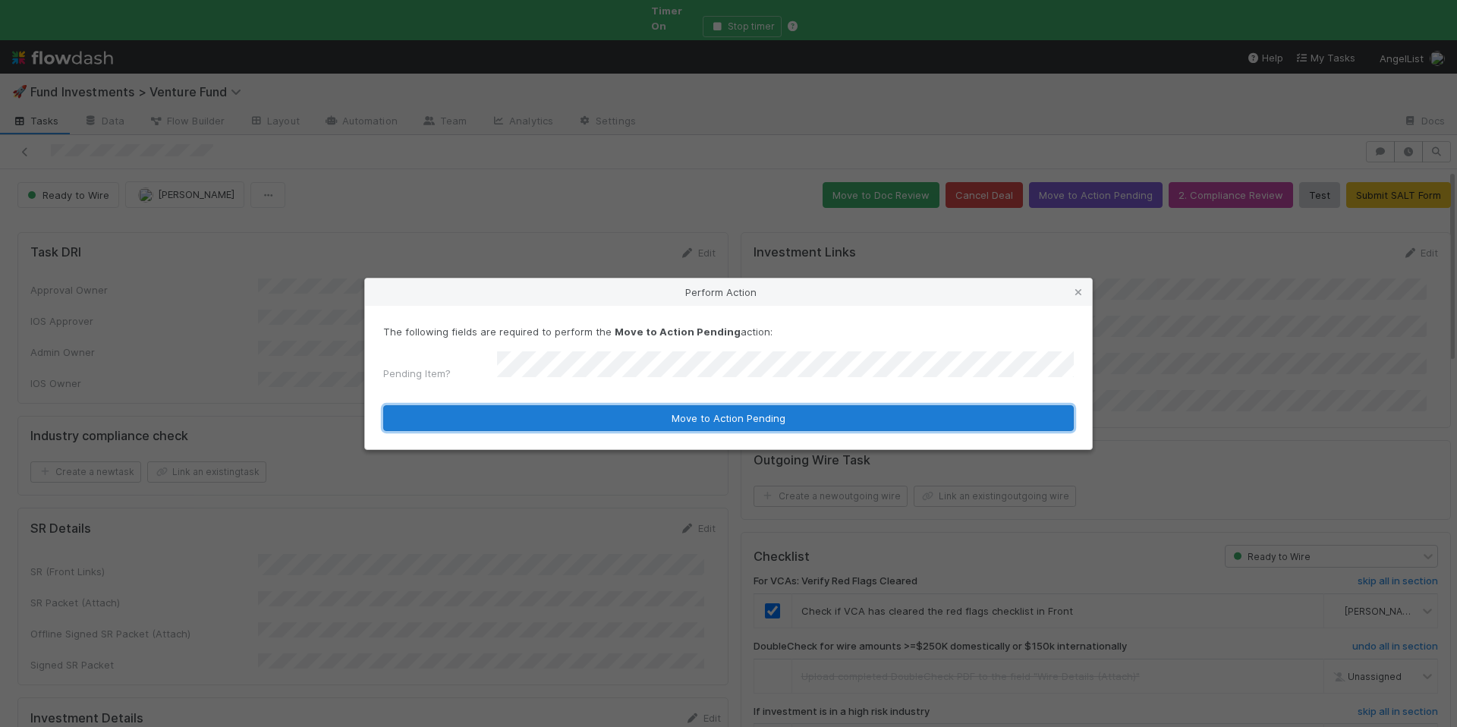
drag, startPoint x: 660, startPoint y: 408, endPoint x: 656, endPoint y: 392, distance: 17.3
click at [660, 408] on button "Move to Action Pending" at bounding box center [728, 418] width 691 height 26
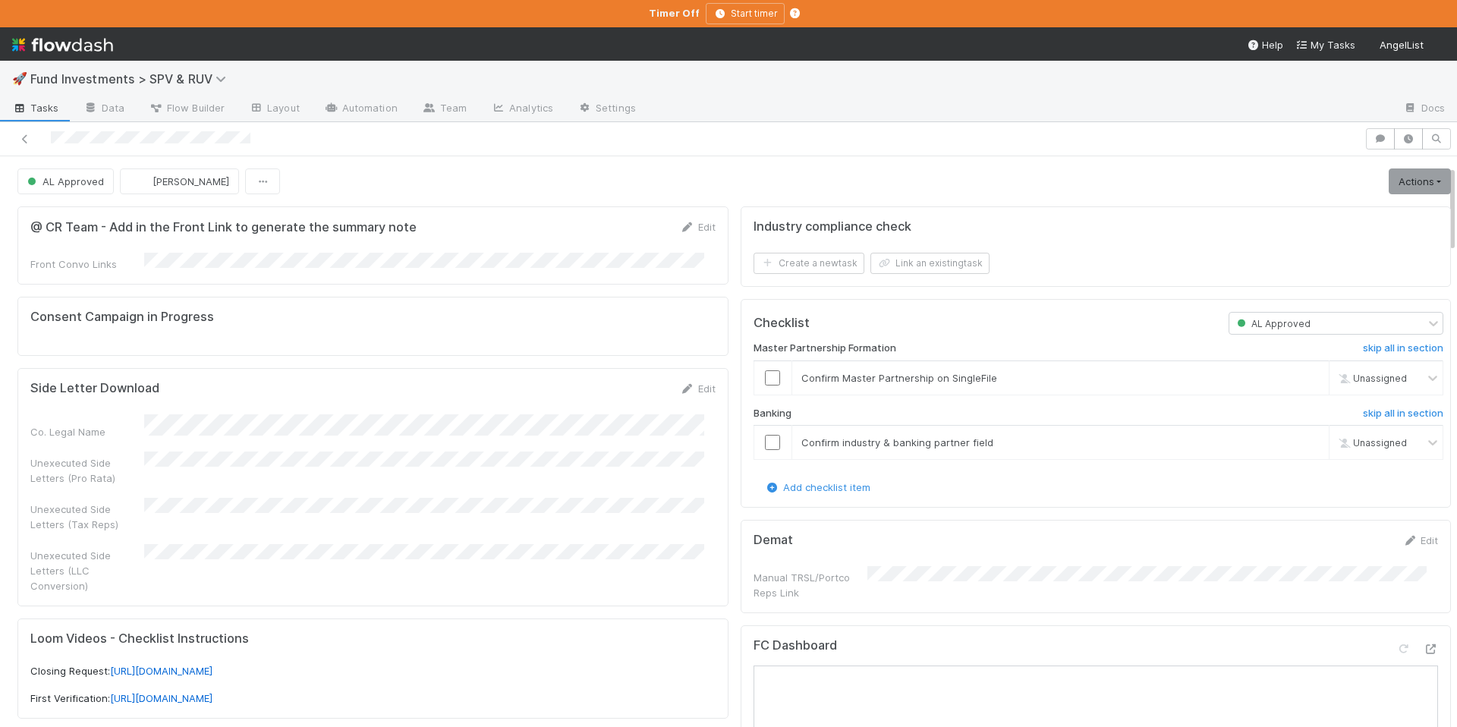
scroll to position [285, 0]
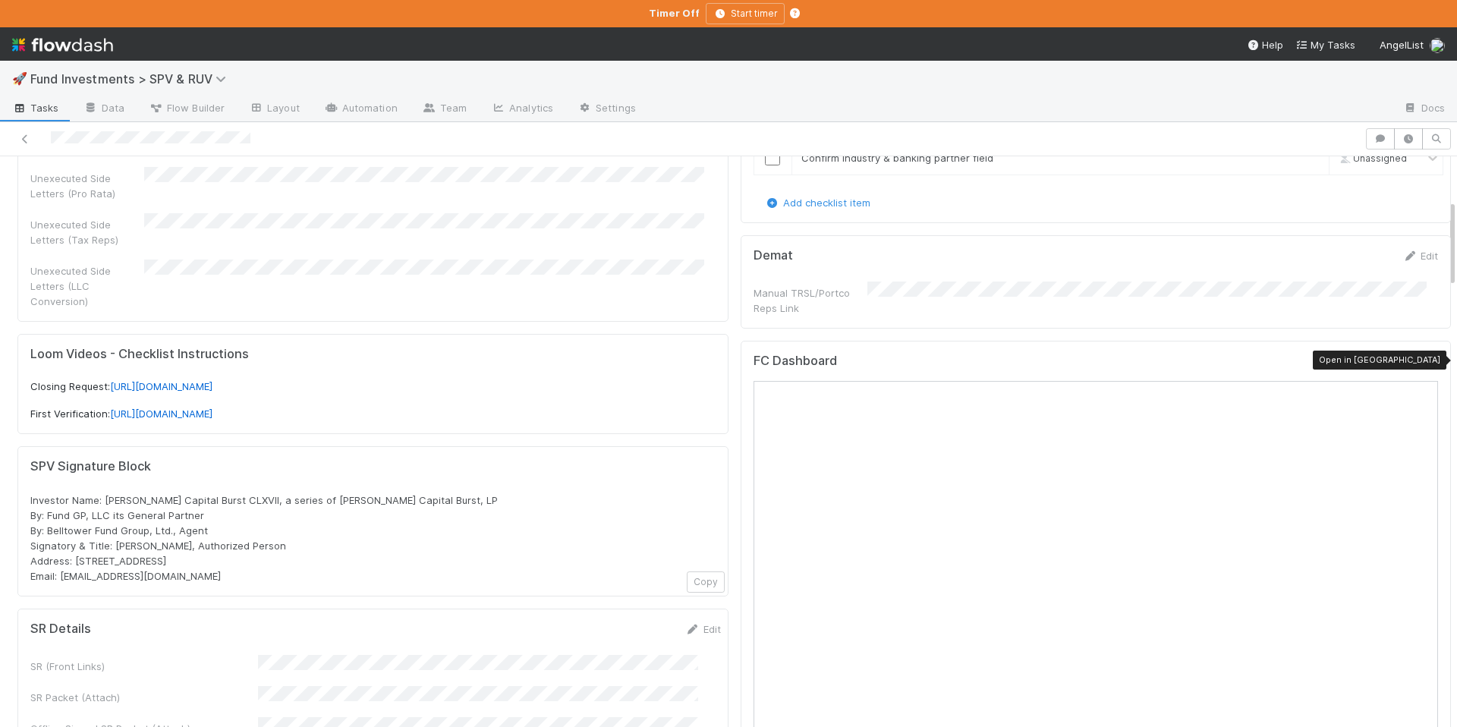
click at [1423, 360] on icon at bounding box center [1430, 365] width 15 height 10
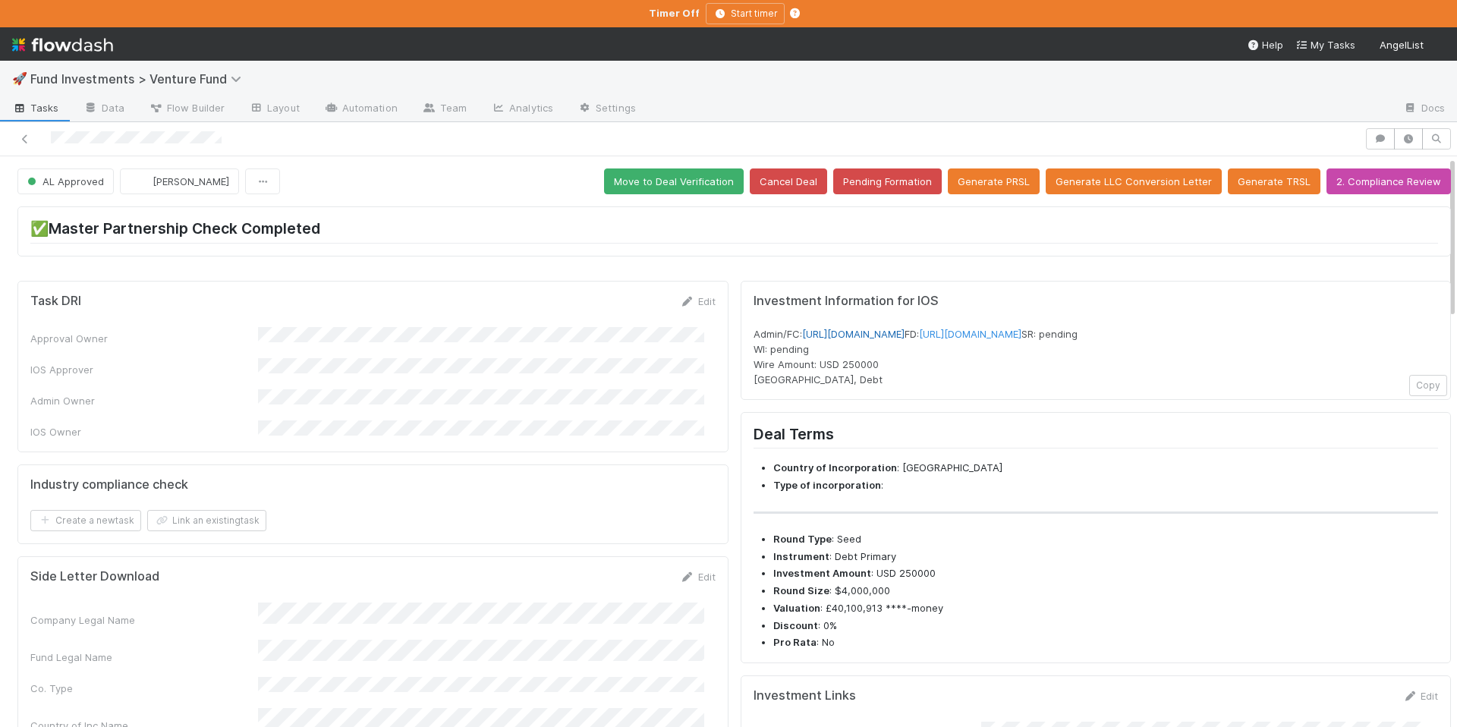
click at [905, 336] on link "https://venture.angellist.com/v/admin/funds/investment/28963" at bounding box center [853, 334] width 102 height 12
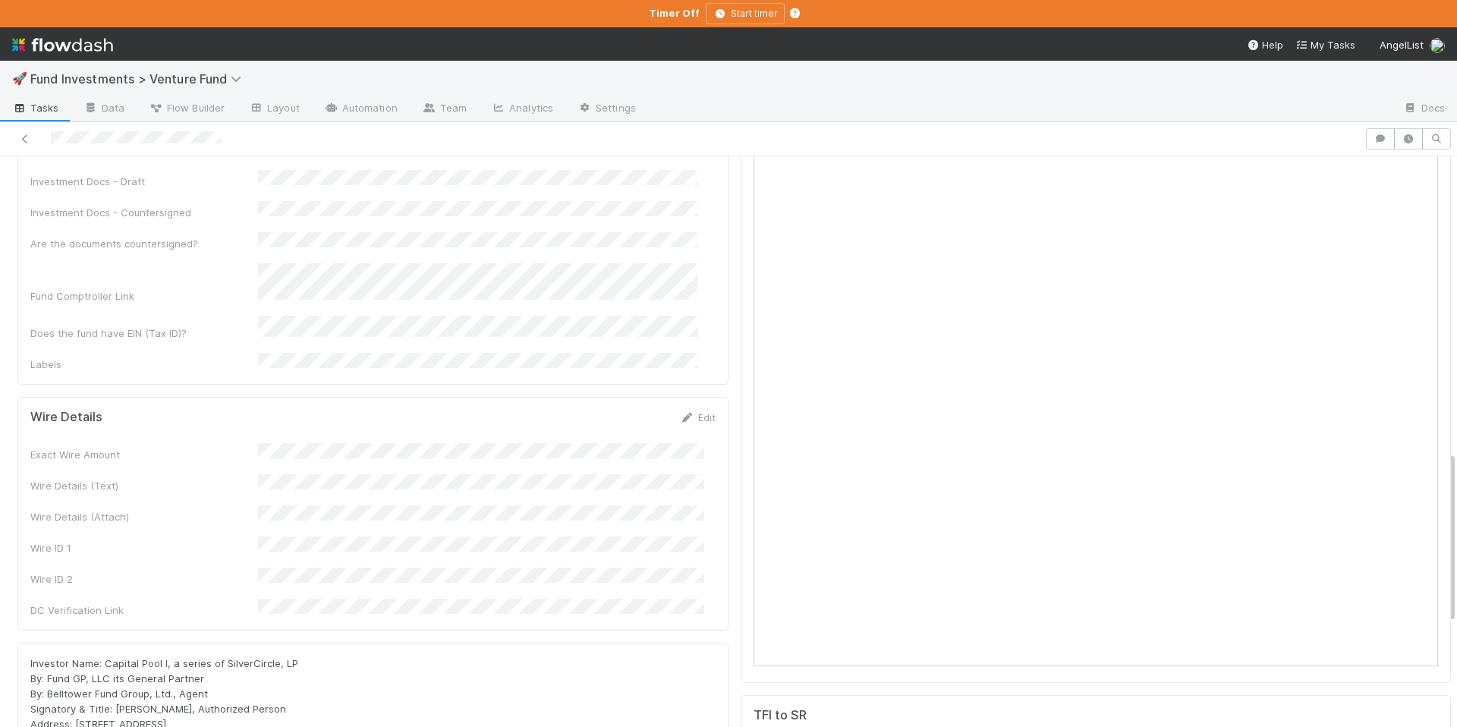
scroll to position [1088, 0]
drag, startPoint x: 270, startPoint y: 534, endPoint x: 221, endPoint y: 533, distance: 49.3
click at [221, 647] on div "Investor Name: Capital Pool I, a series of SilverCircle, LP By: Fund GP, LLC it…" at bounding box center [372, 692] width 685 height 91
copy span "SilverCircle, LP"
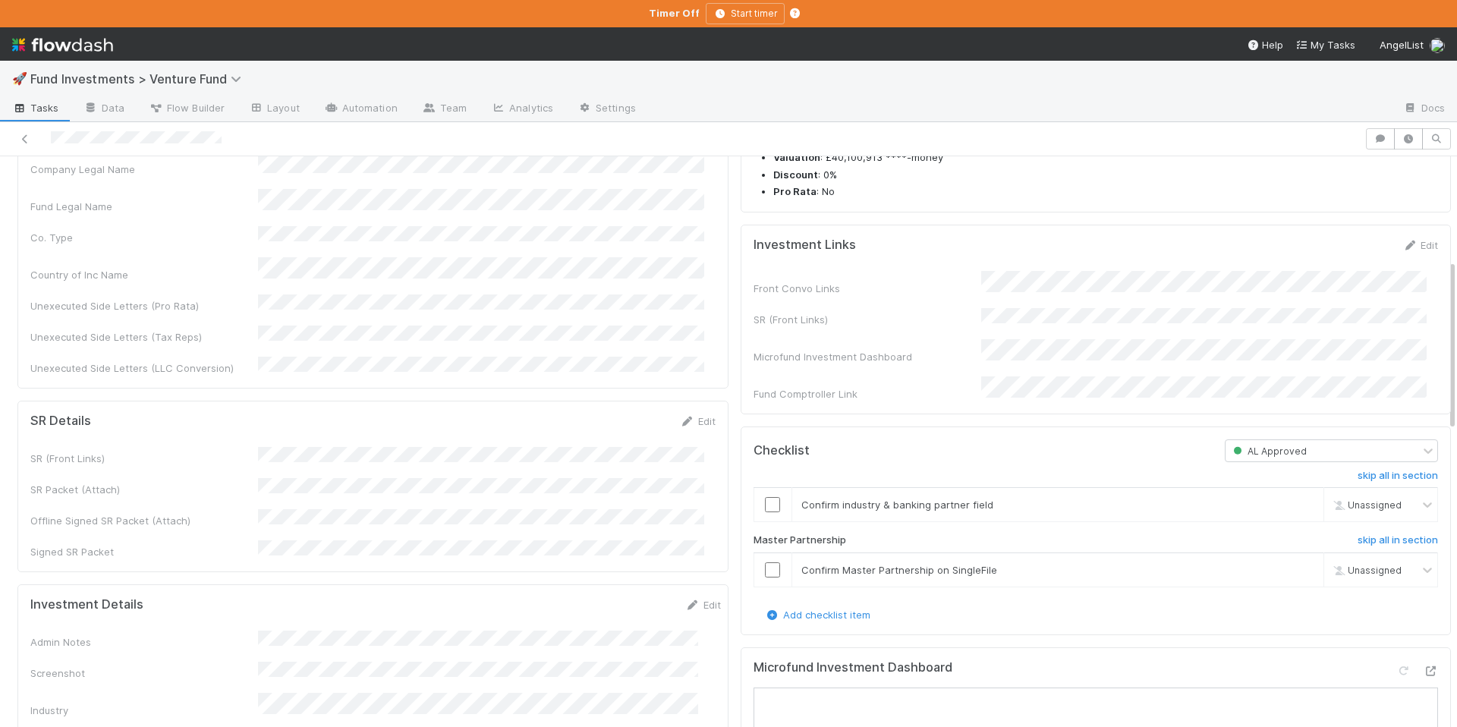
scroll to position [462, 0]
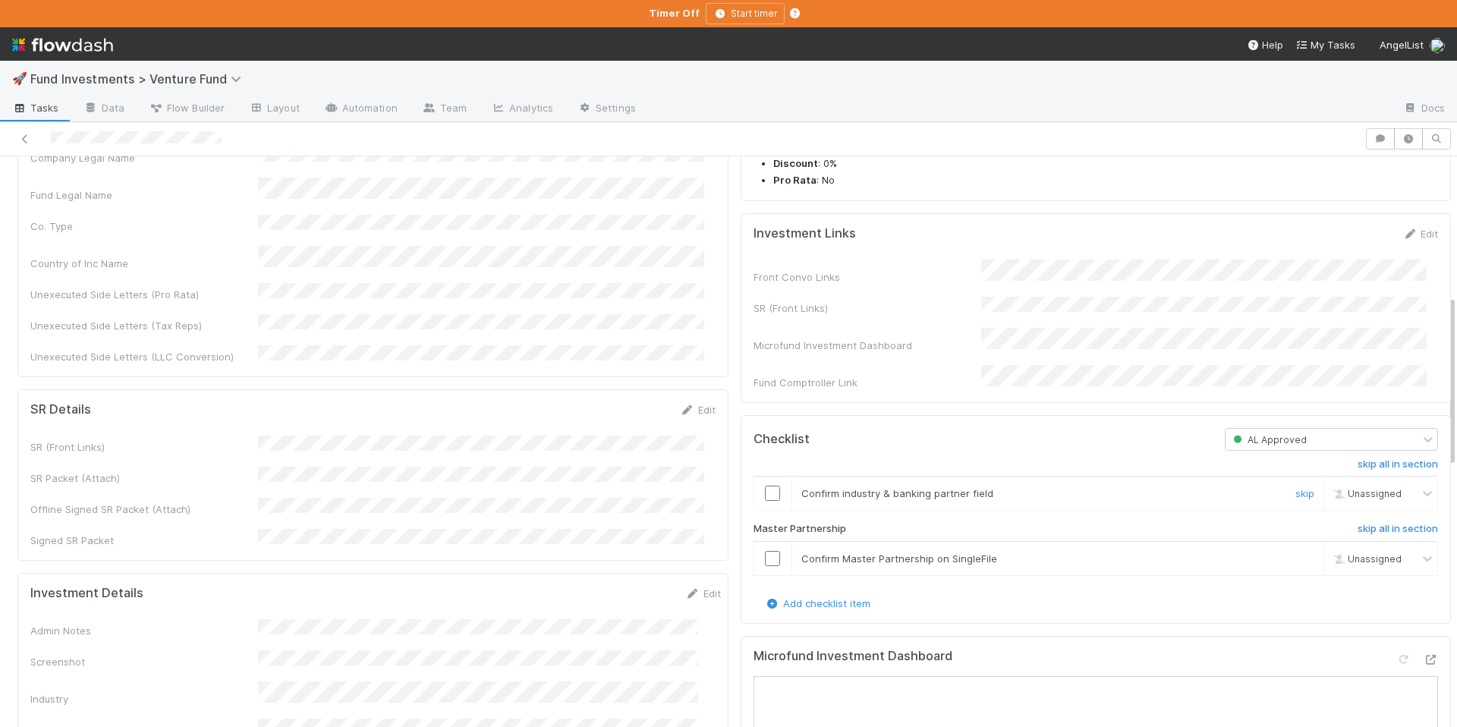
click at [765, 501] on input "checkbox" at bounding box center [772, 493] width 15 height 15
click at [765, 566] on input "checkbox" at bounding box center [772, 558] width 15 height 15
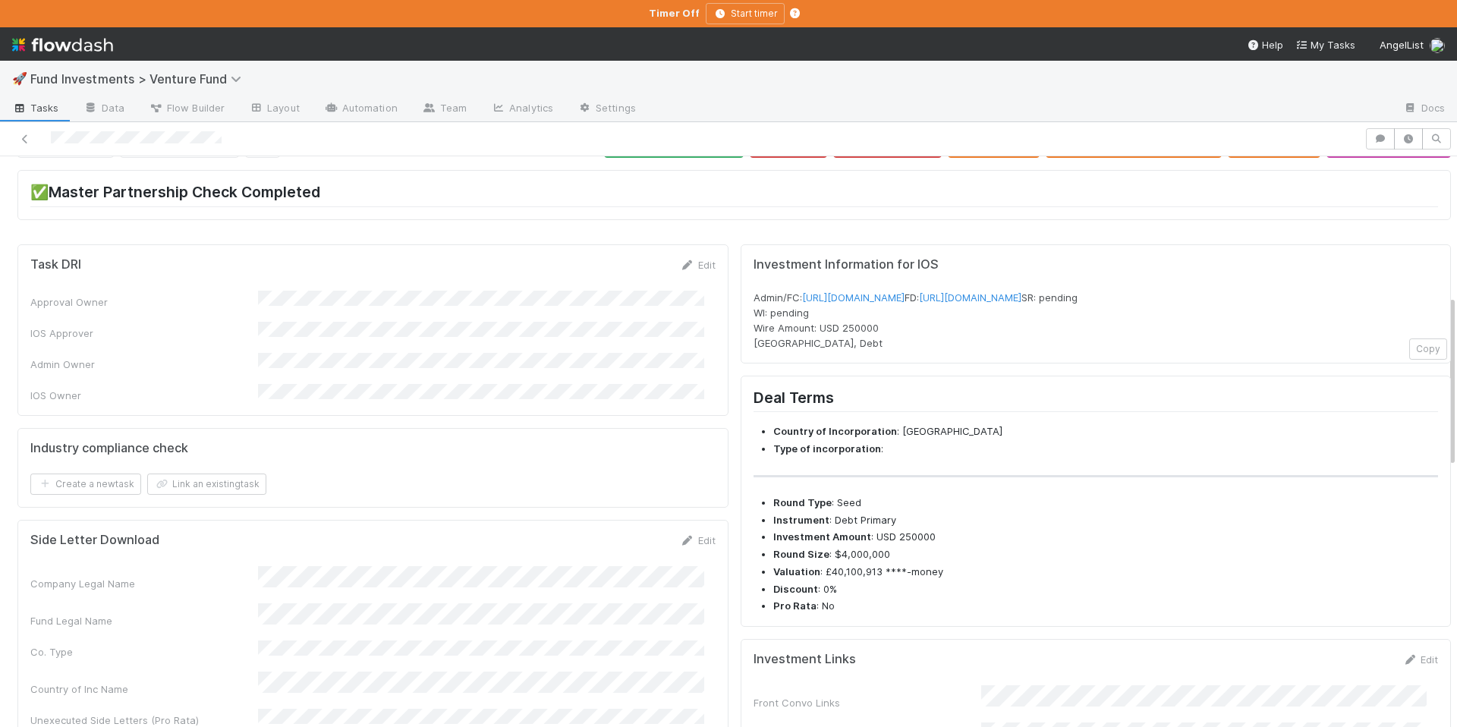
scroll to position [0, 0]
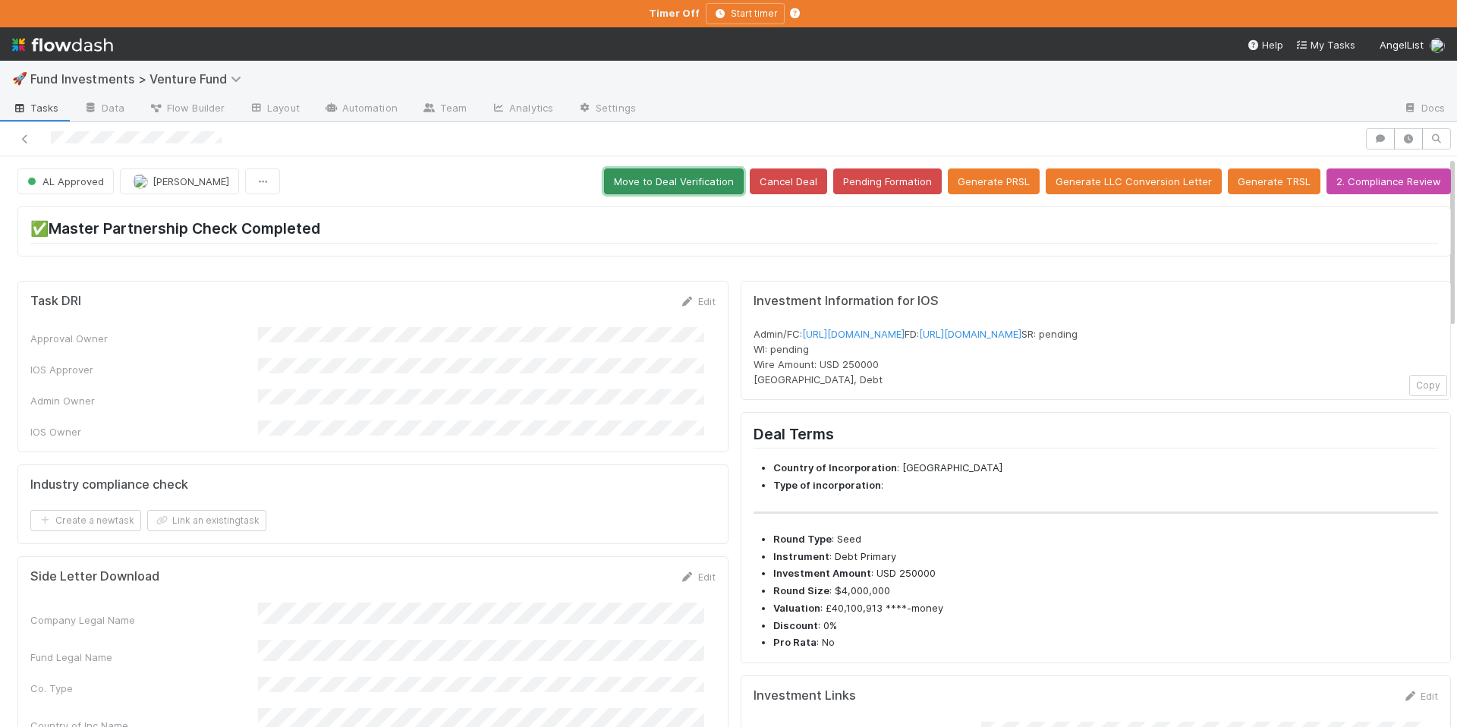
click at [658, 184] on button "Move to Deal Verification" at bounding box center [674, 181] width 140 height 26
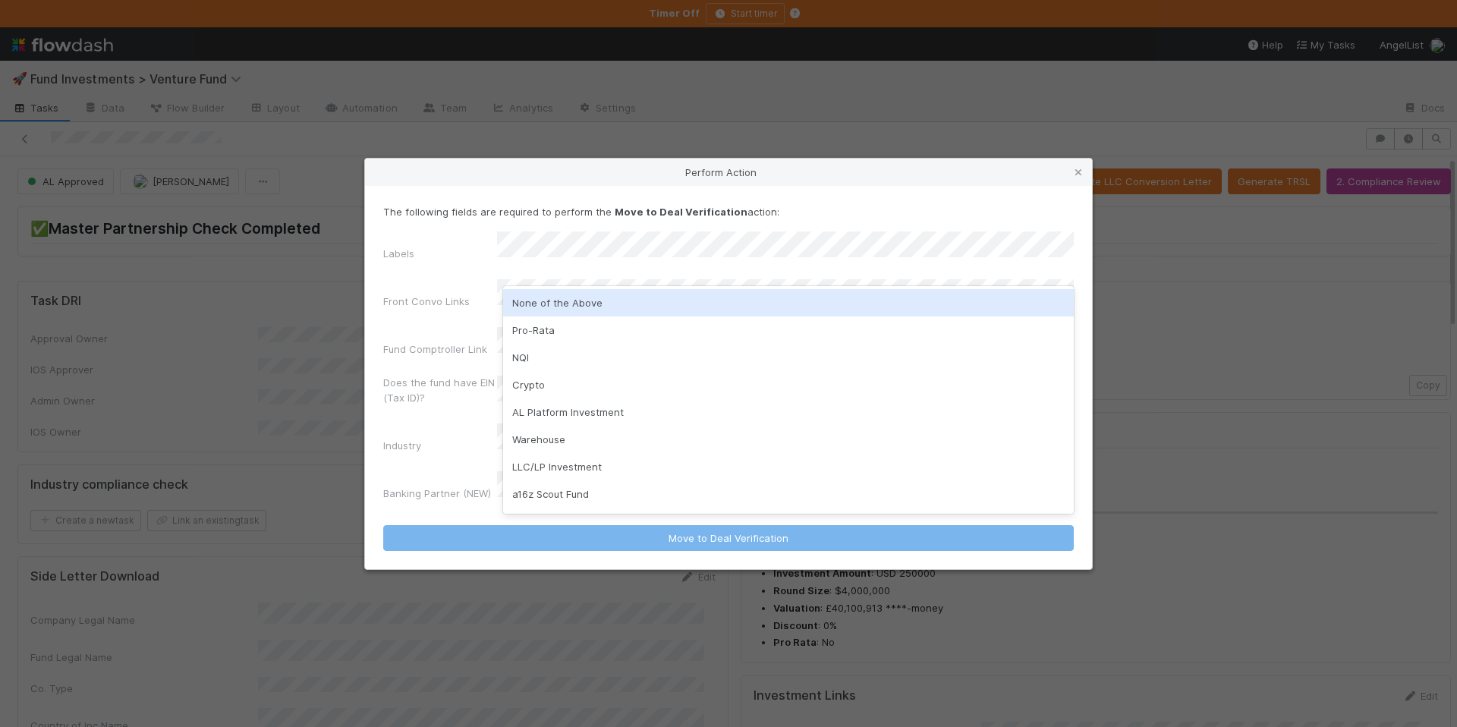
click at [618, 300] on div "None of the Above" at bounding box center [788, 302] width 571 height 27
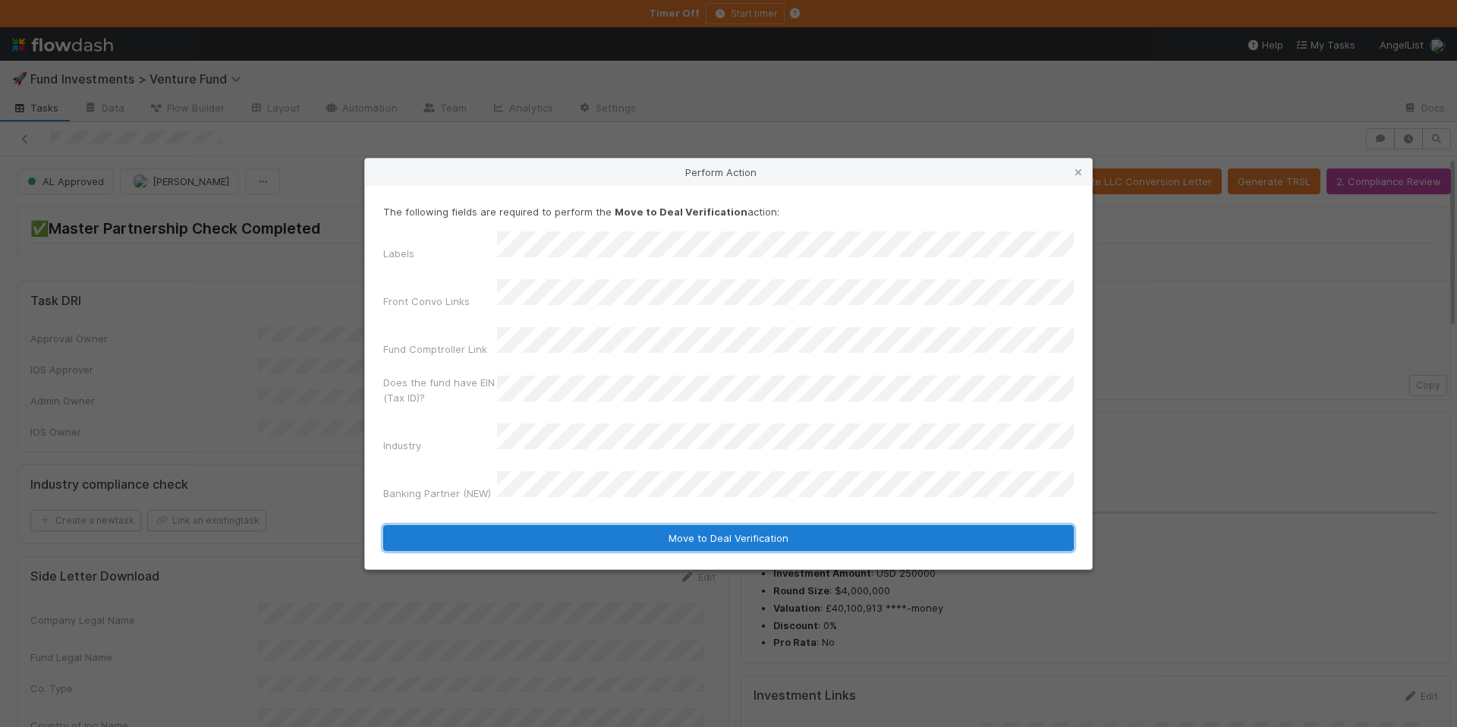
click at [797, 525] on button "Move to Deal Verification" at bounding box center [728, 538] width 691 height 26
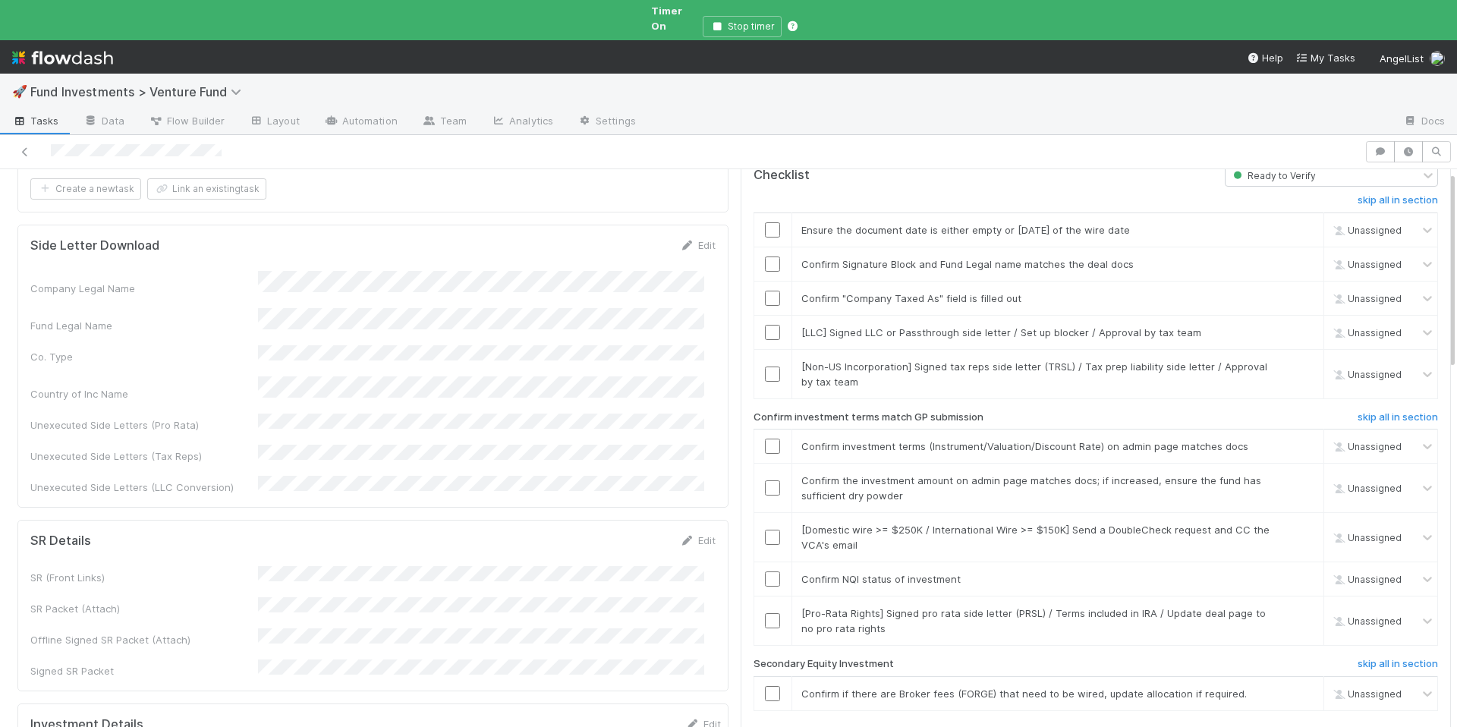
scroll to position [287, 0]
click at [1296, 684] on link "skip" at bounding box center [1305, 690] width 19 height 12
click at [1296, 603] on link "skip" at bounding box center [1305, 609] width 19 height 12
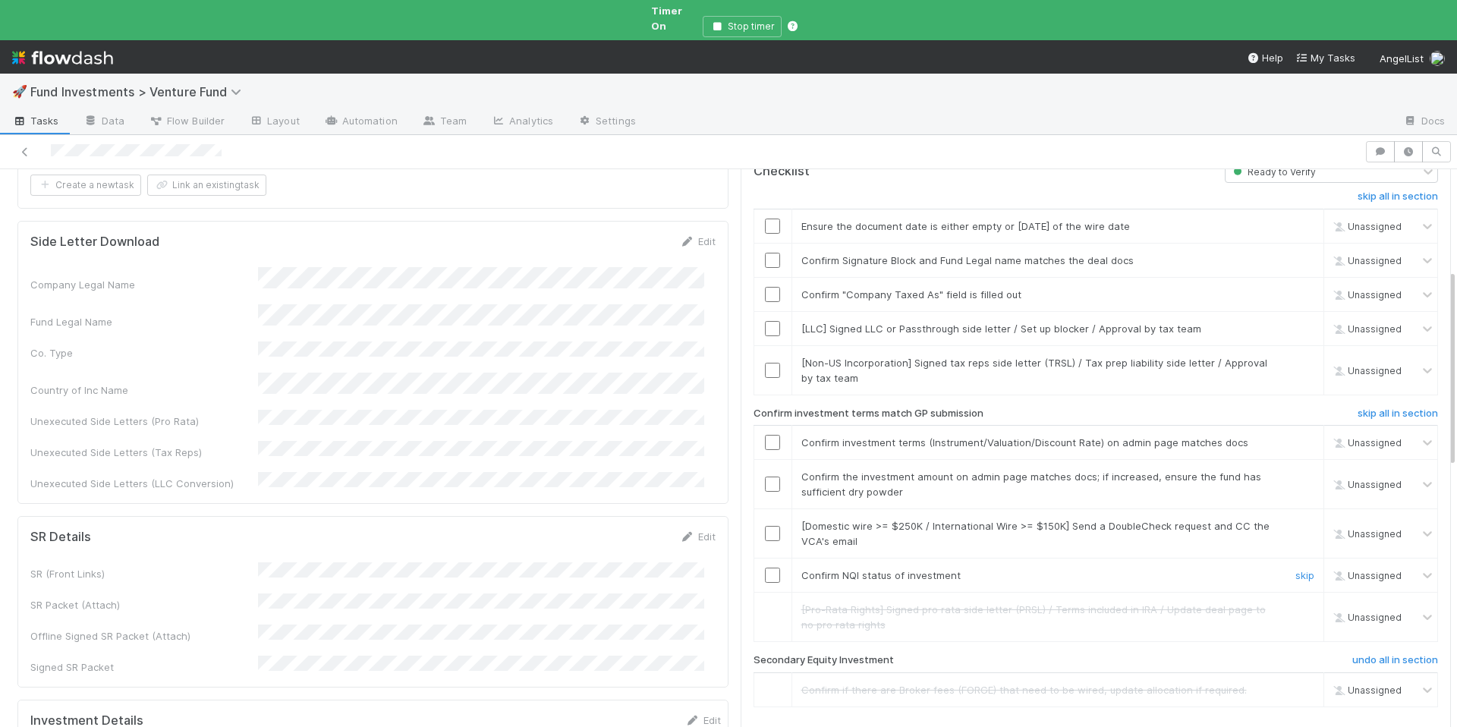
click at [765, 568] on input "checkbox" at bounding box center [772, 575] width 15 height 15
click at [757, 350] on td at bounding box center [773, 369] width 38 height 49
click at [1296, 323] on link "skip" at bounding box center [1305, 329] width 19 height 12
click at [765, 363] on input "checkbox" at bounding box center [772, 370] width 15 height 15
click at [765, 287] on input "checkbox" at bounding box center [772, 294] width 15 height 15
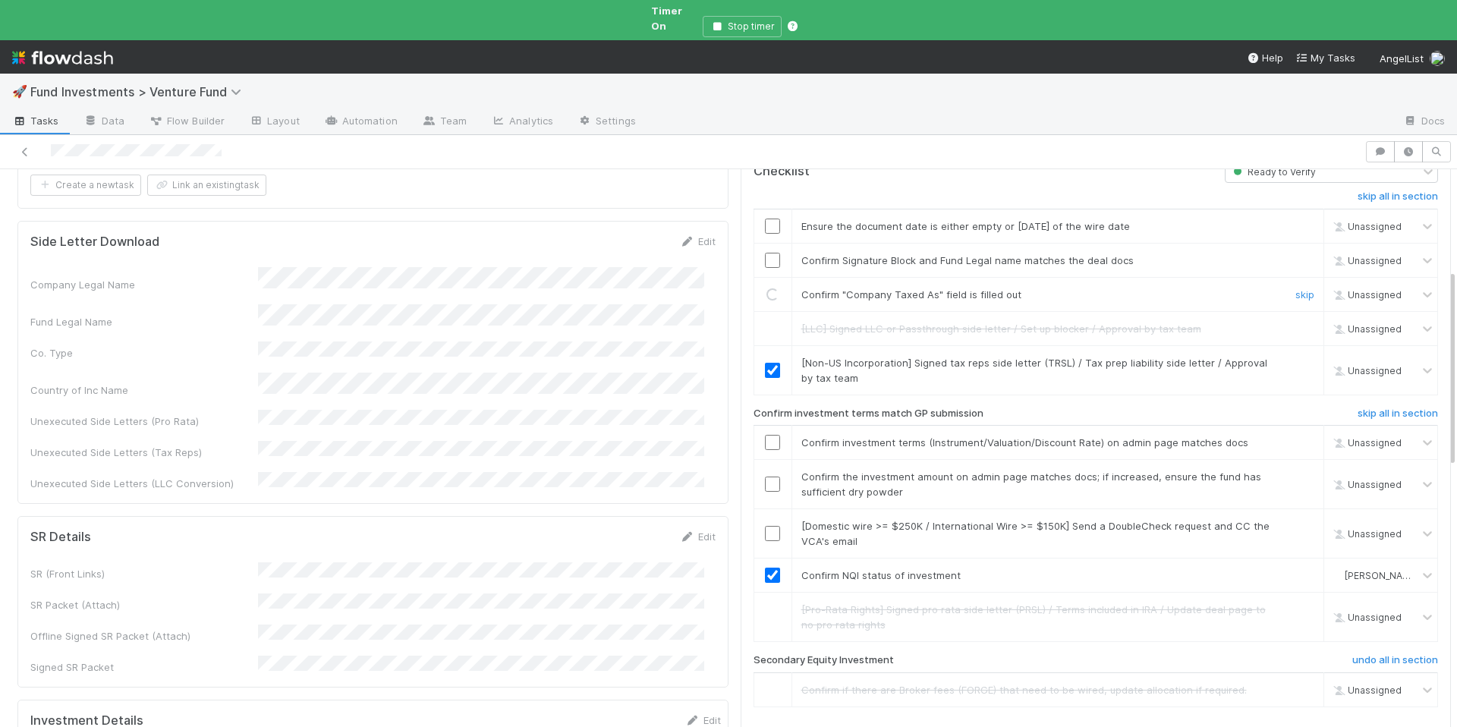
checkbox input "true"
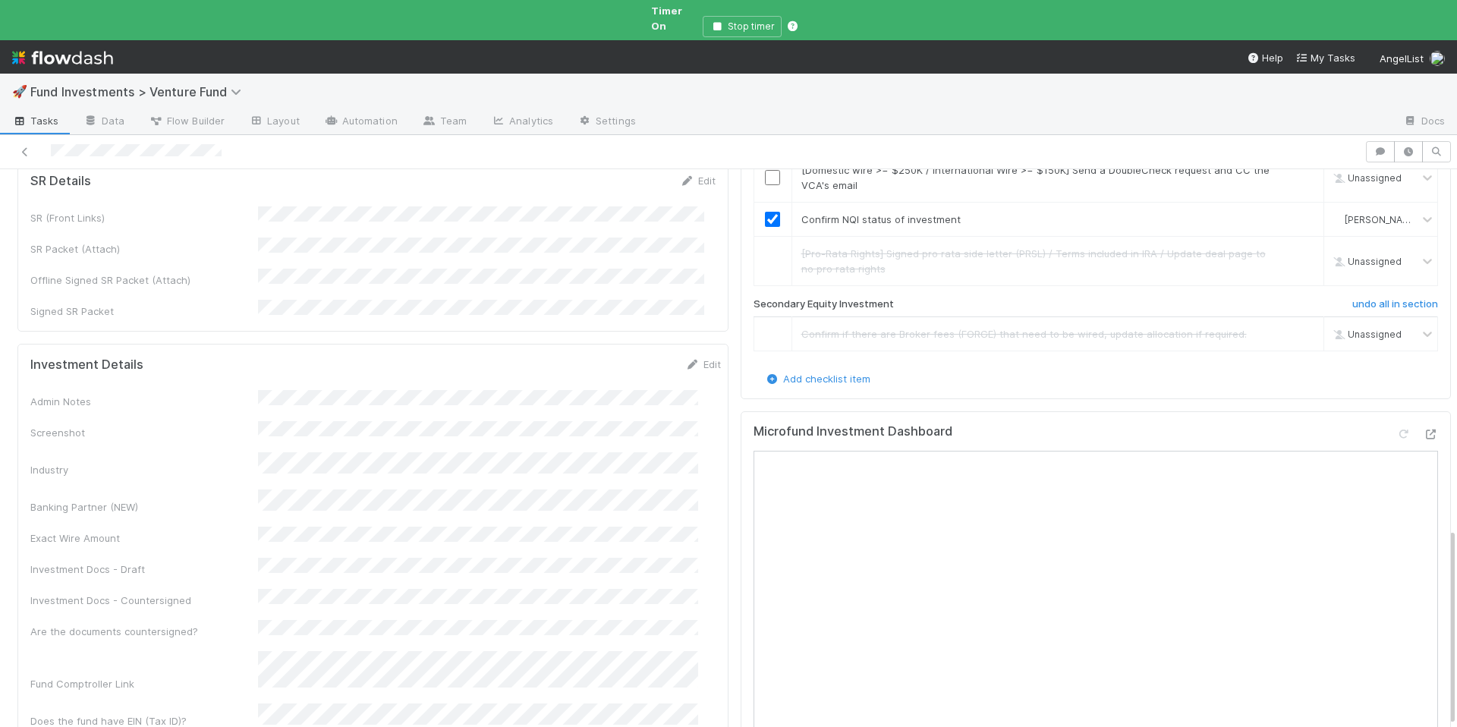
scroll to position [275, 0]
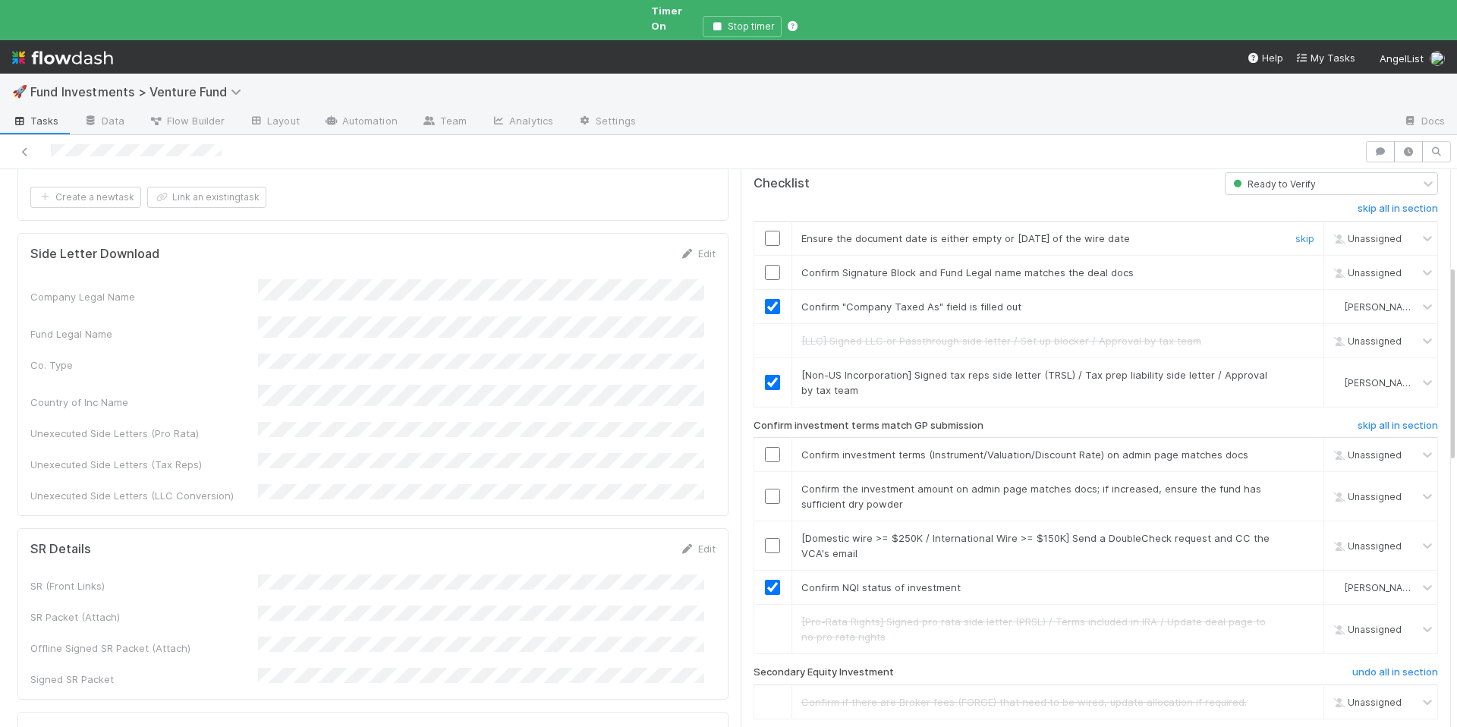
click at [765, 231] on input "checkbox" at bounding box center [772, 238] width 15 height 15
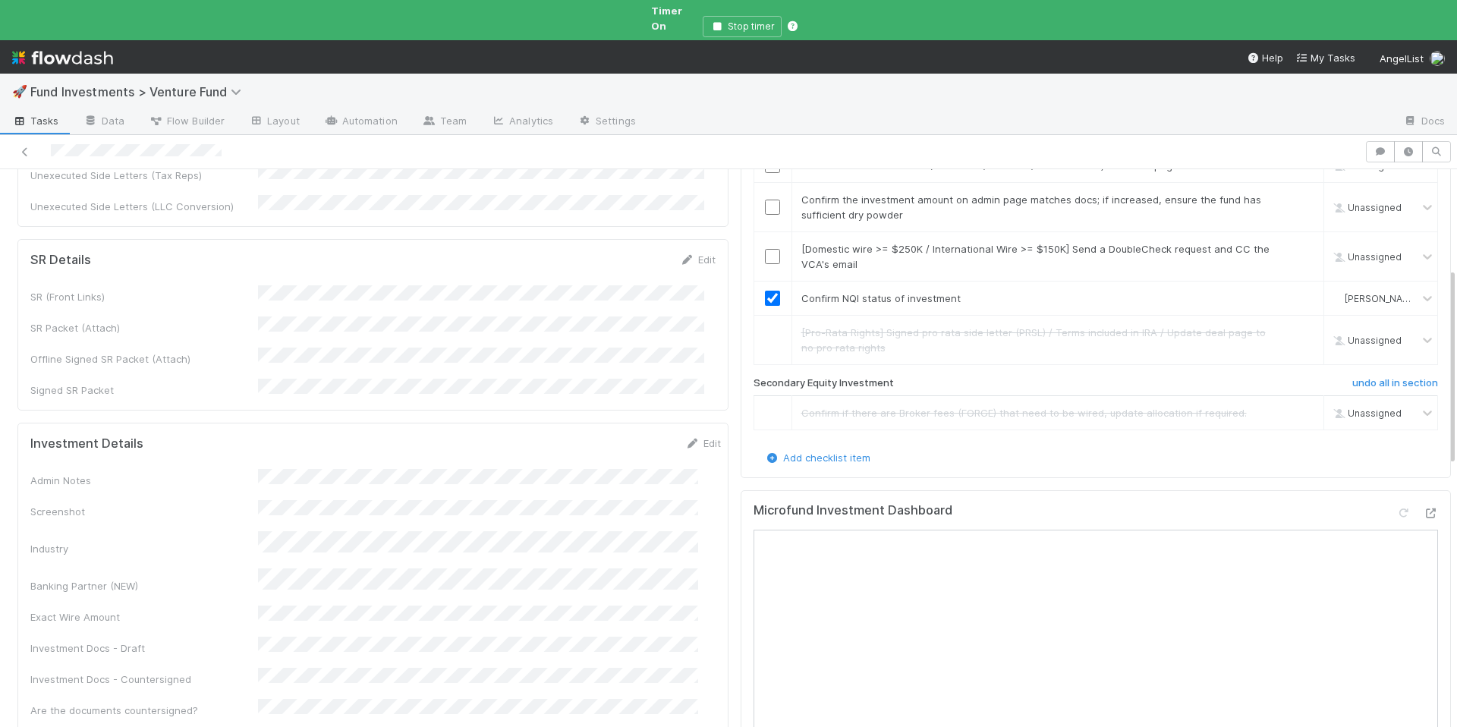
scroll to position [580, 0]
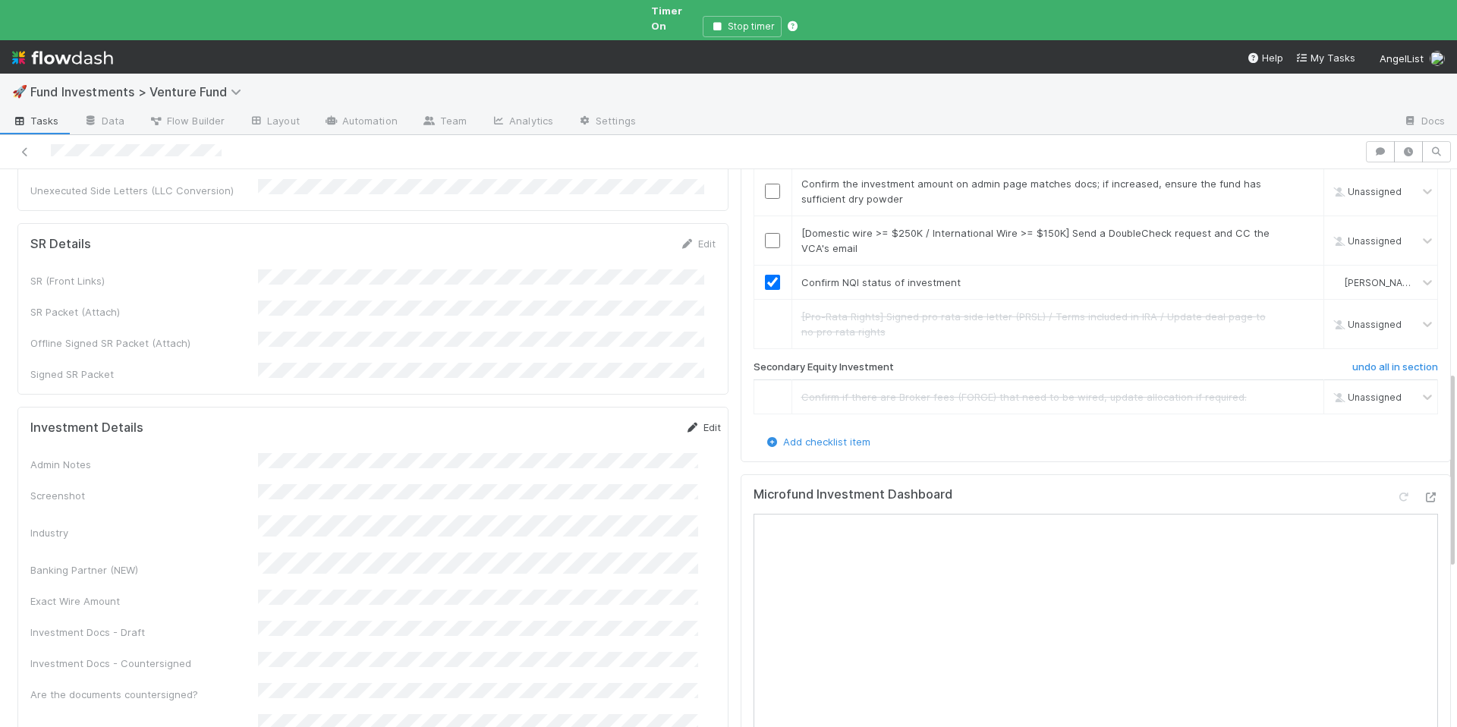
click at [687, 421] on link "Edit" at bounding box center [703, 427] width 36 height 12
drag, startPoint x: 609, startPoint y: 361, endPoint x: 649, endPoint y: 346, distance: 42.0
click at [619, 420] on button "Save" at bounding box center [640, 433] width 43 height 26
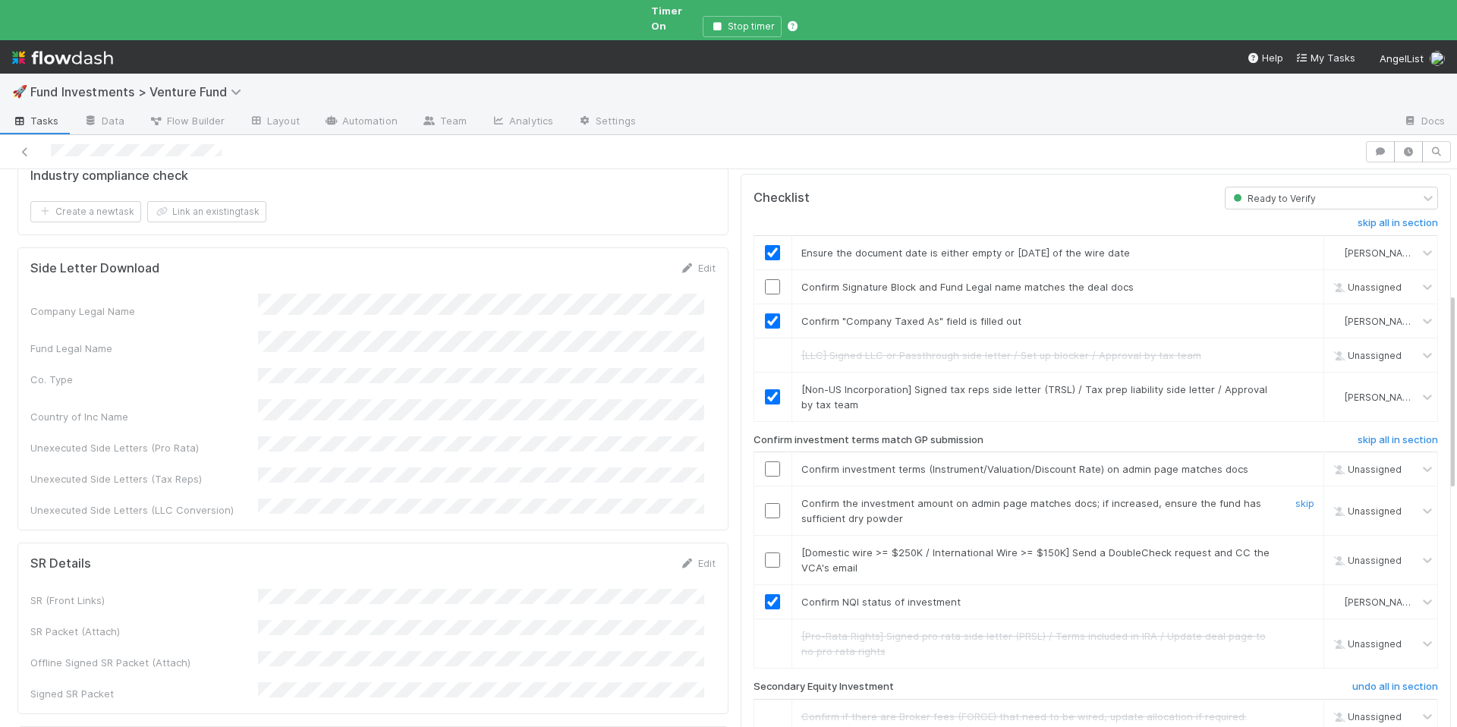
scroll to position [0, 0]
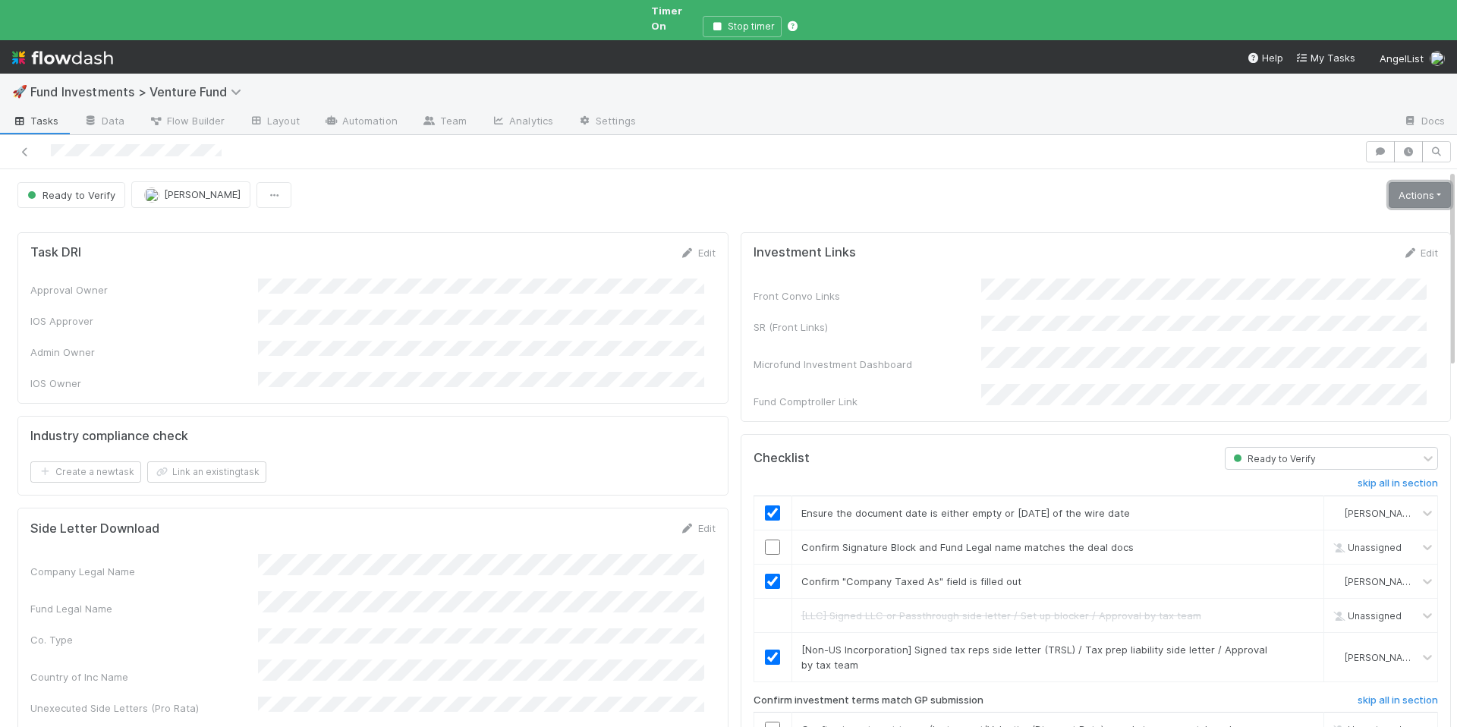
click at [1389, 182] on link "Actions" at bounding box center [1420, 195] width 62 height 26
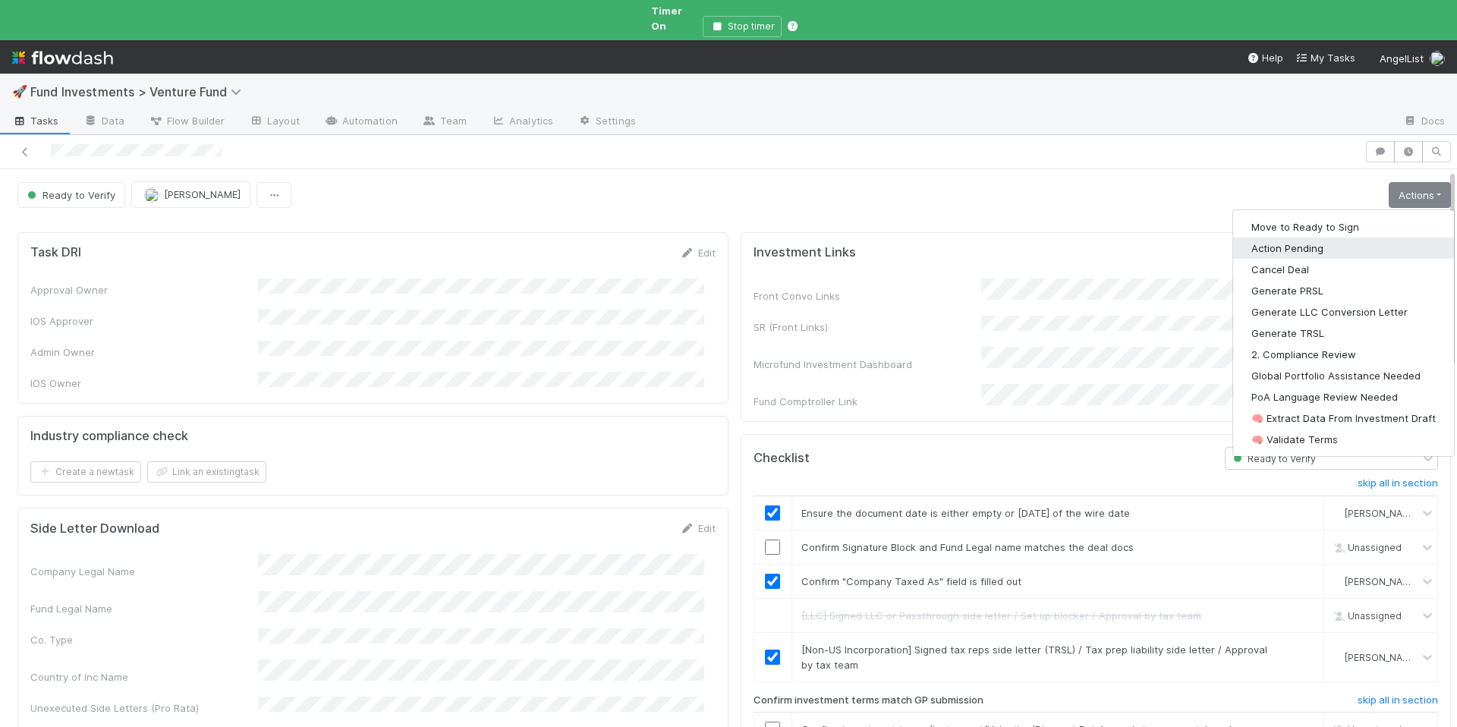
click at [1296, 238] on button "Action Pending" at bounding box center [1343, 248] width 221 height 21
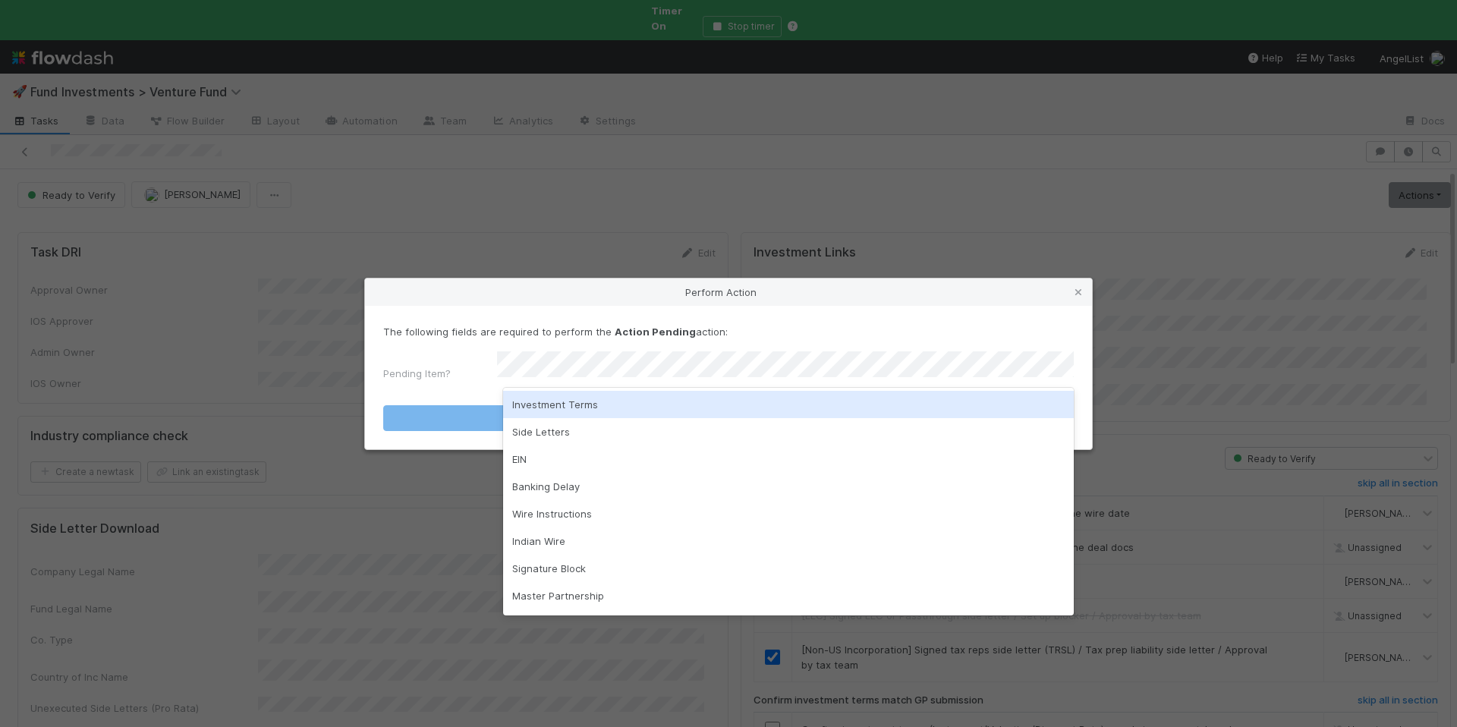
click at [644, 398] on div "Investment Terms" at bounding box center [788, 404] width 571 height 27
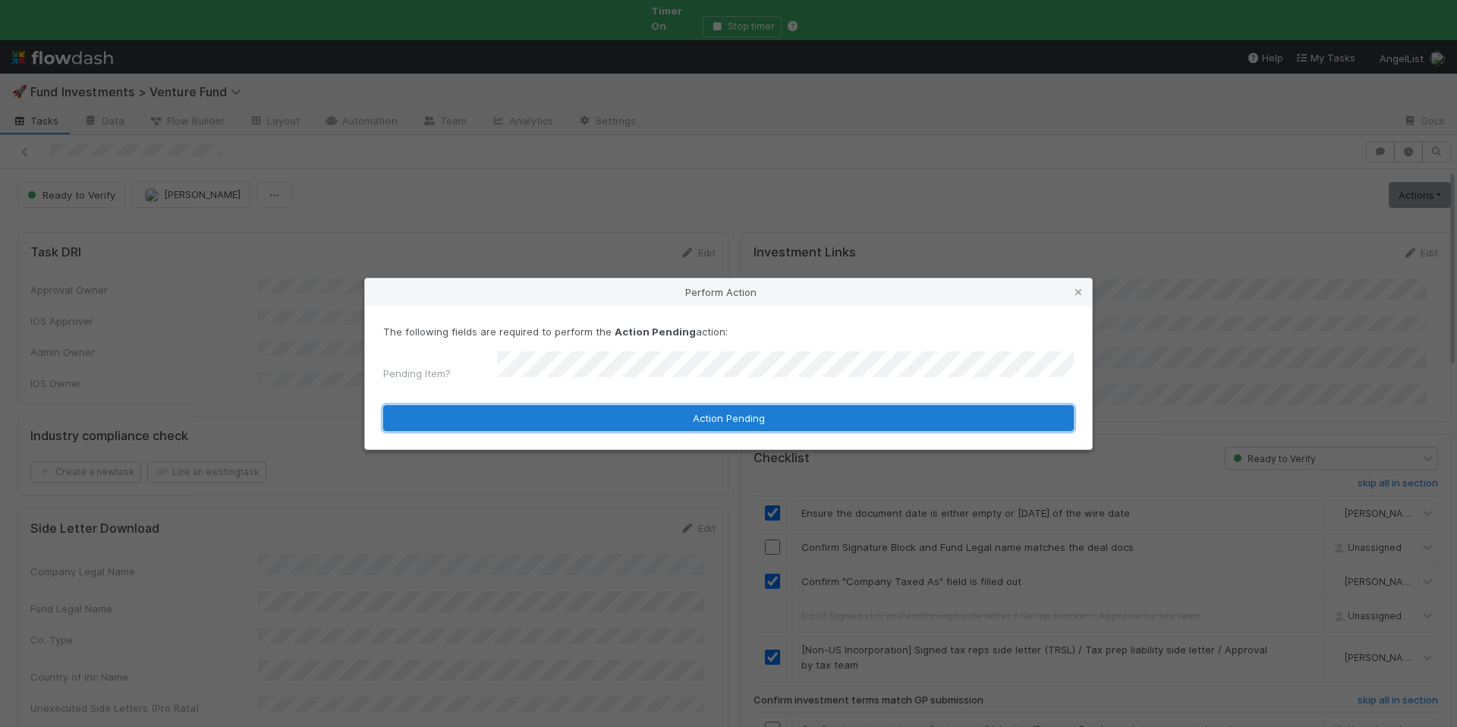
click at [654, 405] on button "Action Pending" at bounding box center [728, 418] width 691 height 26
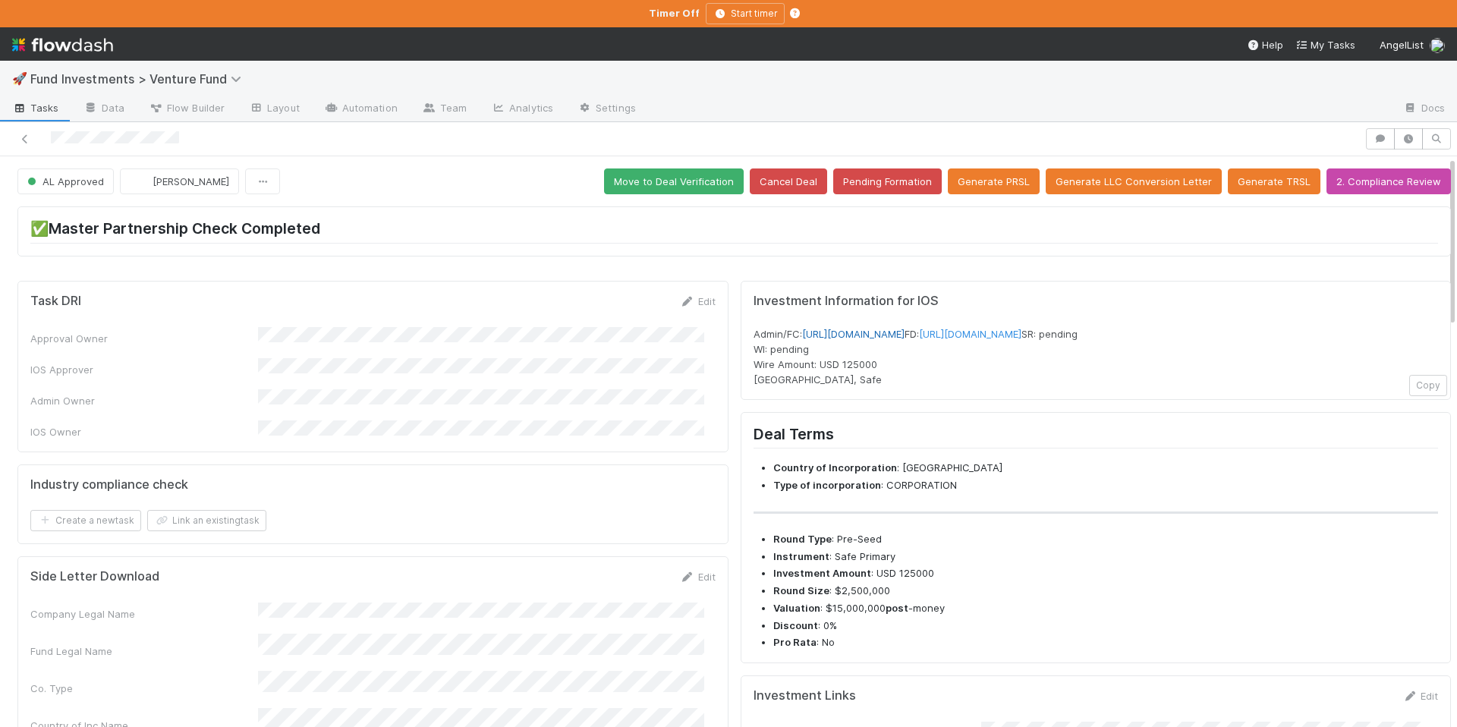
click at [905, 334] on link "[URL][DOMAIN_NAME]" at bounding box center [853, 334] width 102 height 12
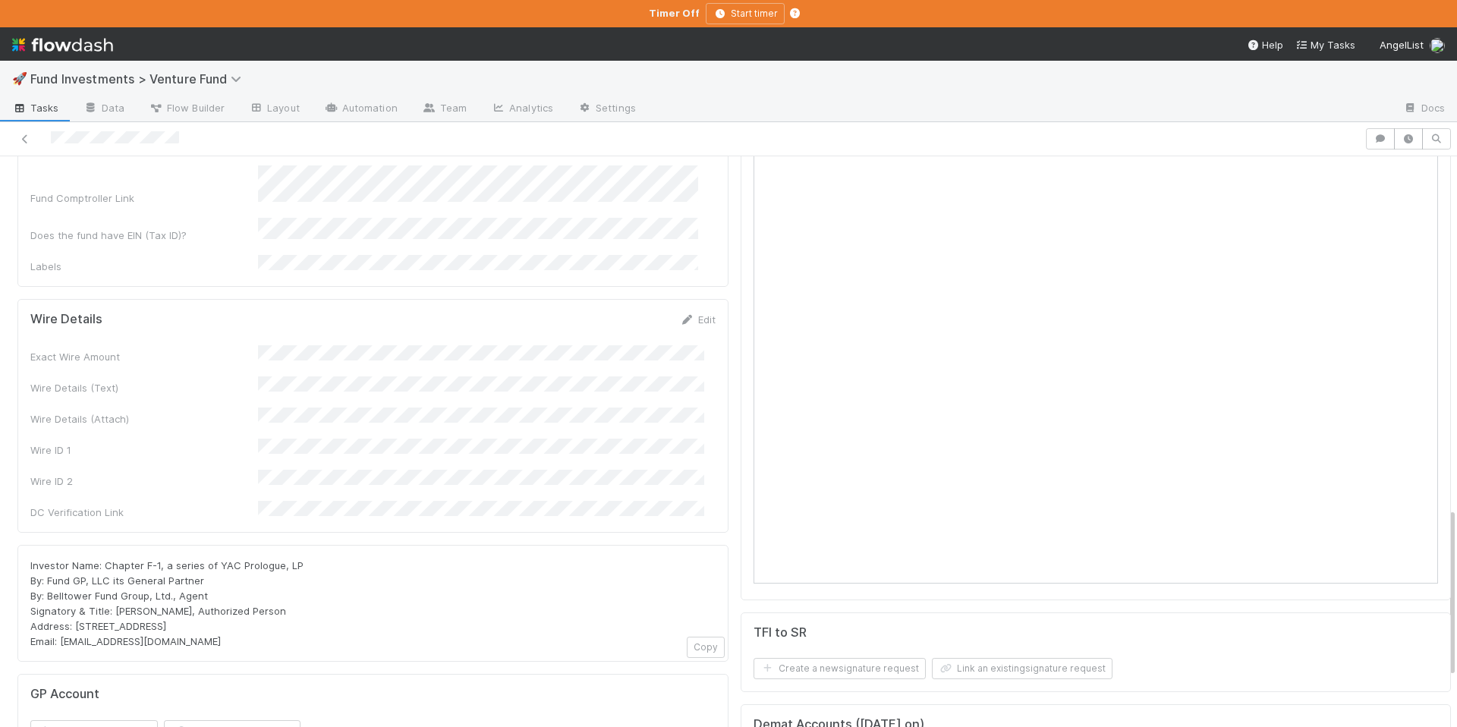
scroll to position [1175, 0]
drag, startPoint x: 269, startPoint y: 447, endPoint x: 213, endPoint y: 446, distance: 55.4
click at [213, 560] on div "Investor Name: Chapter F-1, a series of YAC Prologue, LP By: Fund GP, LLC its G…" at bounding box center [372, 605] width 685 height 91
copy span "YAC Prologue, LP"
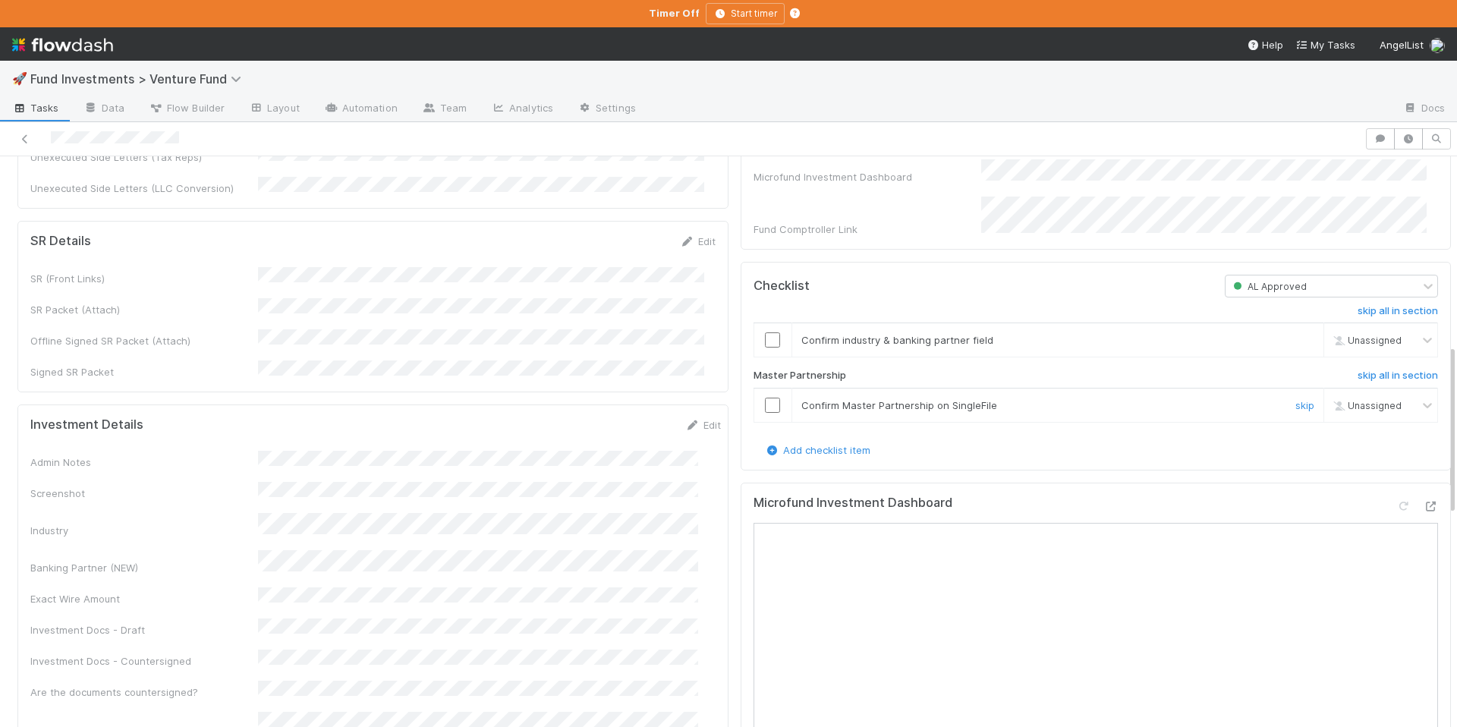
scroll to position [628, 0]
click at [765, 416] on input "checkbox" at bounding box center [772, 408] width 15 height 15
click at [685, 424] on icon at bounding box center [692, 429] width 15 height 10
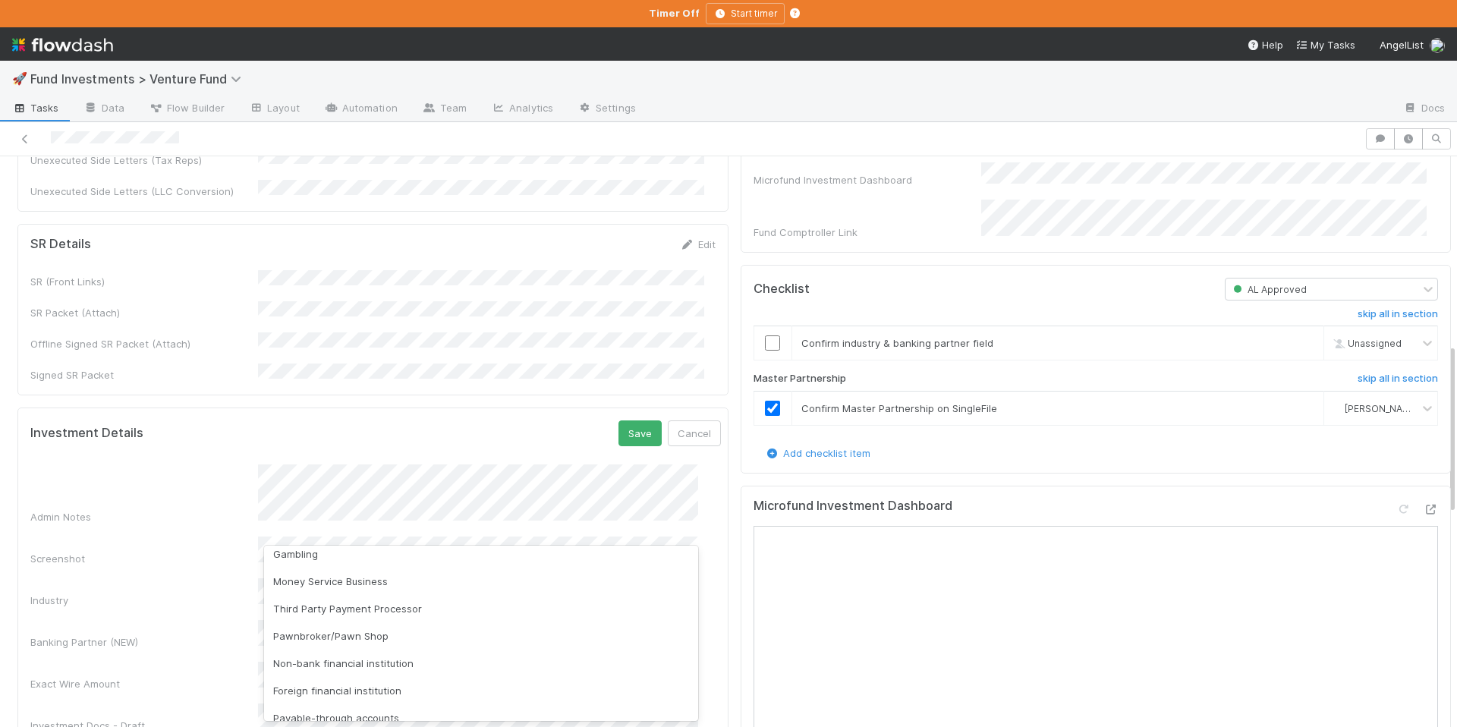
scroll to position [115, 0]
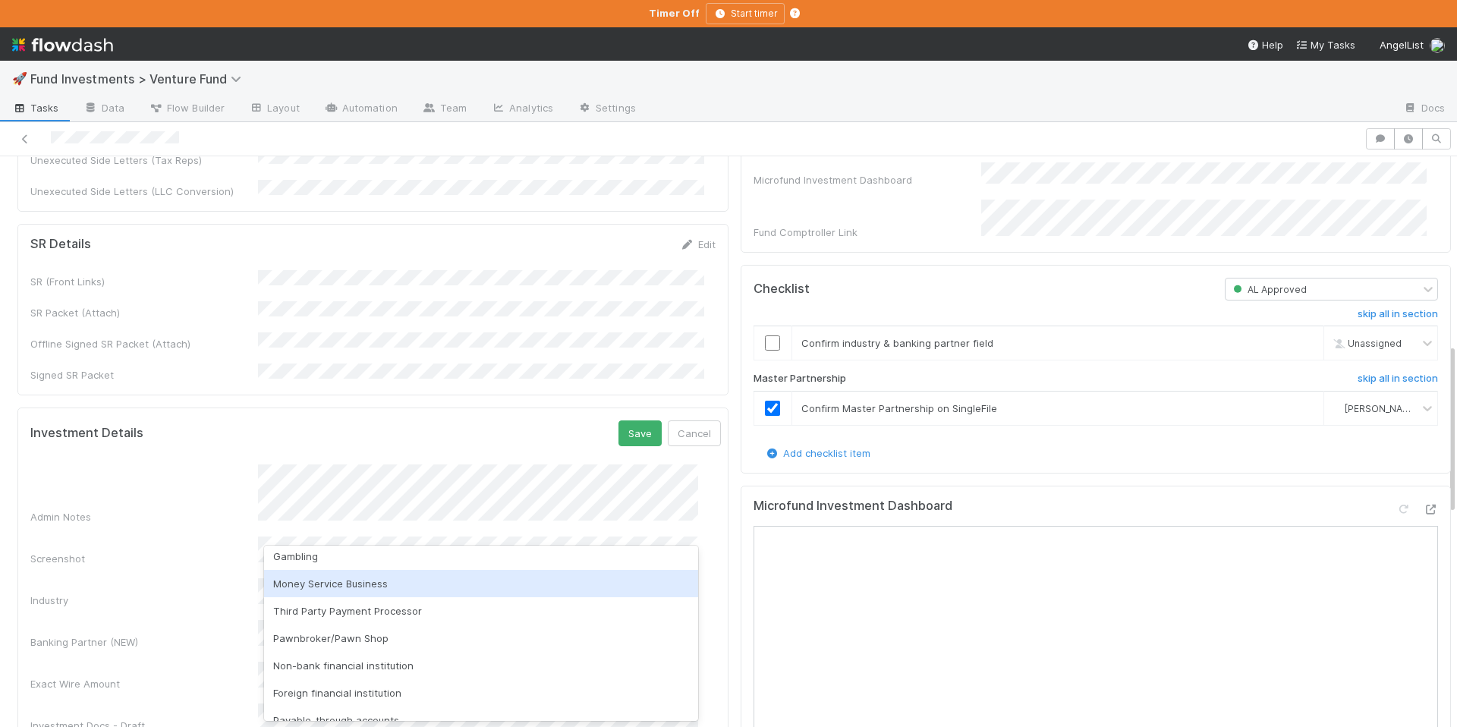
click at [389, 595] on div "Money Service Business" at bounding box center [481, 583] width 434 height 27
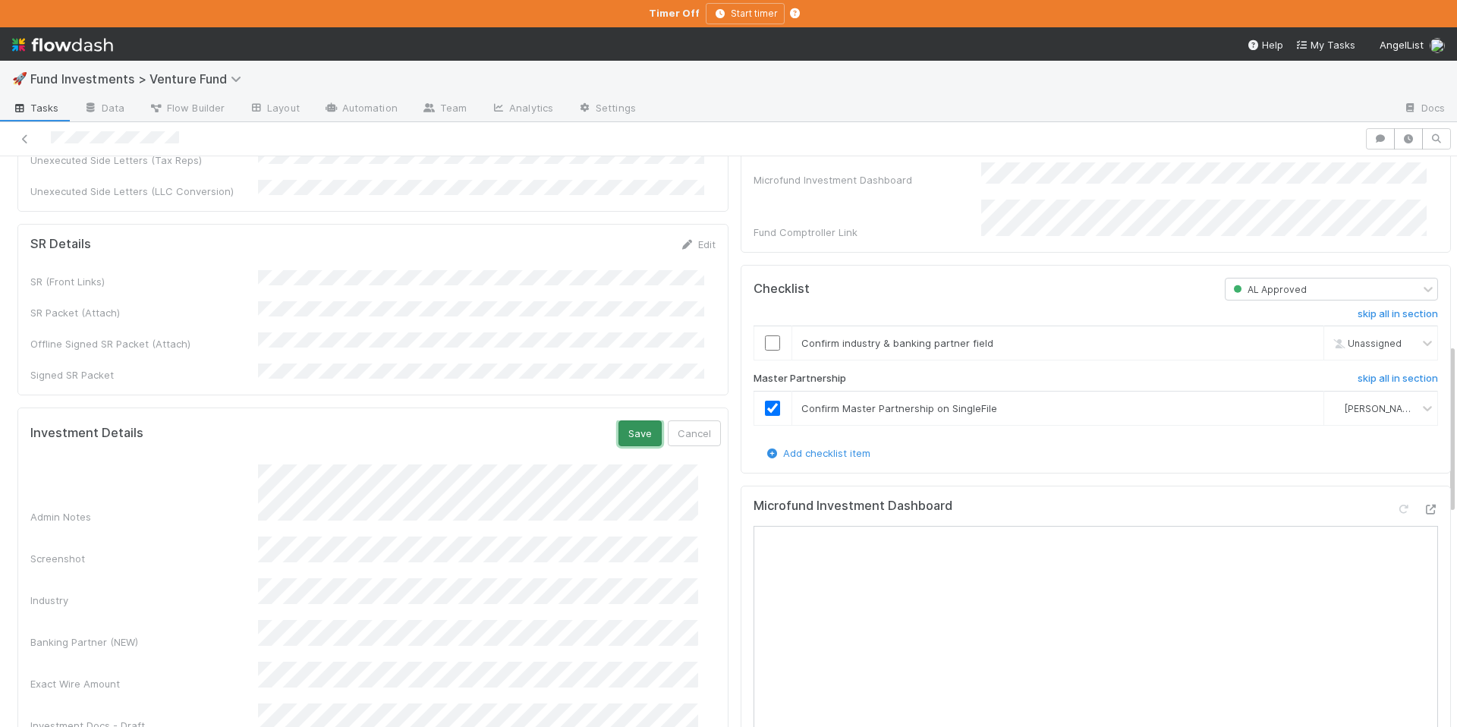
click at [619, 420] on button "Save" at bounding box center [640, 433] width 43 height 26
click at [687, 422] on link "Edit" at bounding box center [703, 428] width 36 height 12
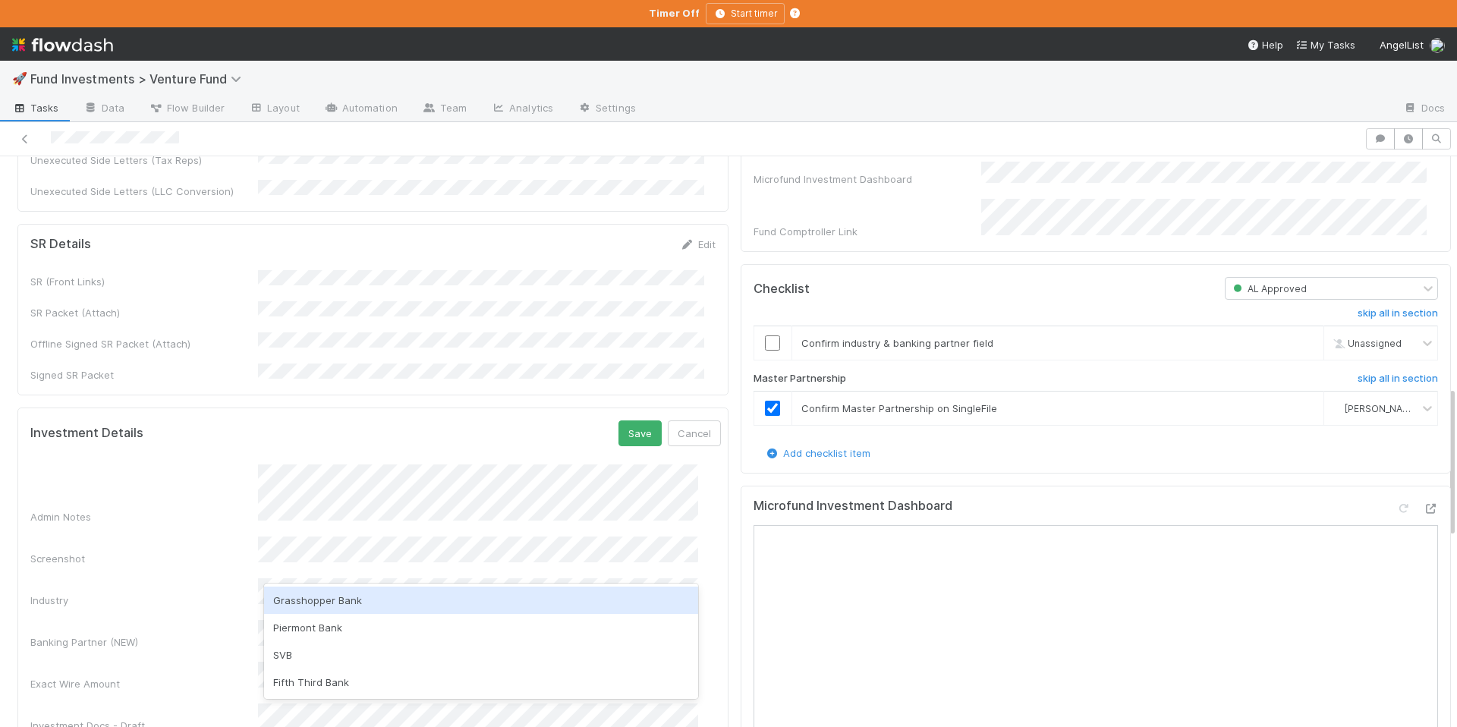
scroll to position [734, 0]
drag, startPoint x: 629, startPoint y: 367, endPoint x: 644, endPoint y: 360, distance: 16.0
click at [629, 420] on button "Save" at bounding box center [640, 433] width 43 height 26
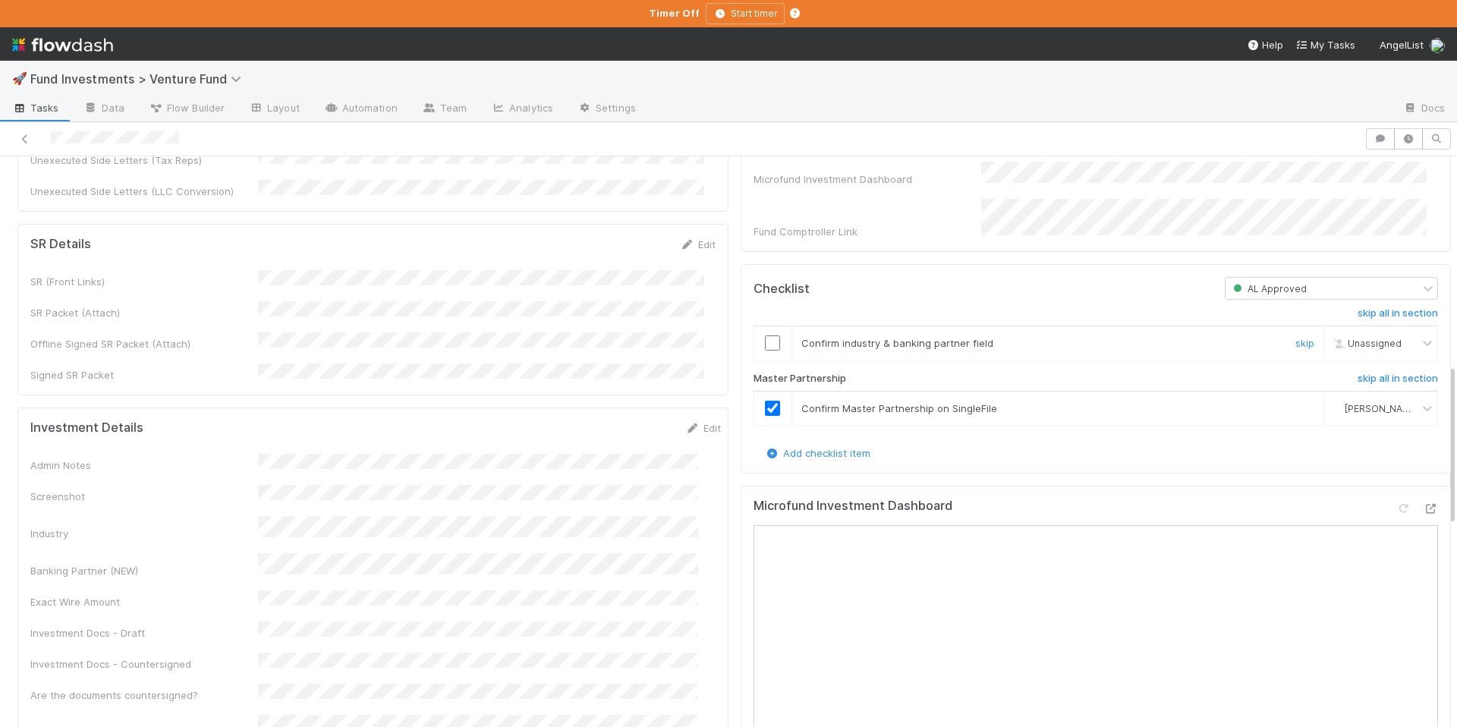
click at [765, 351] on input "checkbox" at bounding box center [772, 342] width 15 height 15
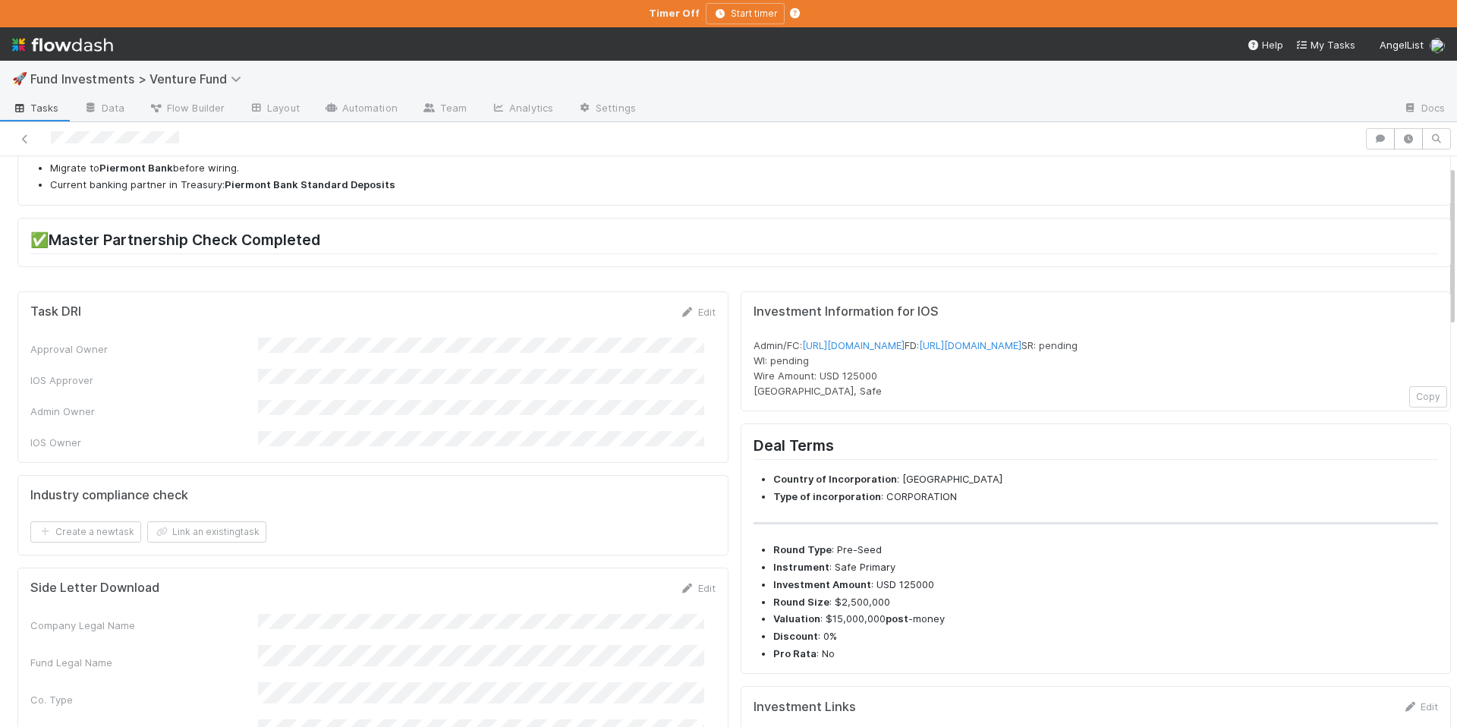
scroll to position [0, 0]
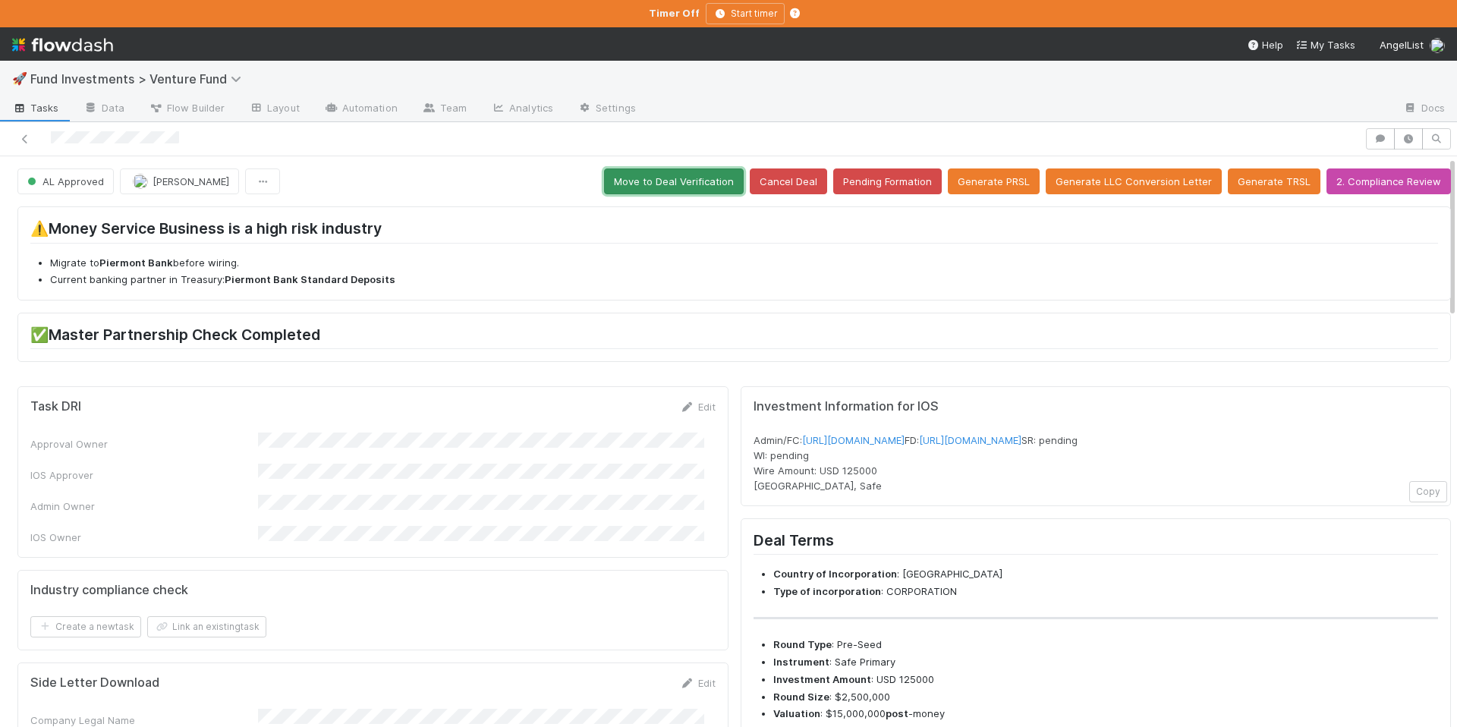
click at [667, 180] on button "Move to Deal Verification" at bounding box center [674, 181] width 140 height 26
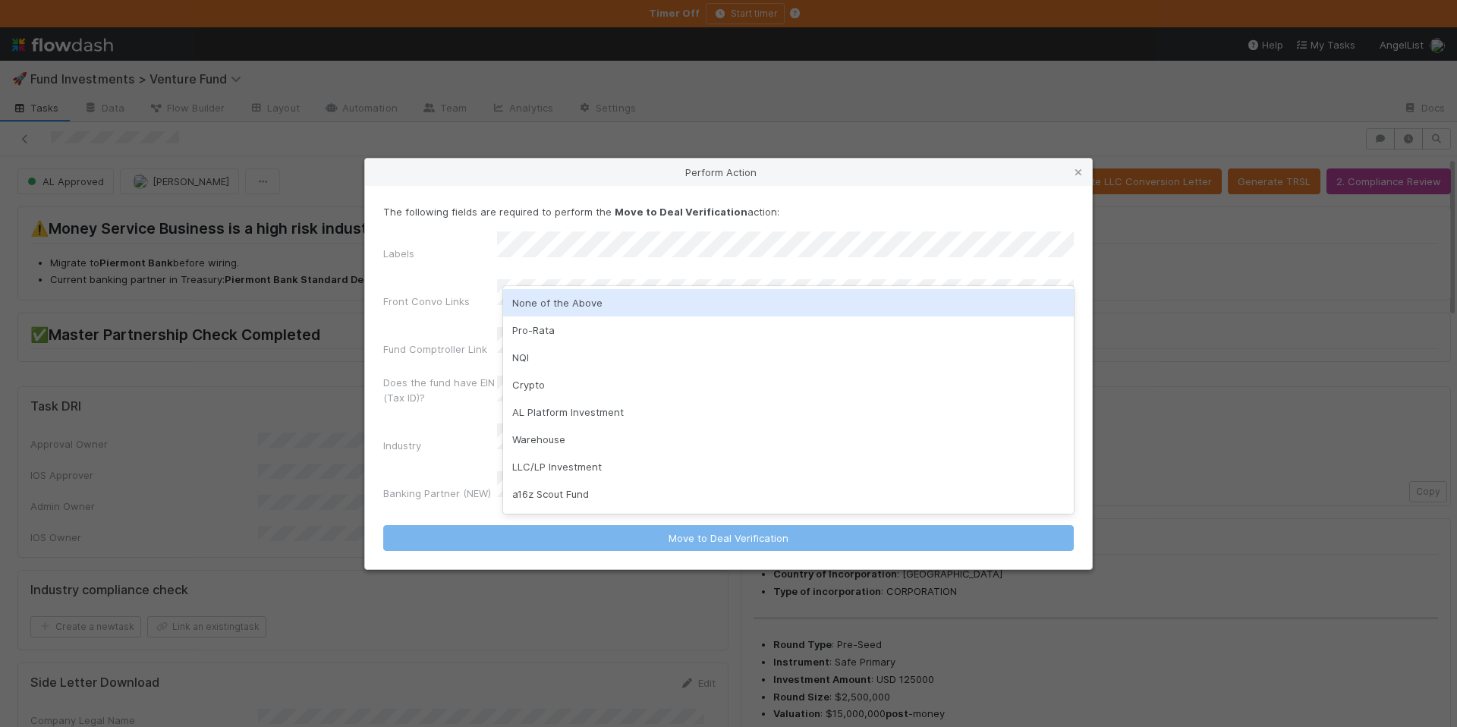
click at [629, 307] on div "None of the Above" at bounding box center [788, 302] width 571 height 27
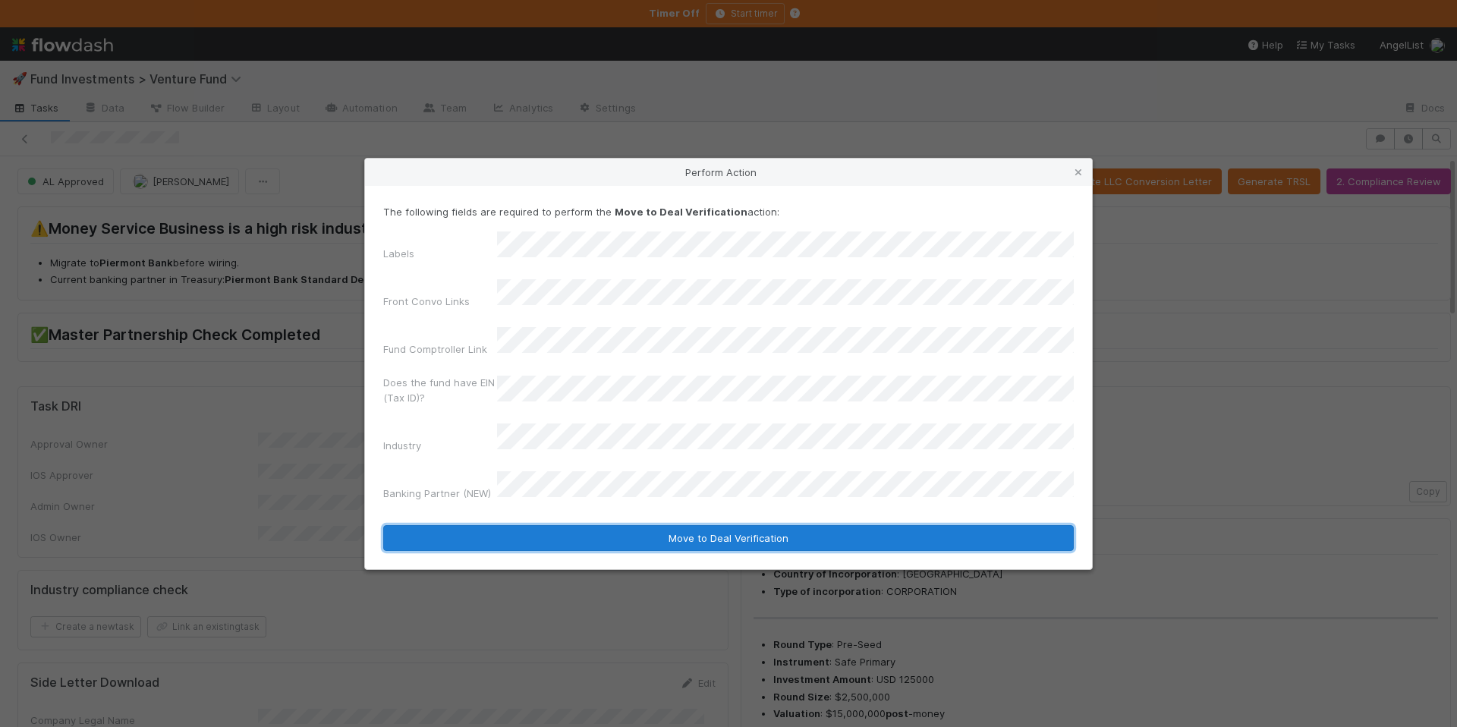
drag, startPoint x: 631, startPoint y: 520, endPoint x: 644, endPoint y: 518, distance: 13.0
click at [631, 525] on button "Move to Deal Verification" at bounding box center [728, 538] width 691 height 26
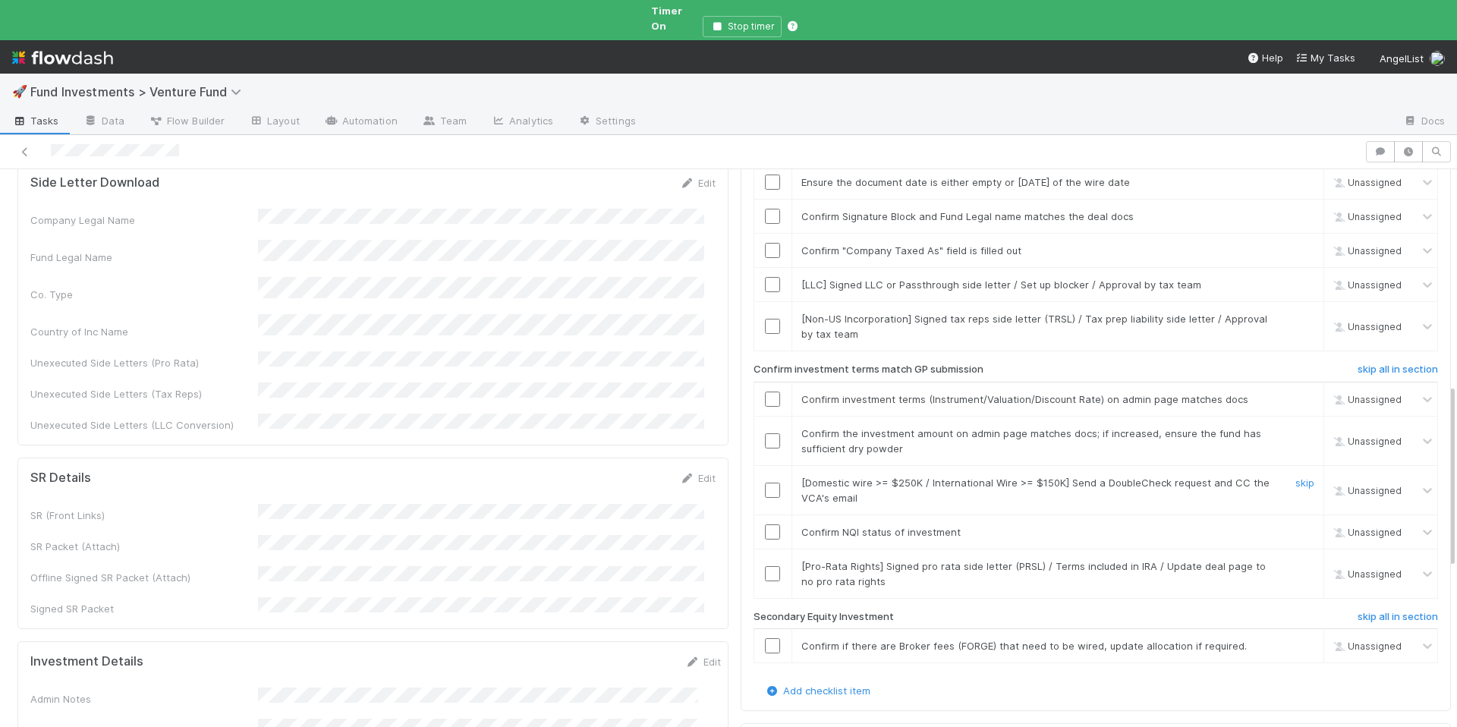
scroll to position [663, 0]
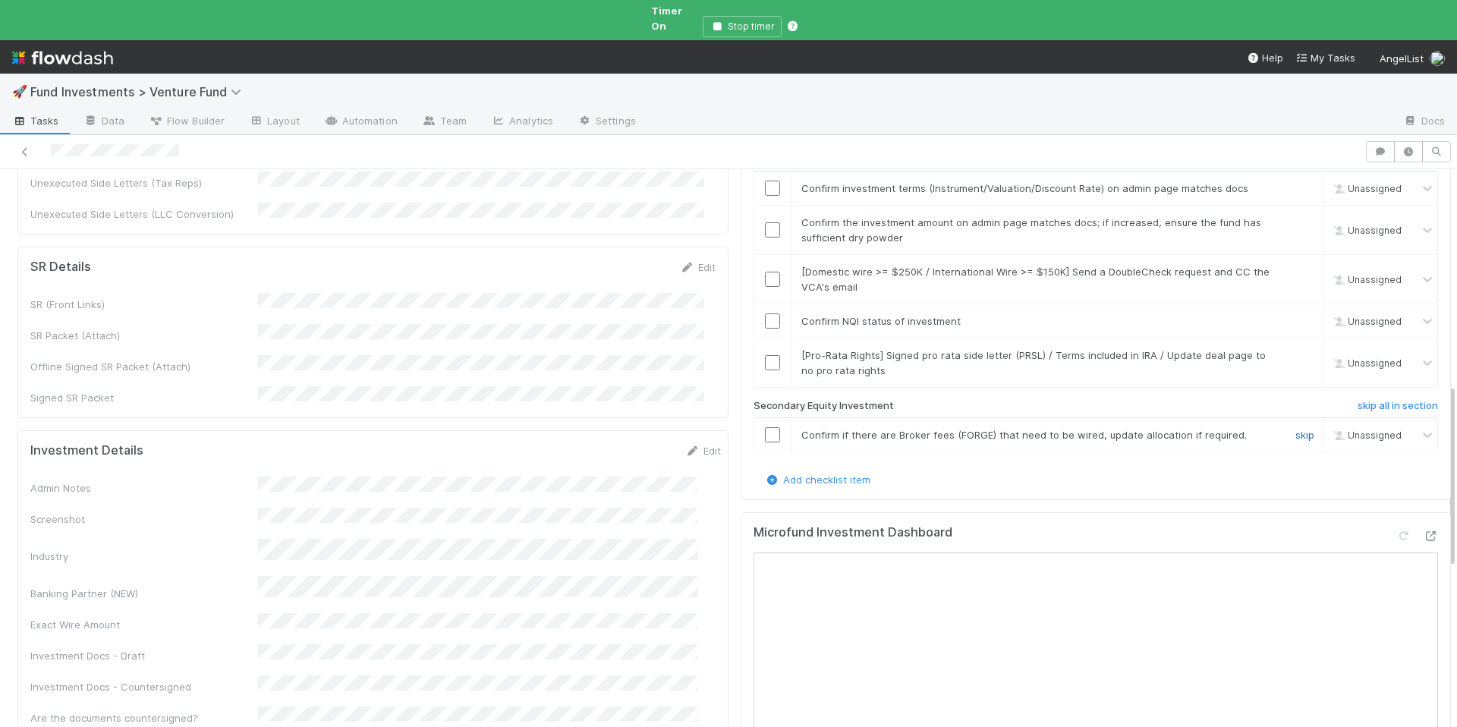
click at [1296, 429] on link "skip" at bounding box center [1305, 435] width 19 height 12
click at [1296, 349] on link "skip" at bounding box center [1305, 355] width 19 height 12
click at [765, 313] on input "checkbox" at bounding box center [772, 320] width 15 height 15
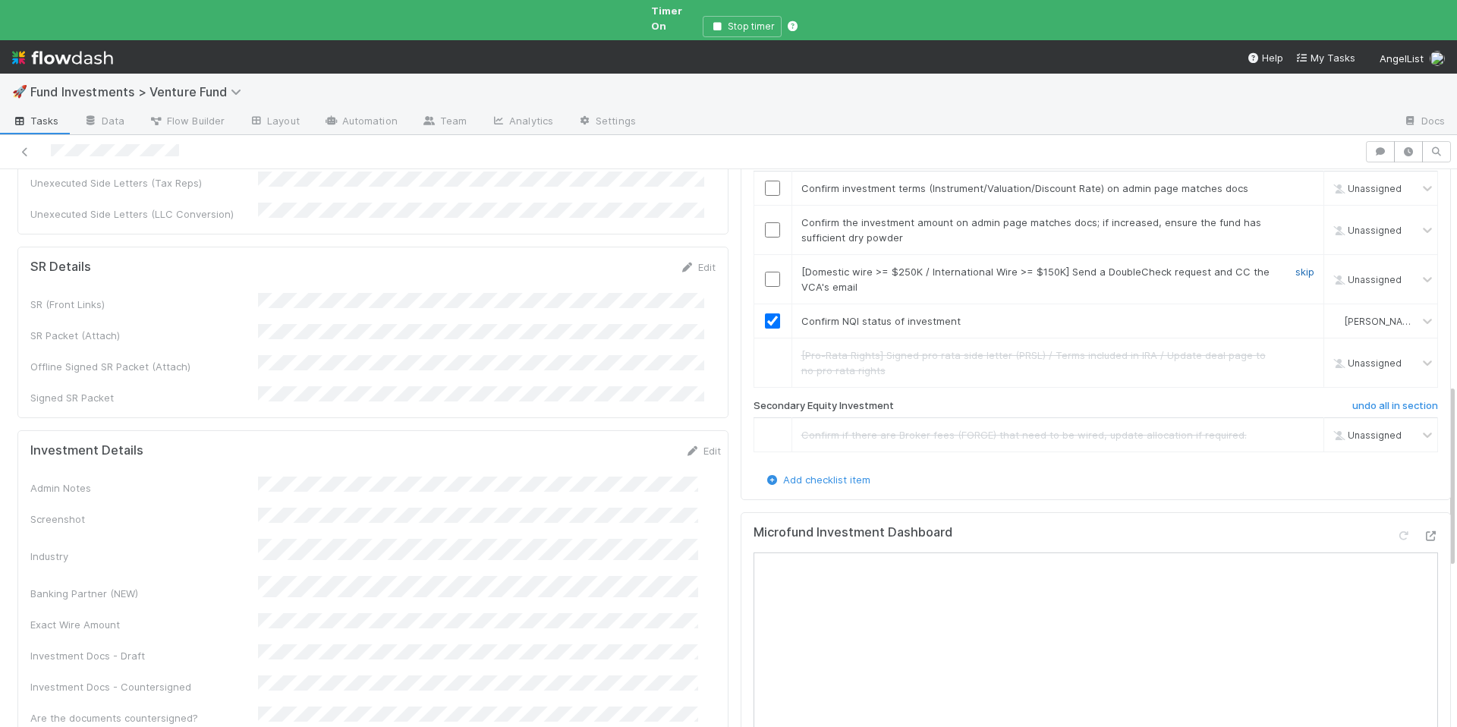
click at [1296, 266] on link "skip" at bounding box center [1305, 272] width 19 height 12
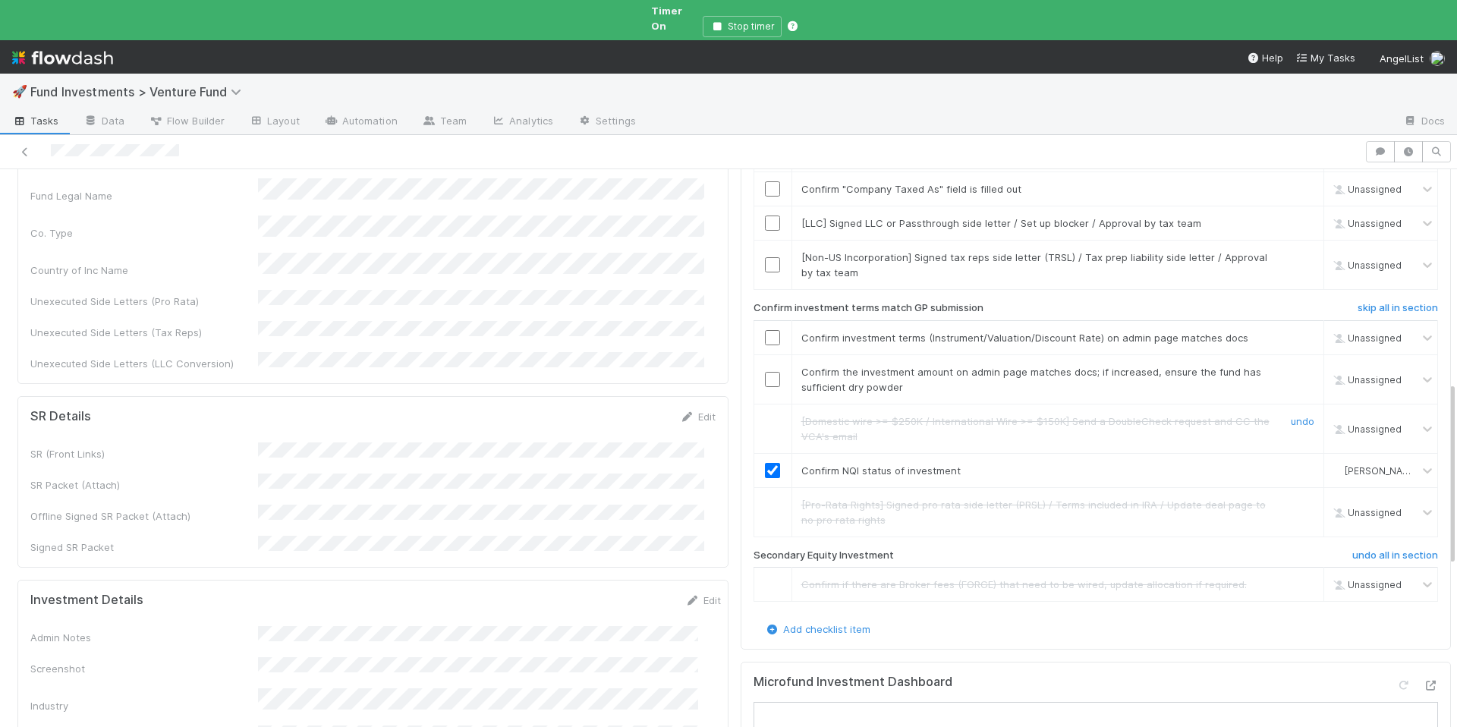
scroll to position [509, 0]
click at [765, 376] on input "checkbox" at bounding box center [772, 383] width 15 height 15
click at [767, 335] on input "checkbox" at bounding box center [772, 342] width 15 height 15
click at [1296, 256] on link "skip" at bounding box center [1305, 262] width 19 height 12
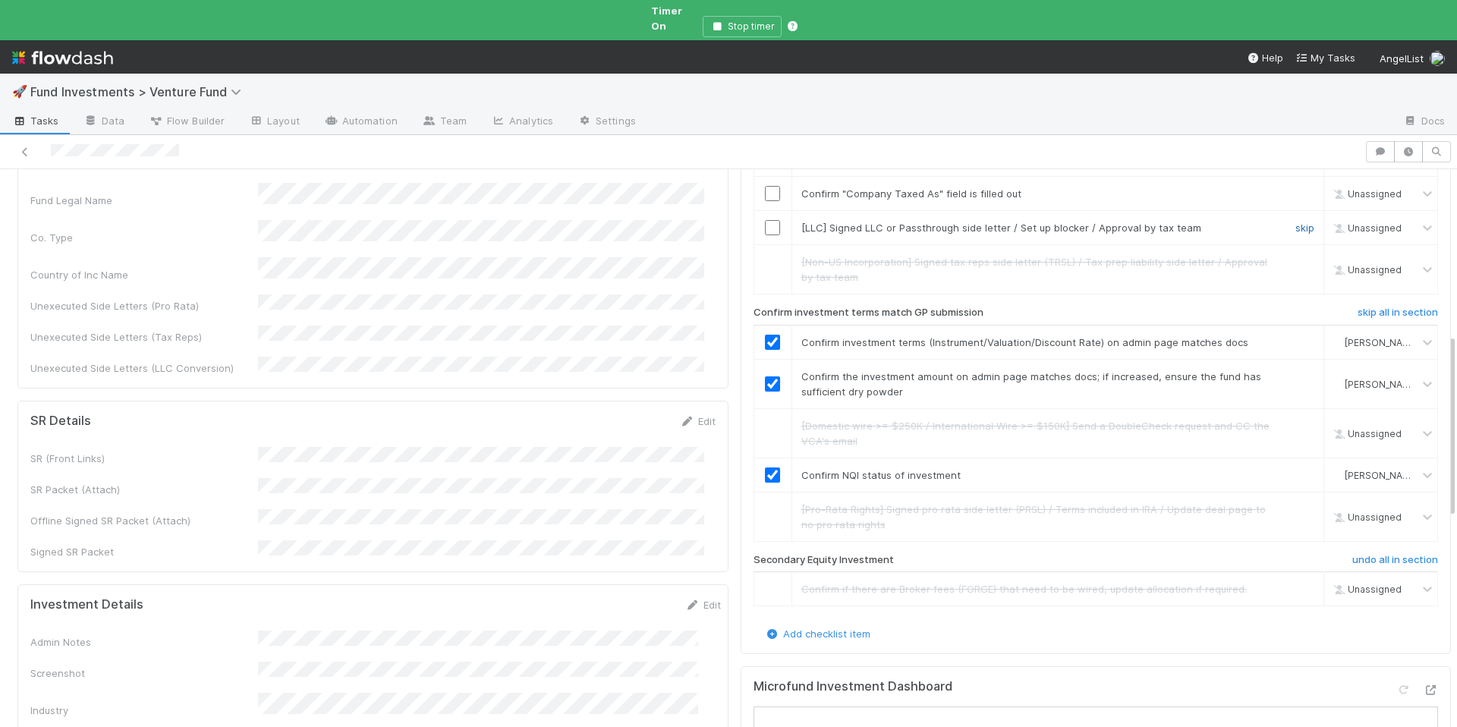
click at [1296, 222] on link "skip" at bounding box center [1305, 228] width 19 height 12
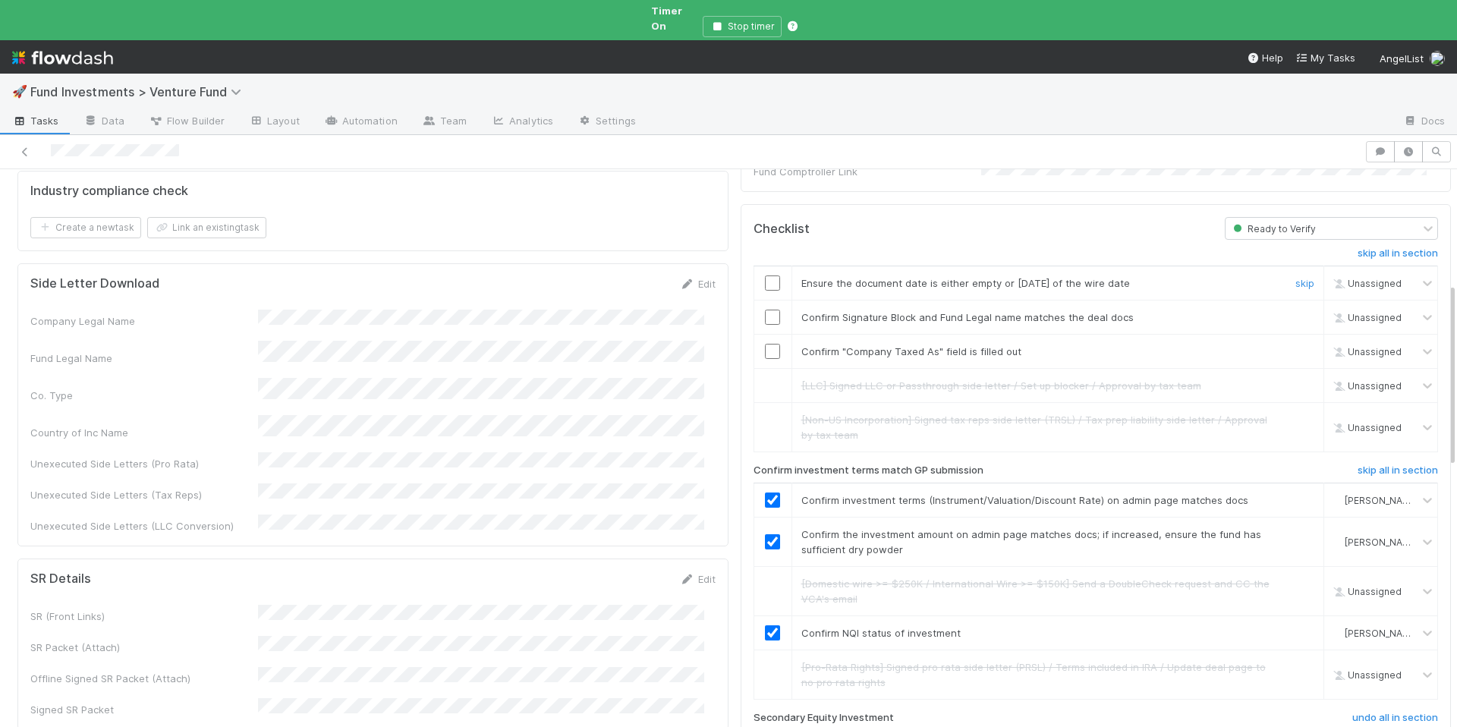
scroll to position [332, 0]
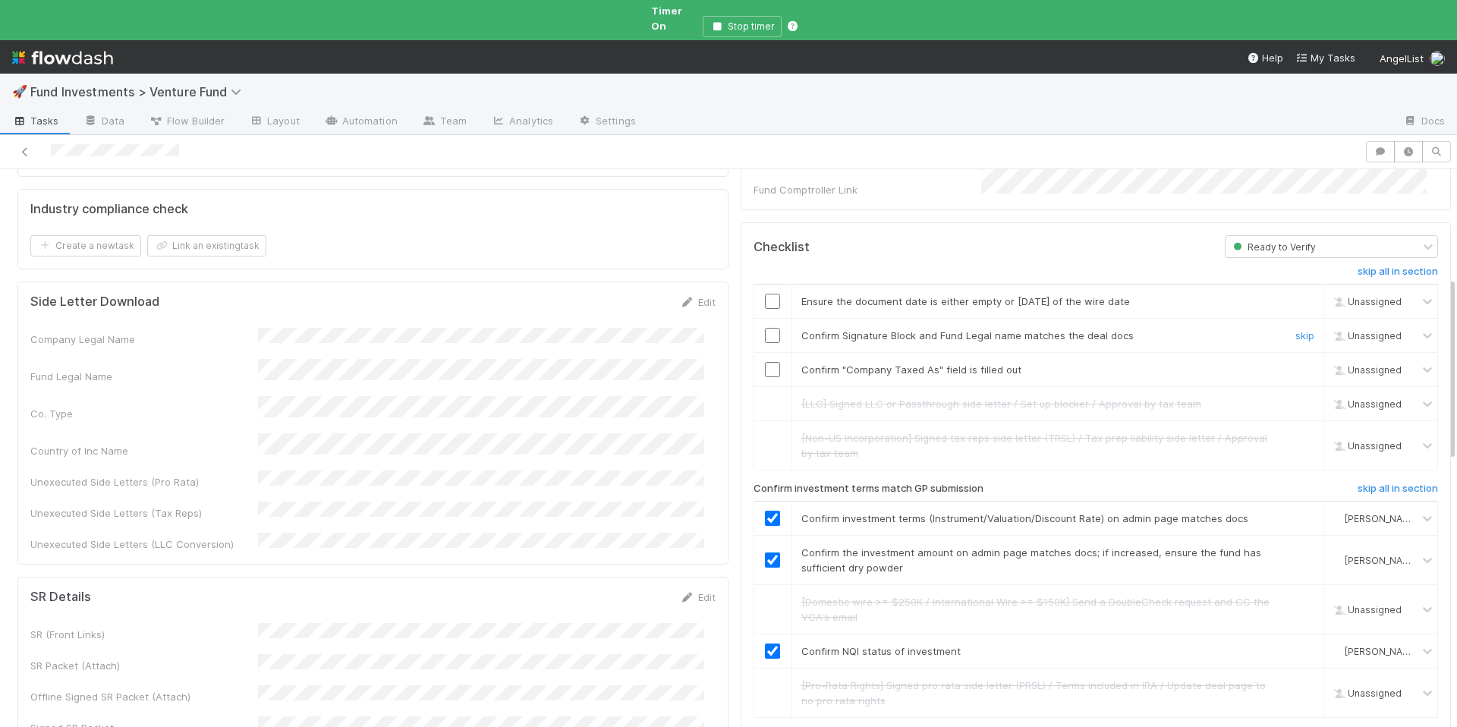
click at [765, 328] on input "checkbox" at bounding box center [772, 335] width 15 height 15
click at [765, 362] on input "checkbox" at bounding box center [772, 369] width 15 height 15
click at [765, 328] on input "checkbox" at bounding box center [772, 335] width 15 height 15
click at [765, 362] on input "checkbox" at bounding box center [772, 369] width 15 height 15
click at [765, 294] on input "checkbox" at bounding box center [772, 301] width 15 height 15
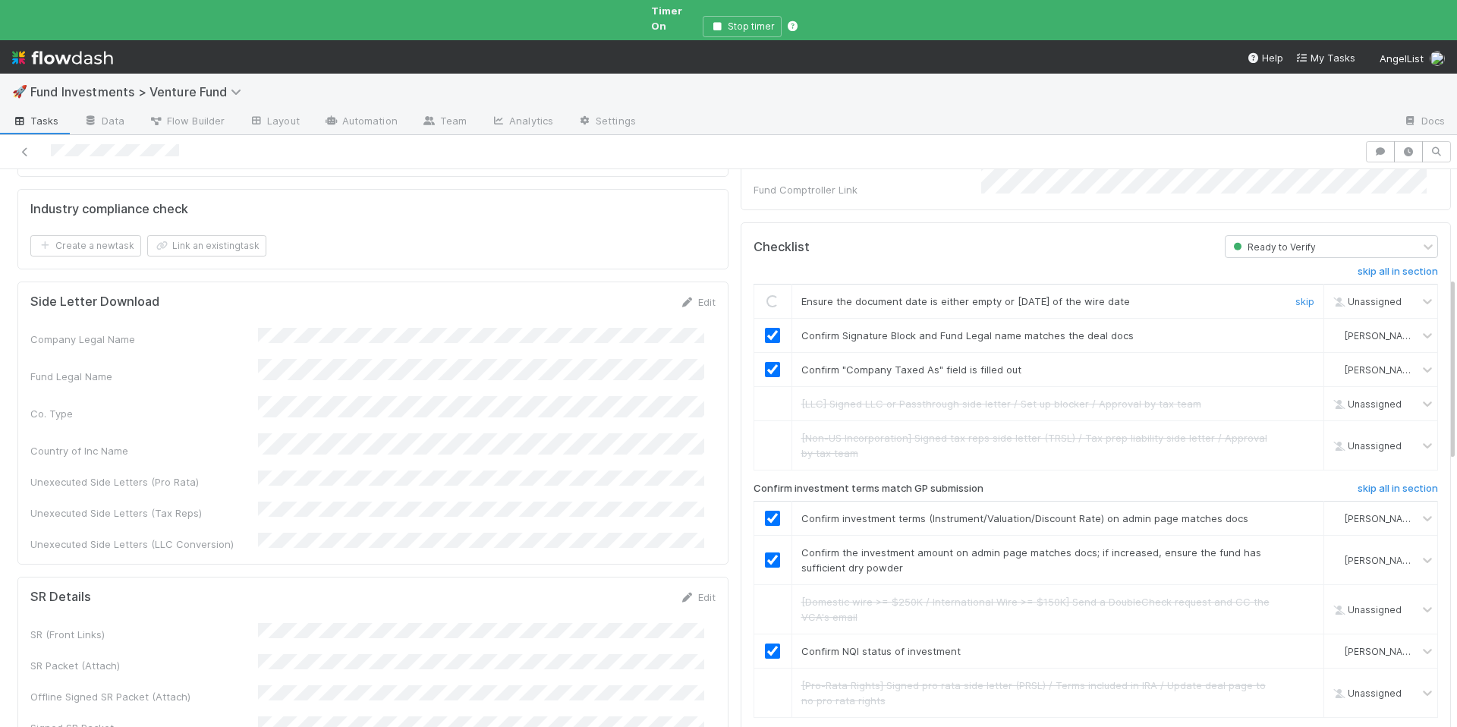
click at [766, 294] on div "Loading..." at bounding box center [773, 301] width 14 height 14
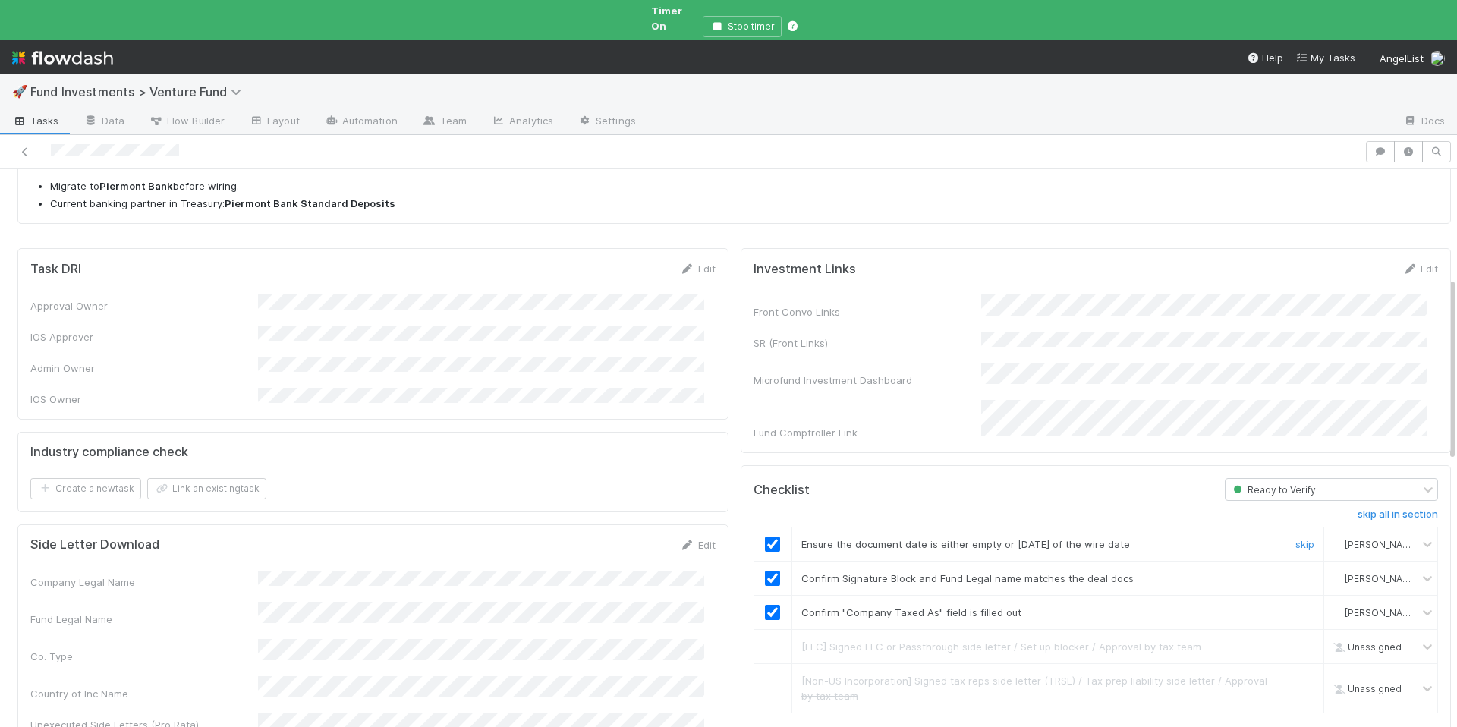
scroll to position [0, 0]
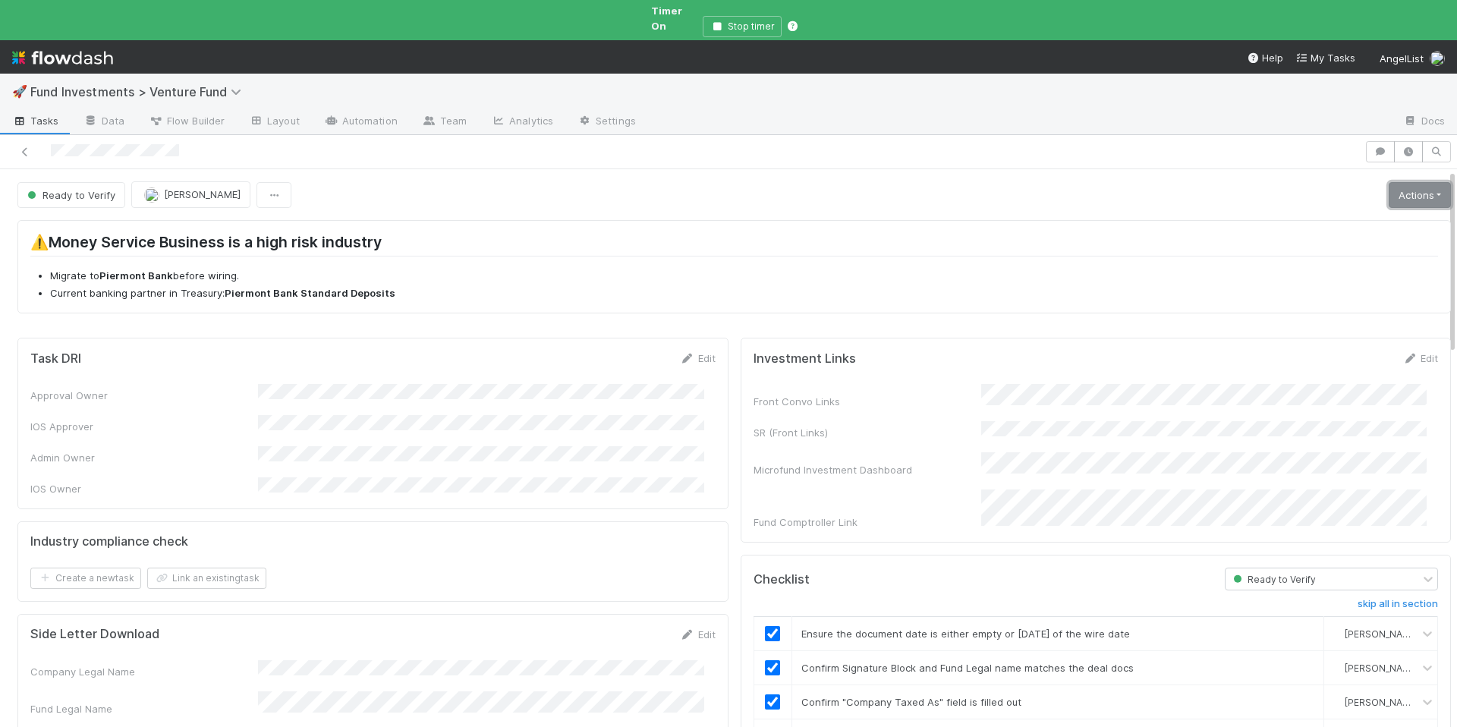
click at [1421, 182] on link "Actions" at bounding box center [1420, 195] width 62 height 26
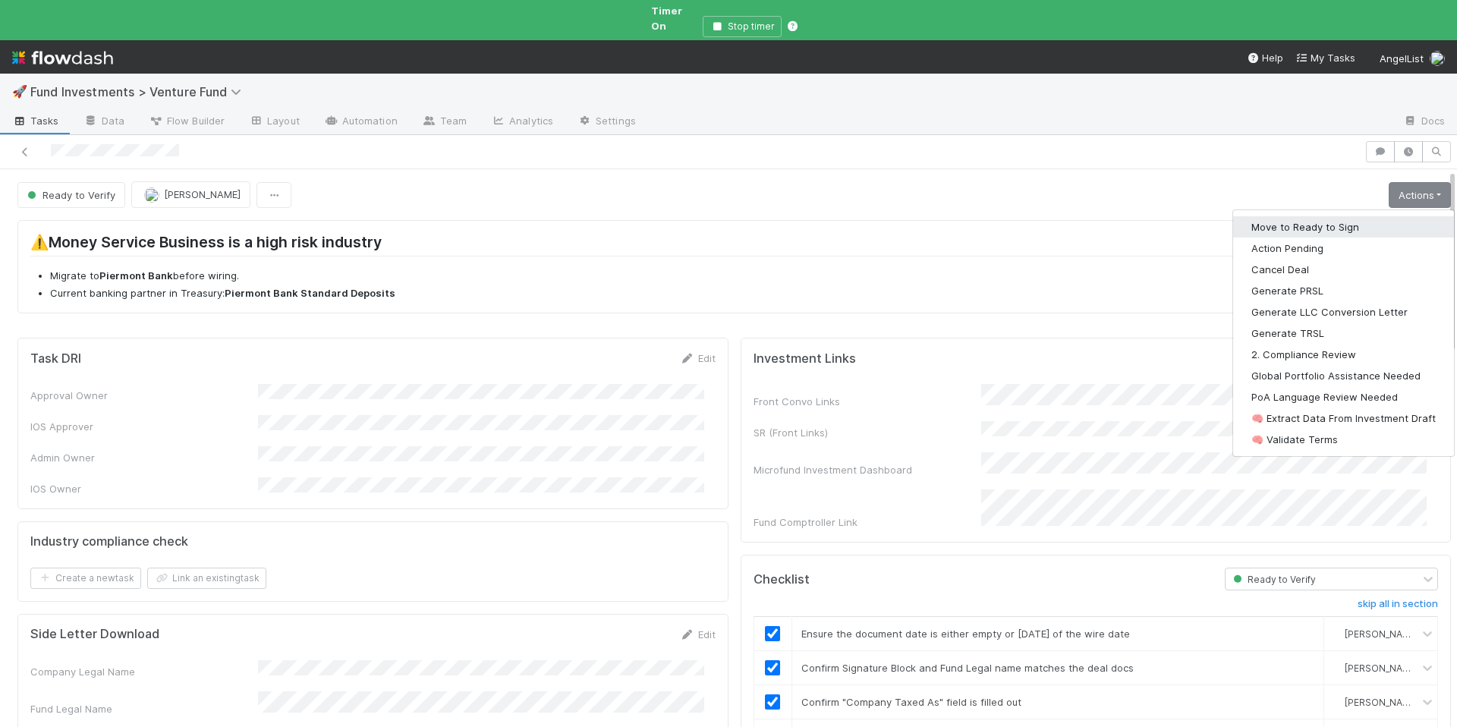
click at [1356, 216] on button "Move to Ready to Sign" at bounding box center [1343, 226] width 221 height 21
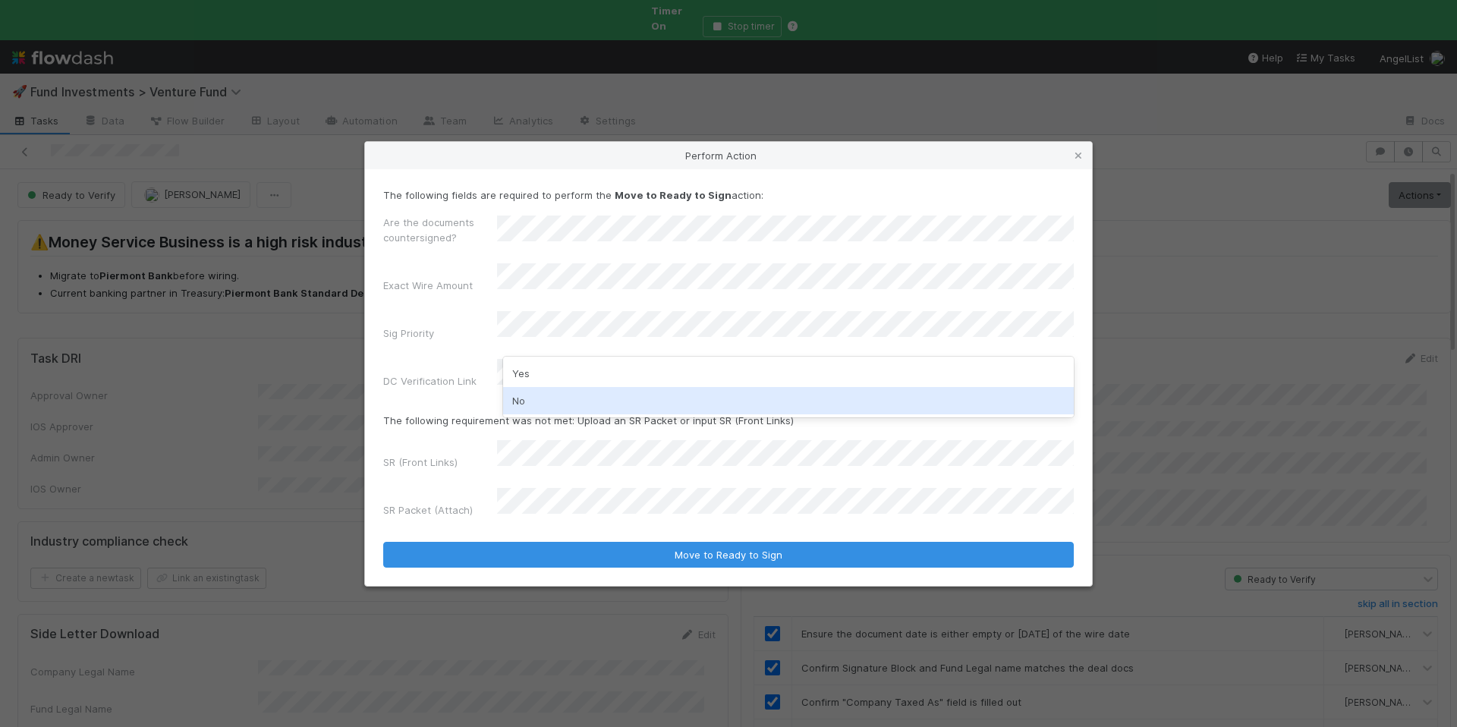
click at [548, 414] on div "No" at bounding box center [788, 400] width 571 height 27
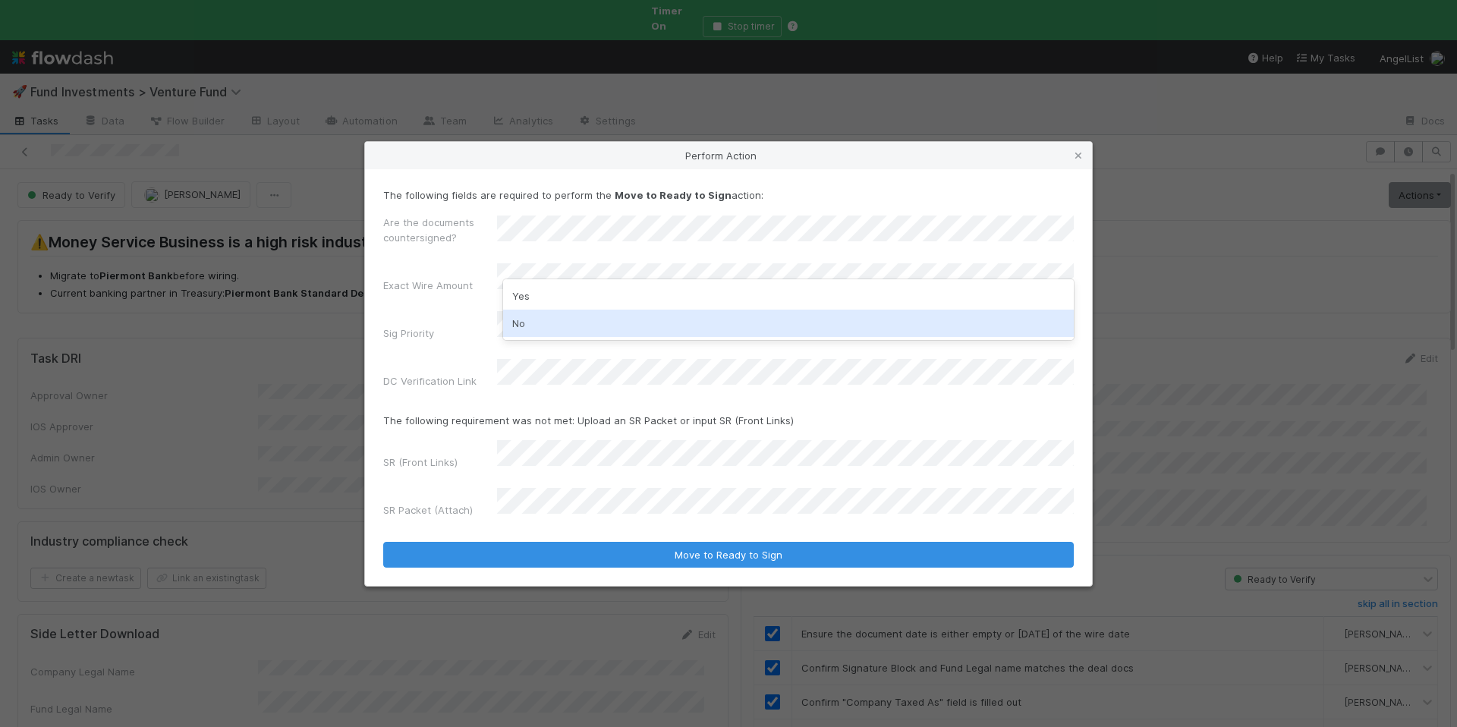
click at [558, 332] on div "No" at bounding box center [788, 323] width 571 height 27
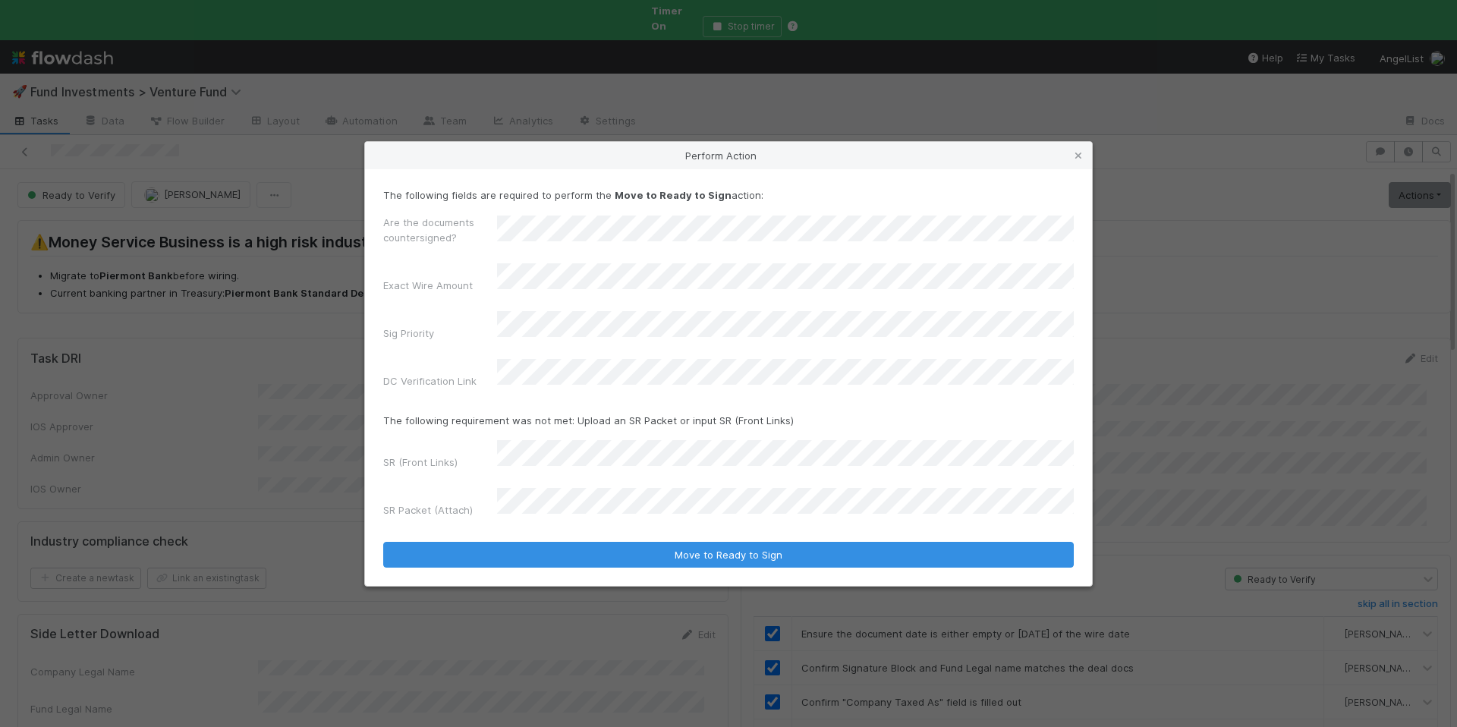
click at [532, 432] on form "The following fields are required to perform the Move to Ready to Sign action: …" at bounding box center [728, 377] width 691 height 380
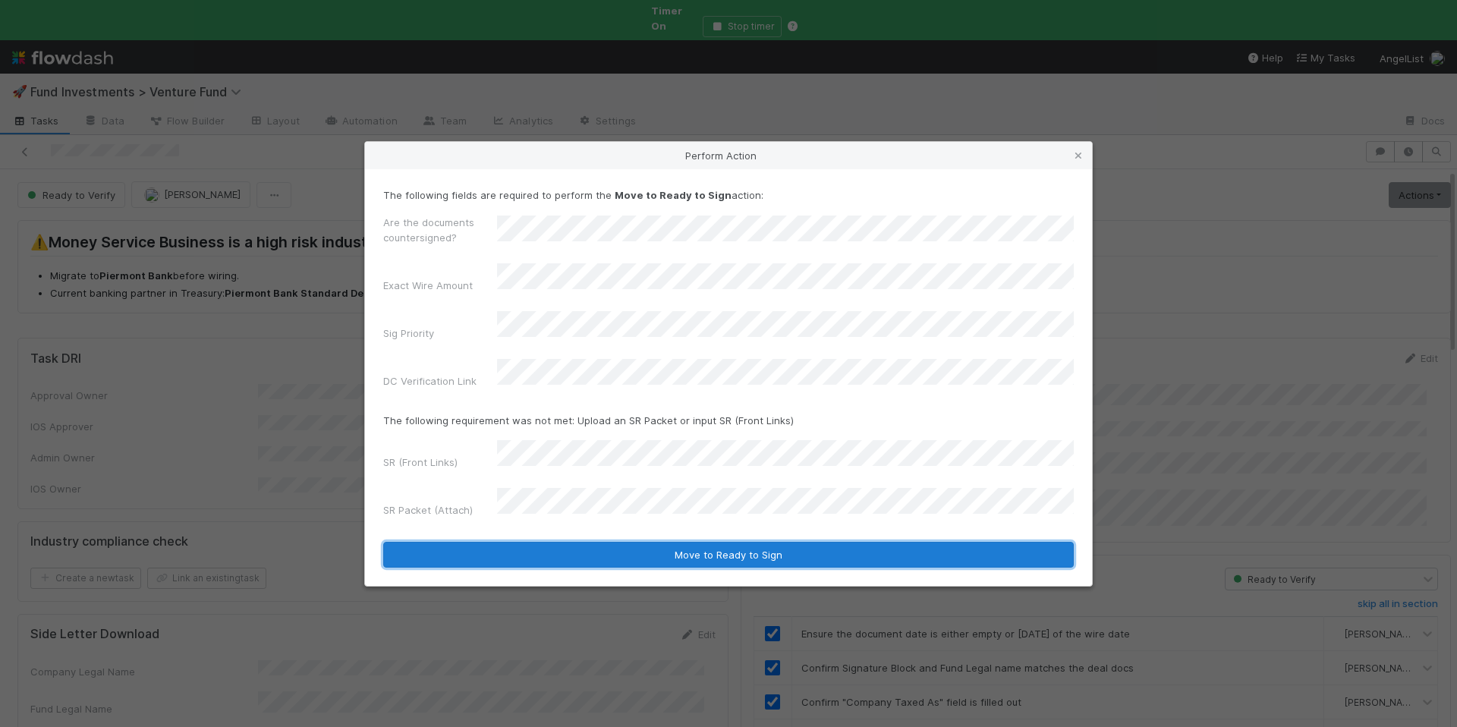
click at [731, 542] on button "Move to Ready to Sign" at bounding box center [728, 555] width 691 height 26
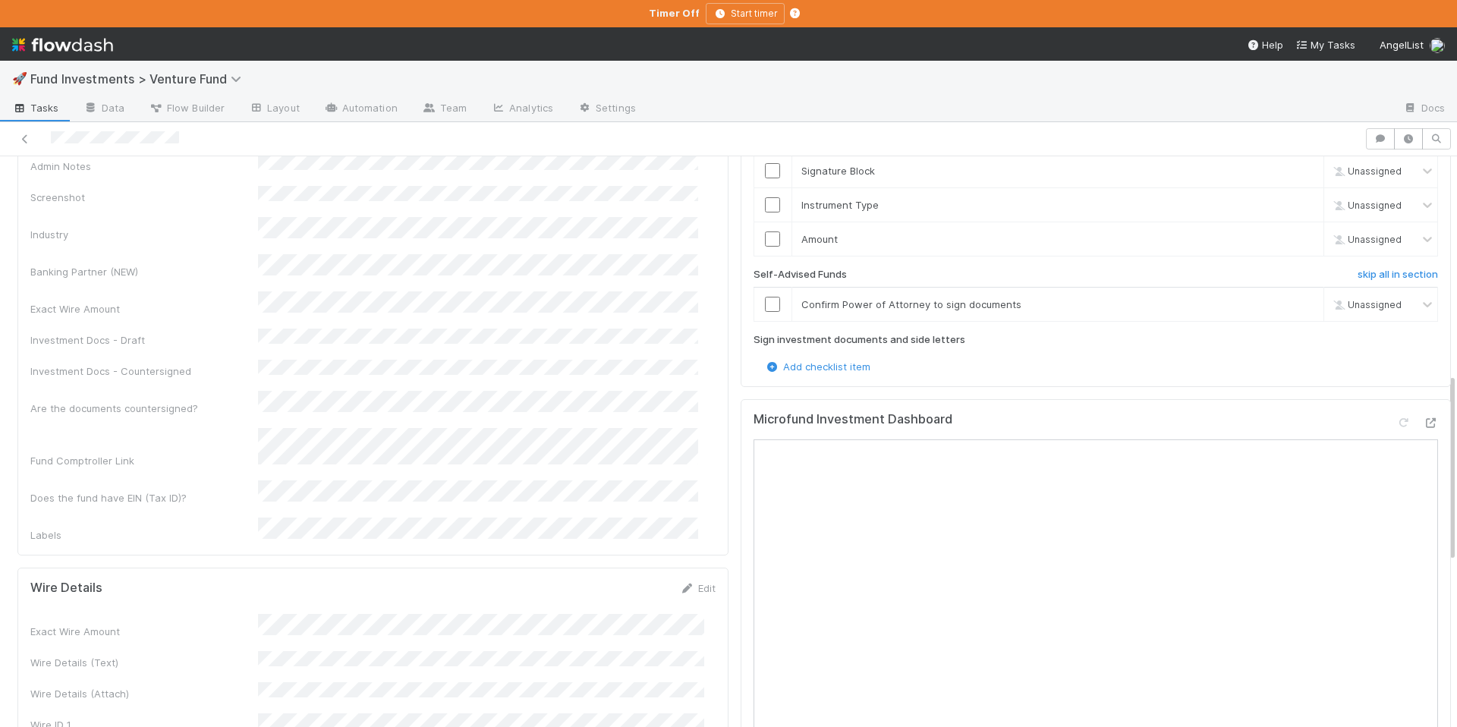
scroll to position [426, 0]
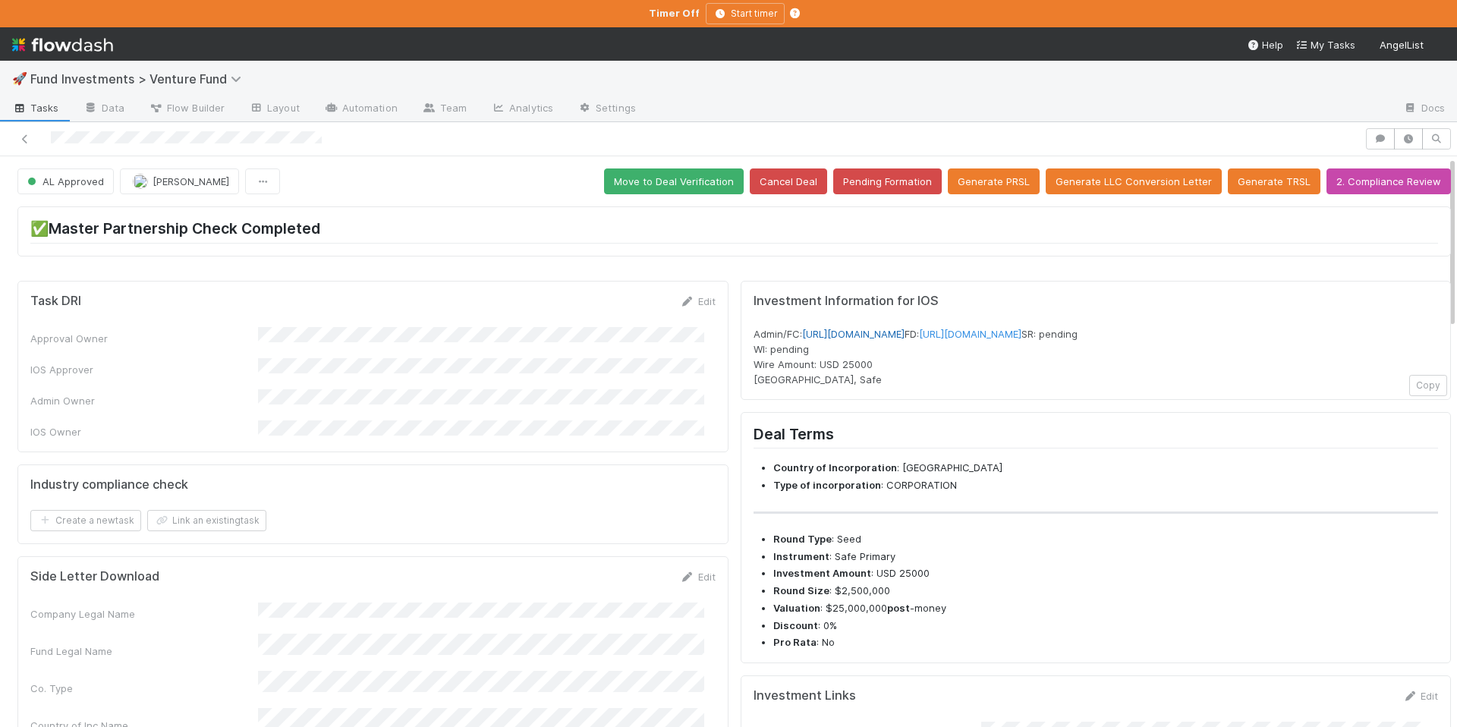
click at [905, 332] on link "[URL][DOMAIN_NAME]" at bounding box center [853, 334] width 102 height 12
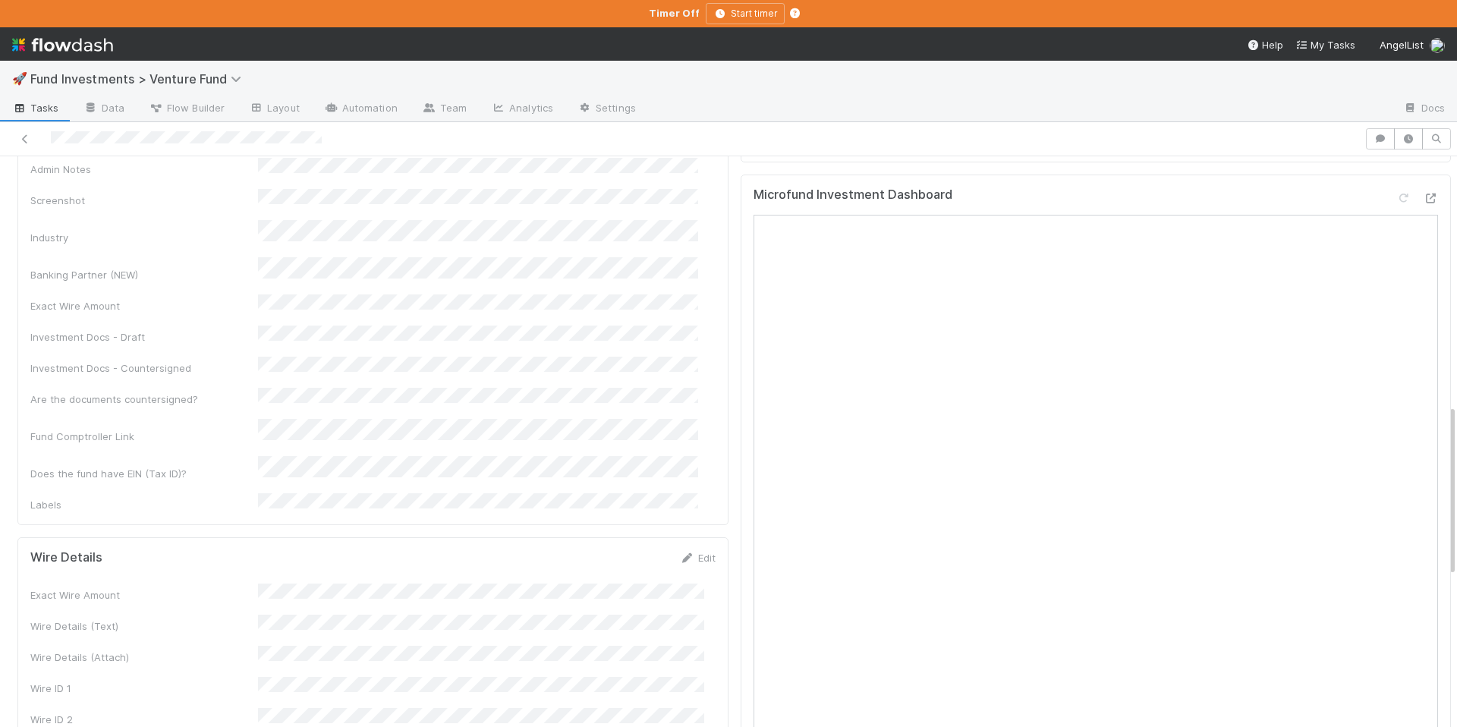
scroll to position [1148, 0]
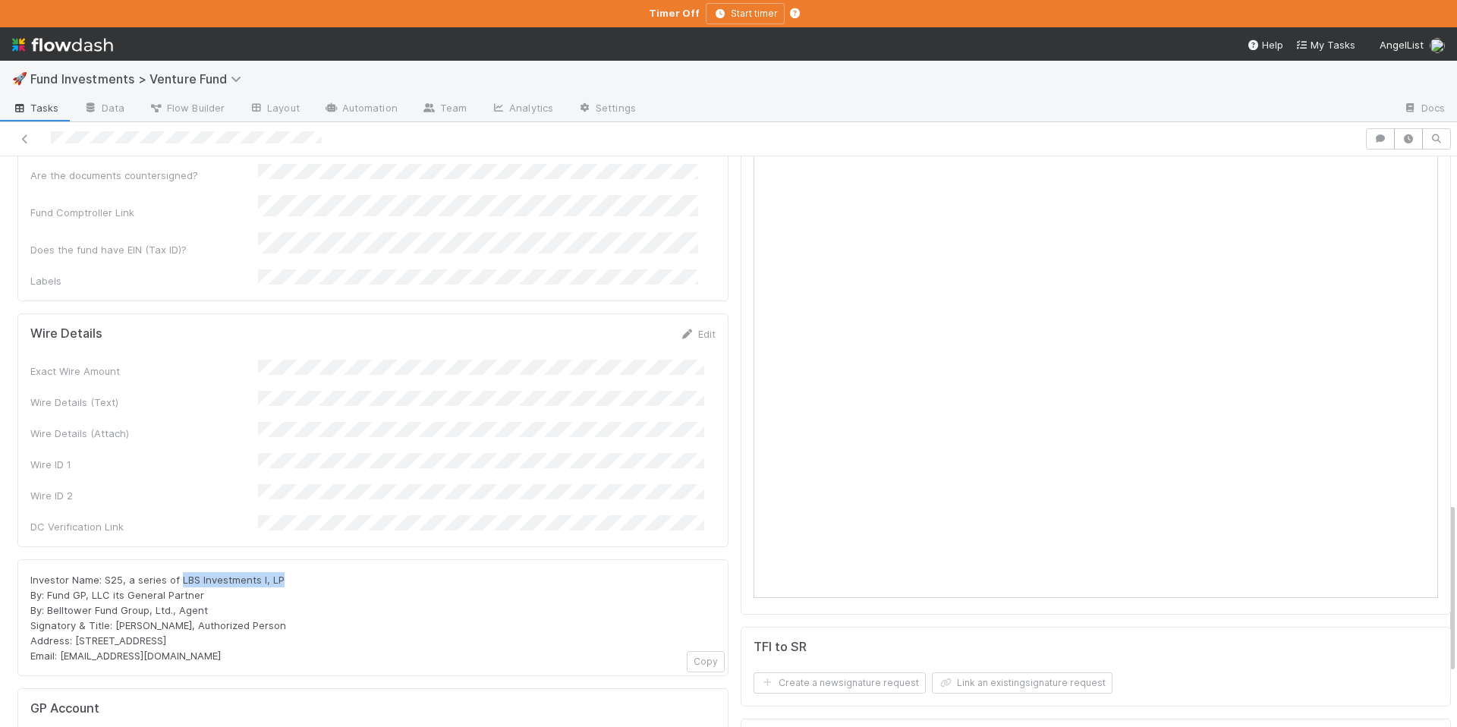
drag, startPoint x: 222, startPoint y: 463, endPoint x: 178, endPoint y: 461, distance: 44.8
click at [178, 572] on div "Investor Name: S25, a series of LBS Investments I, LP By: Fund GP, LLC its Gene…" at bounding box center [372, 617] width 685 height 91
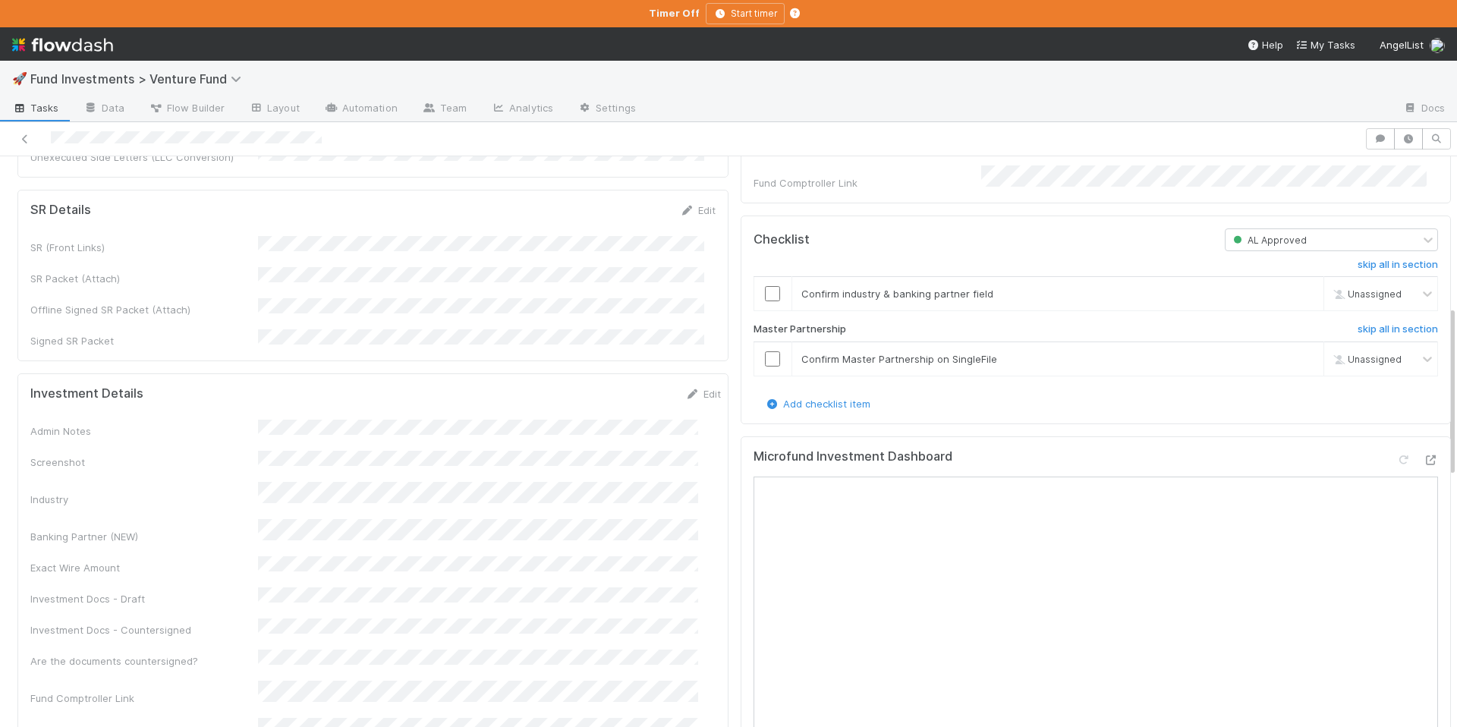
scroll to position [471, 0]
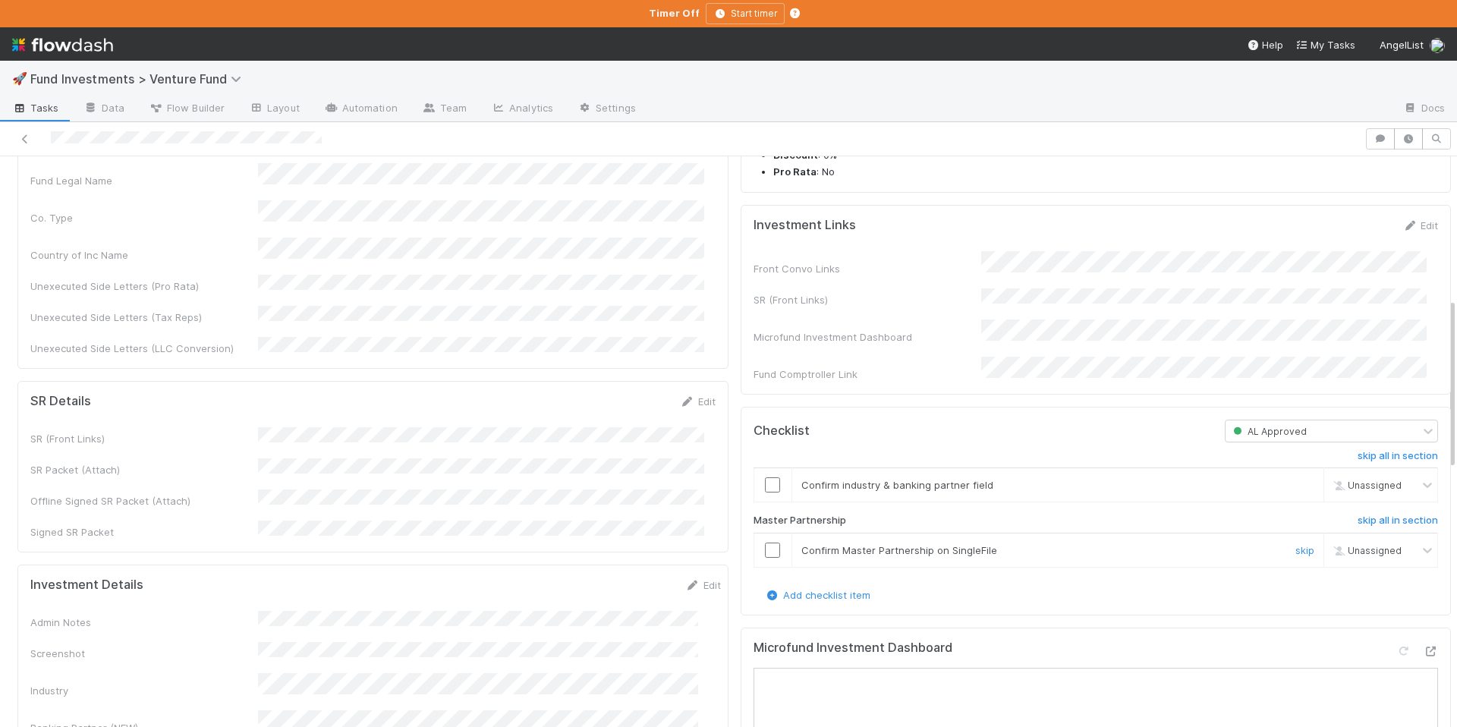
click at [765, 558] on input "checkbox" at bounding box center [772, 550] width 15 height 15
click at [765, 493] on input "checkbox" at bounding box center [772, 484] width 15 height 15
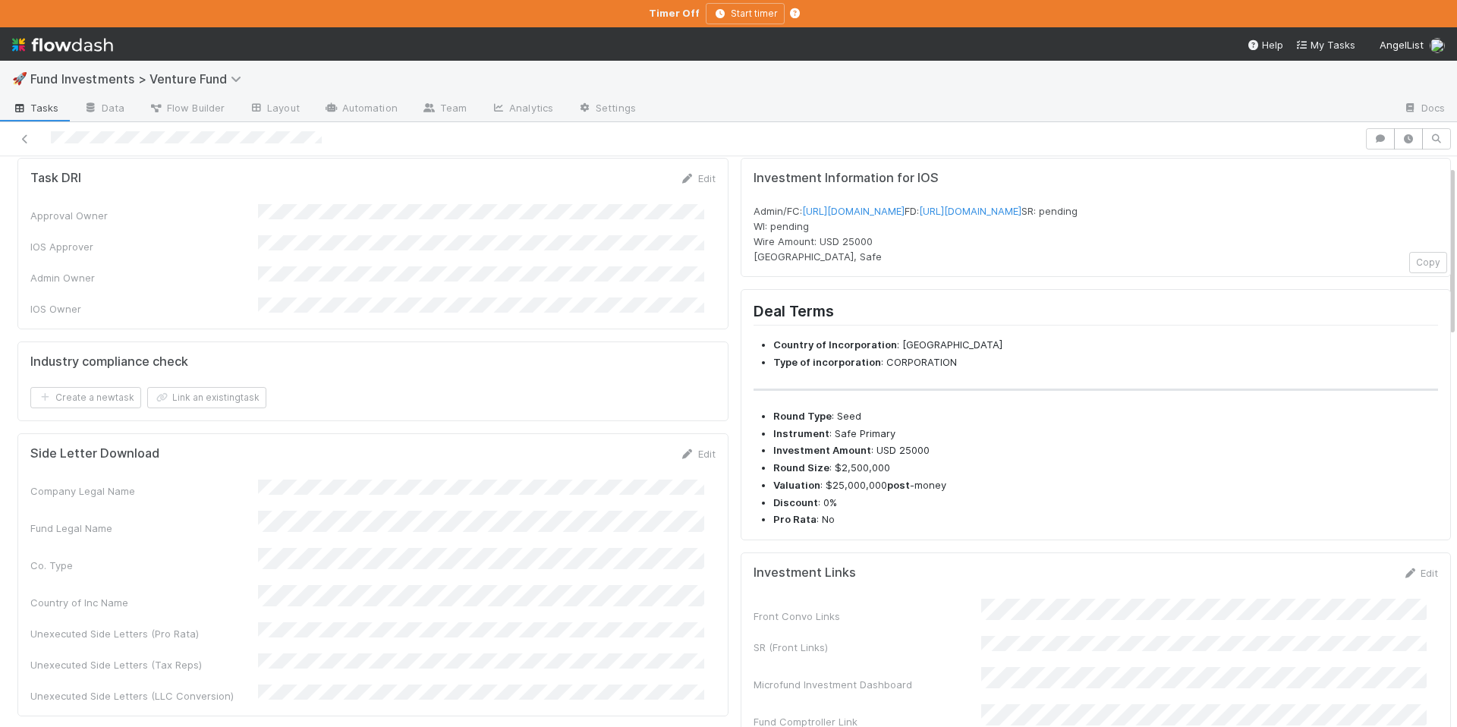
scroll to position [0, 0]
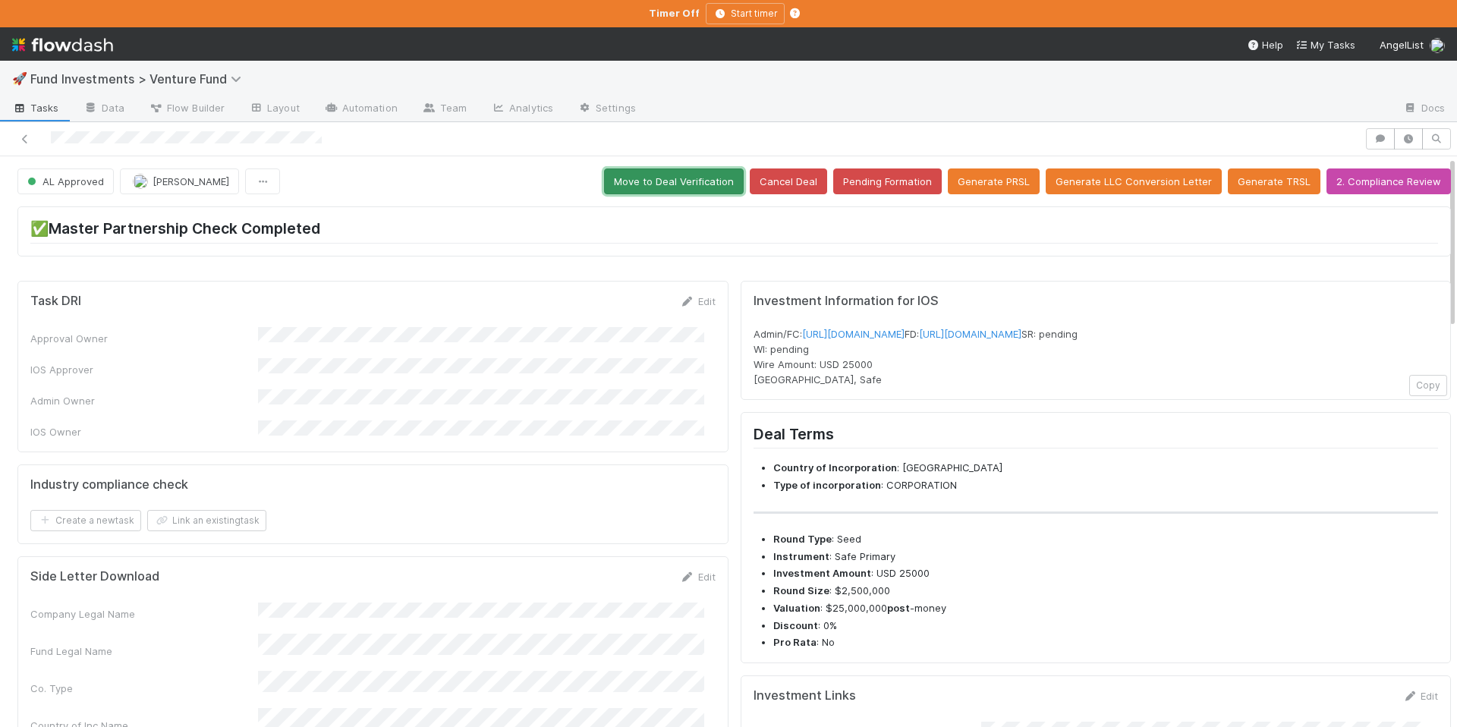
click at [653, 181] on button "Move to Deal Verification" at bounding box center [674, 181] width 140 height 26
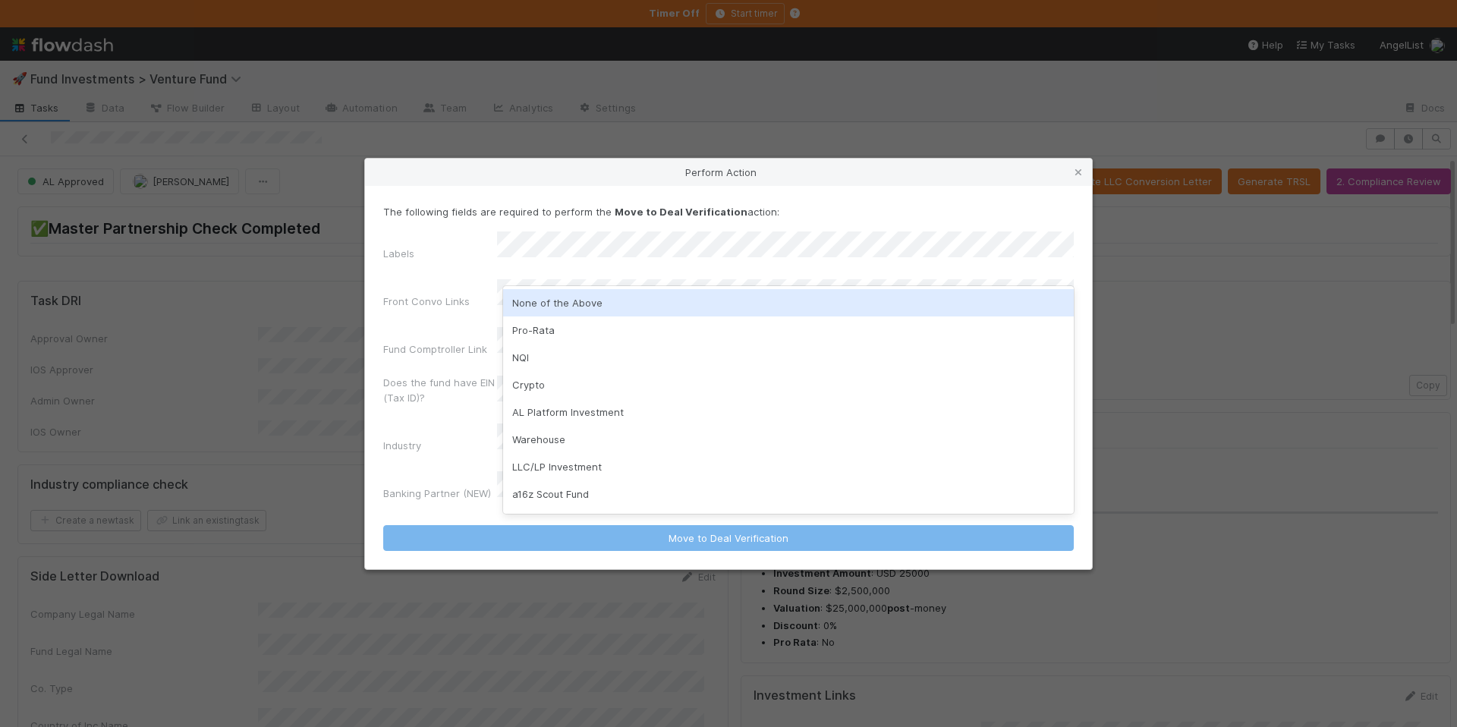
click at [603, 293] on div "None of the Above" at bounding box center [788, 302] width 571 height 27
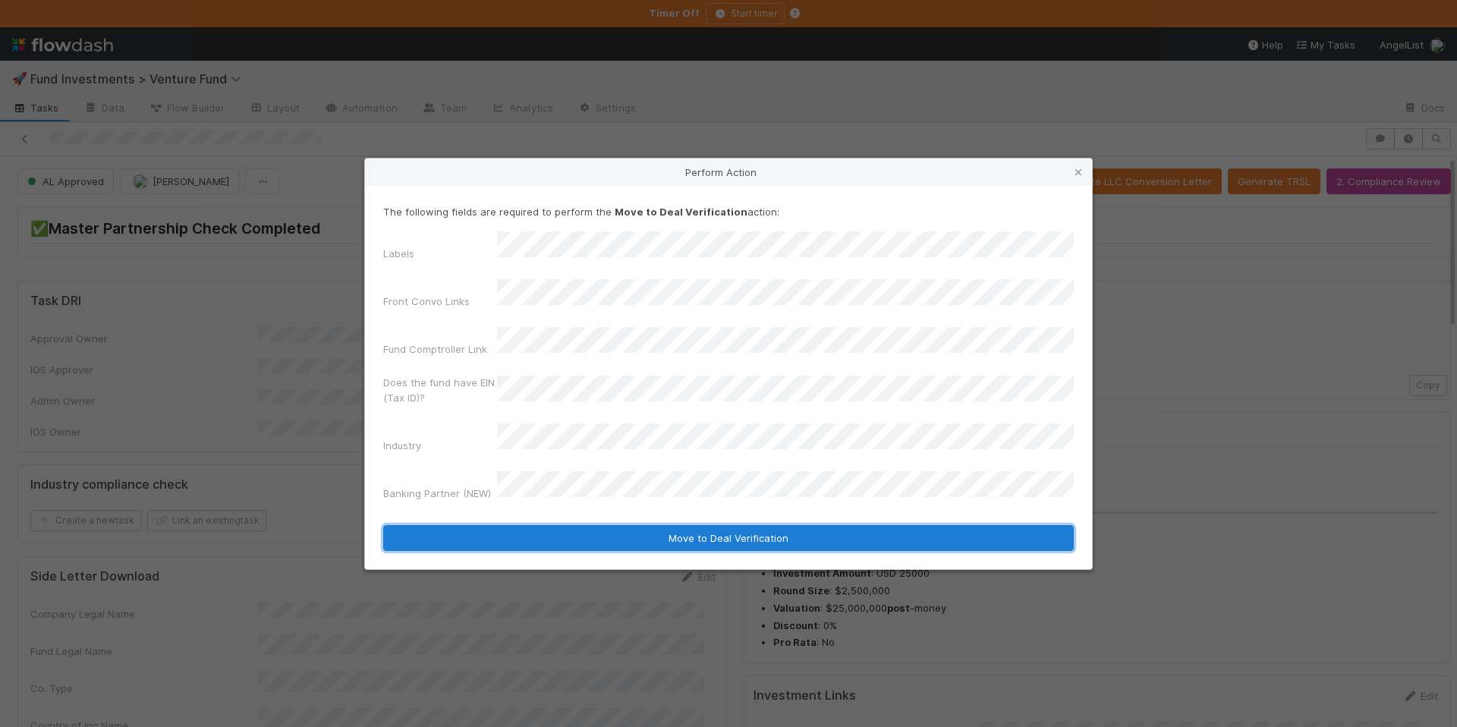
click at [742, 525] on button "Move to Deal Verification" at bounding box center [728, 538] width 691 height 26
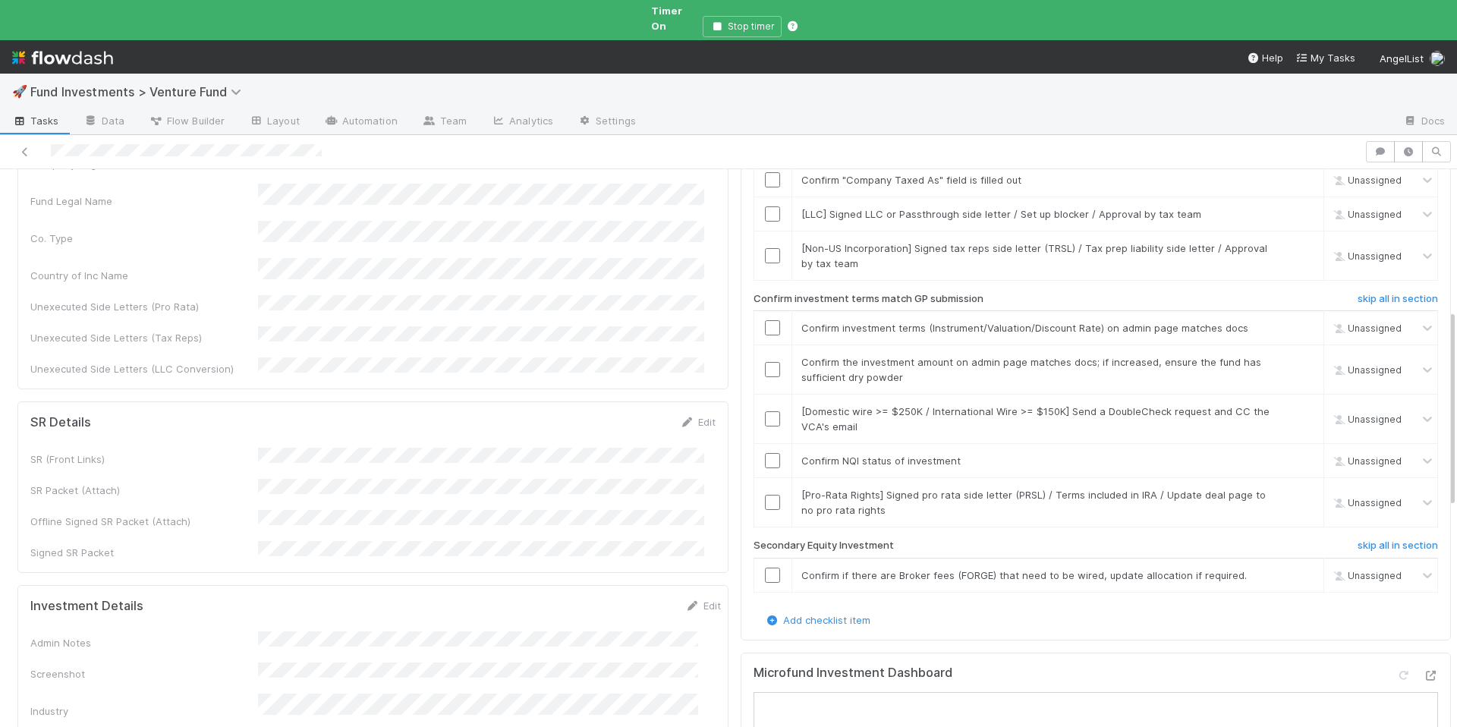
scroll to position [403, 0]
click at [1296, 568] on link "skip" at bounding box center [1305, 574] width 19 height 12
click at [1296, 487] on link "skip" at bounding box center [1305, 493] width 19 height 12
click at [765, 452] on input "checkbox" at bounding box center [772, 459] width 15 height 15
click at [765, 319] on input "checkbox" at bounding box center [772, 326] width 15 height 15
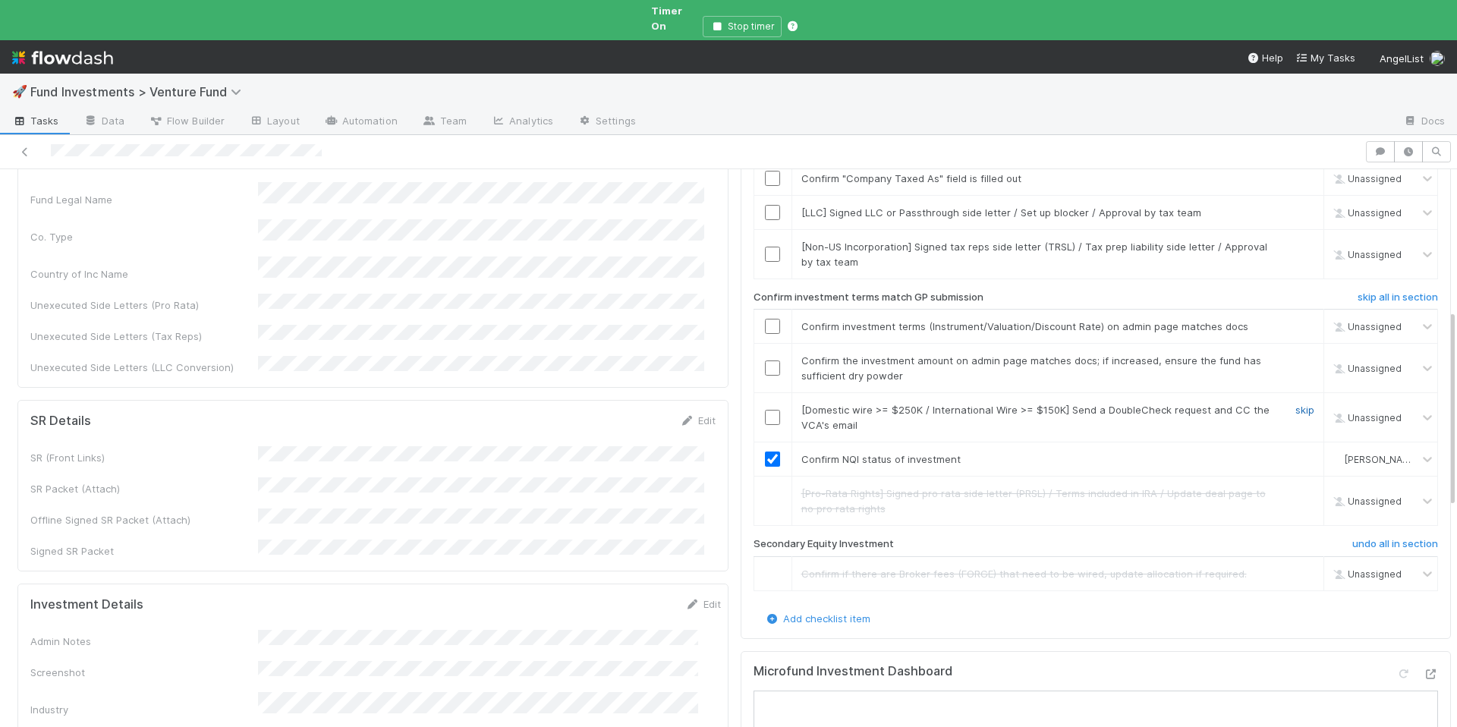
click at [1296, 404] on link "skip" at bounding box center [1305, 410] width 19 height 12
click at [754, 319] on div at bounding box center [772, 326] width 37 height 15
click at [765, 319] on input "checkbox" at bounding box center [772, 326] width 15 height 15
checkbox input "true"
click at [765, 361] on input "checkbox" at bounding box center [772, 368] width 15 height 15
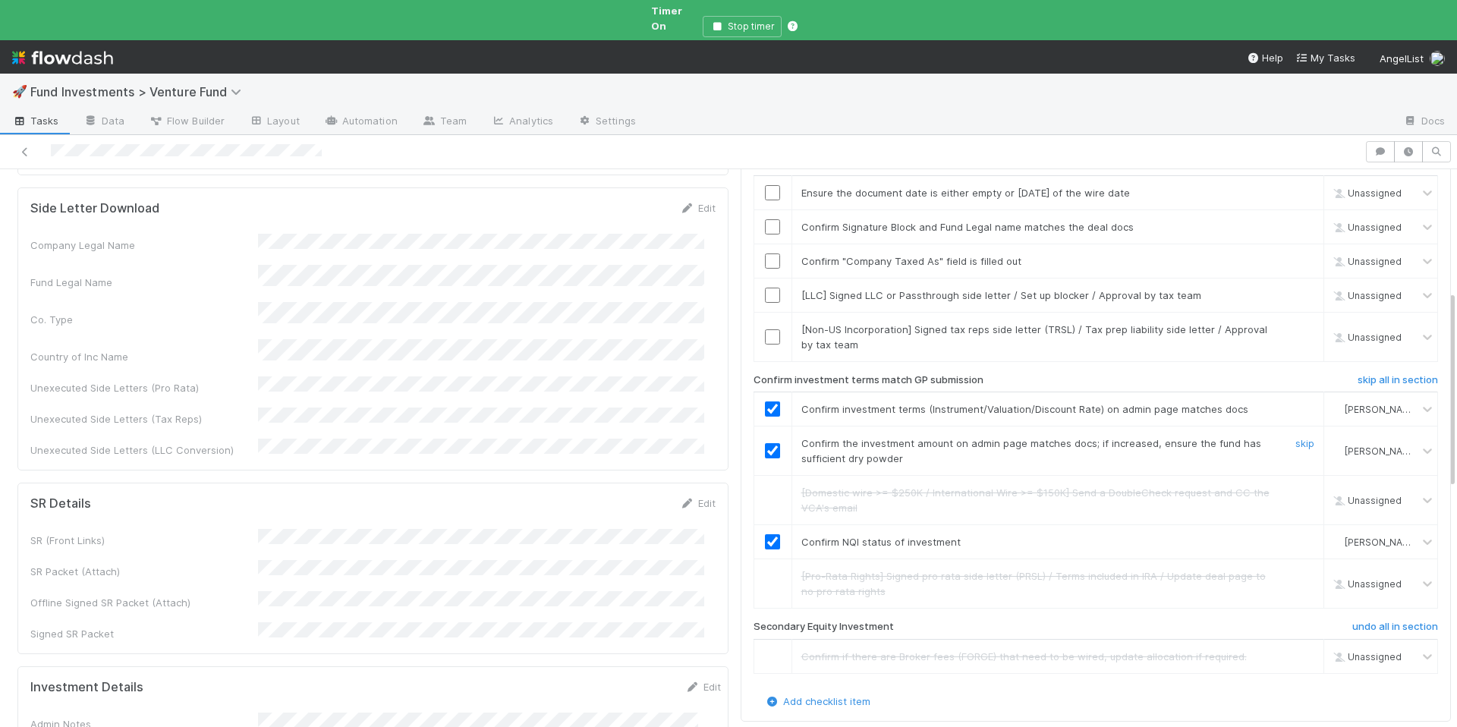
scroll to position [348, 0]
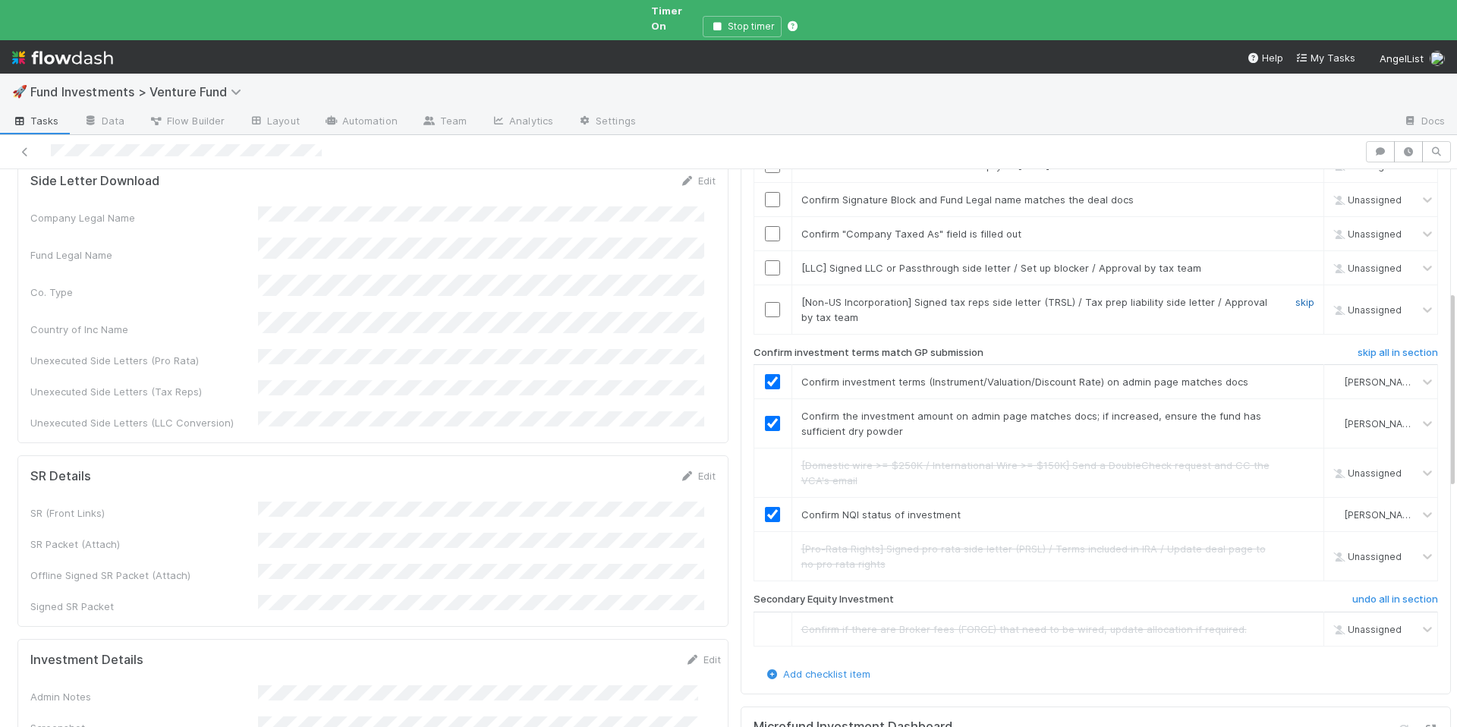
click at [1296, 296] on link "skip" at bounding box center [1305, 302] width 19 height 12
click at [1296, 262] on link "skip" at bounding box center [1305, 268] width 19 height 12
click at [1296, 296] on link "skip" at bounding box center [1305, 302] width 19 height 12
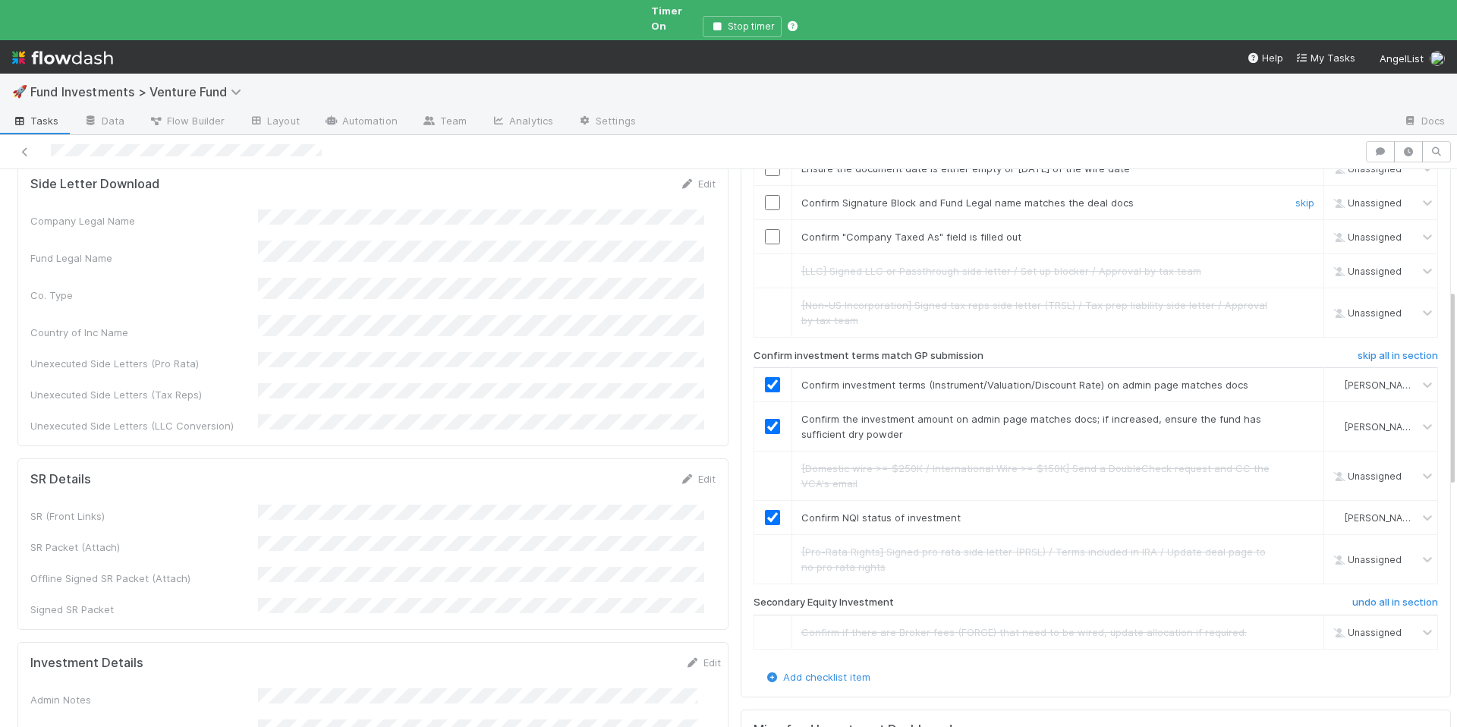
click at [759, 185] on td at bounding box center [773, 202] width 38 height 34
click at [765, 195] on input "checkbox" at bounding box center [772, 202] width 15 height 15
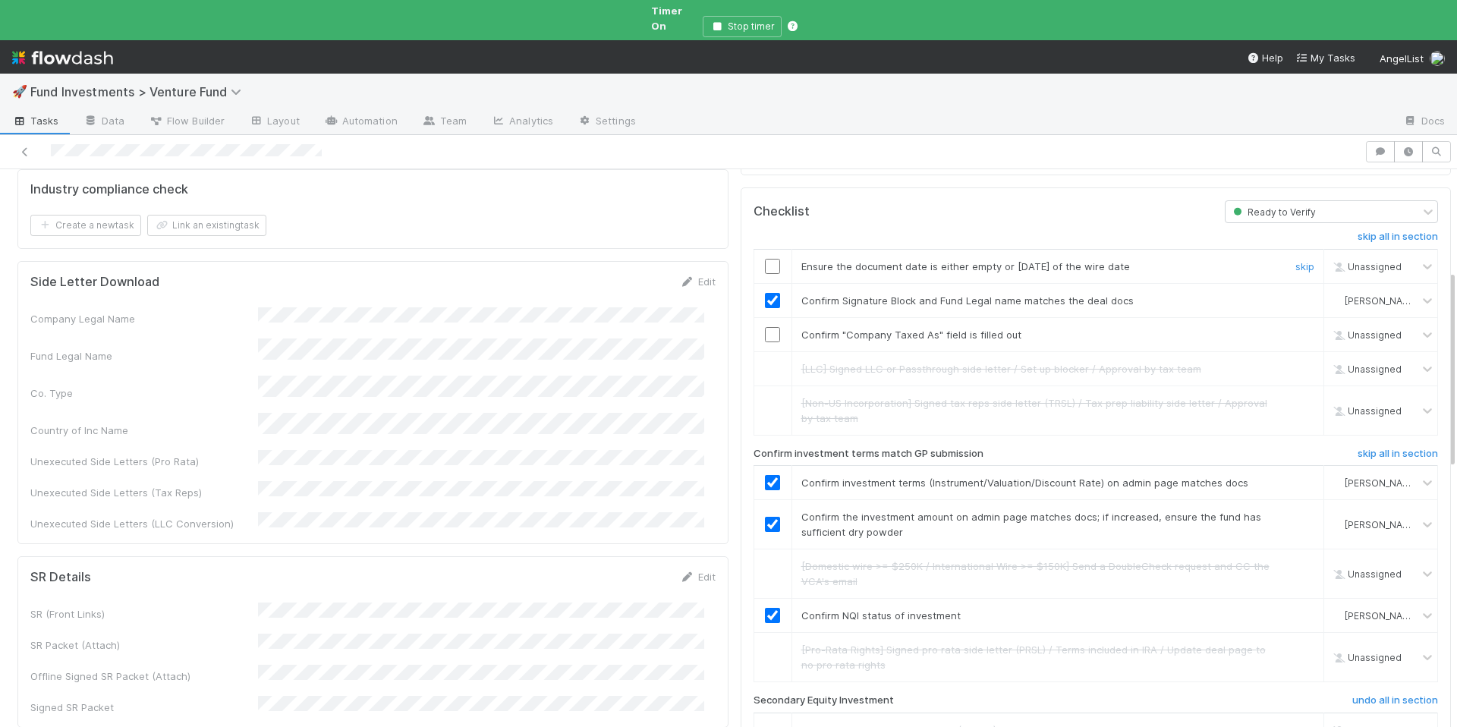
scroll to position [211, 0]
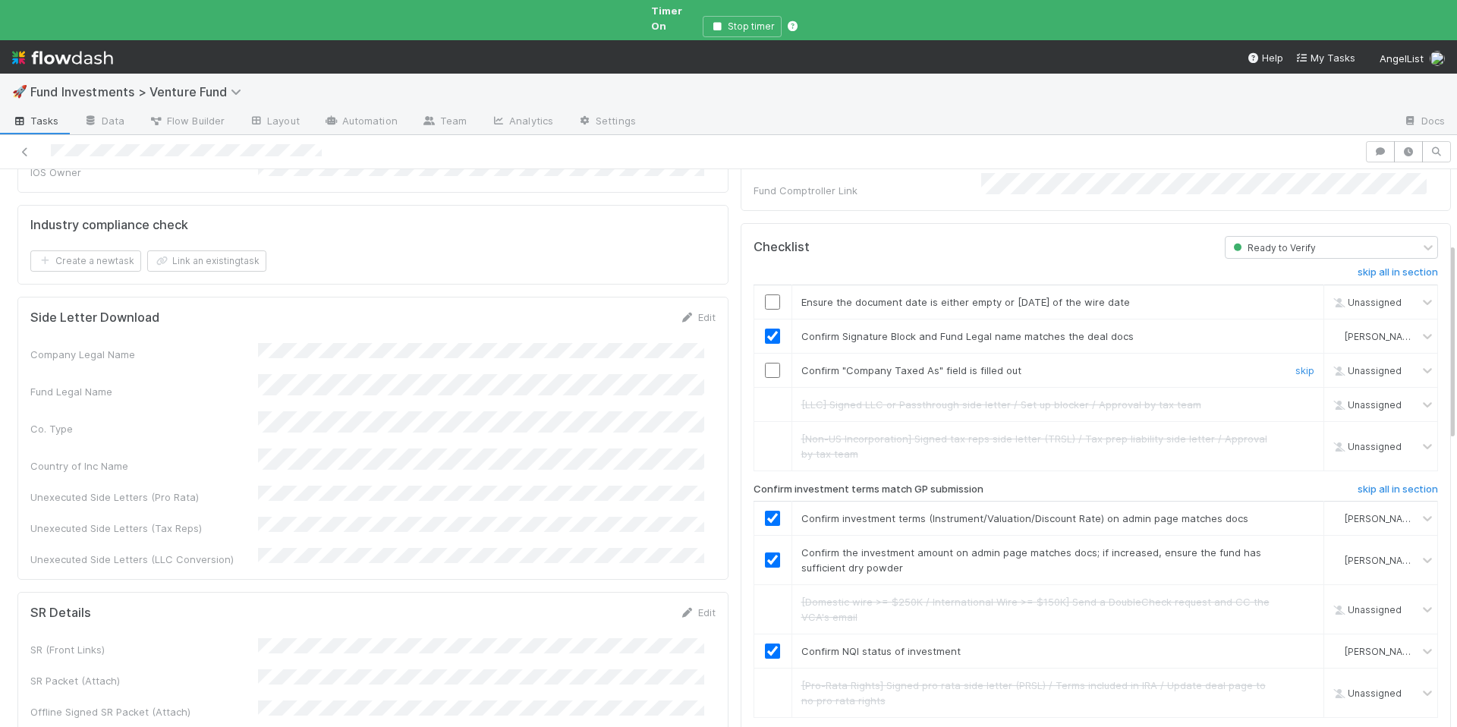
click at [765, 363] on input "checkbox" at bounding box center [772, 370] width 15 height 15
click at [765, 294] on input "checkbox" at bounding box center [772, 301] width 15 height 15
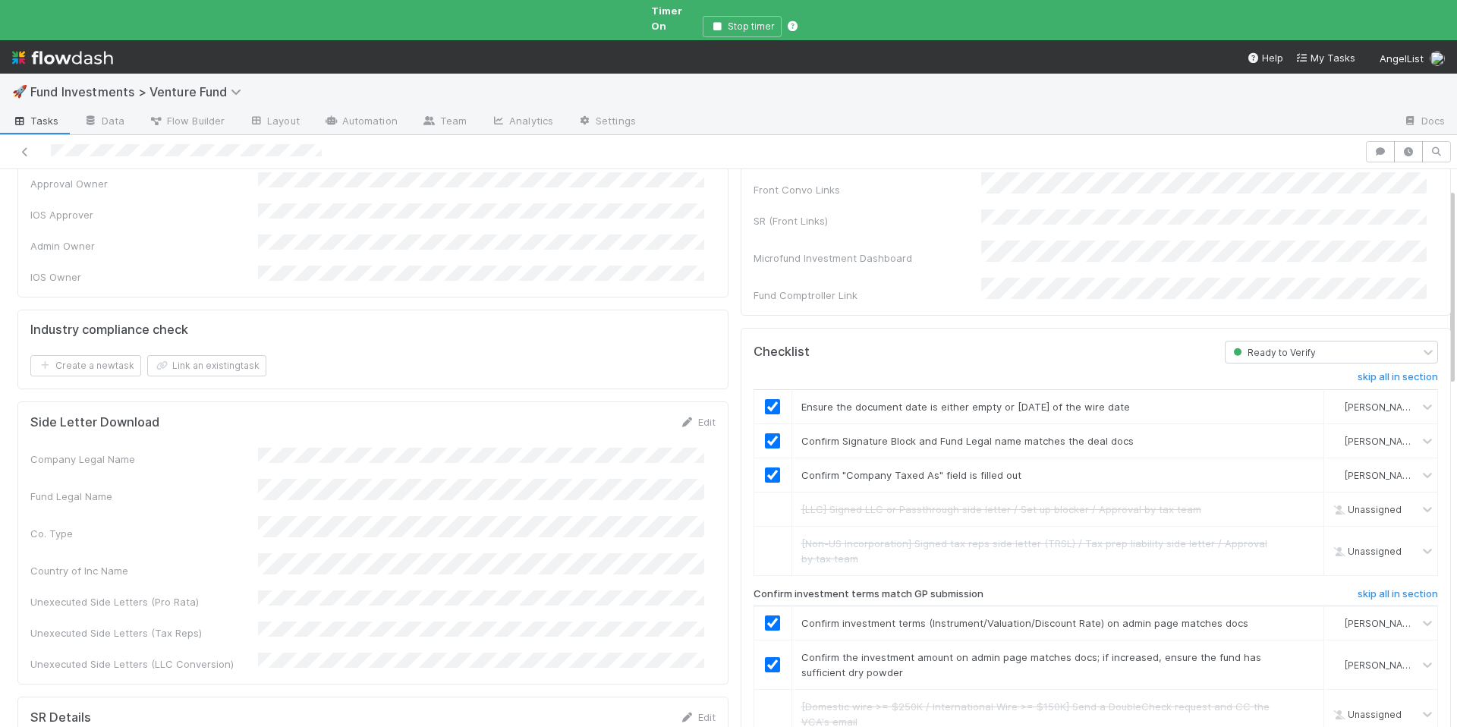
scroll to position [0, 0]
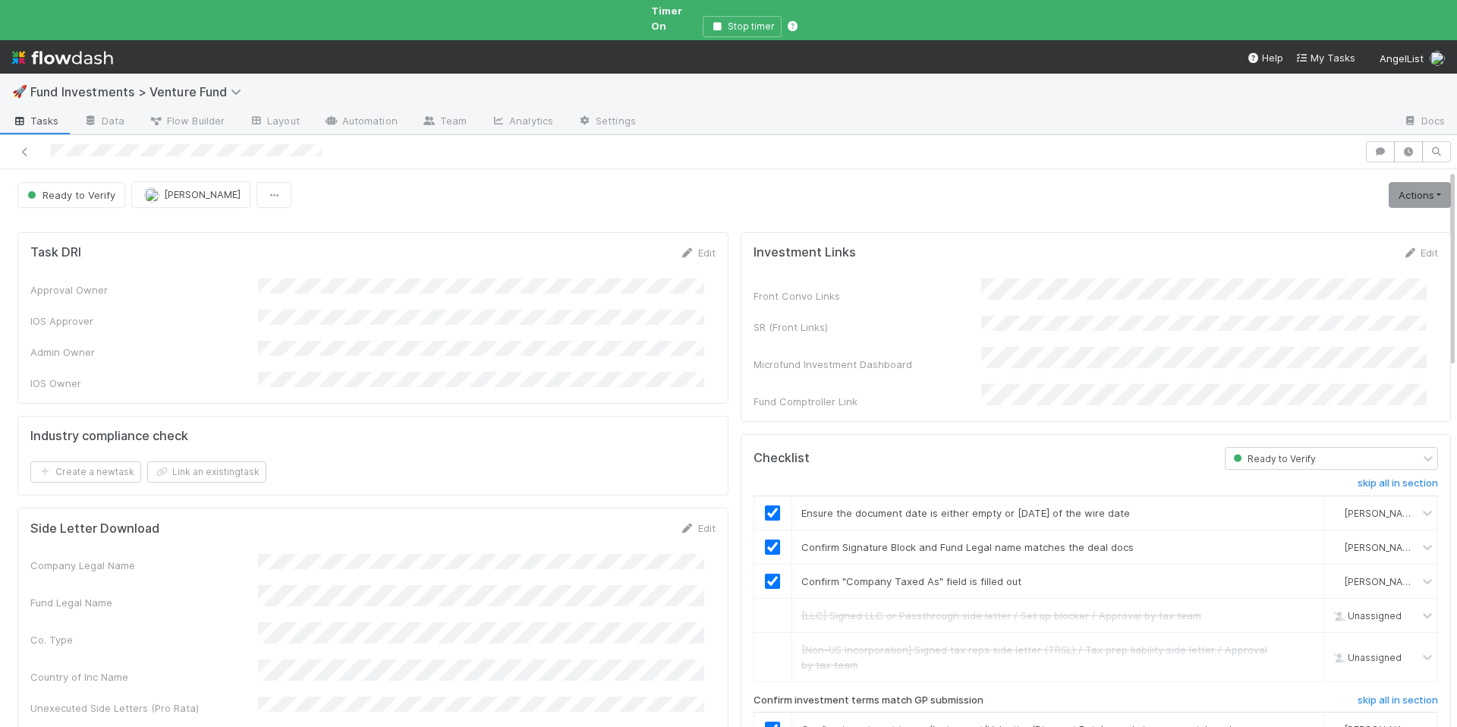
click at [1403, 245] on div "Edit" at bounding box center [1421, 252] width 36 height 15
drag, startPoint x: 1392, startPoint y: 238, endPoint x: 1295, endPoint y: 275, distance: 104.0
click at [1403, 248] on icon at bounding box center [1410, 253] width 15 height 10
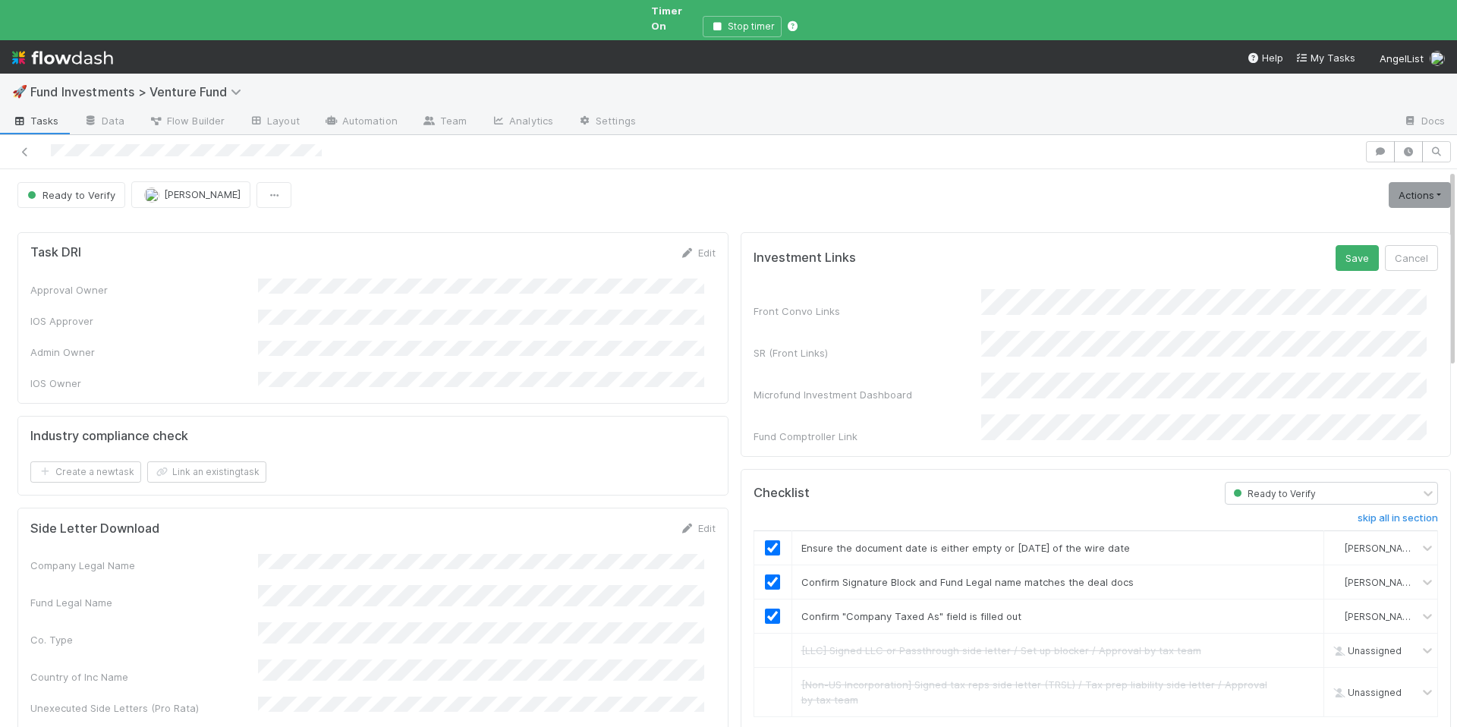
click at [1339, 260] on form "Investment Links Save Cancel Front Convo Links SR (Front Links) Microfund Inves…" at bounding box center [1096, 344] width 685 height 199
click at [1340, 247] on button "Save" at bounding box center [1357, 258] width 43 height 26
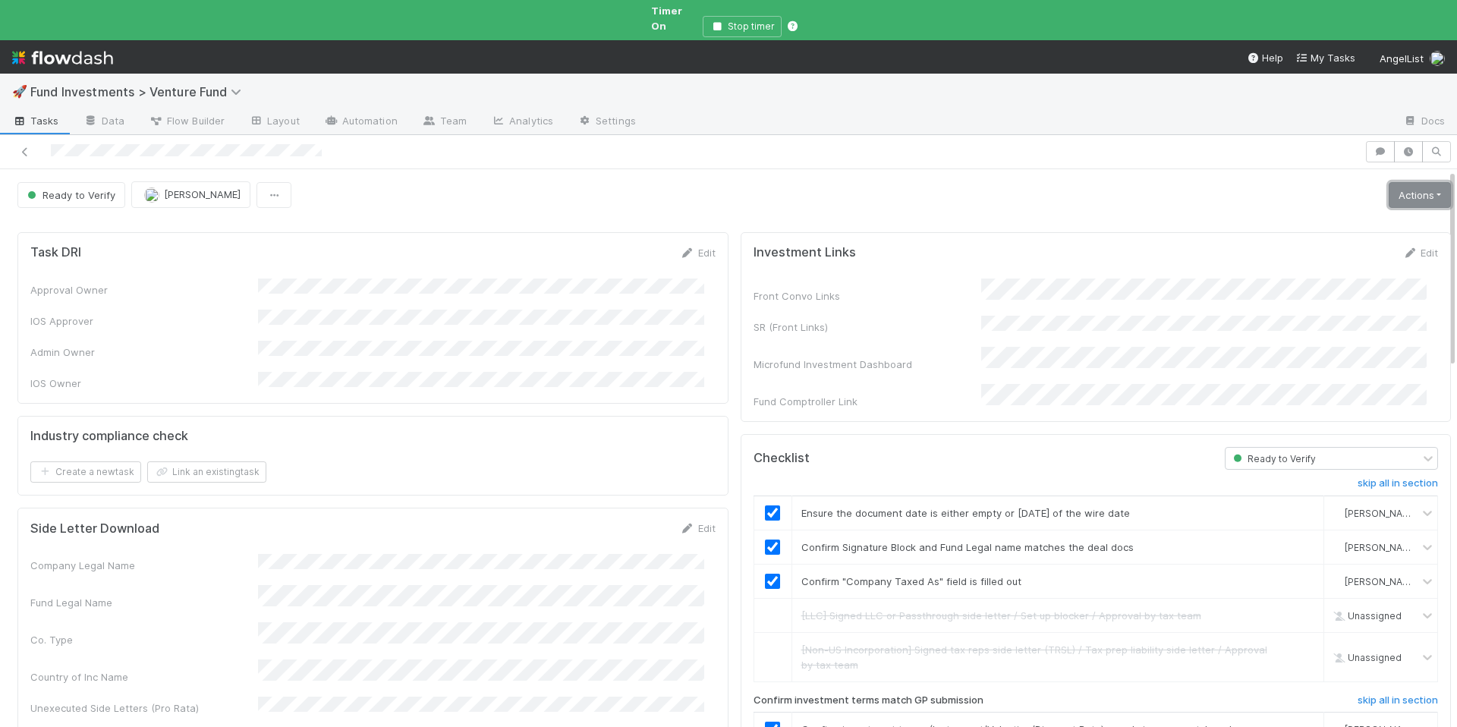
click at [1390, 182] on link "Actions" at bounding box center [1420, 195] width 62 height 26
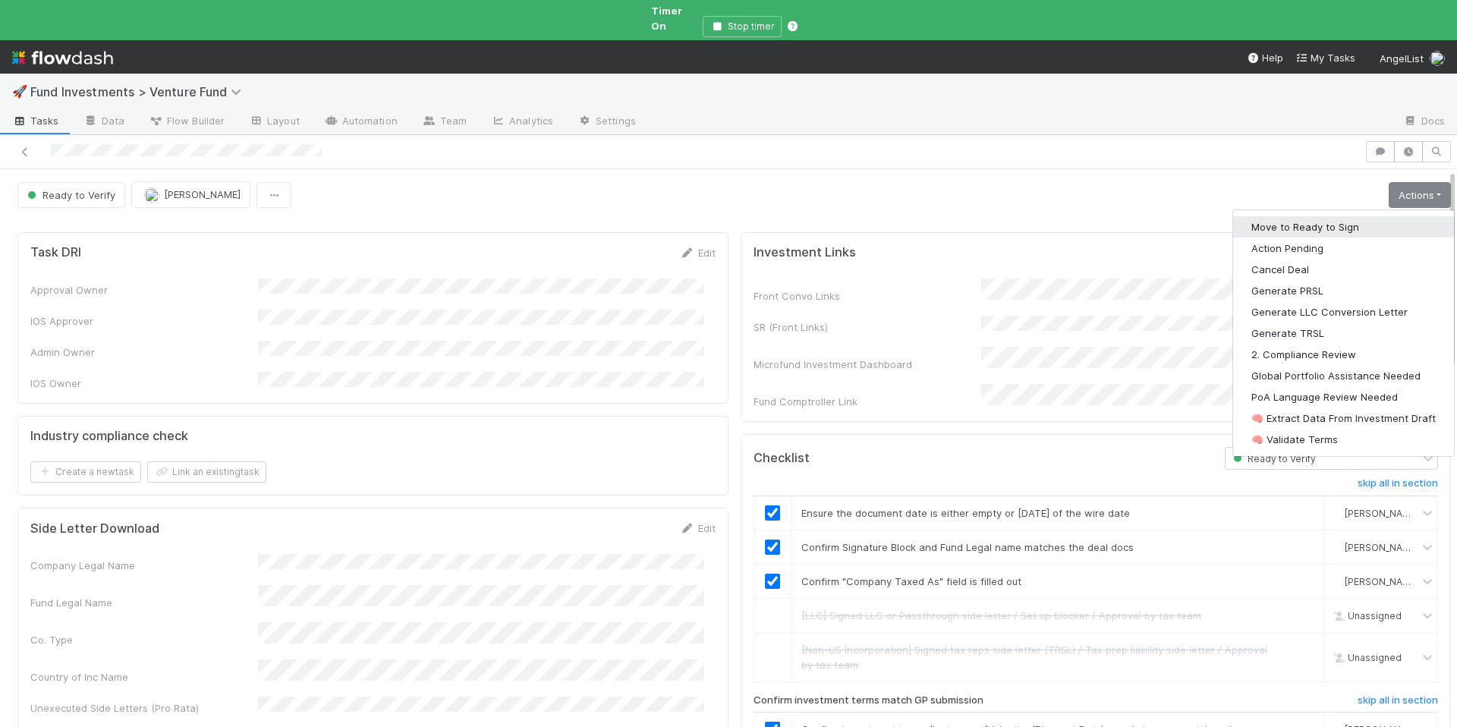
click at [1345, 216] on button "Move to Ready to Sign" at bounding box center [1343, 226] width 221 height 21
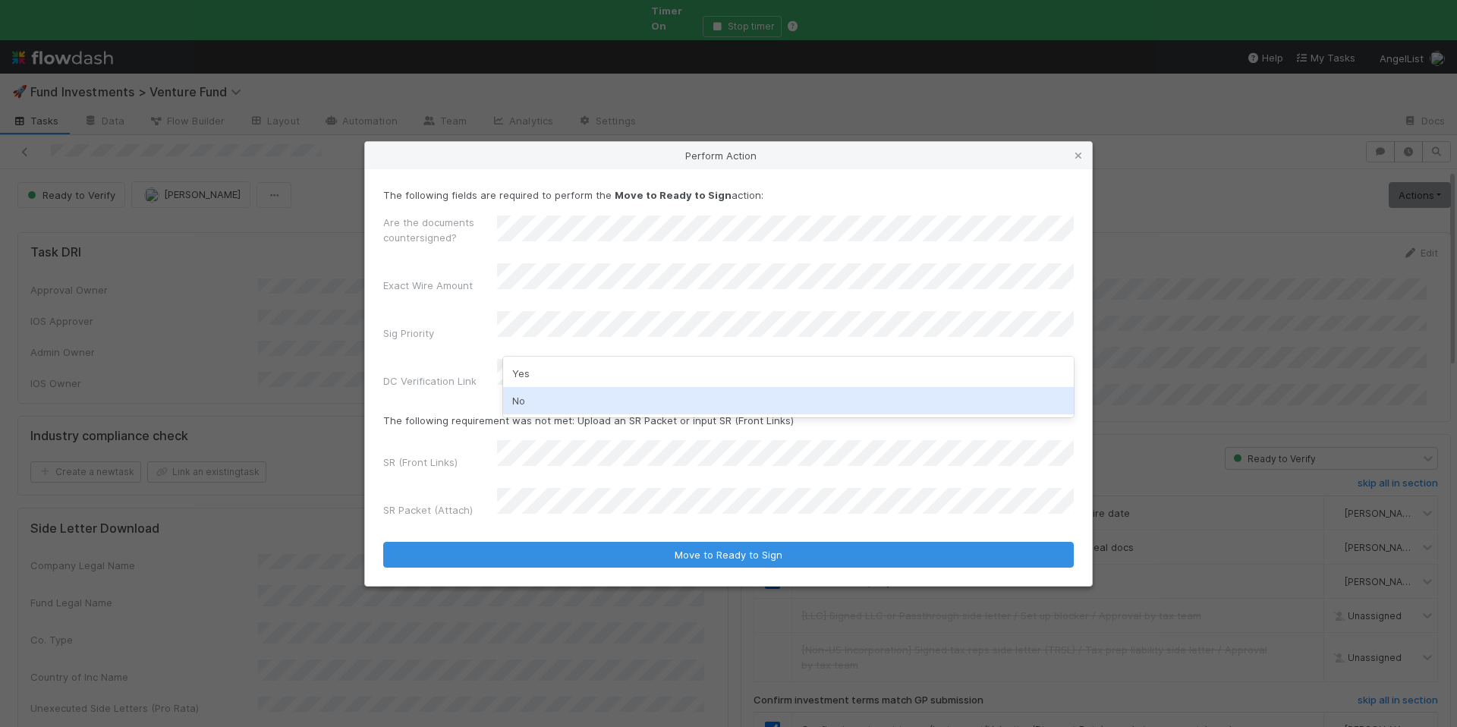
click at [562, 396] on div "No" at bounding box center [788, 400] width 571 height 27
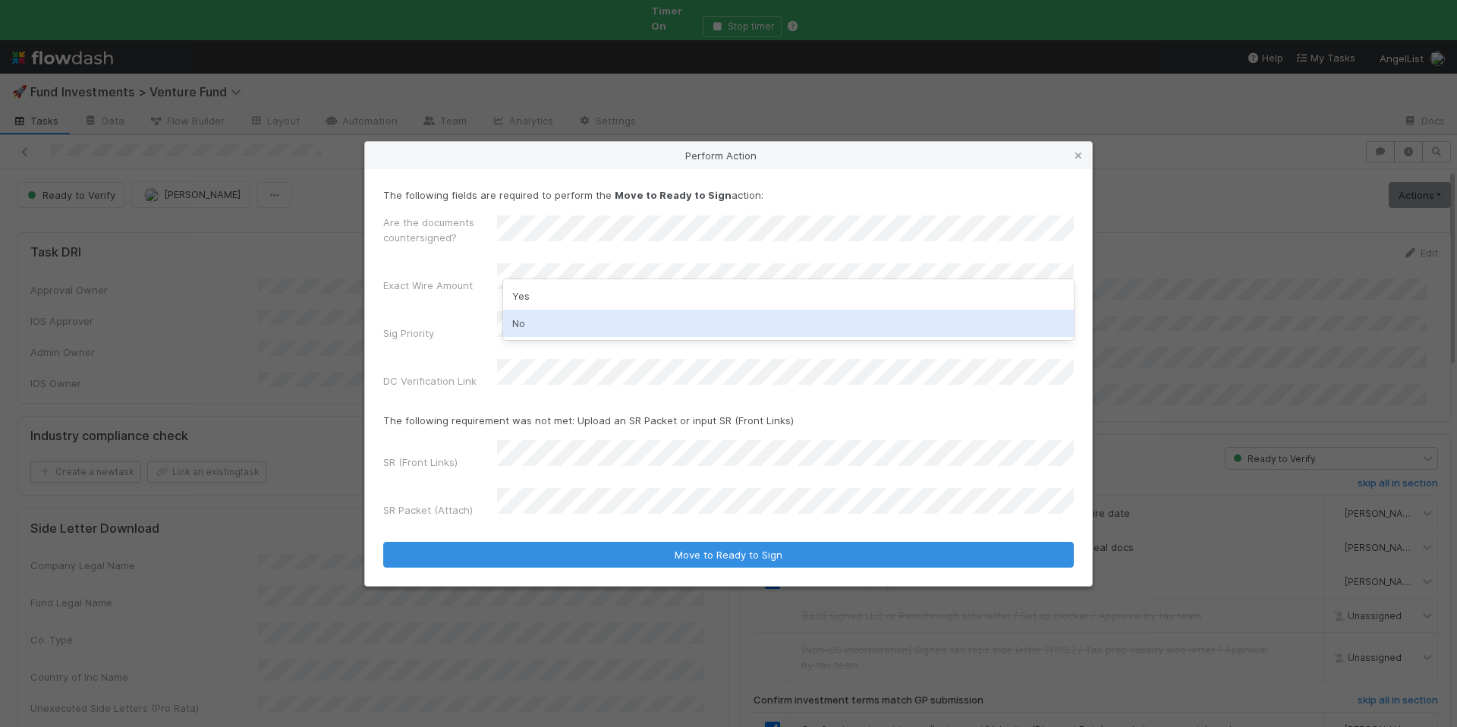
click at [564, 316] on div "No" at bounding box center [788, 323] width 571 height 27
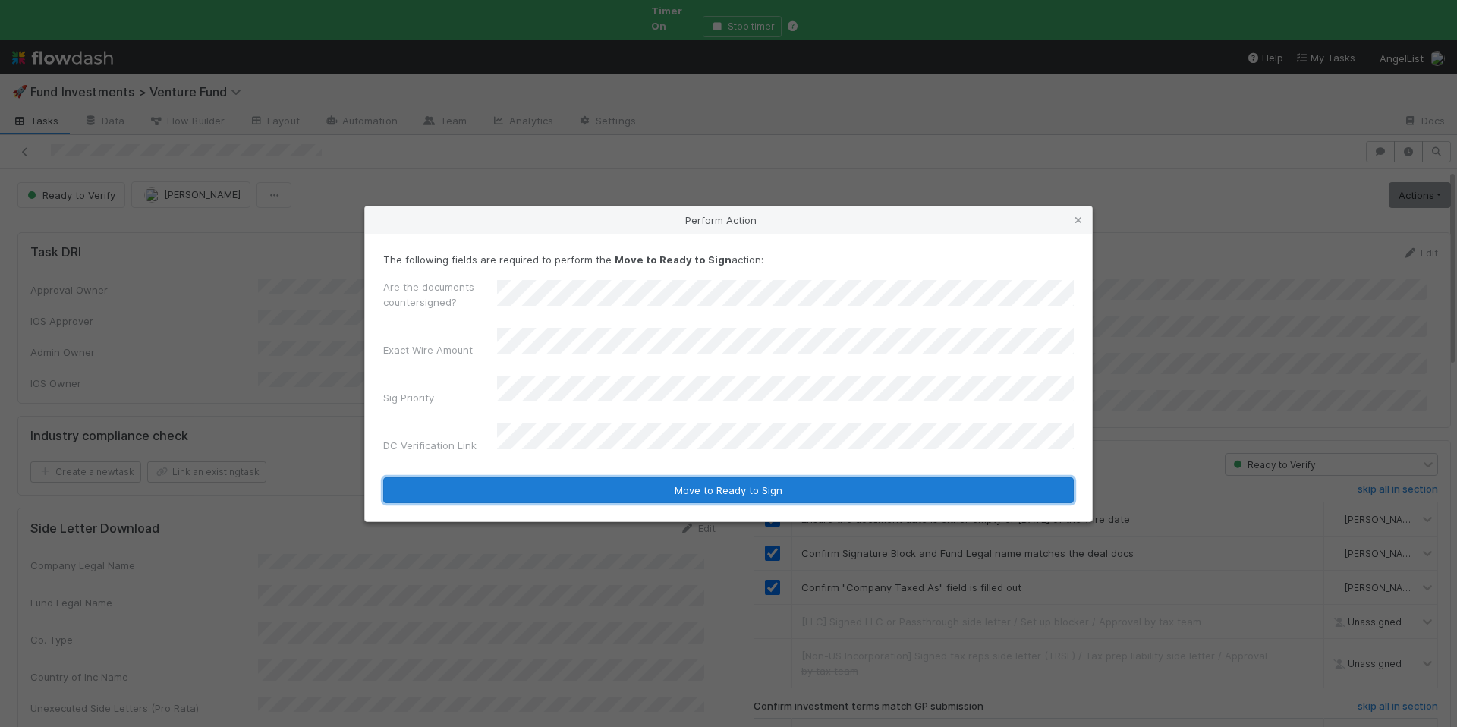
click at [696, 477] on button "Move to Ready to Sign" at bounding box center [728, 490] width 691 height 26
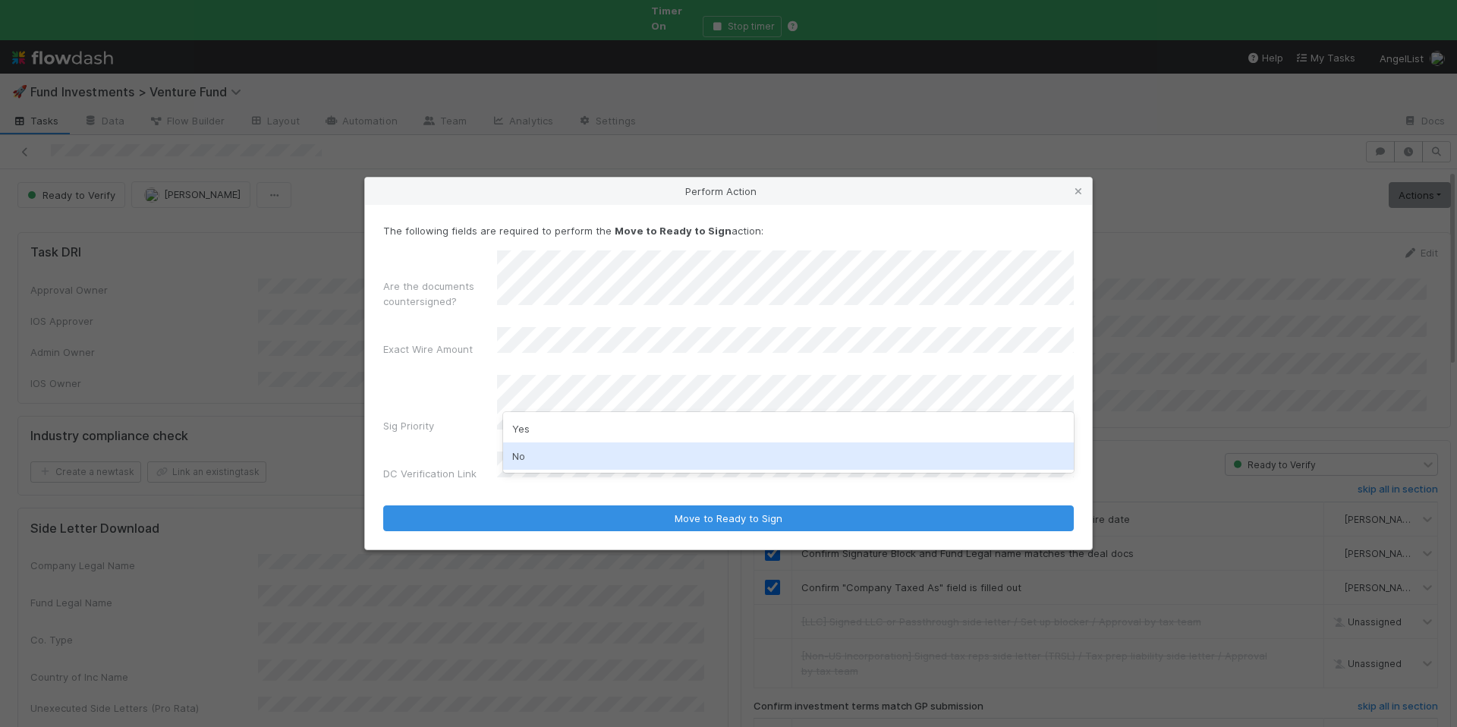
drag, startPoint x: 584, startPoint y: 458, endPoint x: 584, endPoint y: 436, distance: 22.0
click at [584, 456] on div "No" at bounding box center [788, 455] width 571 height 27
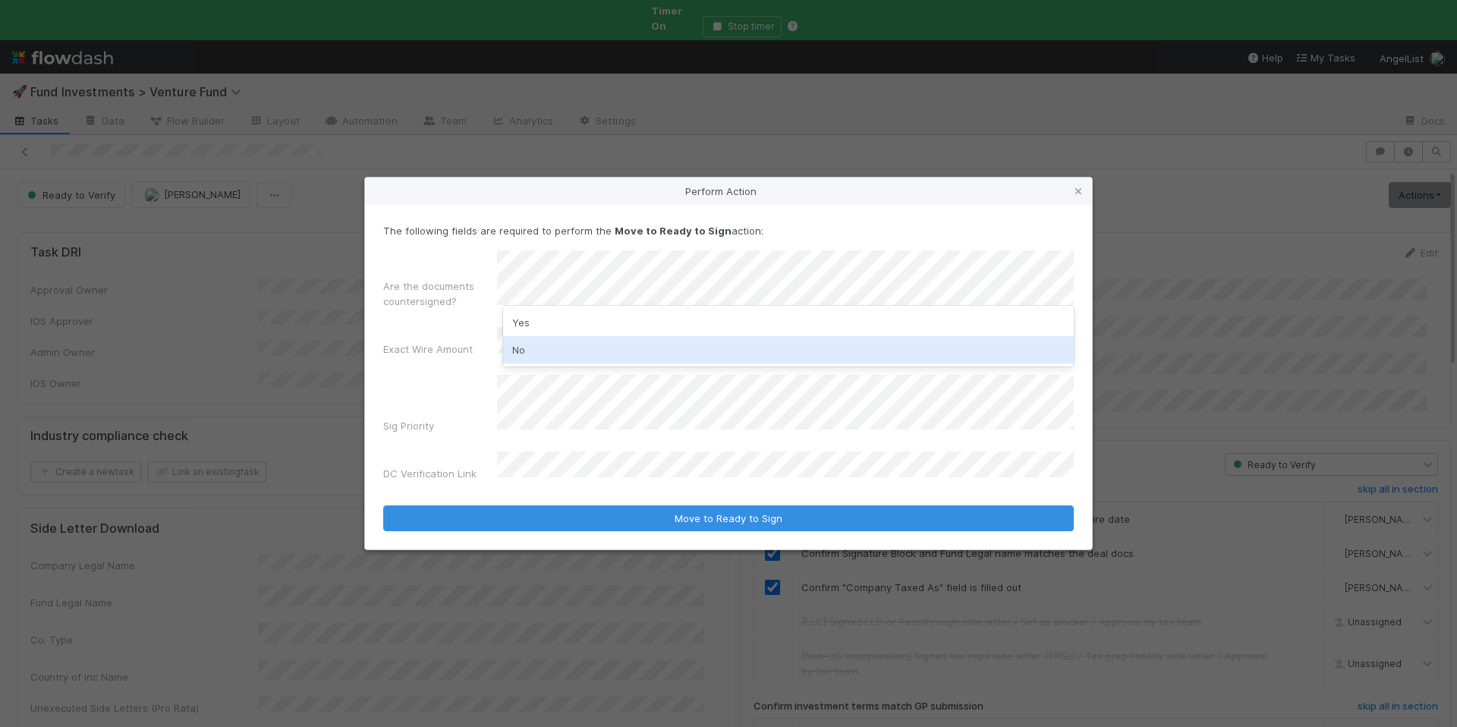
click at [557, 345] on div "No" at bounding box center [788, 349] width 571 height 27
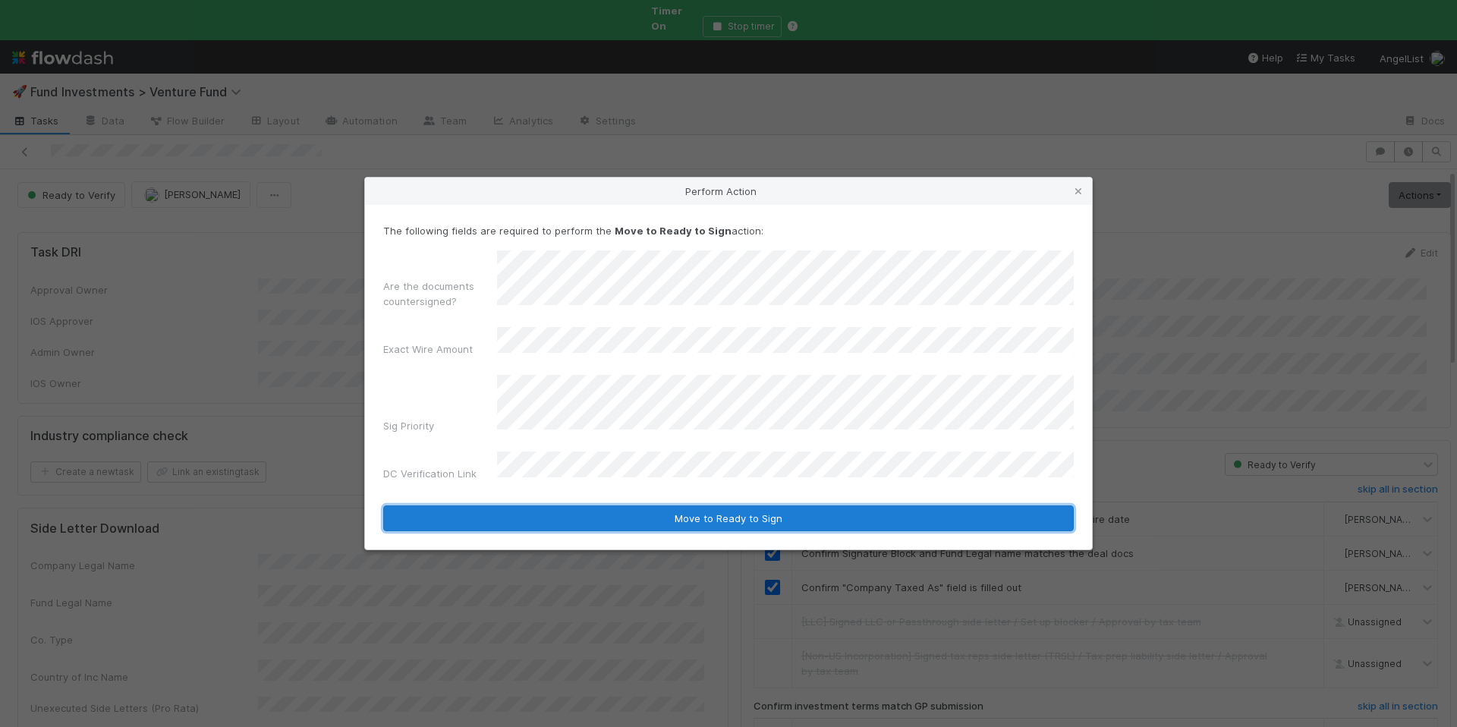
click at [744, 514] on button "Move to Ready to Sign" at bounding box center [728, 518] width 691 height 26
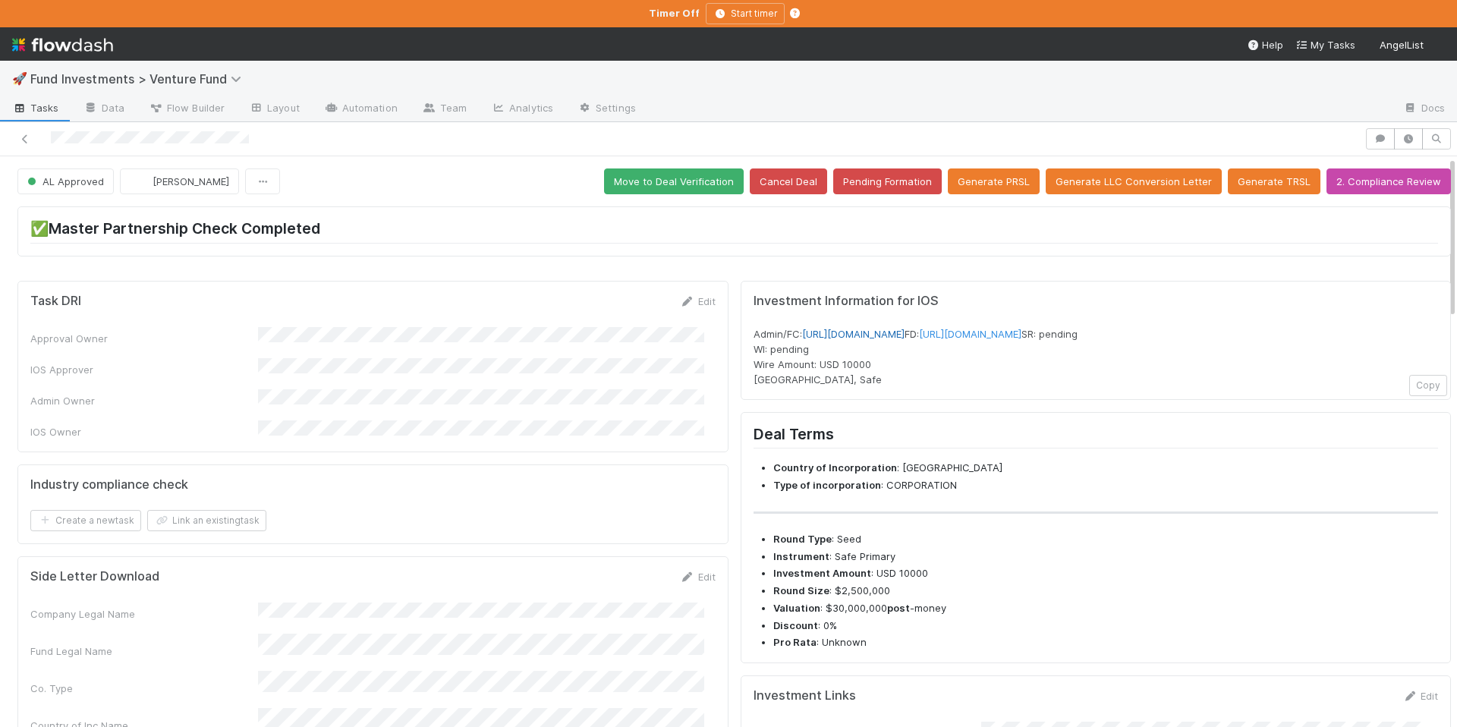
click at [905, 336] on link "[URL][DOMAIN_NAME]" at bounding box center [853, 334] width 102 height 12
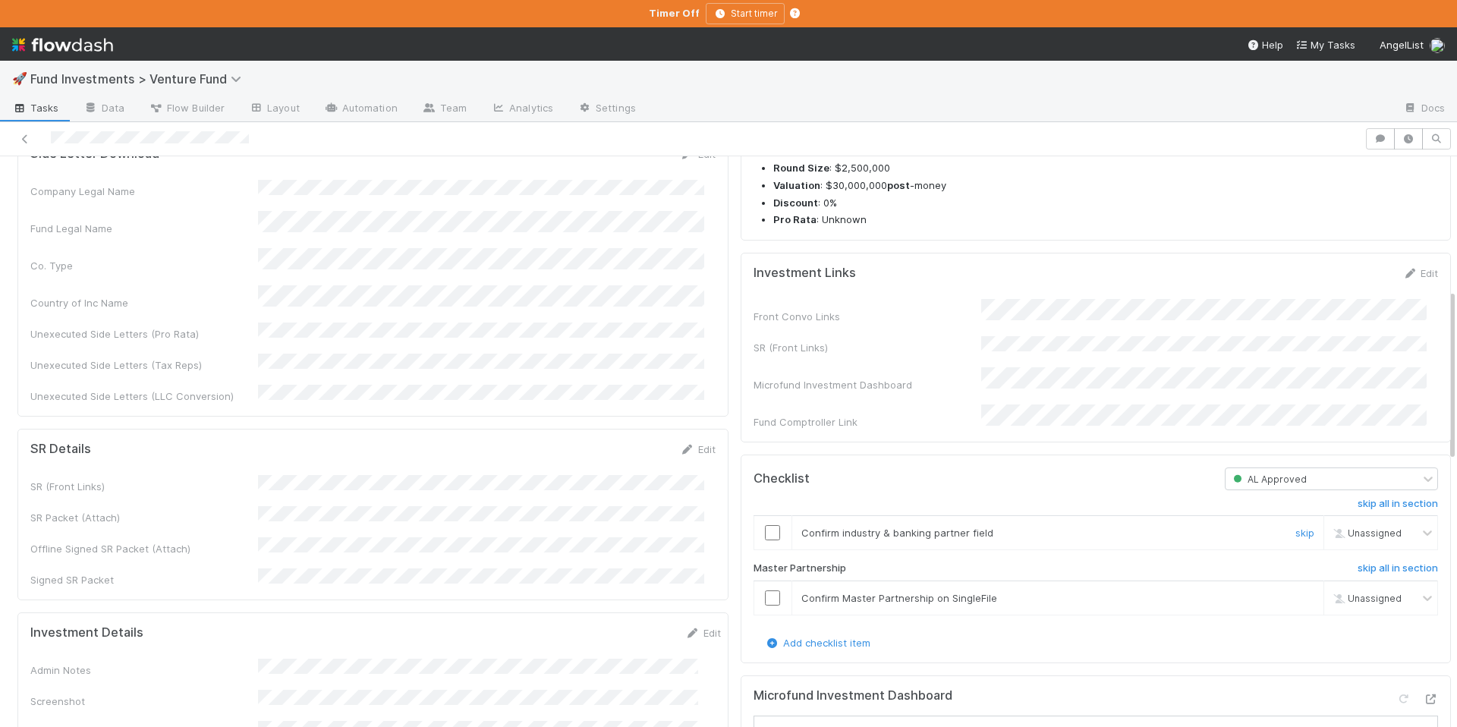
scroll to position [442, 0]
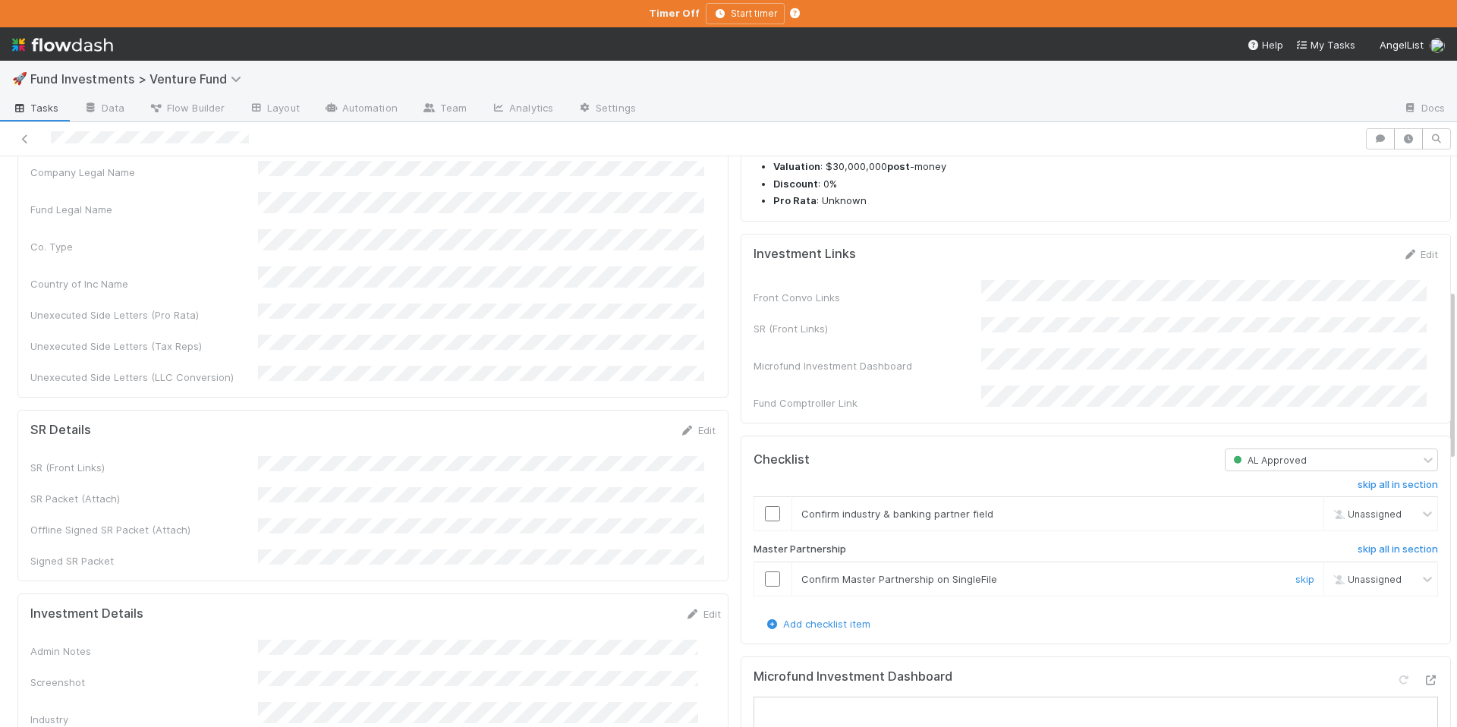
click at [765, 587] on input "checkbox" at bounding box center [772, 579] width 15 height 15
click at [765, 521] on input "checkbox" at bounding box center [772, 513] width 15 height 15
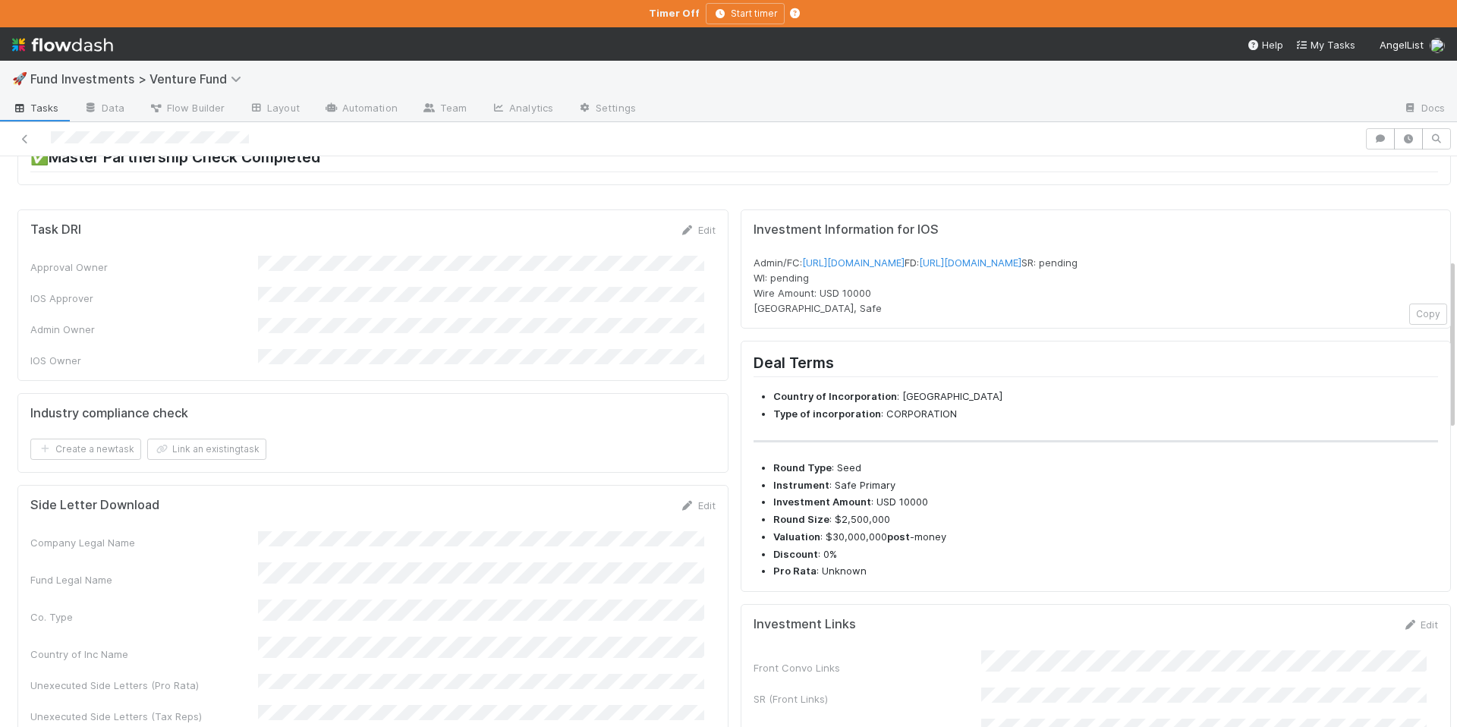
scroll to position [0, 0]
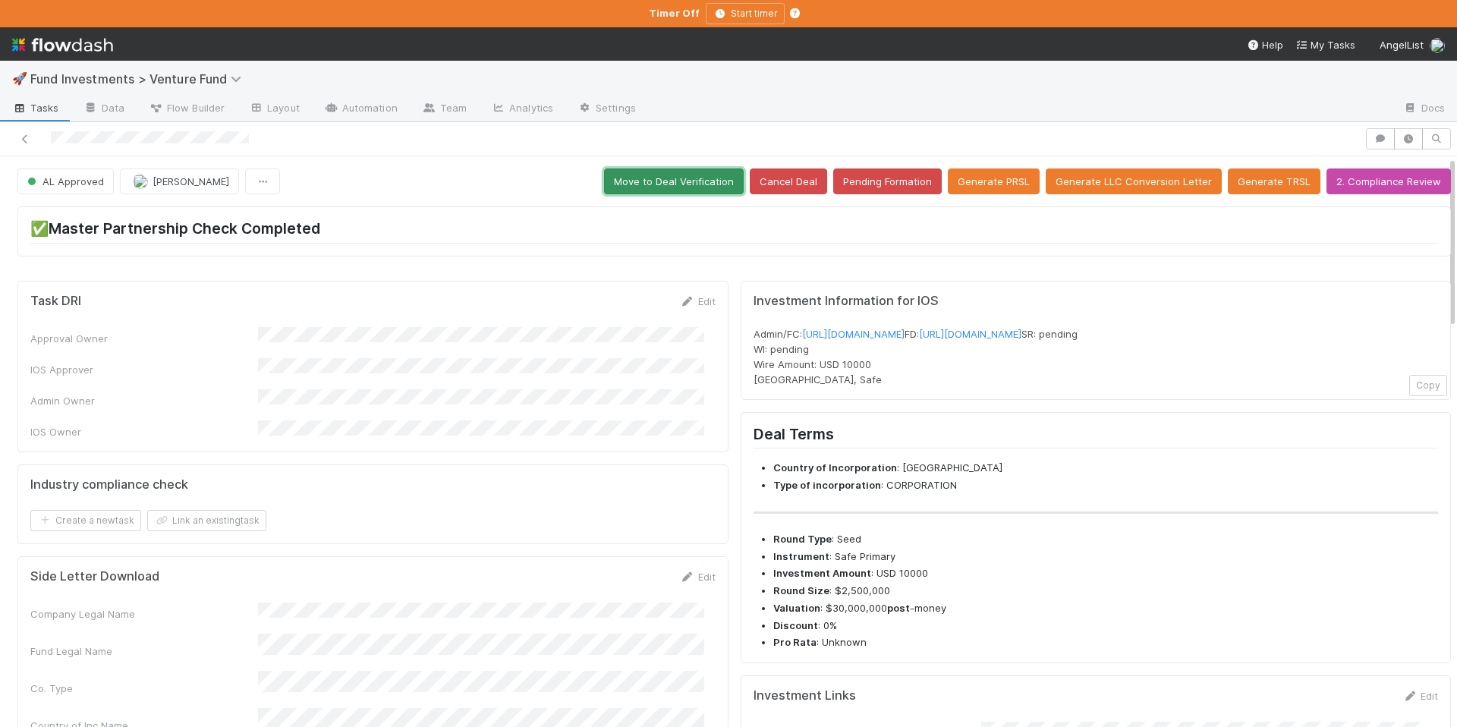
click at [701, 172] on button "Move to Deal Verification" at bounding box center [674, 181] width 140 height 26
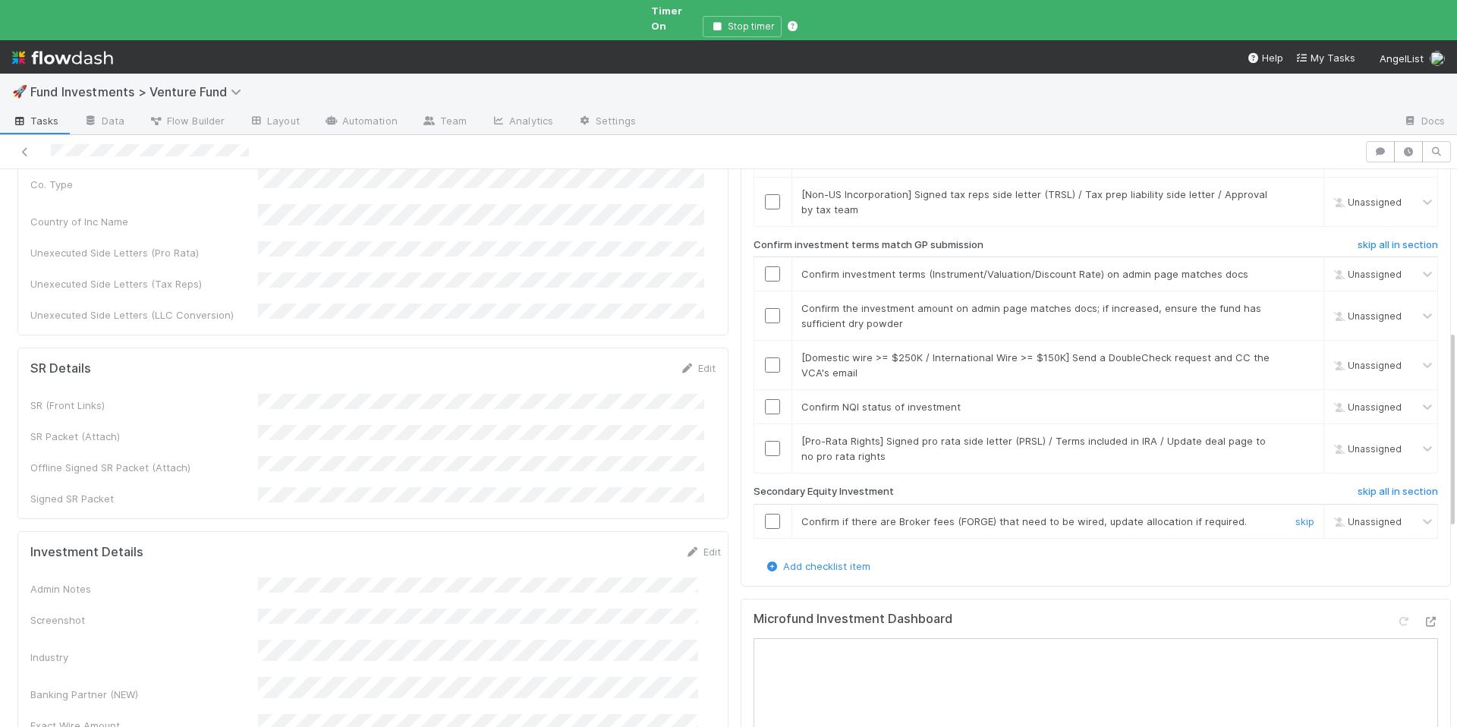
scroll to position [480, 0]
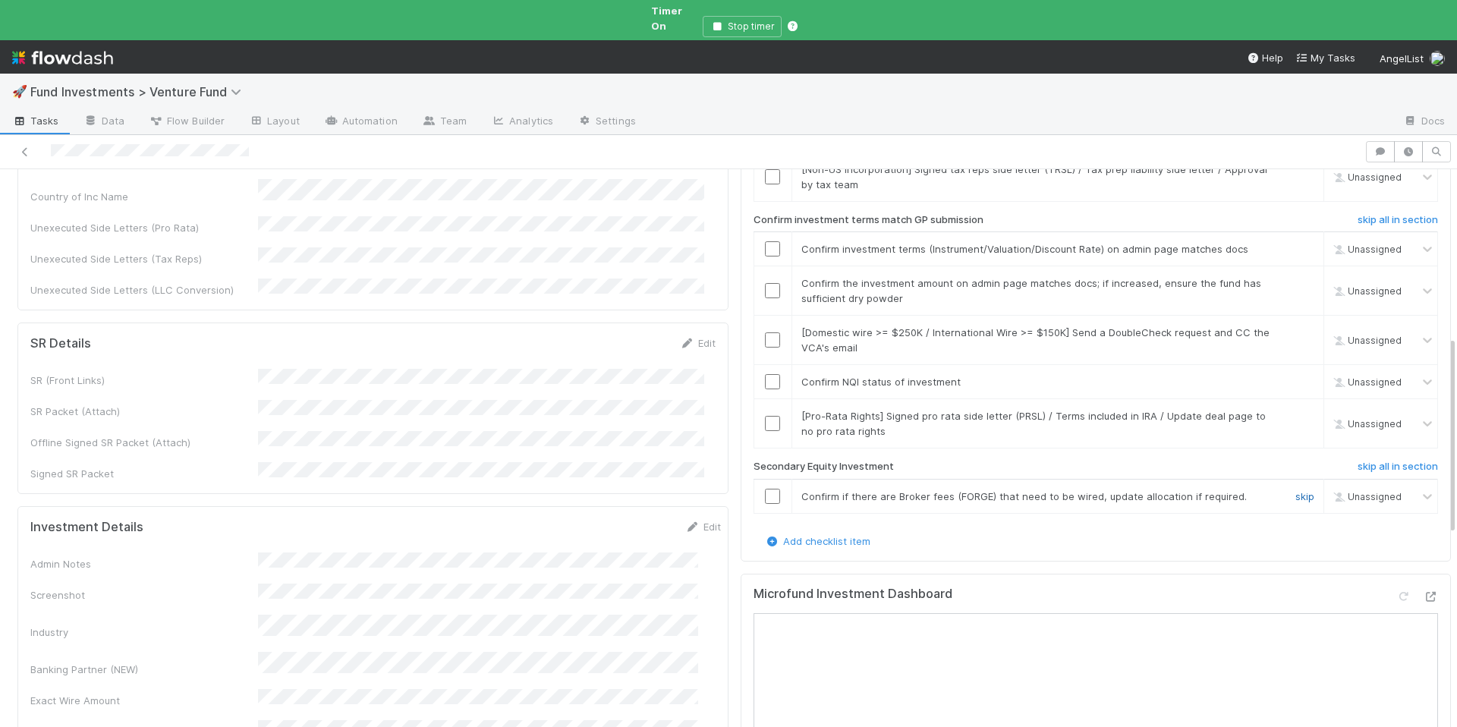
click at [1296, 490] on link "skip" at bounding box center [1305, 496] width 19 height 12
click at [765, 374] on input "checkbox" at bounding box center [772, 381] width 15 height 15
click at [1296, 410] on link "skip" at bounding box center [1305, 416] width 19 height 12
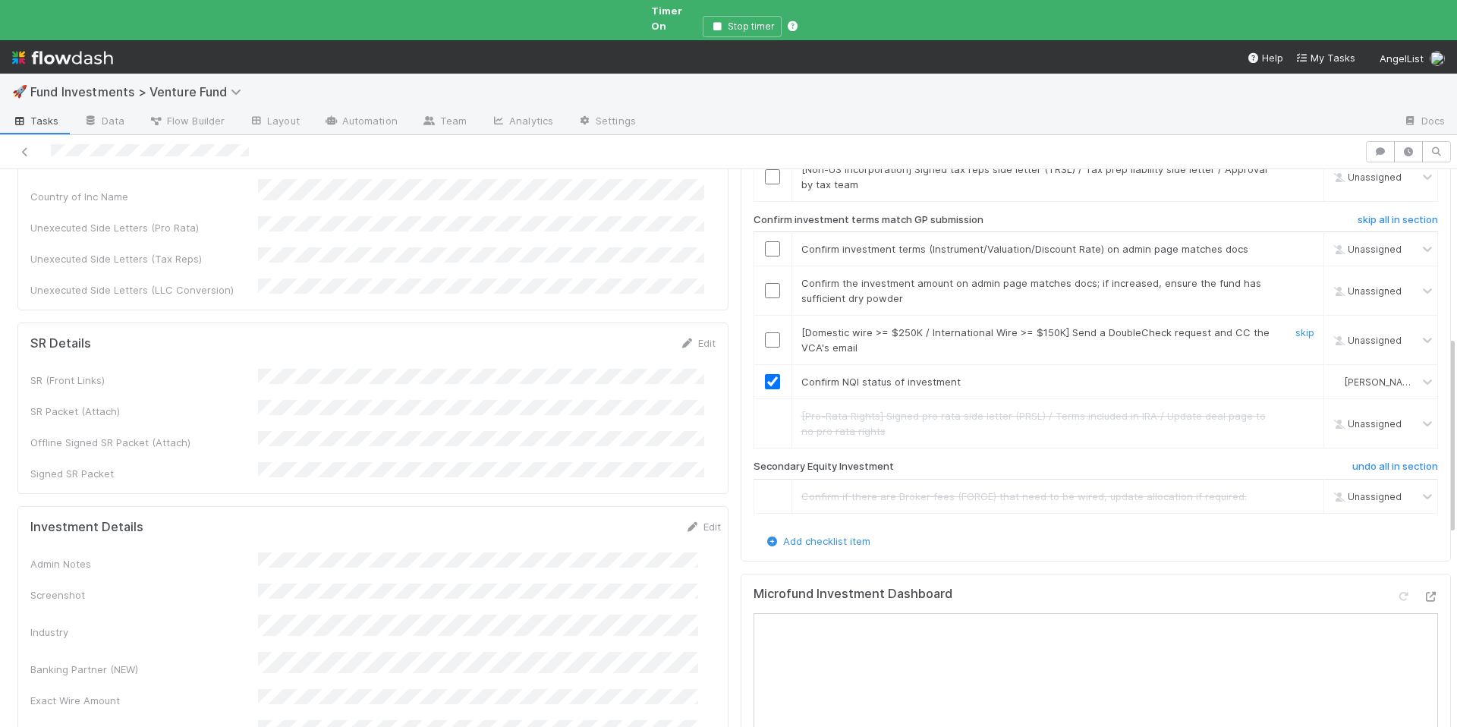
scroll to position [0, 0]
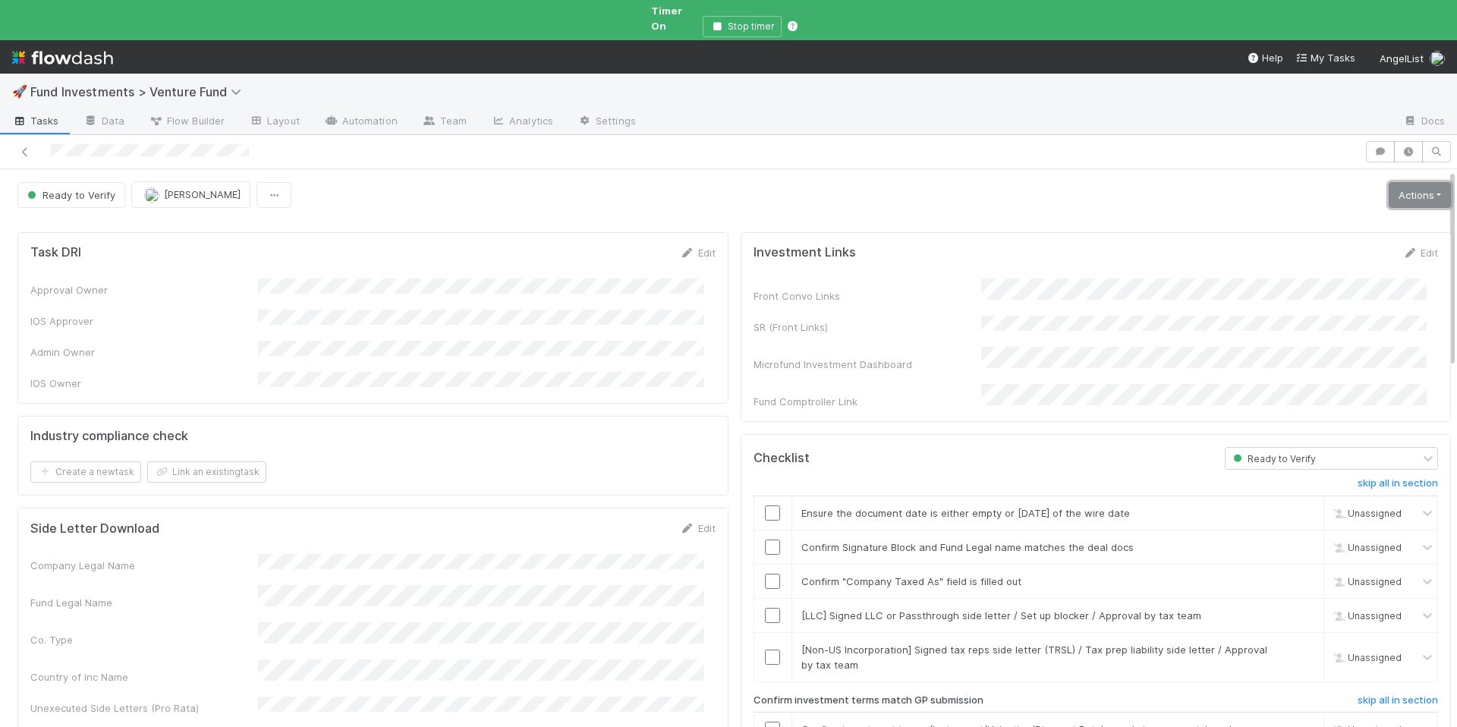
click at [1400, 185] on link "Actions" at bounding box center [1420, 195] width 62 height 26
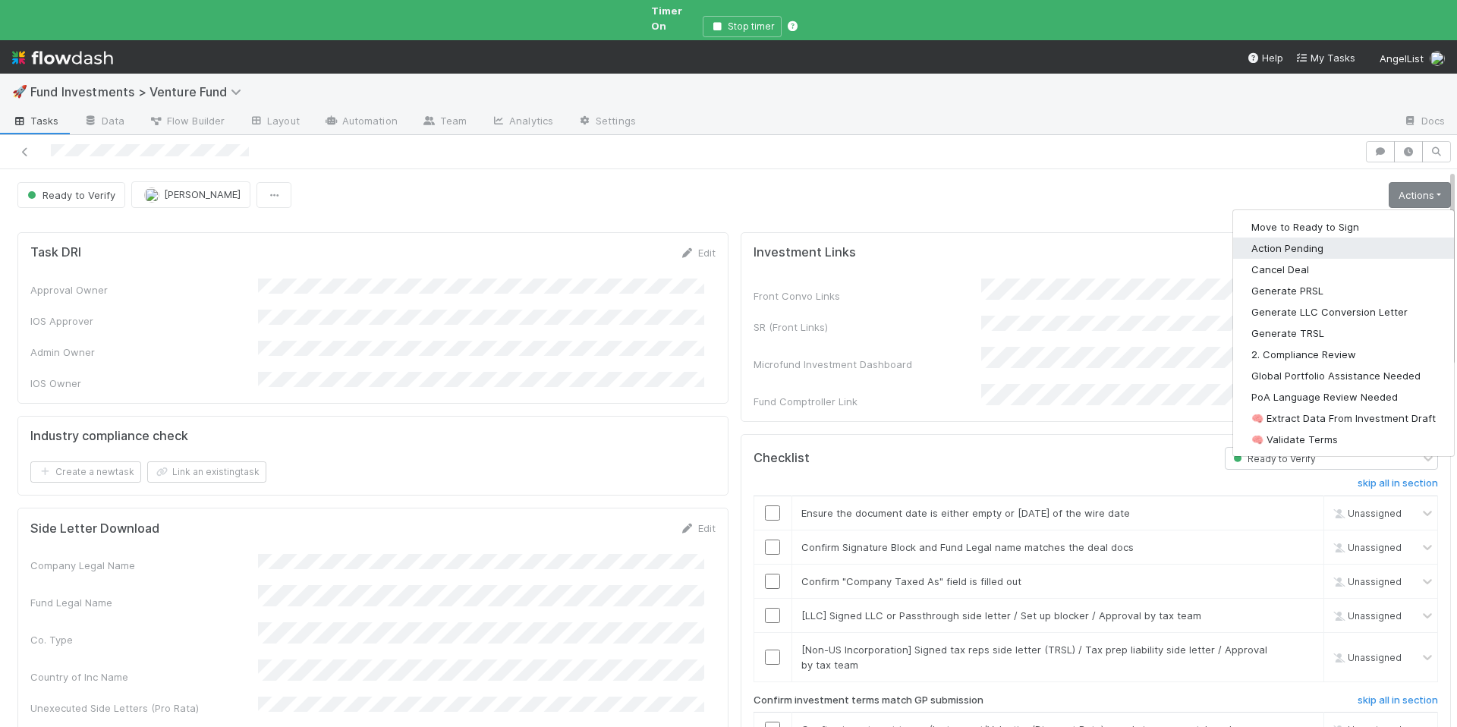
click at [1301, 241] on button "Action Pending" at bounding box center [1343, 248] width 221 height 21
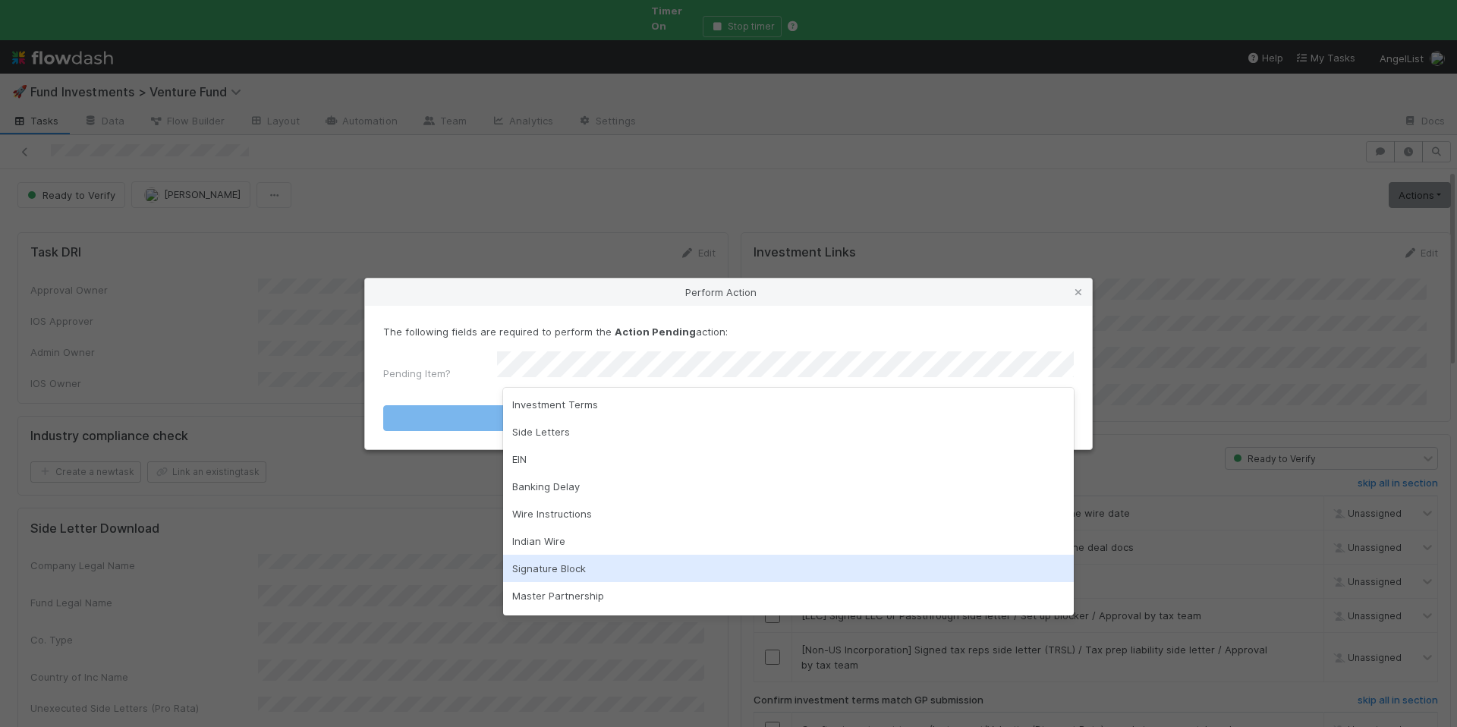
click at [582, 558] on div "Signature Block" at bounding box center [788, 568] width 571 height 27
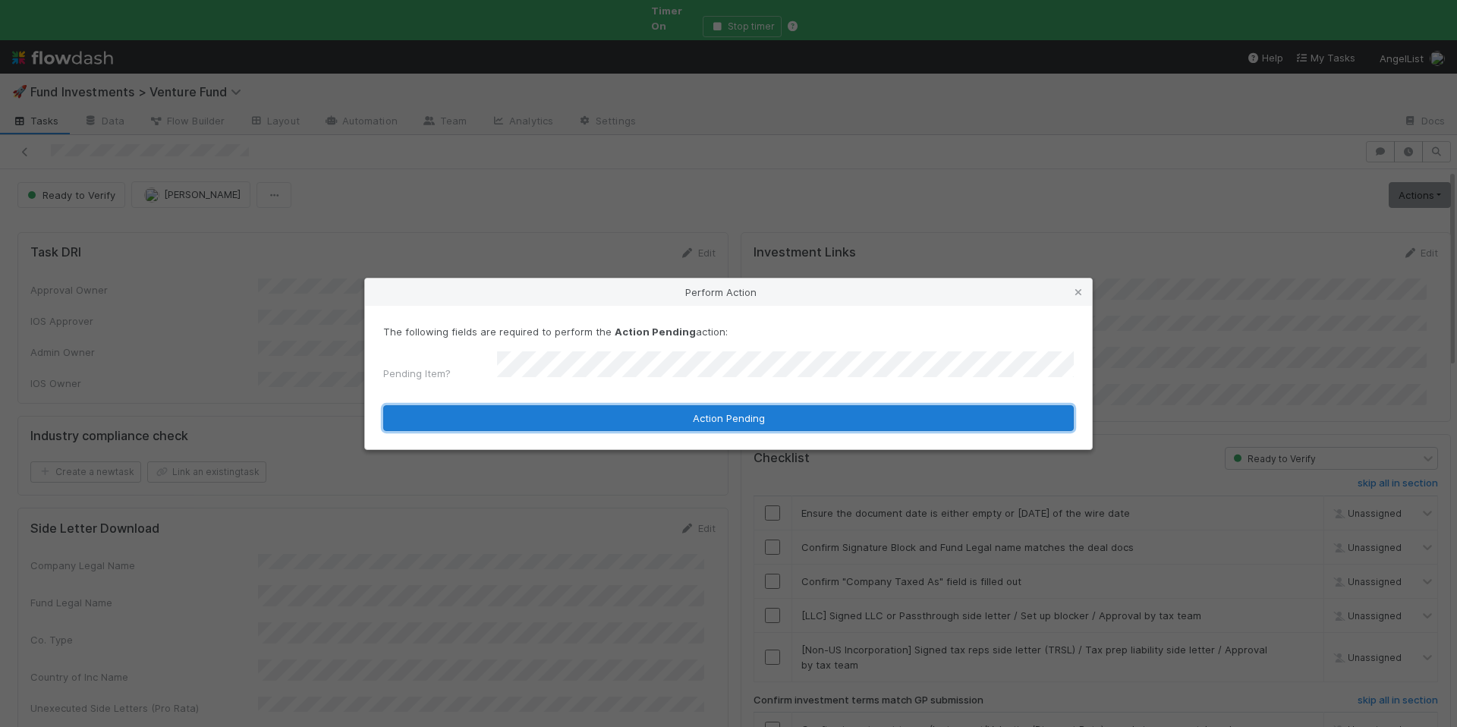
click at [711, 414] on button "Action Pending" at bounding box center [728, 418] width 691 height 26
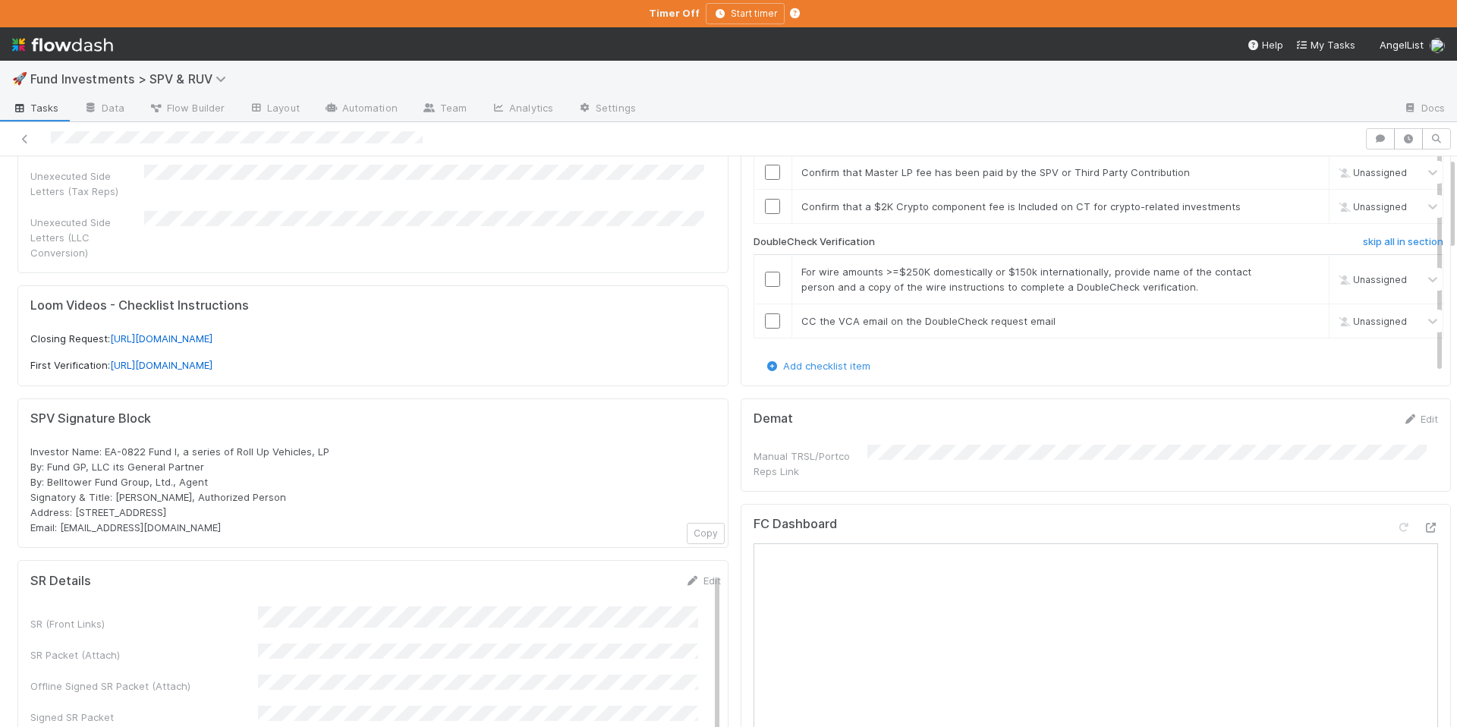
scroll to position [467, 0]
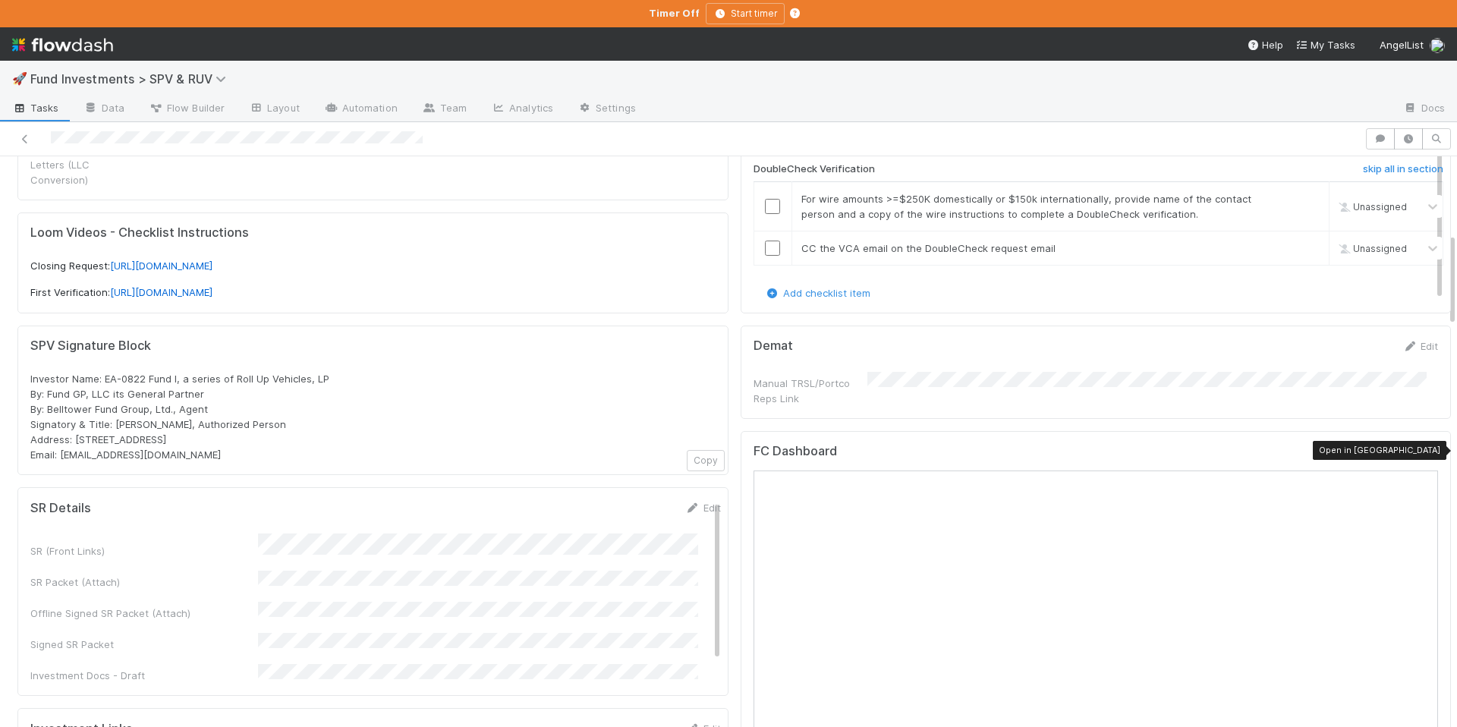
click at [1423, 450] on icon at bounding box center [1430, 455] width 15 height 10
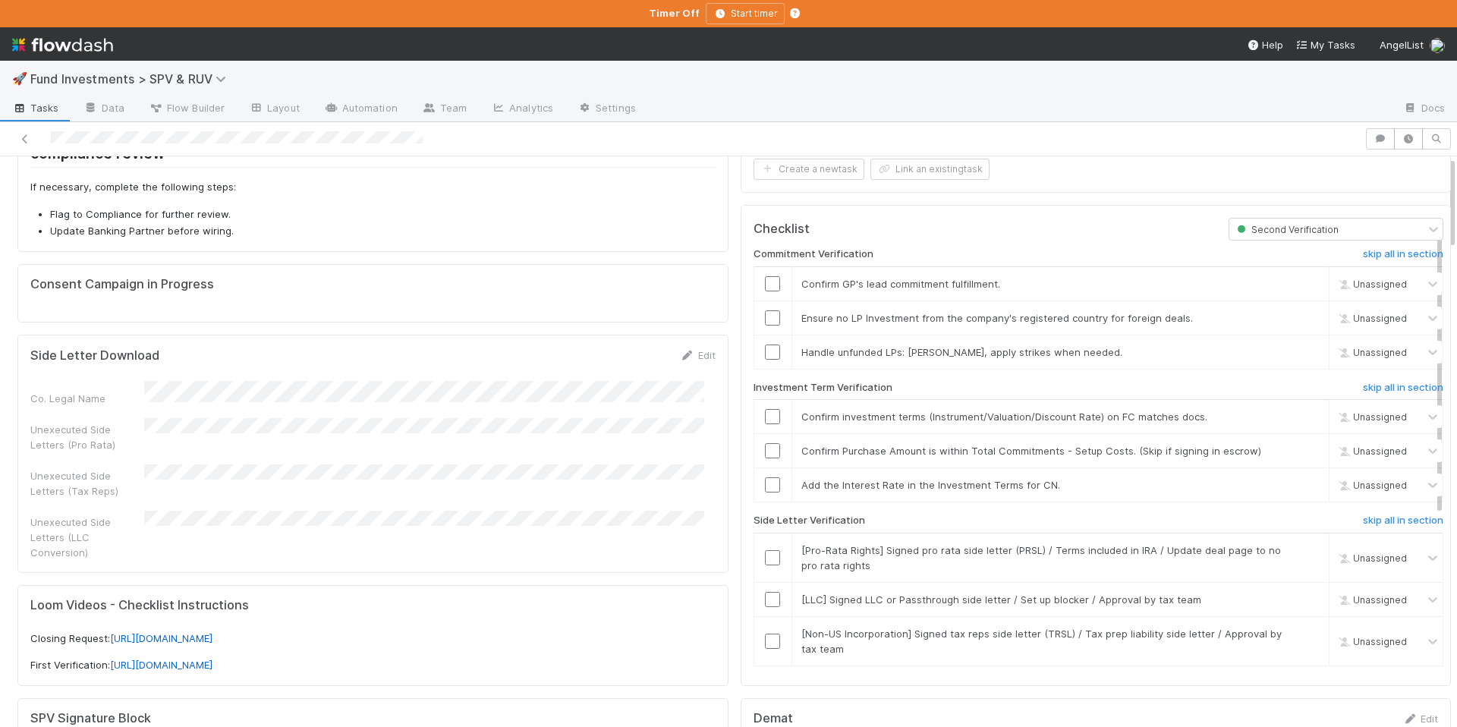
scroll to position [0, 0]
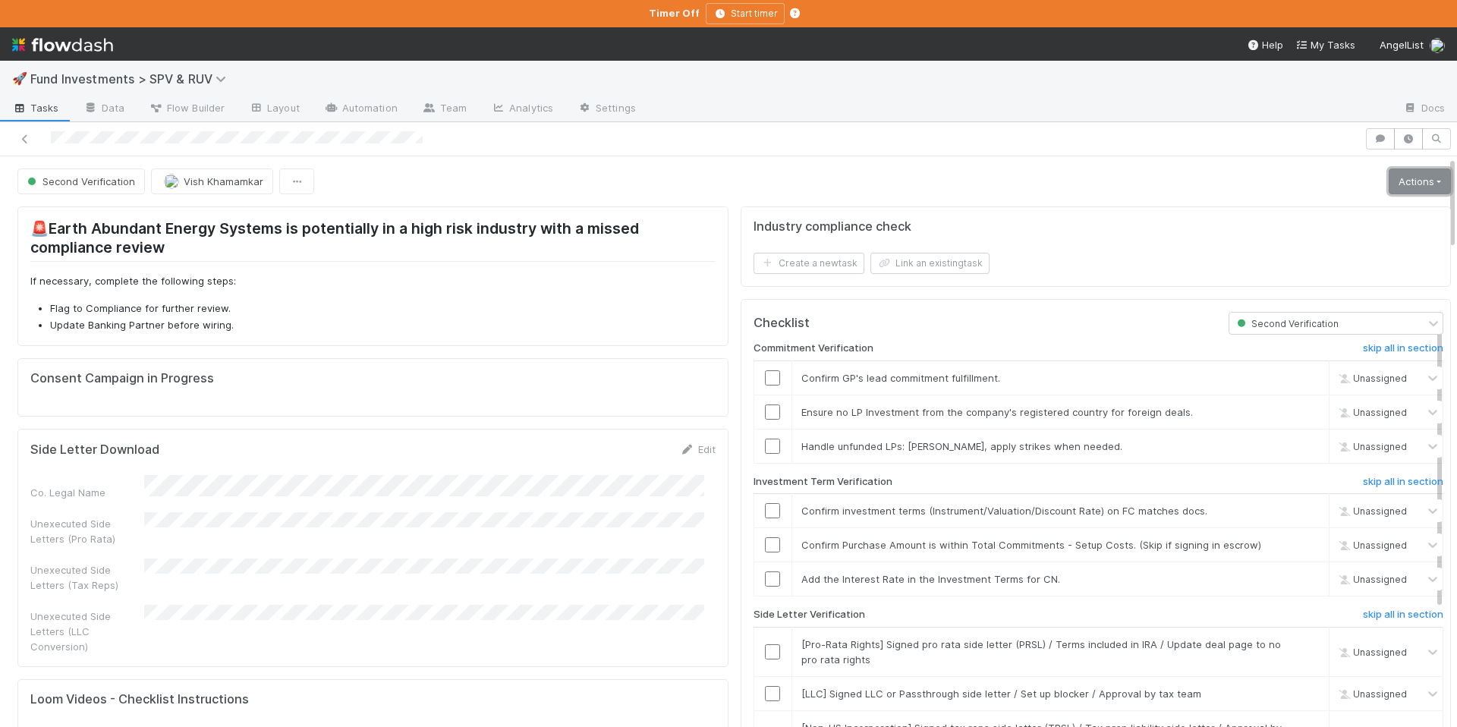
drag, startPoint x: 1390, startPoint y: 184, endPoint x: 1377, endPoint y: 194, distance: 16.4
click at [1390, 184] on link "Actions" at bounding box center [1420, 181] width 62 height 26
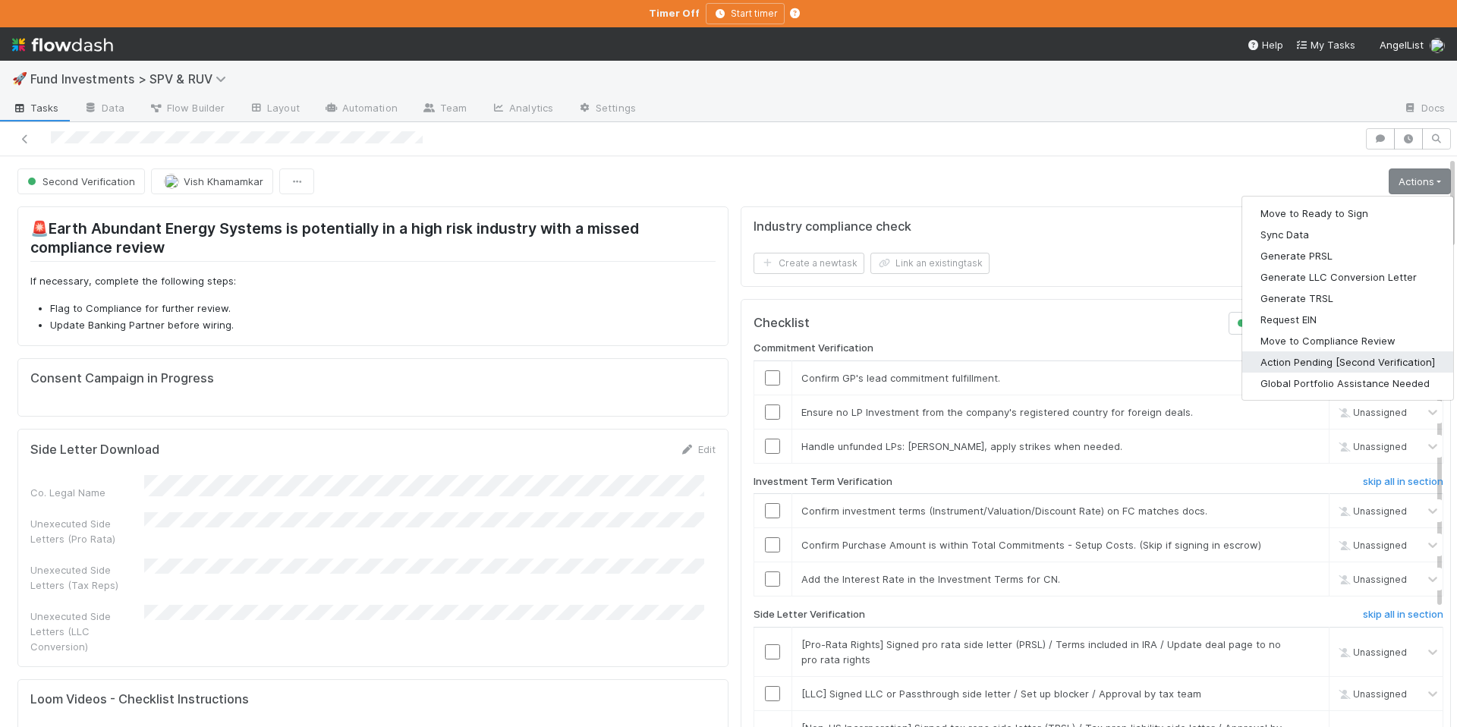
click at [1285, 355] on button "Action Pending [Second Verification]" at bounding box center [1347, 361] width 211 height 21
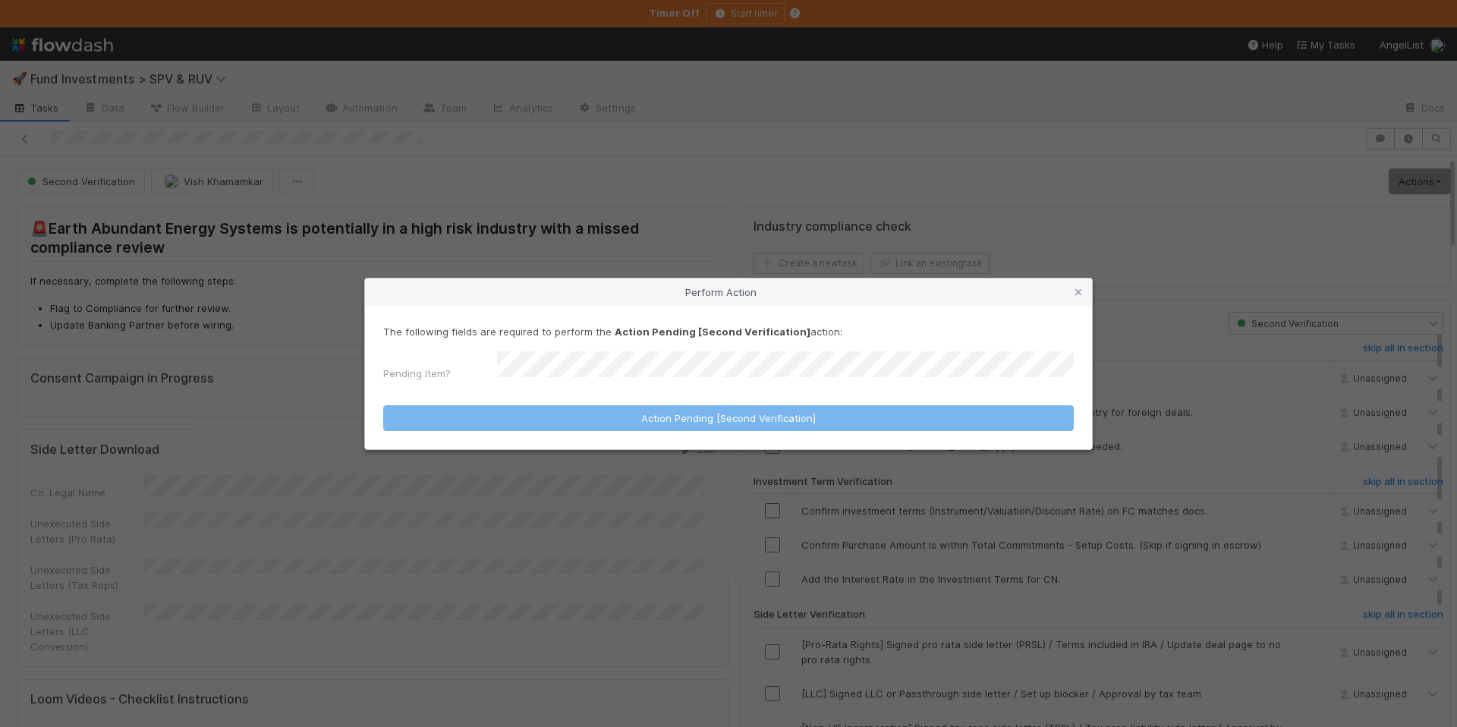
click at [590, 382] on form "The following fields are required to perform the Action Pending [Second Verific…" at bounding box center [728, 377] width 691 height 107
click at [563, 337] on p "The following fields are required to perform the Action Pending [Second Verific…" at bounding box center [728, 331] width 691 height 15
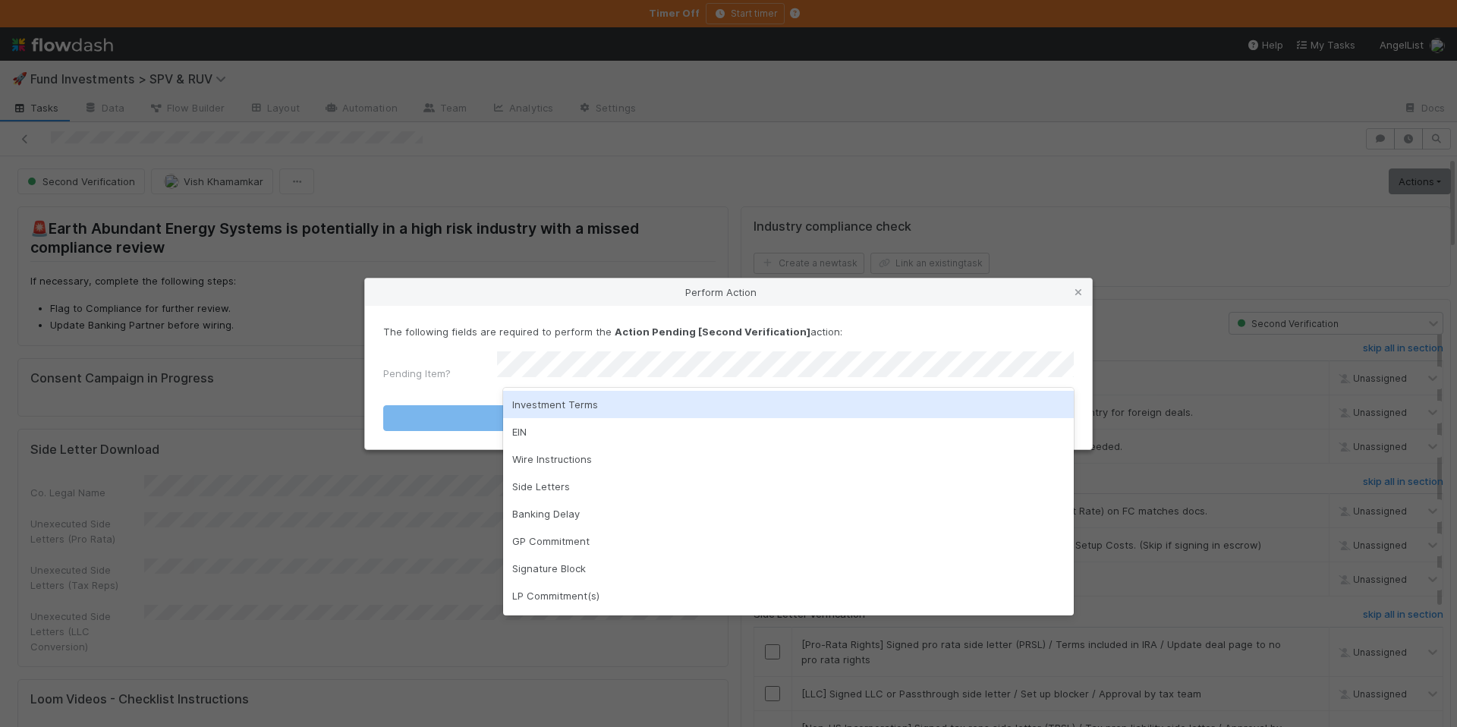
click at [565, 403] on div "Investment Terms" at bounding box center [788, 404] width 571 height 27
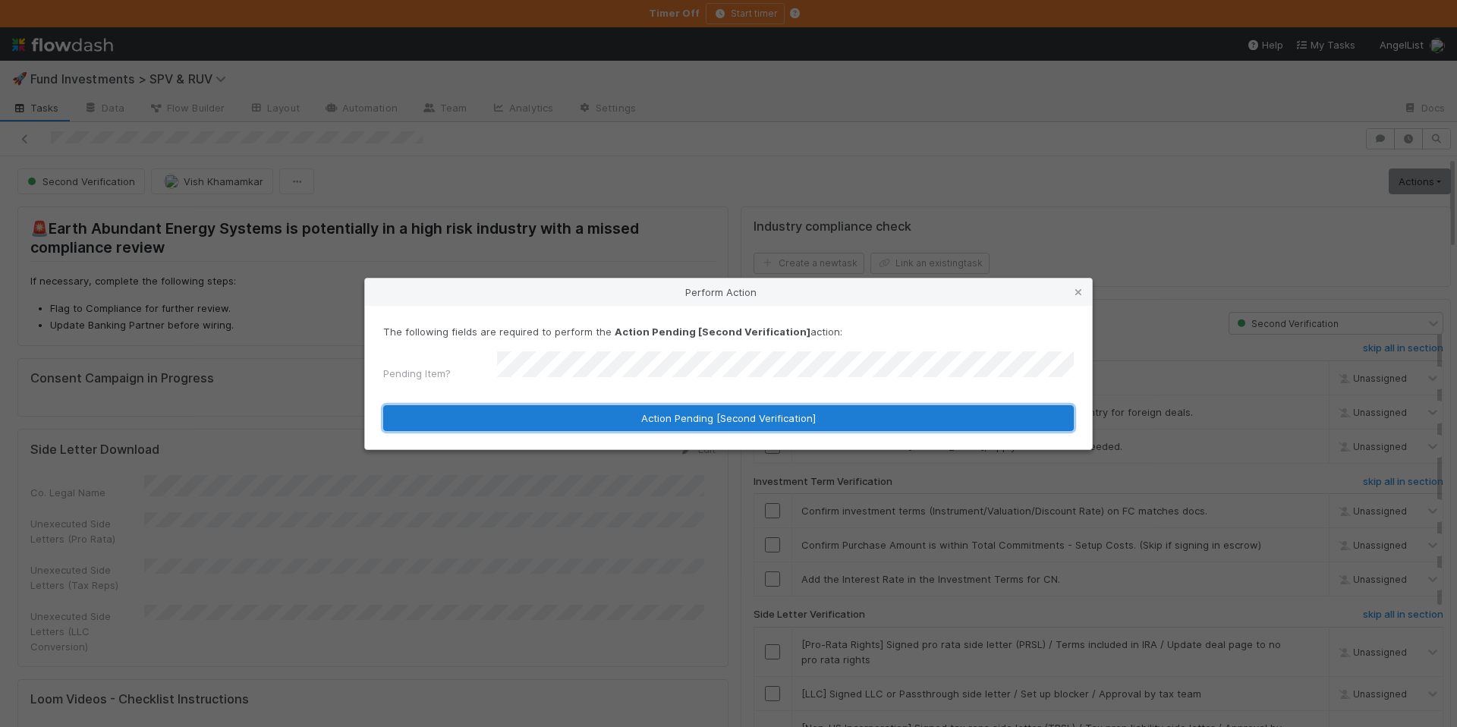
click at [575, 405] on button "Action Pending [Second Verification]" at bounding box center [728, 418] width 691 height 26
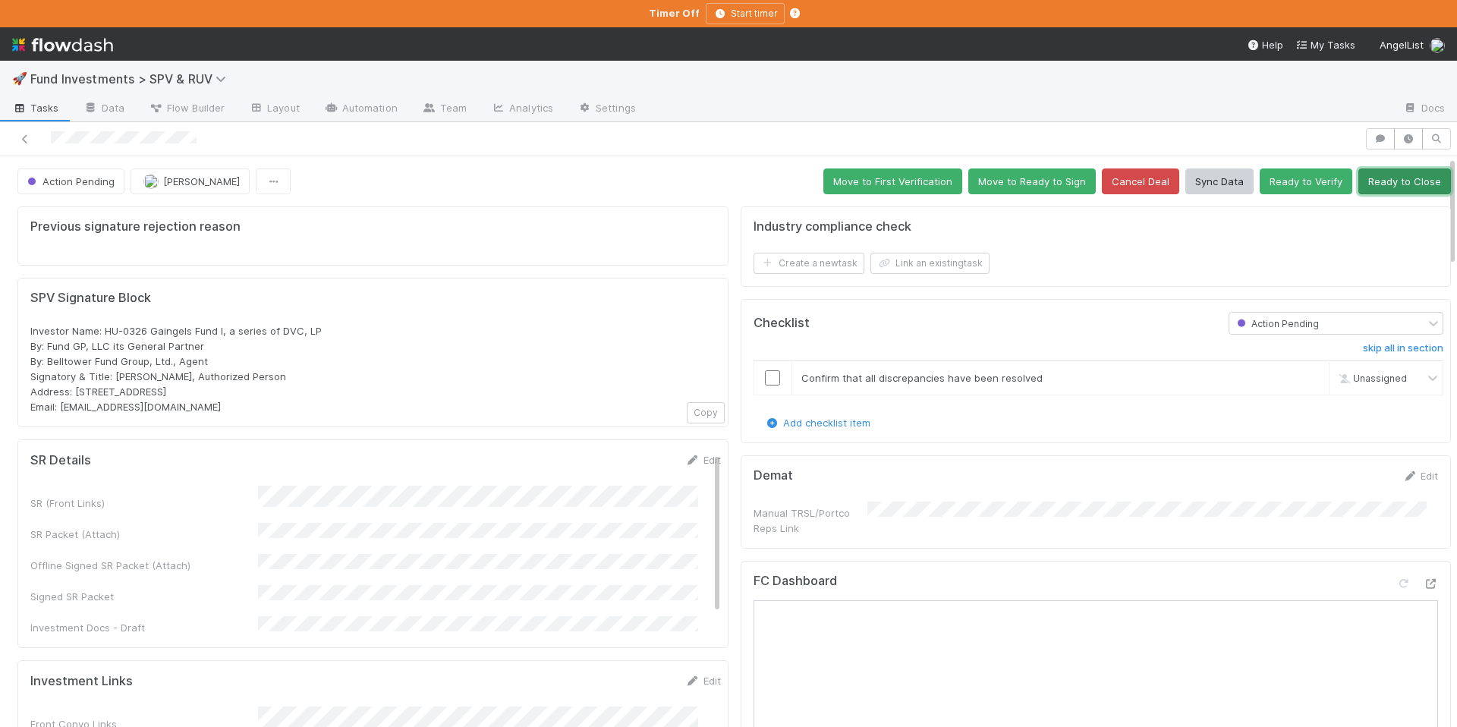
click at [1386, 184] on button "Ready to Close" at bounding box center [1405, 181] width 93 height 26
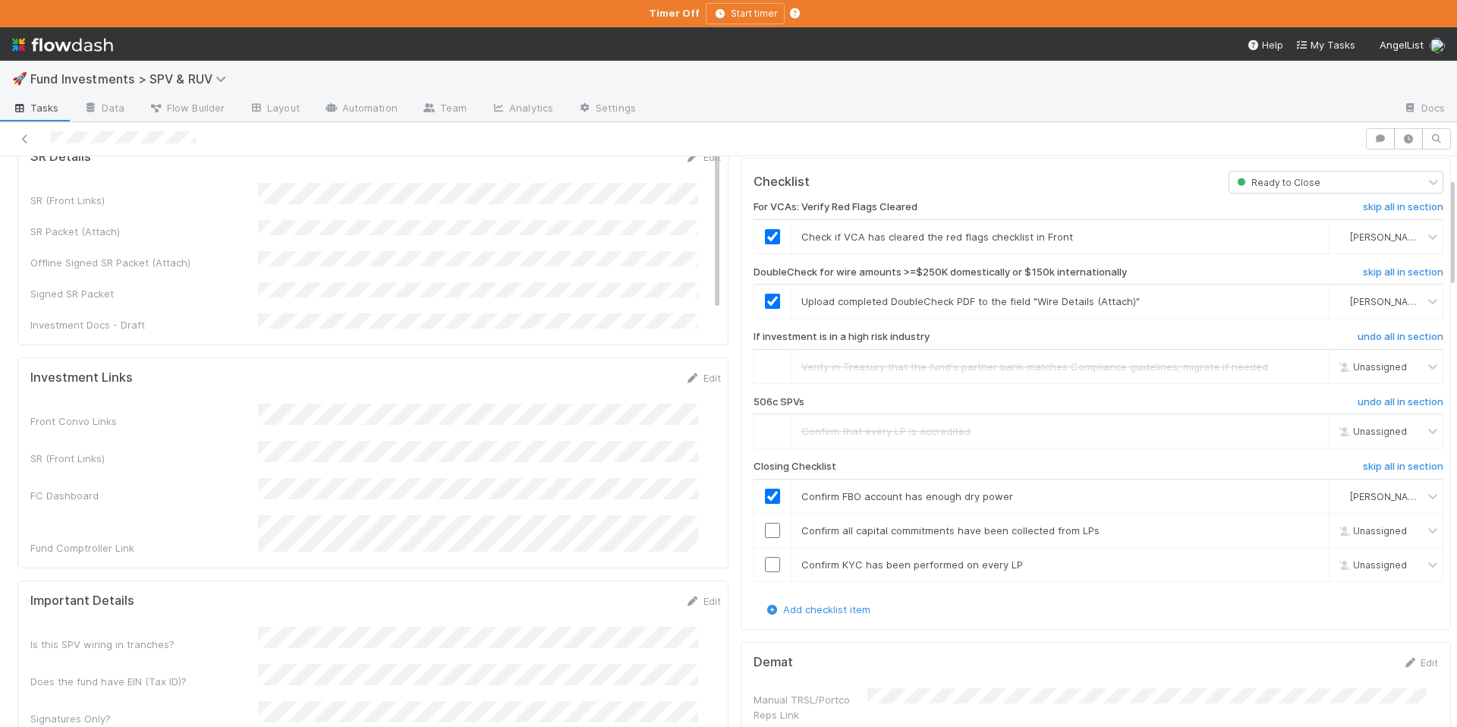
scroll to position [158, 0]
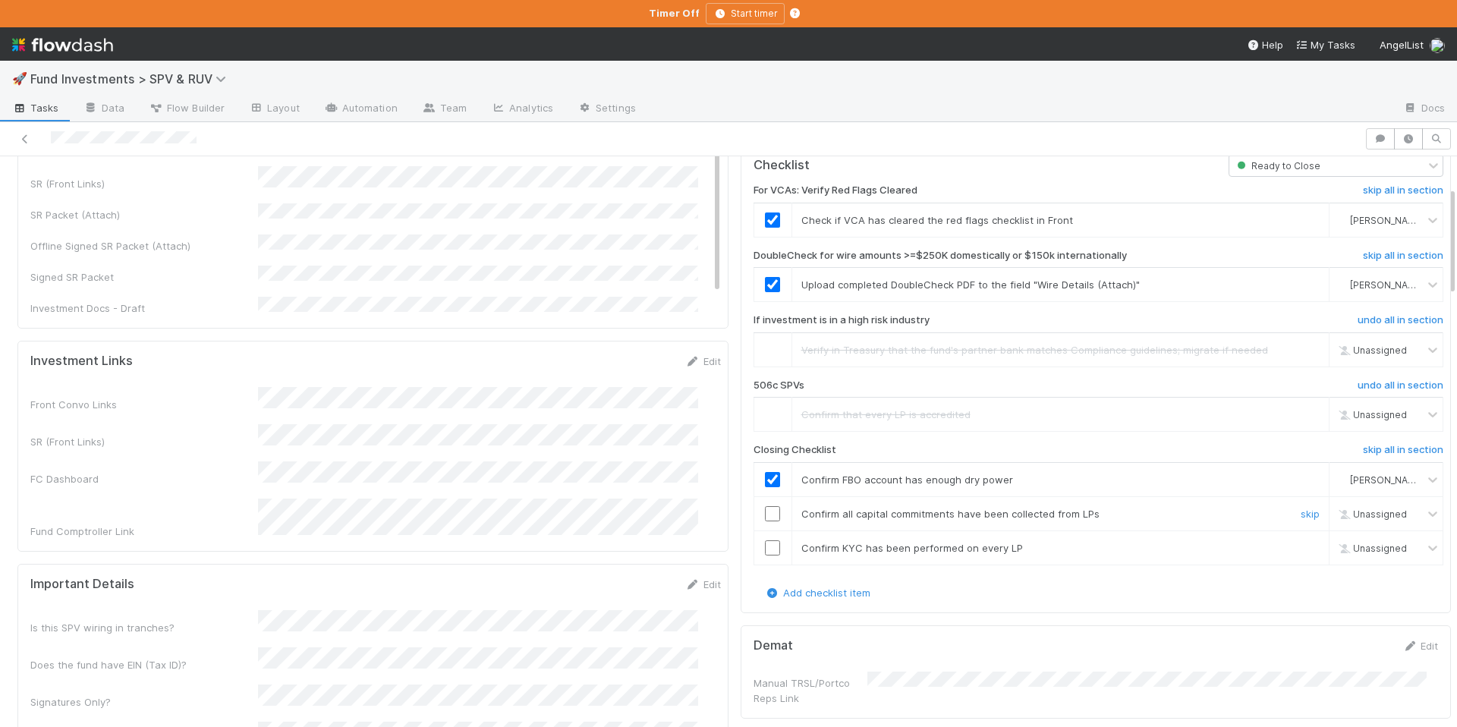
click at [765, 512] on input "checkbox" at bounding box center [772, 513] width 15 height 15
click at [765, 546] on input "checkbox" at bounding box center [772, 547] width 15 height 15
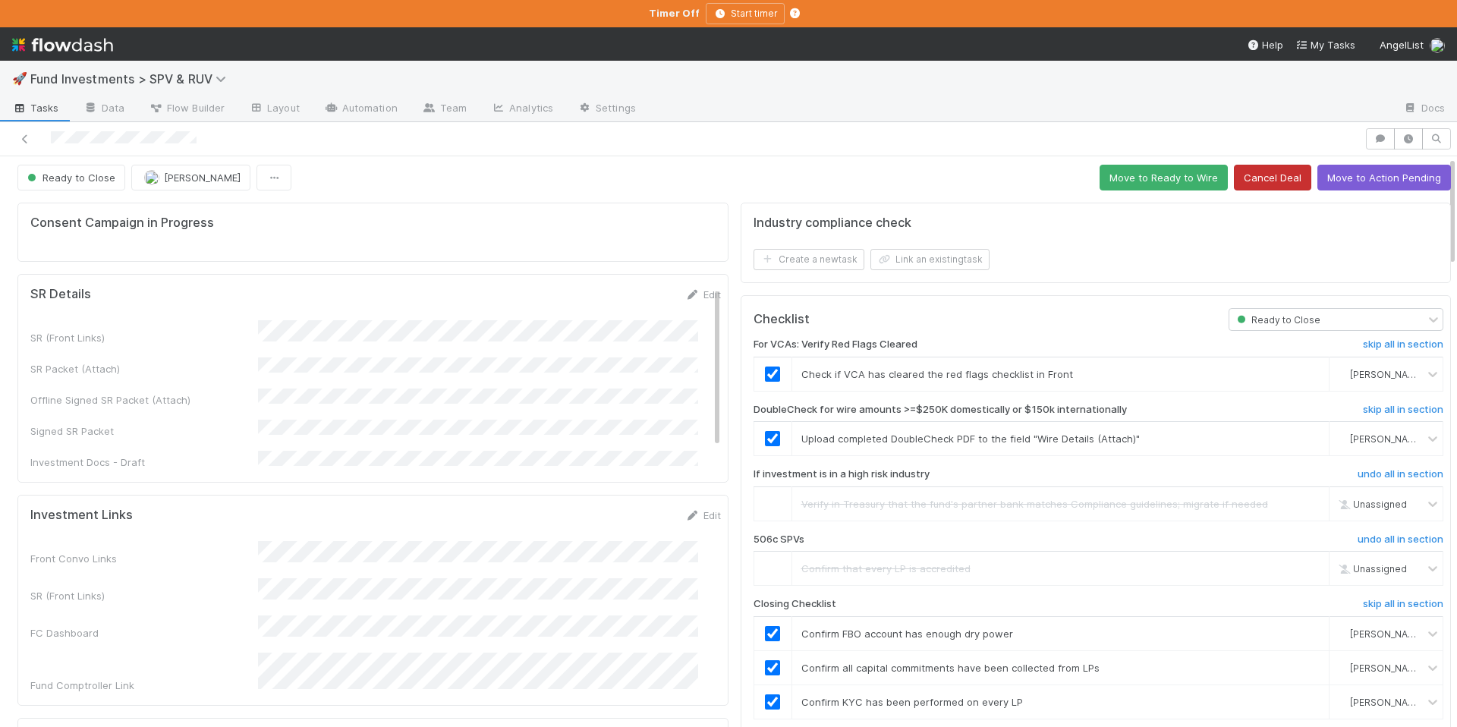
scroll to position [0, 0]
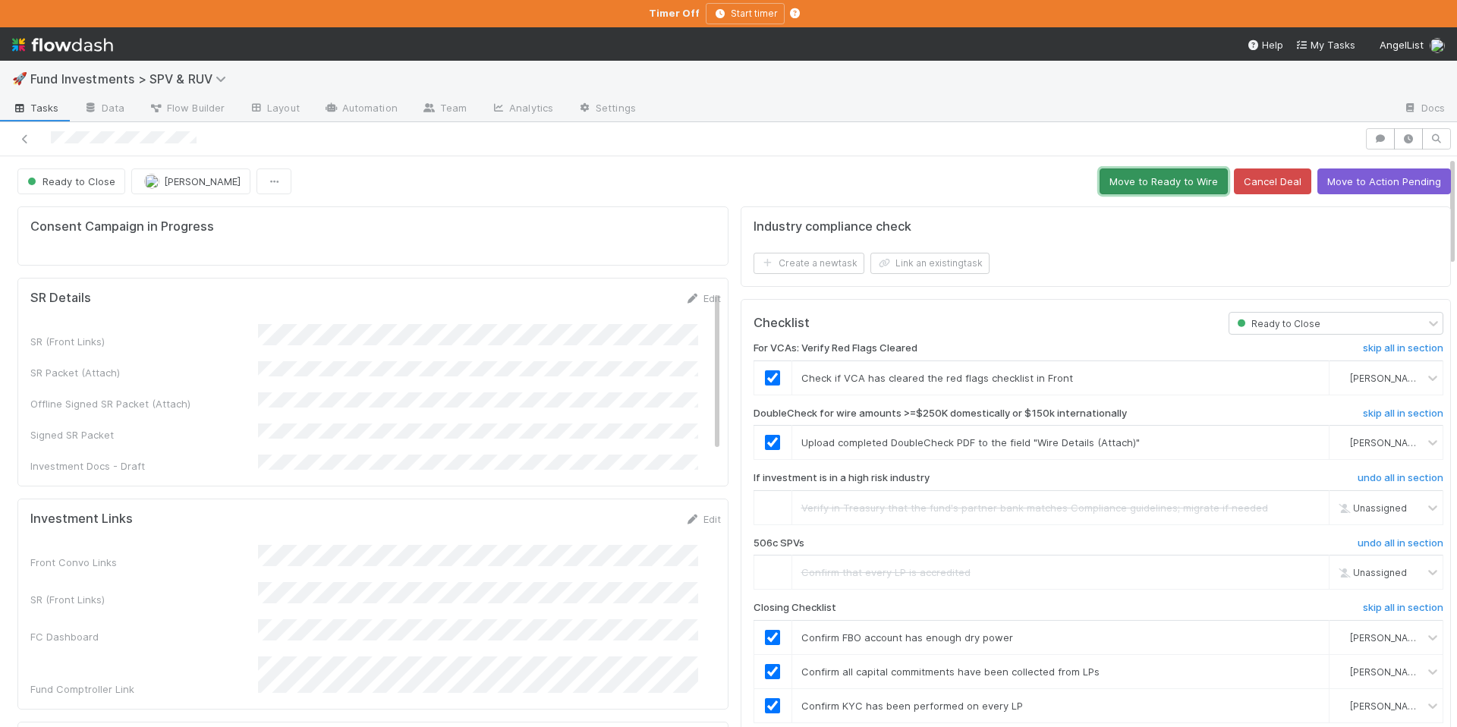
click at [1164, 184] on button "Move to Ready to Wire" at bounding box center [1164, 181] width 128 height 26
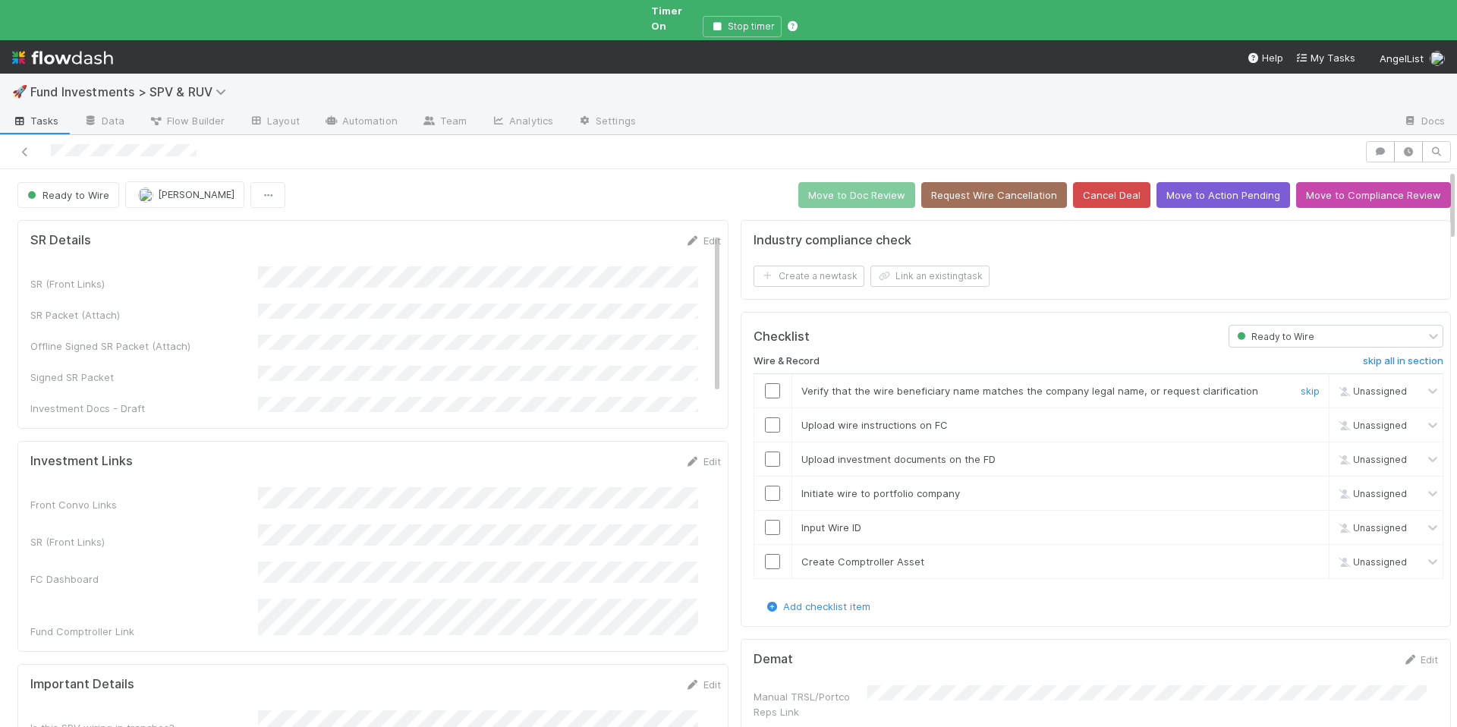
click at [767, 383] on input "checkbox" at bounding box center [772, 390] width 15 height 15
click at [767, 417] on input "checkbox" at bounding box center [772, 424] width 15 height 15
click at [765, 452] on input "checkbox" at bounding box center [772, 459] width 15 height 15
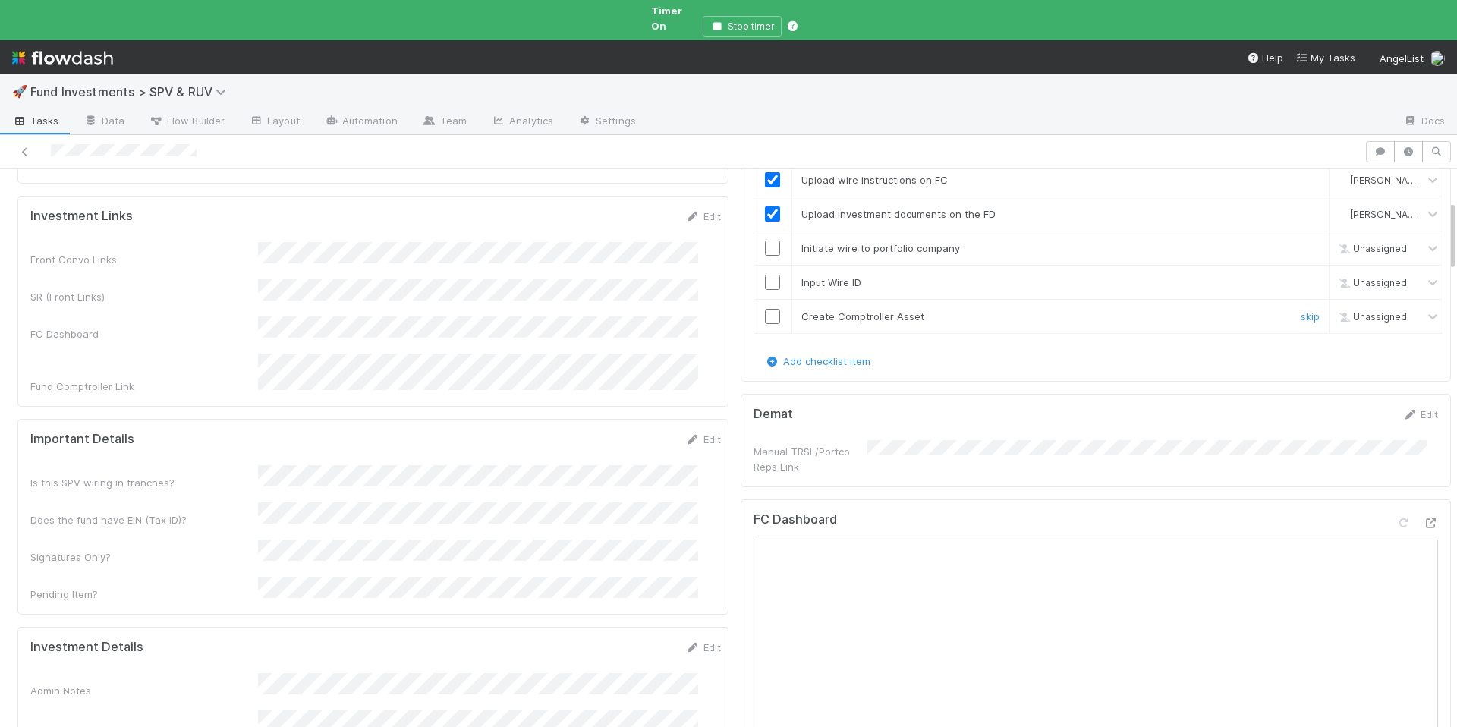
scroll to position [242, 0]
click at [765, 245] on td at bounding box center [773, 252] width 38 height 34
click at [765, 278] on input "checkbox" at bounding box center [772, 285] width 15 height 15
click at [765, 312] on input "checkbox" at bounding box center [772, 319] width 15 height 15
drag, startPoint x: 759, startPoint y: 237, endPoint x: 797, endPoint y: 19, distance: 221.1
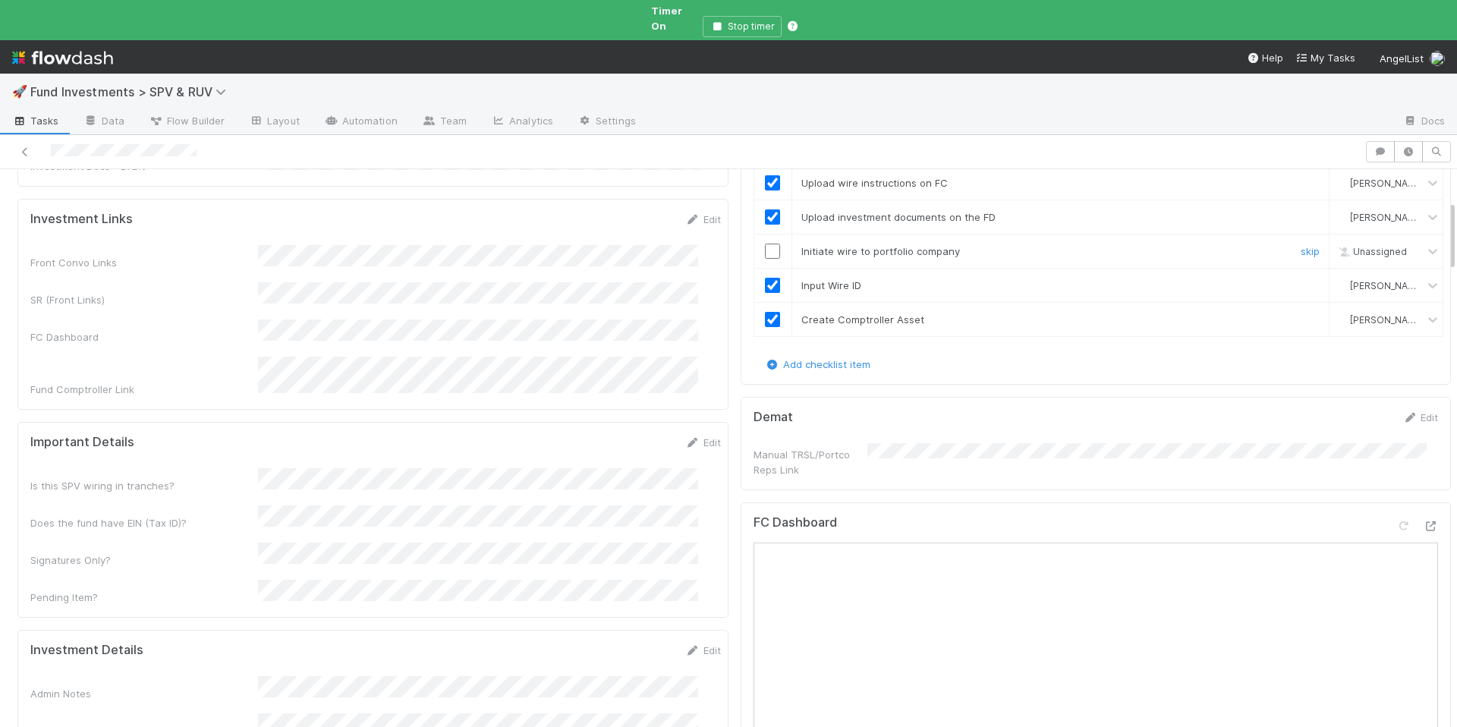
click at [765, 244] on input "checkbox" at bounding box center [772, 251] width 15 height 15
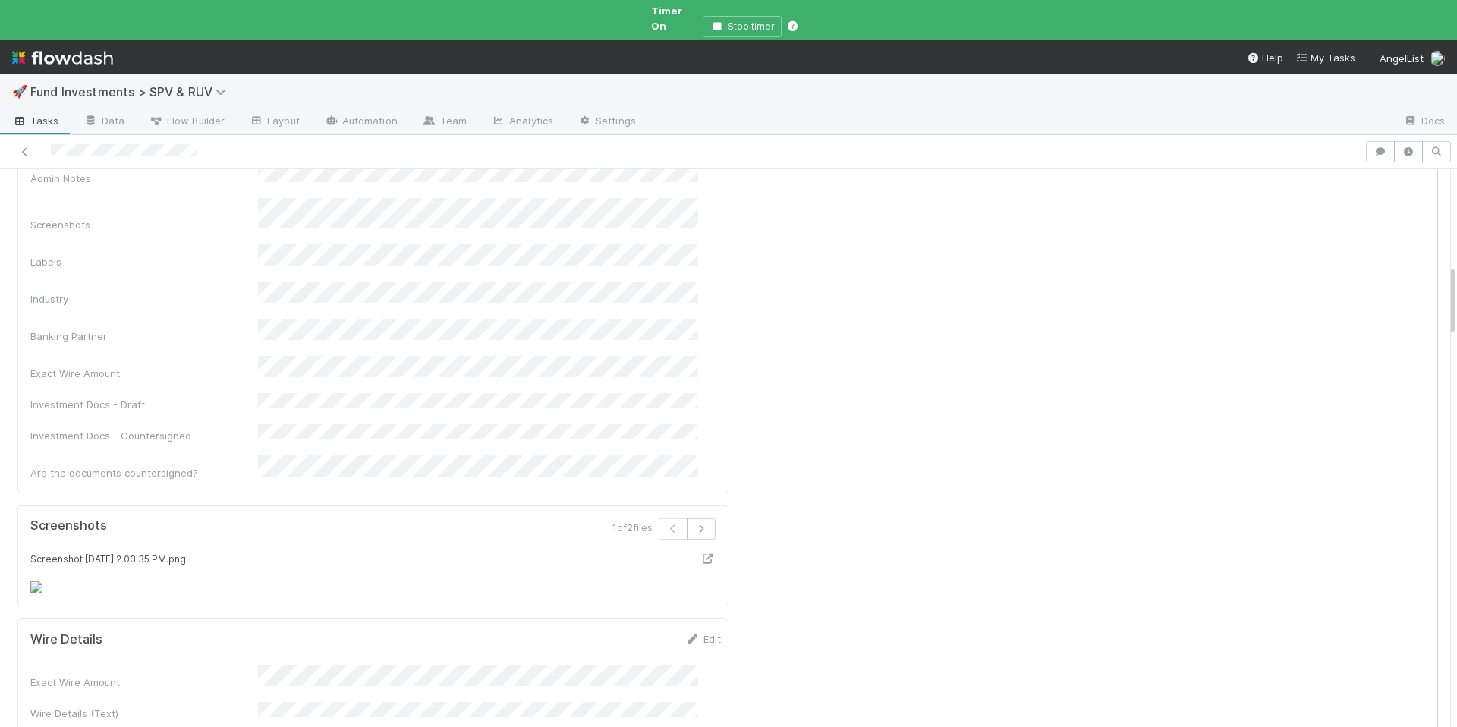
scroll to position [1050, 0]
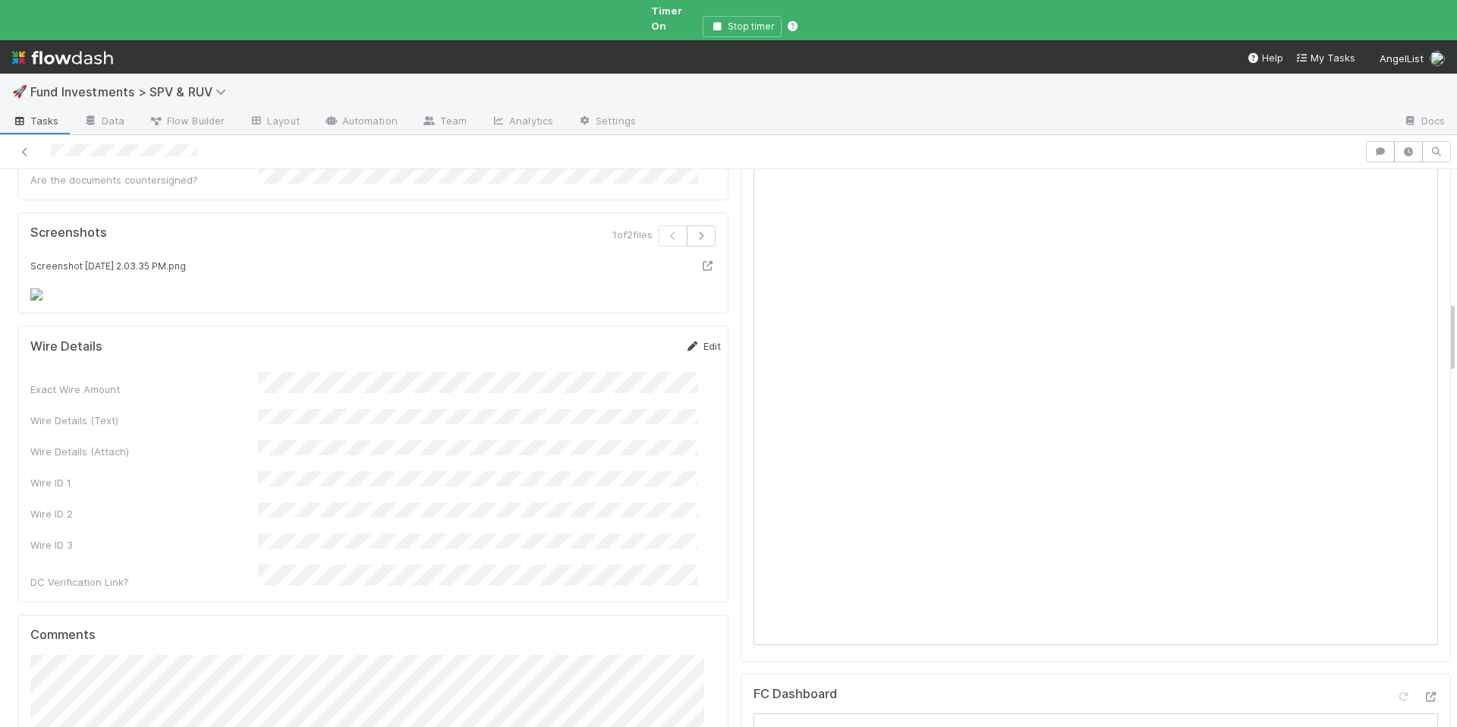
click at [685, 352] on link "Edit" at bounding box center [703, 346] width 36 height 12
click at [619, 364] on button "Save" at bounding box center [640, 352] width 43 height 26
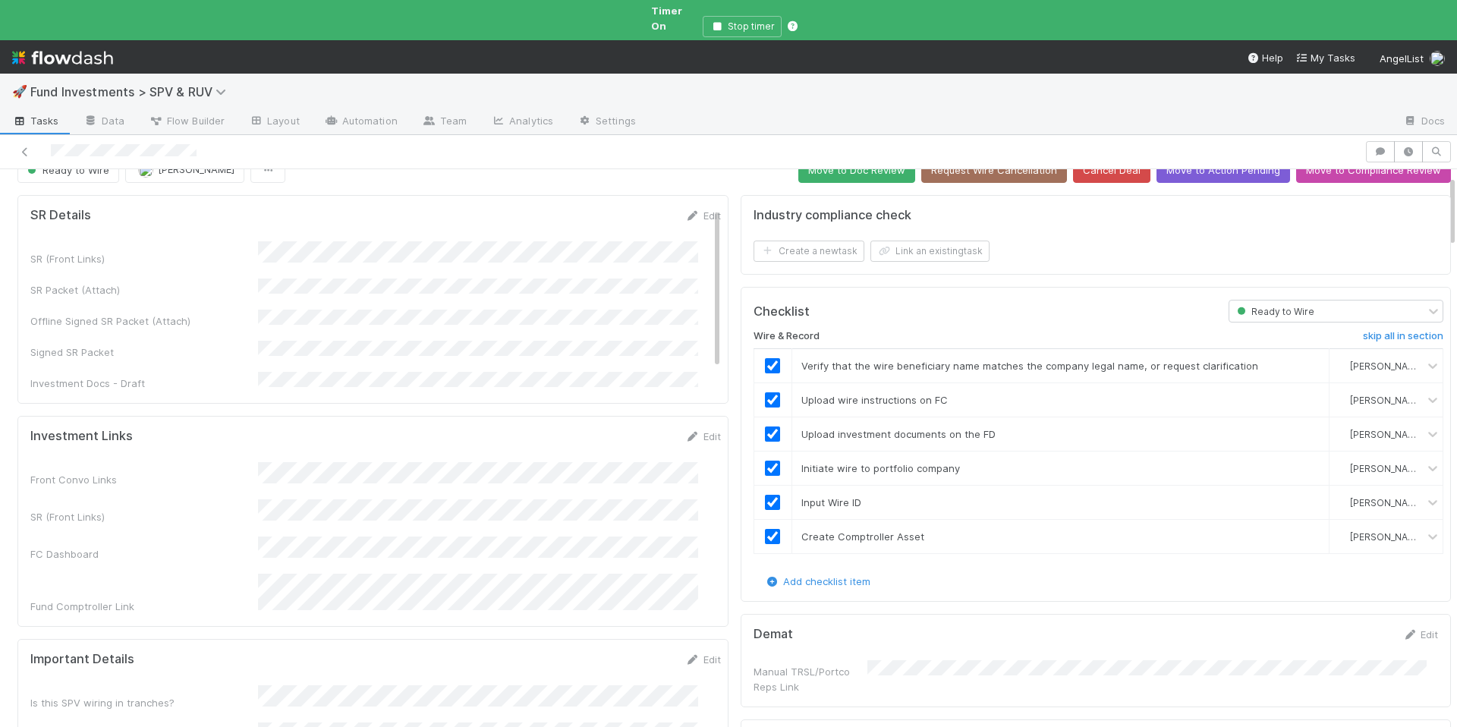
scroll to position [0, 0]
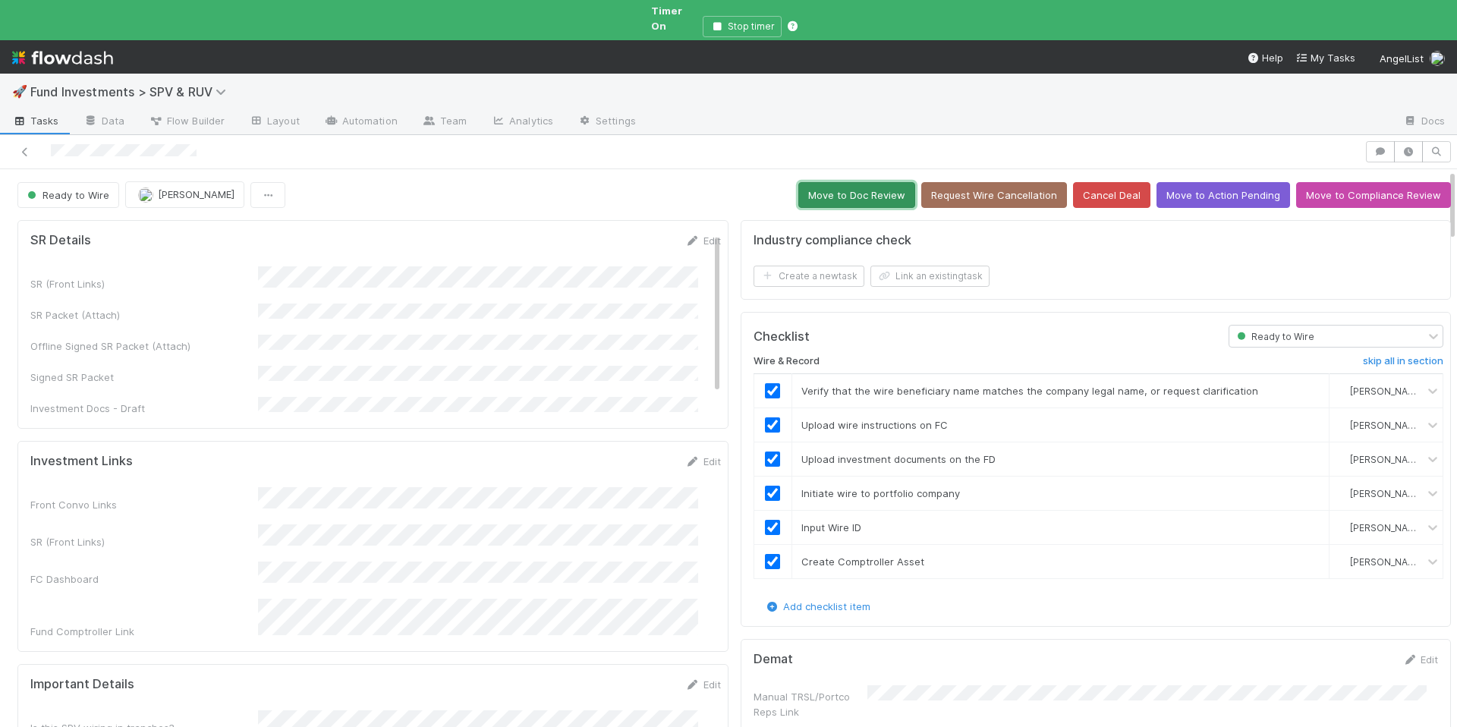
click at [850, 182] on button "Move to Doc Review" at bounding box center [856, 195] width 117 height 26
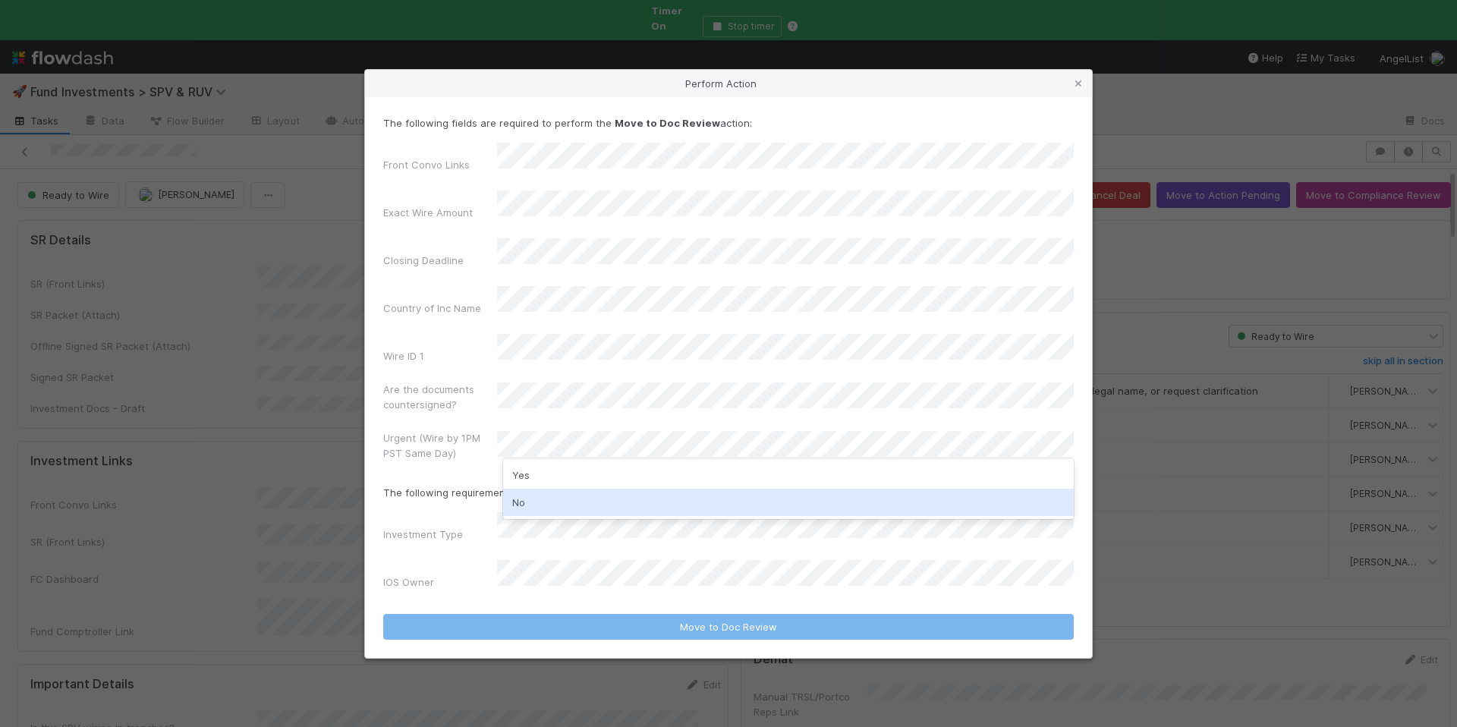
click at [570, 494] on div "No" at bounding box center [788, 502] width 571 height 27
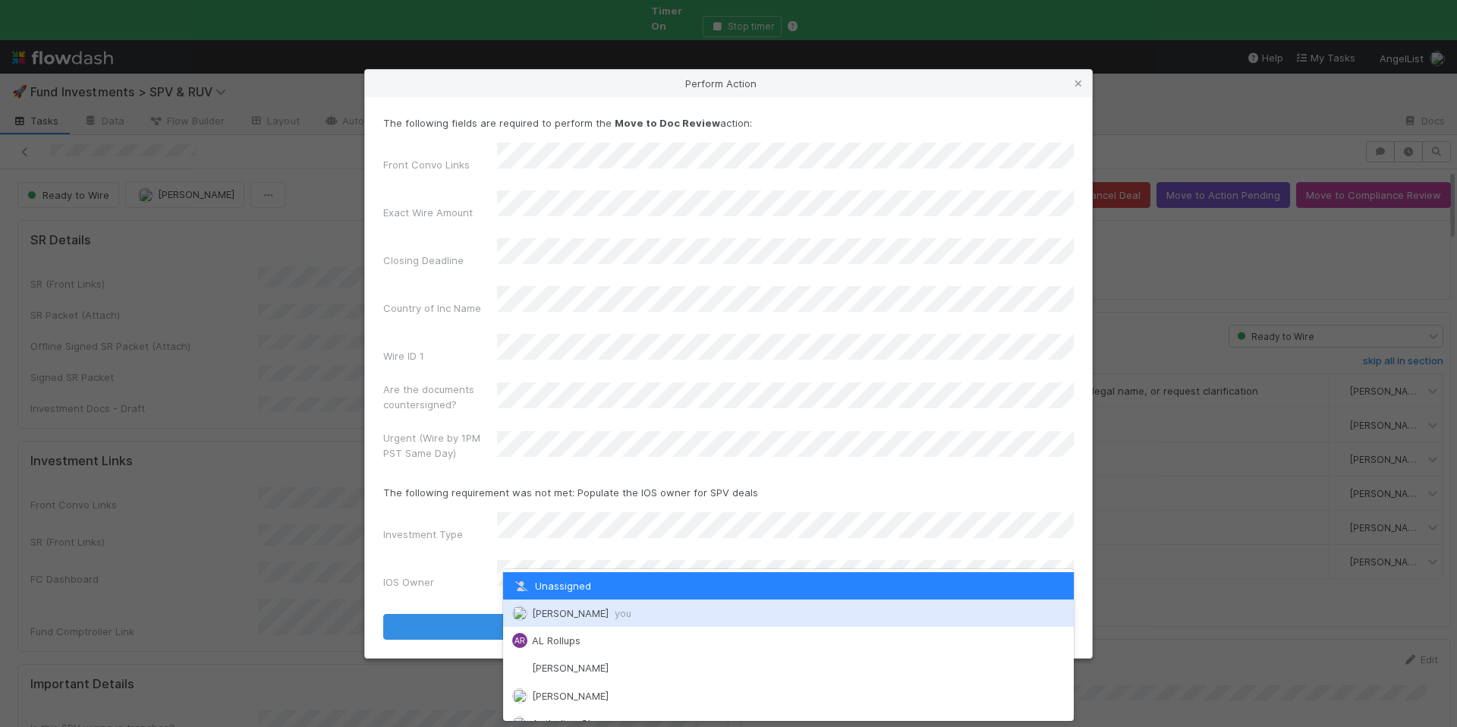
click at [619, 612] on span "you" at bounding box center [623, 613] width 17 height 12
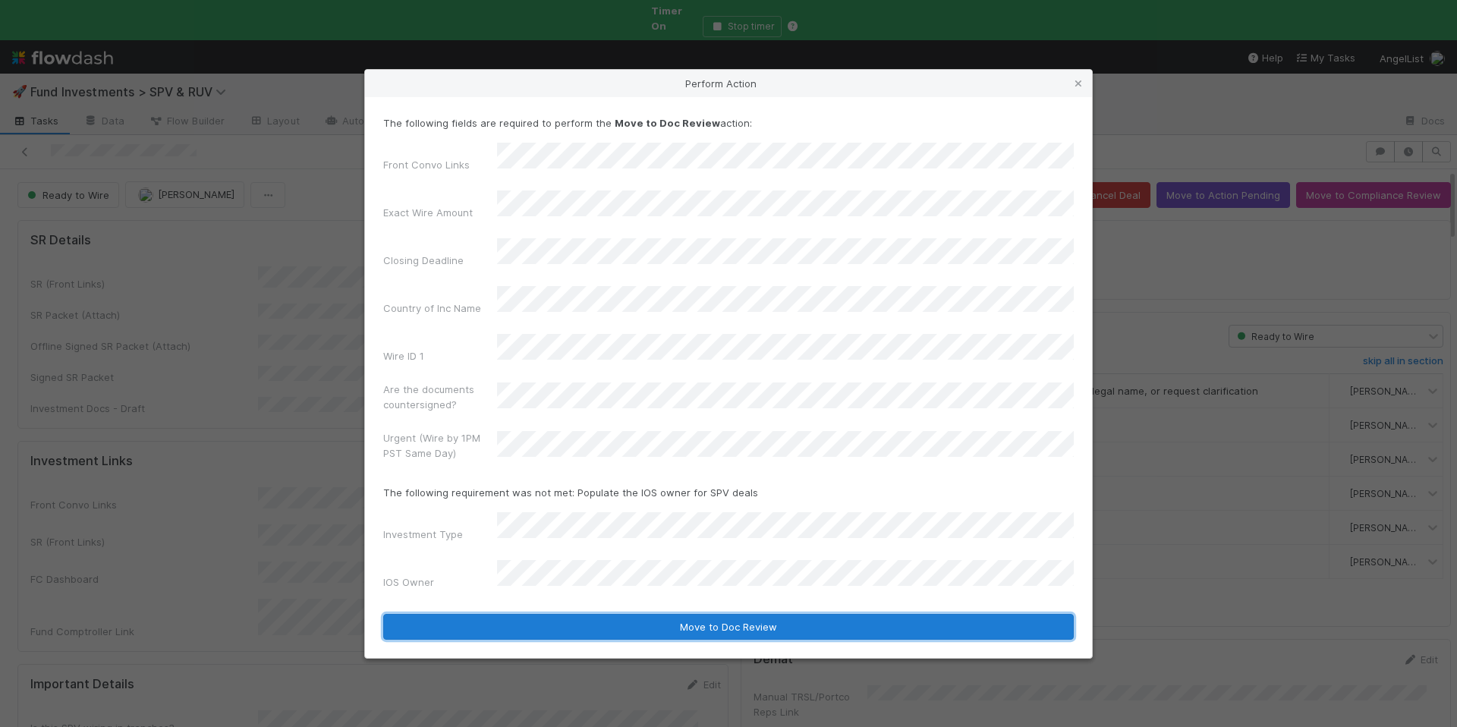
click at [763, 614] on button "Move to Doc Review" at bounding box center [728, 627] width 691 height 26
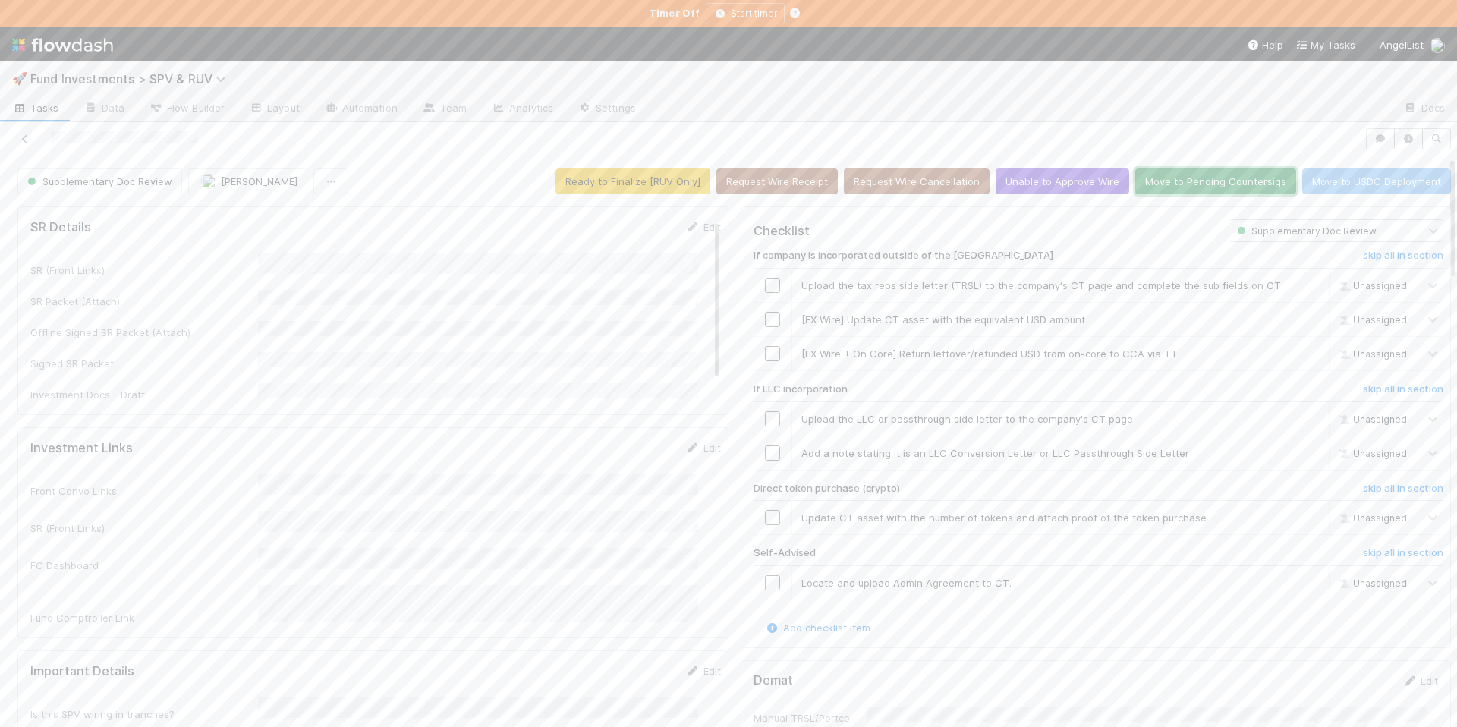
drag, startPoint x: 1178, startPoint y: 187, endPoint x: 1111, endPoint y: 84, distance: 122.9
click at [1178, 187] on button "Move to Pending Countersigs" at bounding box center [1215, 181] width 161 height 26
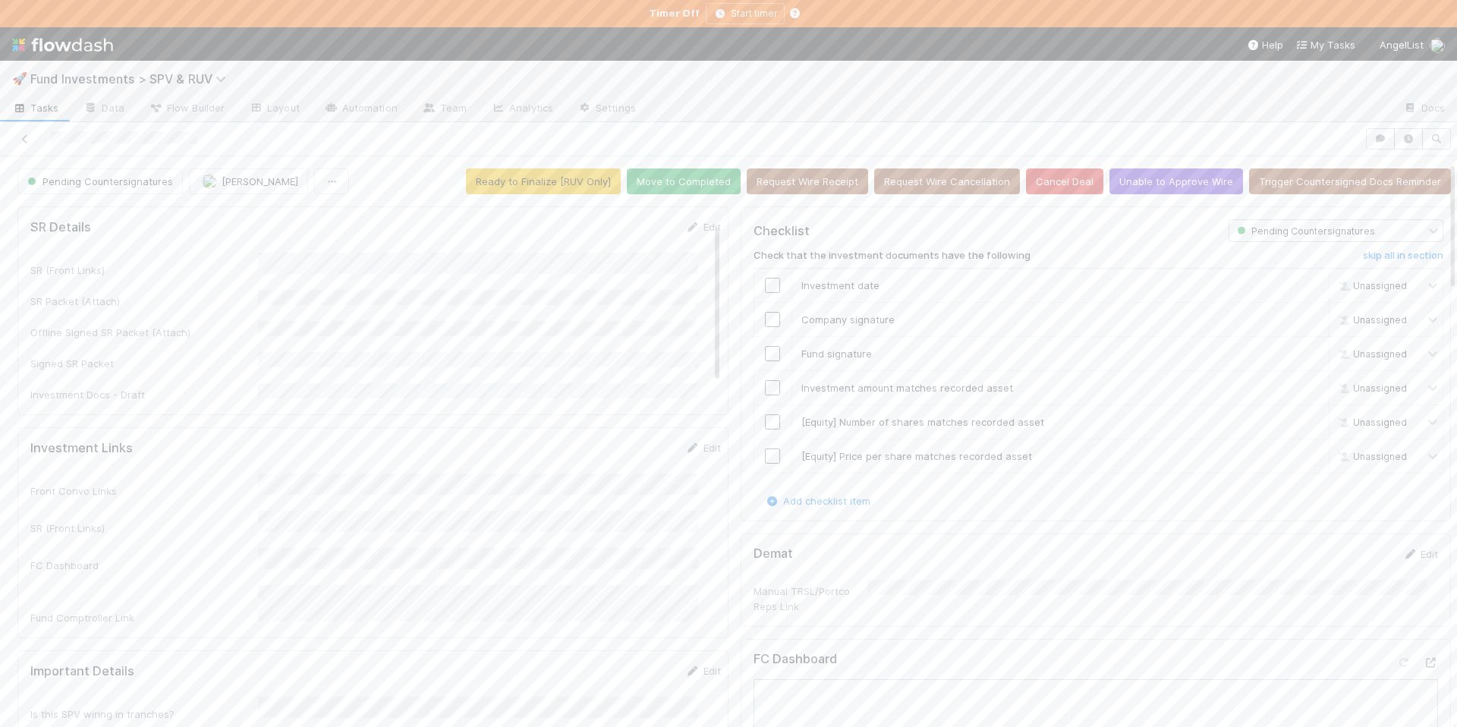
scroll to position [326, 0]
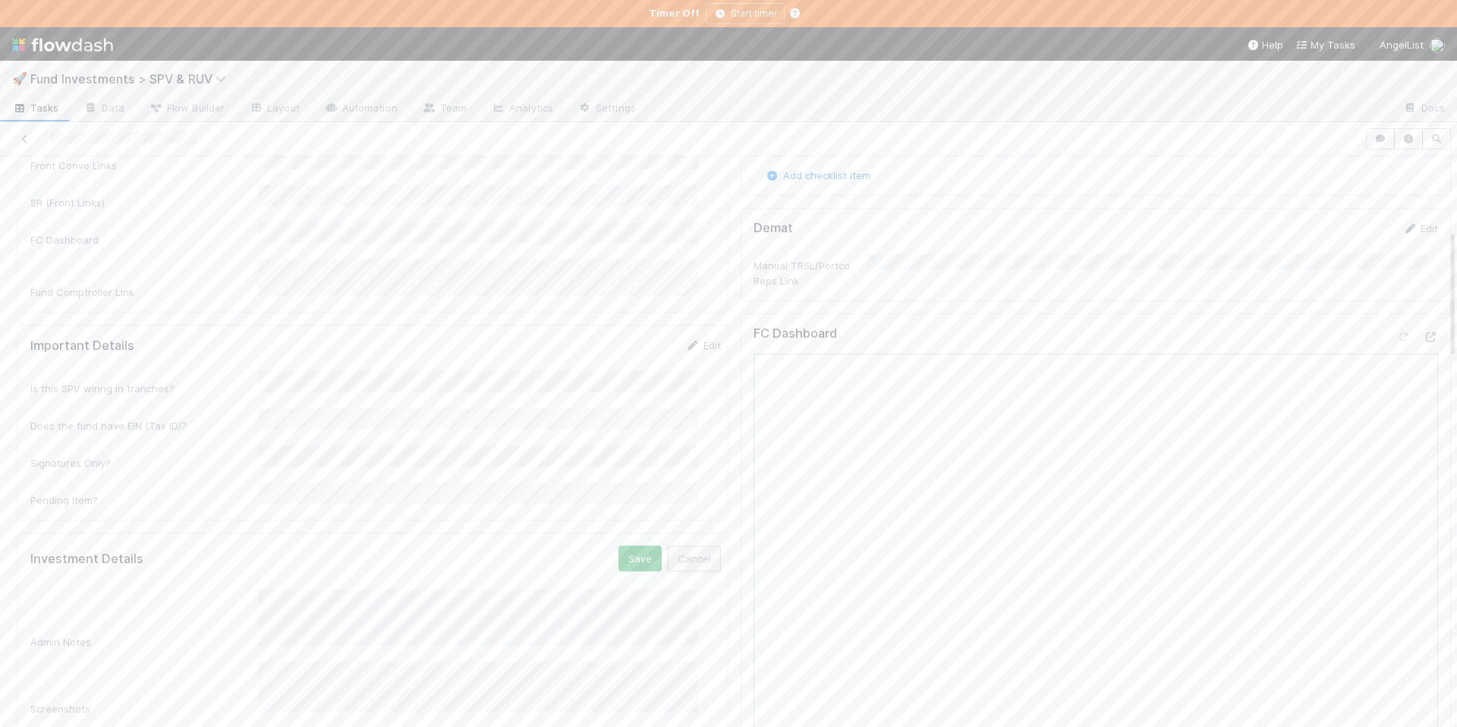
click at [668, 546] on button "Cancel" at bounding box center [694, 559] width 53 height 26
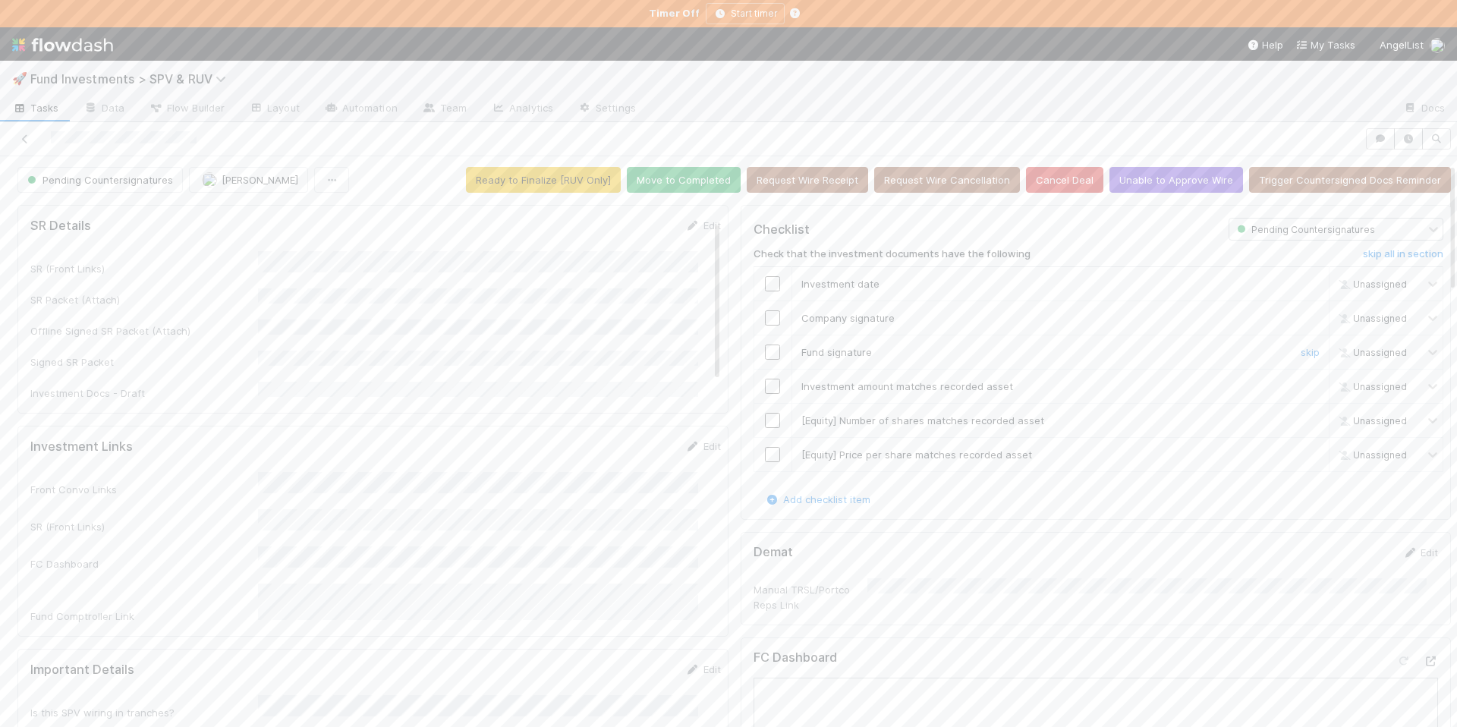
scroll to position [0, 0]
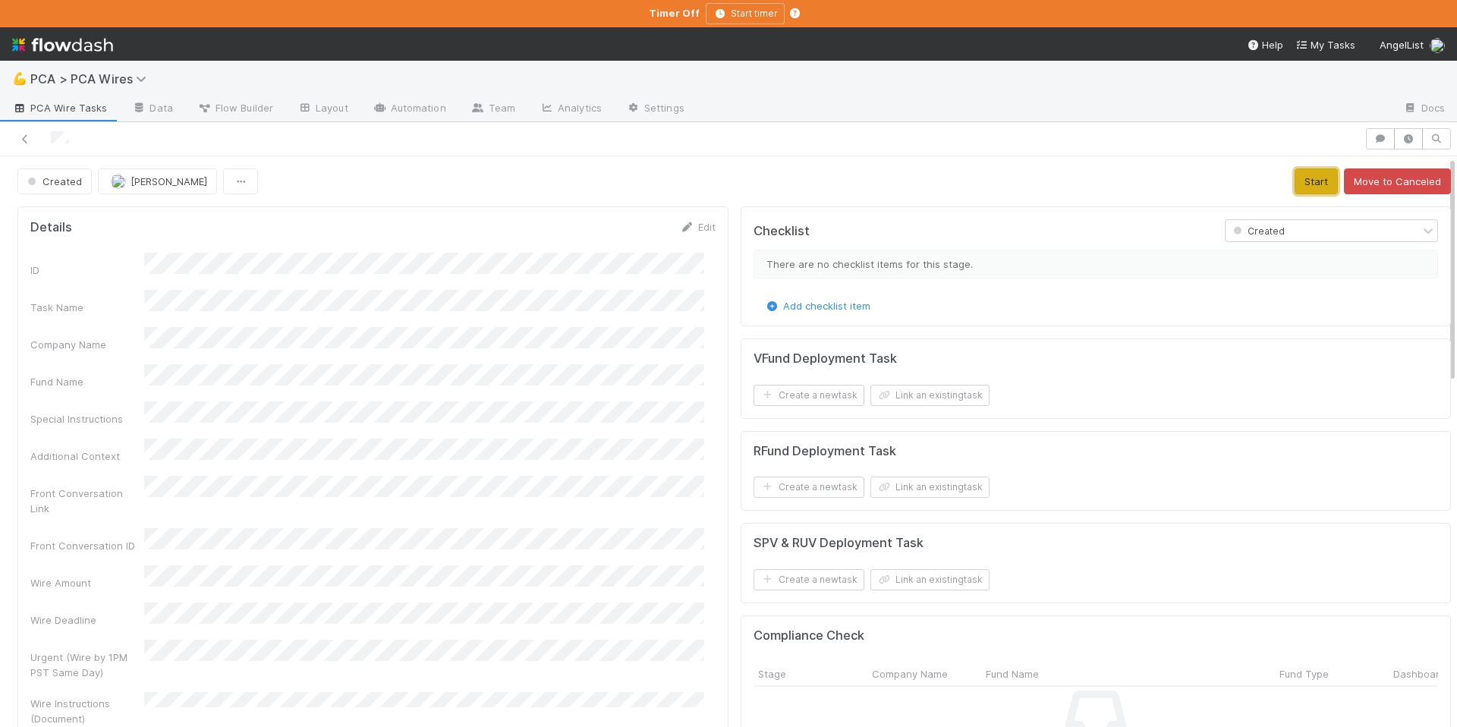
click at [1295, 187] on button "Start" at bounding box center [1316, 181] width 43 height 26
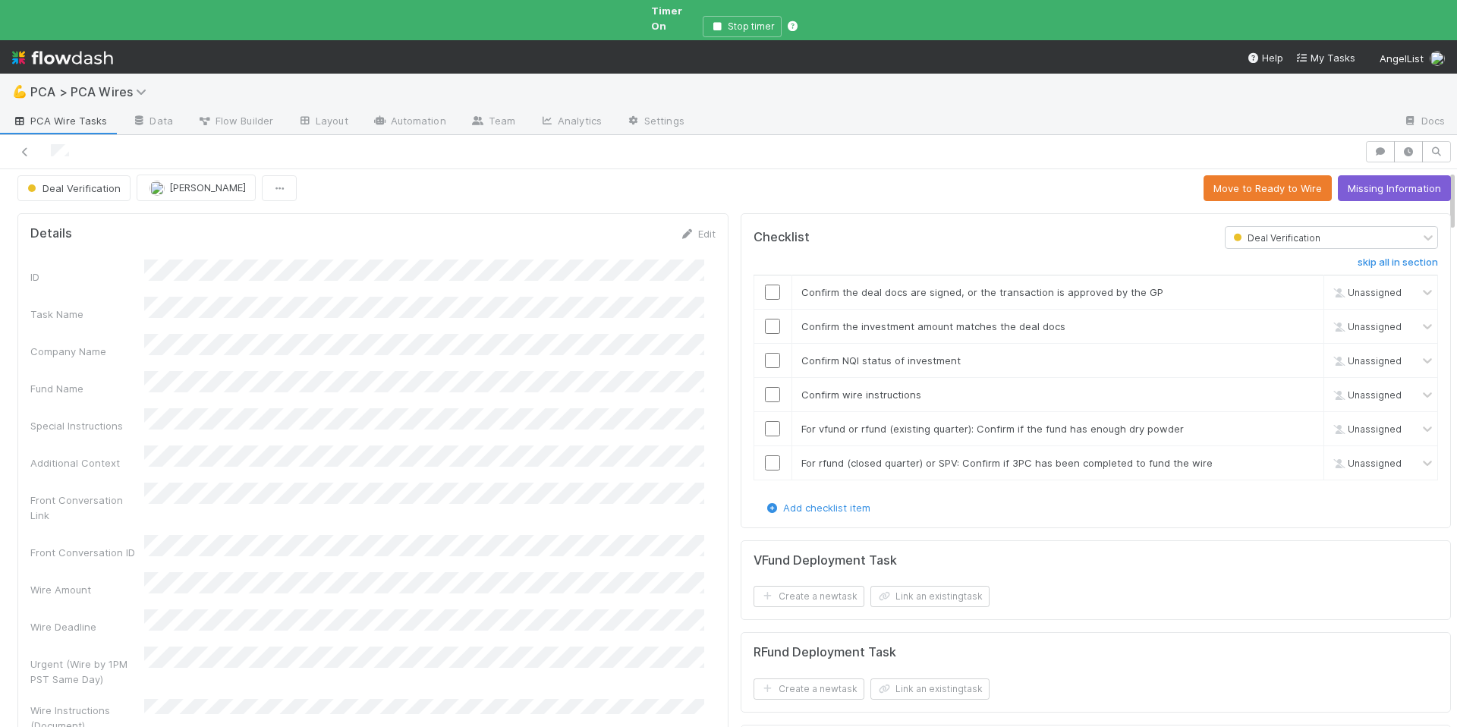
scroll to position [18, 0]
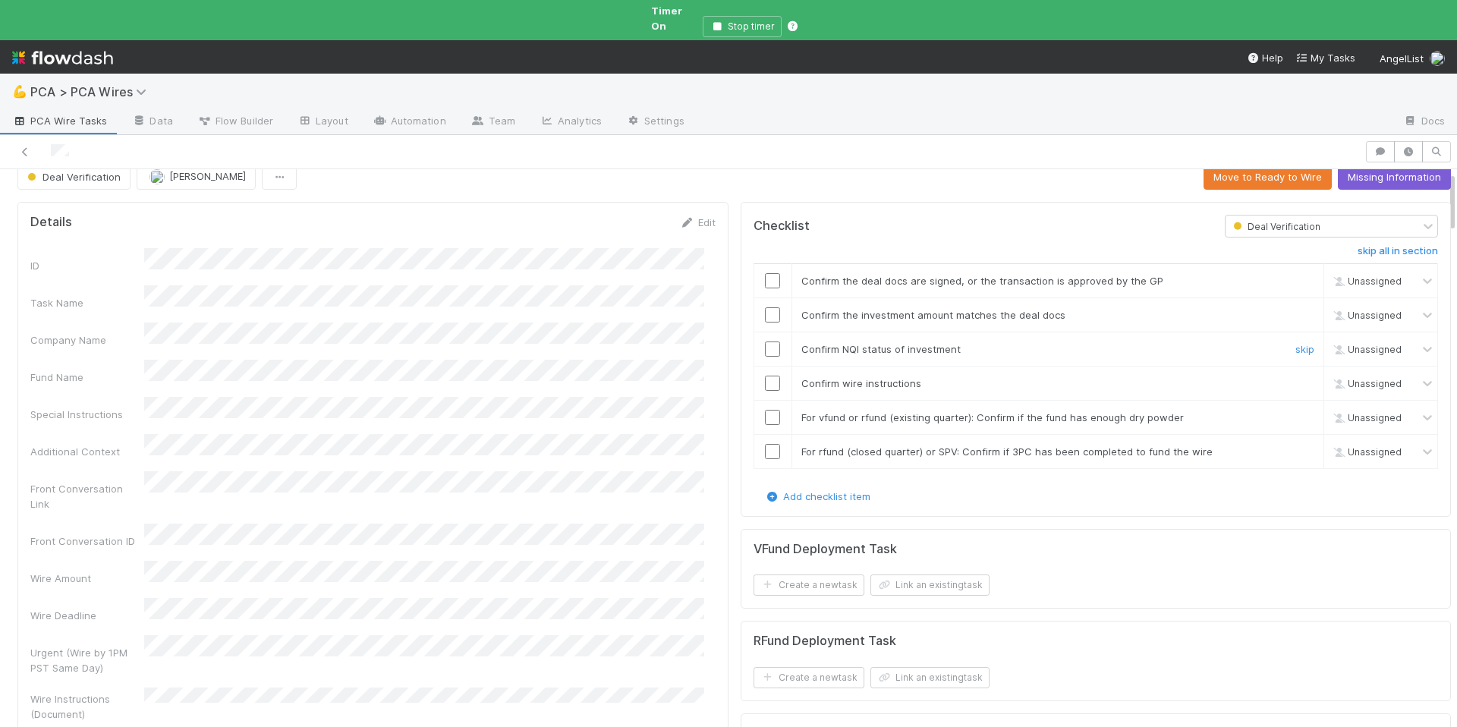
click at [765, 342] on input "checkbox" at bounding box center [772, 349] width 15 height 15
click at [765, 410] on input "checkbox" at bounding box center [772, 417] width 15 height 15
checkbox input "true"
click at [1296, 446] on link "skip" at bounding box center [1305, 452] width 19 height 12
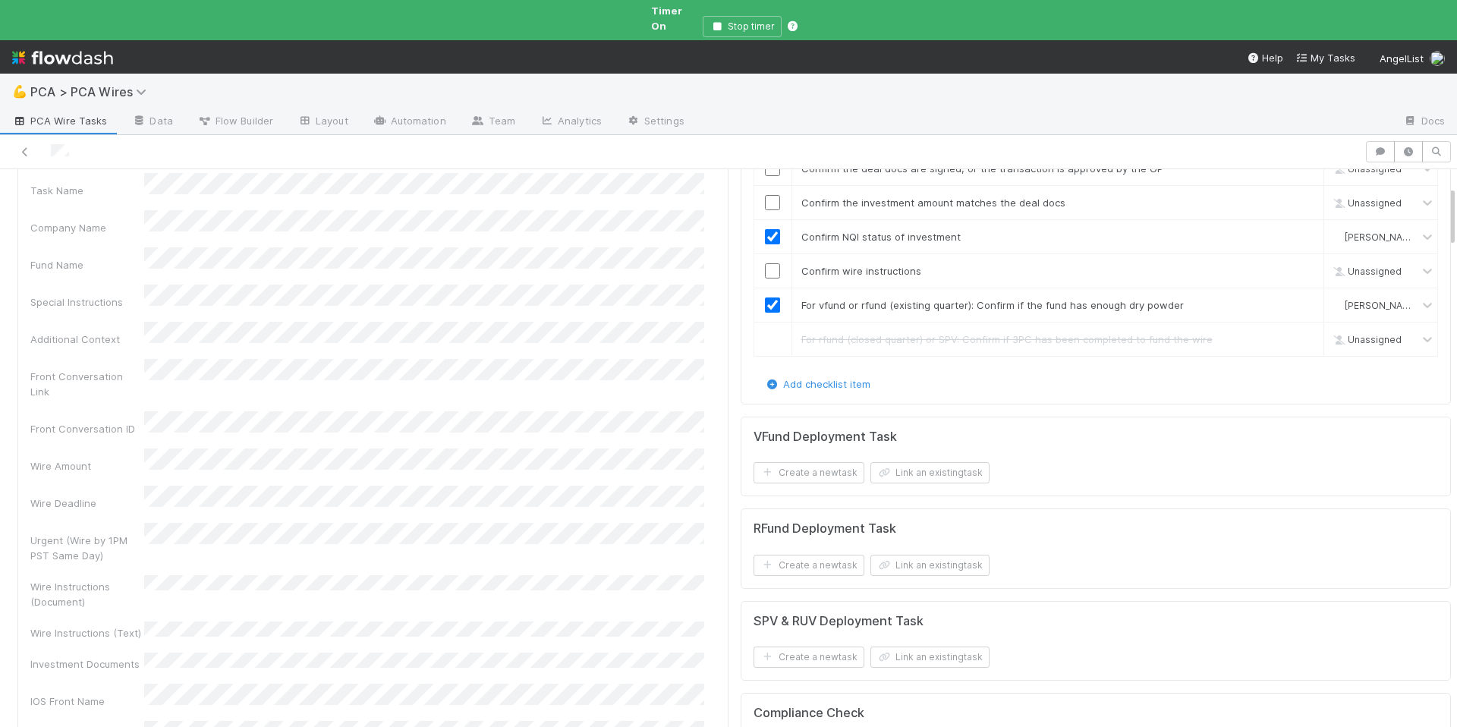
scroll to position [128, 0]
click at [765, 266] on input "checkbox" at bounding box center [772, 273] width 15 height 15
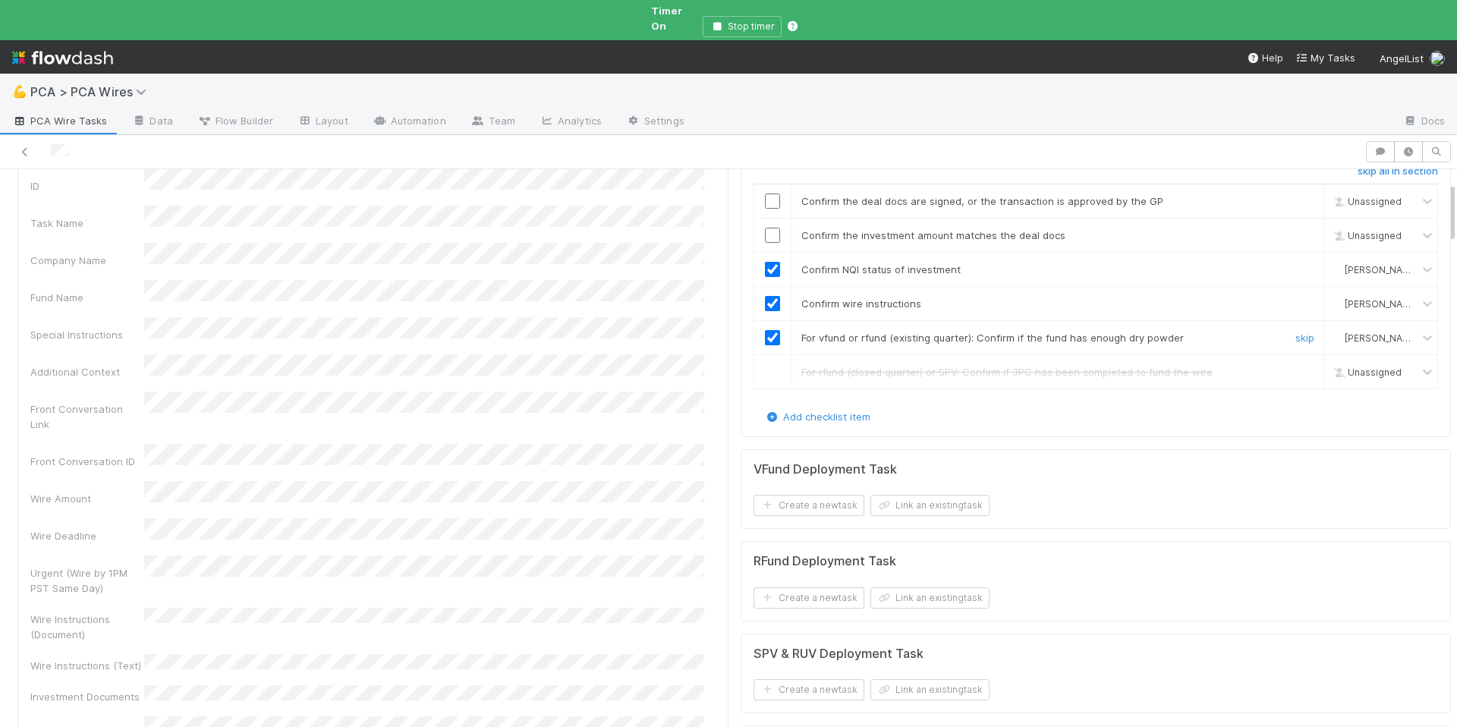
scroll to position [95, 0]
click at [765, 231] on input "checkbox" at bounding box center [772, 238] width 15 height 15
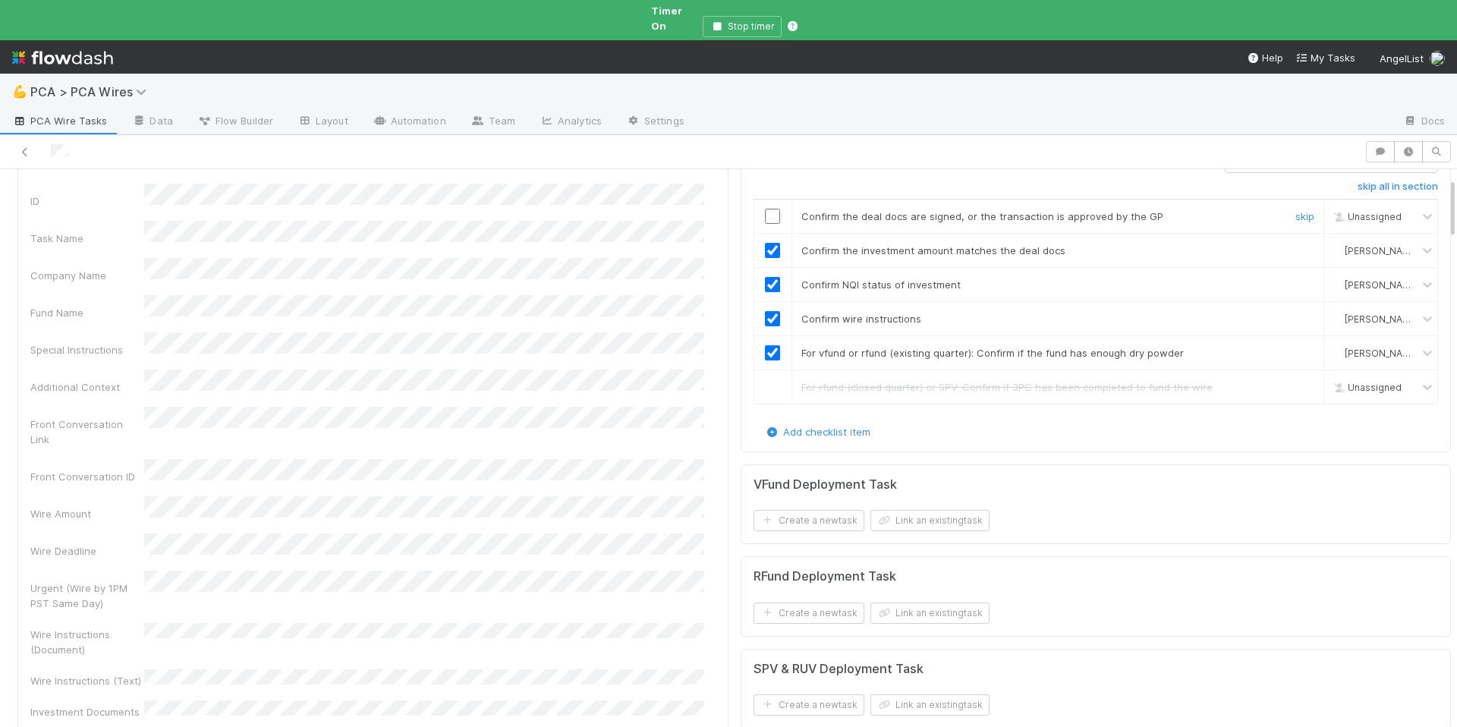
scroll to position [72, 0]
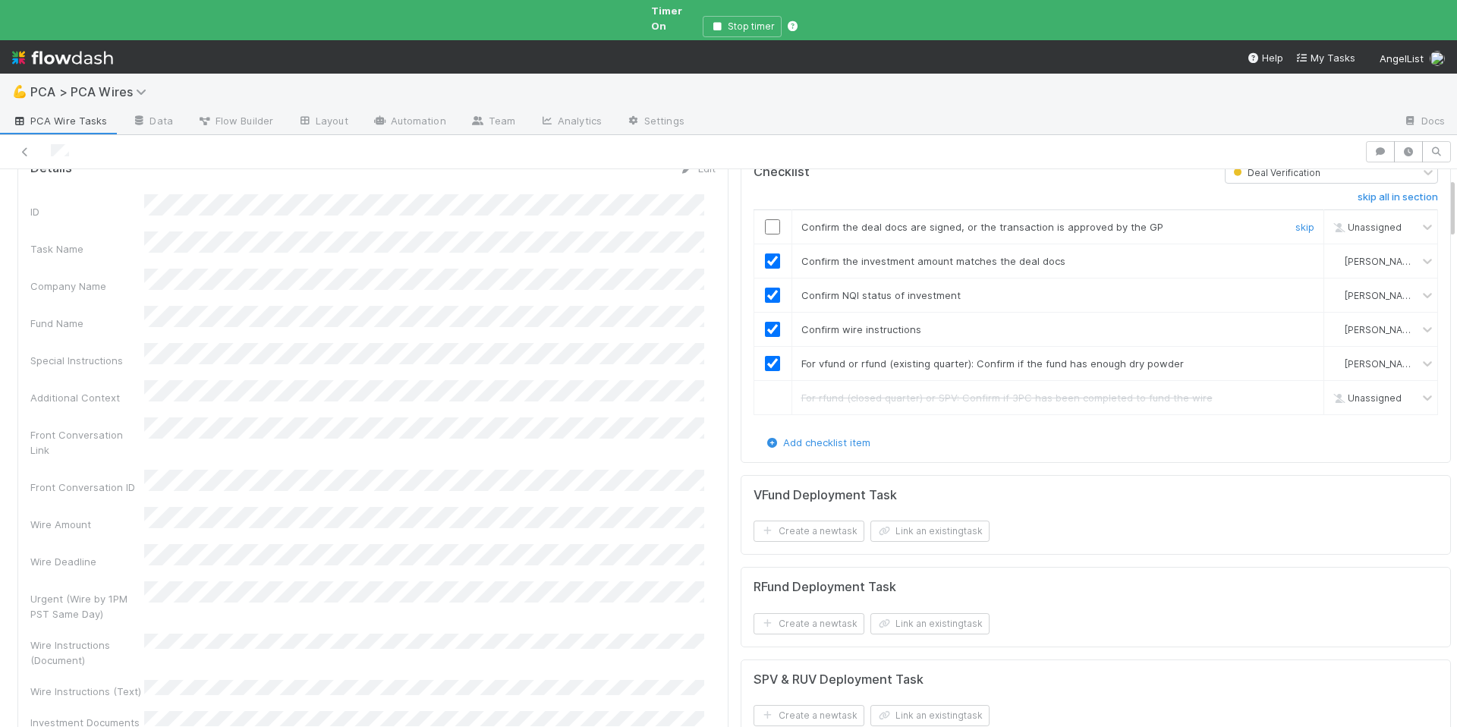
click at [765, 219] on input "checkbox" at bounding box center [772, 226] width 15 height 15
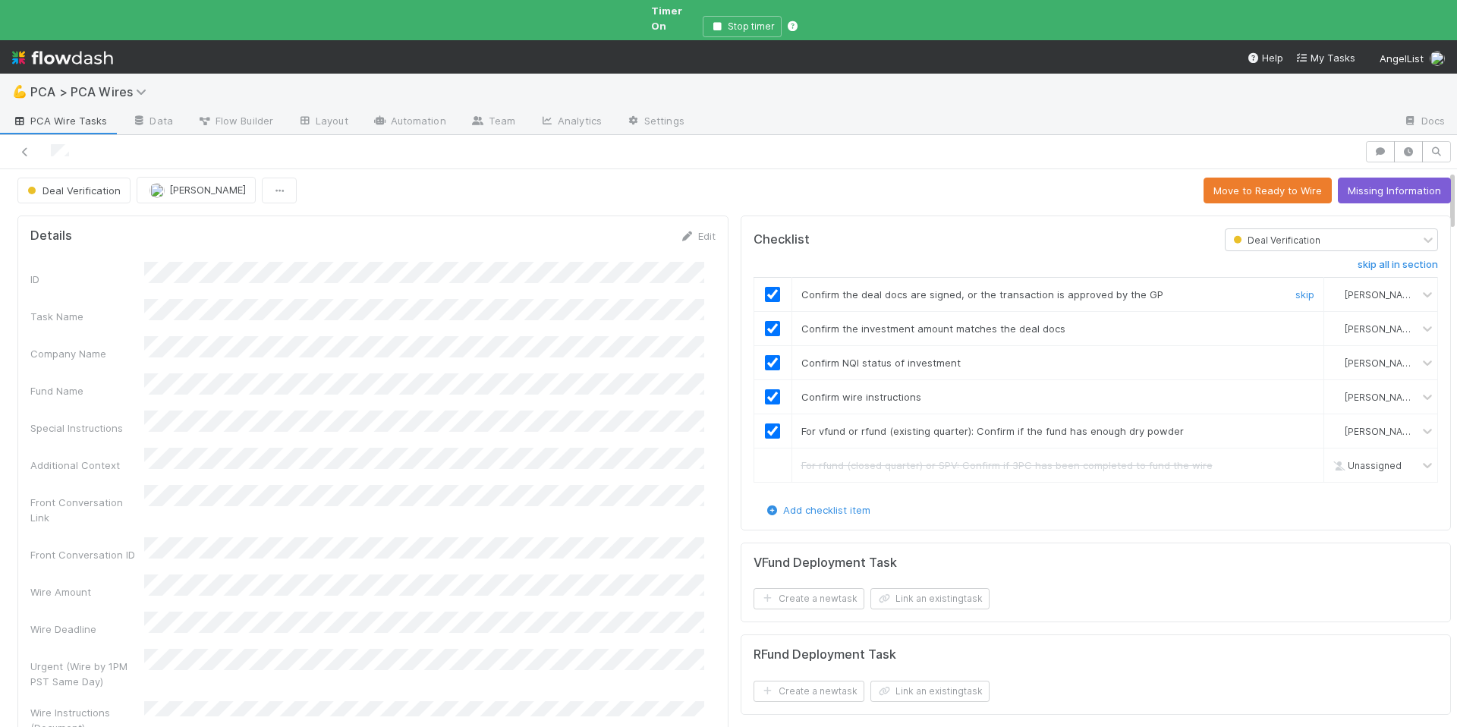
scroll to position [0, 0]
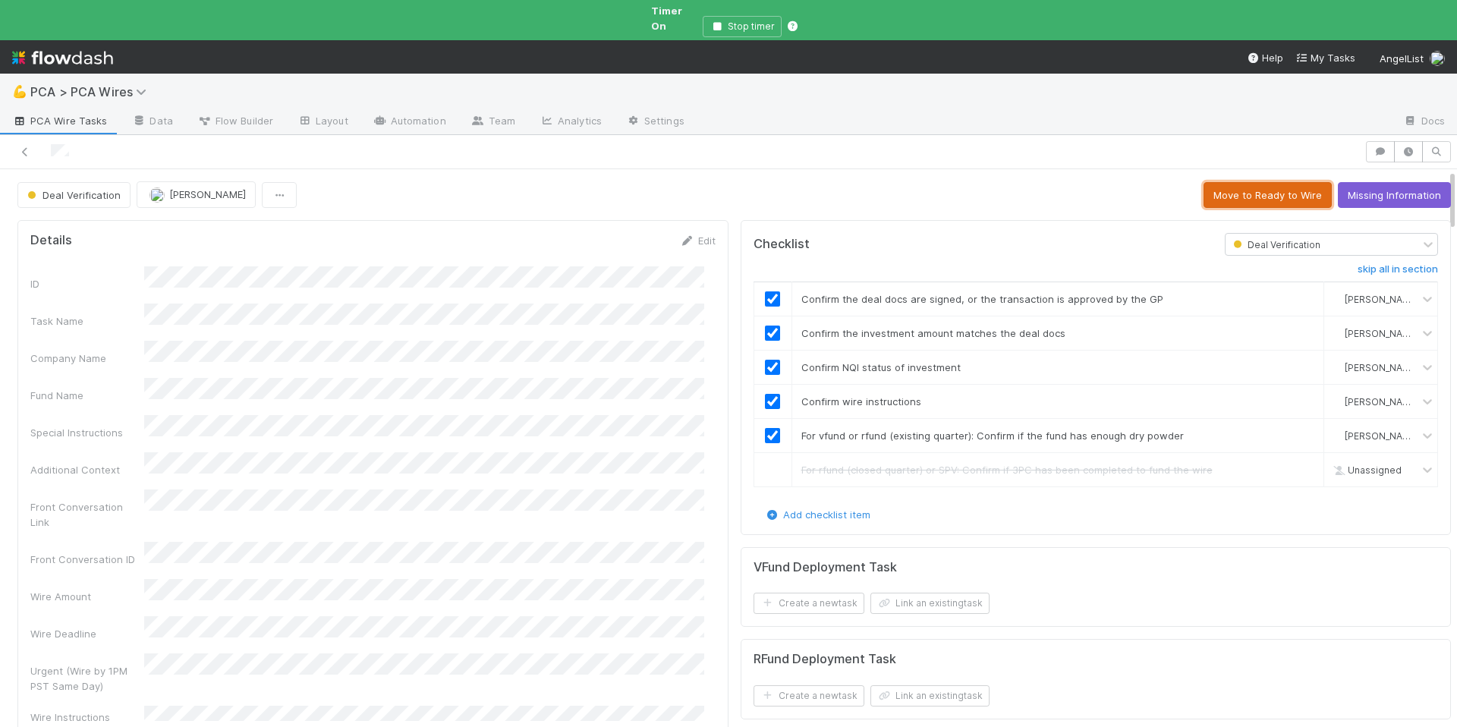
drag, startPoint x: 1254, startPoint y: 186, endPoint x: 1453, endPoint y: 301, distance: 230.6
click at [1254, 186] on button "Move to Ready to Wire" at bounding box center [1268, 195] width 128 height 26
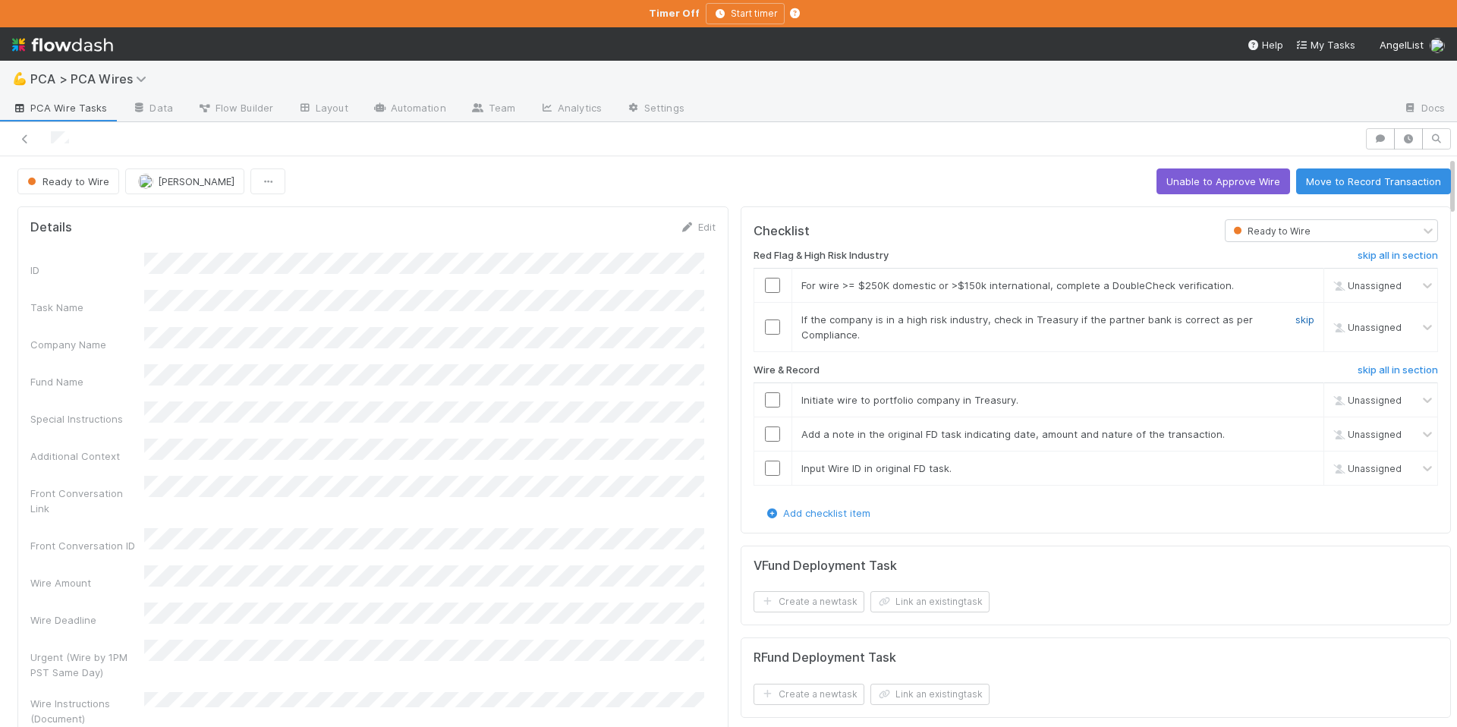
click at [1296, 323] on link "skip" at bounding box center [1305, 319] width 19 height 12
click at [877, 599] on icon "button" at bounding box center [884, 601] width 15 height 9
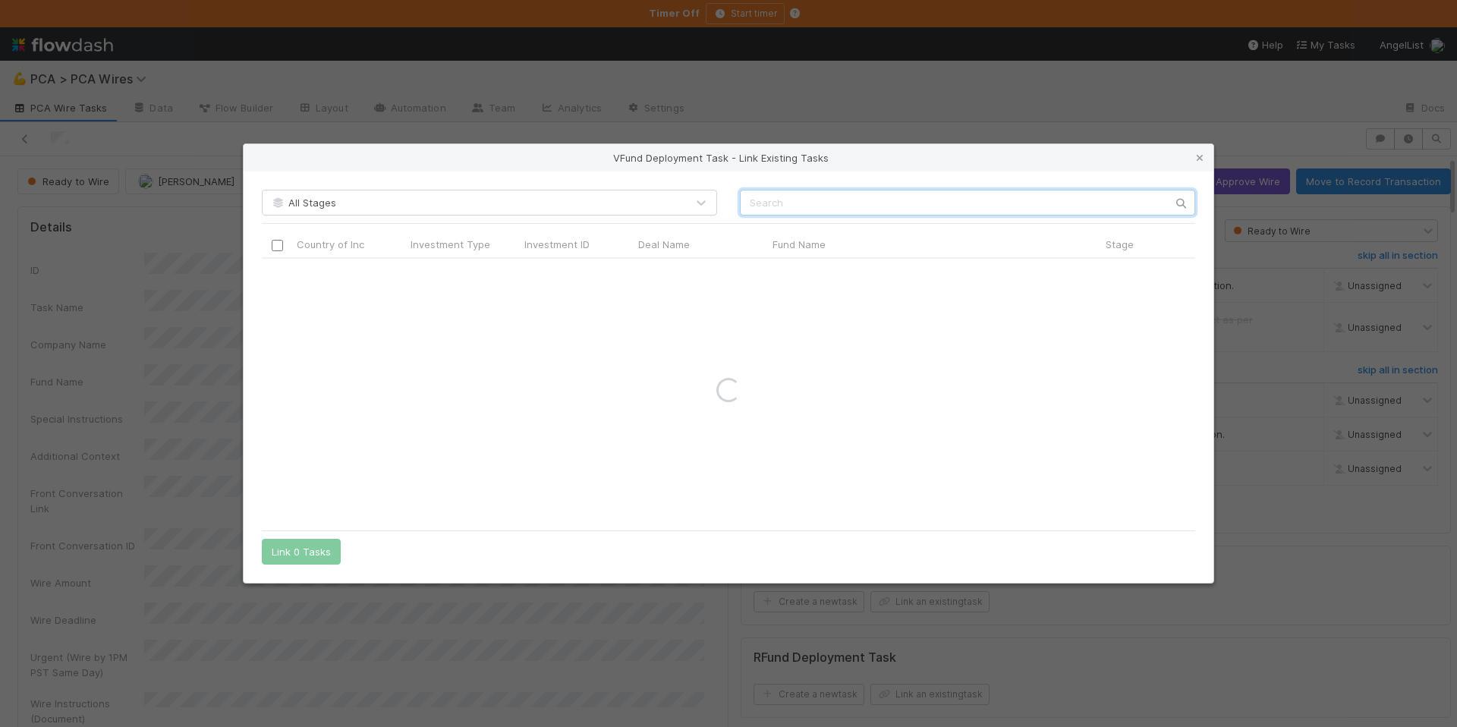
click at [765, 203] on input "text" at bounding box center [967, 203] width 455 height 26
paste input "Spiko"
type input "Spiko"
click at [280, 271] on input "checkbox" at bounding box center [277, 273] width 11 height 11
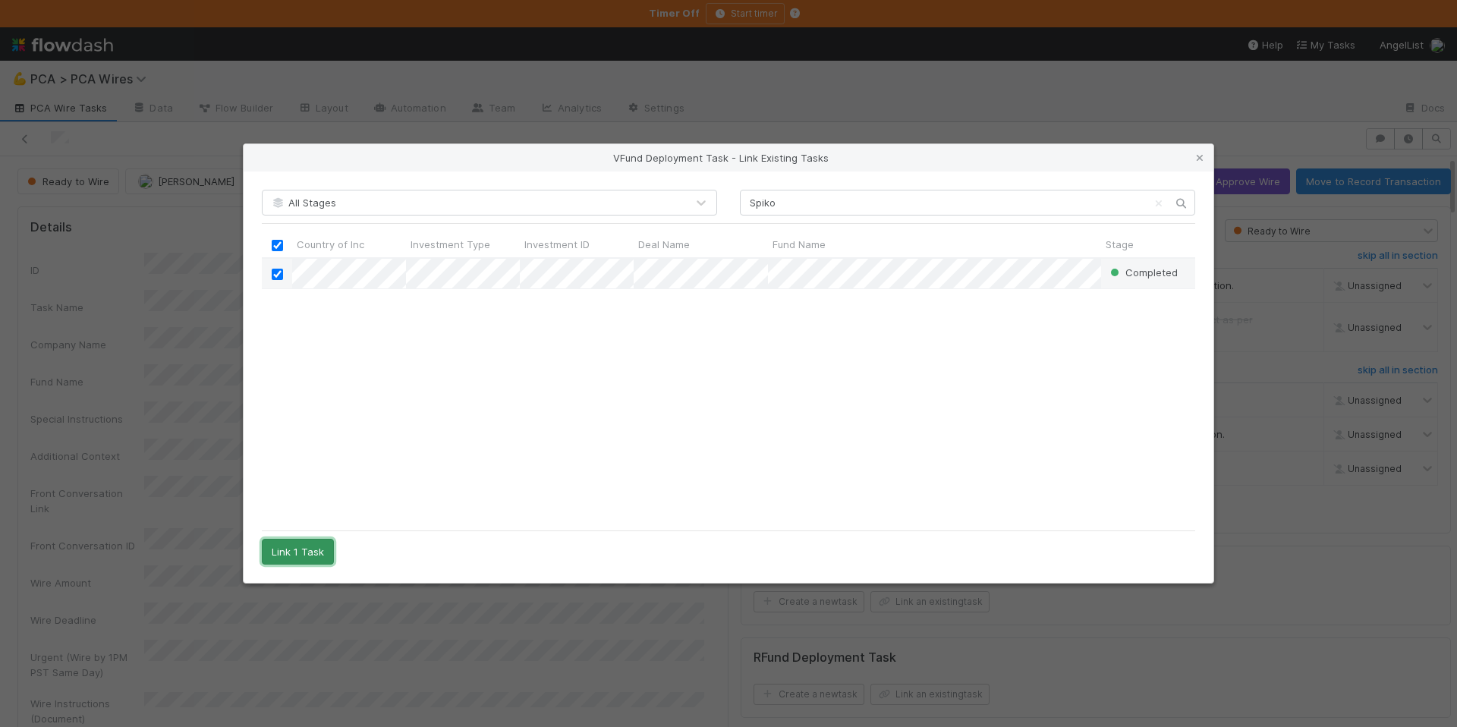
click at [283, 553] on button "Link 1 Task" at bounding box center [298, 552] width 72 height 26
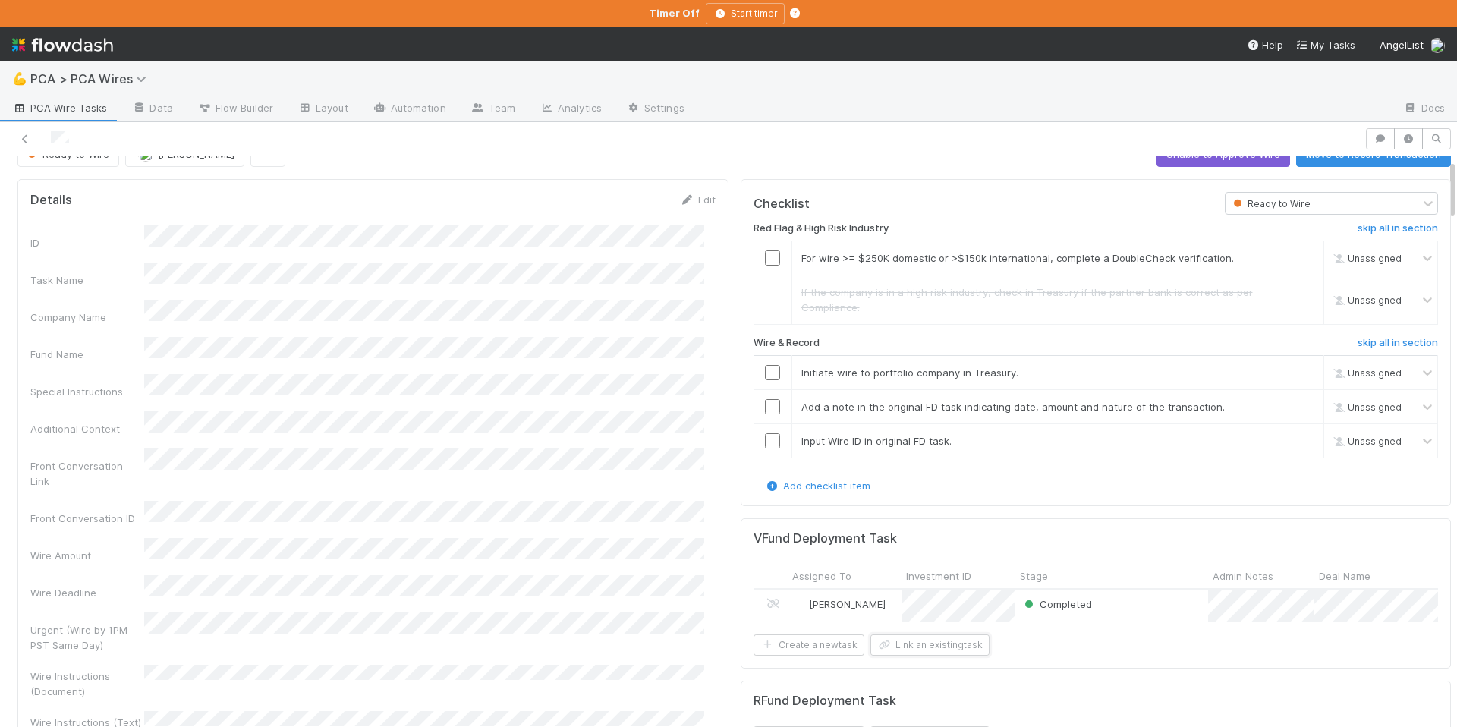
scroll to position [30, 0]
click at [899, 528] on div "VFund Deployment Task" at bounding box center [1096, 535] width 685 height 15
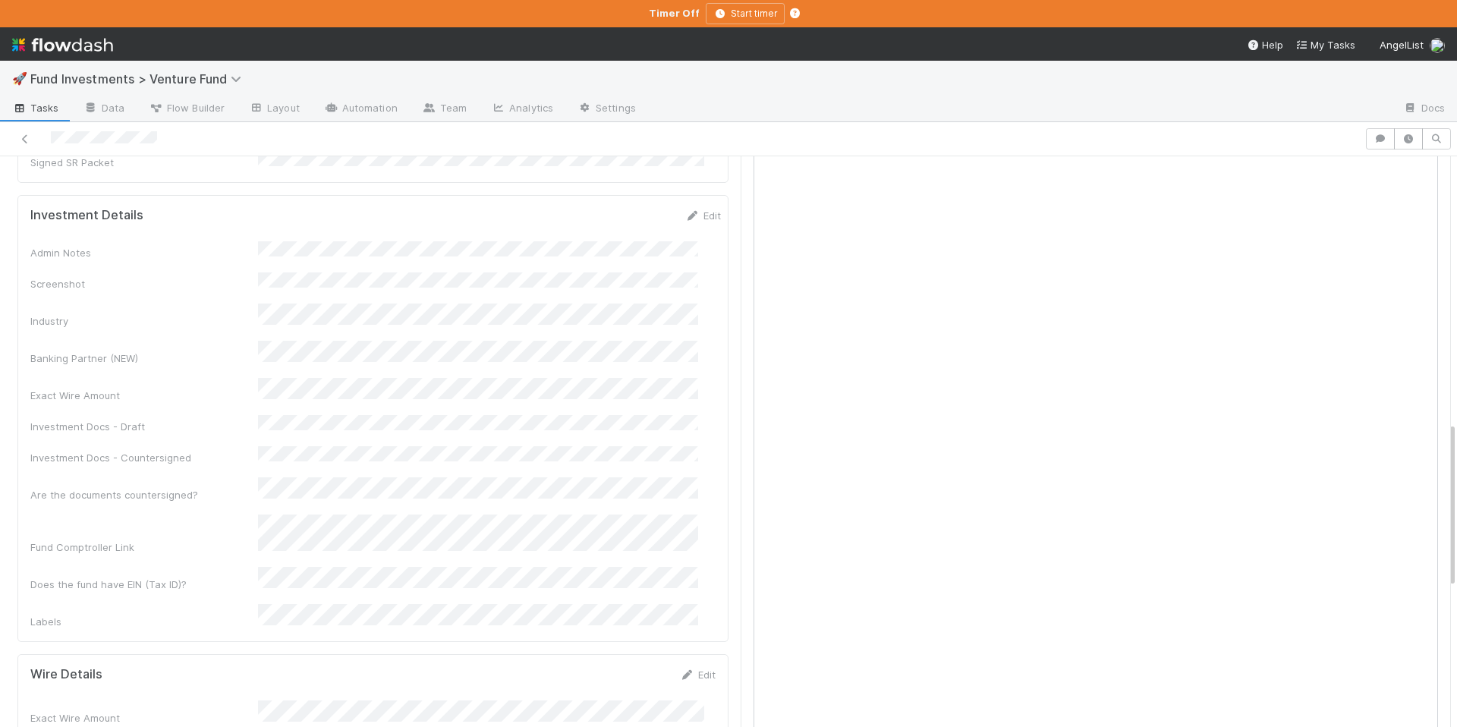
scroll to position [984, 0]
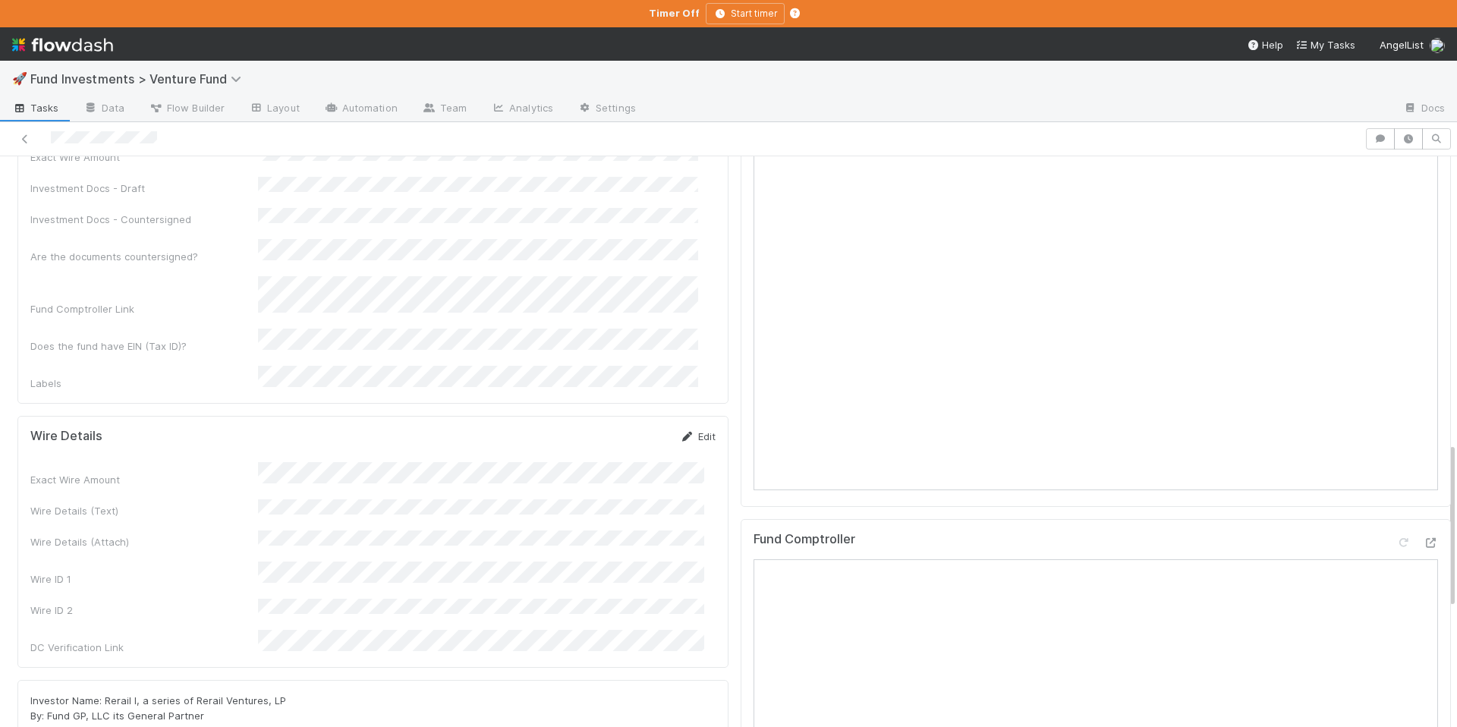
click at [693, 430] on link "Edit" at bounding box center [698, 436] width 36 height 12
click at [622, 429] on button "Save" at bounding box center [634, 442] width 43 height 26
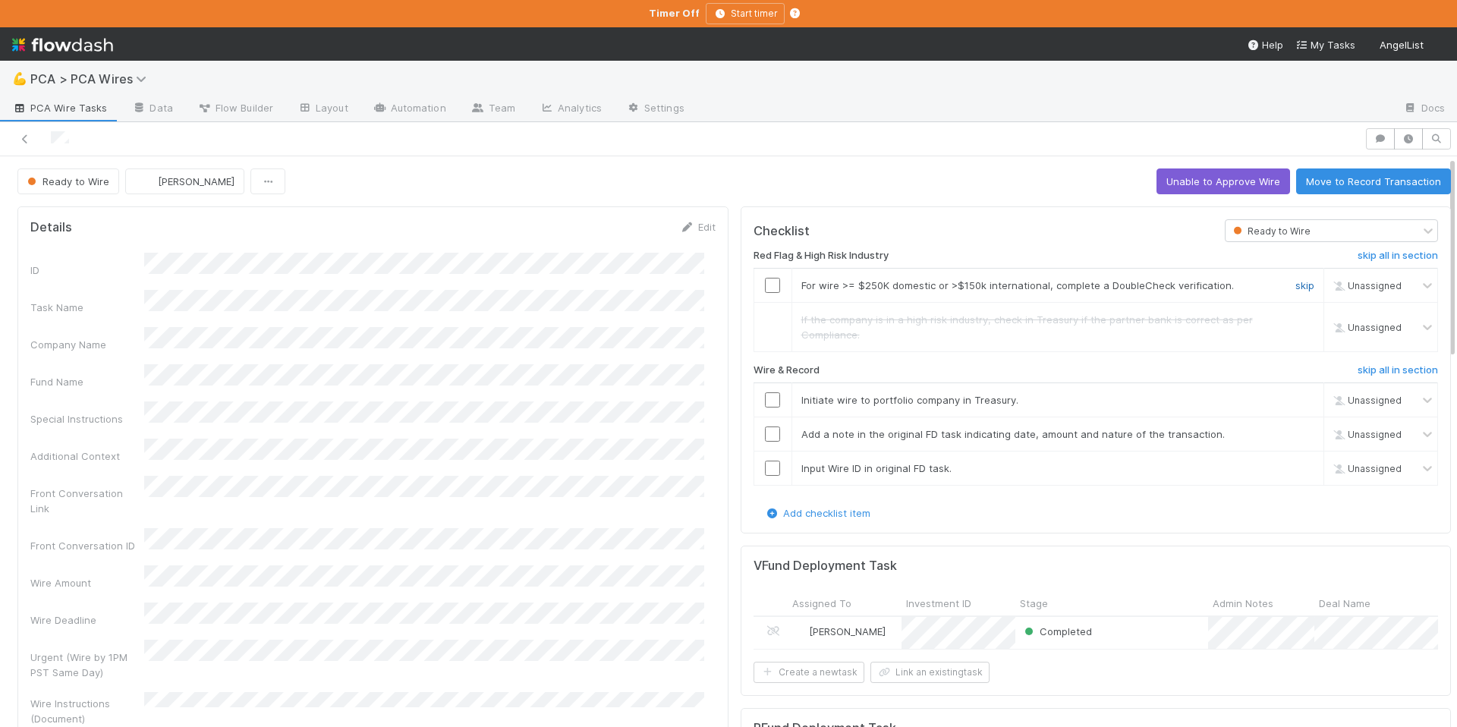
click at [1296, 282] on link "skip" at bounding box center [1305, 285] width 19 height 12
click at [688, 224] on link "Edit" at bounding box center [698, 227] width 36 height 12
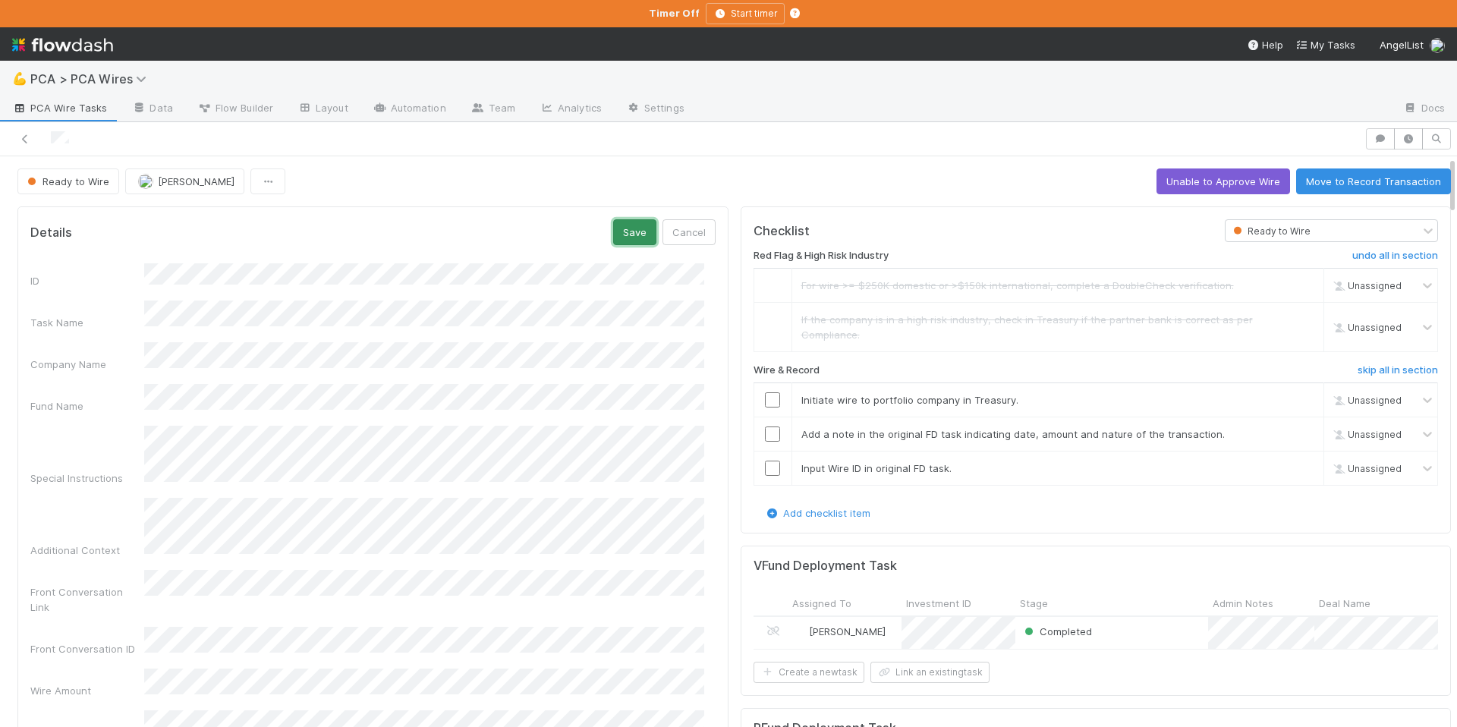
drag, startPoint x: 607, startPoint y: 242, endPoint x: 733, endPoint y: 361, distance: 173.4
click at [613, 241] on button "Save" at bounding box center [634, 232] width 43 height 26
click at [765, 400] on input "checkbox" at bounding box center [772, 399] width 15 height 15
click at [765, 432] on input "checkbox" at bounding box center [772, 434] width 15 height 15
click at [765, 466] on input "checkbox" at bounding box center [772, 468] width 15 height 15
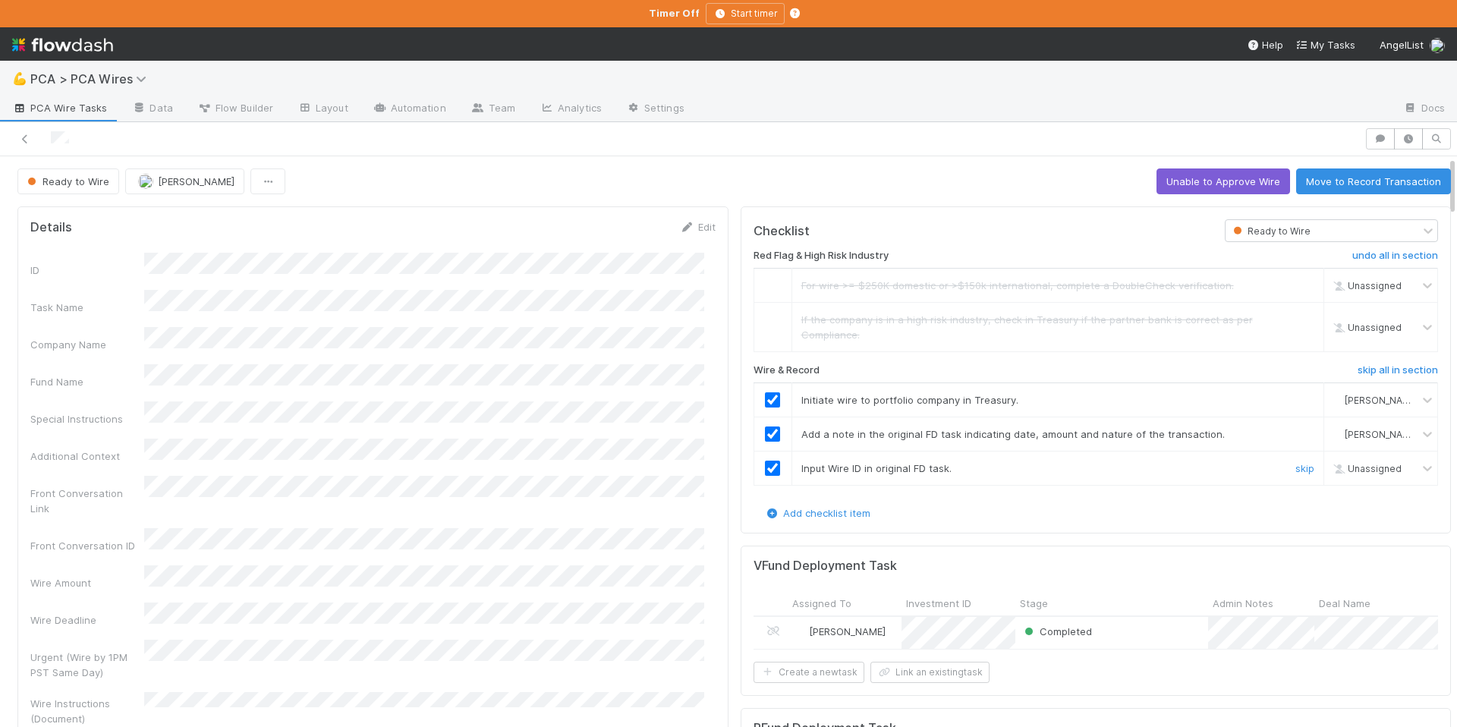
checkbox input "true"
click at [1353, 187] on button "Move to Record Transaction" at bounding box center [1373, 181] width 155 height 26
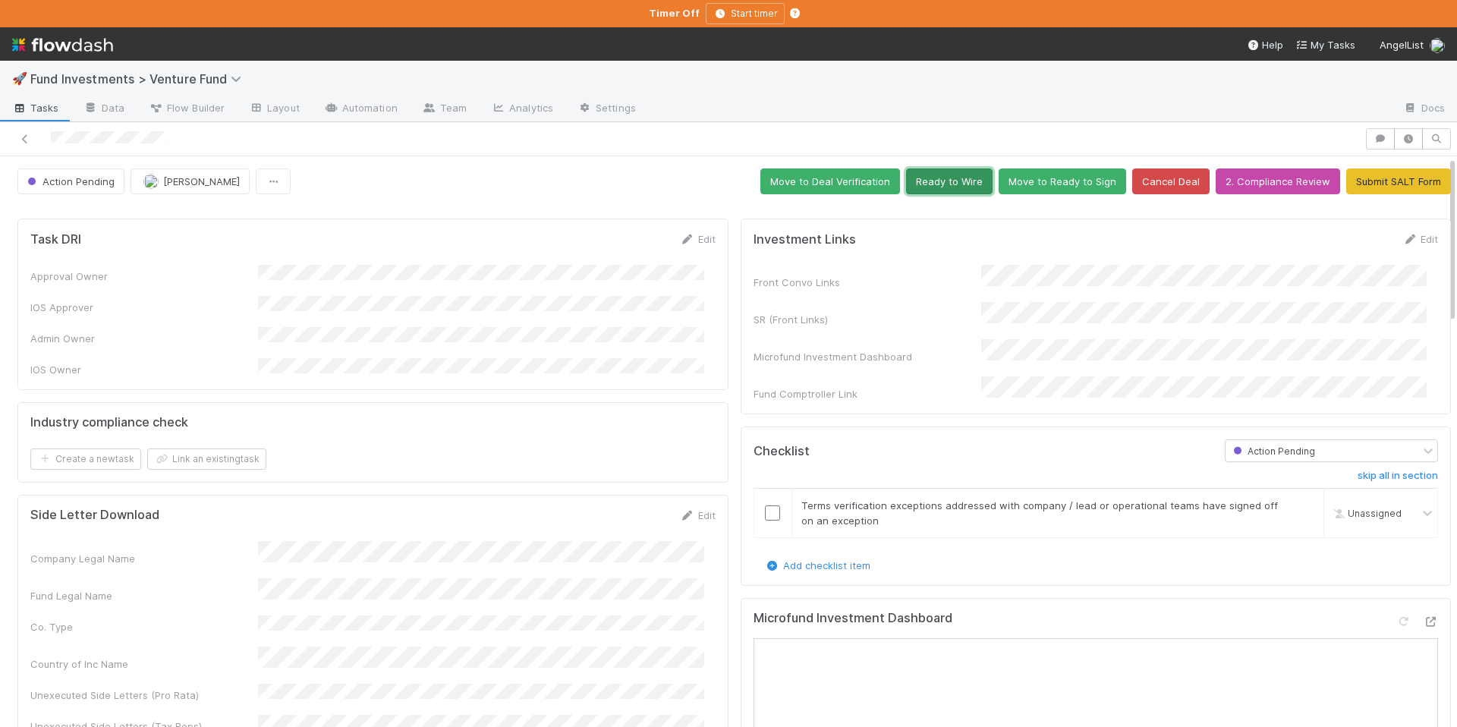
click at [934, 184] on button "Ready to Wire" at bounding box center [949, 181] width 87 height 26
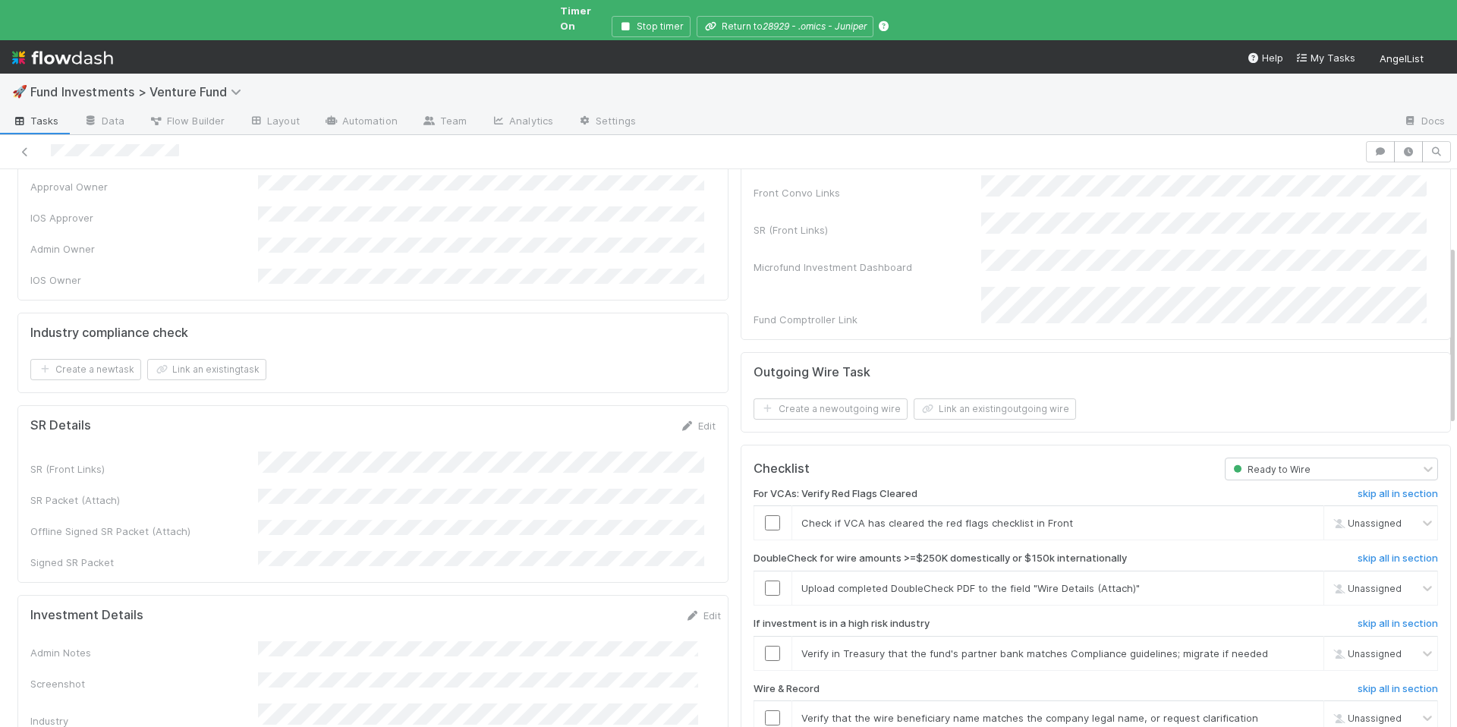
scroll to position [136, 0]
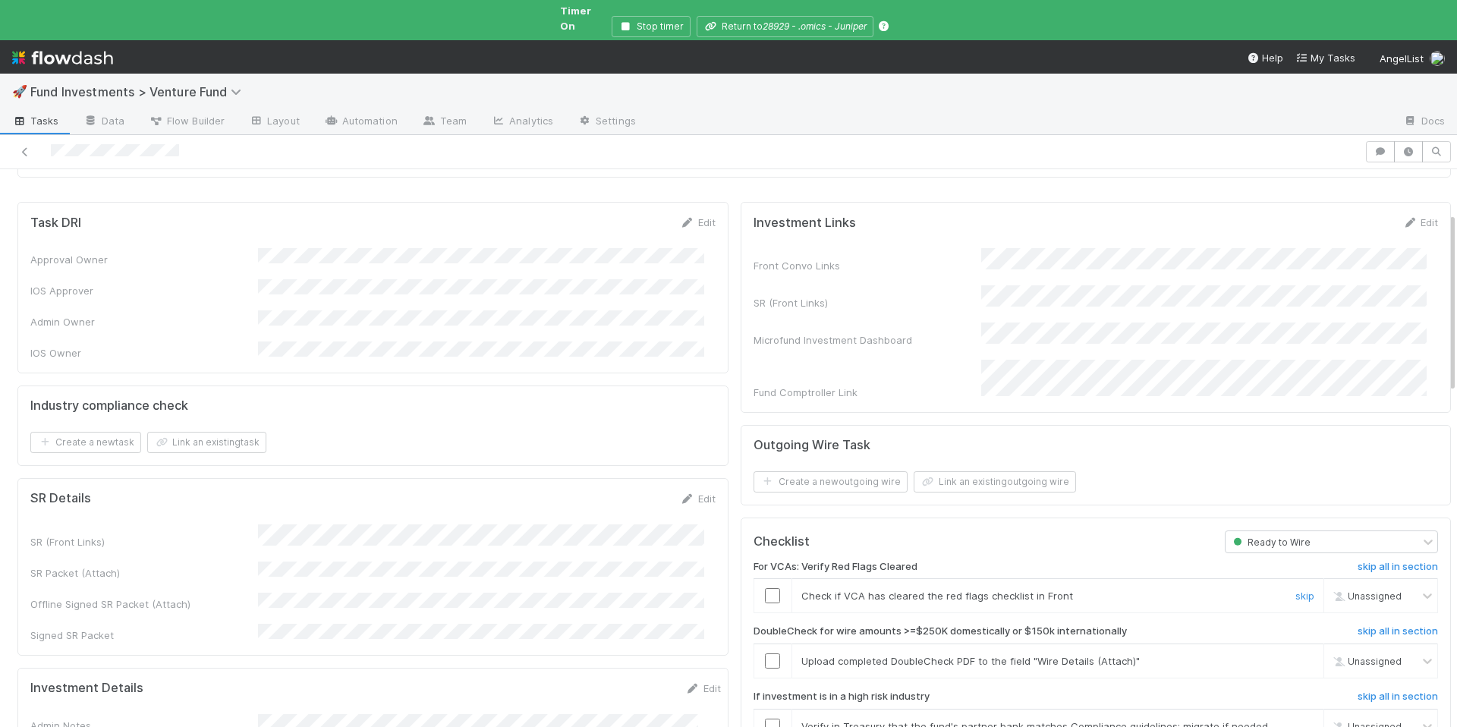
click at [768, 588] on input "checkbox" at bounding box center [772, 595] width 15 height 15
click at [1330, 590] on img at bounding box center [1336, 596] width 12 height 12
type input "[PERSON_NAME]"
click at [1344, 633] on div "Sarah Zheng" at bounding box center [1358, 627] width 113 height 26
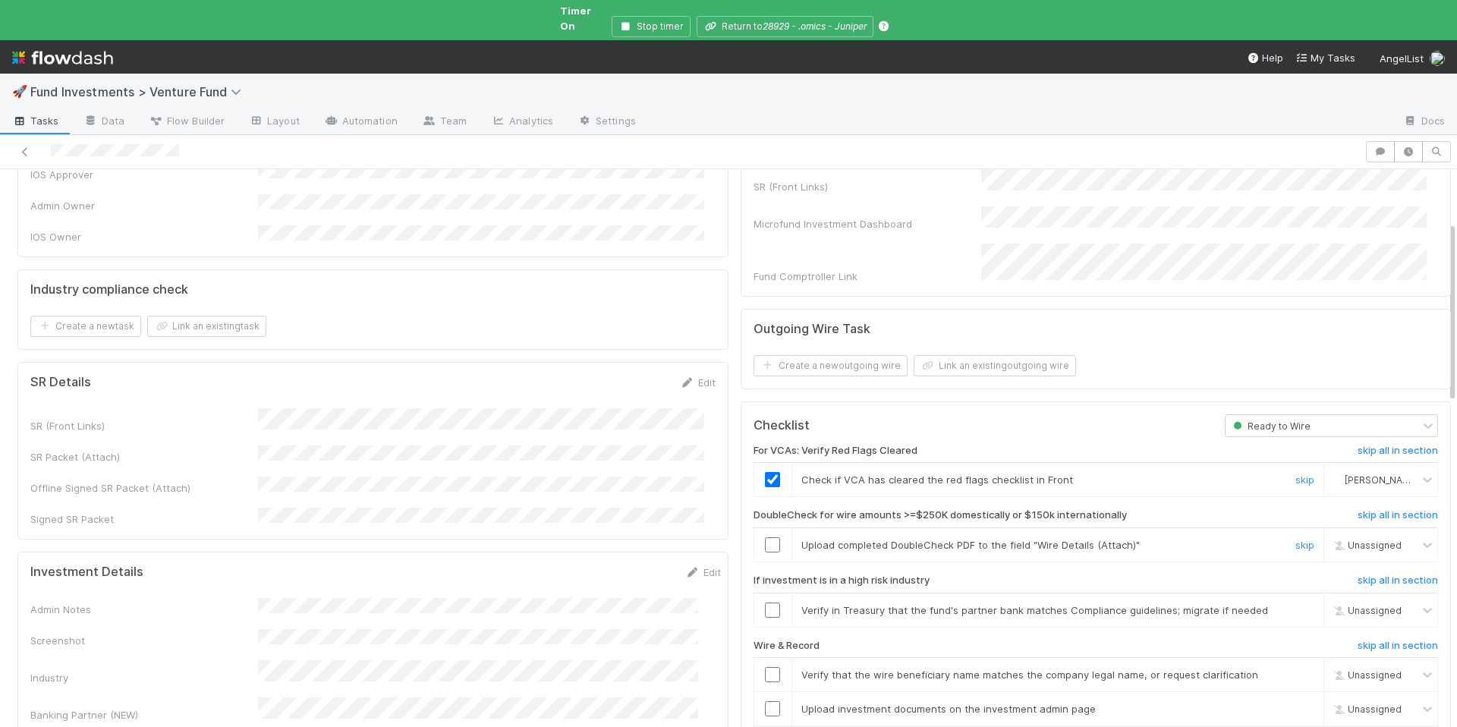
scroll to position [257, 0]
click at [1296, 534] on link "skip" at bounding box center [1305, 540] width 19 height 12
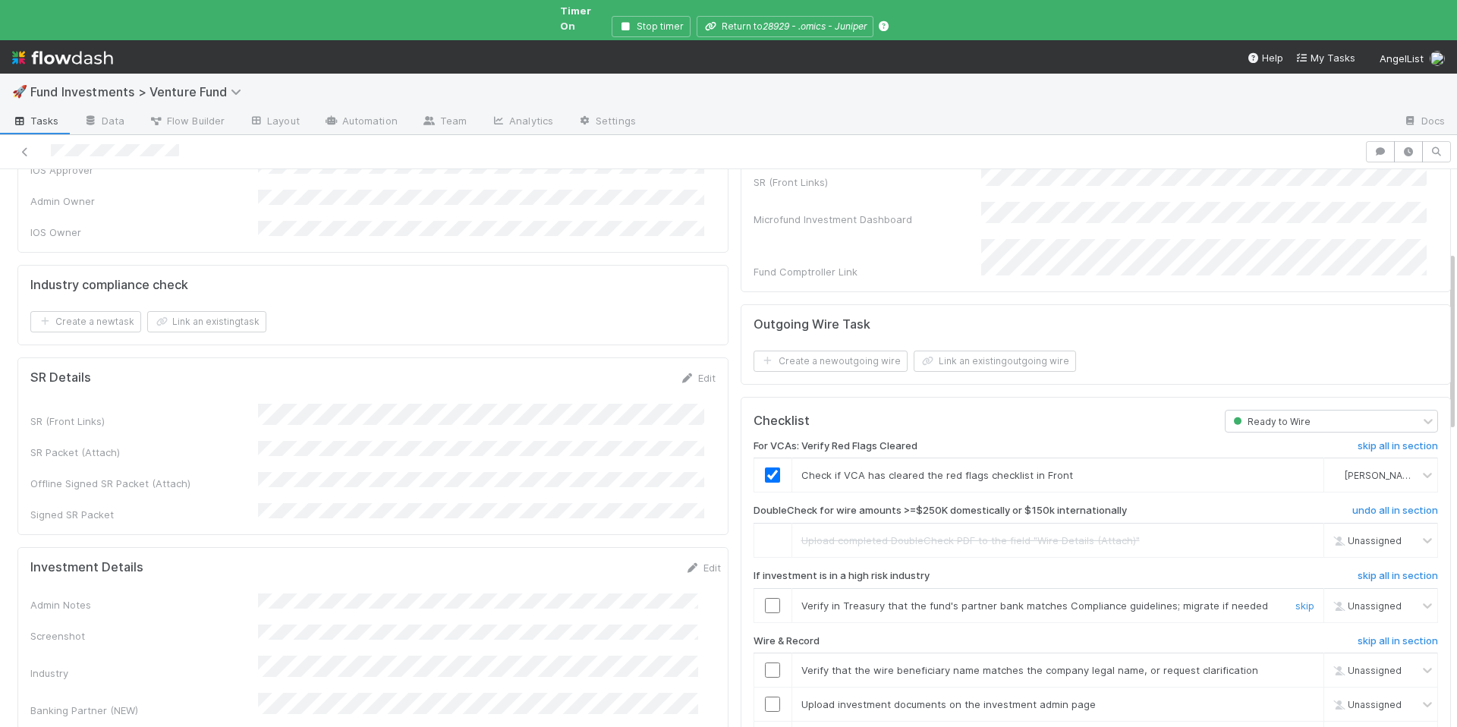
click at [765, 598] on input "checkbox" at bounding box center [772, 605] width 15 height 15
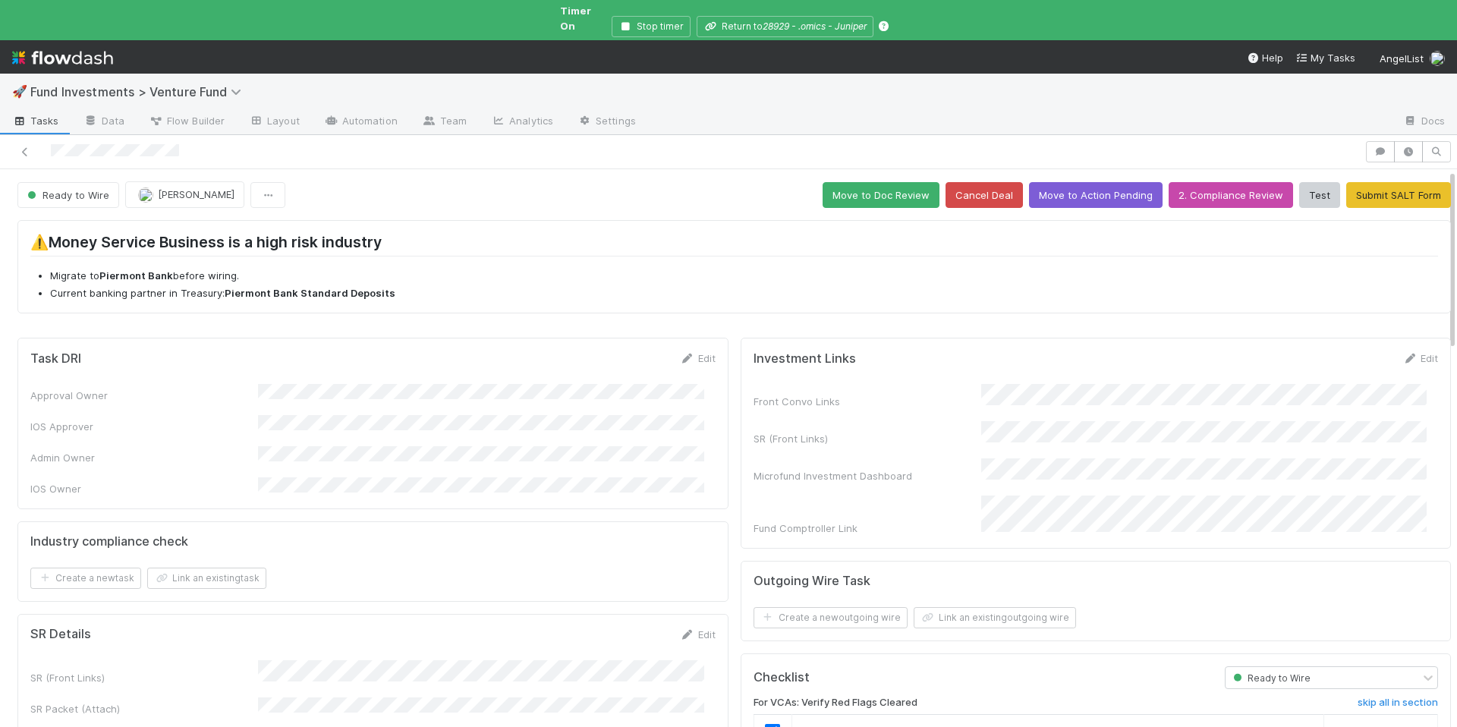
scroll to position [525, 0]
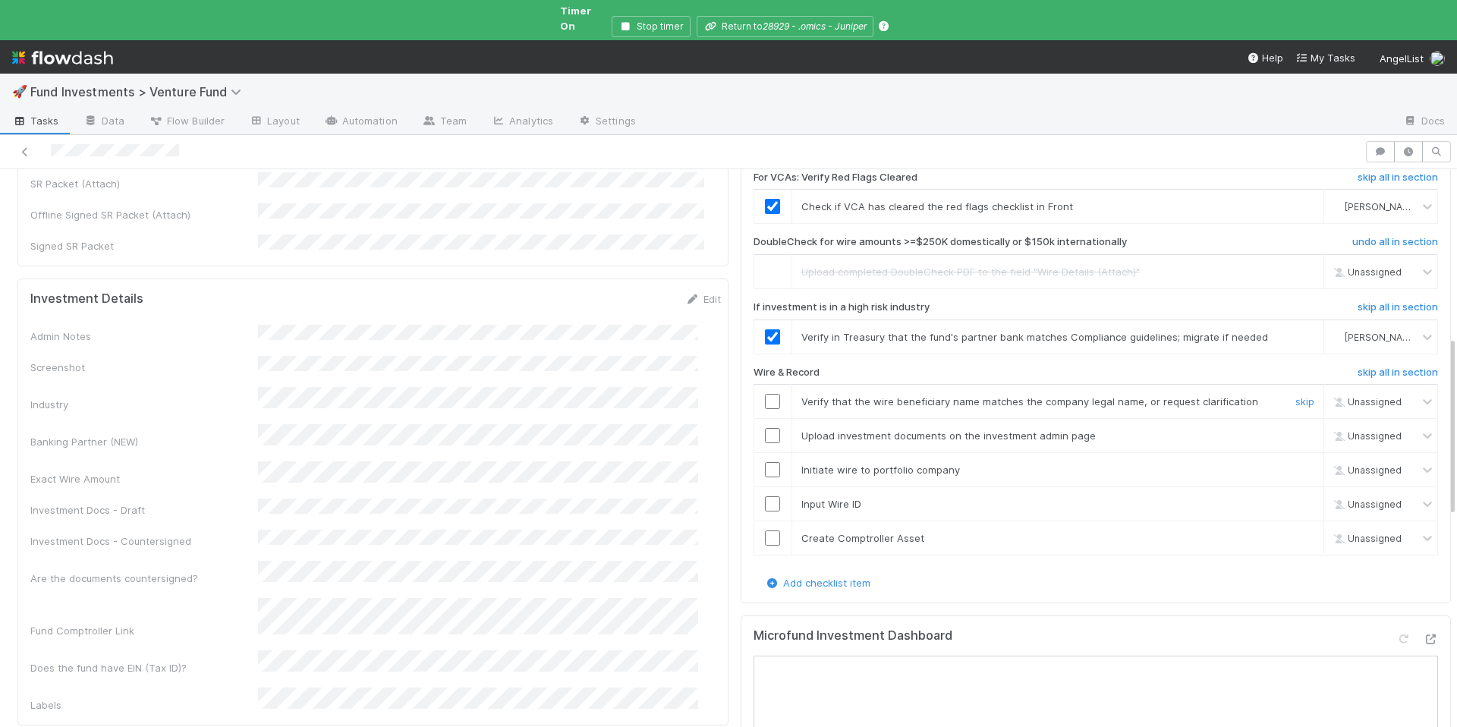
click at [765, 394] on input "checkbox" at bounding box center [772, 401] width 15 height 15
click at [765, 428] on input "checkbox" at bounding box center [772, 435] width 15 height 15
checkbox input "true"
click at [765, 462] on input "checkbox" at bounding box center [772, 469] width 15 height 15
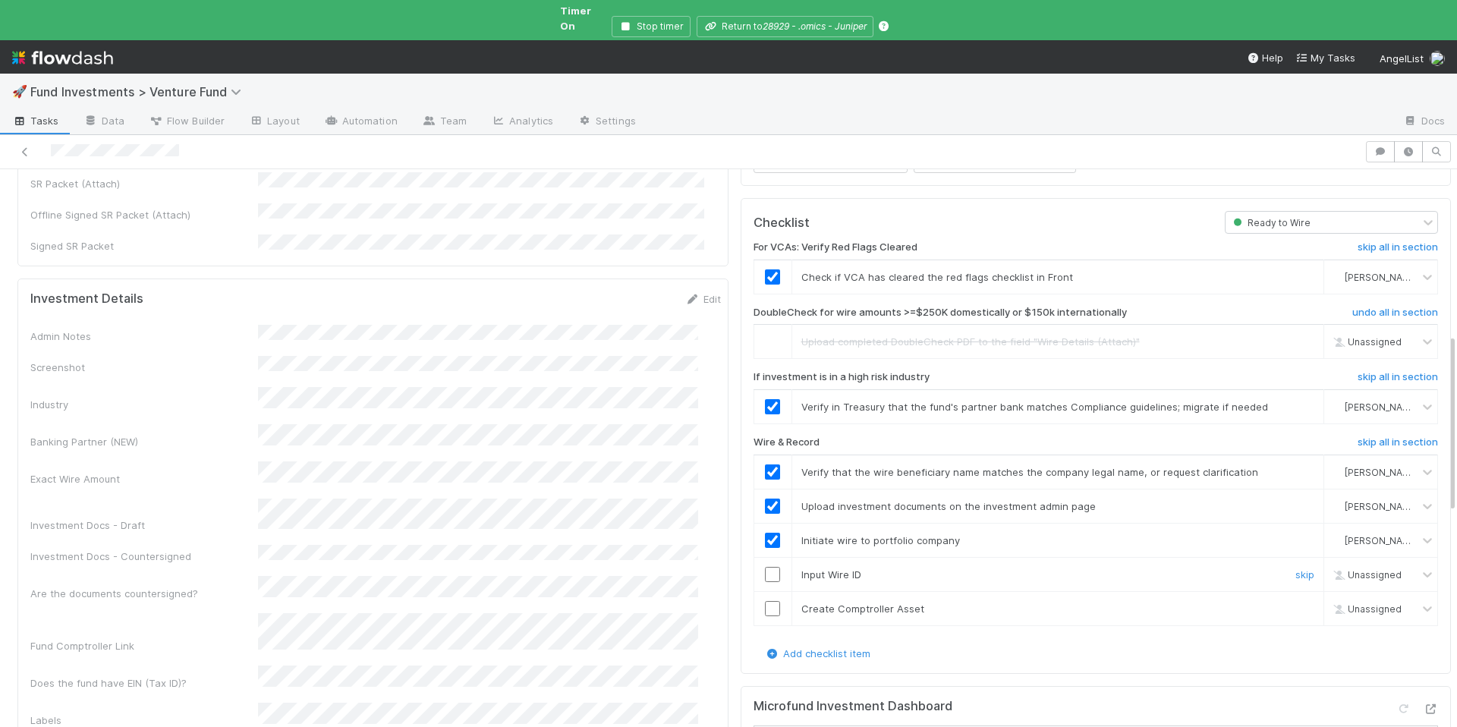
click at [765, 567] on input "checkbox" at bounding box center [772, 574] width 15 height 15
click at [765, 601] on input "checkbox" at bounding box center [772, 608] width 15 height 15
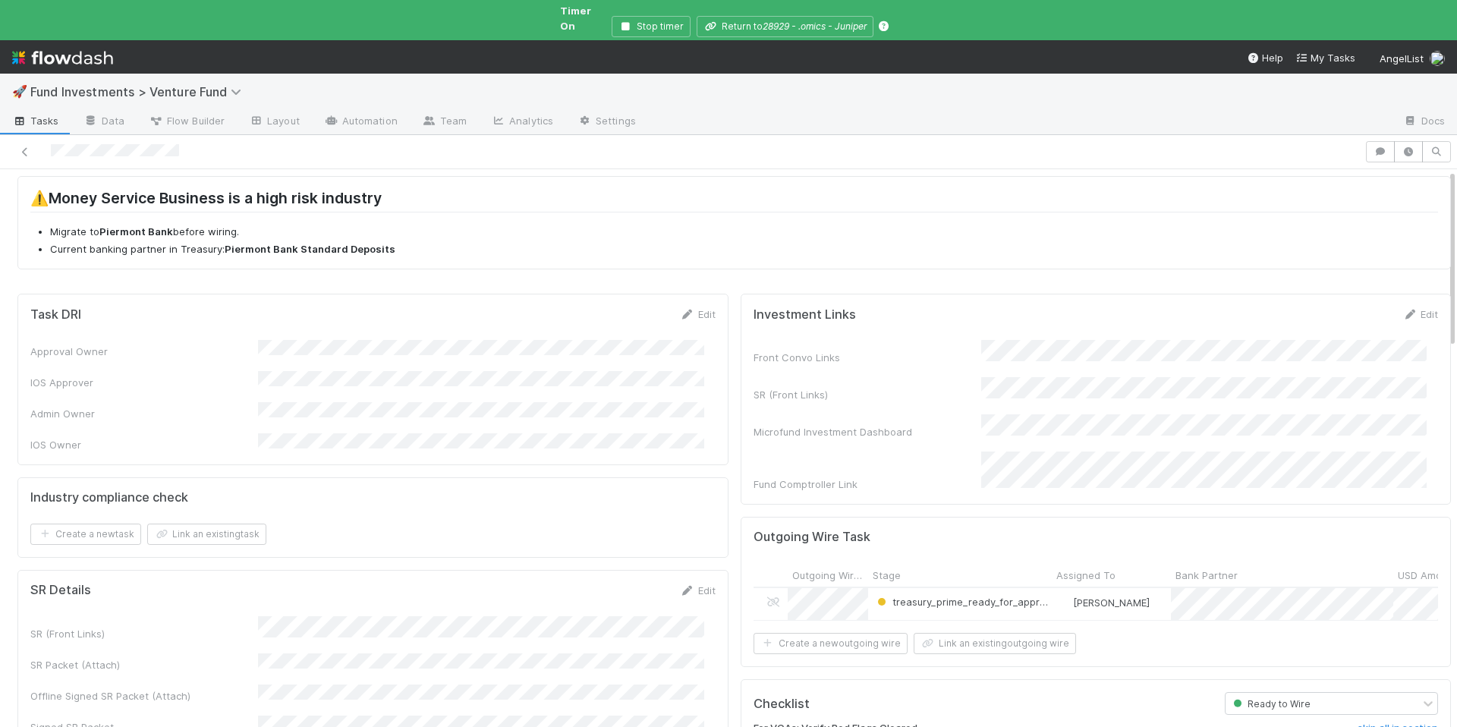
scroll to position [0, 0]
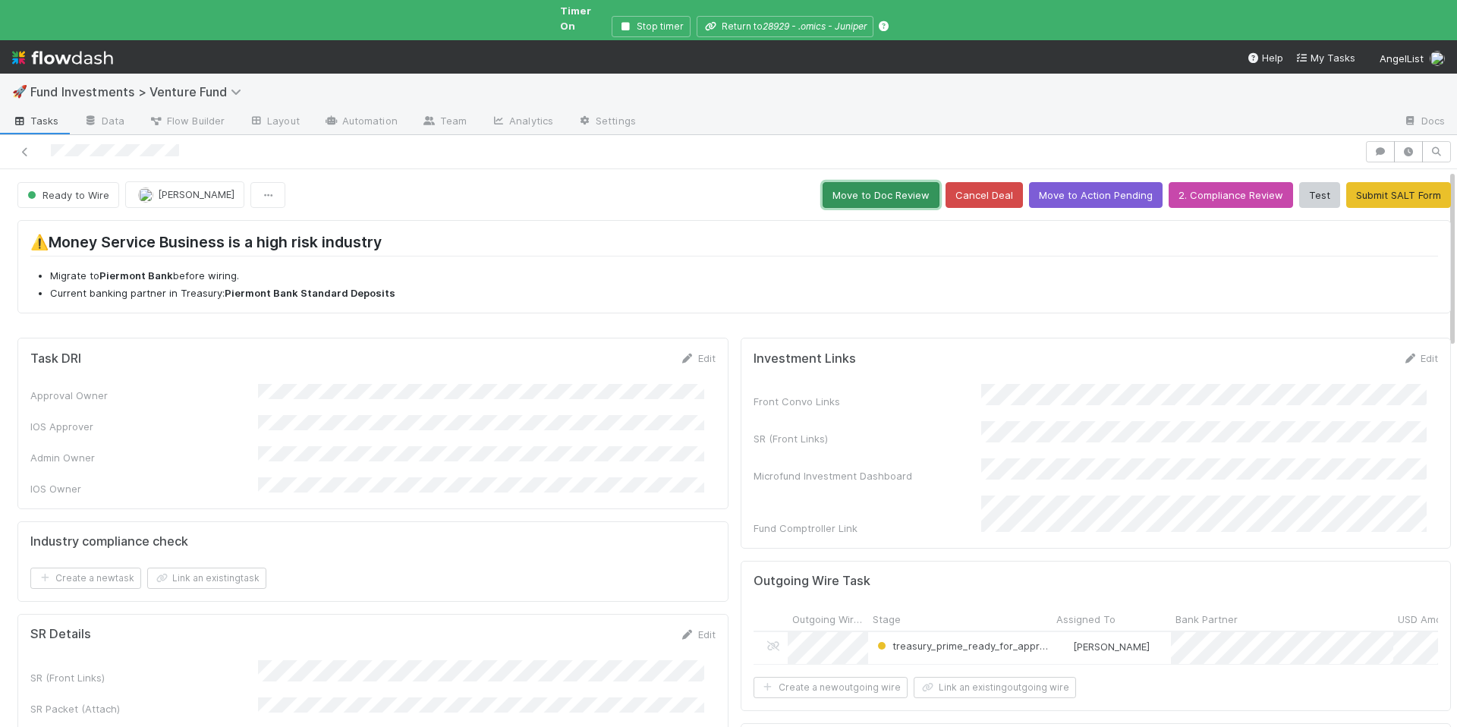
click at [881, 186] on button "Move to Doc Review" at bounding box center [881, 195] width 117 height 26
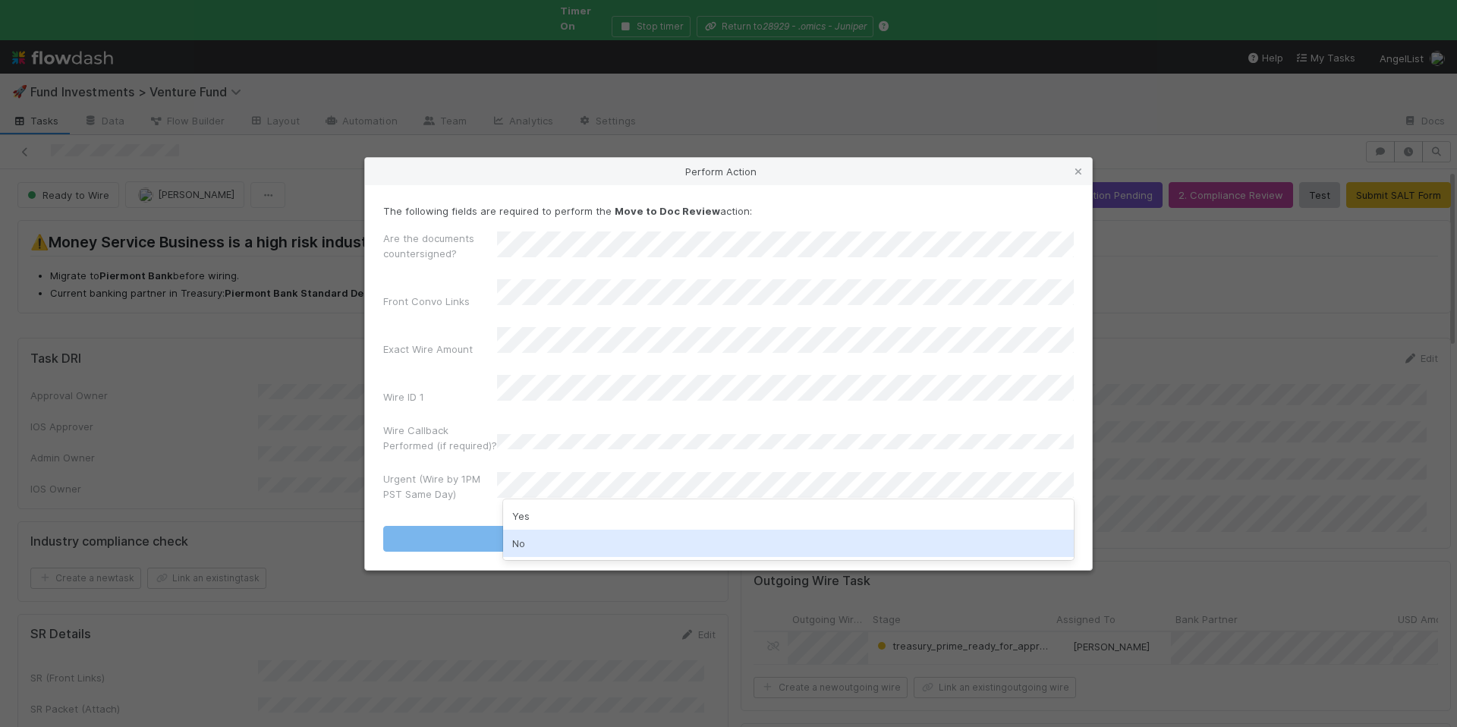
click at [544, 548] on div "No" at bounding box center [788, 543] width 571 height 27
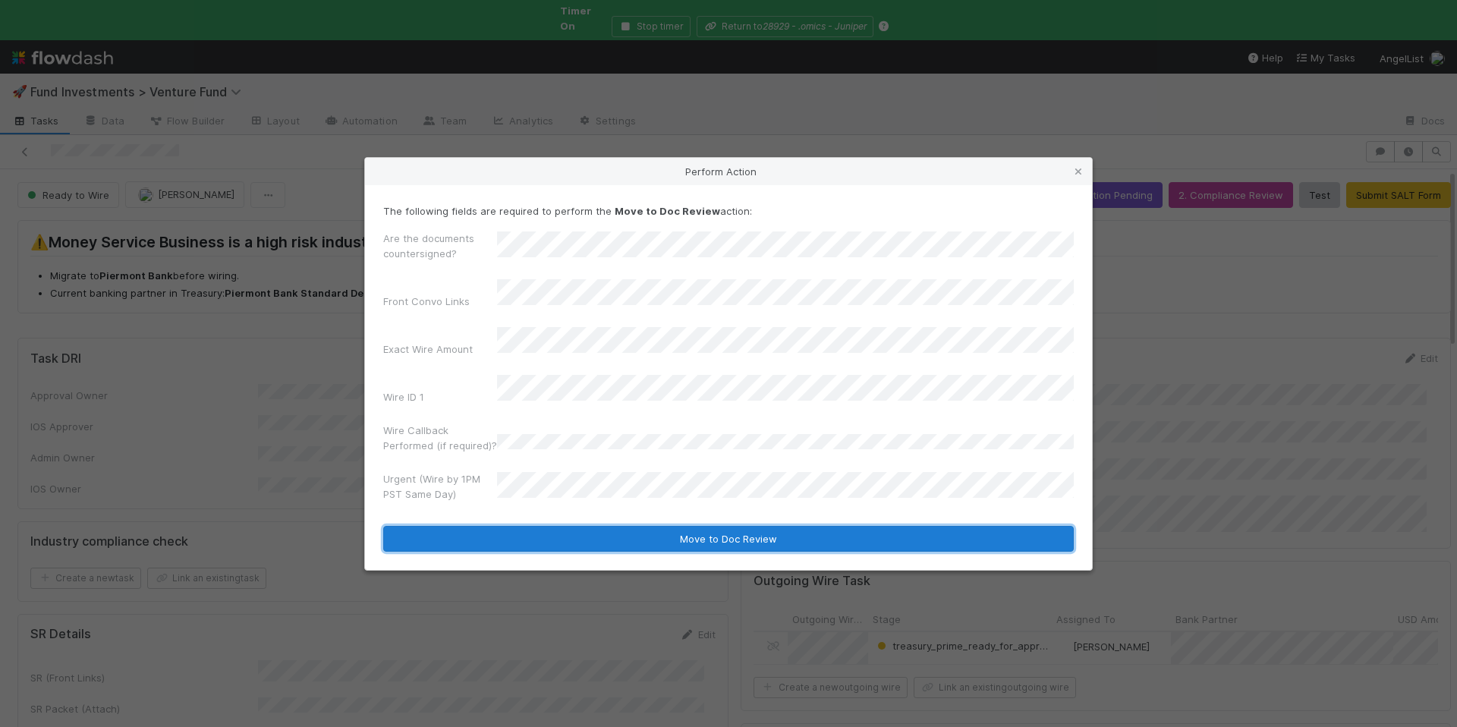
click at [553, 527] on button "Move to Doc Review" at bounding box center [728, 539] width 691 height 26
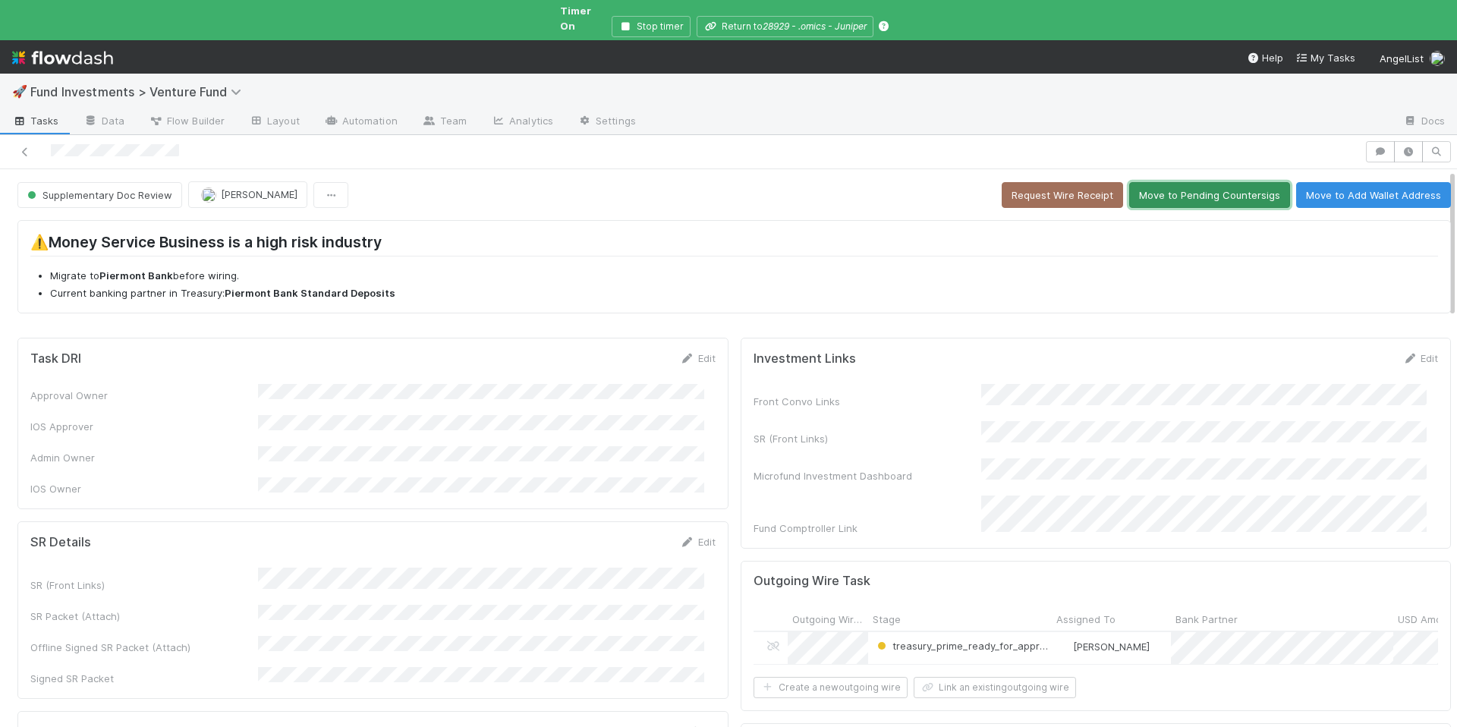
click at [1203, 186] on button "Move to Pending Countersigs" at bounding box center [1209, 195] width 161 height 26
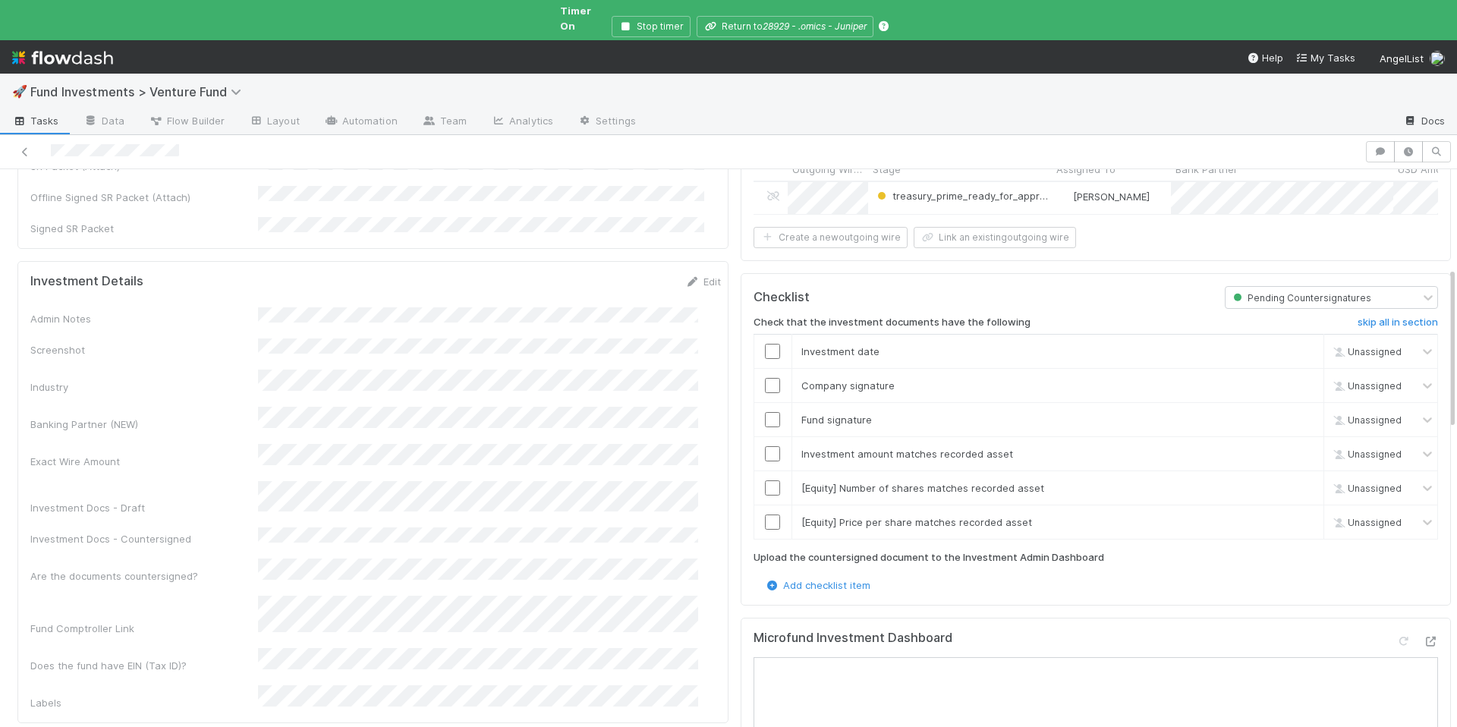
scroll to position [345, 0]
click at [1296, 482] on link "skip" at bounding box center [1305, 488] width 19 height 12
click at [1296, 516] on link "skip" at bounding box center [1305, 522] width 19 height 12
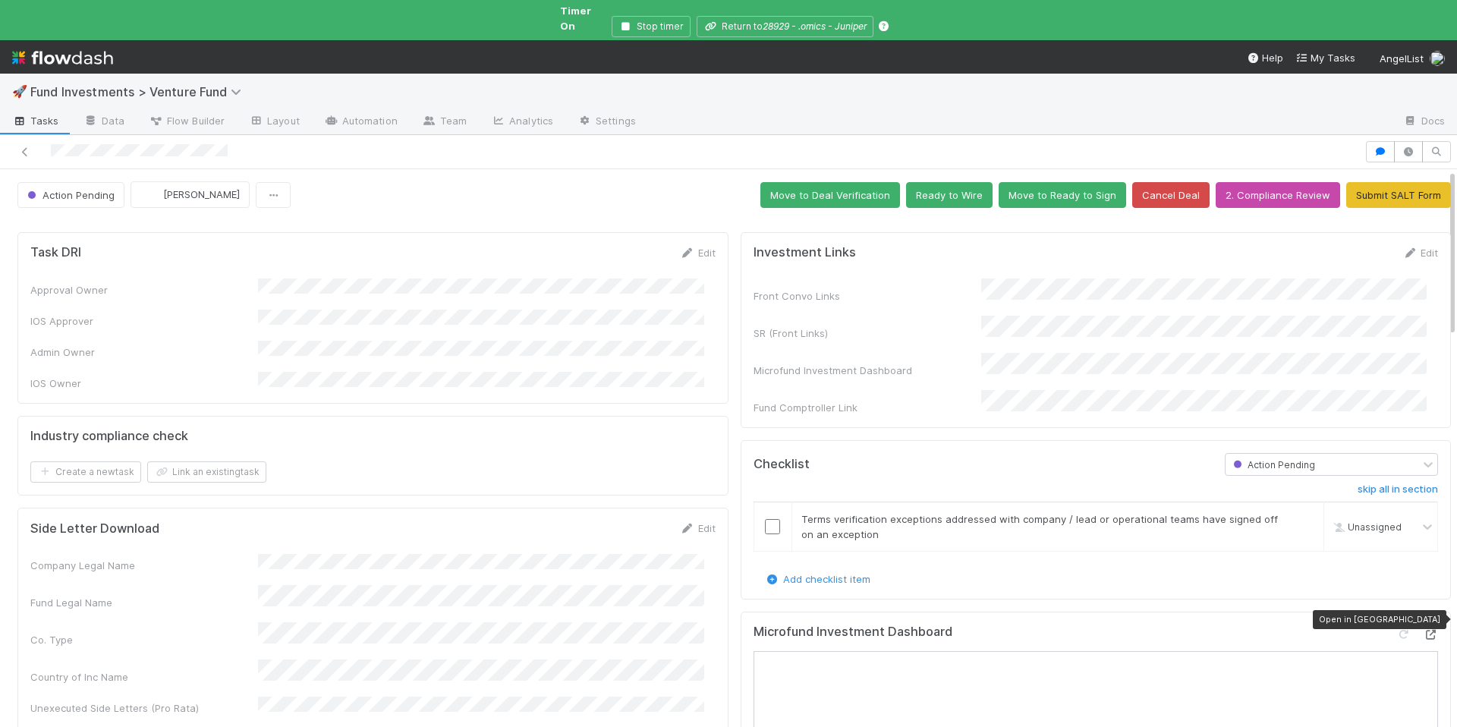
click at [1423, 630] on icon at bounding box center [1430, 635] width 15 height 10
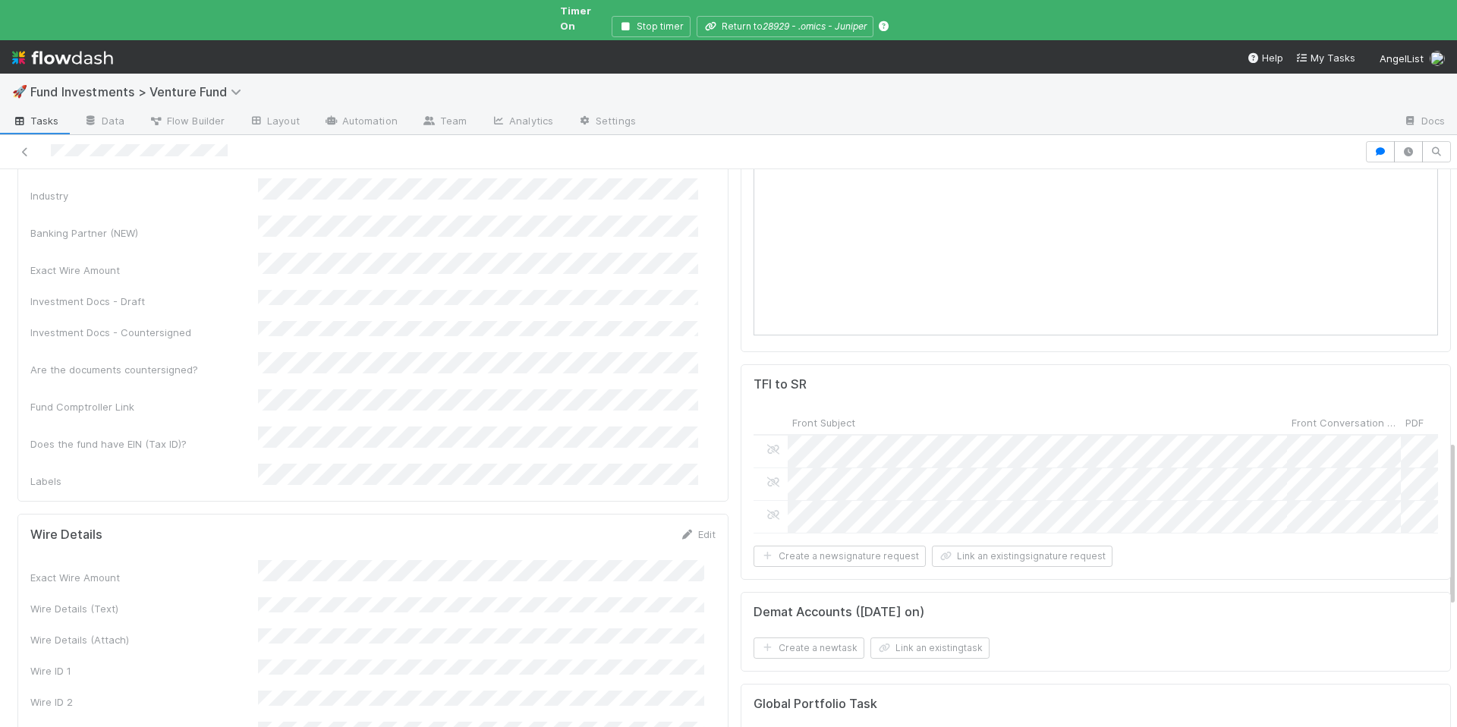
scroll to position [3, 0]
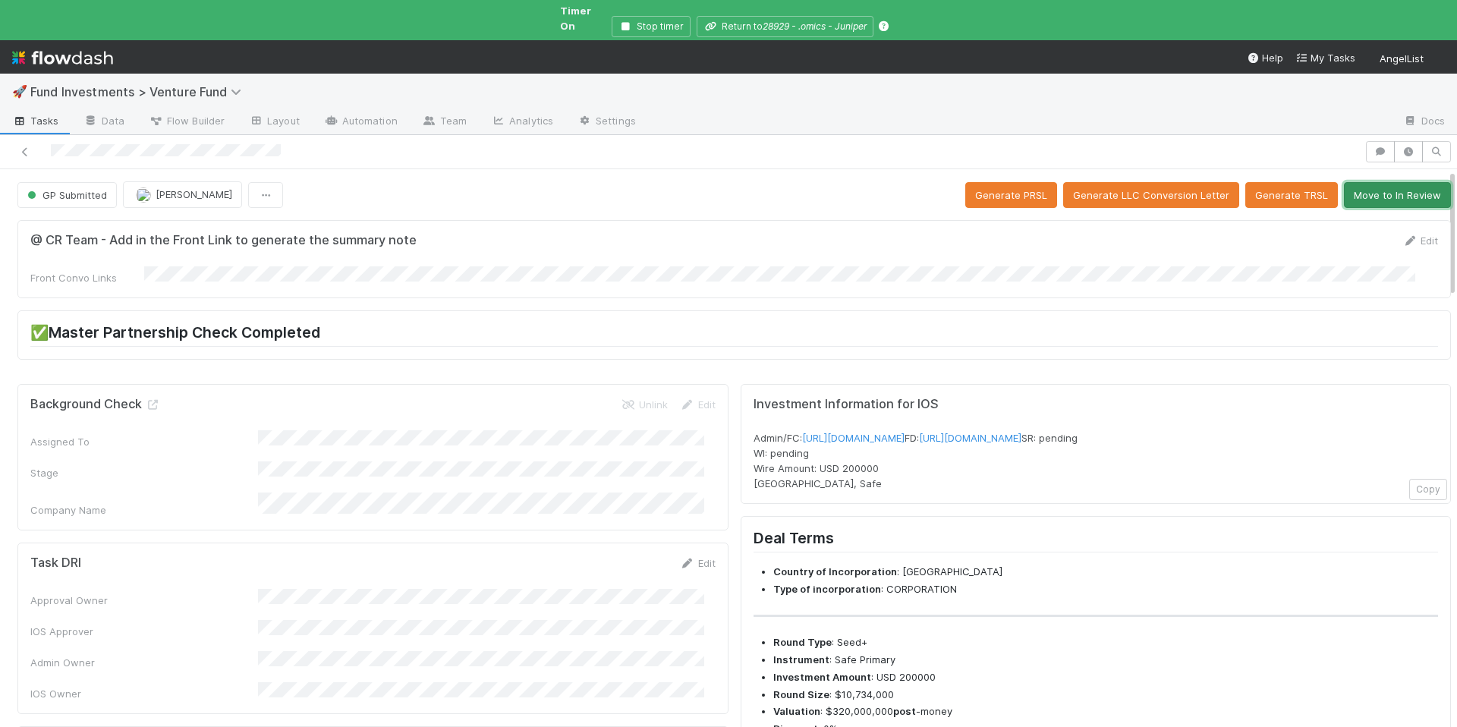
click at [1390, 185] on button "Move to In Review" at bounding box center [1397, 195] width 107 height 26
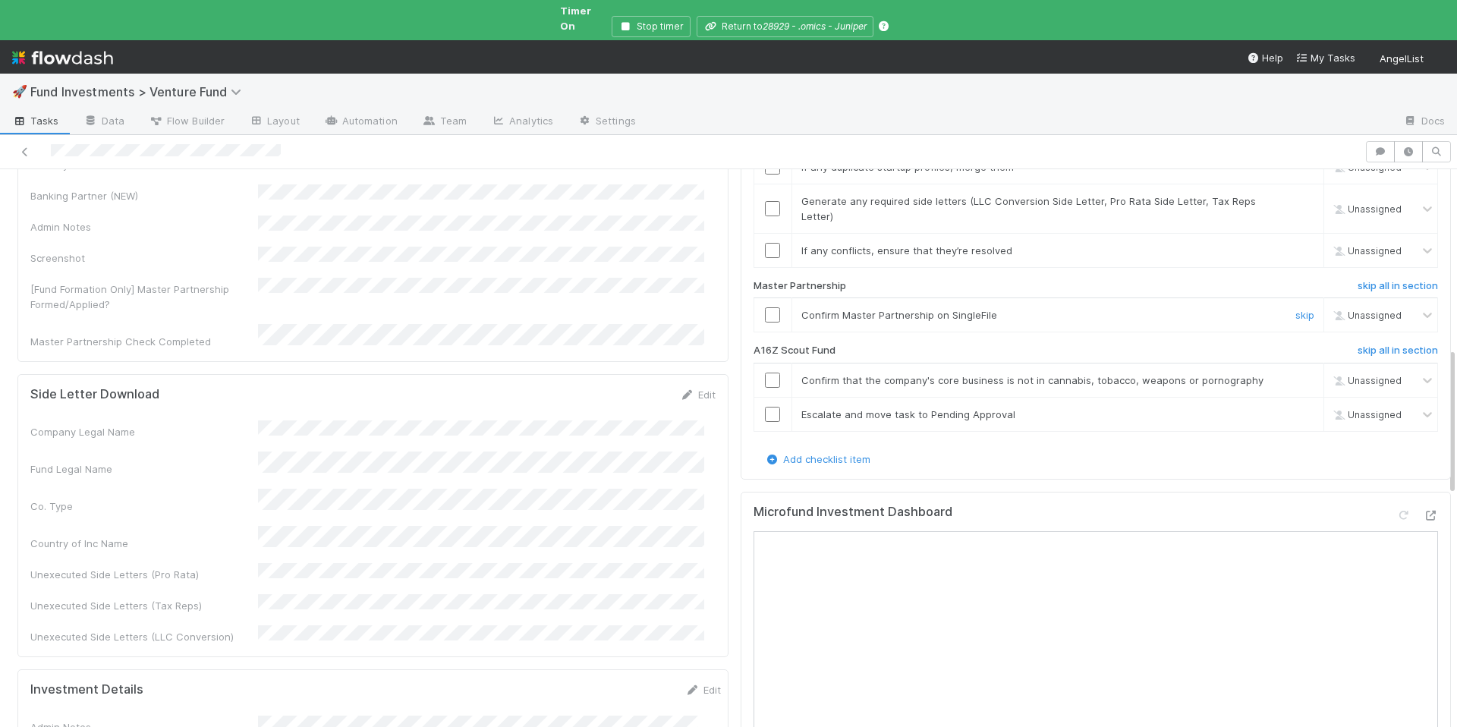
scroll to position [713, 0]
click at [1358, 343] on link "skip all in section" at bounding box center [1398, 352] width 80 height 18
click at [765, 306] on input "checkbox" at bounding box center [772, 313] width 15 height 15
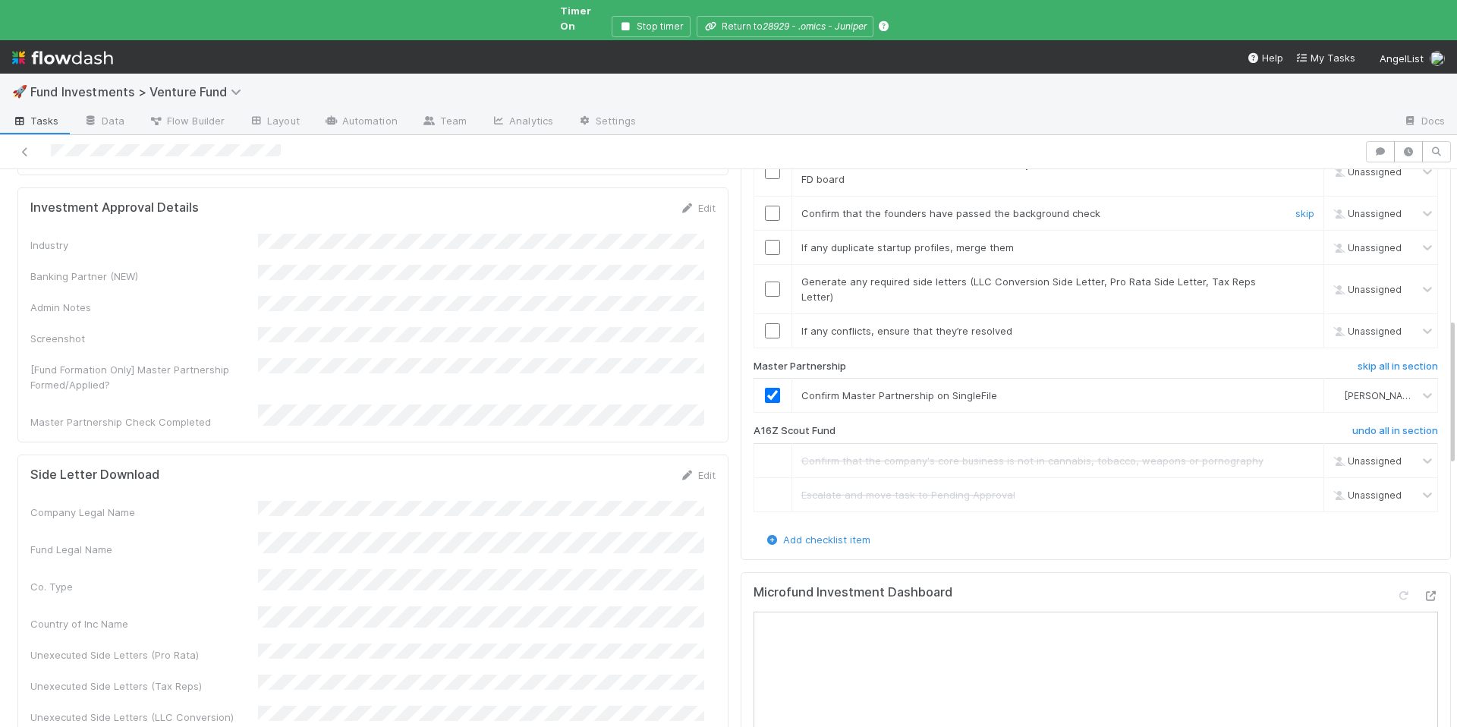
scroll to position [560, 0]
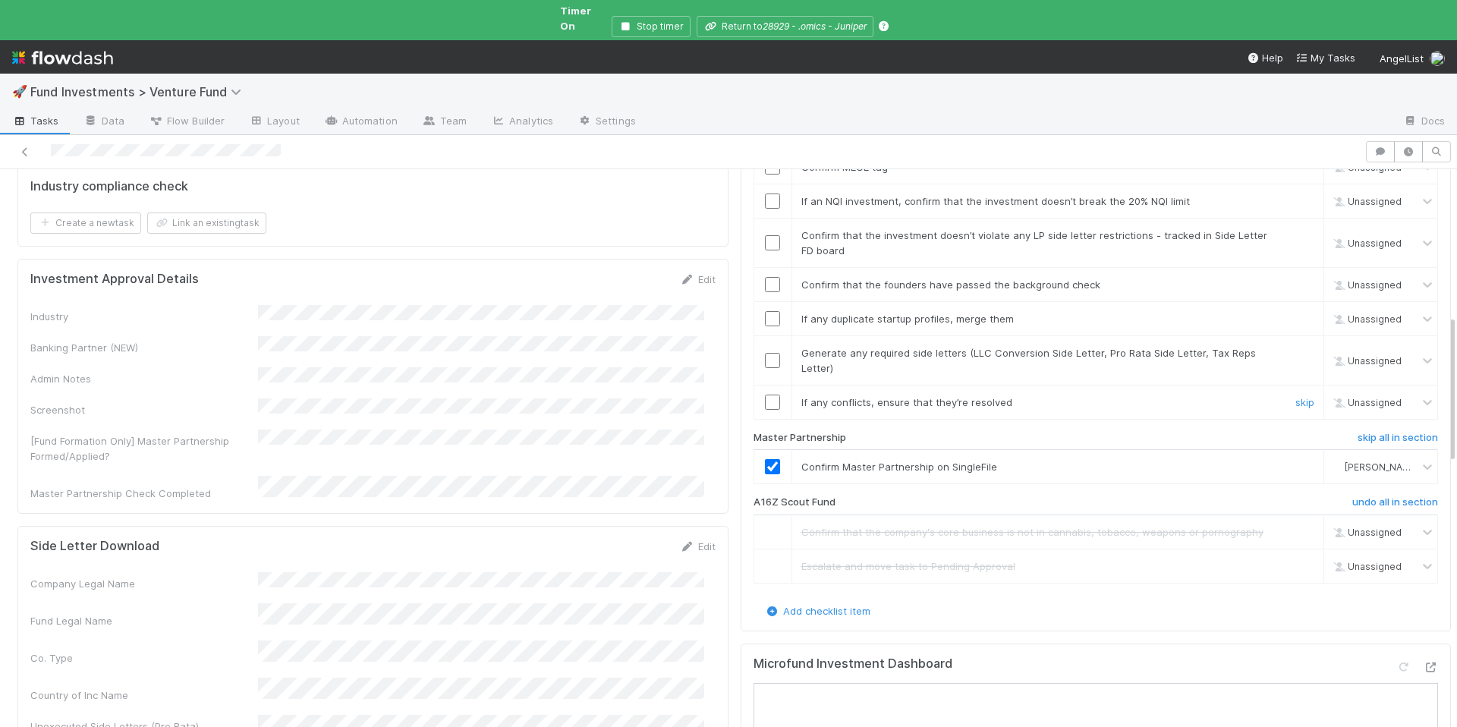
click at [765, 395] on input "checkbox" at bounding box center [772, 402] width 15 height 15
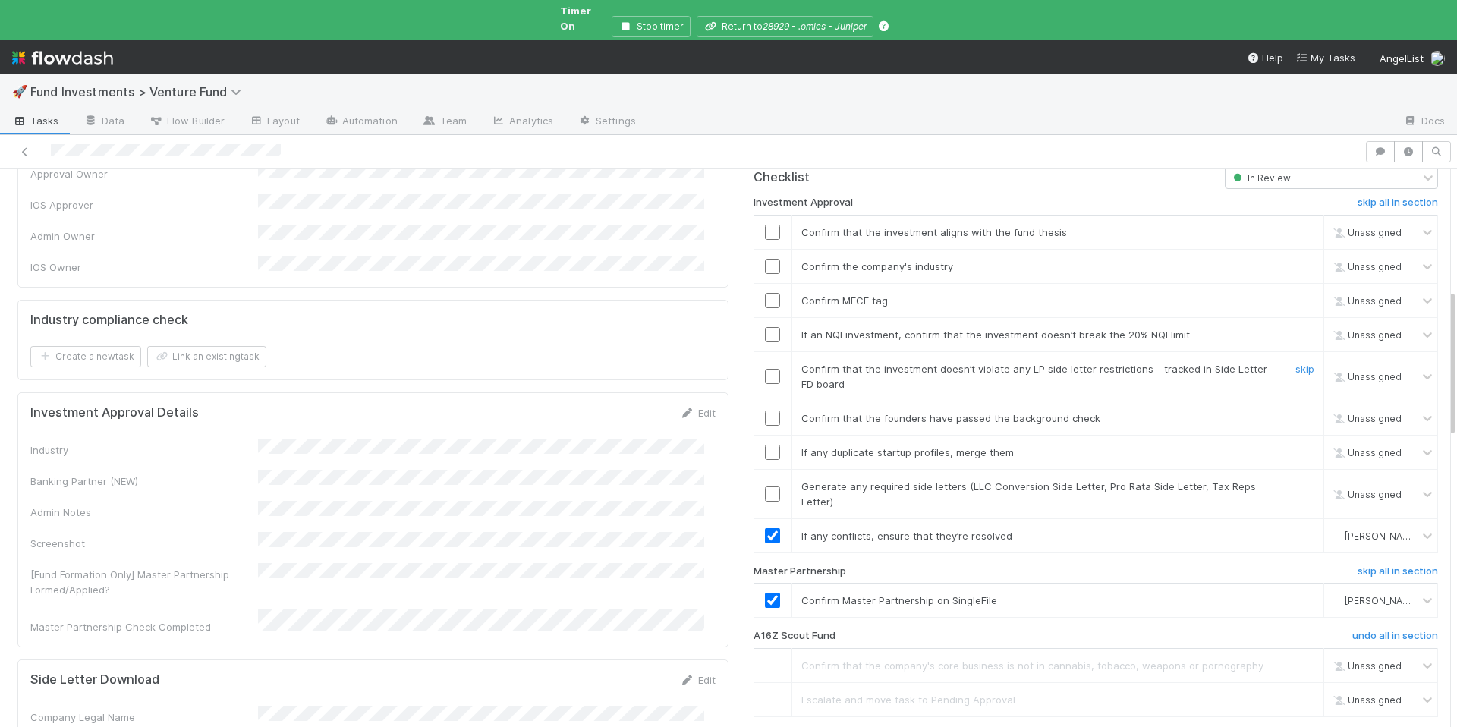
scroll to position [407, 0]
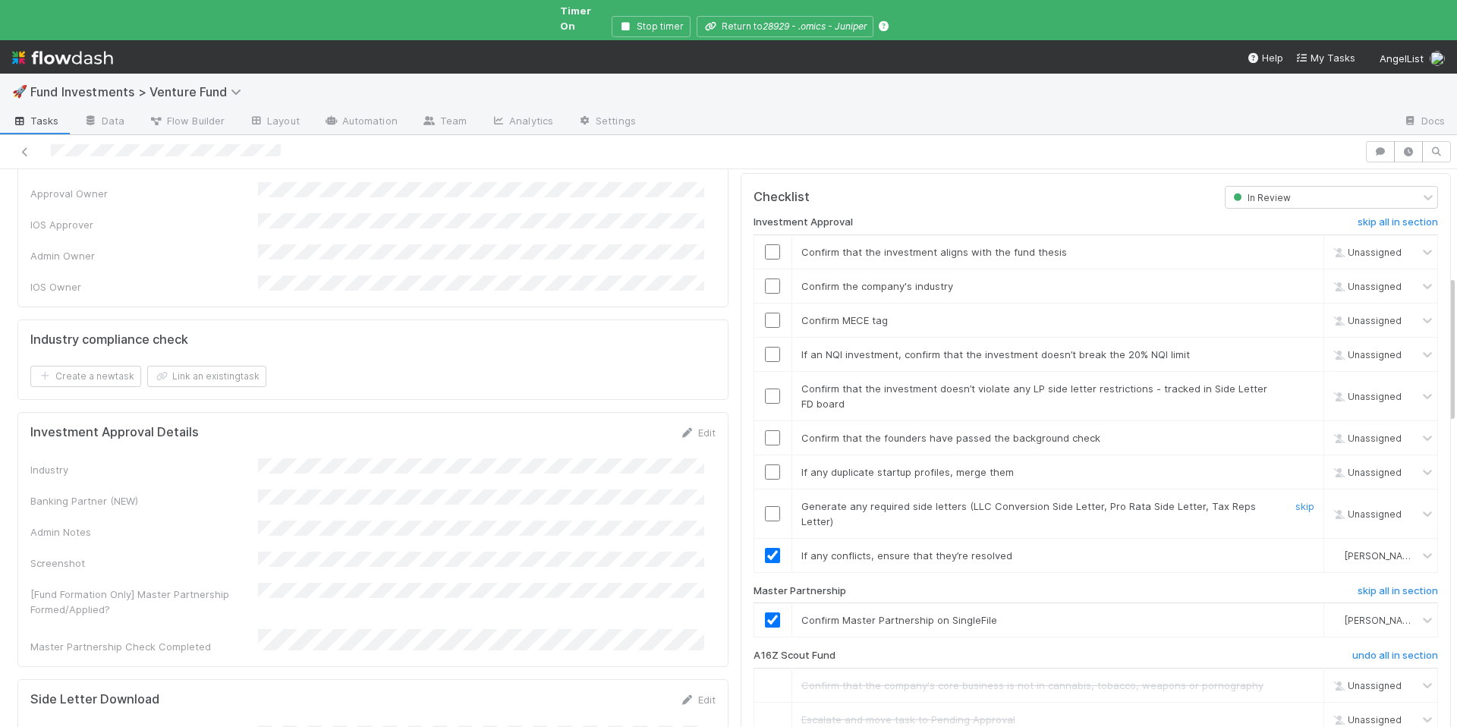
click at [765, 506] on input "checkbox" at bounding box center [772, 513] width 15 height 15
click at [765, 464] on input "checkbox" at bounding box center [772, 471] width 15 height 15
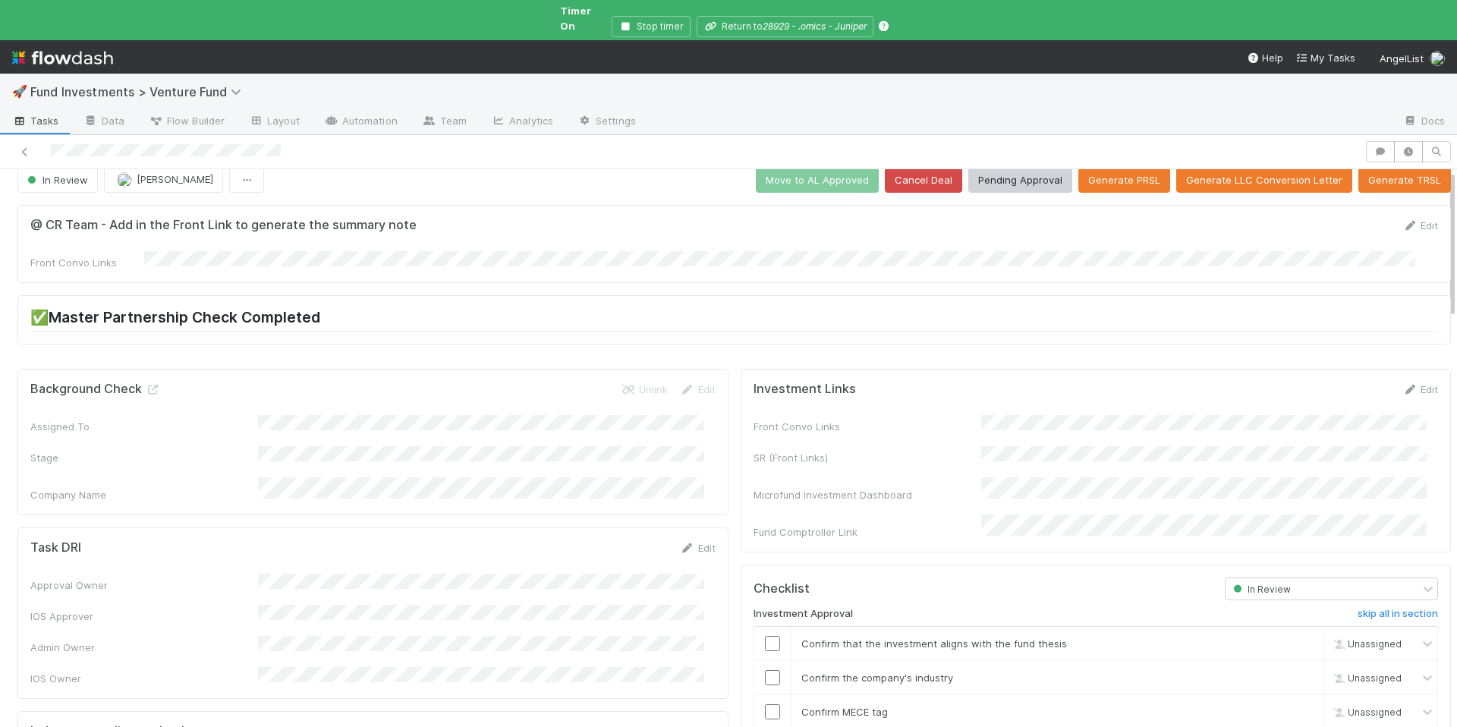
scroll to position [200, 0]
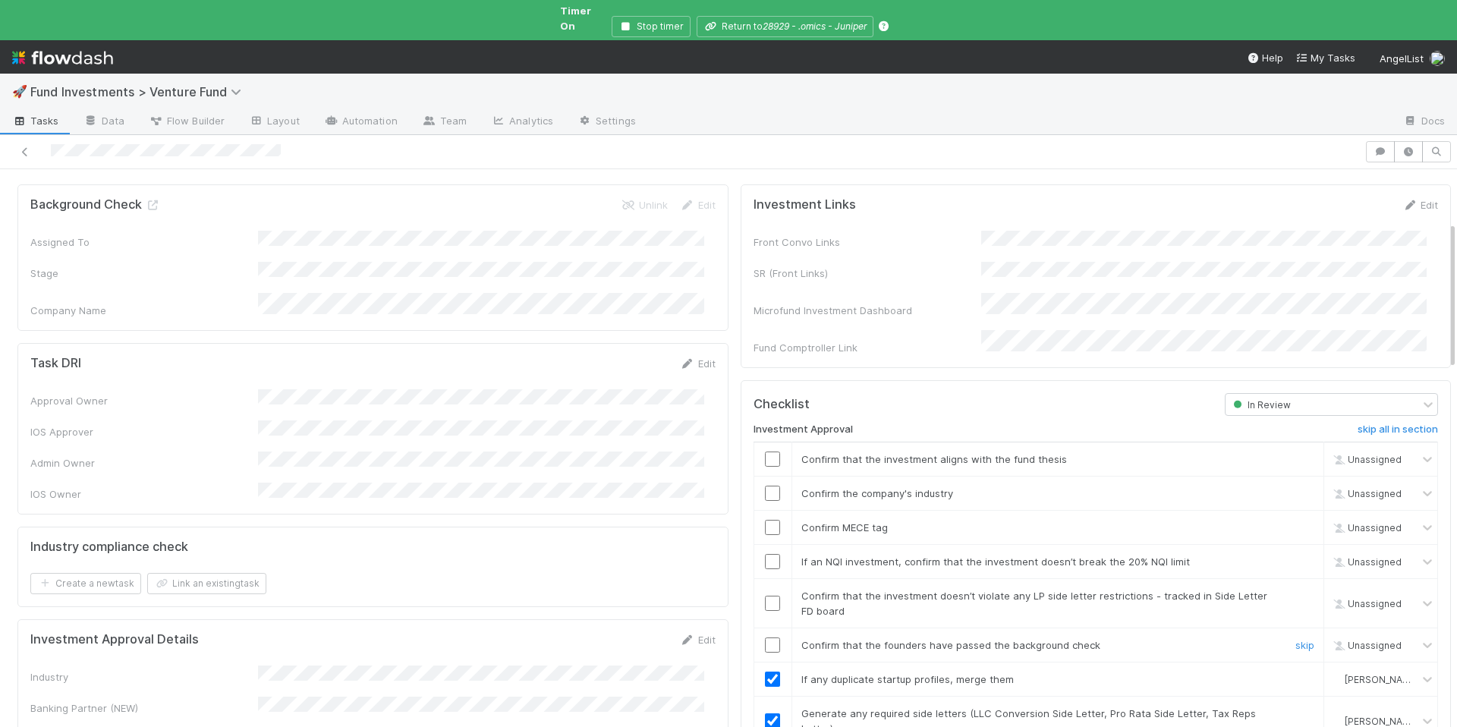
click at [765, 638] on input "checkbox" at bounding box center [772, 645] width 15 height 15
click at [765, 554] on input "checkbox" at bounding box center [772, 561] width 15 height 15
click at [765, 520] on input "checkbox" at bounding box center [772, 527] width 15 height 15
click at [765, 486] on input "checkbox" at bounding box center [772, 493] width 15 height 15
click at [694, 634] on link "Edit" at bounding box center [698, 640] width 36 height 12
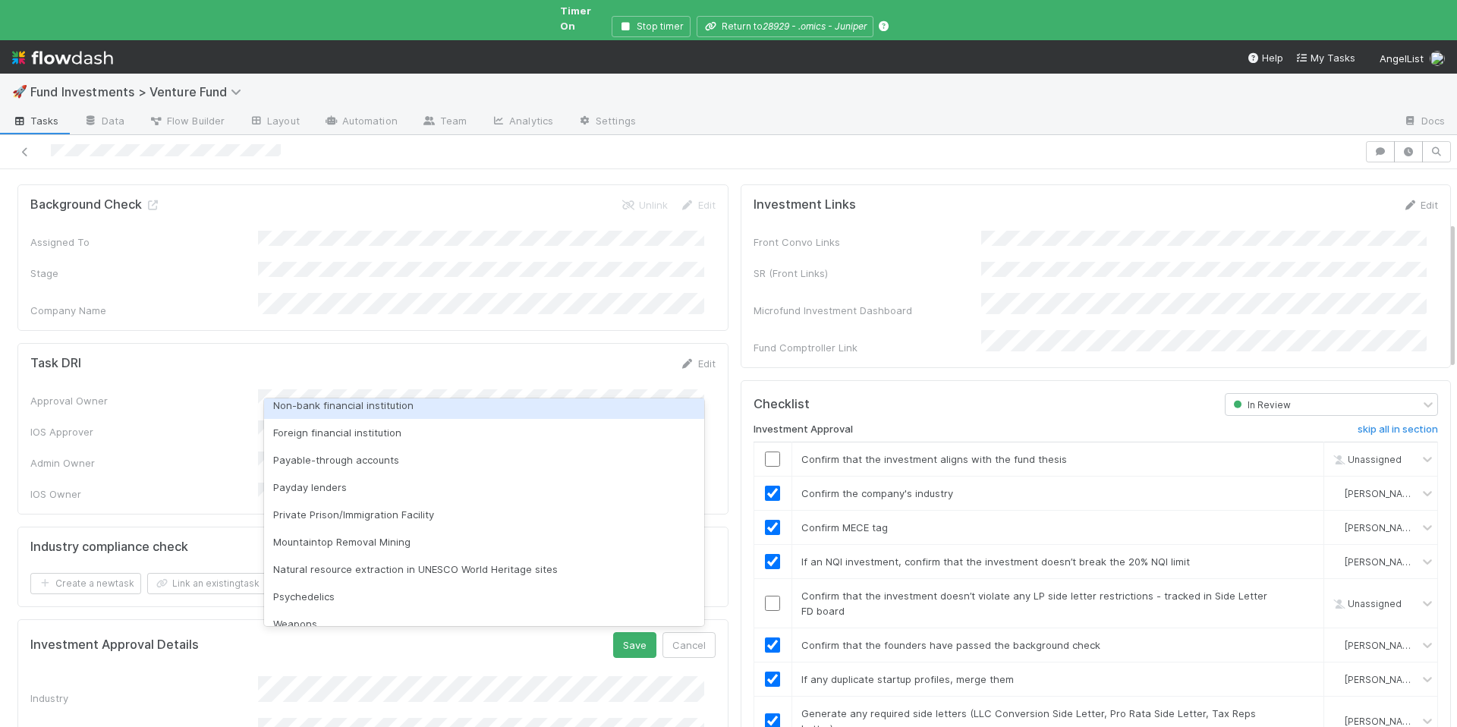
scroll to position [434, 0]
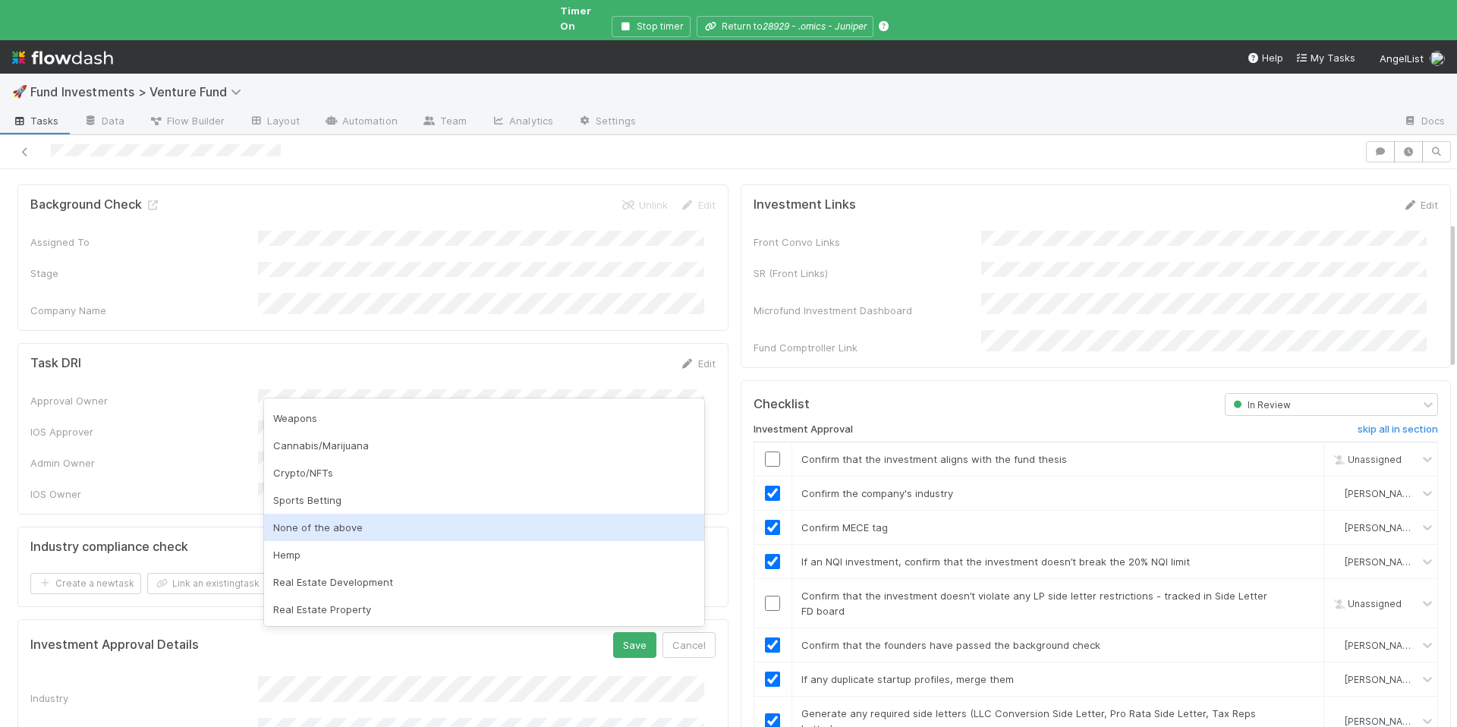
click at [376, 539] on div "None of the above" at bounding box center [484, 527] width 440 height 27
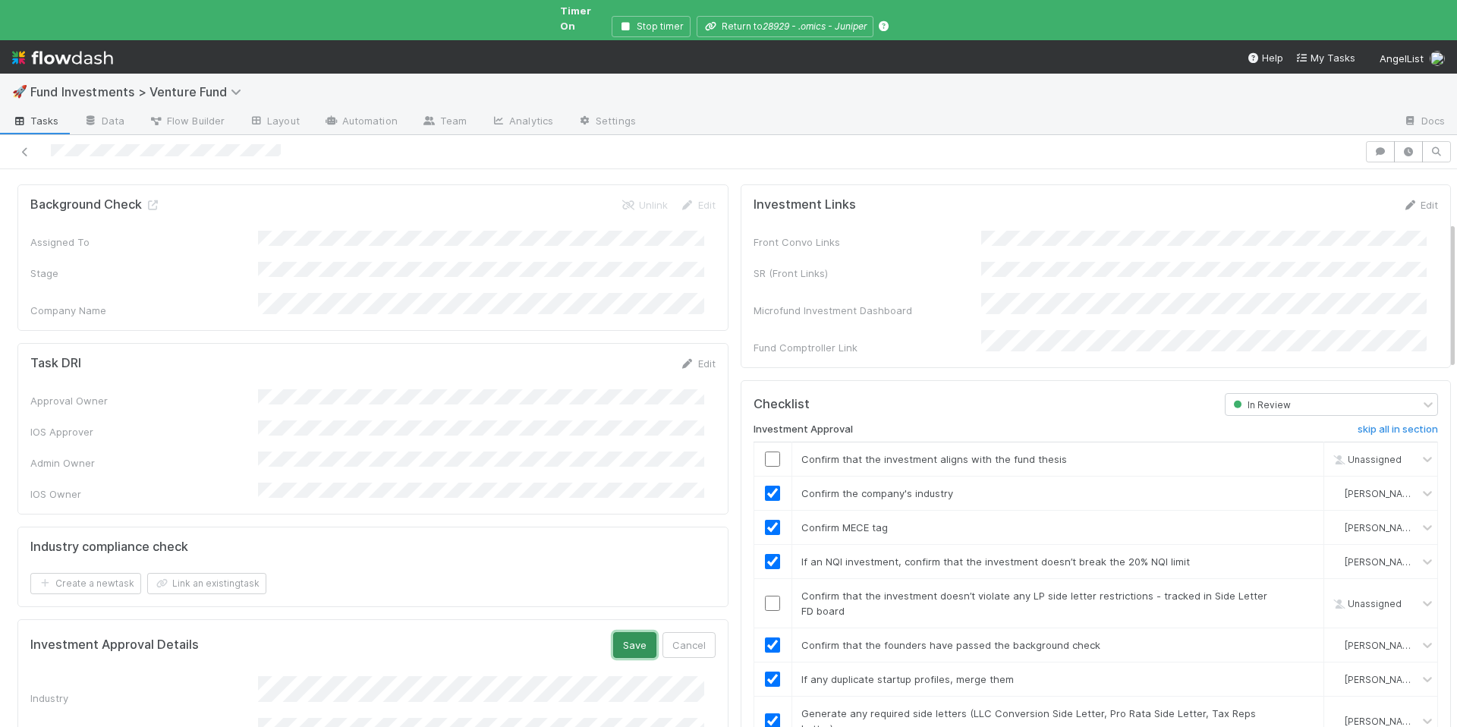
click at [633, 632] on button "Save" at bounding box center [634, 645] width 43 height 26
click at [767, 452] on input "checkbox" at bounding box center [772, 459] width 15 height 15
click at [767, 593] on input "checkbox" at bounding box center [772, 600] width 15 height 15
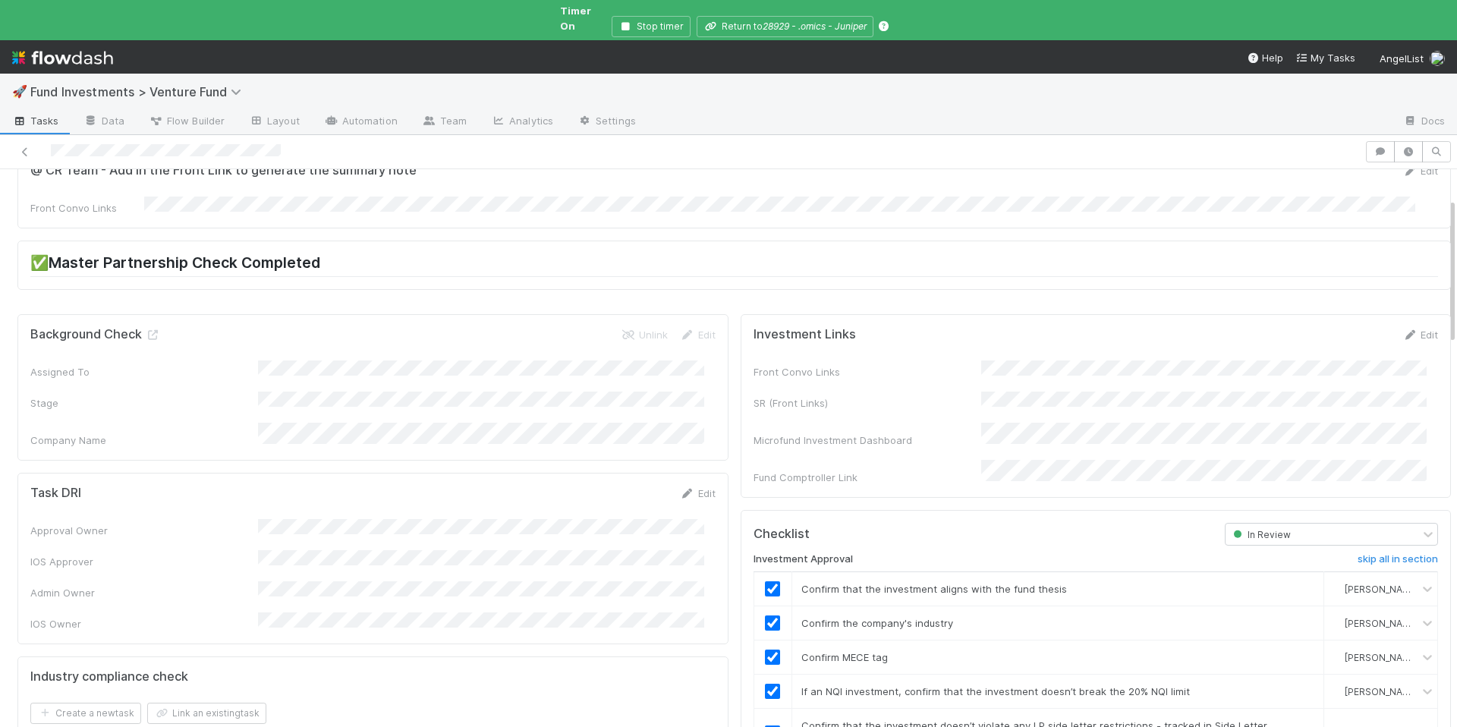
scroll to position [0, 0]
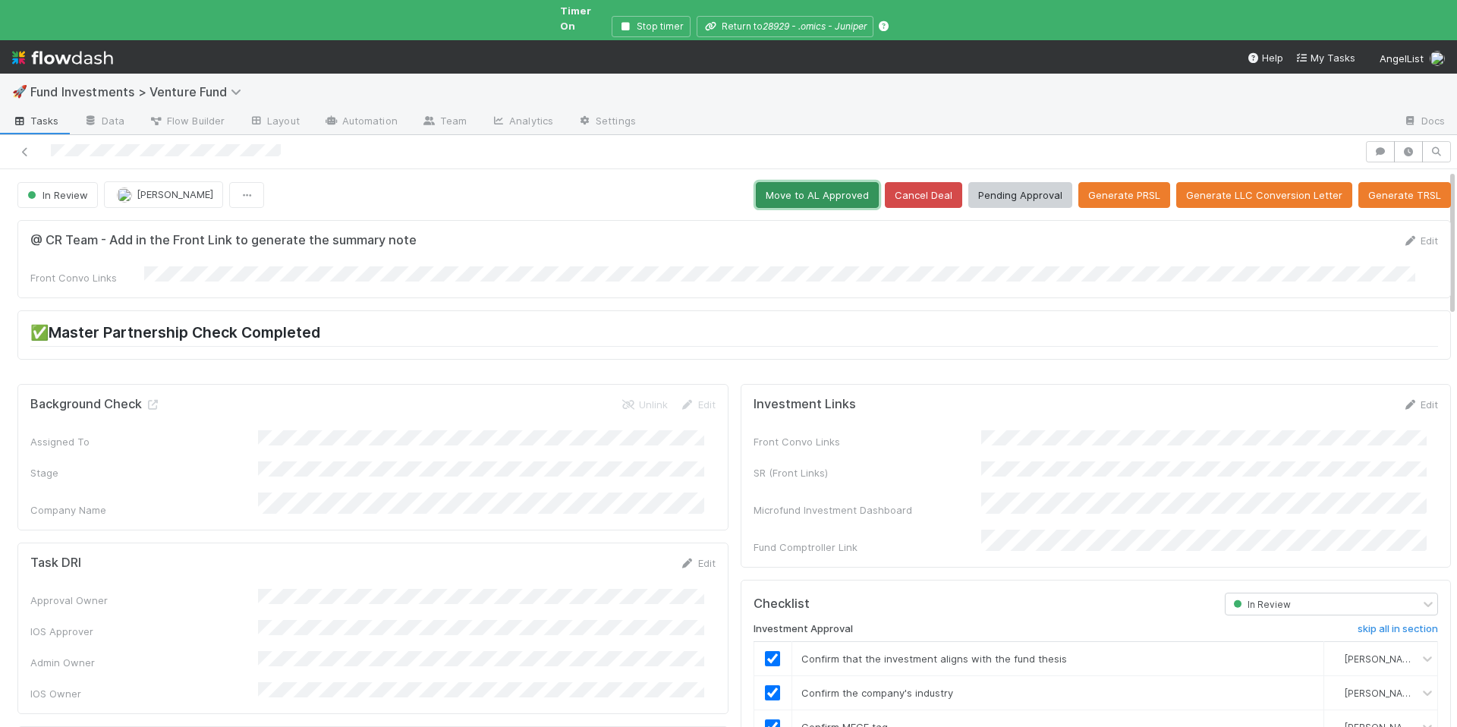
click at [822, 190] on button "Move to AL Approved" at bounding box center [817, 195] width 123 height 26
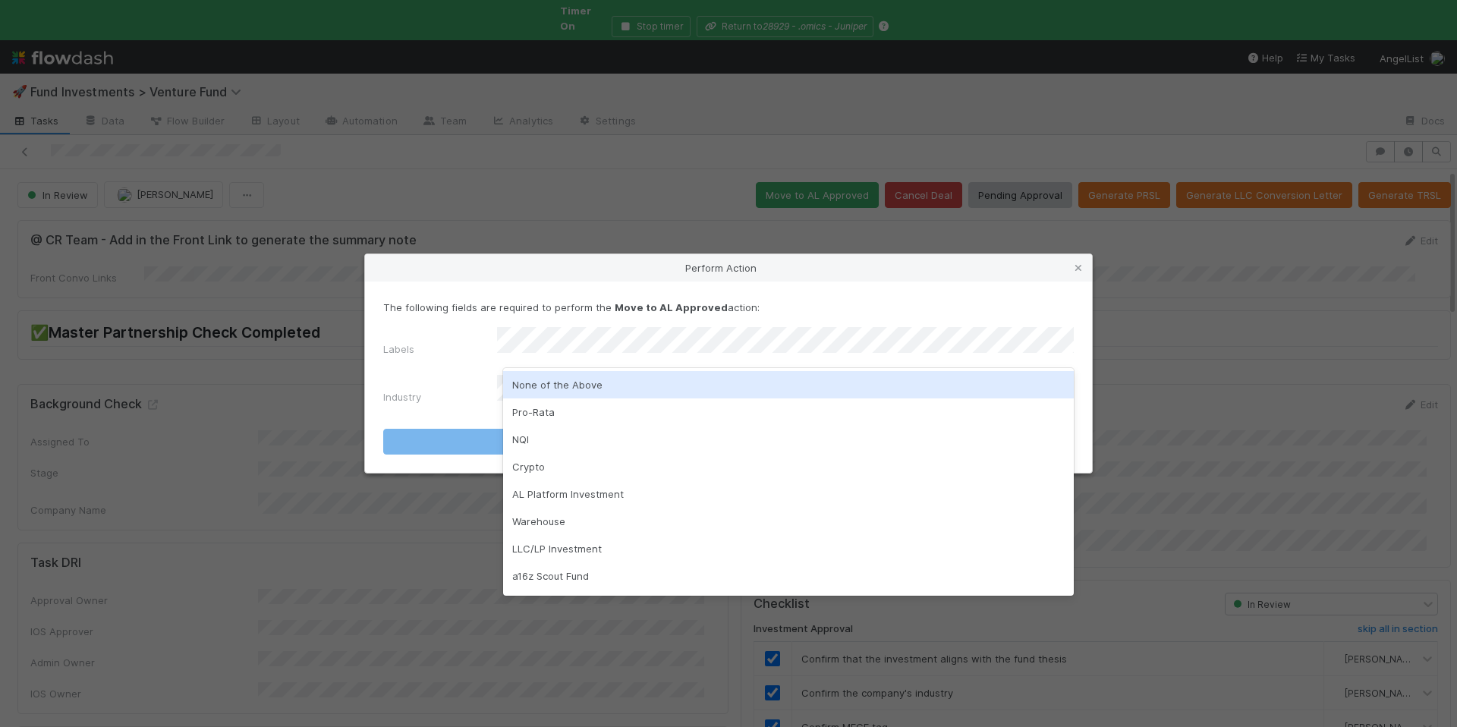
click at [608, 386] on div "None of the Above" at bounding box center [788, 384] width 571 height 27
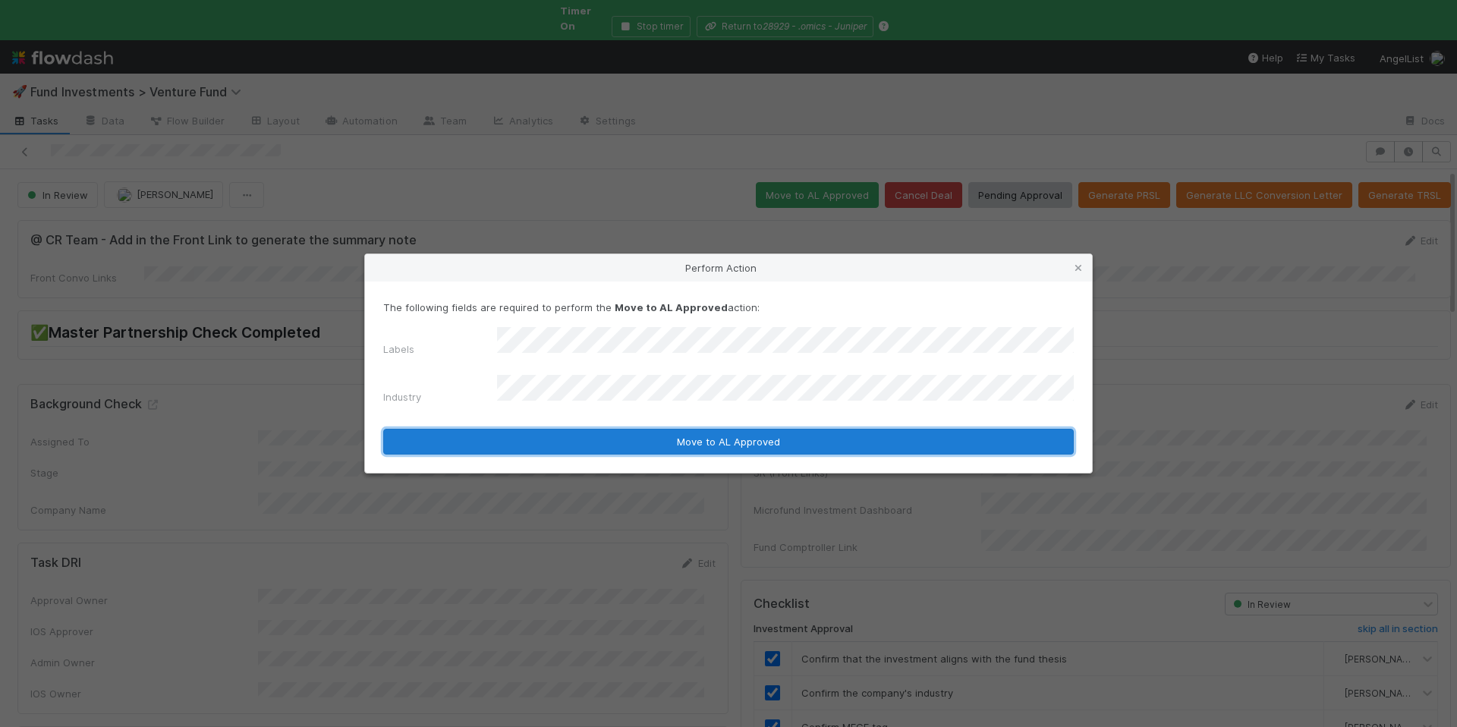
click at [643, 433] on button "Move to AL Approved" at bounding box center [728, 442] width 691 height 26
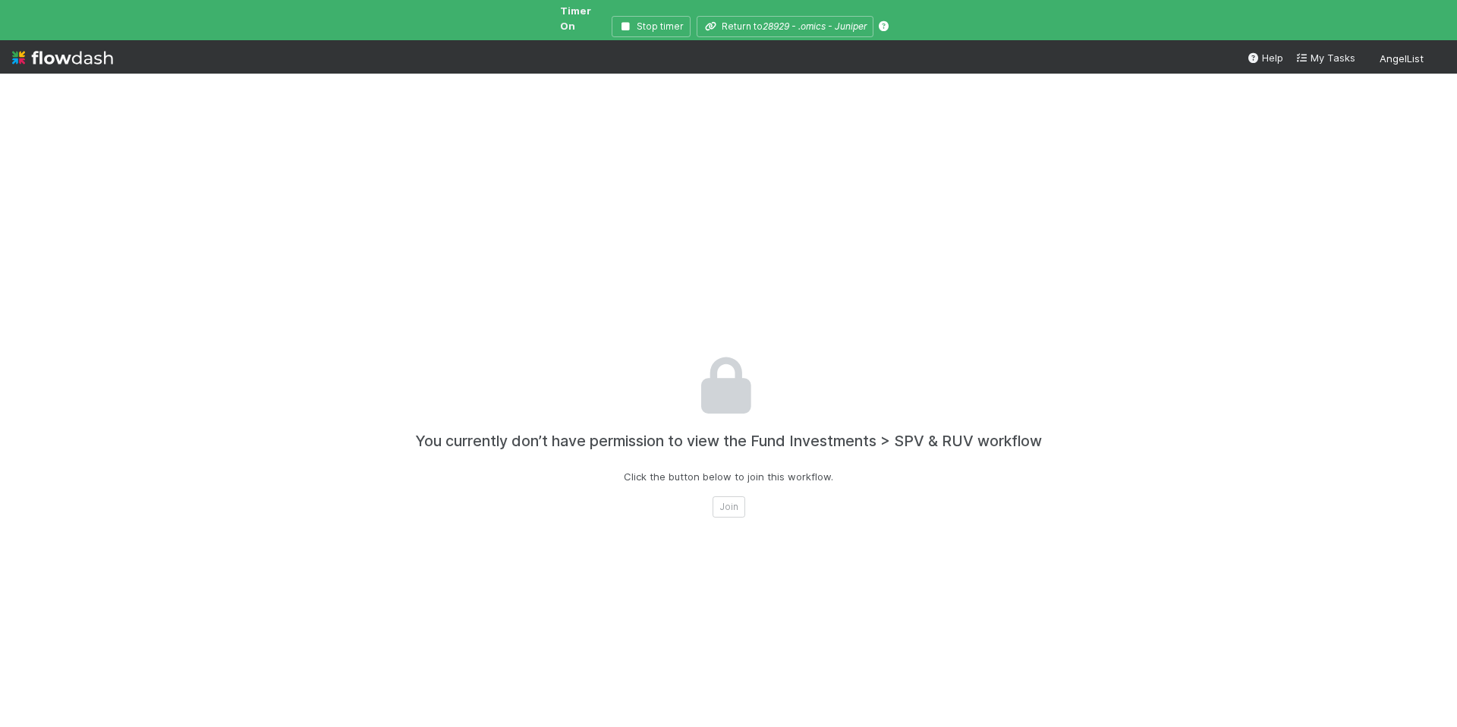
click at [99, 45] on img at bounding box center [62, 58] width 101 height 26
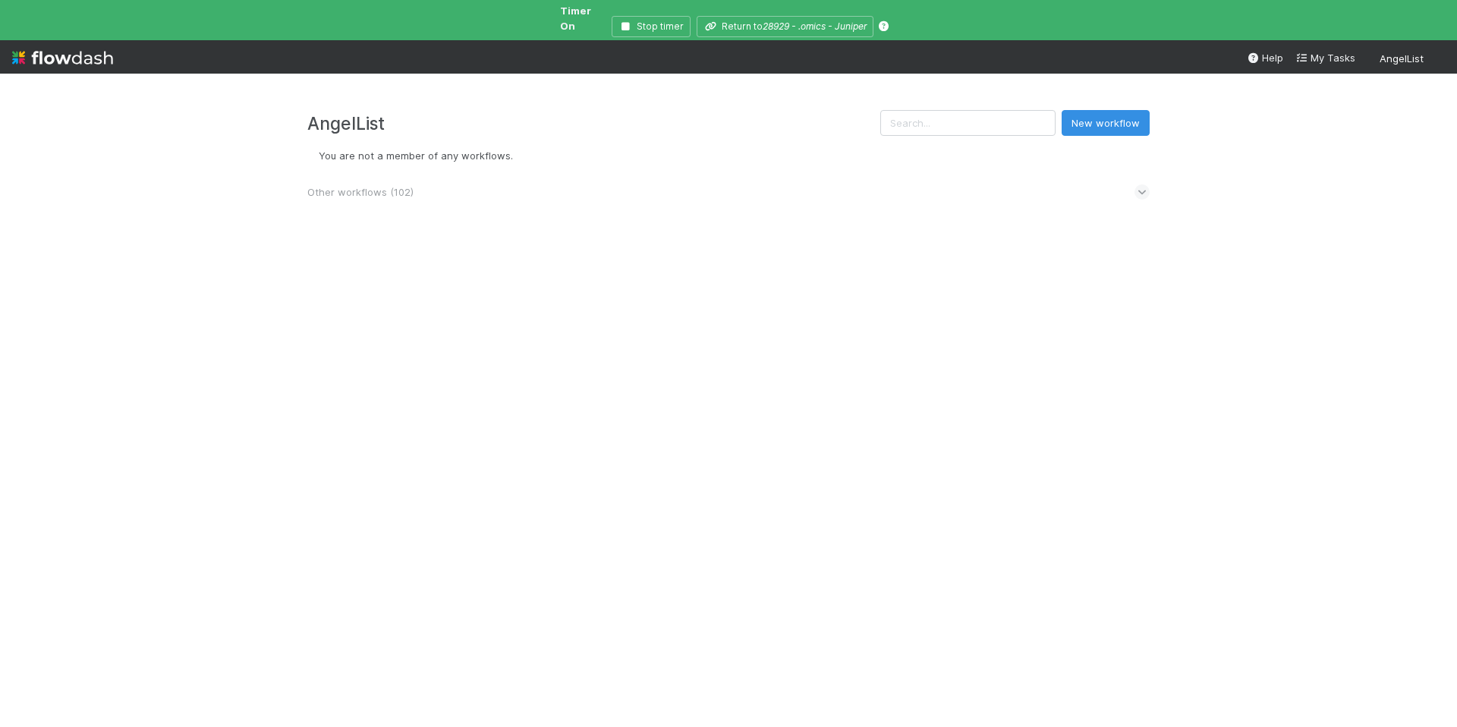
click at [405, 186] on span "Other workflows ( 102 )" at bounding box center [360, 192] width 106 height 12
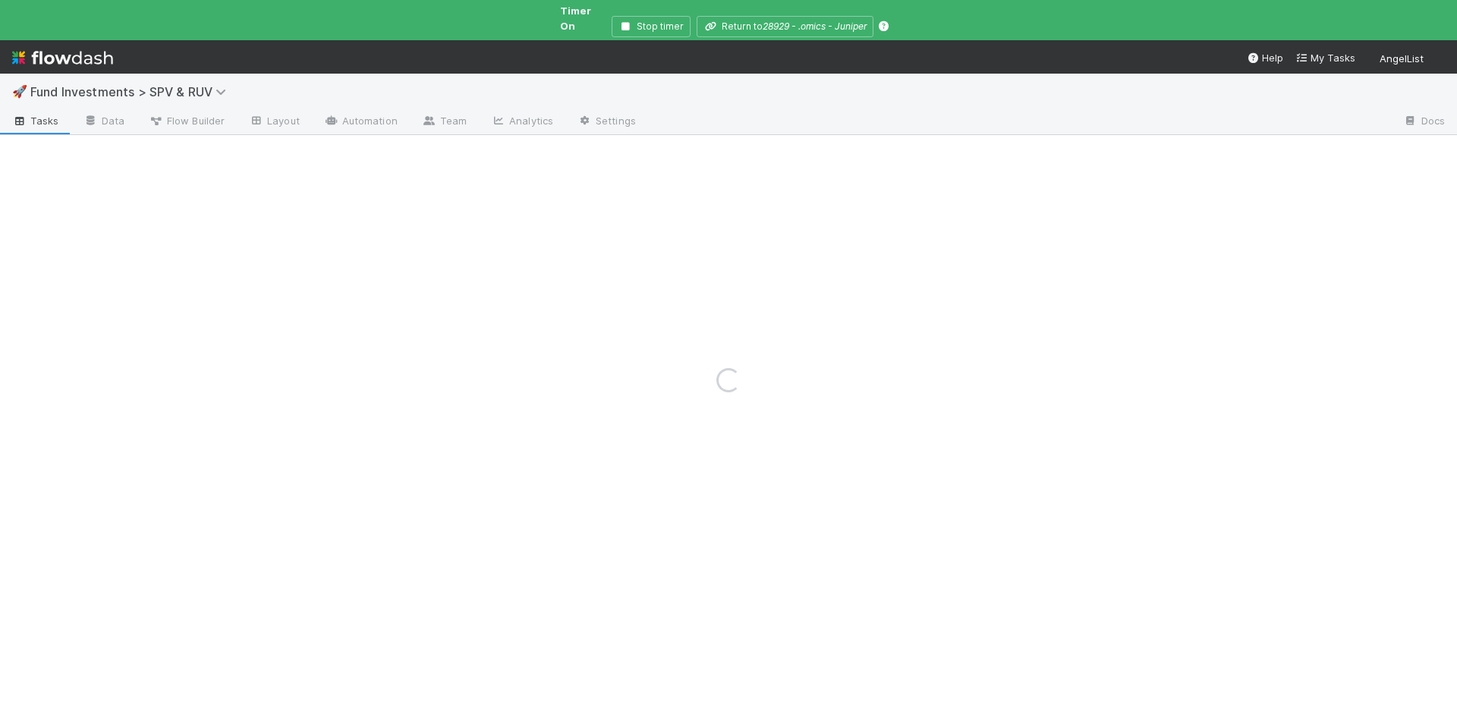
click at [180, 75] on div "Loading..." at bounding box center [728, 380] width 1457 height 694
click at [206, 77] on div "Loading..." at bounding box center [728, 380] width 1457 height 694
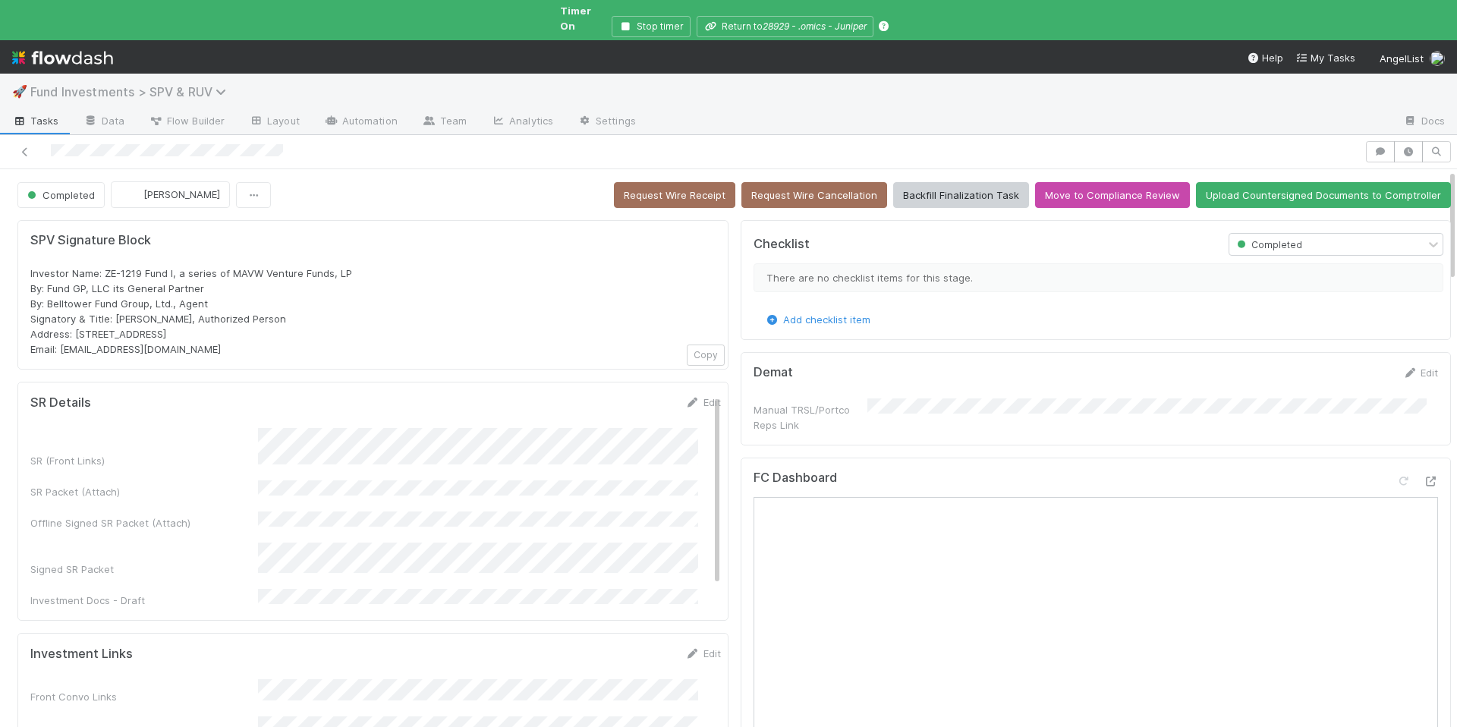
click at [225, 86] on icon at bounding box center [223, 92] width 15 height 12
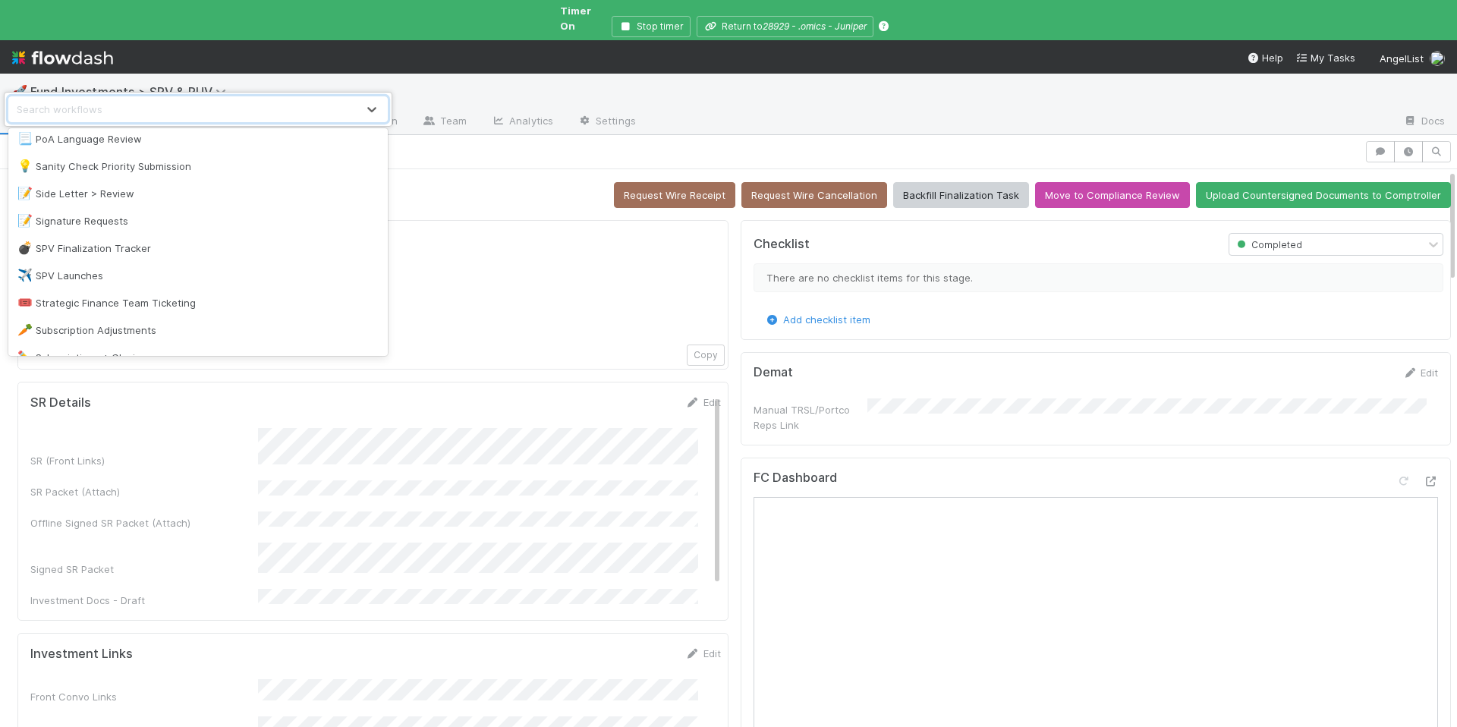
scroll to position [1768, 0]
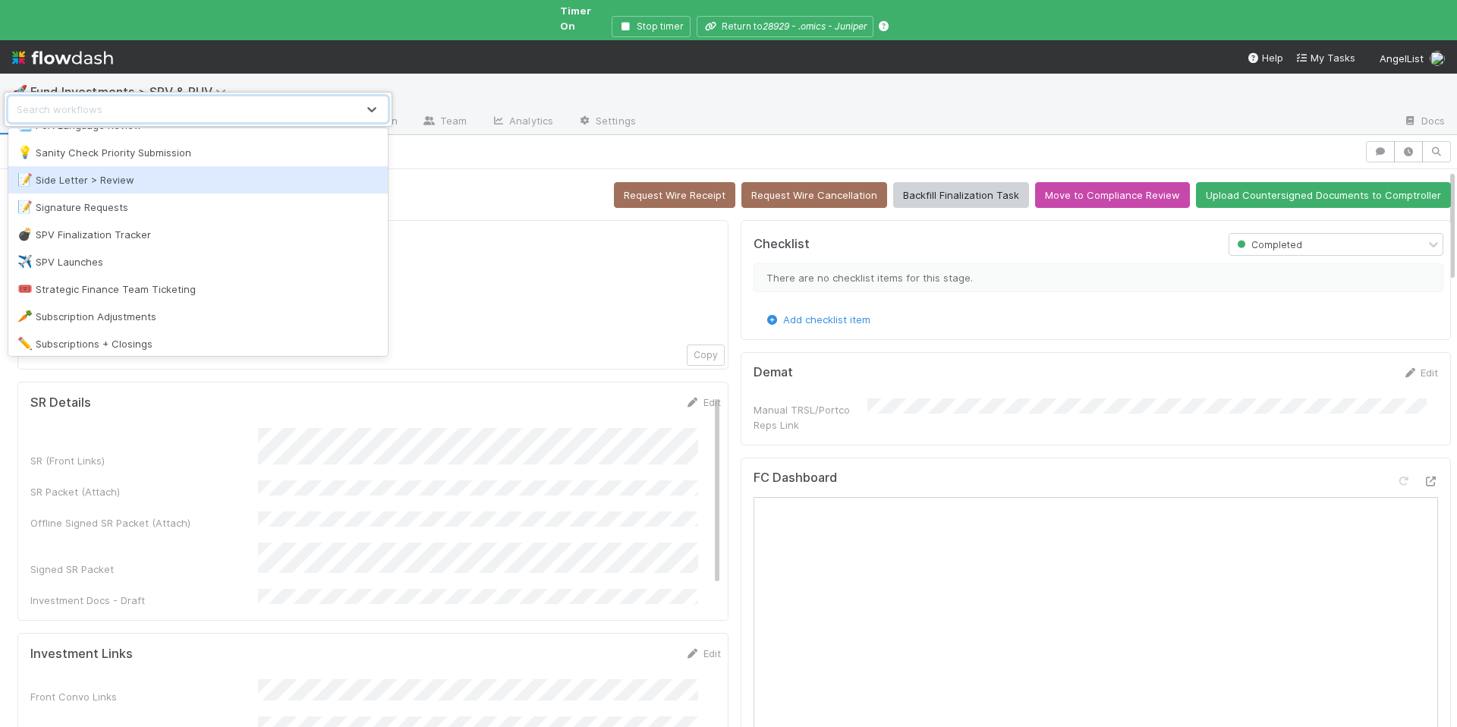
click at [155, 171] on div "📝 Side Letter > Review" at bounding box center [197, 179] width 379 height 27
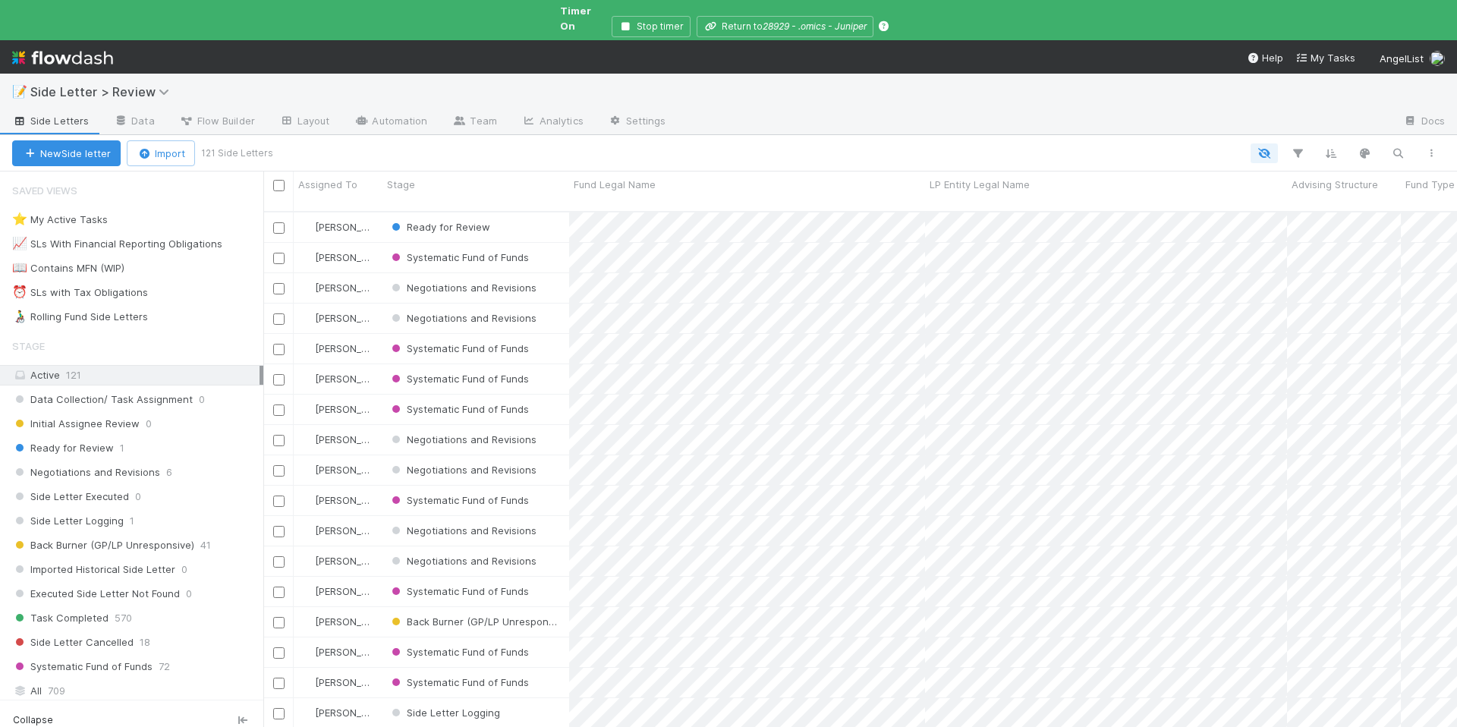
scroll to position [531, 1182]
click at [1400, 146] on icon "button" at bounding box center [1397, 153] width 15 height 14
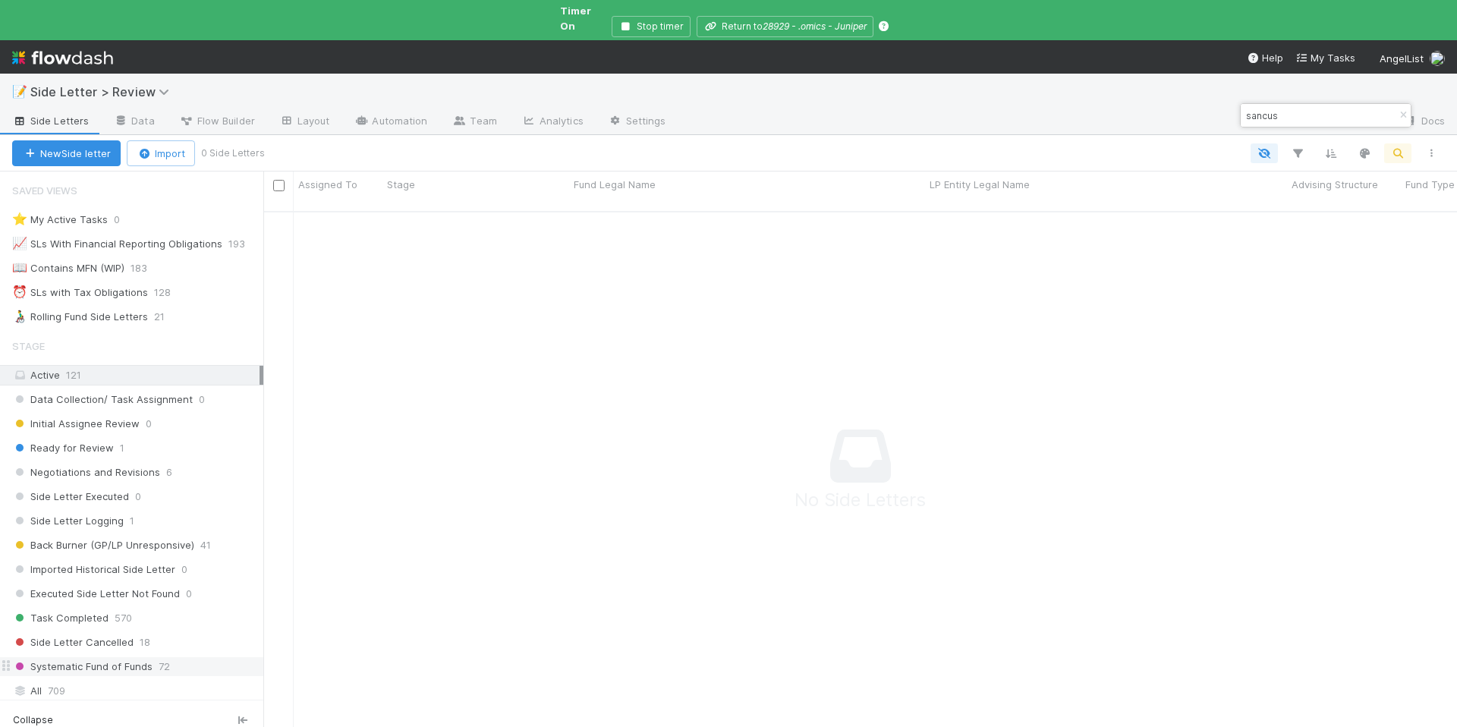
scroll to position [234, 0]
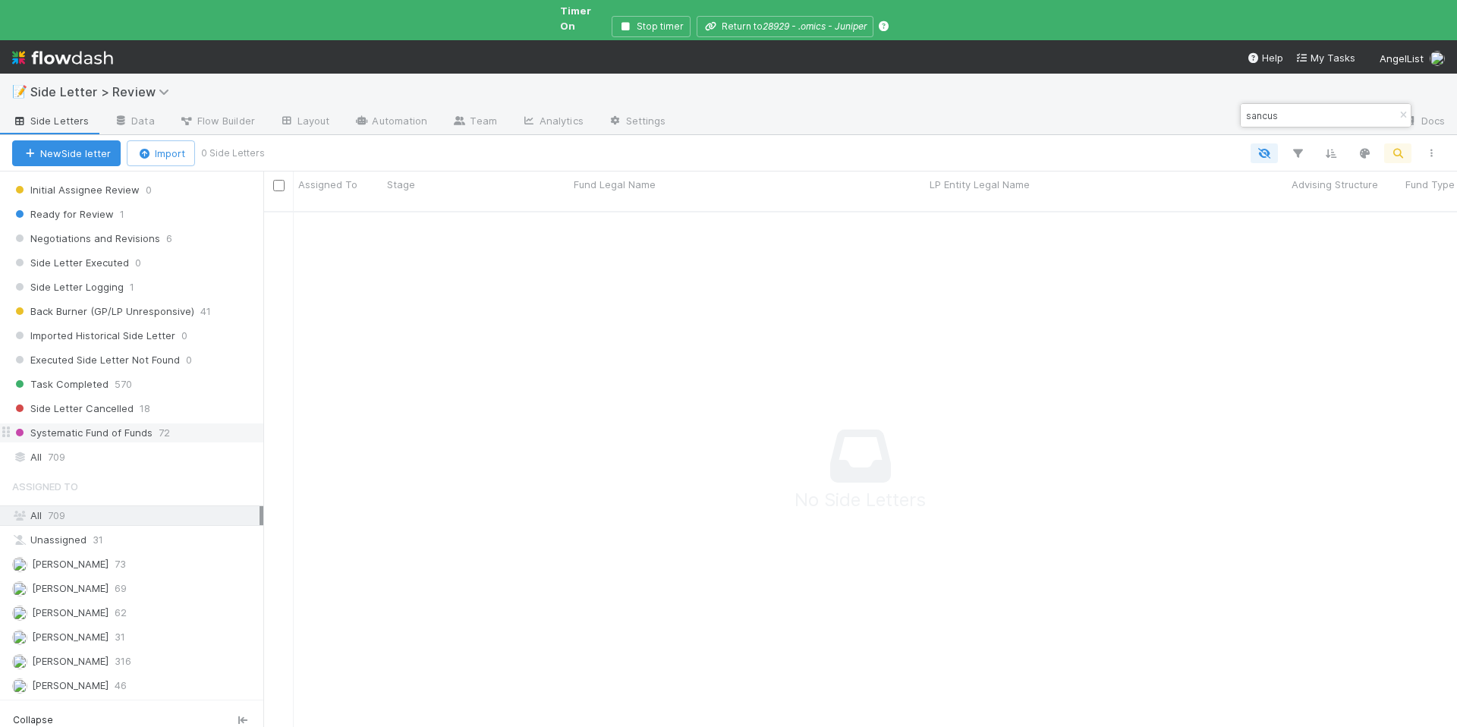
type input "sancus"
click at [65, 430] on div "Systematic Fund of Funds 72" at bounding box center [131, 433] width 263 height 20
click at [64, 448] on span "709" at bounding box center [56, 457] width 17 height 19
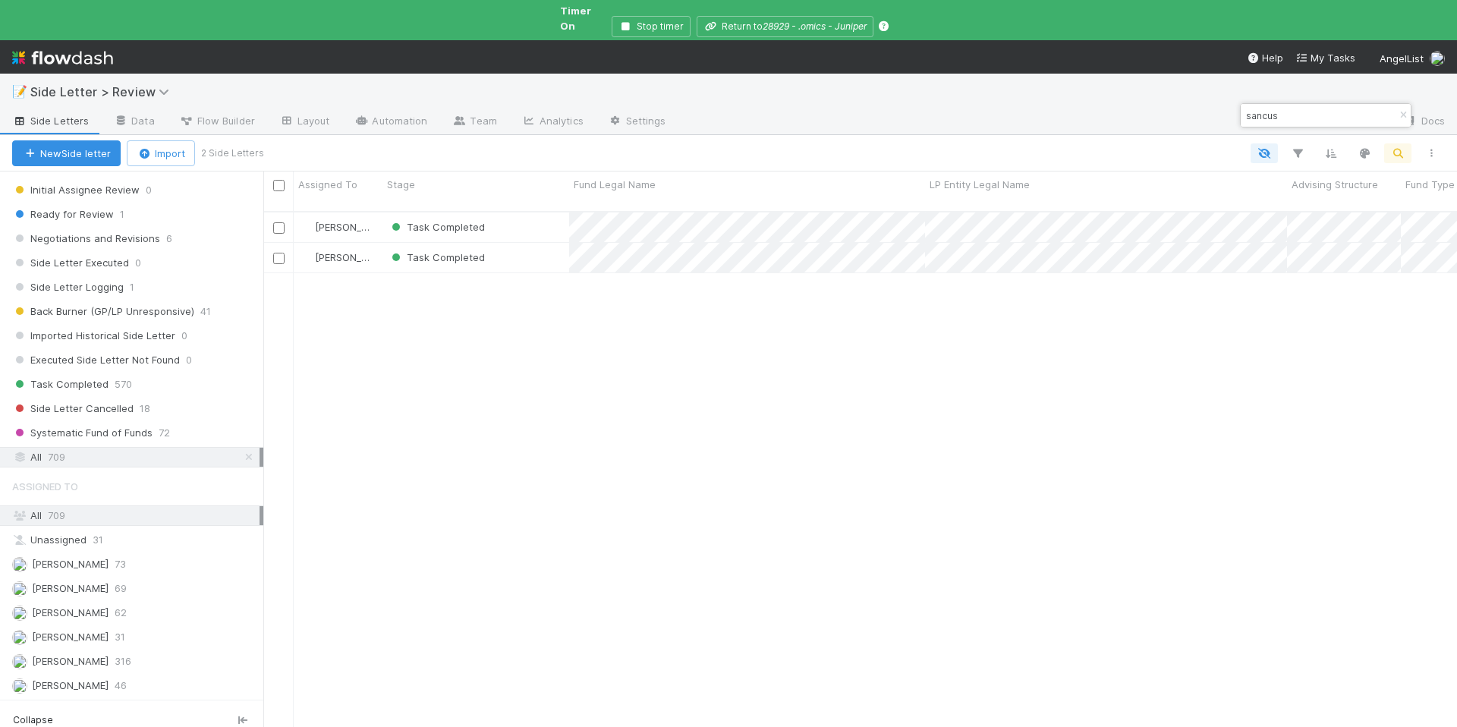
scroll to position [531, 1182]
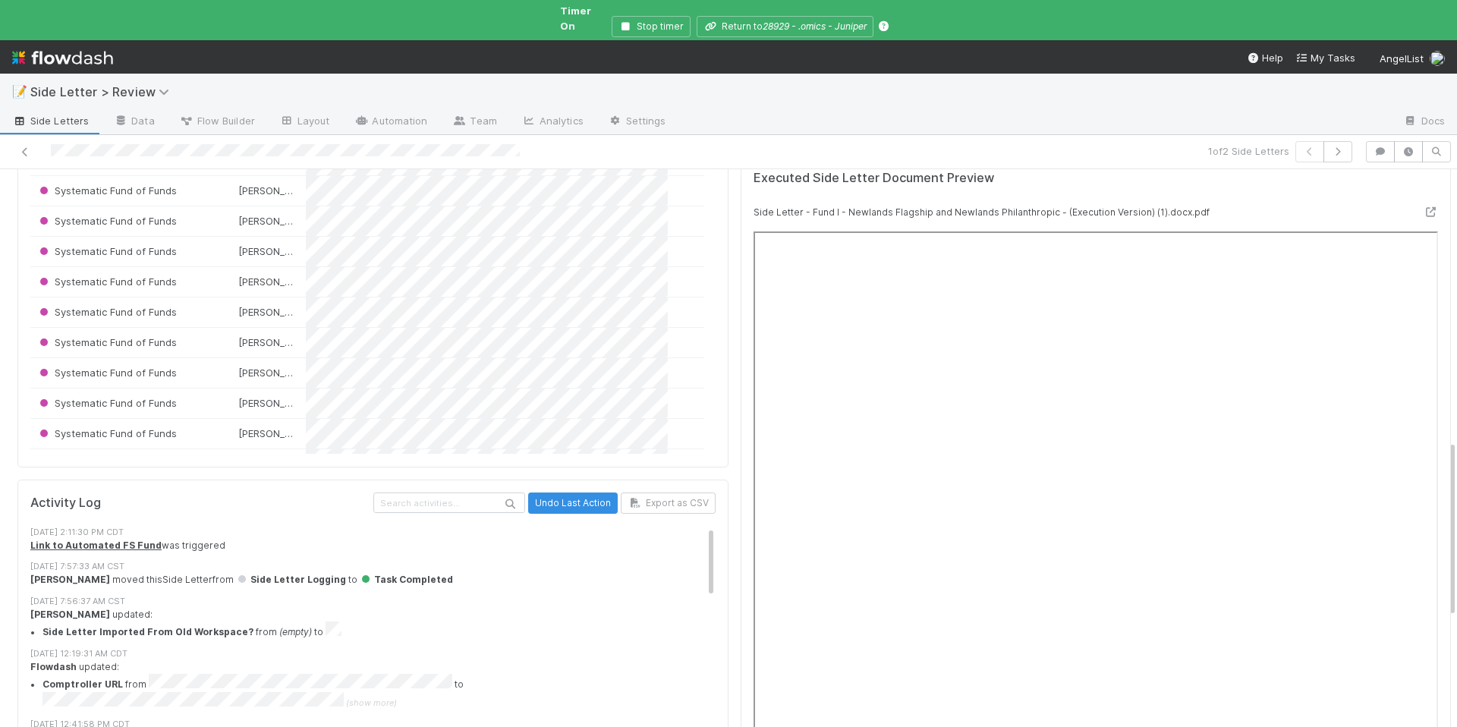
scroll to position [871, 0]
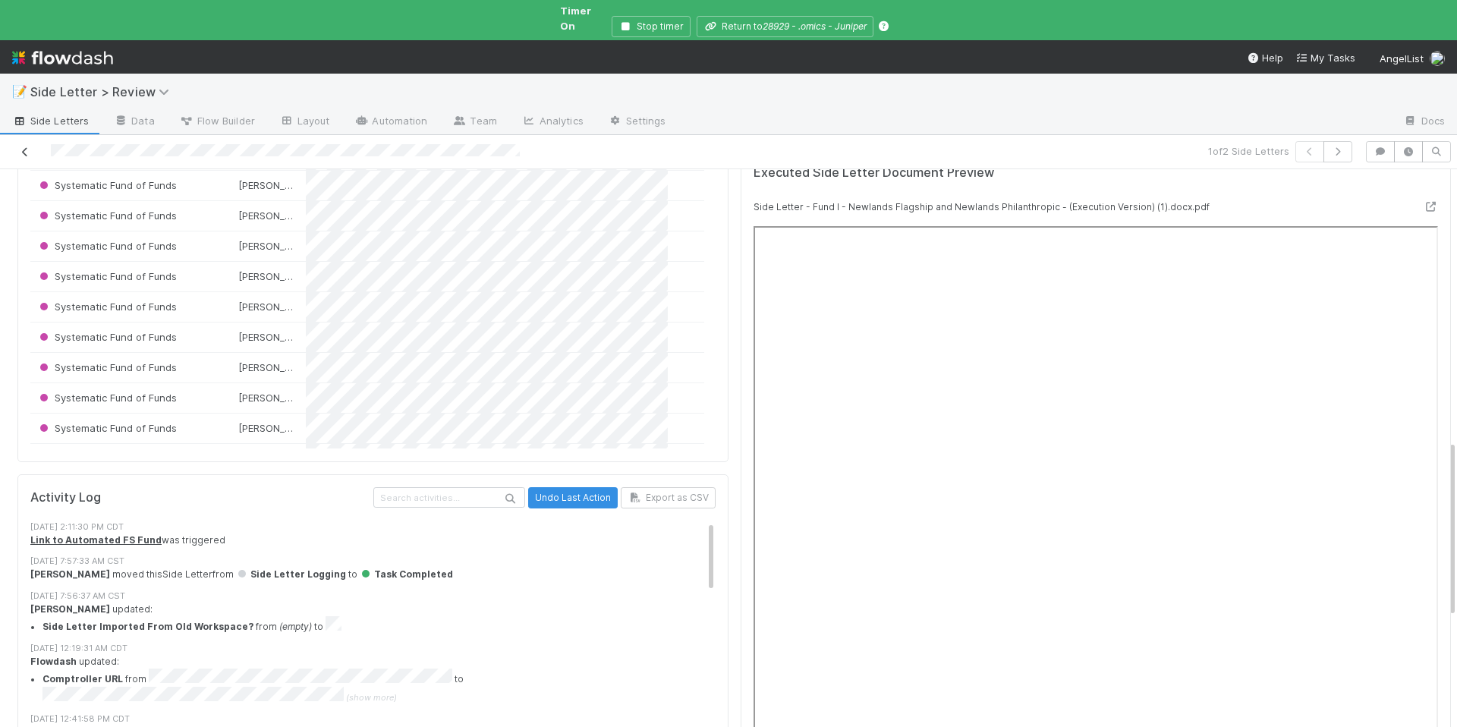
click at [20, 147] on icon at bounding box center [24, 152] width 15 height 10
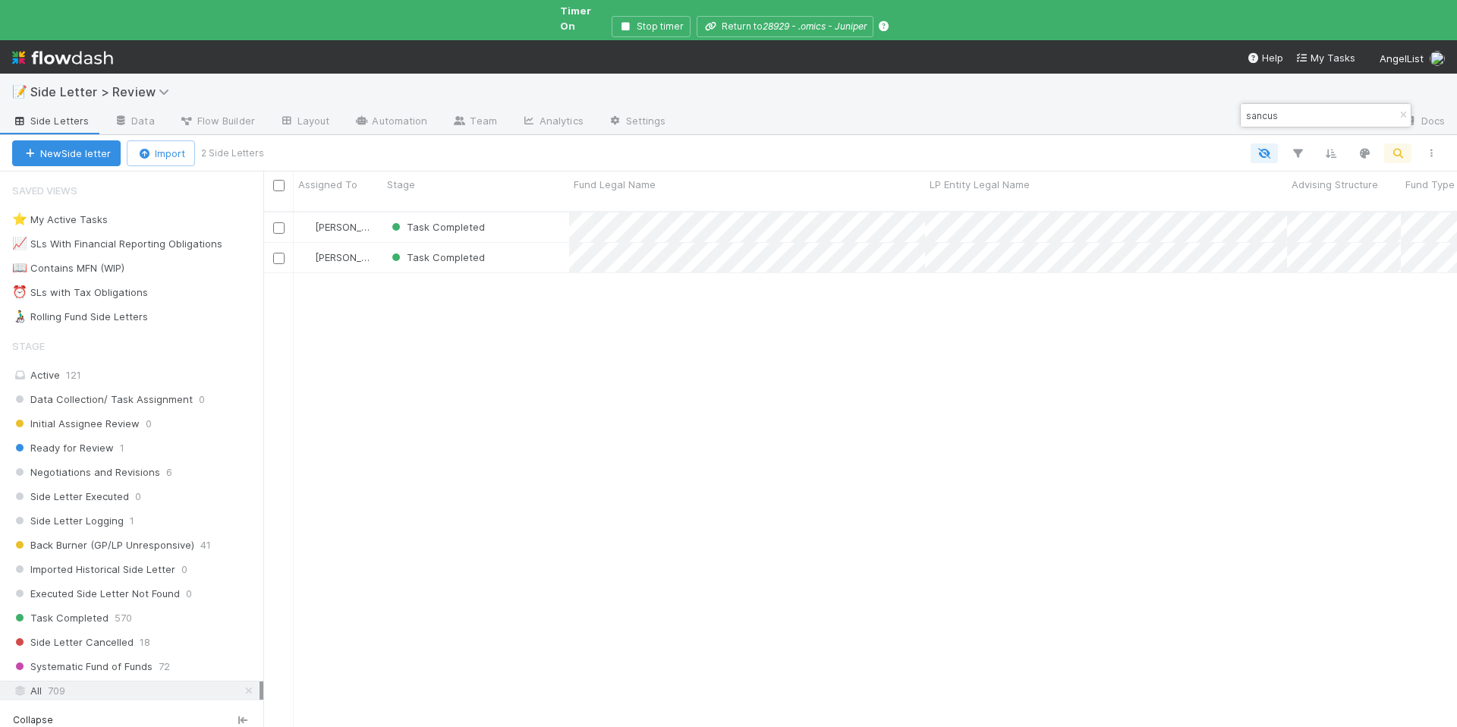
scroll to position [531, 1182]
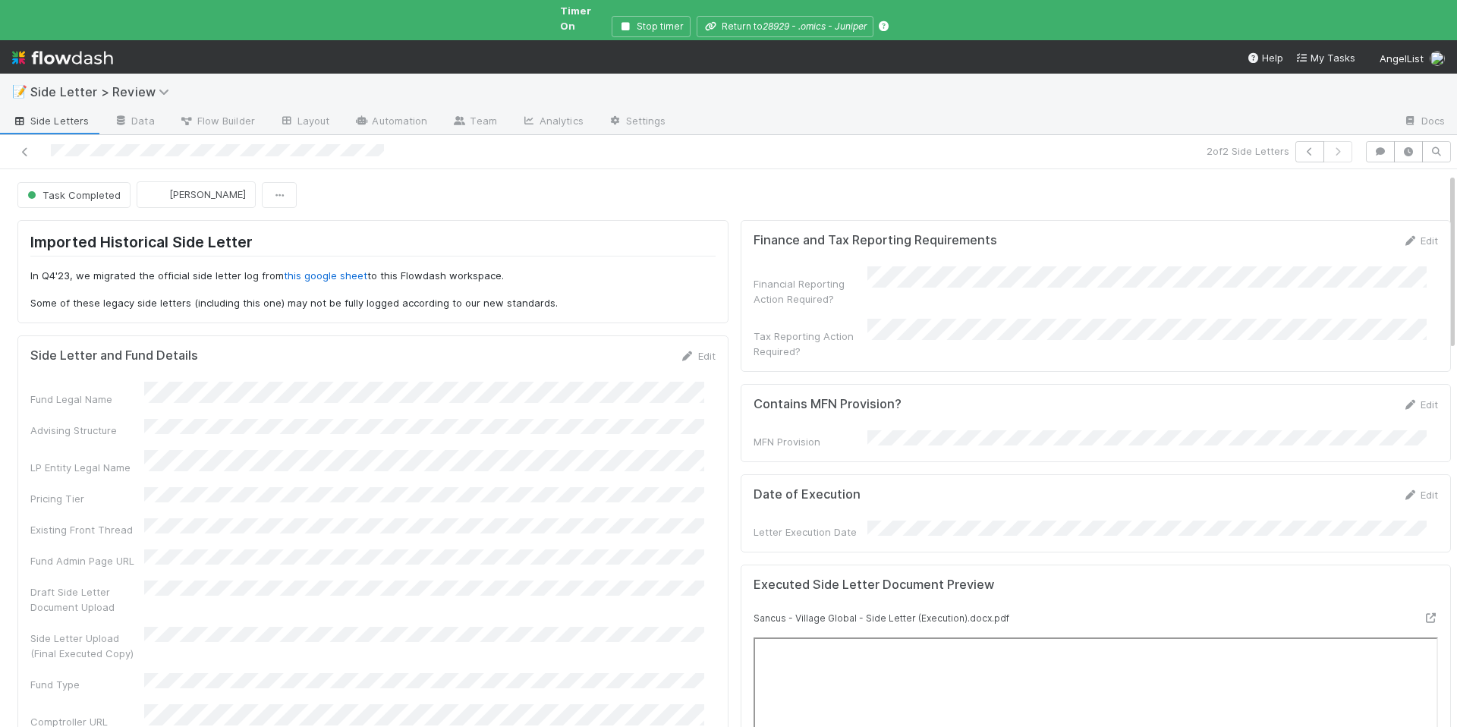
scroll to position [328, 0]
